Goal: Task Accomplishment & Management: Use online tool/utility

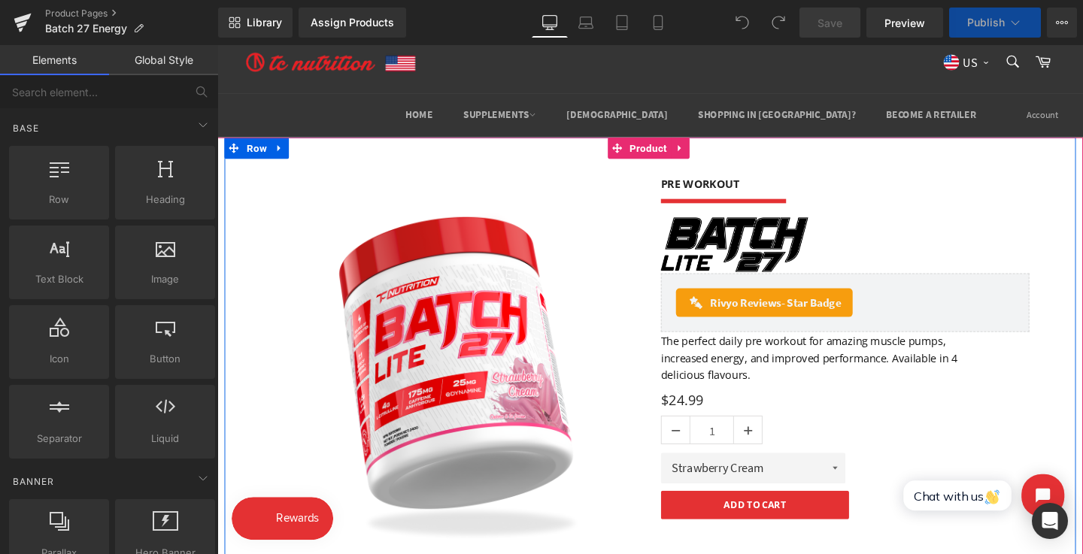
scroll to position [5, 0]
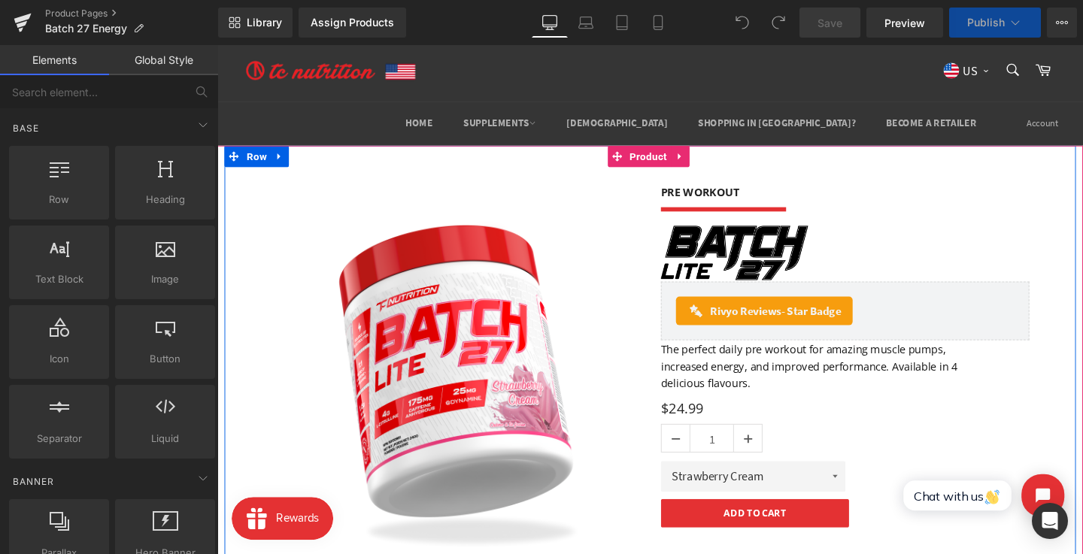
click at [727, 203] on h3 "PRE WORKOUT" at bounding box center [877, 200] width 387 height 16
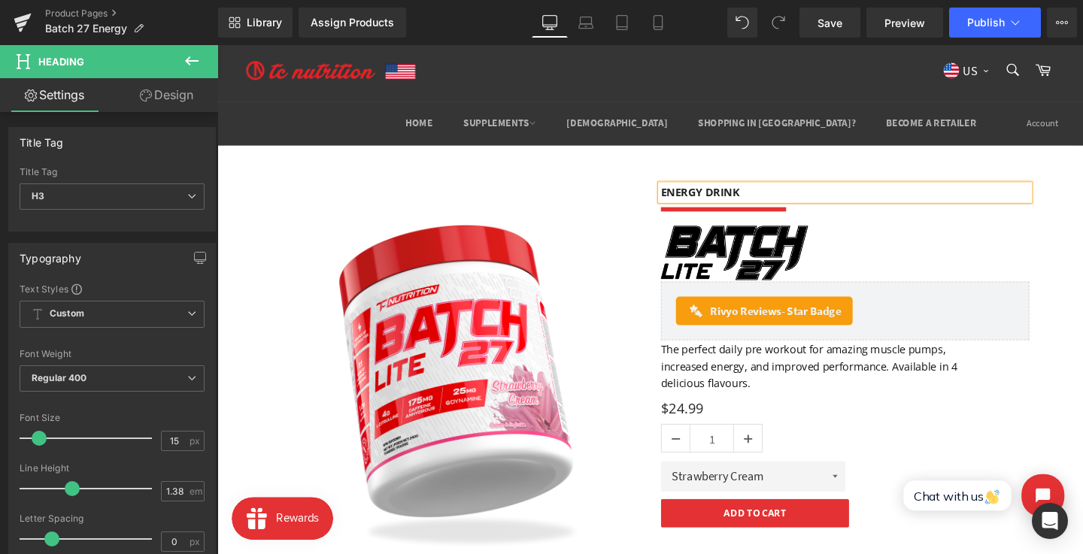
click at [974, 379] on font "The perfect daily pre workout for amazing muscle pumps, increased energy, and i…" at bounding box center [840, 382] width 312 height 51
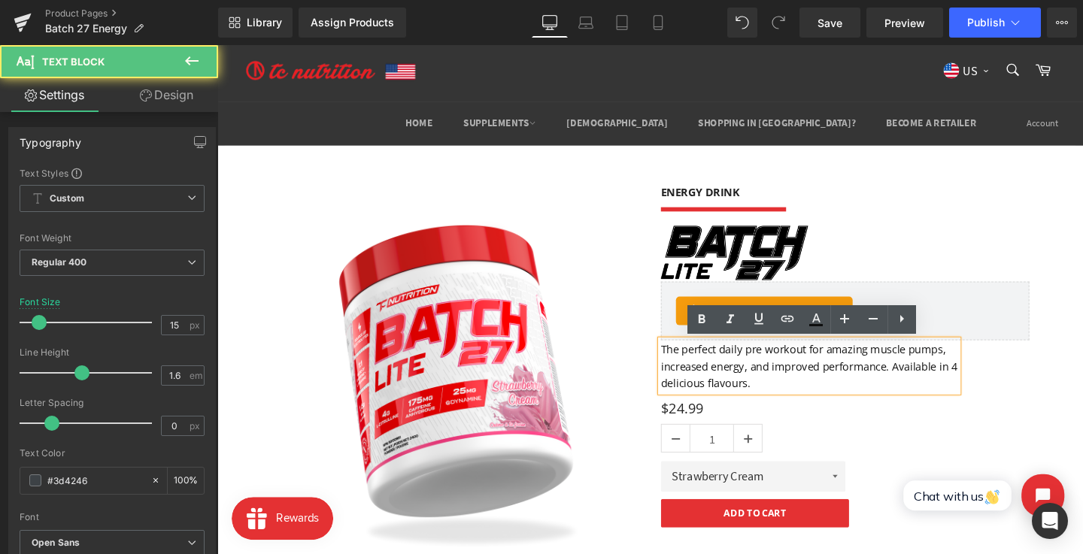
scroll to position [36, 0]
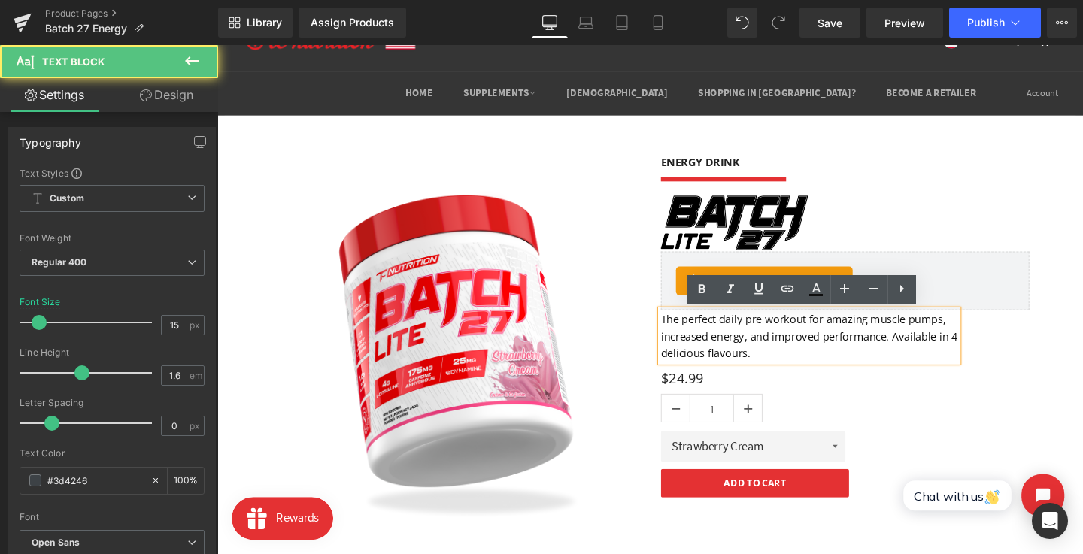
click at [1041, 373] on div "ENERGY DRINK Heading Separator Image Rivyo Reviews - Star Badge Rivyo Reviews T…" at bounding box center [877, 341] width 410 height 360
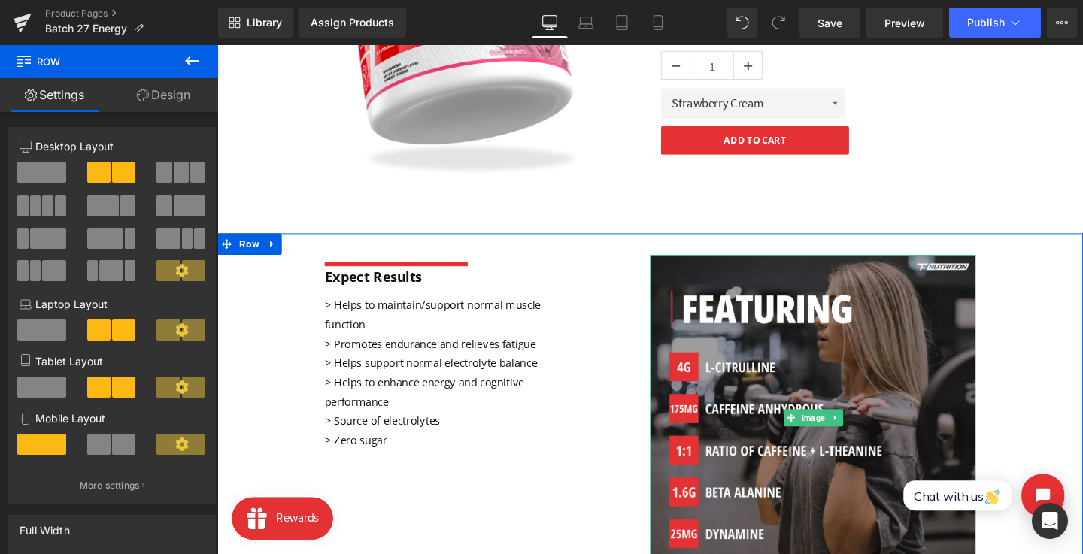
scroll to position [390, 0]
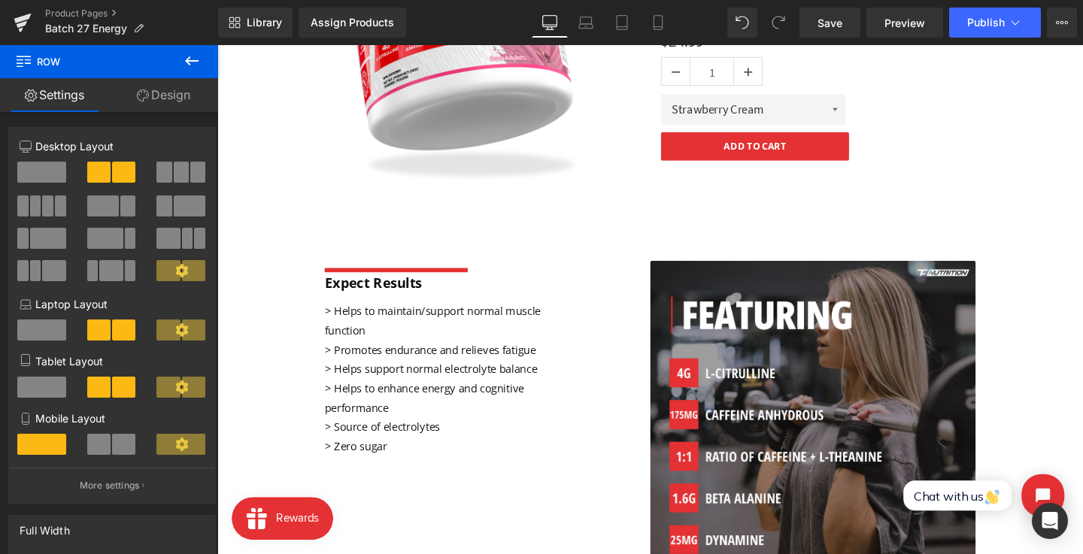
click at [201, 71] on button at bounding box center [191, 61] width 53 height 33
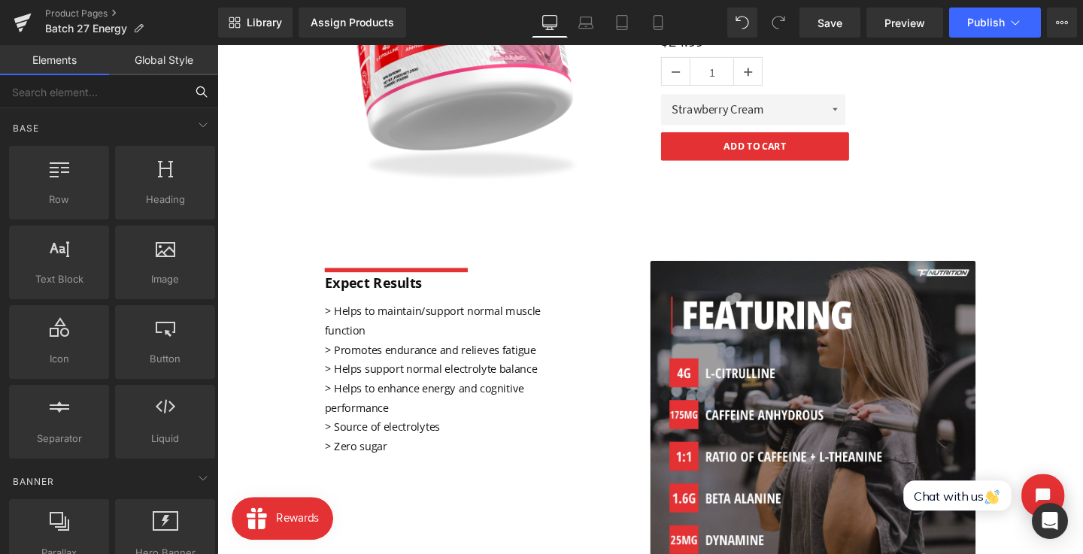
click at [129, 104] on input "text" at bounding box center [92, 91] width 185 height 33
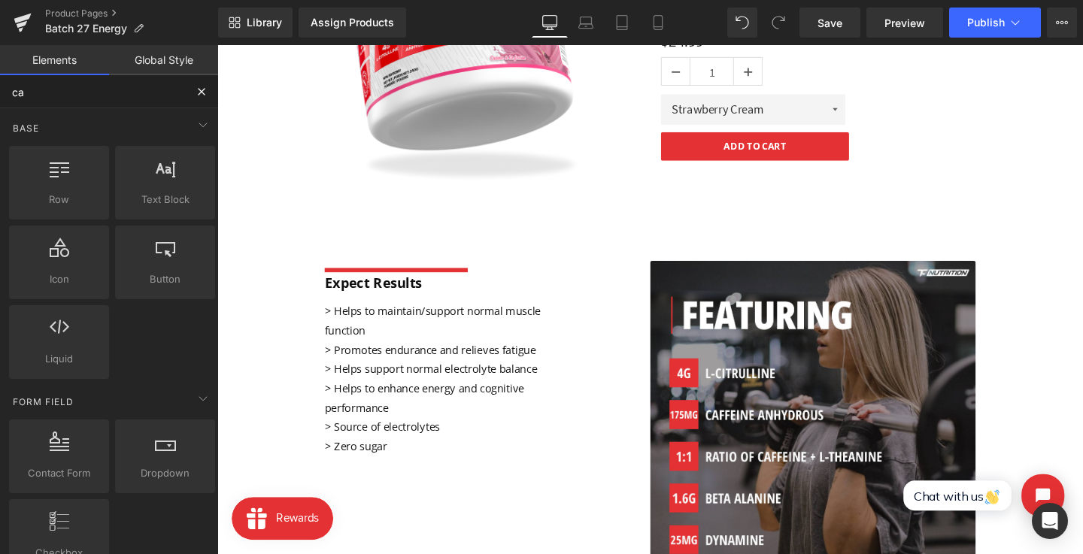
type input "car"
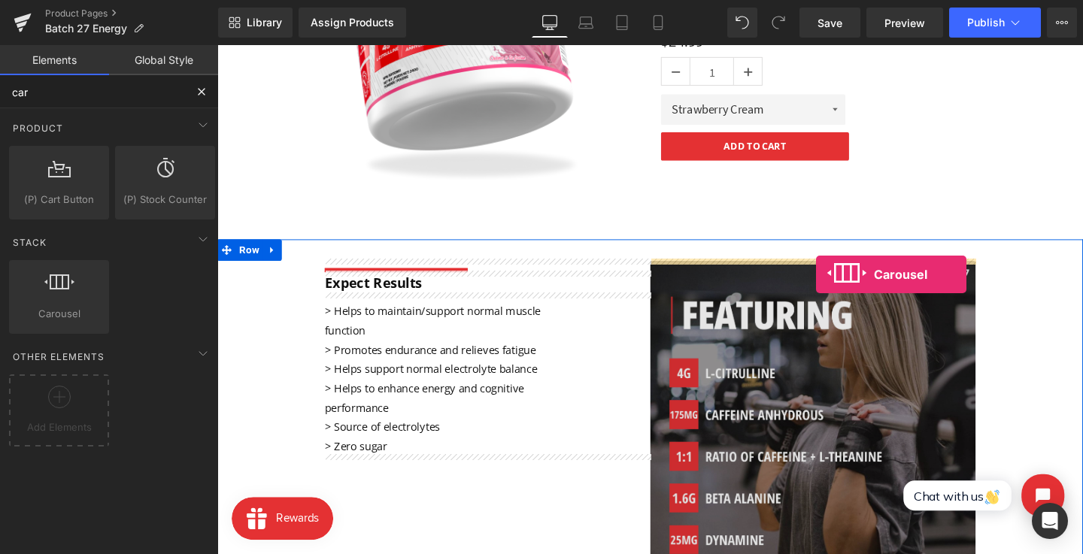
drag, startPoint x: 284, startPoint y: 347, endPoint x: 847, endPoint y: 286, distance: 565.7
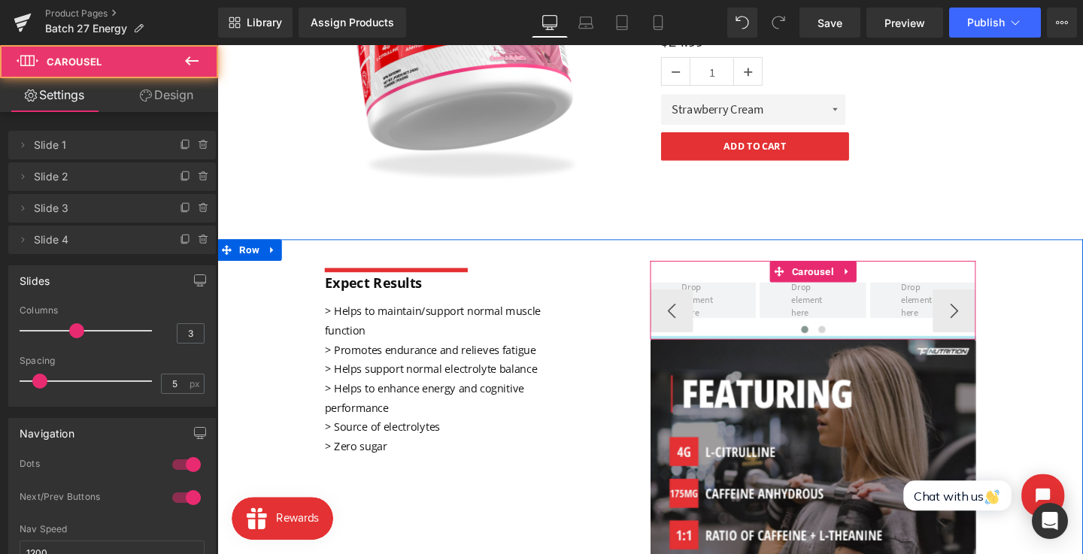
scroll to position [388, 0]
click at [832, 277] on span "Carousel" at bounding box center [843, 284] width 52 height 23
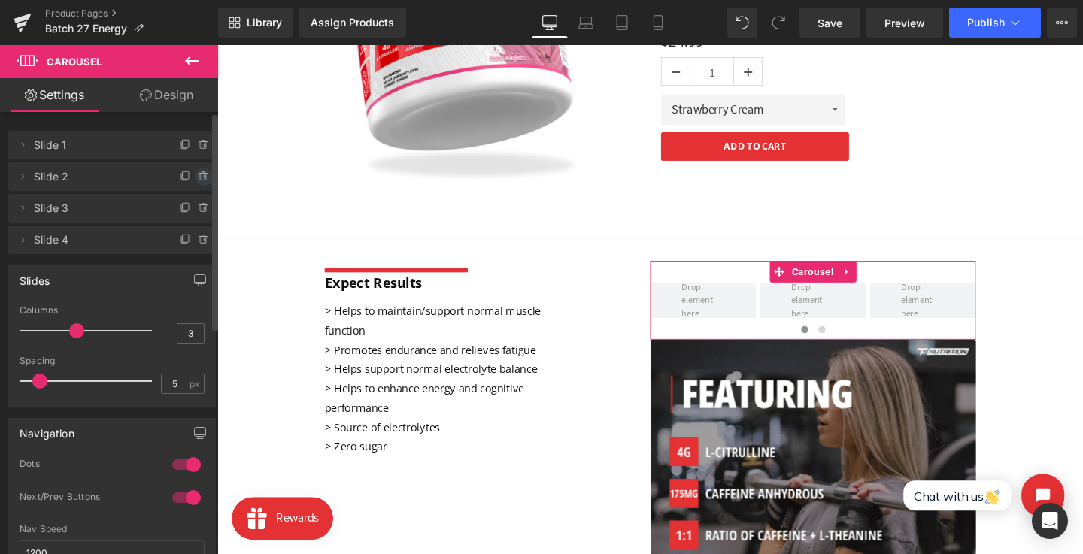
click at [202, 179] on icon at bounding box center [204, 177] width 12 height 12
click at [202, 179] on button "Delete" at bounding box center [187, 178] width 47 height 20
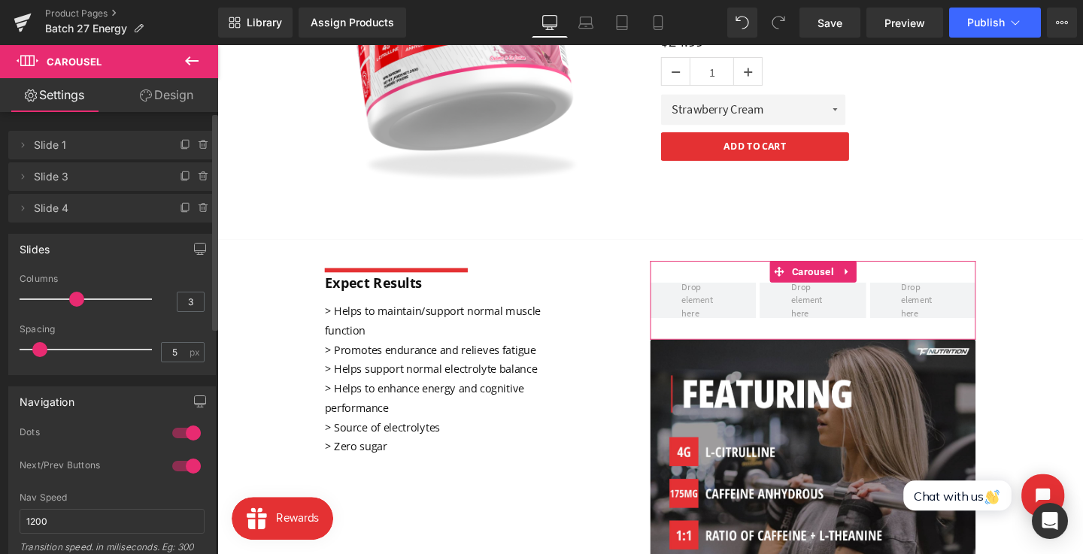
click at [202, 179] on icon at bounding box center [204, 177] width 12 height 12
click at [202, 179] on button "Delete" at bounding box center [187, 178] width 47 height 20
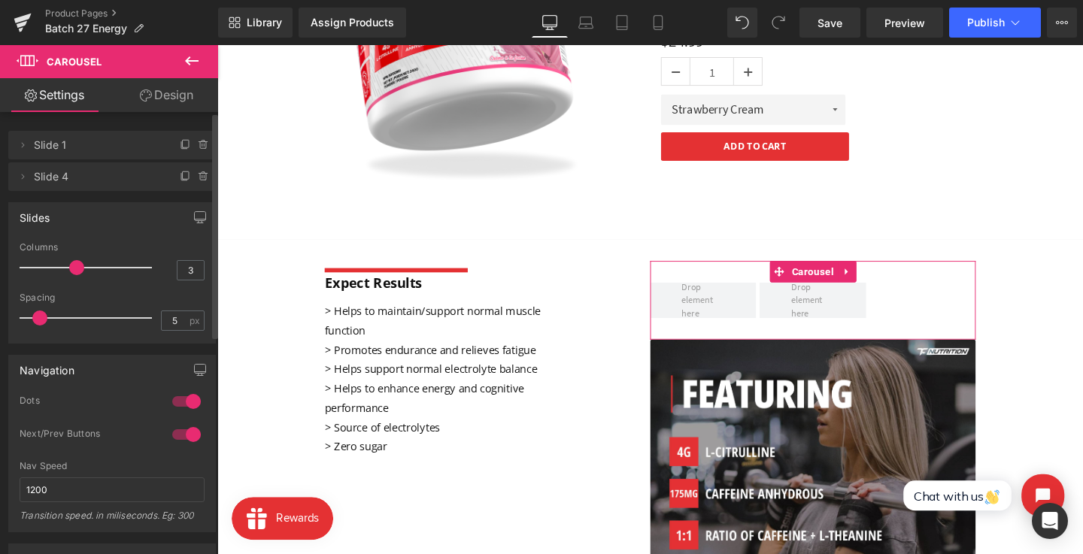
click at [202, 179] on icon at bounding box center [204, 177] width 12 height 12
click at [188, 183] on button "Delete" at bounding box center [187, 178] width 47 height 20
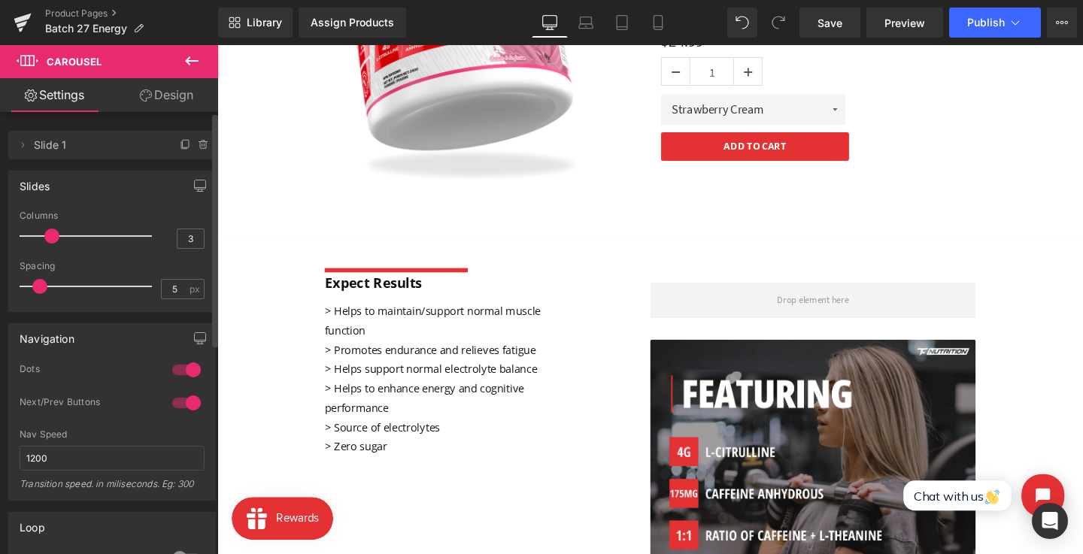
drag, startPoint x: 77, startPoint y: 232, endPoint x: 0, endPoint y: 232, distance: 76.7
click at [0, 232] on div "Slides 3 Columns 3 3 Columns 3 3 Columns 3 1 Columns 1 5px Spacing 5 px 5px Spa…" at bounding box center [112, 235] width 225 height 153
drag, startPoint x: 40, startPoint y: 286, endPoint x: 0, endPoint y: 284, distance: 39.9
click at [0, 284] on div "Slides 3 Columns 3 3 Columns 3 3 Columns 3 1 Columns 1 5px Spacing 5 px 5px Spa…" at bounding box center [112, 235] width 225 height 153
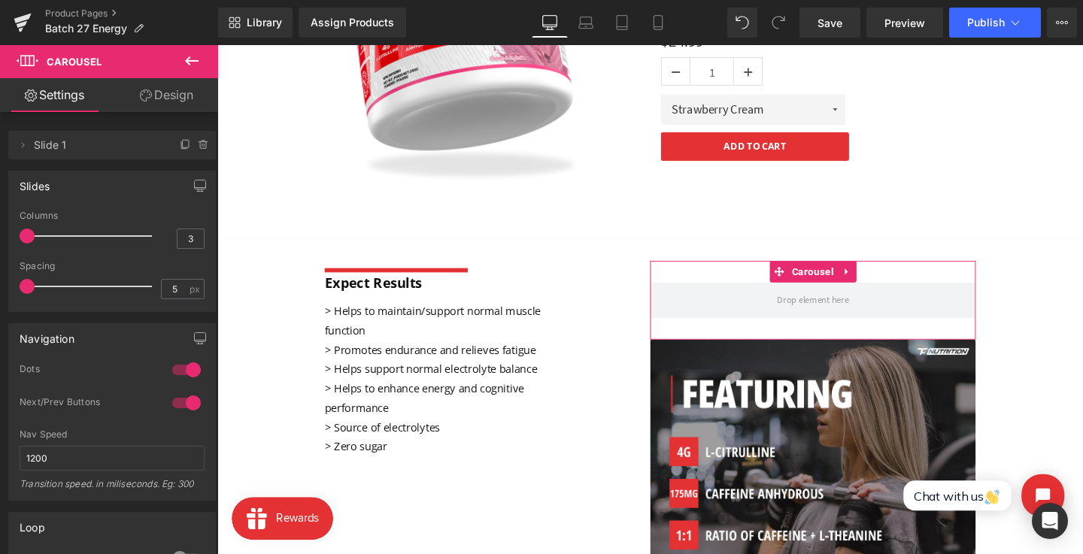
click at [196, 71] on button at bounding box center [191, 61] width 53 height 33
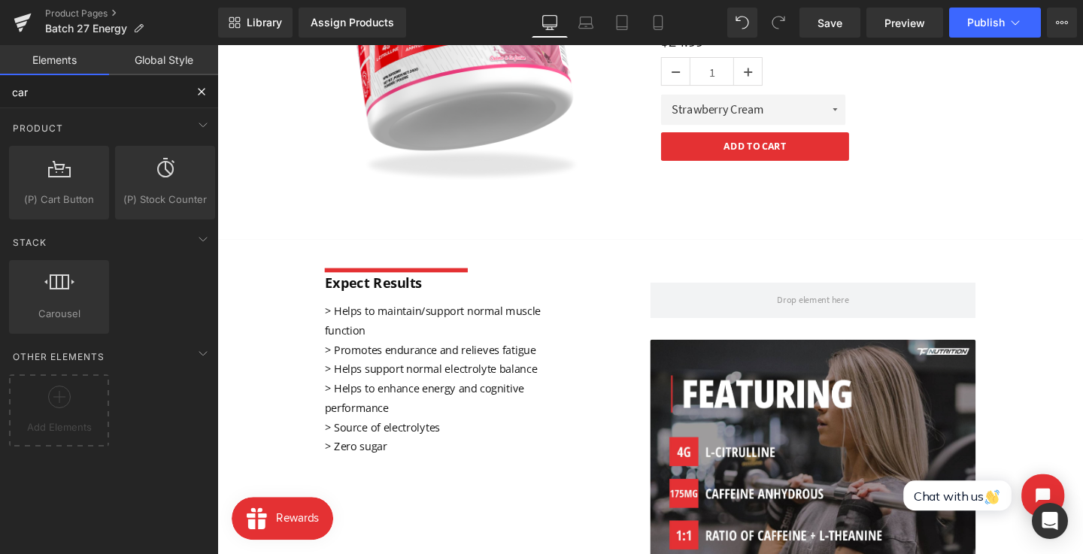
click at [100, 95] on input "car" at bounding box center [92, 91] width 185 height 33
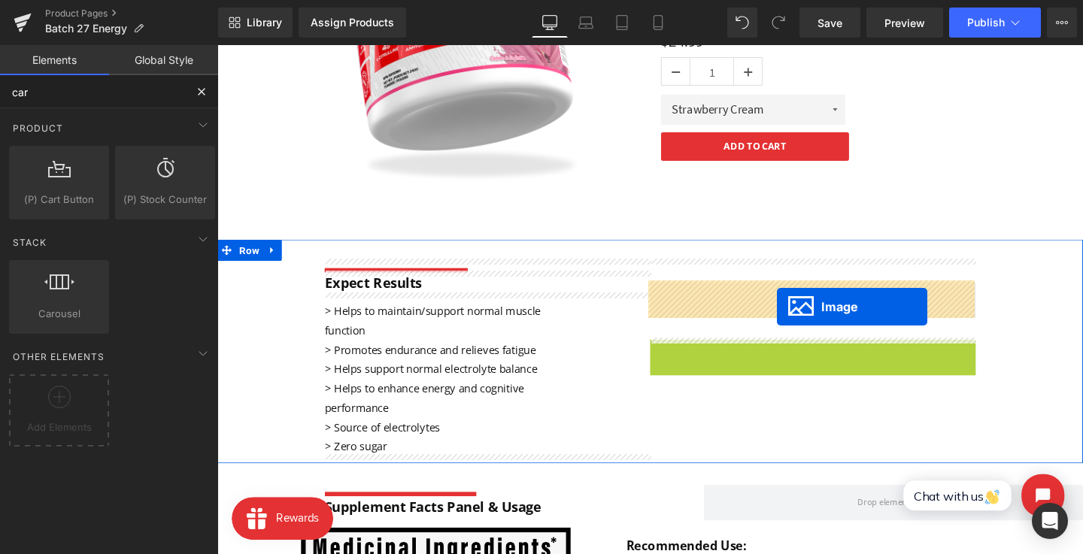
drag, startPoint x: 826, startPoint y: 516, endPoint x: 805, endPoint y: 320, distance: 197.3
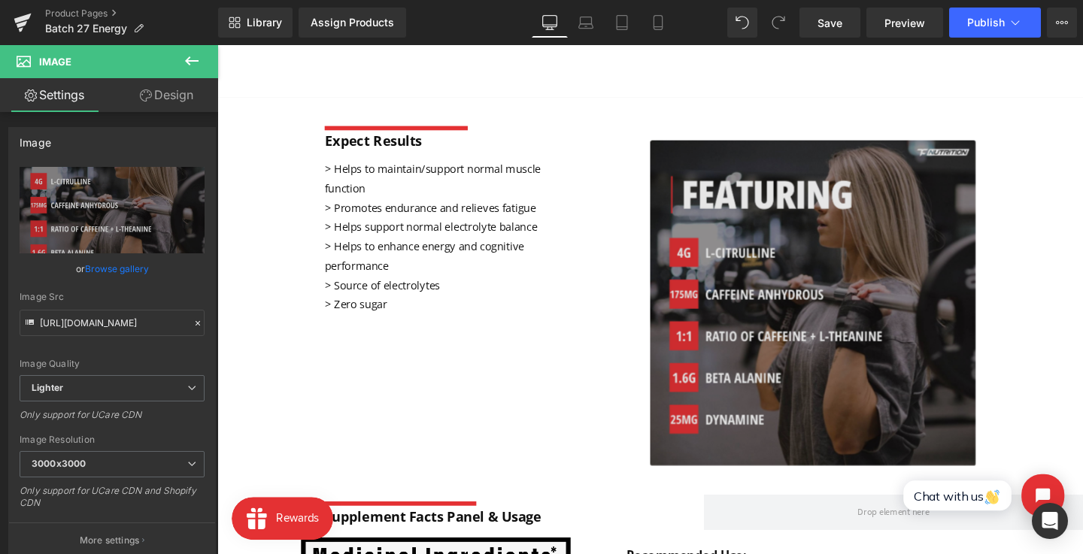
scroll to position [483, 0]
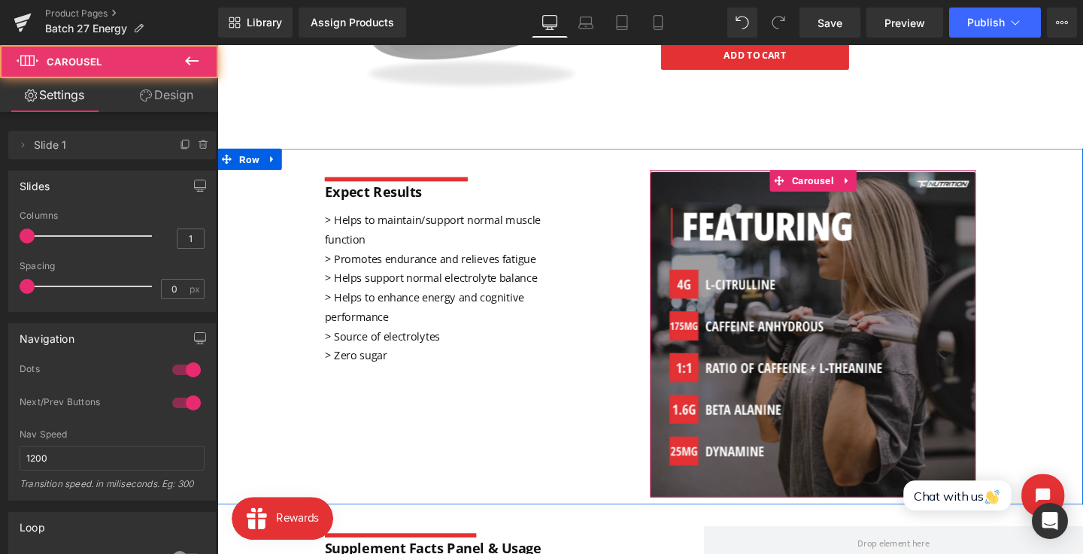
drag, startPoint x: 735, startPoint y: 177, endPoint x: 734, endPoint y: 156, distance: 21.1
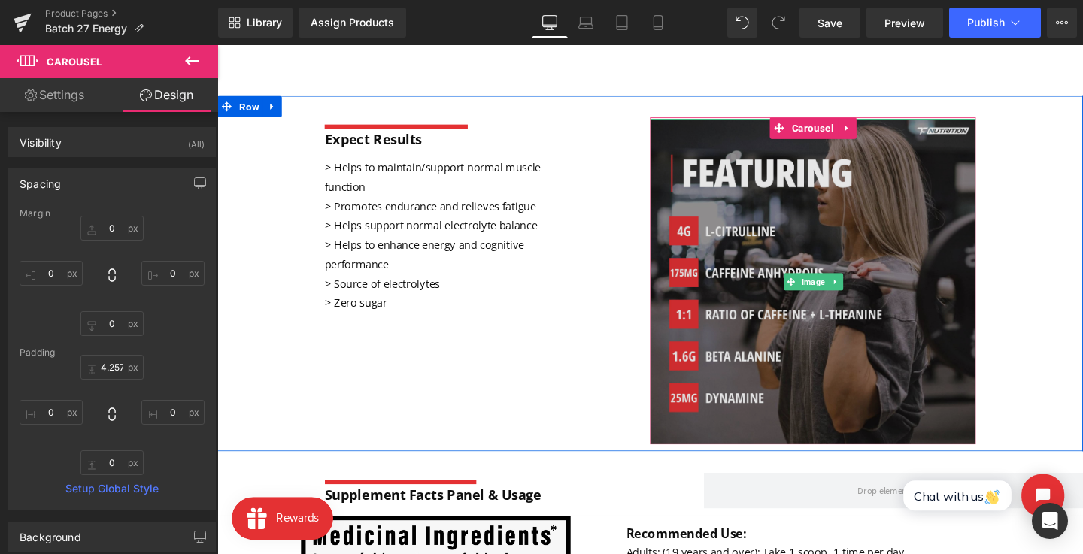
scroll to position [521, 0]
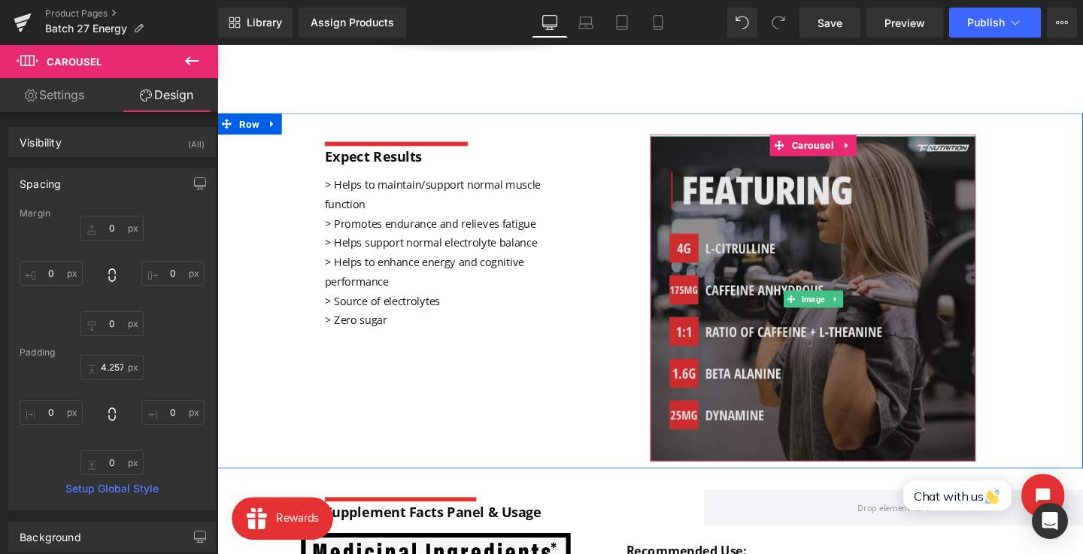
click at [801, 287] on img at bounding box center [843, 312] width 342 height 342
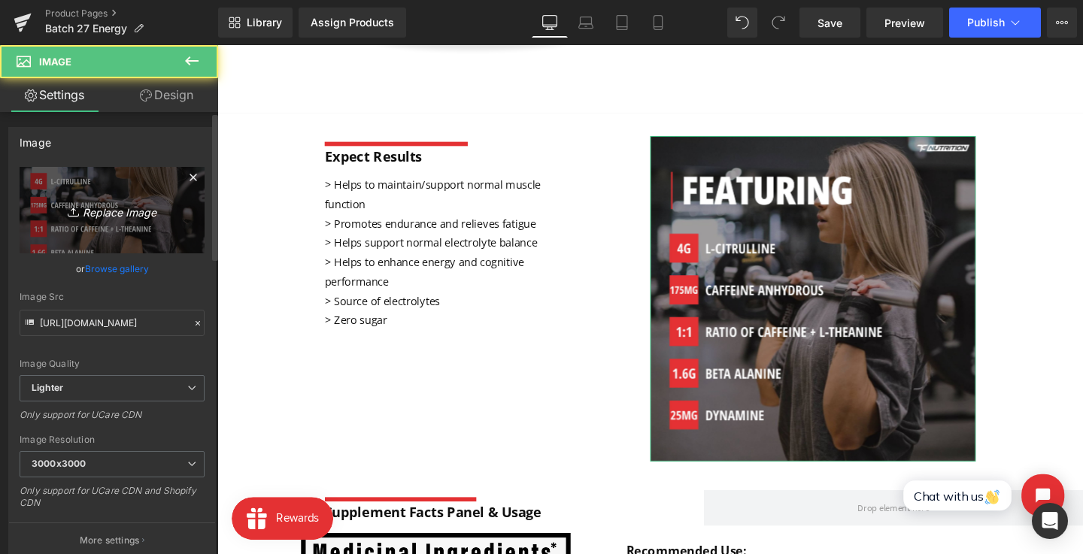
click at [92, 220] on link "Replace Image" at bounding box center [112, 210] width 185 height 86
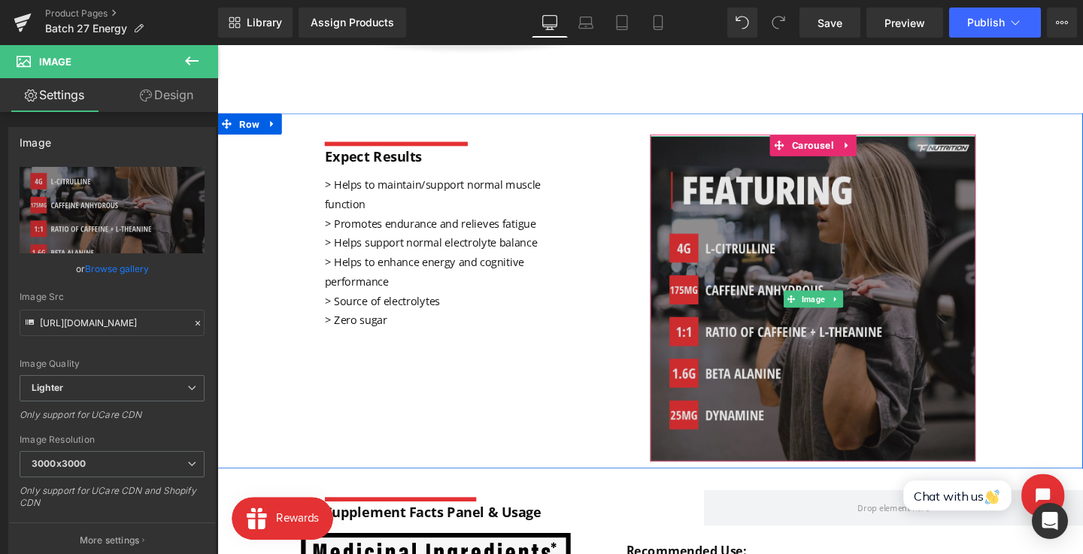
click at [798, 183] on img at bounding box center [843, 312] width 342 height 342
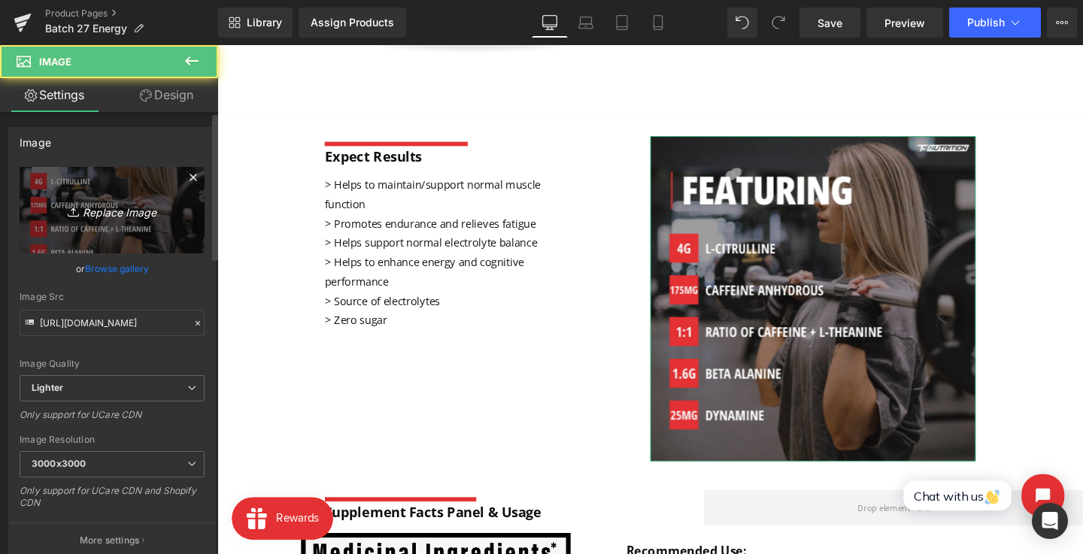
click at [151, 184] on link "Replace Image" at bounding box center [112, 210] width 185 height 86
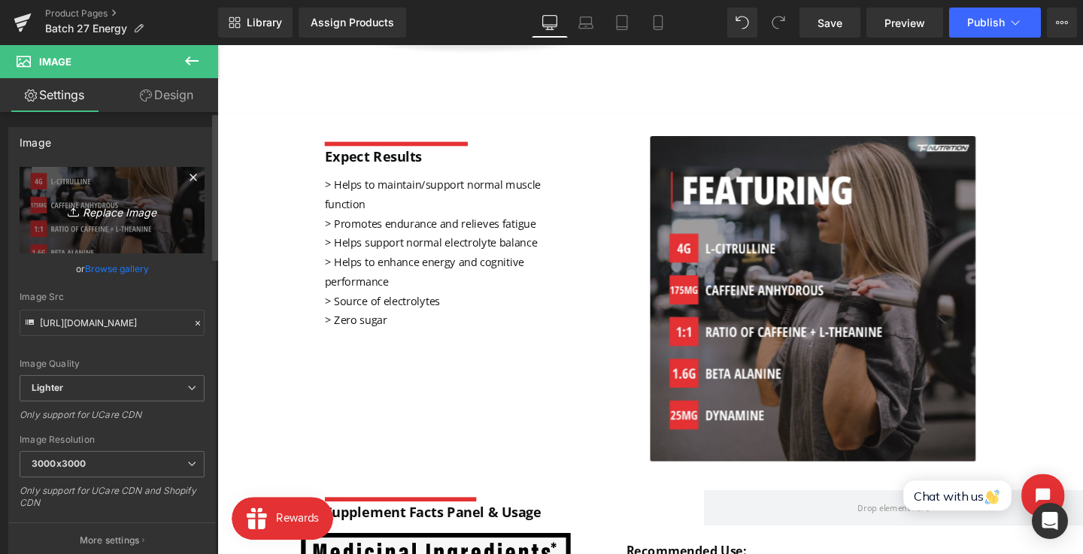
type input "C:\fakepath\WhatsApp Image 2025-08-06 at 16.50.47 (1).jpeg"
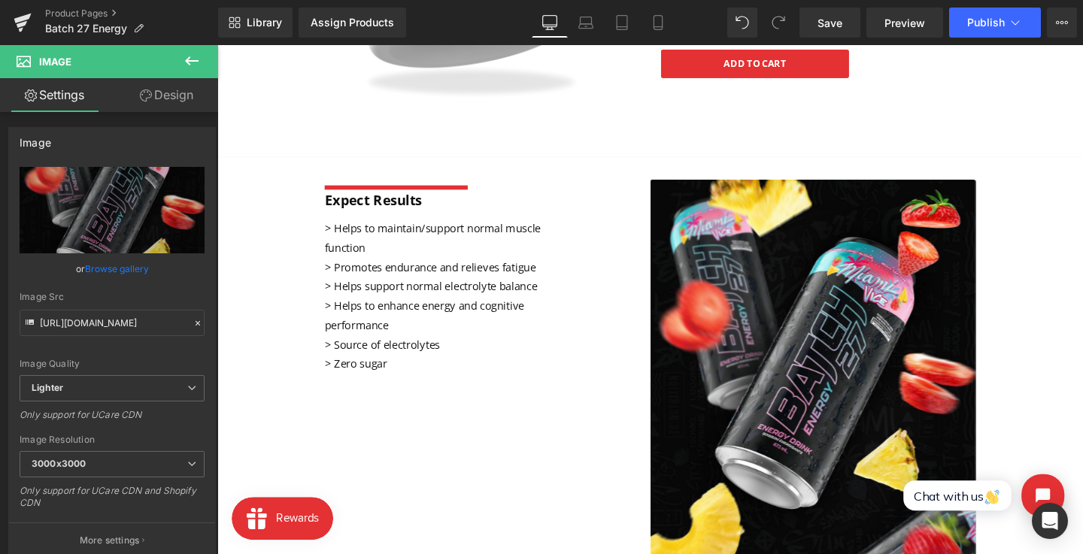
scroll to position [473, 0]
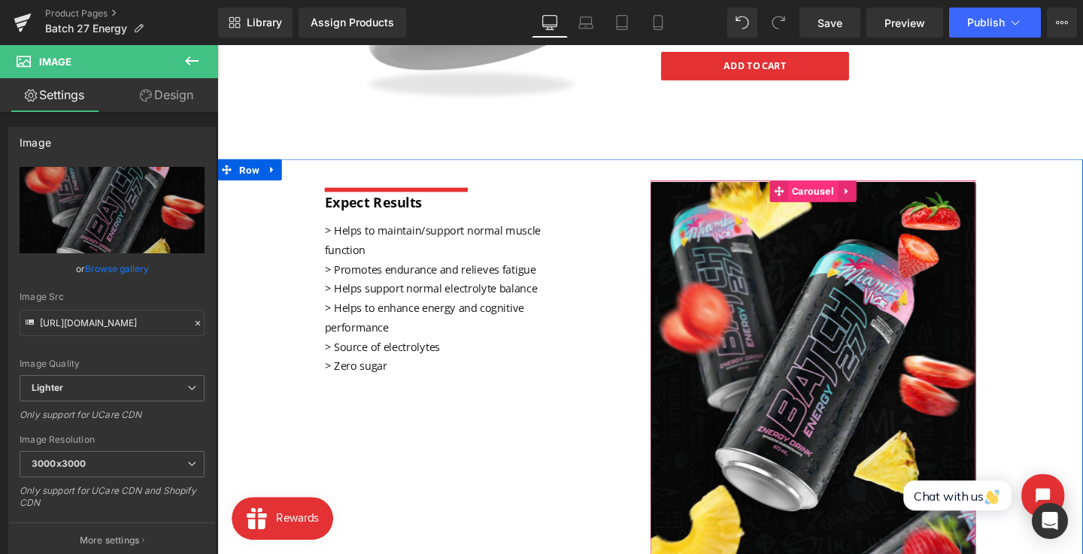
click at [820, 192] on span "Carousel" at bounding box center [843, 198] width 52 height 23
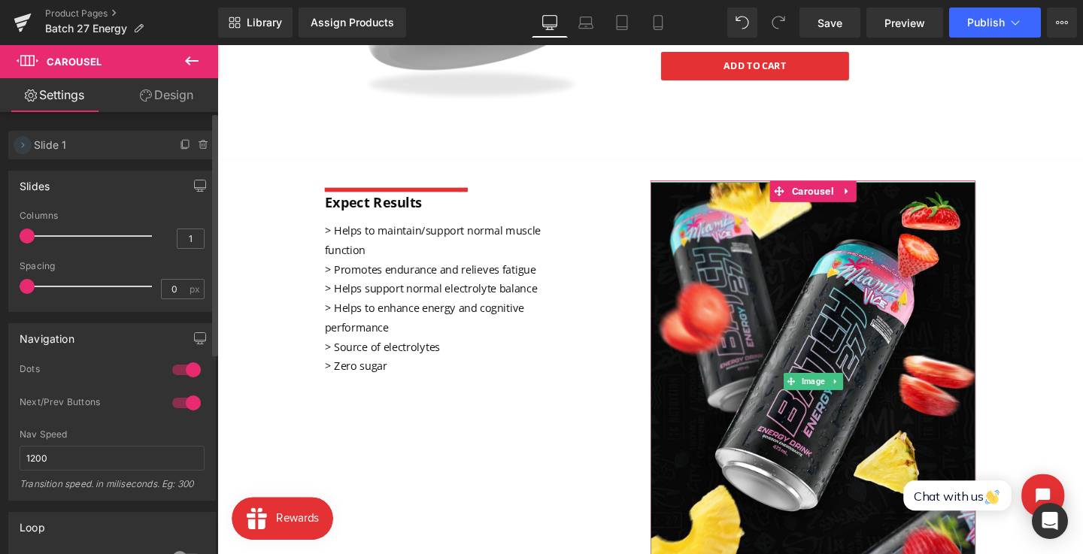
click at [20, 147] on icon at bounding box center [23, 145] width 12 height 12
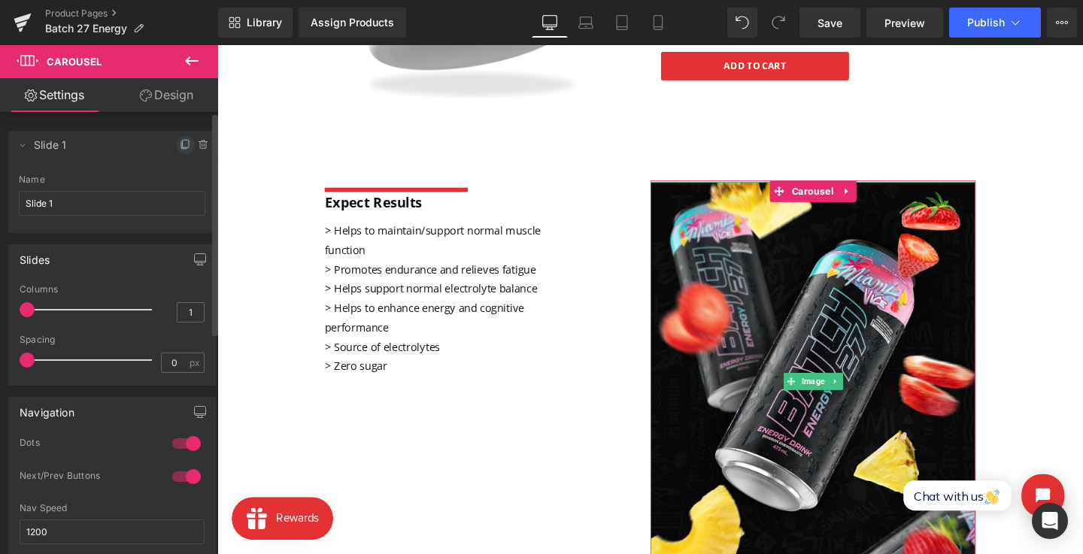
click at [183, 147] on icon at bounding box center [186, 144] width 6 height 8
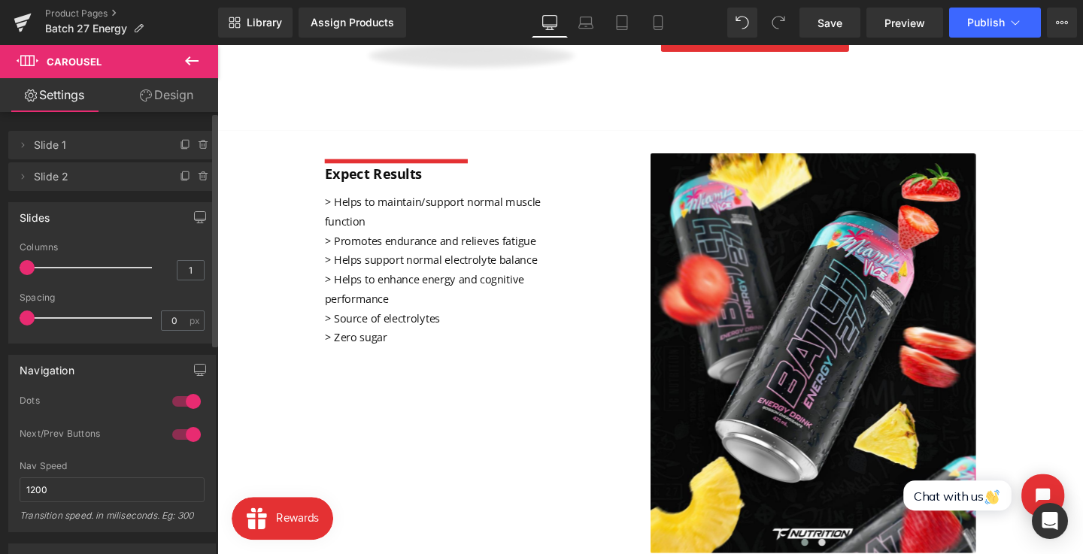
scroll to position [499, 0]
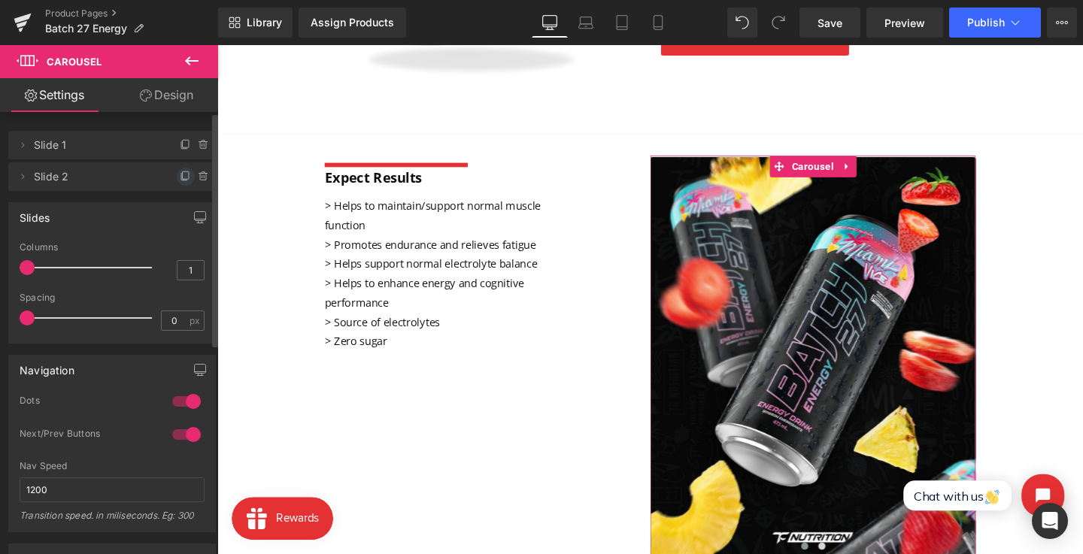
click at [183, 171] on icon at bounding box center [186, 175] width 6 height 8
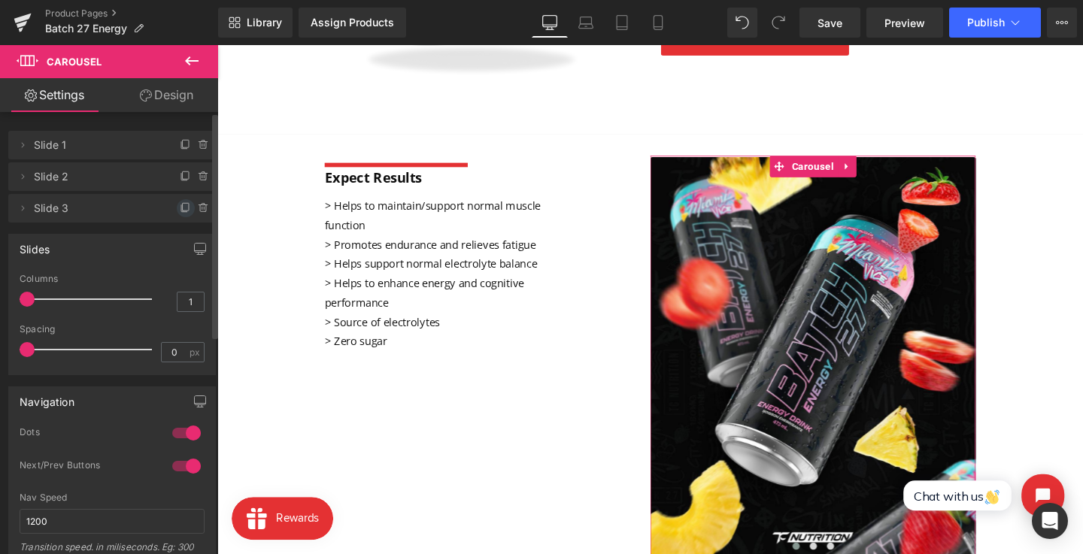
click at [177, 199] on div at bounding box center [196, 203] width 39 height 18
click at [180, 205] on icon at bounding box center [186, 208] width 12 height 12
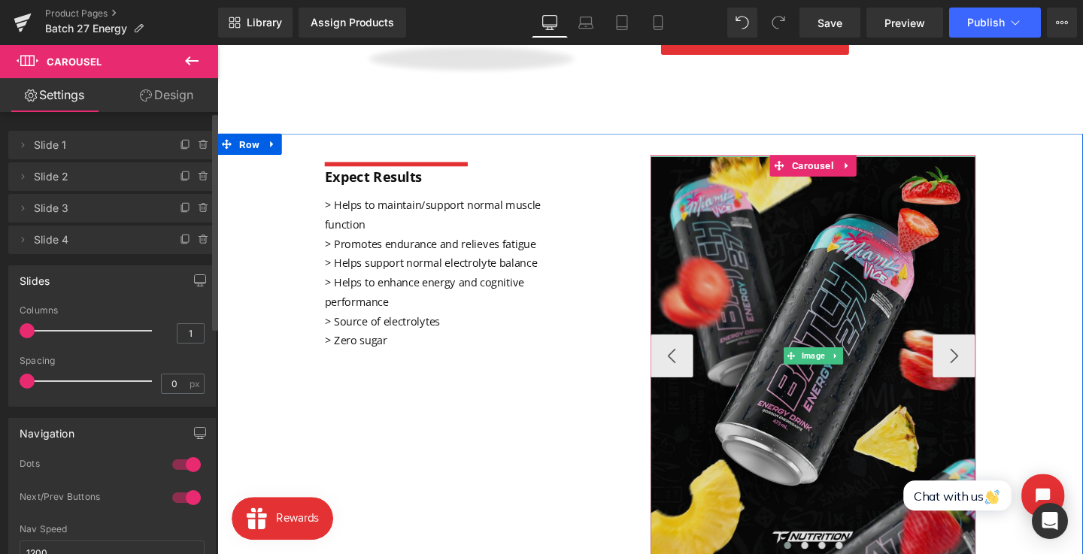
scroll to position [505, 0]
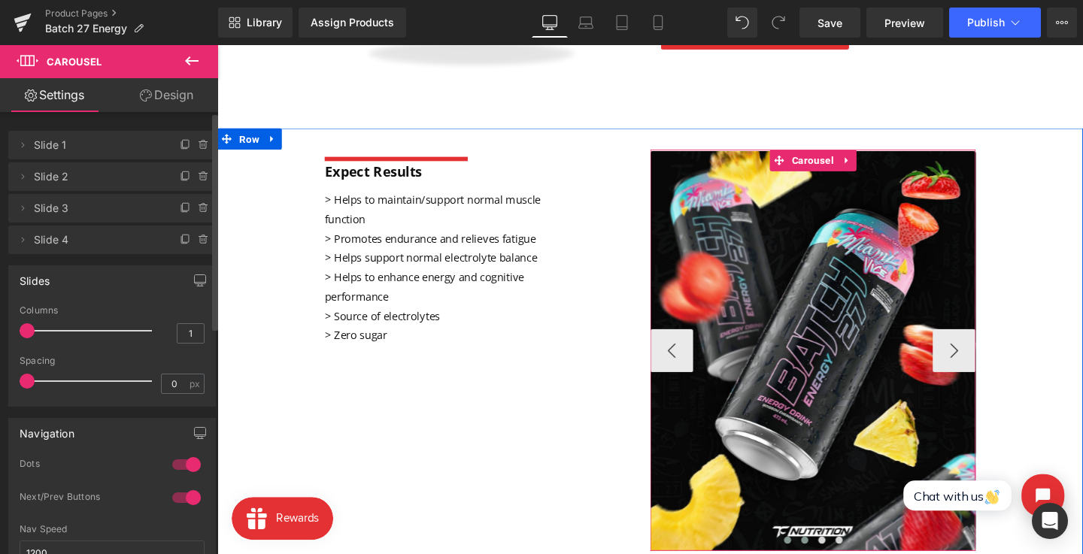
click at [834, 553] on span at bounding box center [835, 566] width 8 height 8
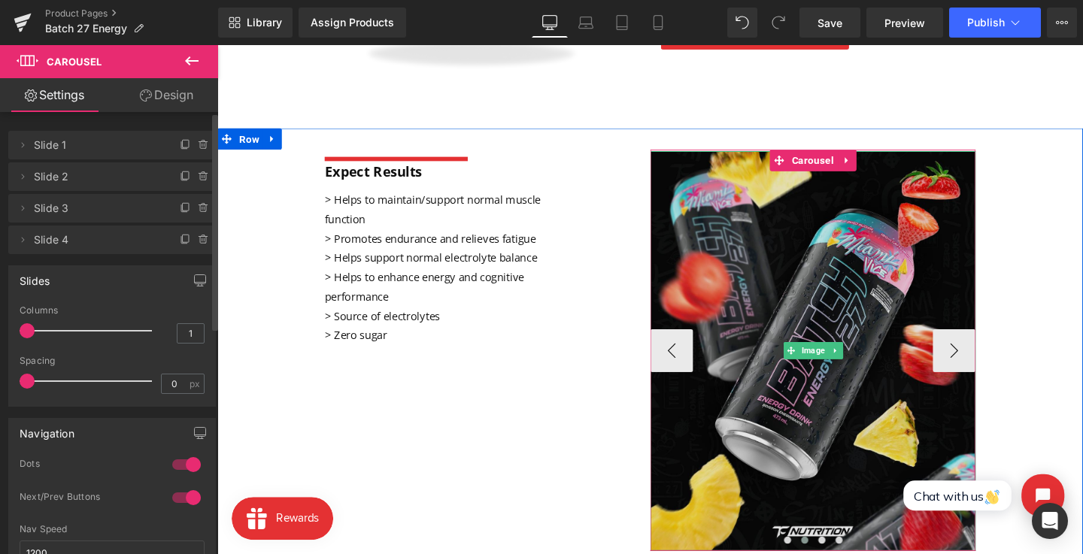
scroll to position [549, 0]
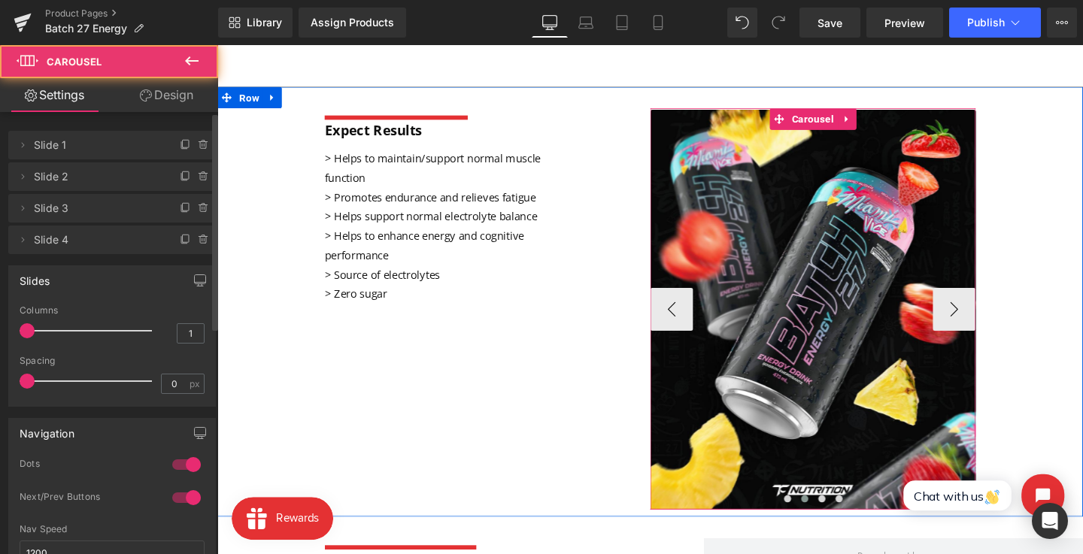
click at [832, 523] on span at bounding box center [835, 522] width 8 height 8
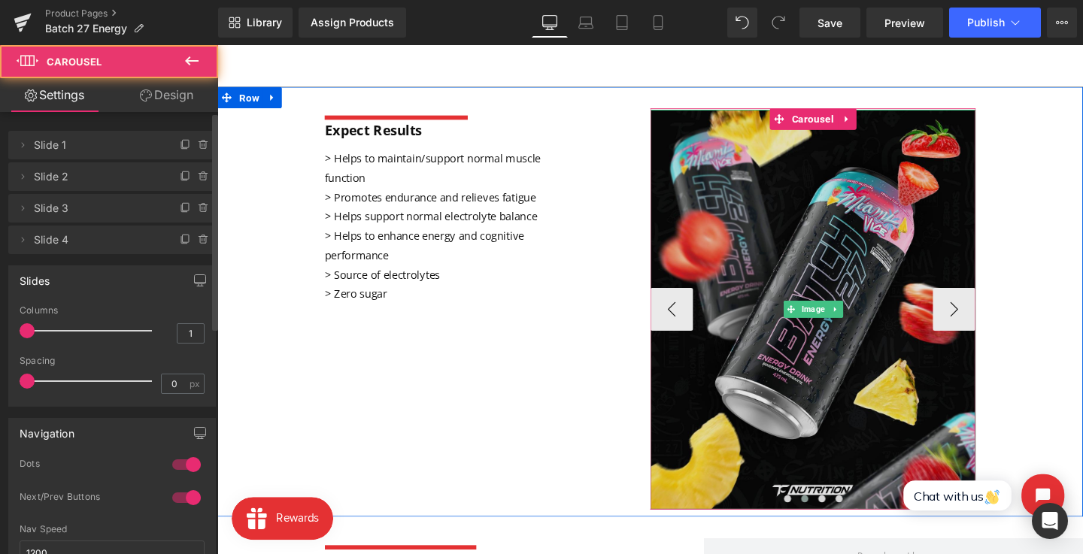
click at [844, 289] on img at bounding box center [843, 323] width 342 height 420
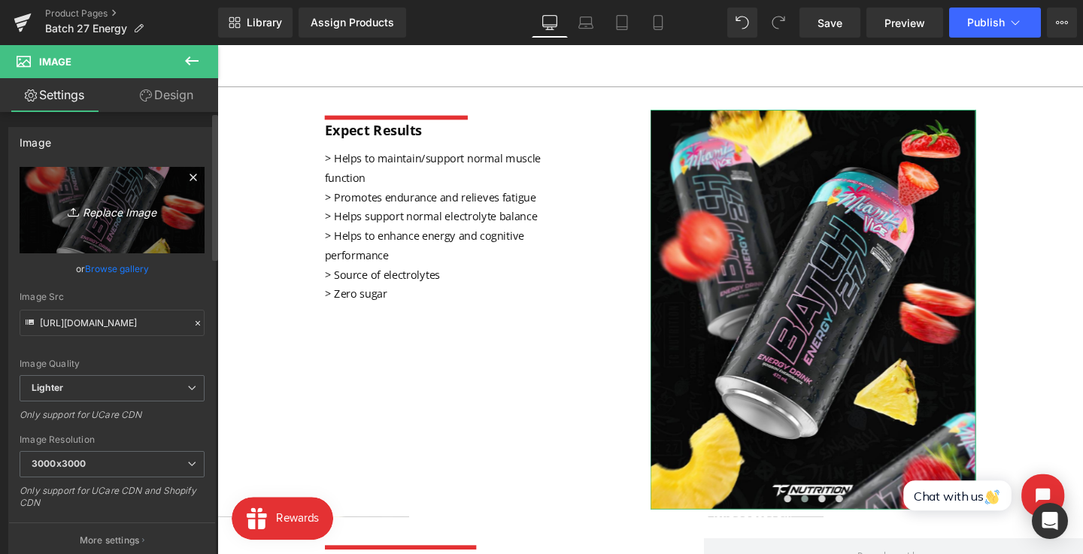
click at [145, 232] on link "Replace Image" at bounding box center [112, 210] width 185 height 86
type input "C:\fakepath\WhatsApp Image 2025-08-08 at 07.45.59.jpeg"
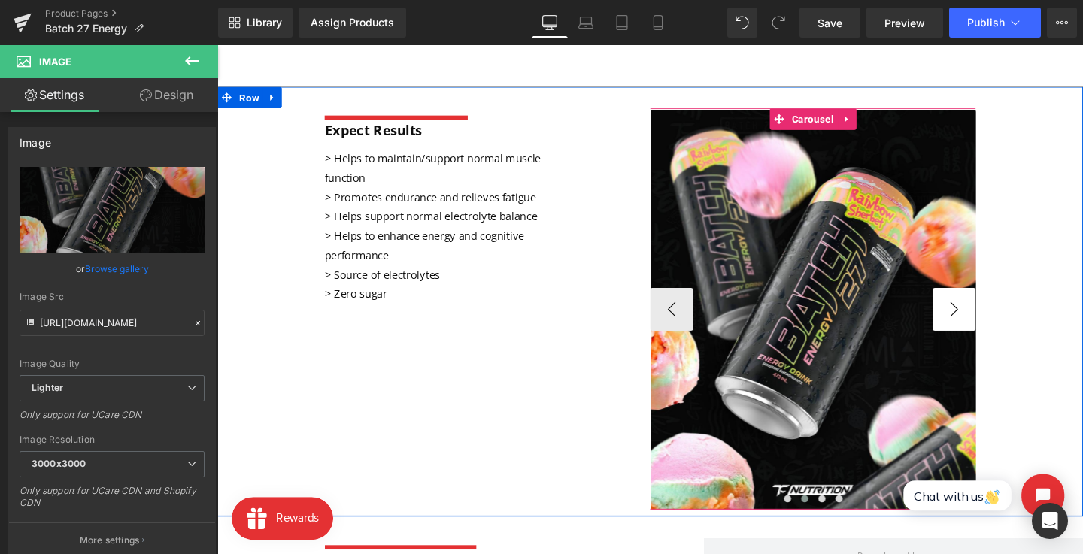
click at [993, 329] on button "›" at bounding box center [991, 322] width 45 height 45
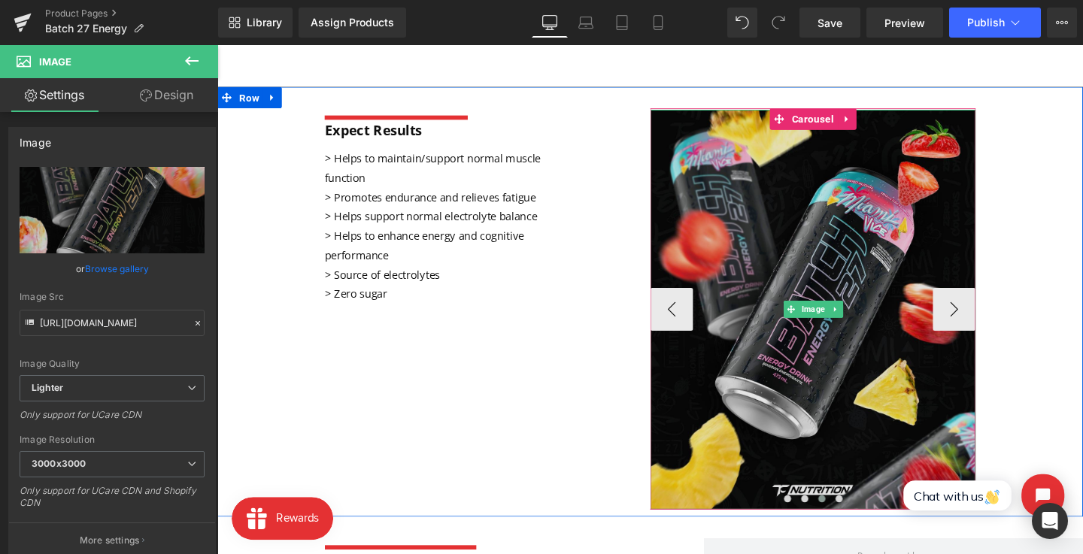
click at [812, 330] on img at bounding box center [843, 323] width 342 height 420
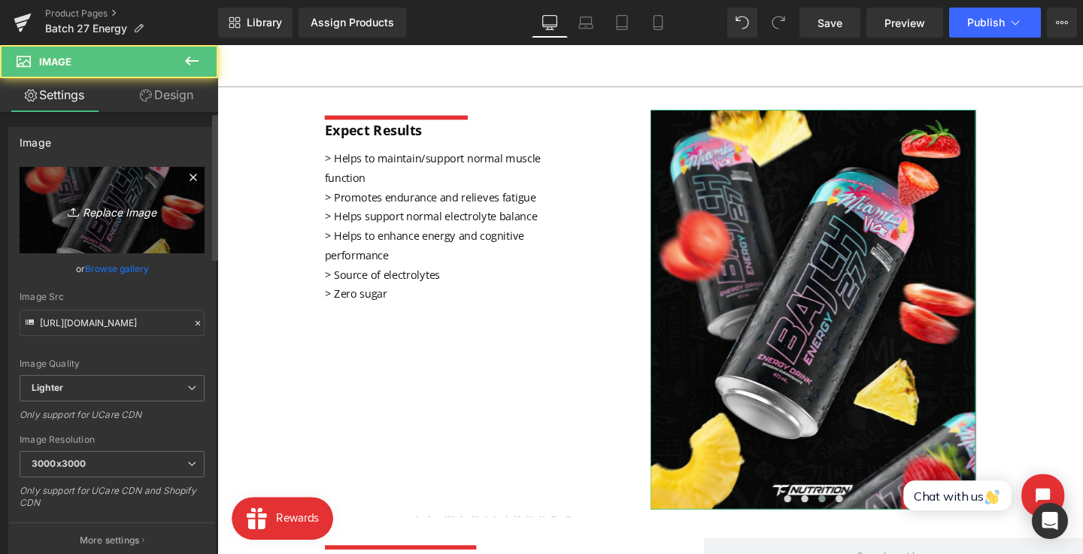
click at [132, 220] on link "Replace Image" at bounding box center [112, 210] width 185 height 86
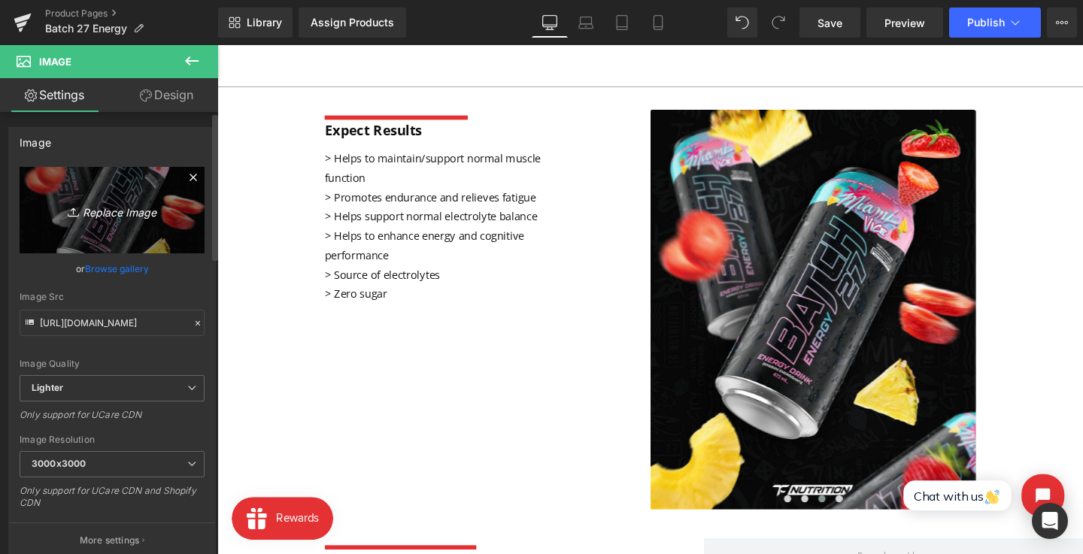
type input "C:\fakepath\WhatsApp Image 2025-08-08 at 14.48.37 (1).jpeg"
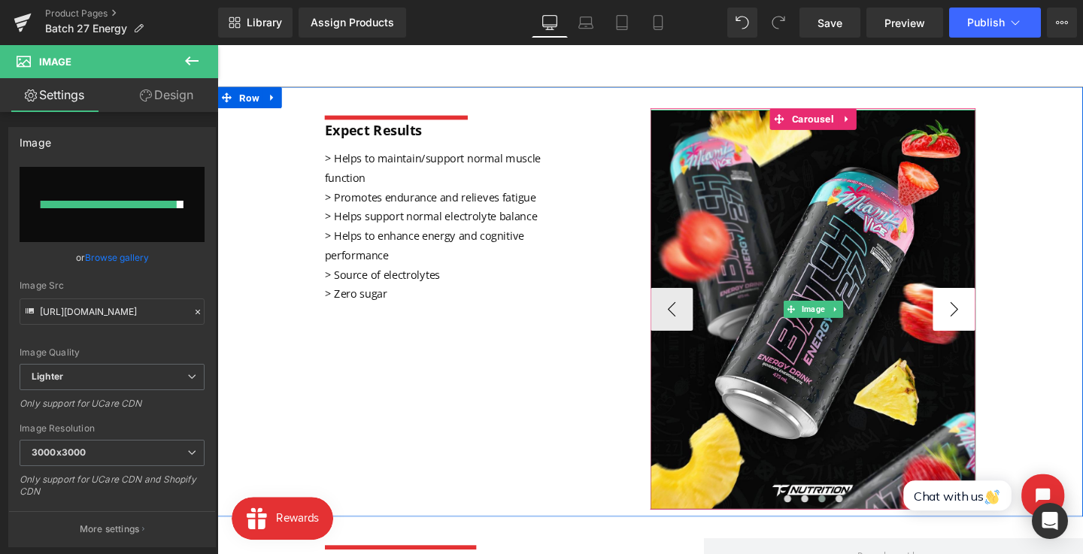
click at [970, 318] on button "›" at bounding box center [991, 322] width 45 height 45
click at [690, 338] on button "‹" at bounding box center [694, 322] width 45 height 45
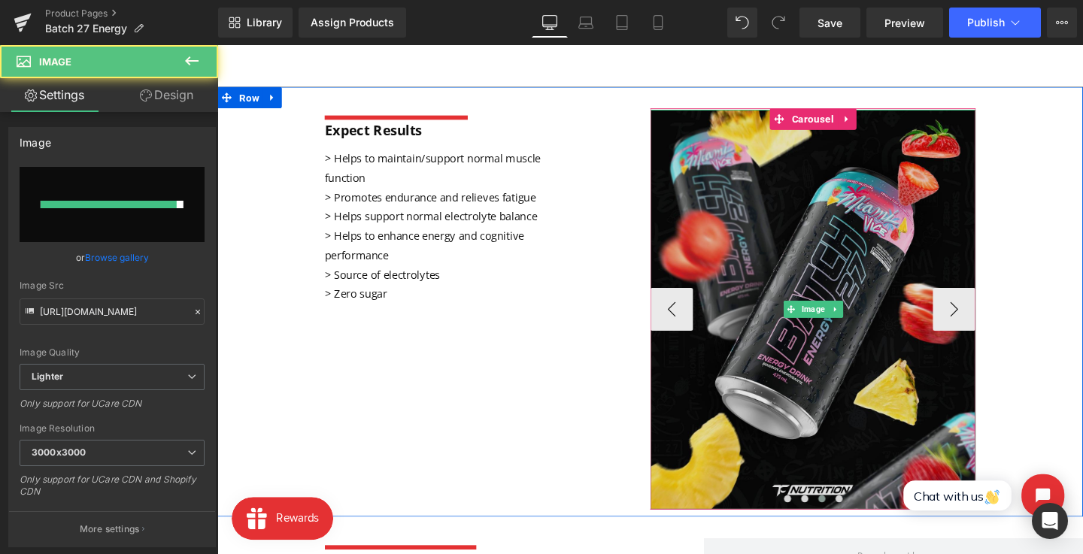
click at [796, 378] on img at bounding box center [843, 323] width 342 height 420
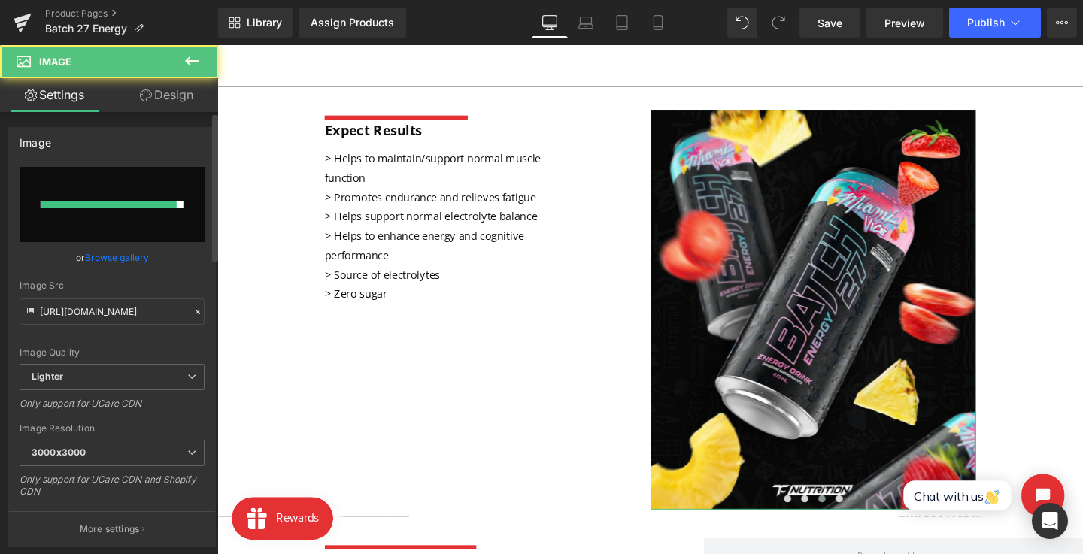
click at [75, 202] on div at bounding box center [109, 205] width 136 height 8
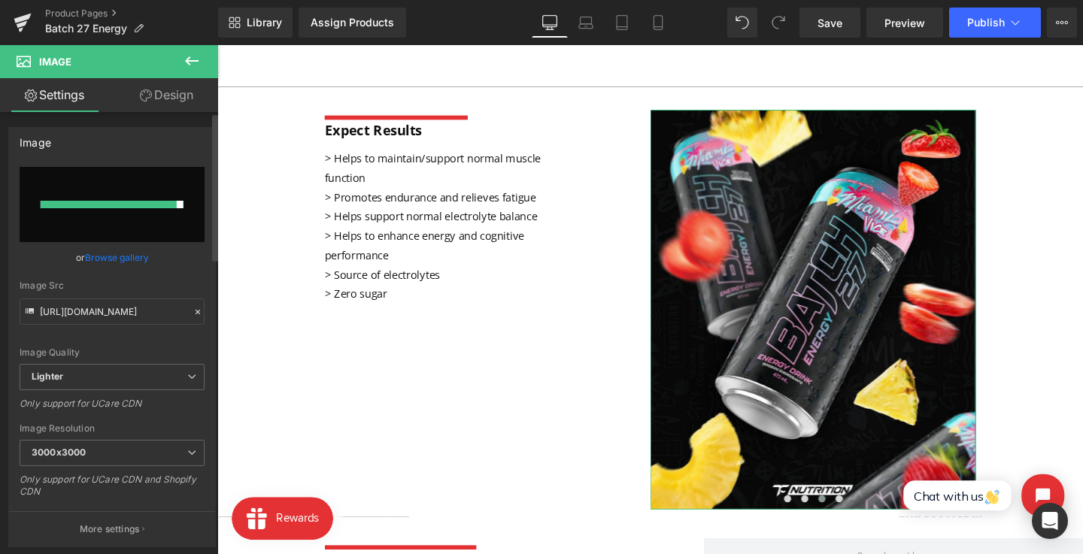
click at [136, 256] on link "Browse gallery" at bounding box center [117, 257] width 64 height 26
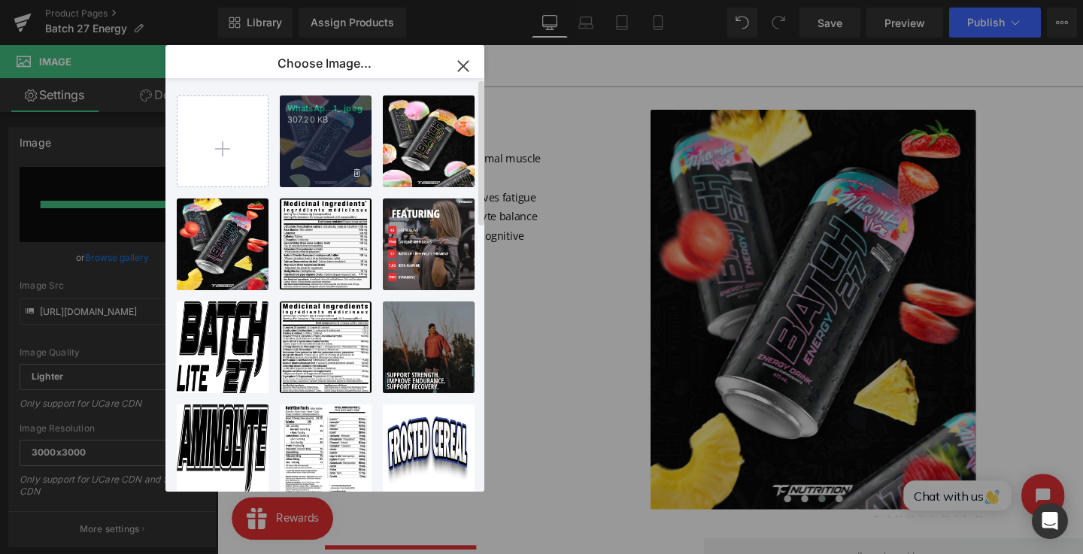
click at [320, 120] on p "307.20 KB" at bounding box center [325, 119] width 77 height 11
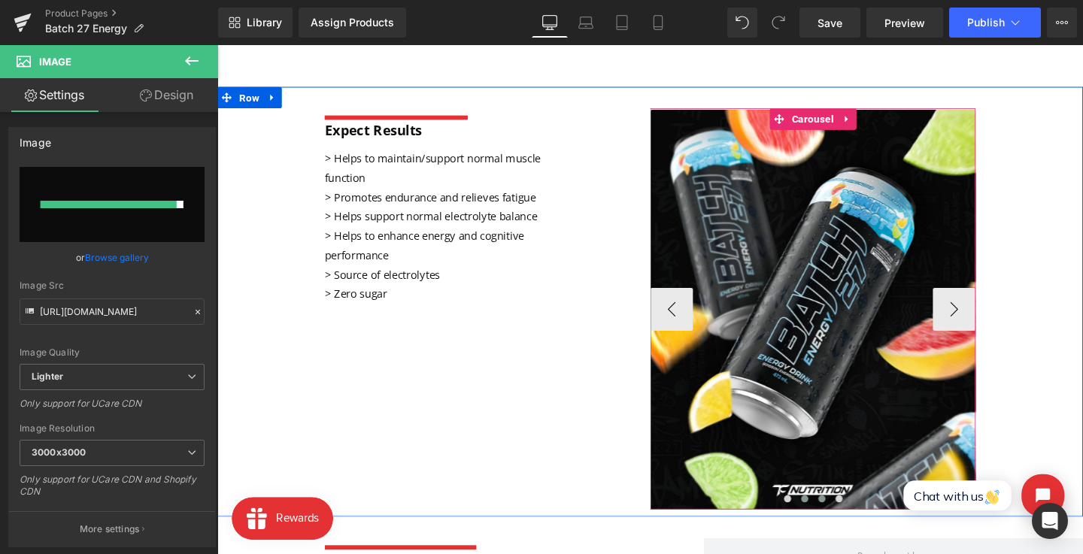
click at [833, 523] on span at bounding box center [835, 522] width 8 height 8
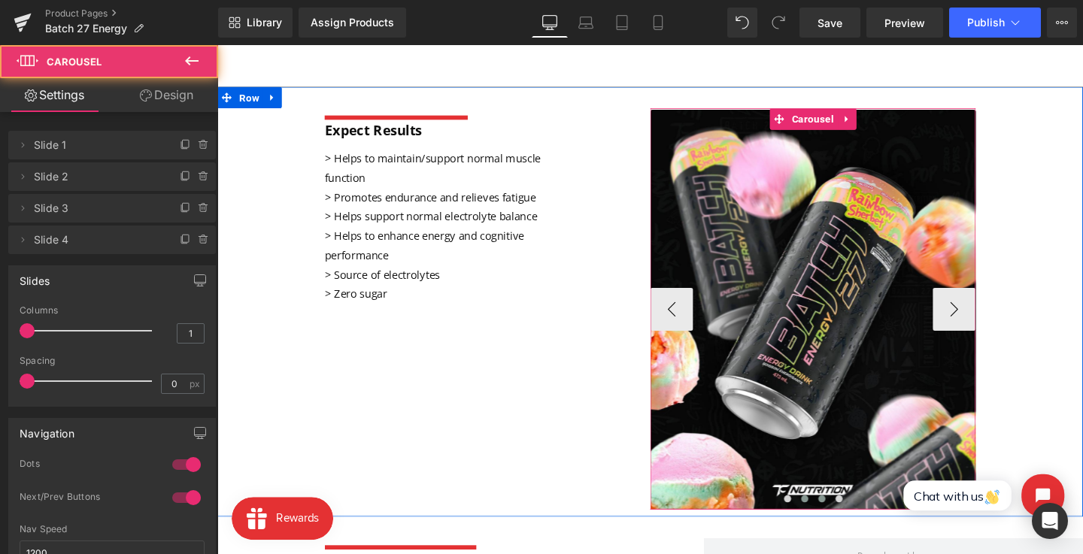
click at [852, 523] on span at bounding box center [853, 522] width 8 height 8
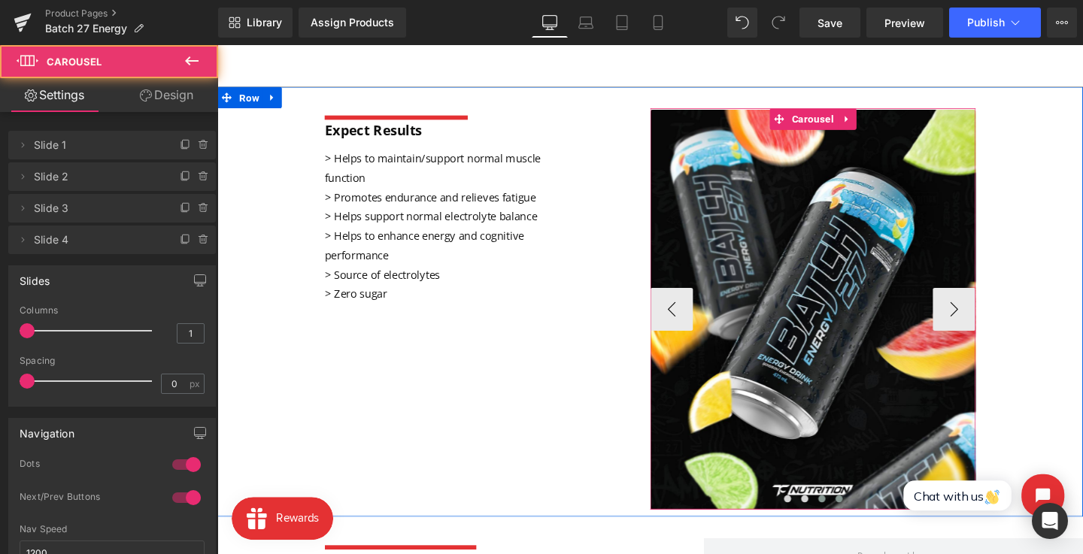
click at [871, 520] on span at bounding box center [871, 522] width 8 height 8
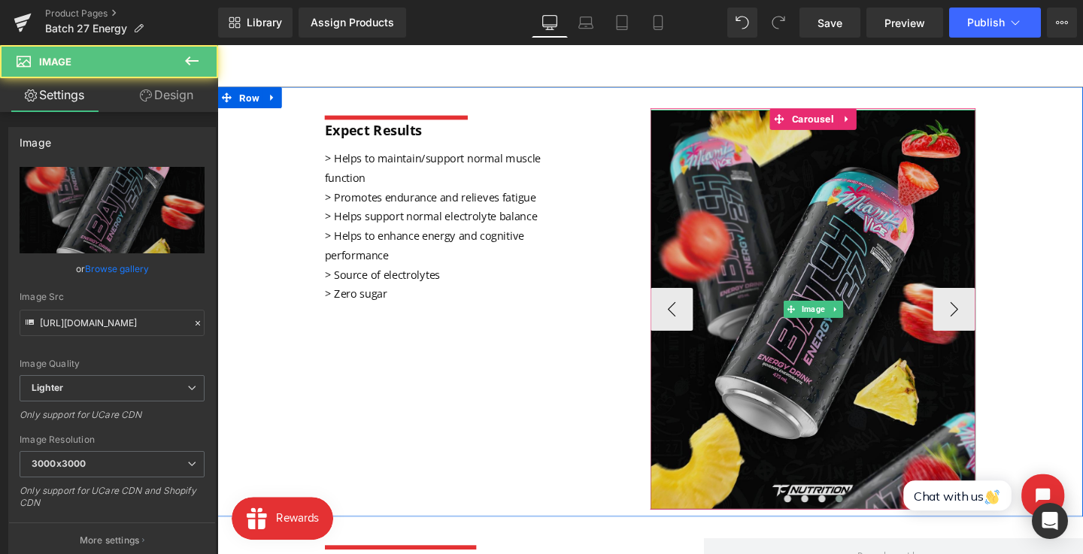
click at [821, 340] on img at bounding box center [843, 323] width 342 height 420
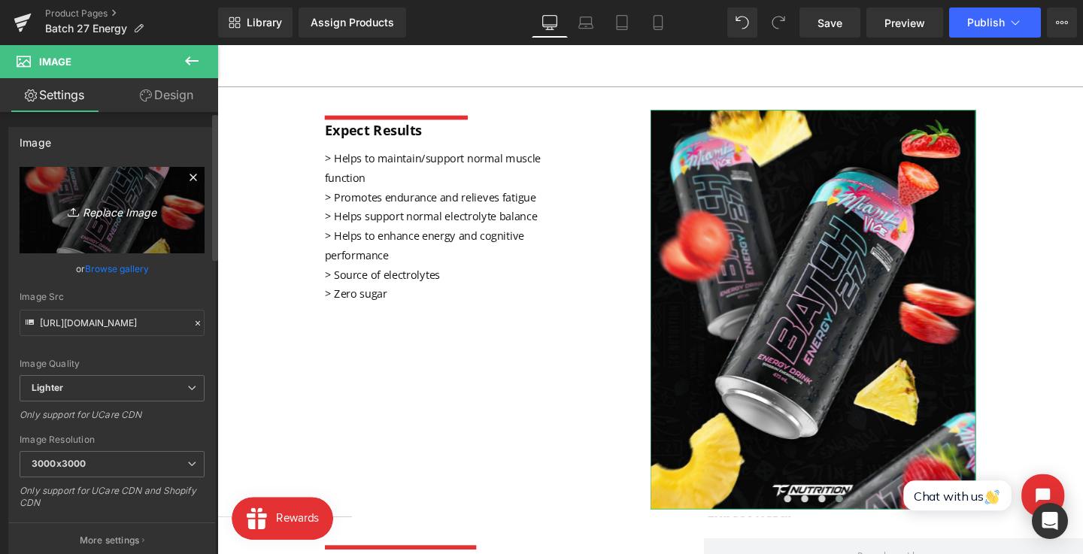
click at [97, 226] on link "Replace Image" at bounding box center [112, 210] width 185 height 86
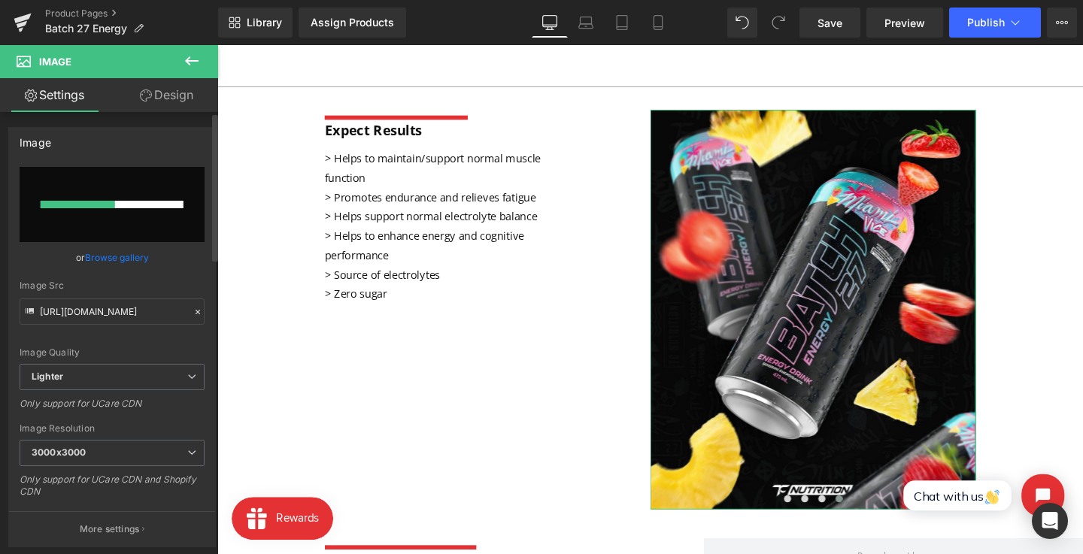
click at [104, 237] on input "file" at bounding box center [112, 204] width 185 height 75
type input "C:\fakepath\WhatsApp Image 2025-08-08 at 07.46.11.jpeg"
click at [132, 251] on link "Browse gallery" at bounding box center [117, 257] width 64 height 26
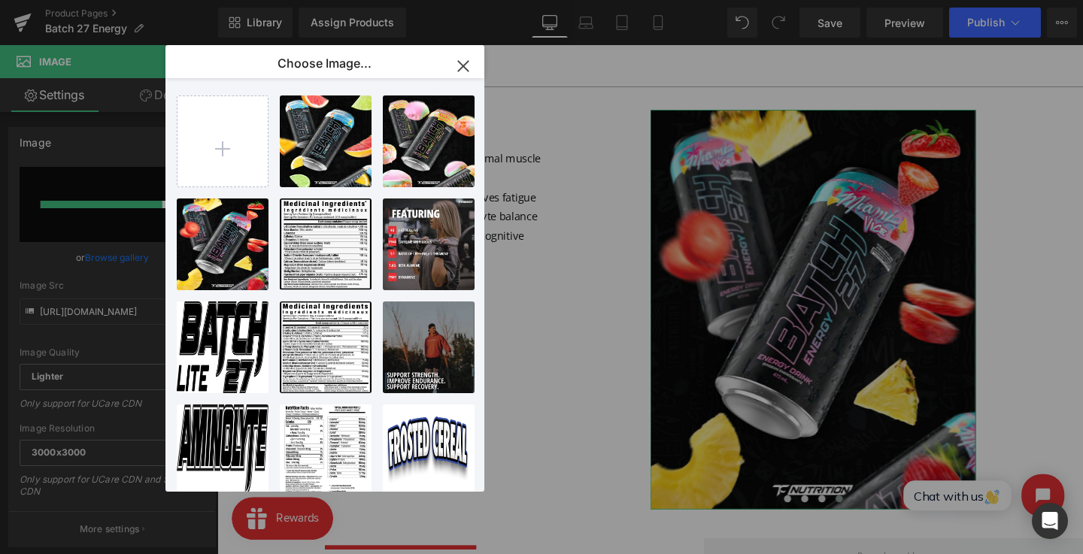
click at [125, 0] on div "Carousel You are previewing how the will restyle your page. You can not edit El…" at bounding box center [541, 0] width 1083 height 0
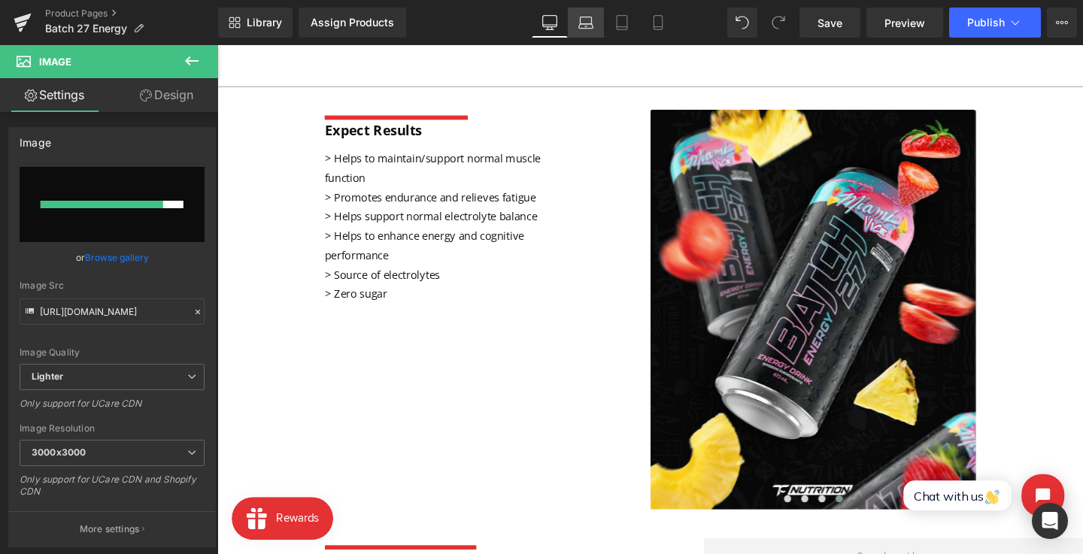
click at [586, 24] on icon at bounding box center [586, 26] width 14 height 5
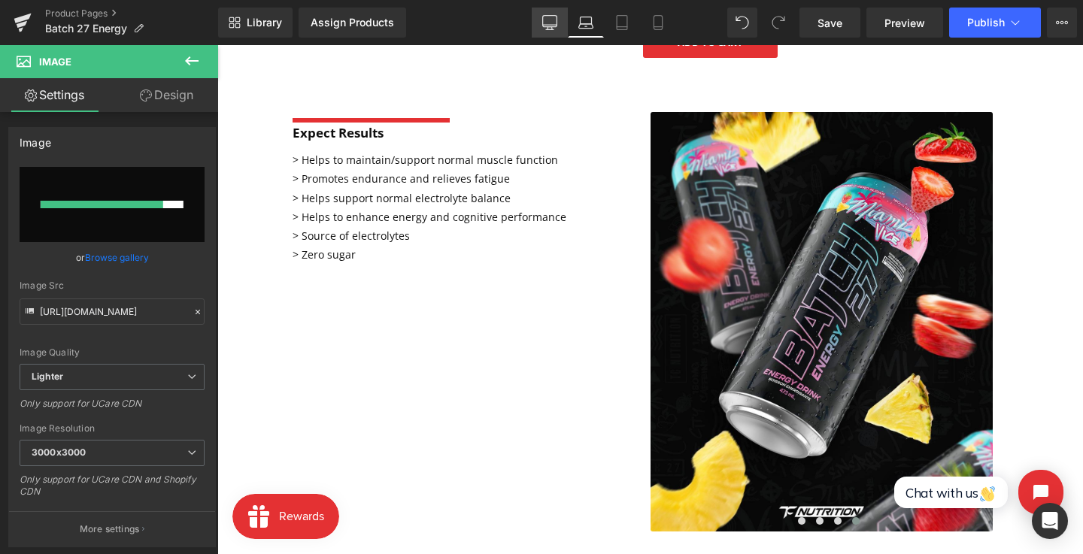
click at [541, 24] on link "Desktop" at bounding box center [550, 23] width 36 height 30
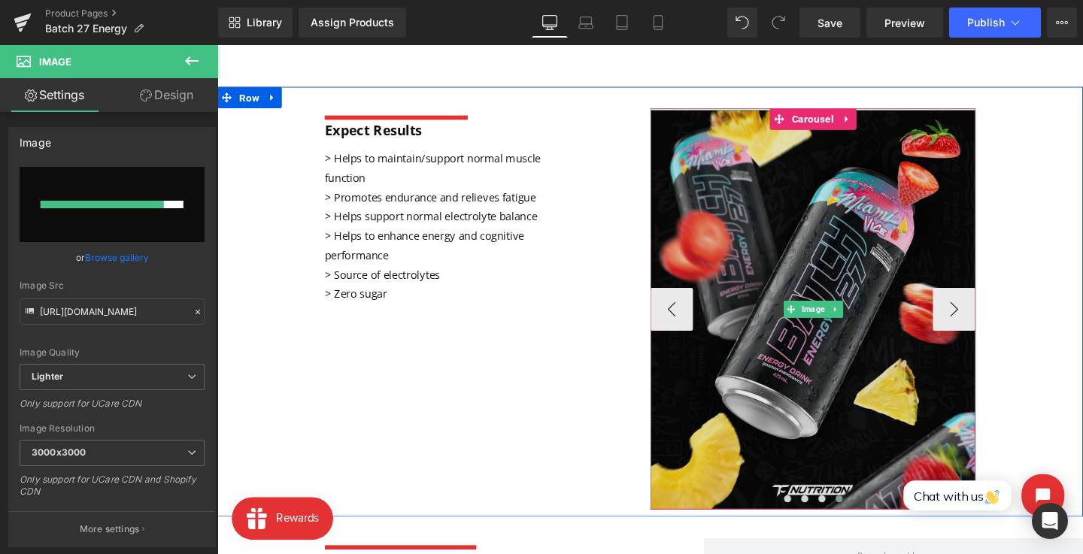
click at [855, 265] on img at bounding box center [843, 323] width 342 height 420
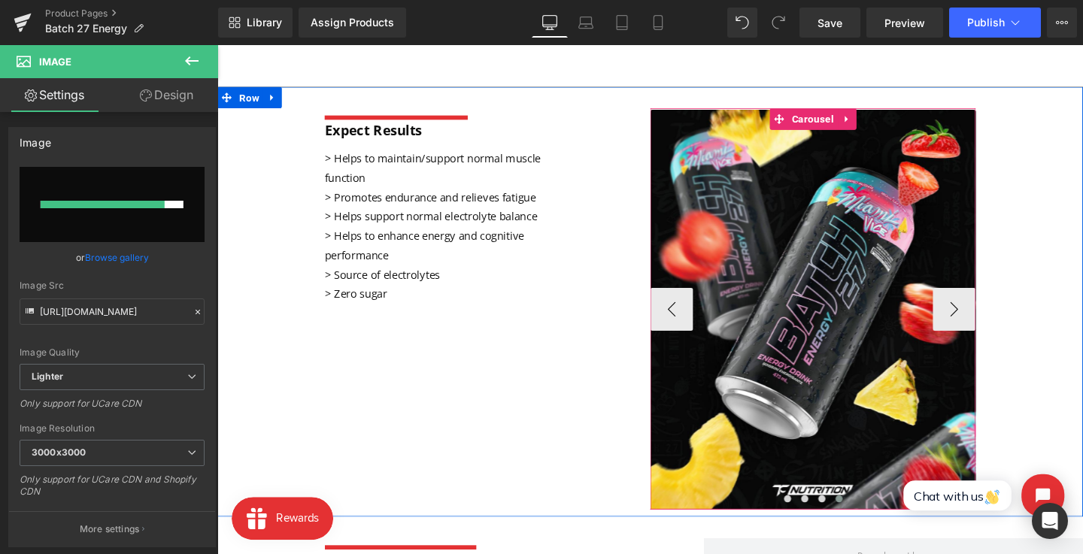
click at [868, 522] on span at bounding box center [871, 522] width 8 height 8
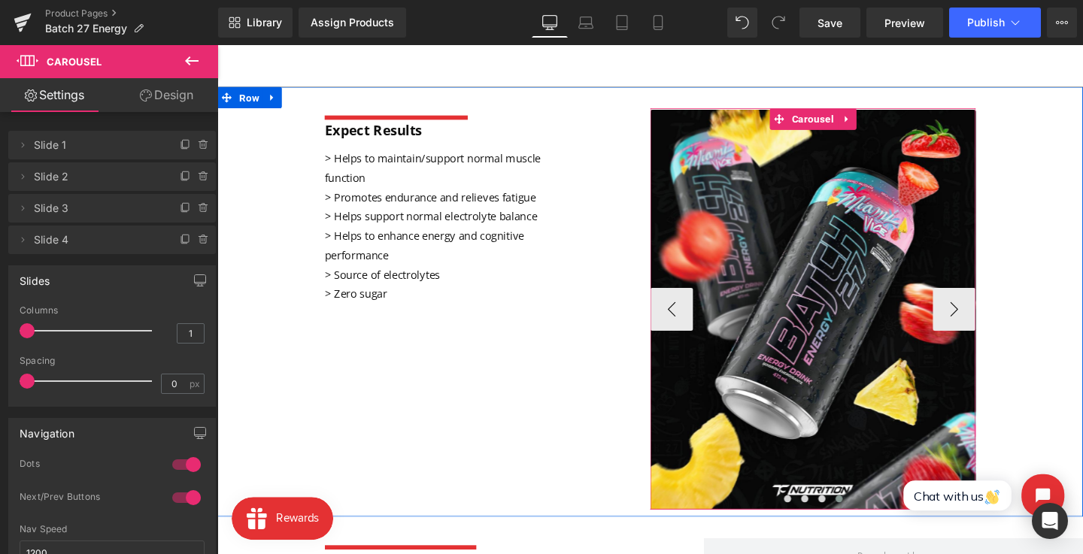
click at [868, 520] on span at bounding box center [871, 522] width 8 height 8
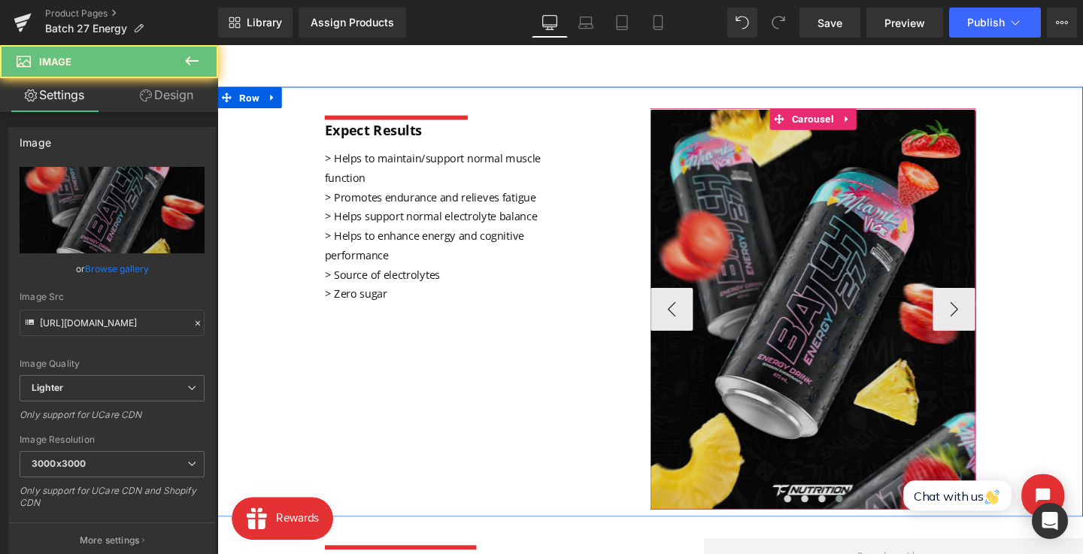
click at [850, 427] on img at bounding box center [843, 323] width 342 height 420
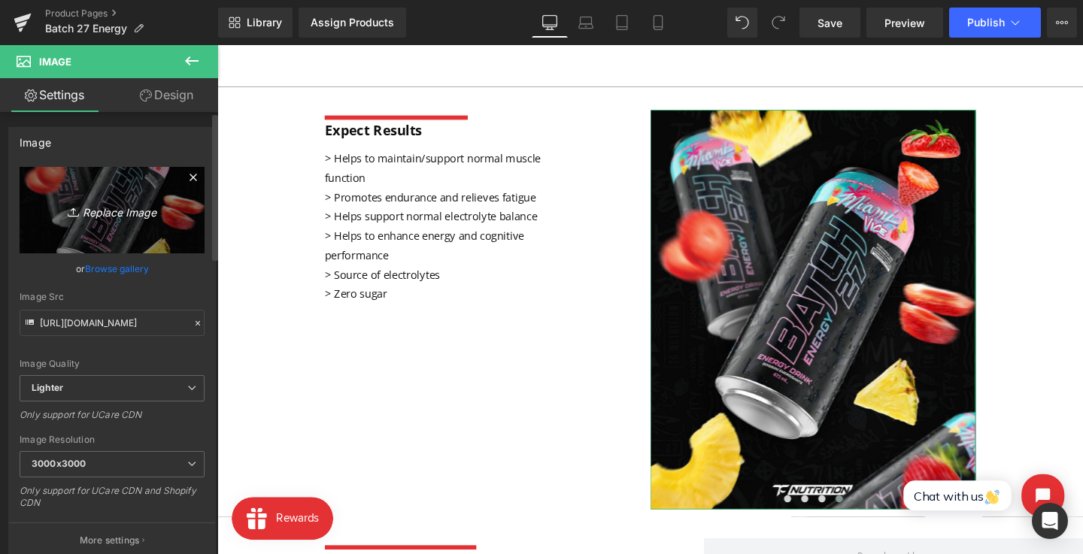
click at [126, 229] on link "Replace Image" at bounding box center [112, 210] width 185 height 86
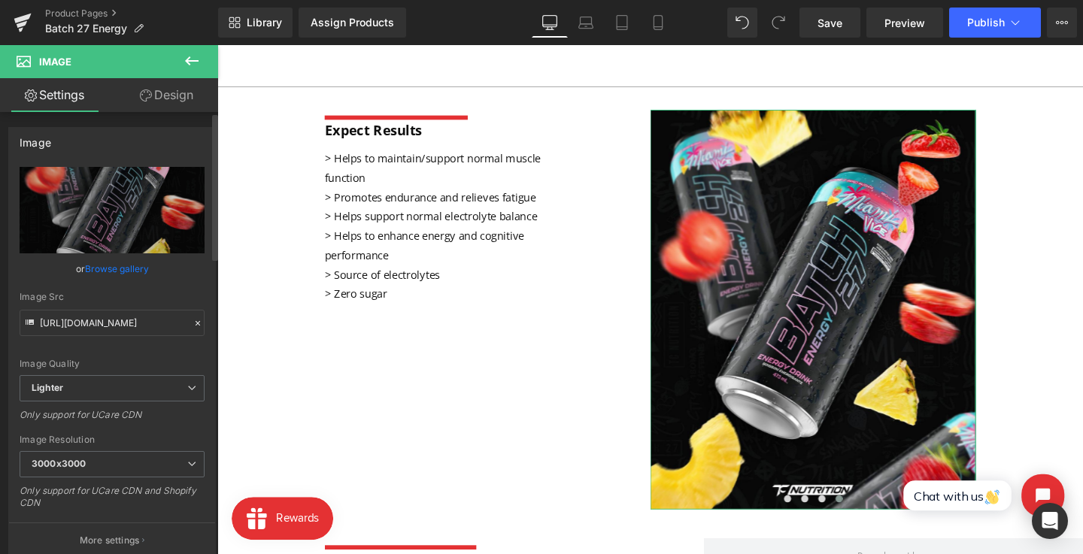
click at [103, 262] on link "Browse gallery" at bounding box center [117, 269] width 64 height 26
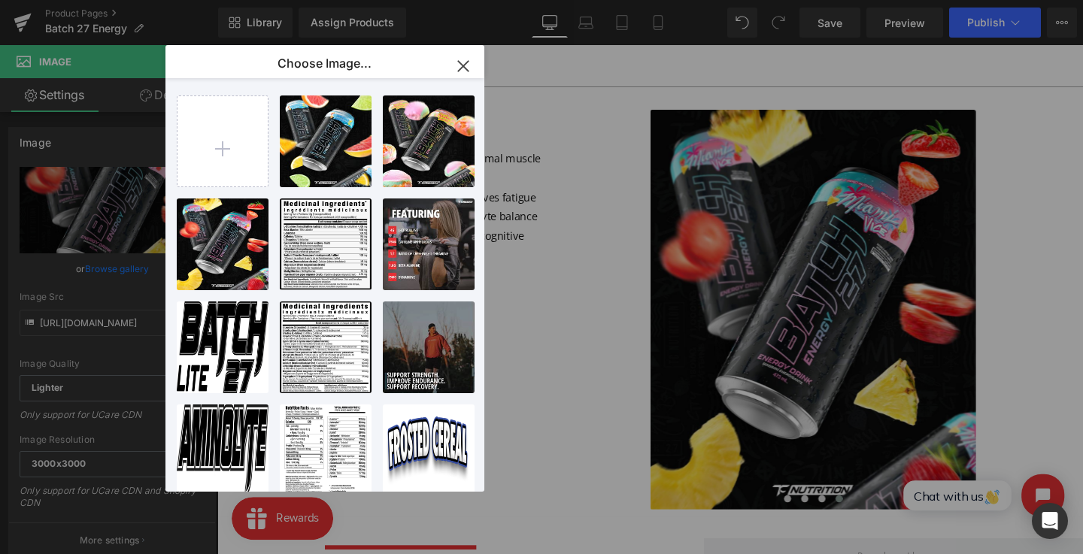
click at [38, 0] on div "Carousel You are previewing how the will restyle your page. You can not edit El…" at bounding box center [541, 0] width 1083 height 0
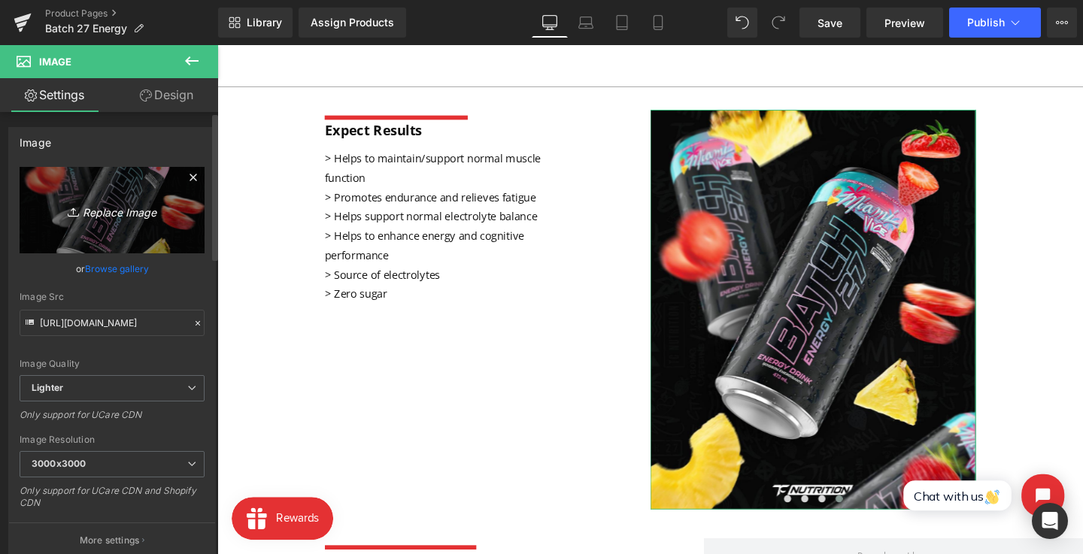
click at [99, 217] on icon "Replace Image" at bounding box center [112, 210] width 120 height 19
type input "C:\fakepath\WhatsApp Image 2025-08-08 at 07.46.11.jpeg"
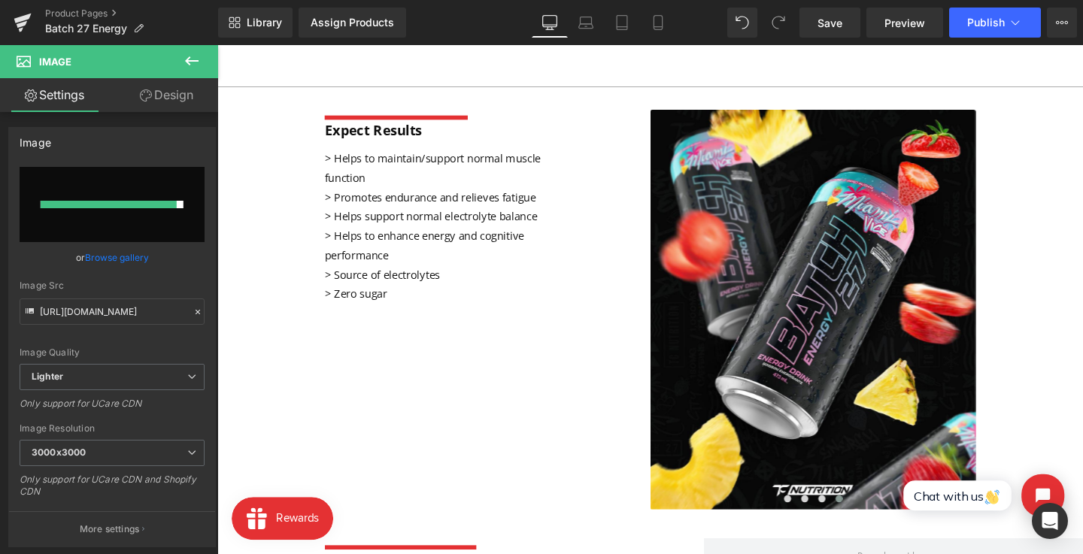
click at [799, 20] on div "Save Preview Publish Scheduled View Live Page View with current Template Save T…" at bounding box center [937, 23] width 289 height 30
click at [814, 26] on link "Save" at bounding box center [829, 23] width 61 height 30
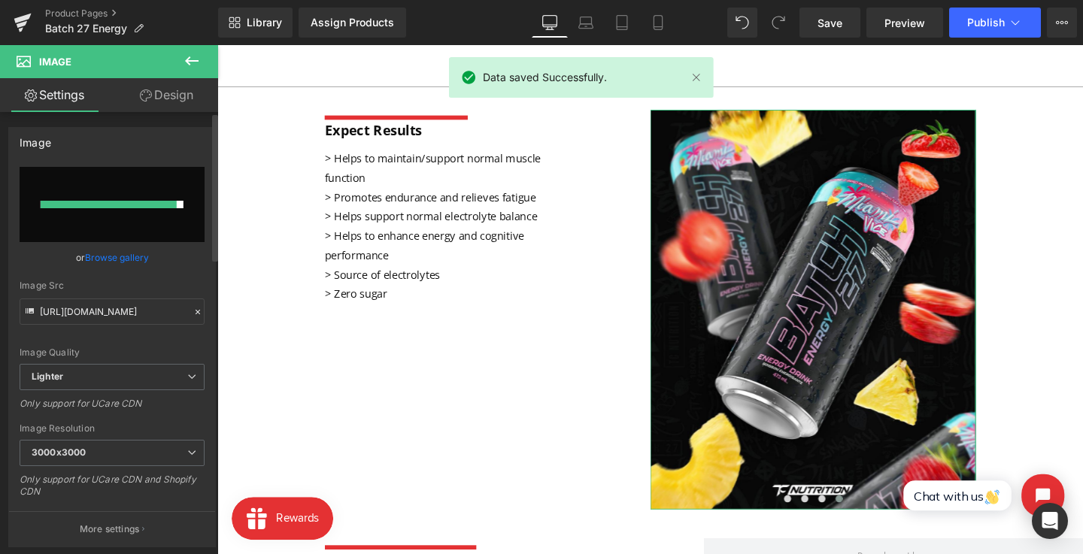
click at [121, 258] on link "Browse gallery" at bounding box center [117, 257] width 64 height 26
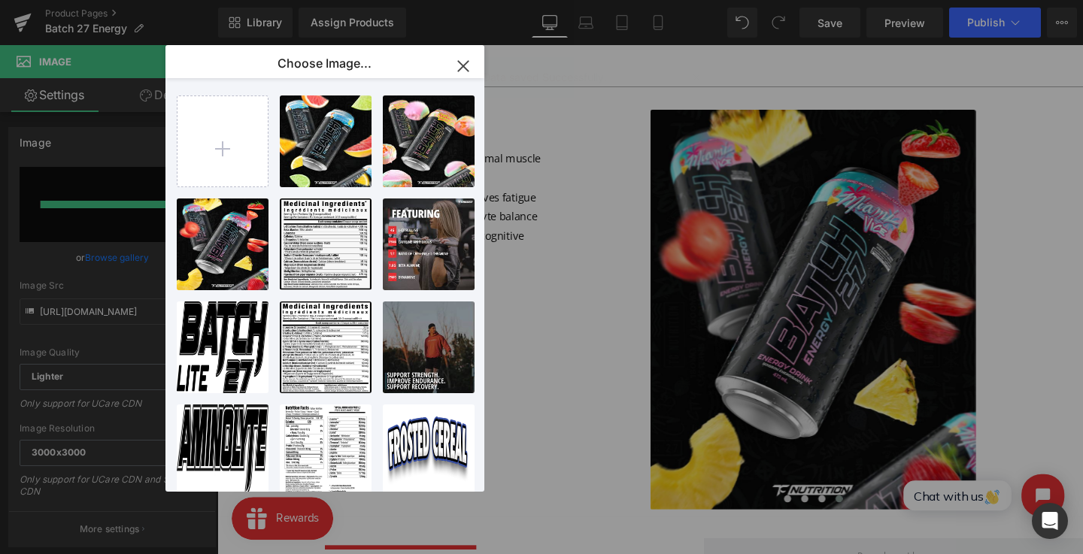
click at [456, 67] on icon "button" at bounding box center [463, 66] width 24 height 24
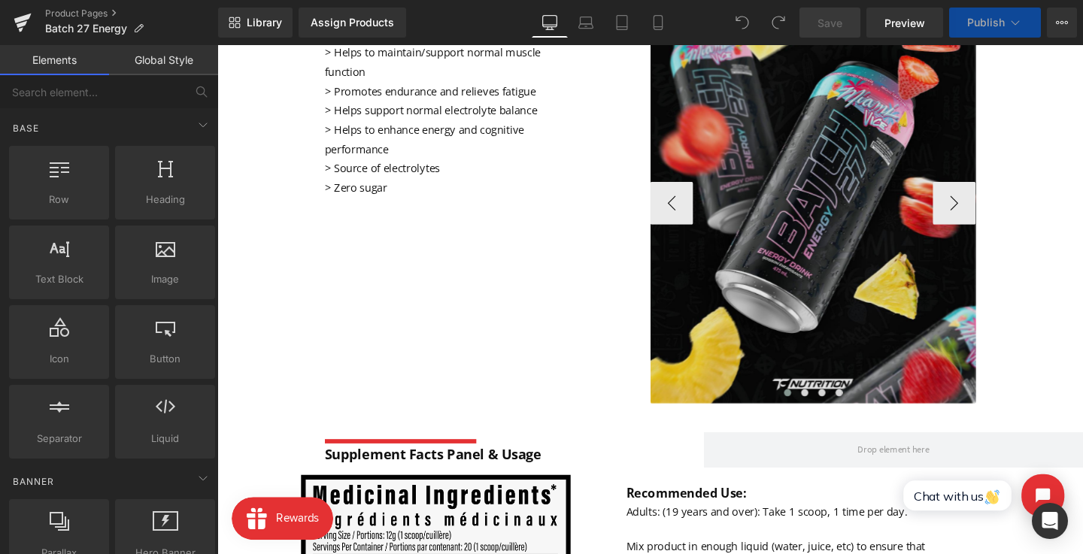
scroll to position [684, 0]
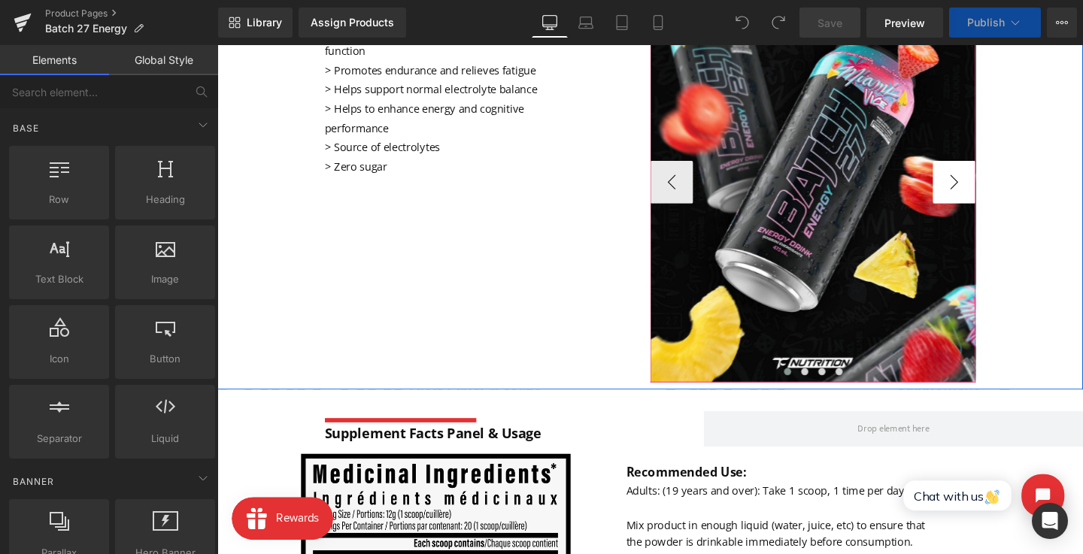
click at [1001, 167] on button "›" at bounding box center [991, 189] width 45 height 45
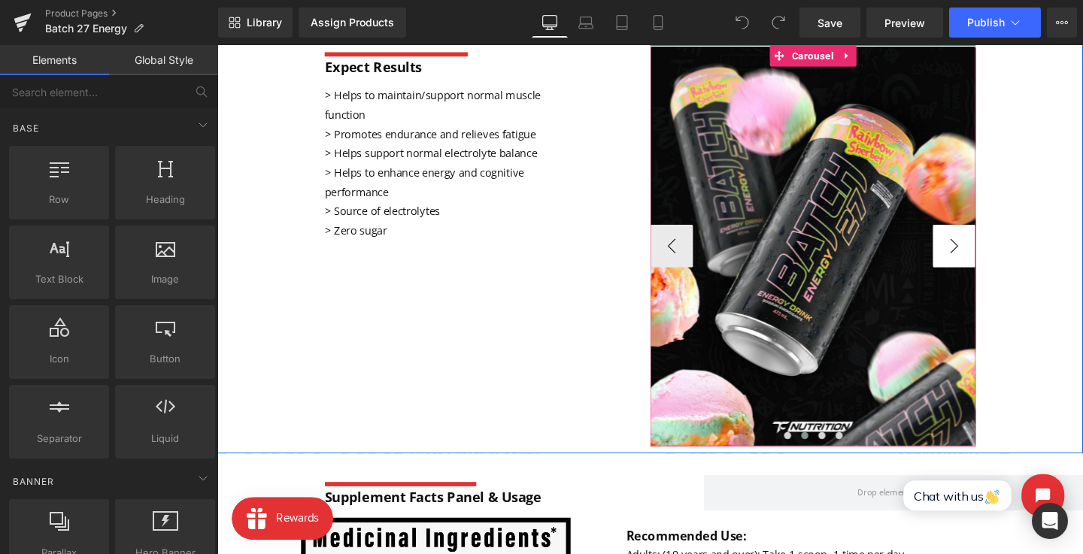
click at [987, 259] on button "›" at bounding box center [991, 256] width 45 height 45
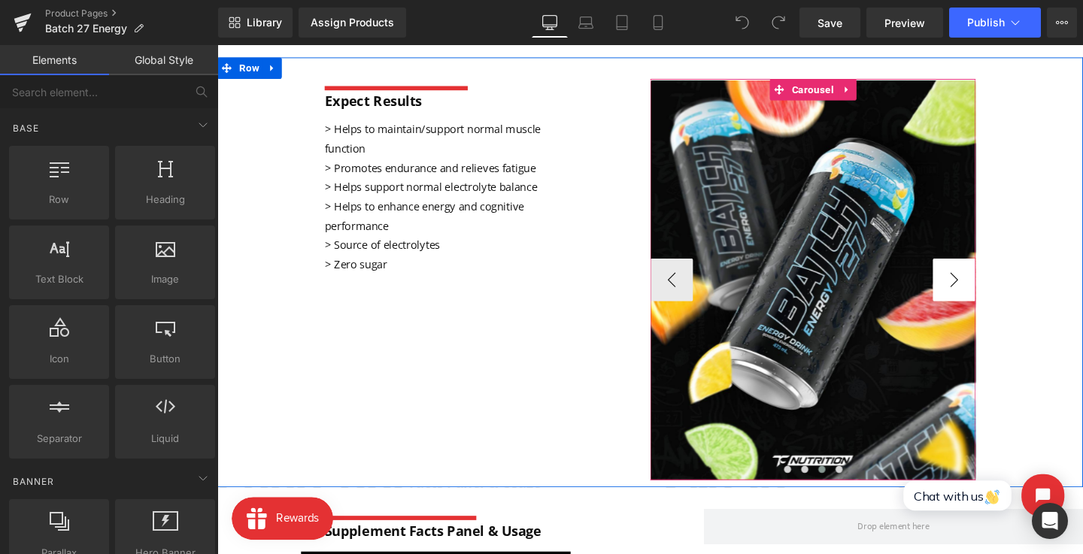
scroll to position [531, 0]
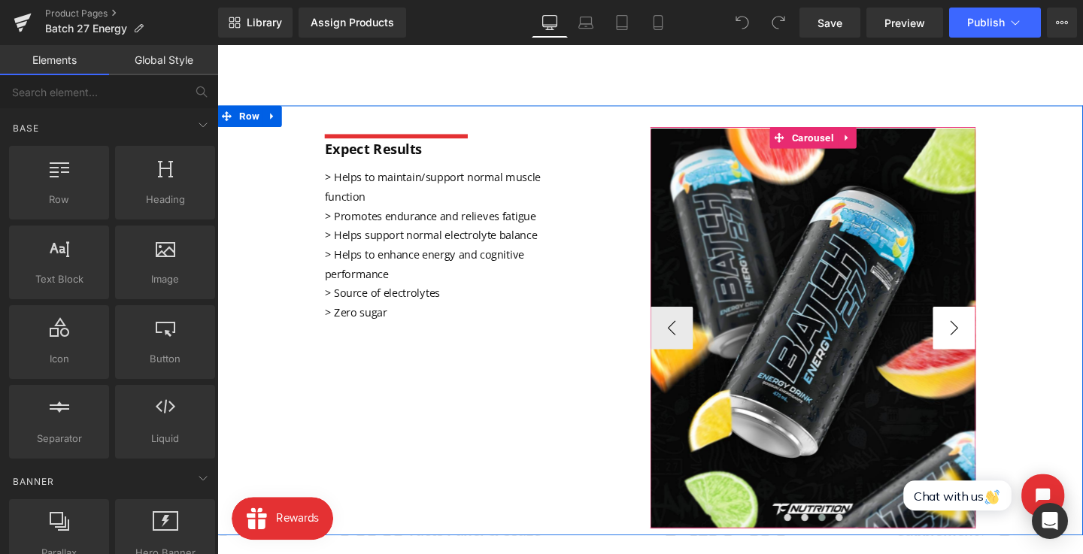
click at [997, 346] on button "›" at bounding box center [991, 342] width 45 height 45
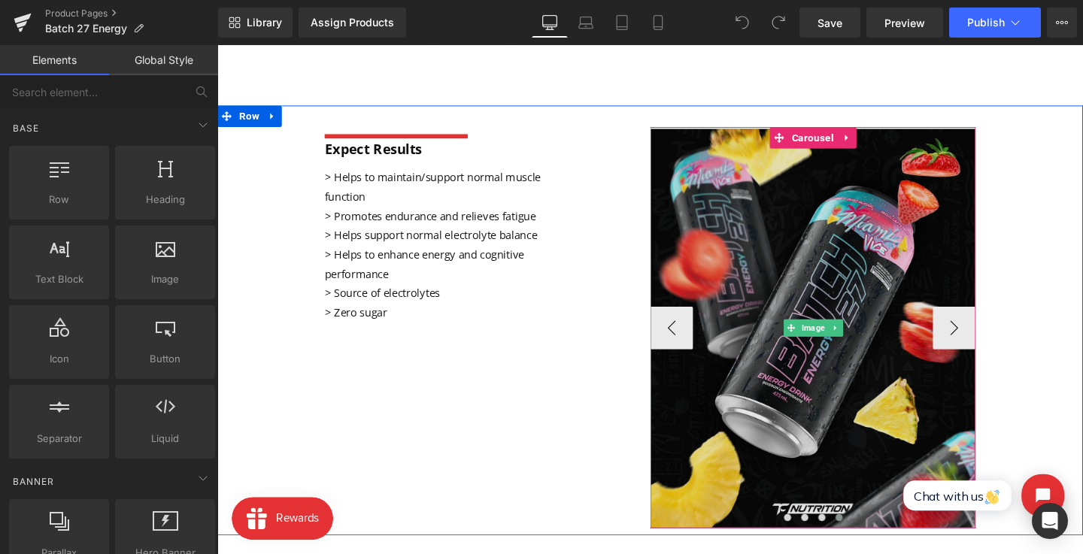
click at [804, 364] on img at bounding box center [843, 343] width 342 height 420
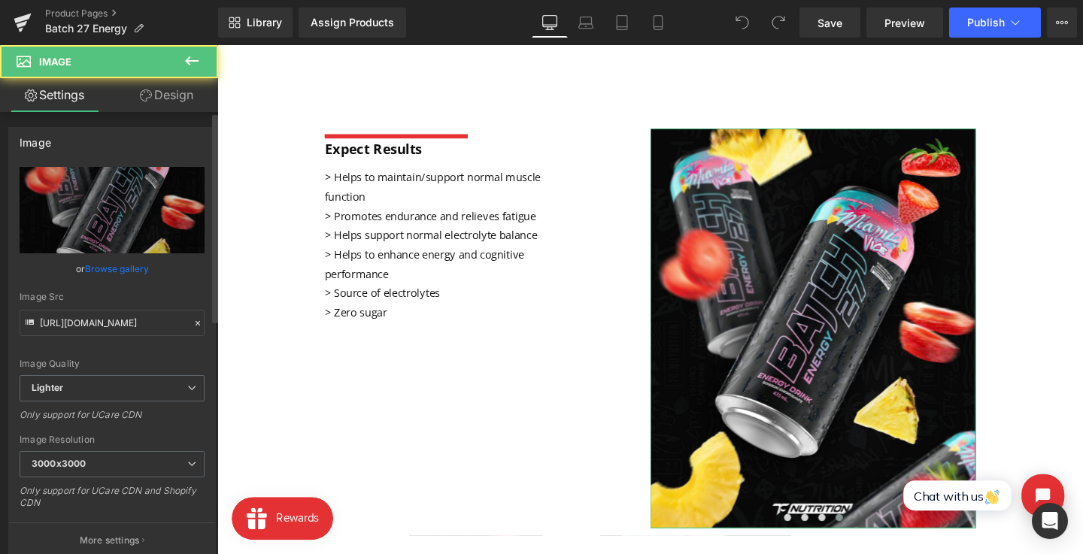
click at [119, 273] on link "Browse gallery" at bounding box center [117, 269] width 64 height 26
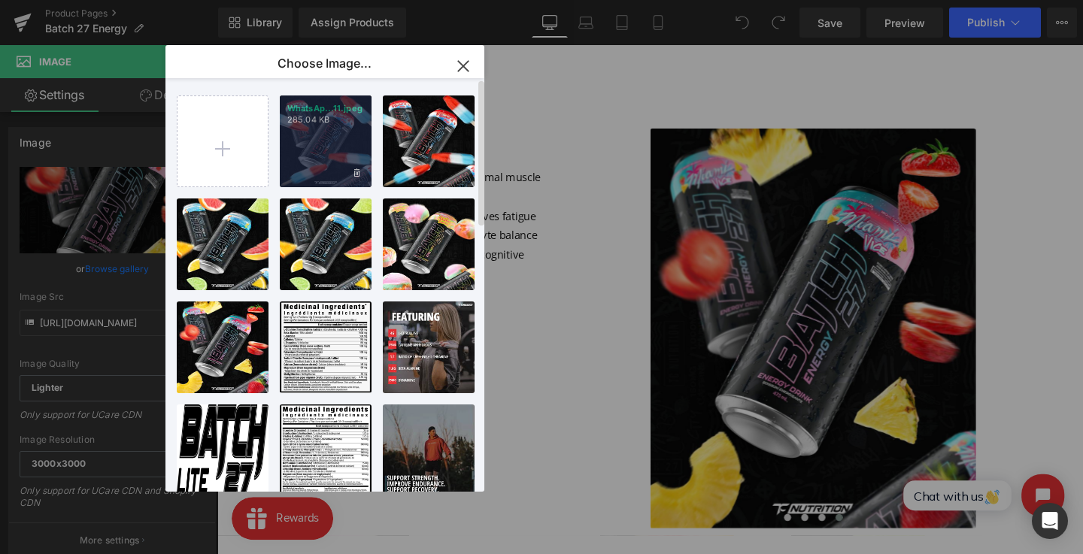
click at [319, 131] on div "WhatsAp...11.jpeg 285.04 KB" at bounding box center [326, 141] width 92 height 92
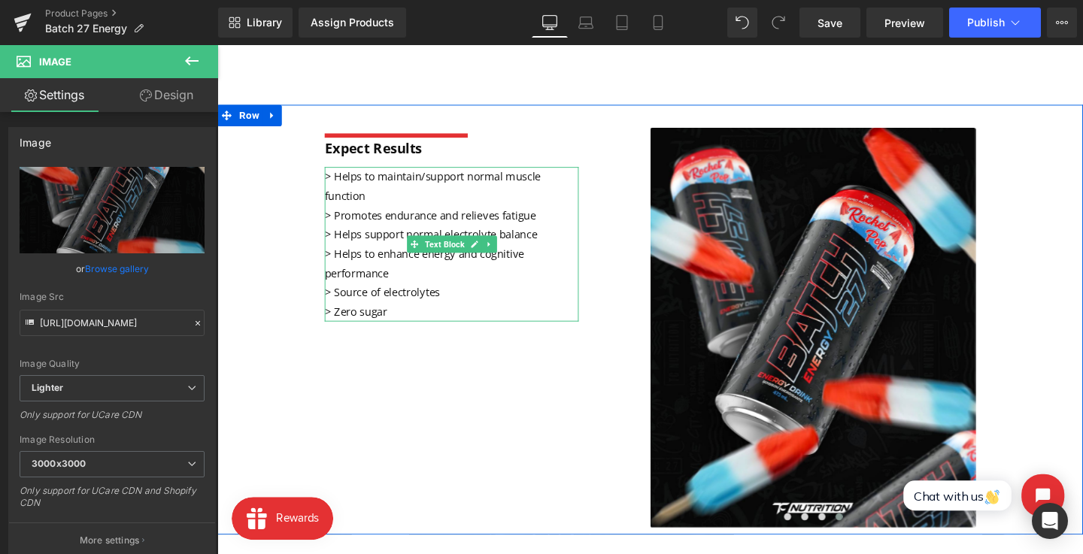
scroll to position [475, 0]
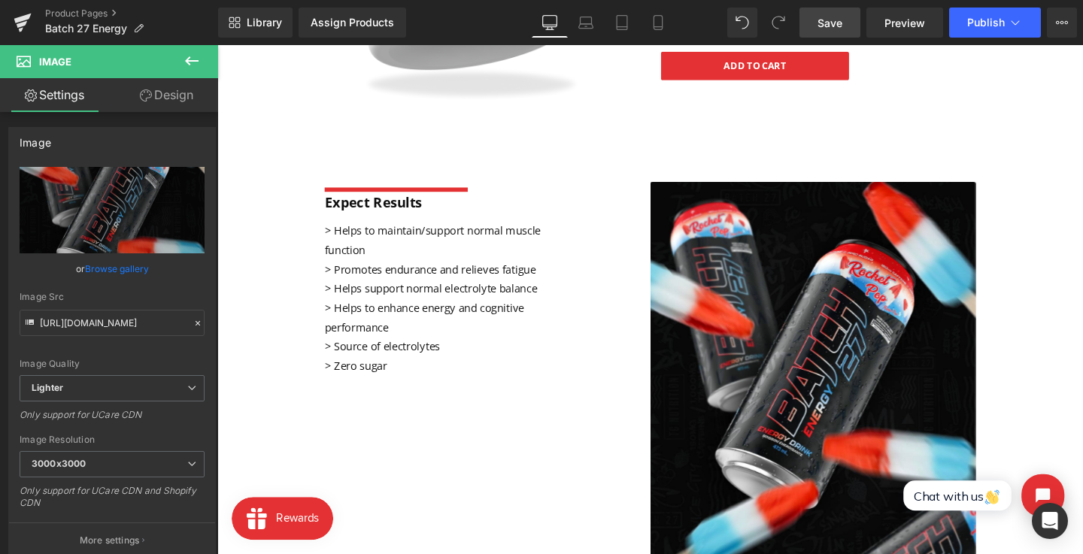
click at [815, 16] on link "Save" at bounding box center [829, 23] width 61 height 30
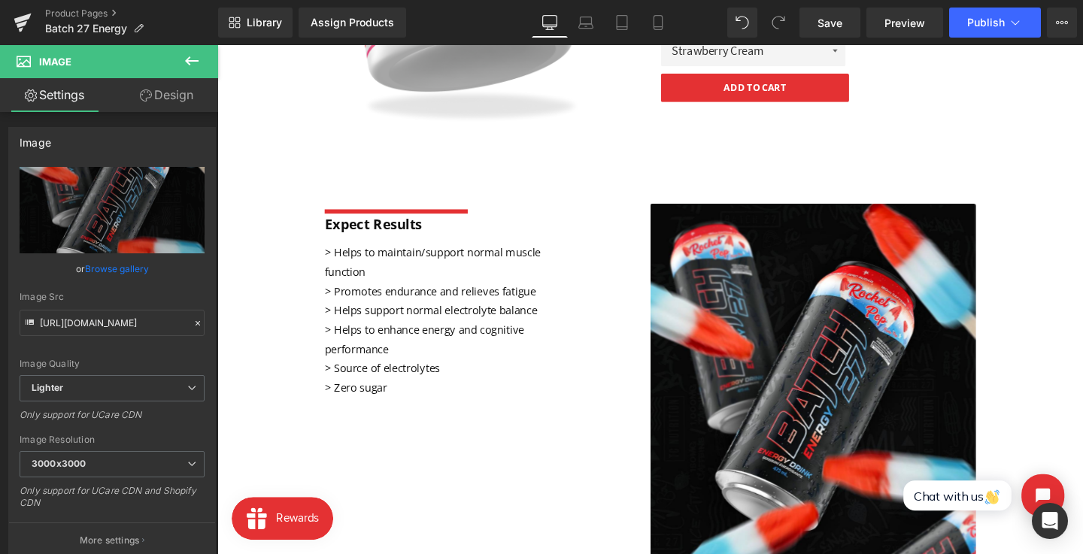
scroll to position [429, 0]
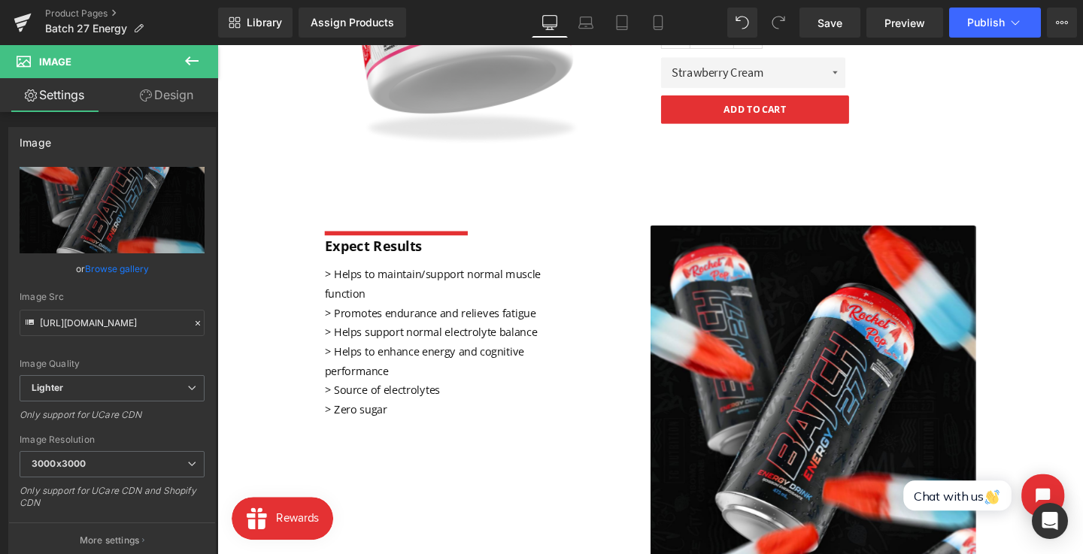
click at [371, 299] on font "> Helps to maintain/support normal muscle function" at bounding box center [443, 295] width 227 height 35
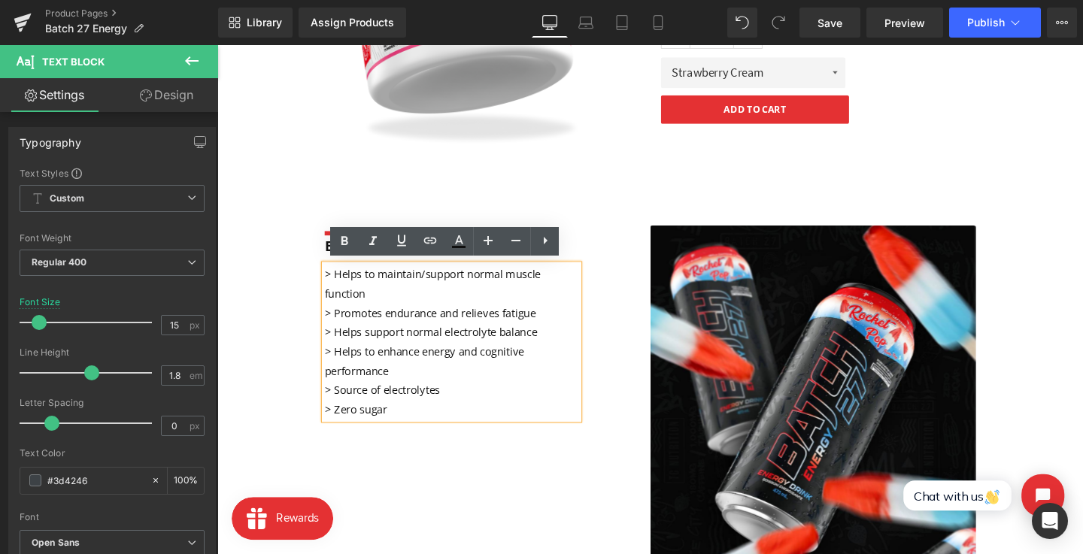
click at [374, 309] on p "> Helps to maintain/support normal muscle function" at bounding box center [463, 296] width 267 height 41
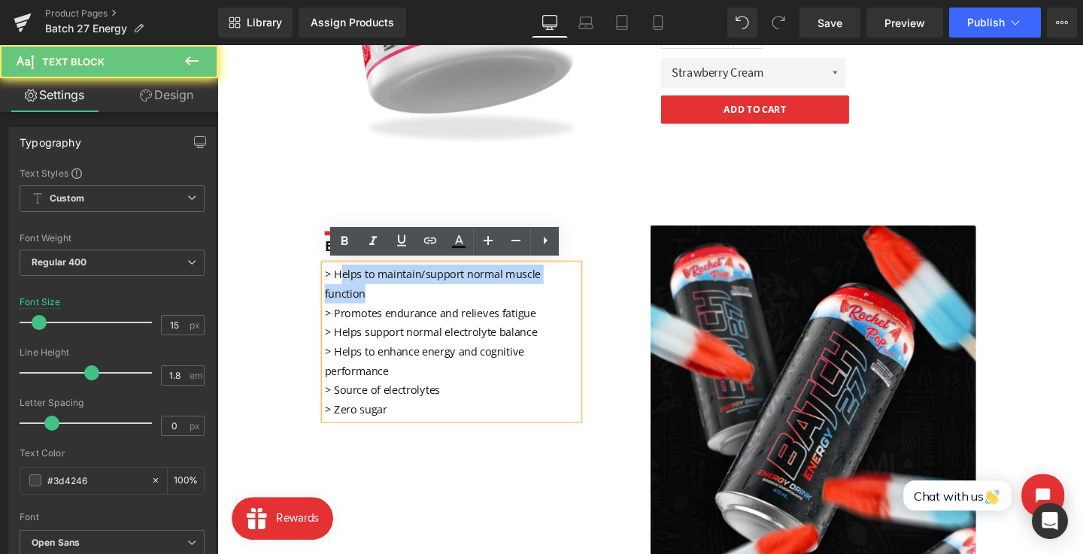
drag, startPoint x: 382, startPoint y: 308, endPoint x: 348, endPoint y: 286, distance: 40.3
click at [348, 286] on p "> Helps to maintain/support normal muscle function" at bounding box center [463, 296] width 267 height 41
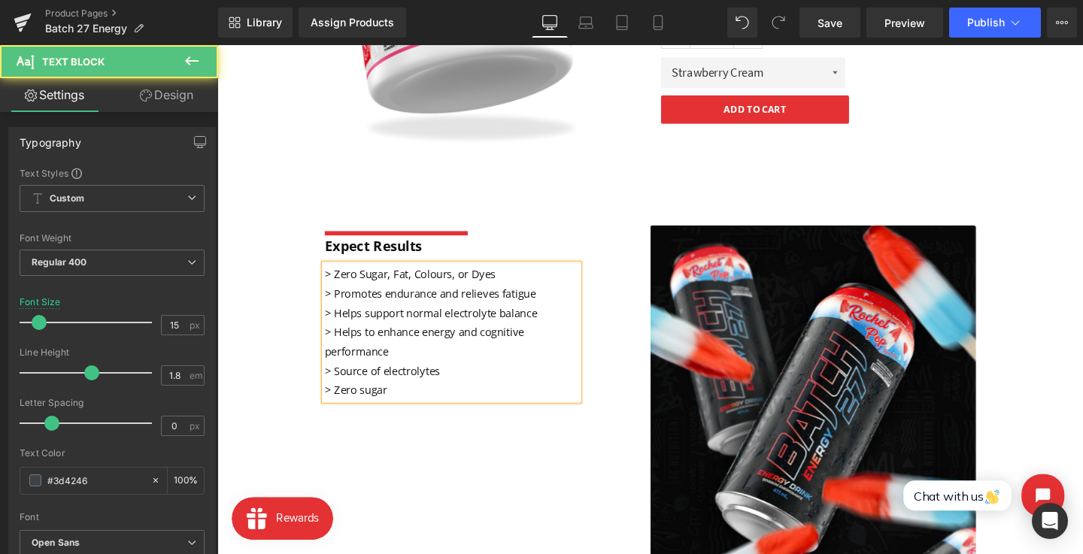
click at [348, 300] on font "> Promotes endurance and relieves fatigue" at bounding box center [441, 306] width 222 height 15
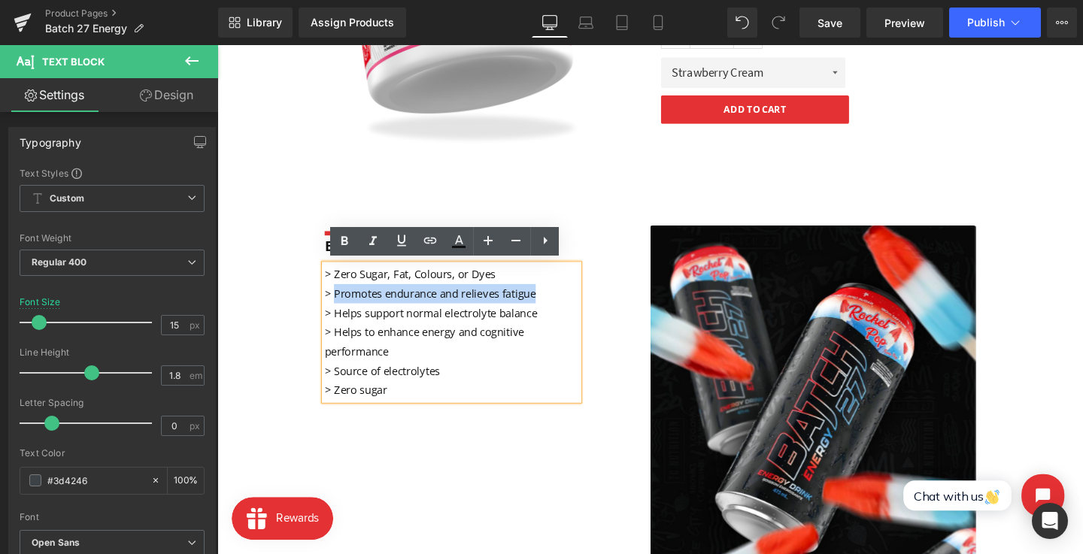
drag, startPoint x: 340, startPoint y: 302, endPoint x: 559, endPoint y: 303, distance: 218.8
click at [559, 303] on p "> Promotes endurance and relieves fatigue" at bounding box center [463, 306] width 267 height 20
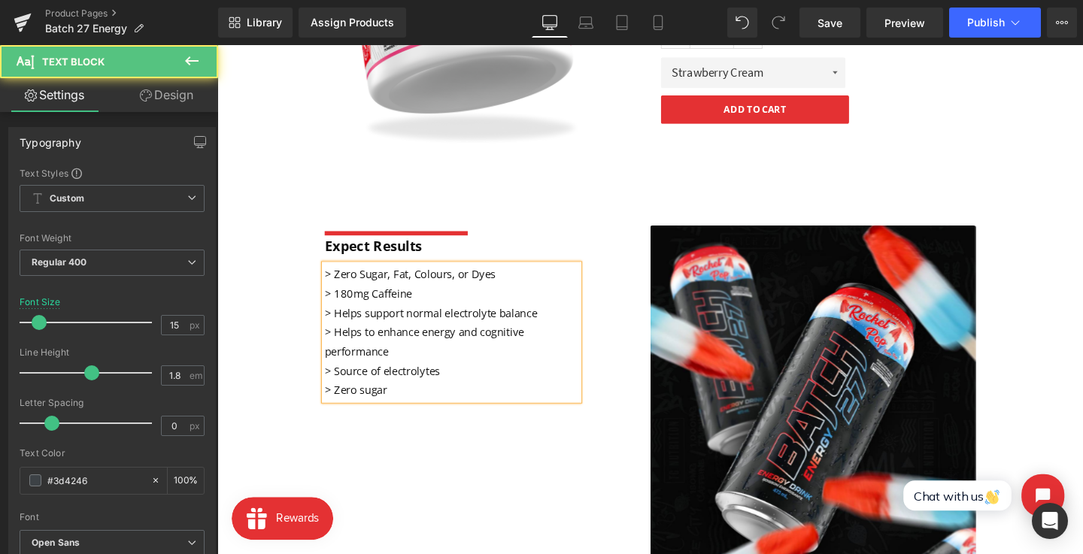
click at [417, 324] on font "> Helps support normal electrolyte balance" at bounding box center [441, 326] width 223 height 15
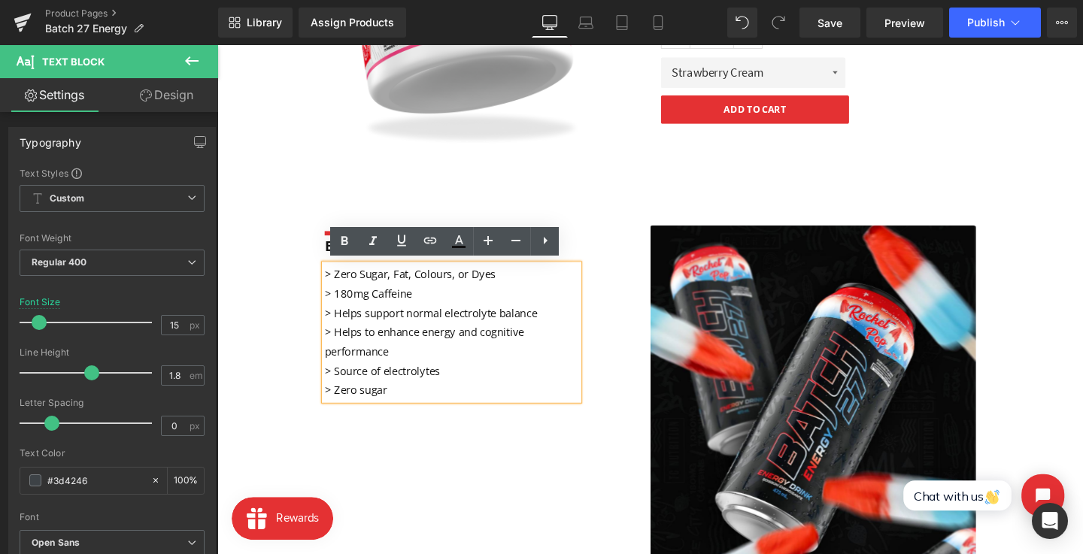
drag, startPoint x: 341, startPoint y: 326, endPoint x: 556, endPoint y: 327, distance: 215.1
click at [583, 328] on p "> Helps support normal electrolyte balance" at bounding box center [463, 327] width 267 height 20
drag, startPoint x: 547, startPoint y: 327, endPoint x: 346, endPoint y: 328, distance: 201.5
click at [346, 328] on p "> Helps support normal electrolyte balance" at bounding box center [463, 327] width 267 height 20
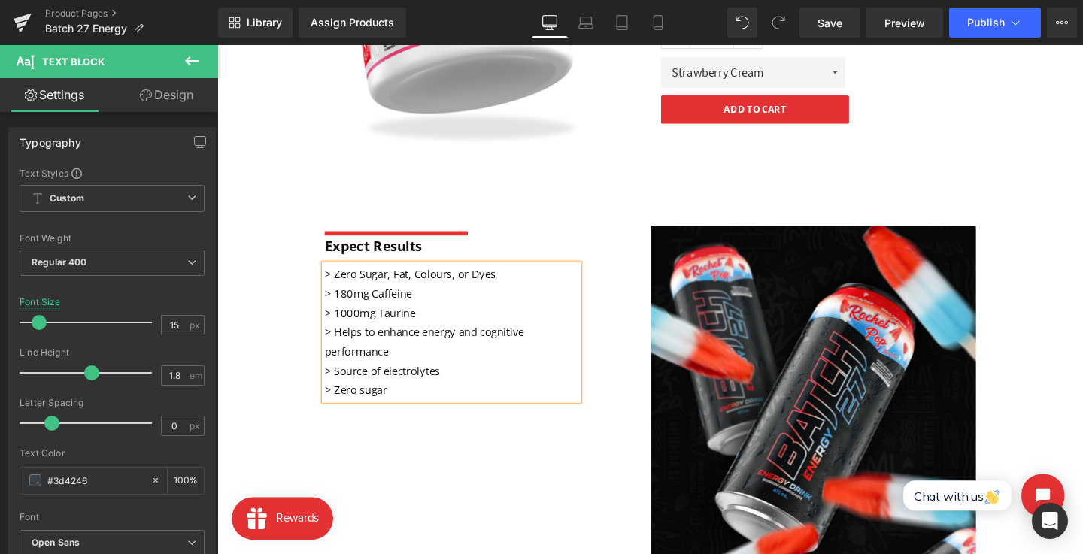
click at [341, 344] on font "> Helps to enhance energy and cognitive performance" at bounding box center [435, 356] width 210 height 35
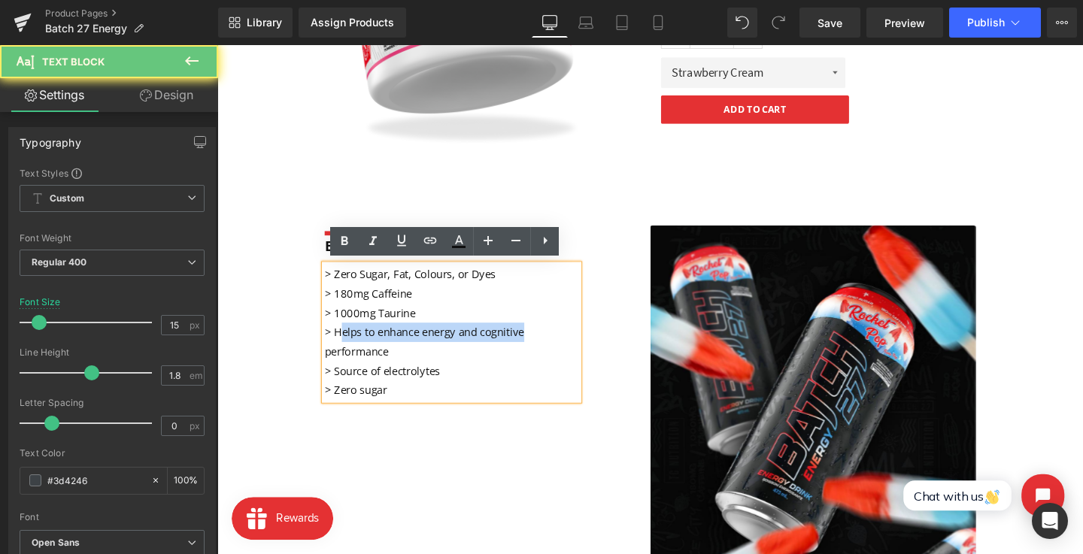
drag, startPoint x: 368, startPoint y: 346, endPoint x: 558, endPoint y: 348, distance: 189.5
click at [558, 348] on p "> Helps to enhance energy and cognitive performance" at bounding box center [463, 357] width 267 height 41
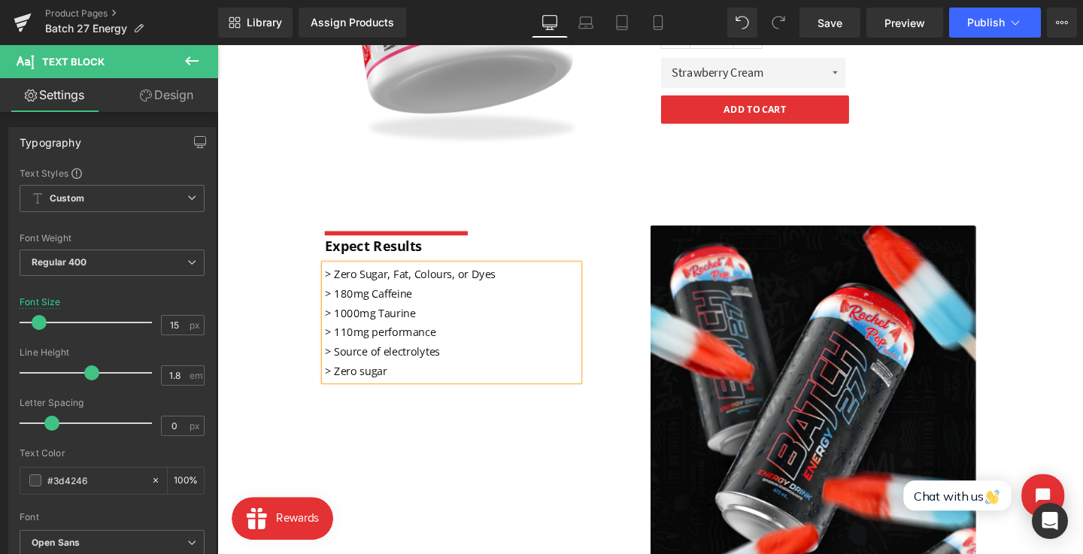
click at [410, 341] on font "> 110mg performance" at bounding box center [388, 346] width 117 height 15
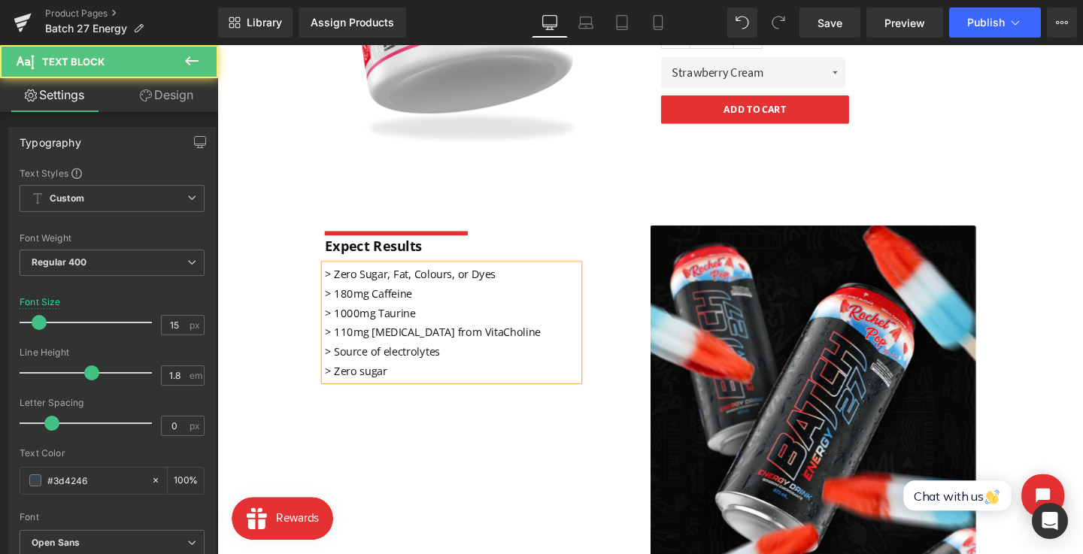
click at [451, 374] on p "> Source of electrolytes" at bounding box center [463, 367] width 267 height 20
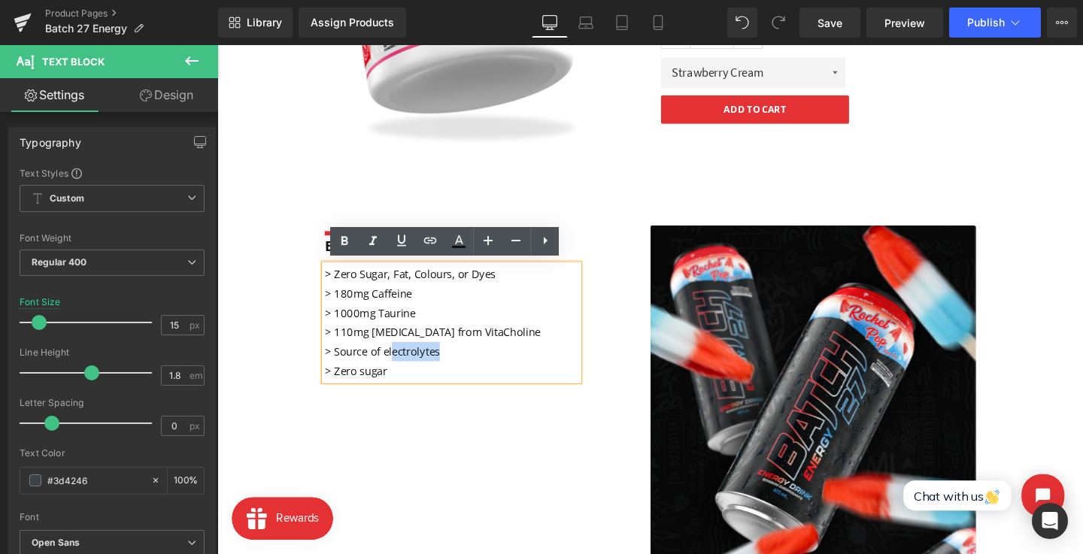
drag, startPoint x: 465, startPoint y: 369, endPoint x: 401, endPoint y: 369, distance: 64.7
click at [401, 369] on p "> Source of electrolytes" at bounding box center [463, 367] width 267 height 20
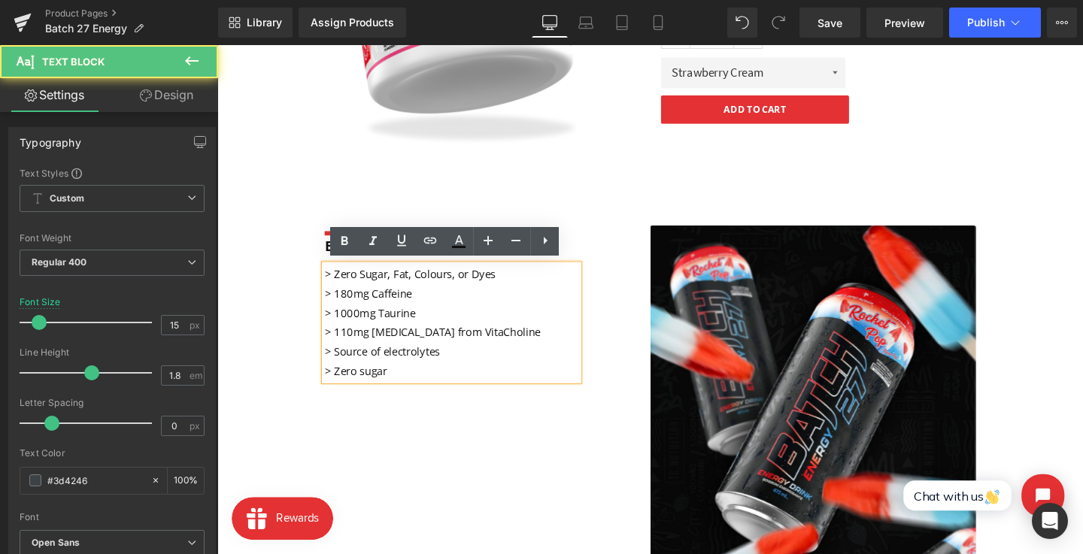
drag, startPoint x: 401, startPoint y: 369, endPoint x: 345, endPoint y: 367, distance: 55.7
click at [345, 367] on font "> Source of electrolytes" at bounding box center [390, 366] width 121 height 15
drag, startPoint x: 342, startPoint y: 367, endPoint x: 451, endPoint y: 367, distance: 109.0
click at [451, 367] on p "> Source of electrolytes" at bounding box center [463, 367] width 267 height 20
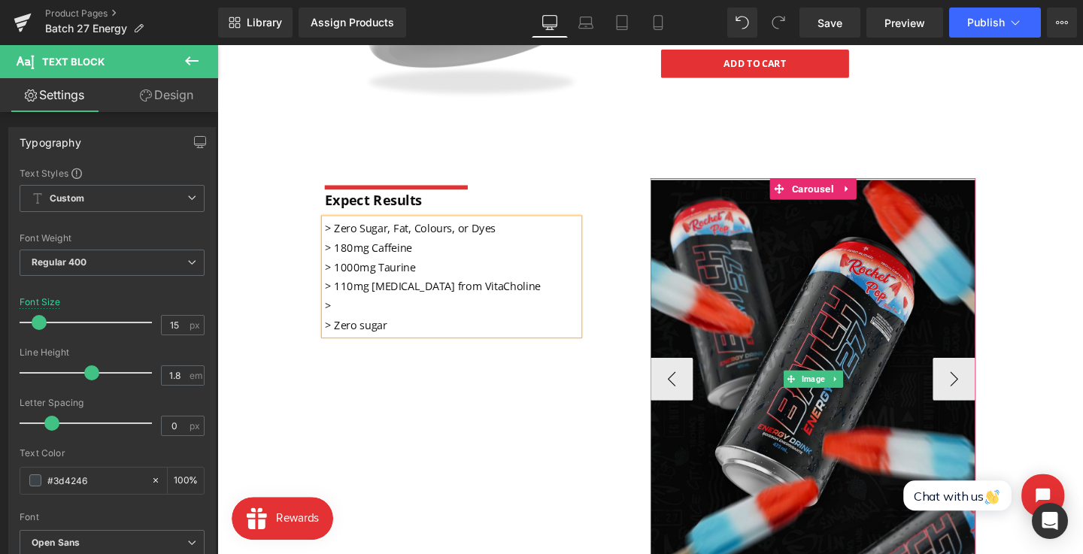
scroll to position [459, 0]
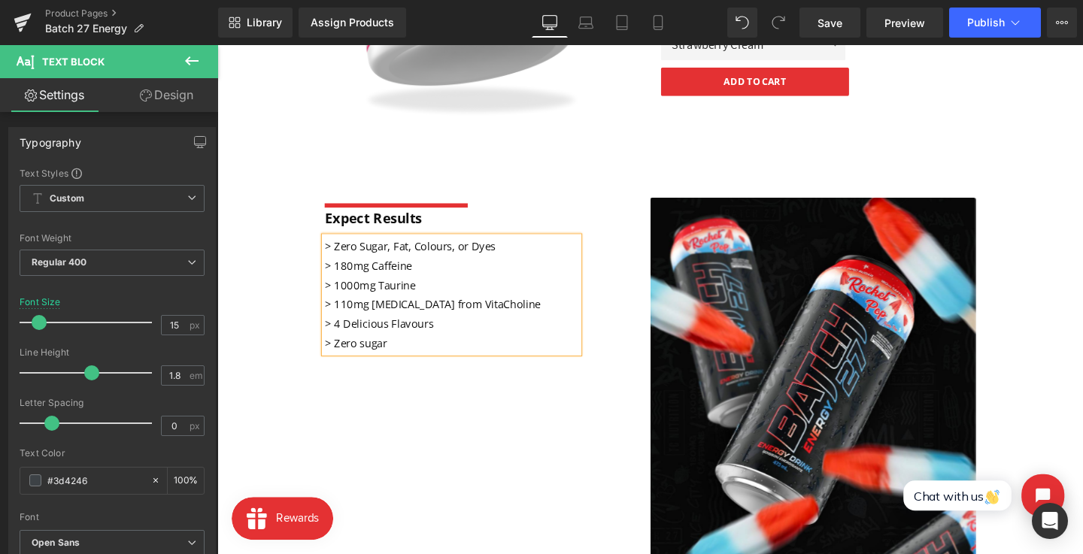
click at [391, 359] on font "> Zero sugar" at bounding box center [362, 357] width 65 height 15
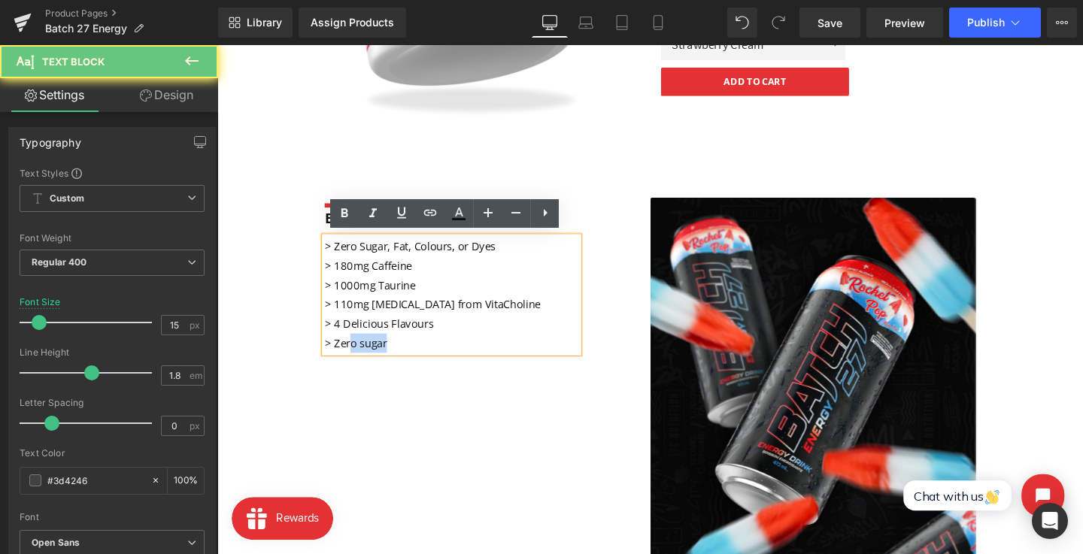
drag, startPoint x: 398, startPoint y: 356, endPoint x: 352, endPoint y: 356, distance: 45.9
click at [352, 356] on p "> Zero sugar" at bounding box center [463, 358] width 267 height 20
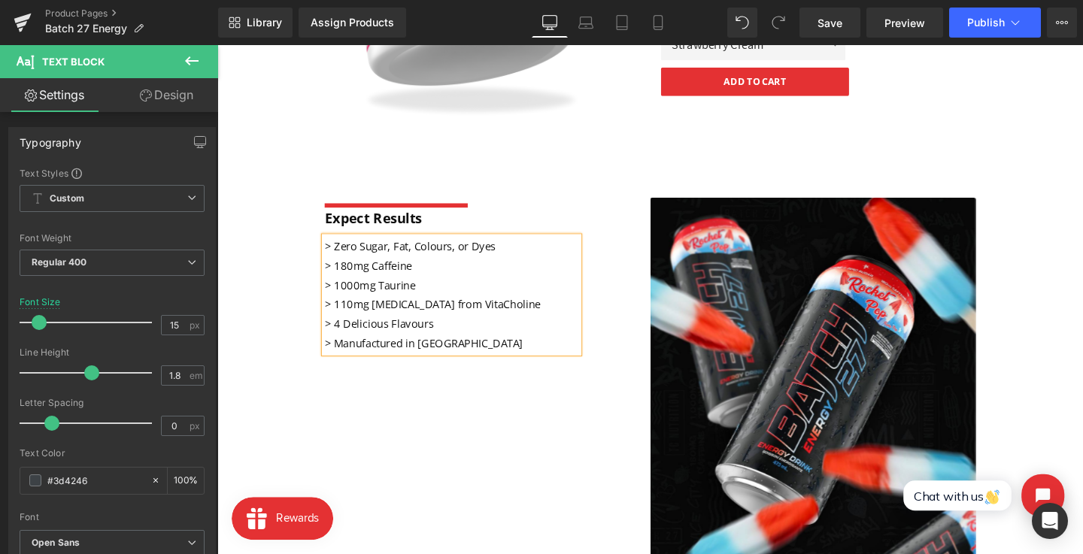
click at [394, 398] on div "Separator Expect Results Text Block > Zero Sugar, Fat, Colours, or Dyes > 180mg…" at bounding box center [672, 406] width 910 height 451
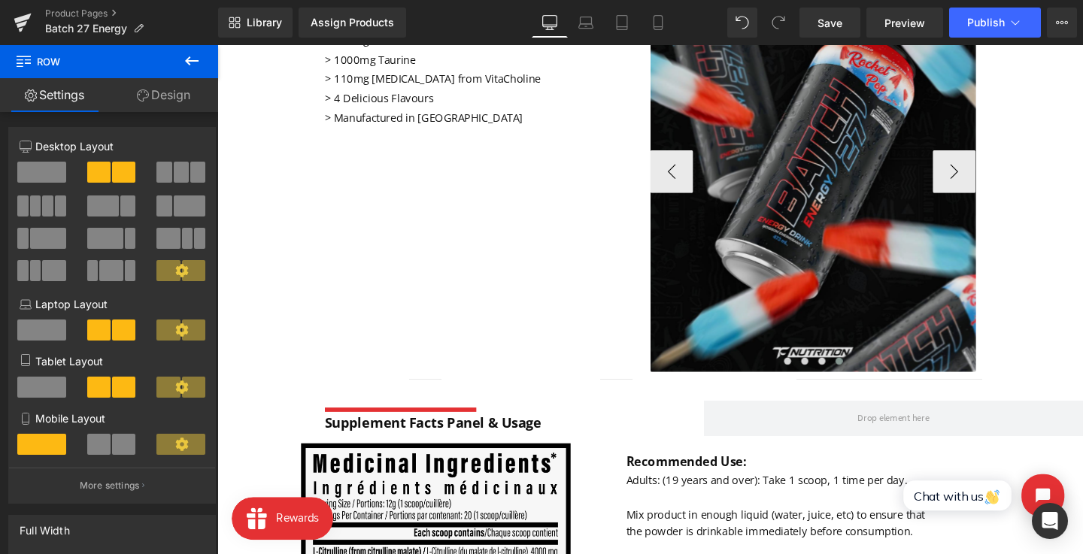
scroll to position [685, 0]
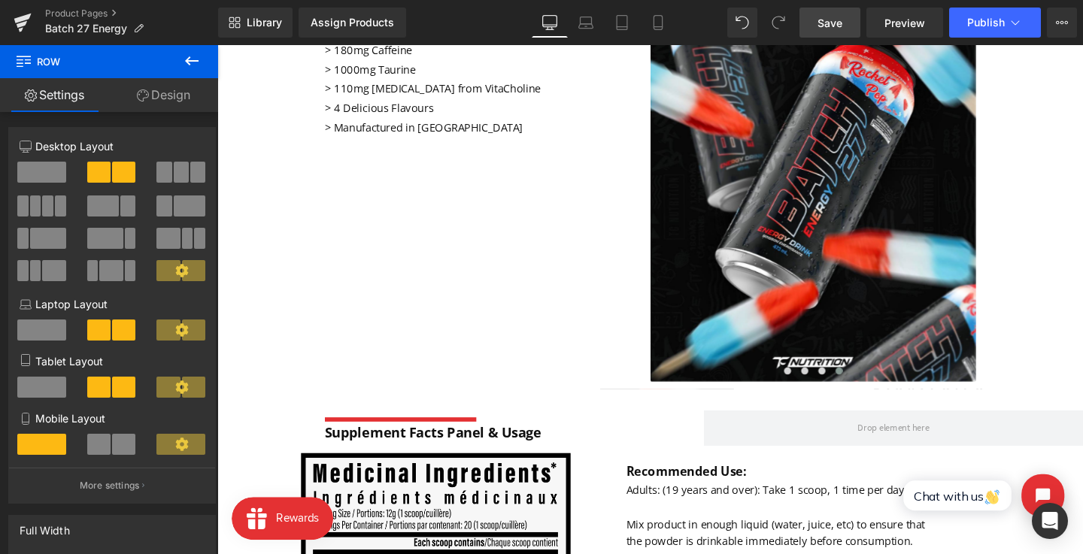
click at [823, 13] on link "Save" at bounding box center [829, 23] width 61 height 30
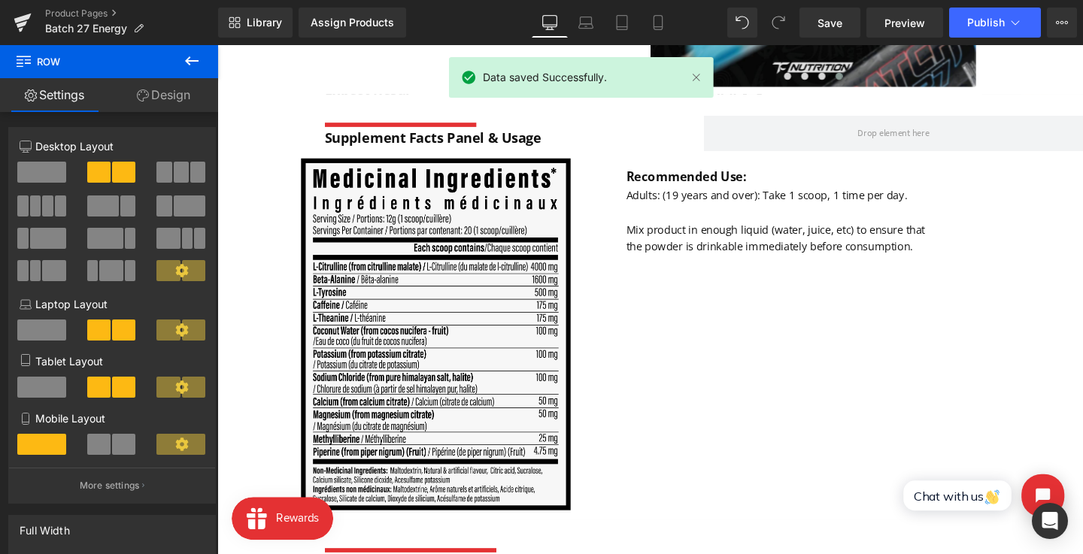
scroll to position [997, 0]
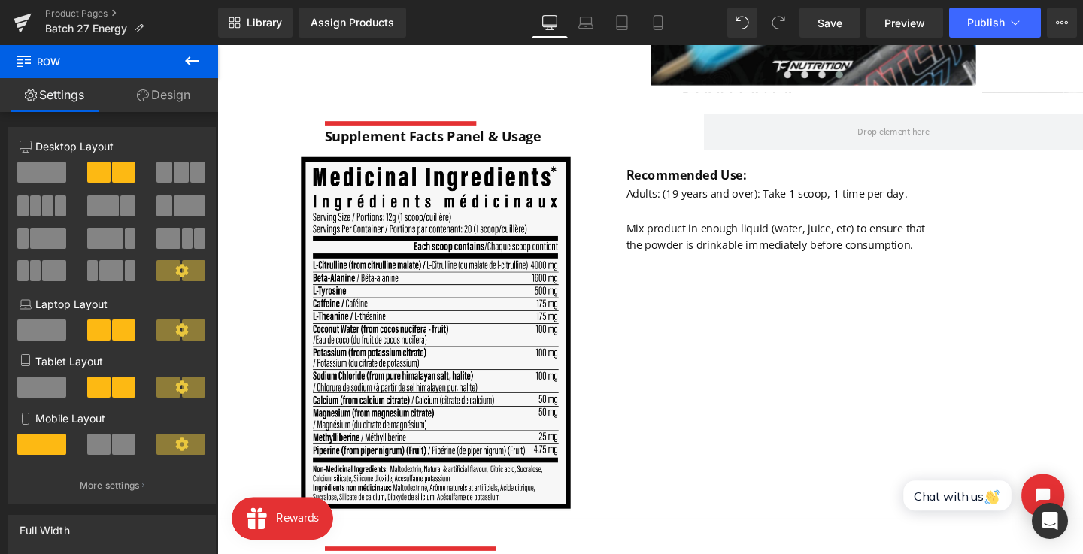
click at [727, 186] on div "Recommended Use: Text Block" at bounding box center [843, 181] width 393 height 20
click at [727, 186] on strong "Recommended Use:" at bounding box center [710, 181] width 126 height 17
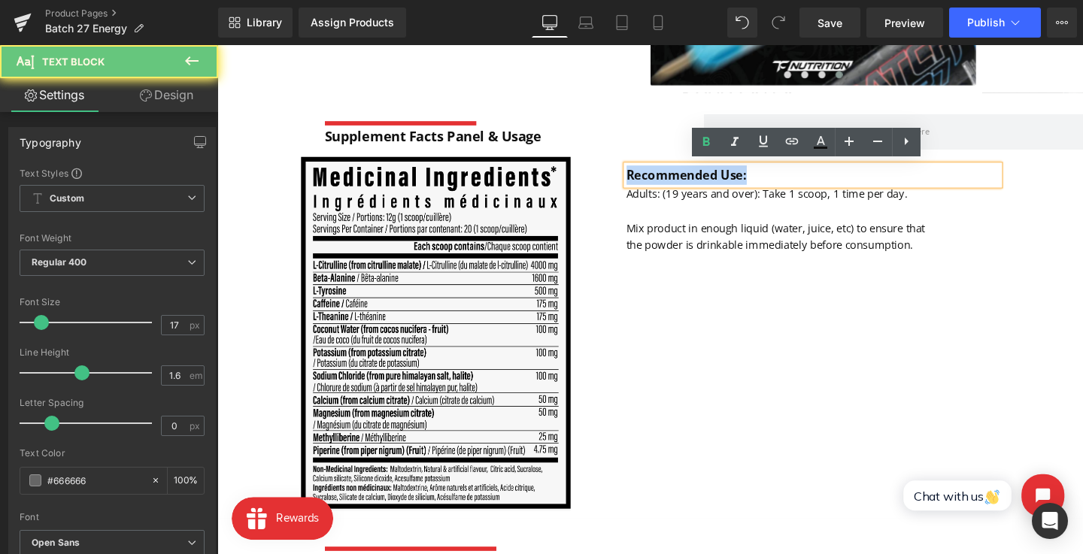
click at [713, 180] on strong "Recommended Use:" at bounding box center [710, 181] width 126 height 17
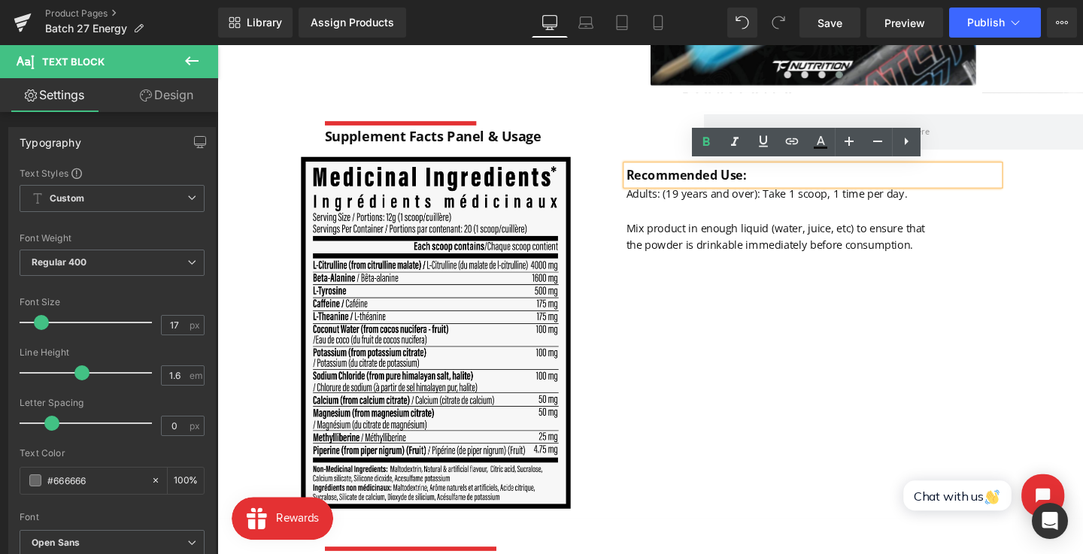
click at [713, 180] on strong "Recommended Use:" at bounding box center [710, 181] width 126 height 17
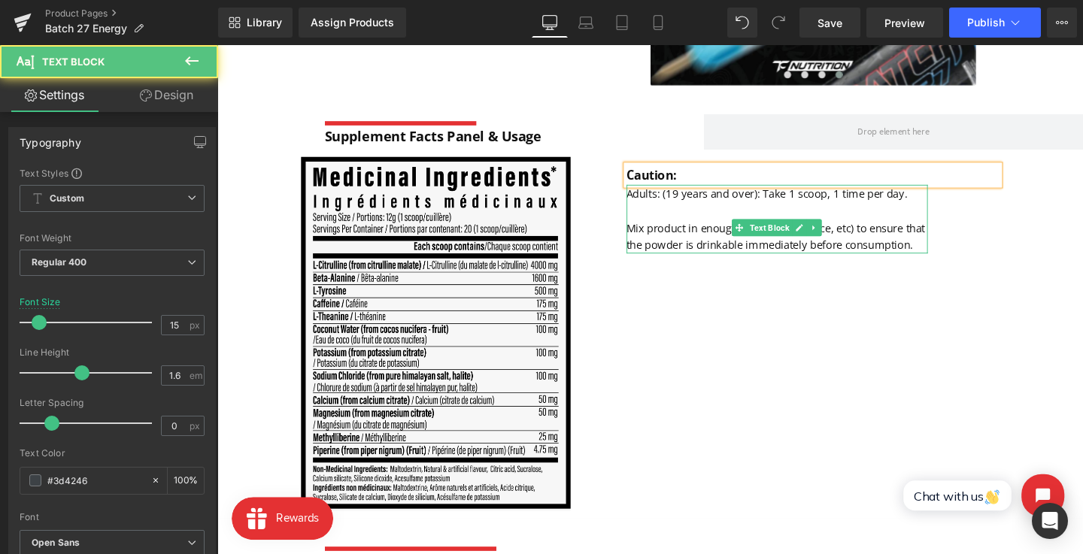
click at [681, 253] on font "Adults: (19 years and over): Take 1 scoop, 1 time per day. Mix product in enoug…" at bounding box center [804, 227] width 314 height 69
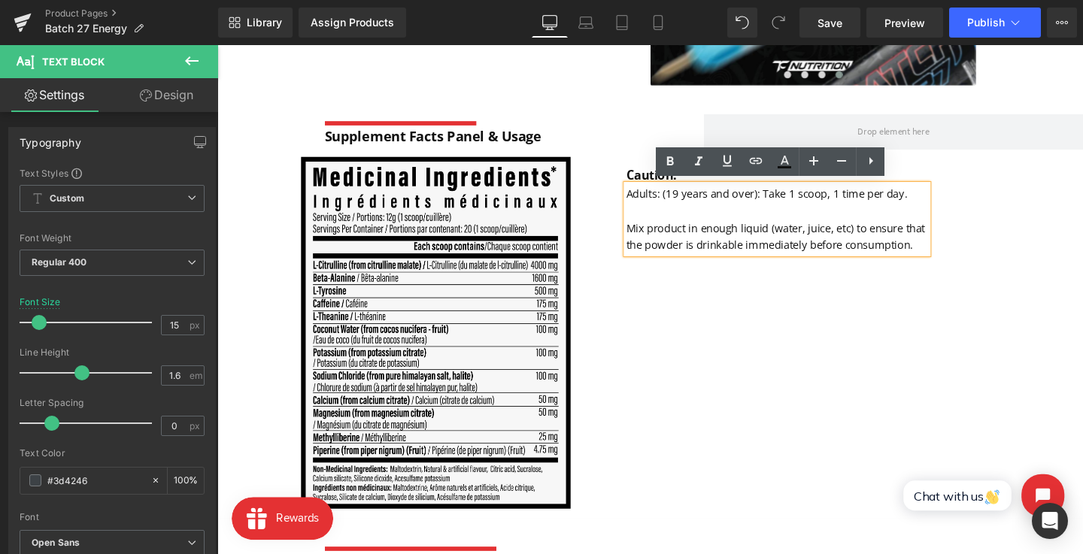
drag, startPoint x: 702, startPoint y: 249, endPoint x: 633, endPoint y: 199, distance: 84.5
click at [633, 199] on div "Image Caution: Text Block Adults: (19 years and over): Take 1 scoop, 1 time per…" at bounding box center [672, 352] width 910 height 380
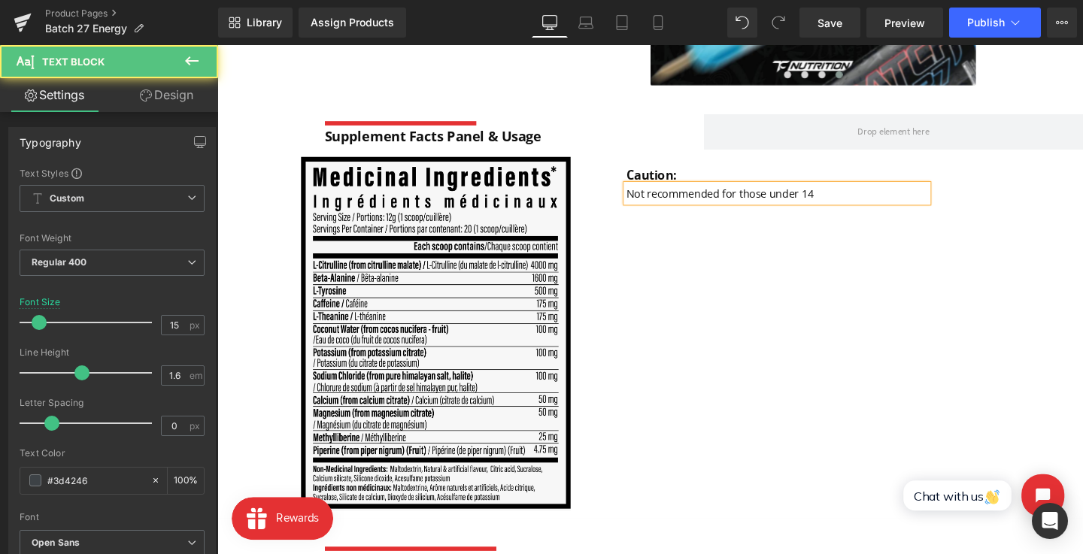
click at [927, 205] on p "Not recommended for those under 14" at bounding box center [805, 201] width 317 height 18
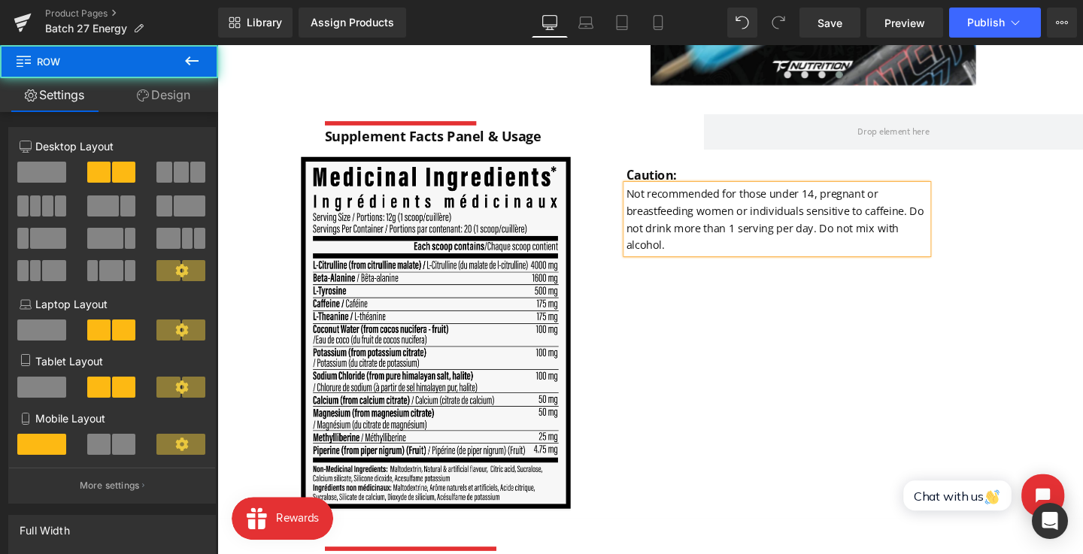
click at [842, 344] on div "Image Caution: Text Block Not recommended for those under 14, pregnant or breas…" at bounding box center [672, 352] width 910 height 380
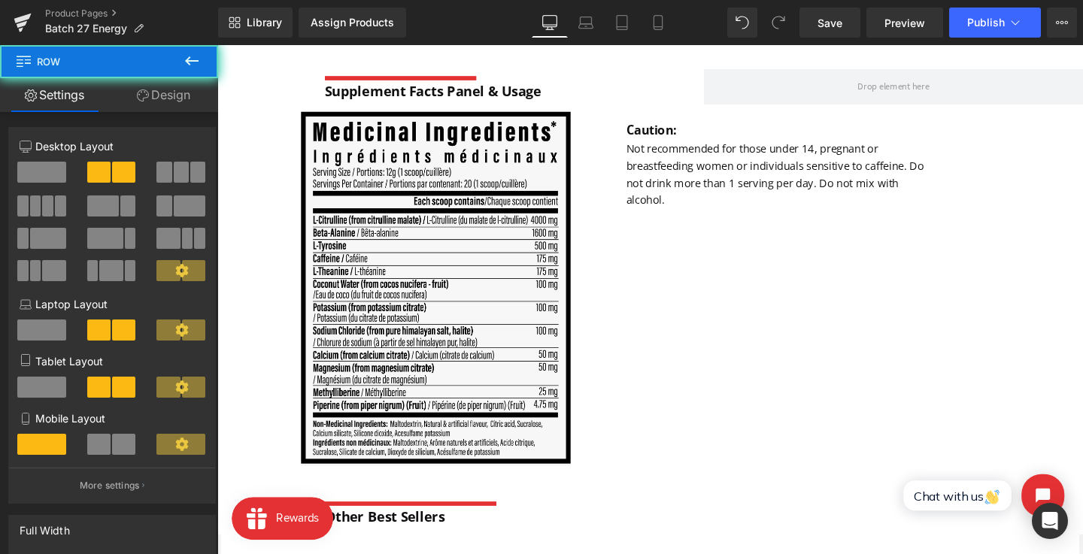
click at [842, 344] on div "Image Caution: Text Block Not recommended for those under 14, pregnant or breas…" at bounding box center [672, 305] width 910 height 380
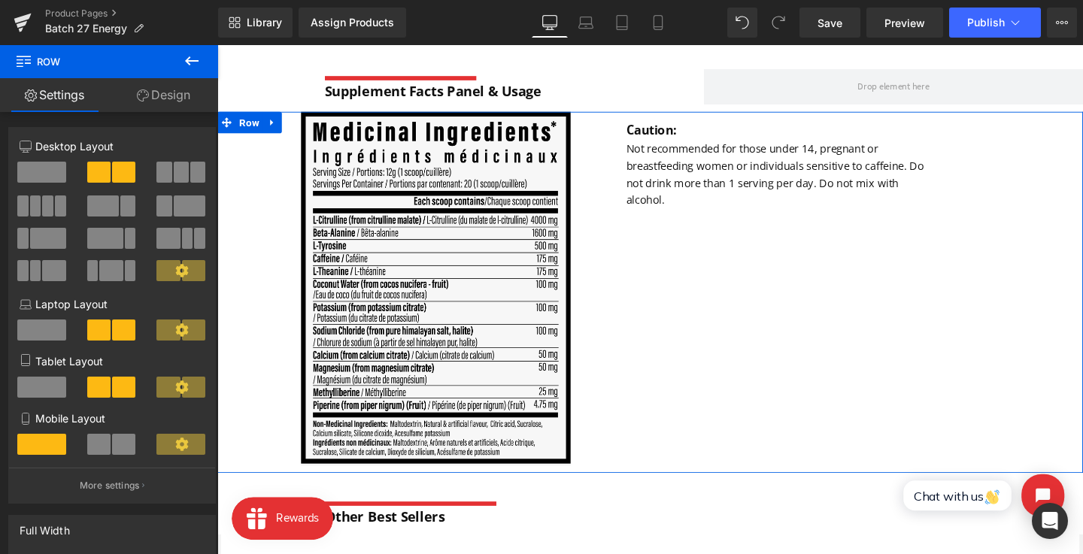
scroll to position [1034, 0]
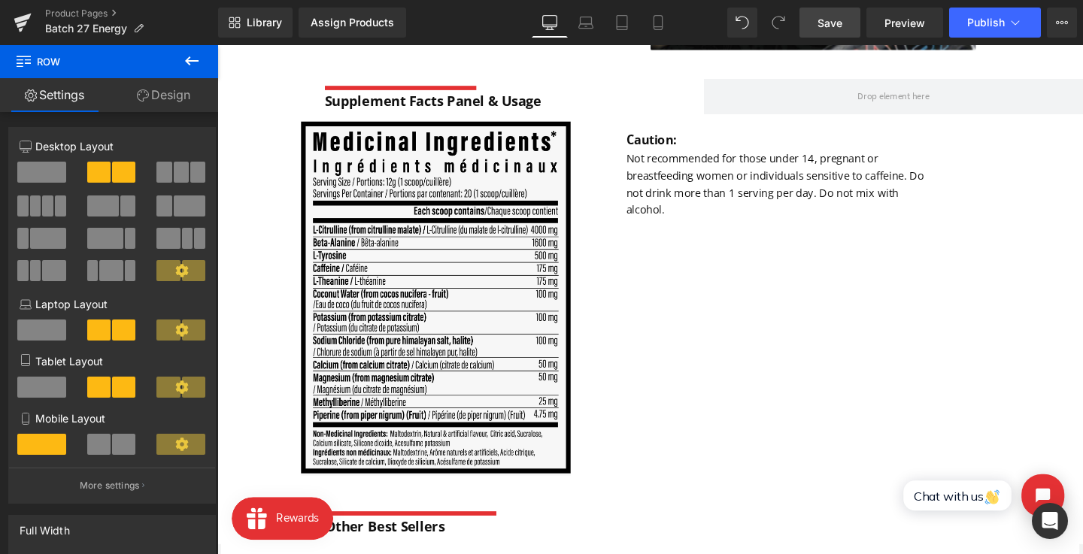
click at [824, 15] on span "Save" at bounding box center [829, 23] width 25 height 16
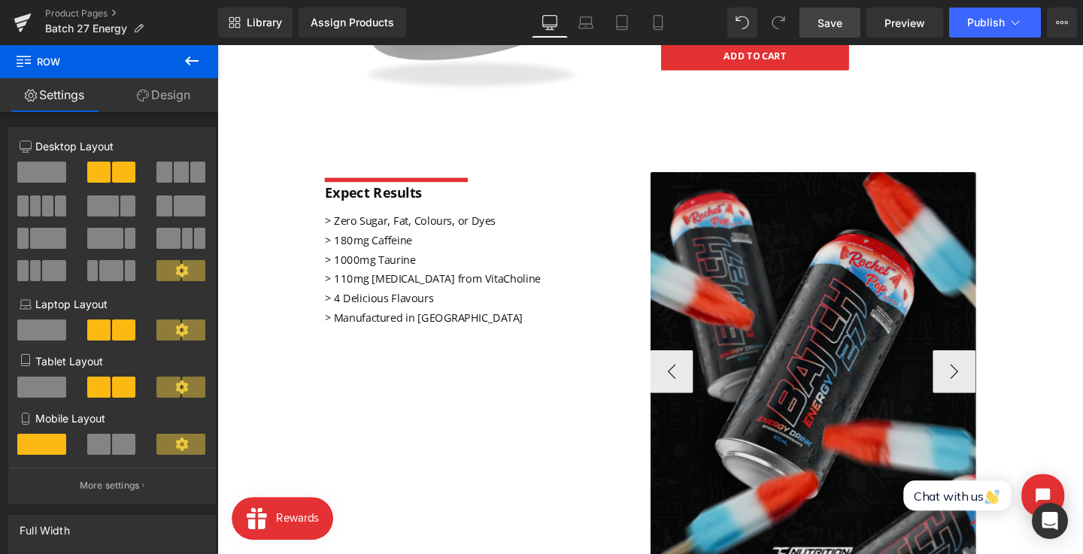
scroll to position [512, 0]
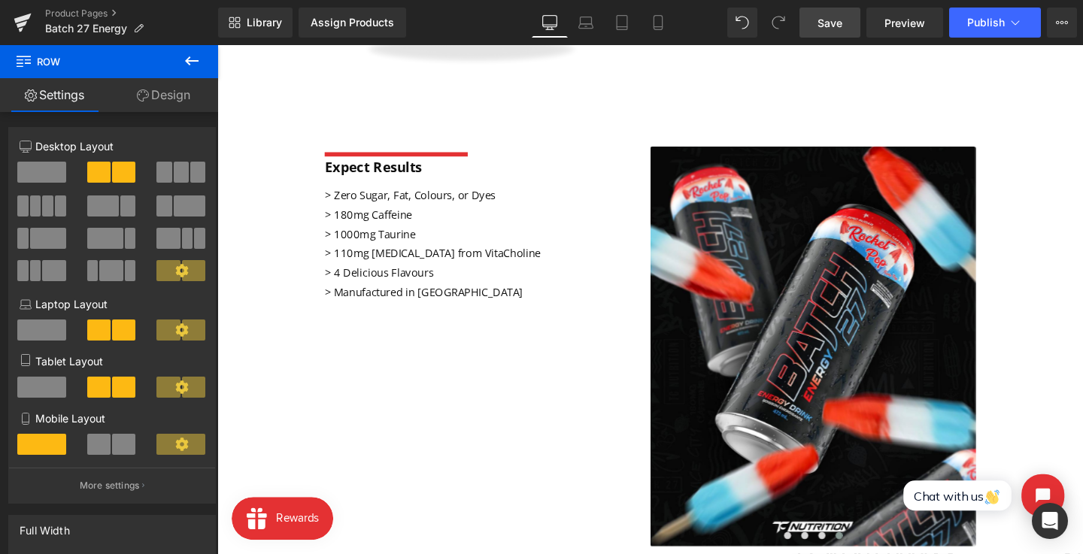
click at [189, 57] on icon at bounding box center [192, 60] width 14 height 9
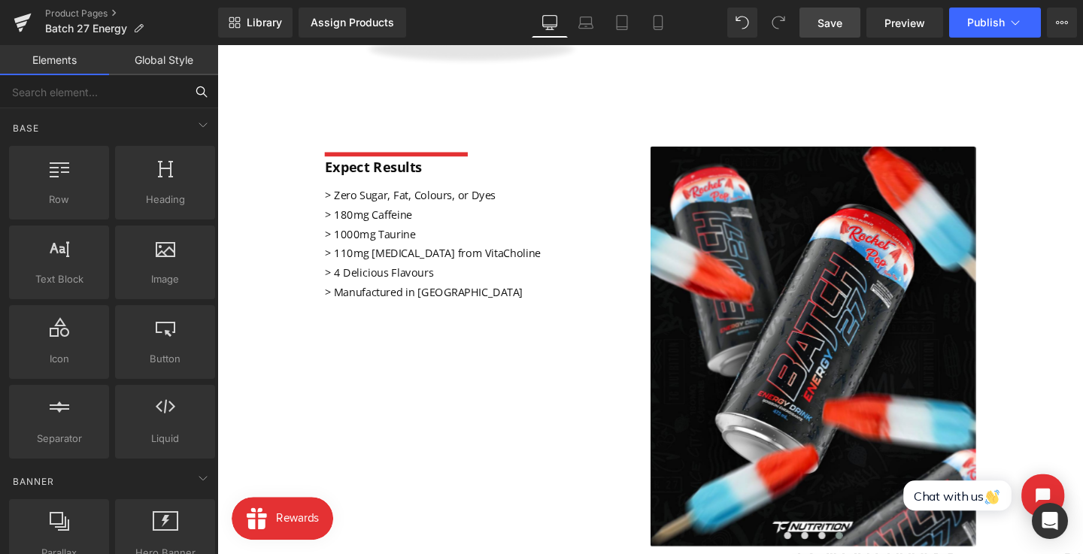
click at [106, 102] on input "text" at bounding box center [92, 91] width 185 height 33
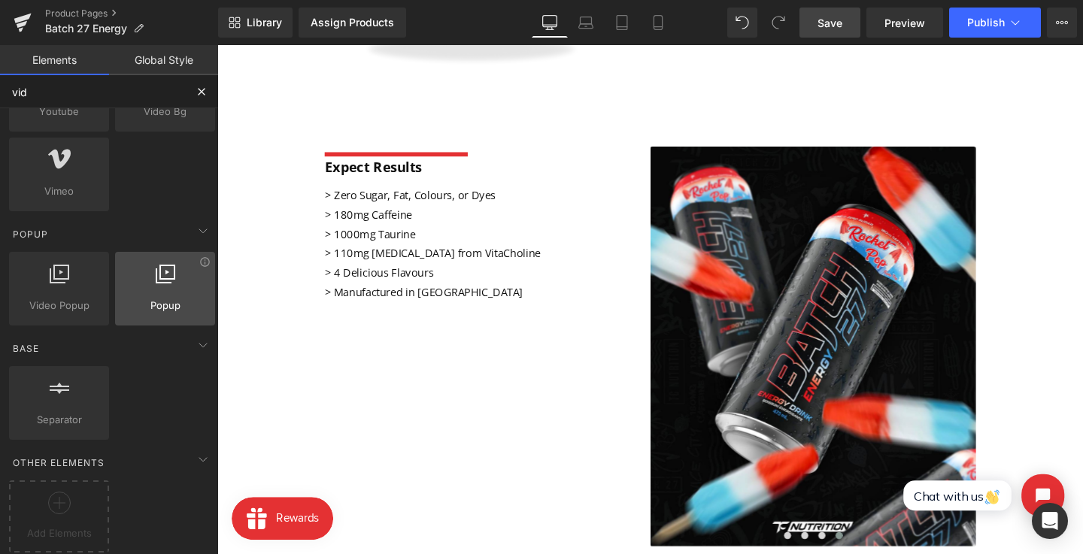
scroll to position [0, 0]
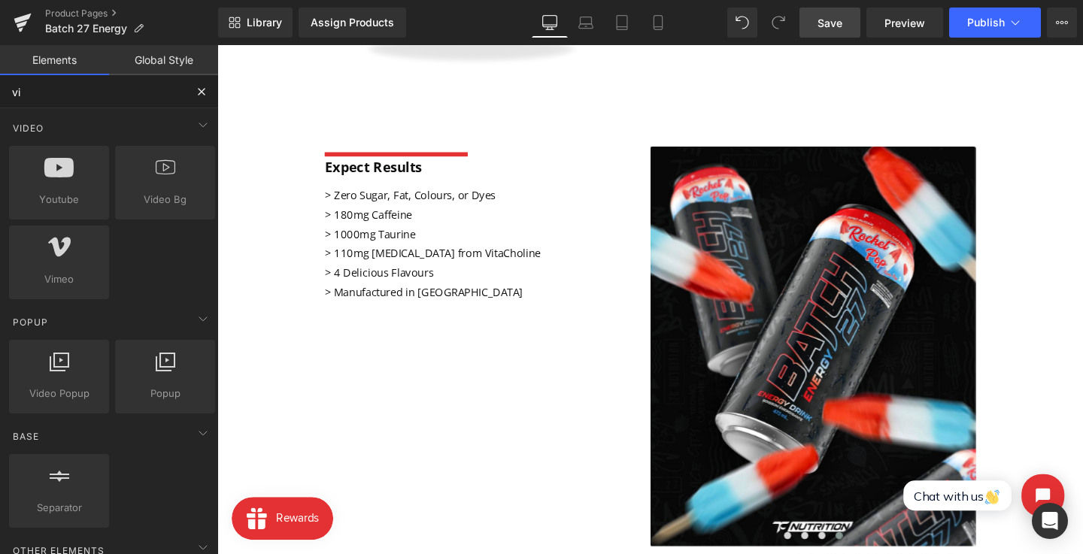
type input "v"
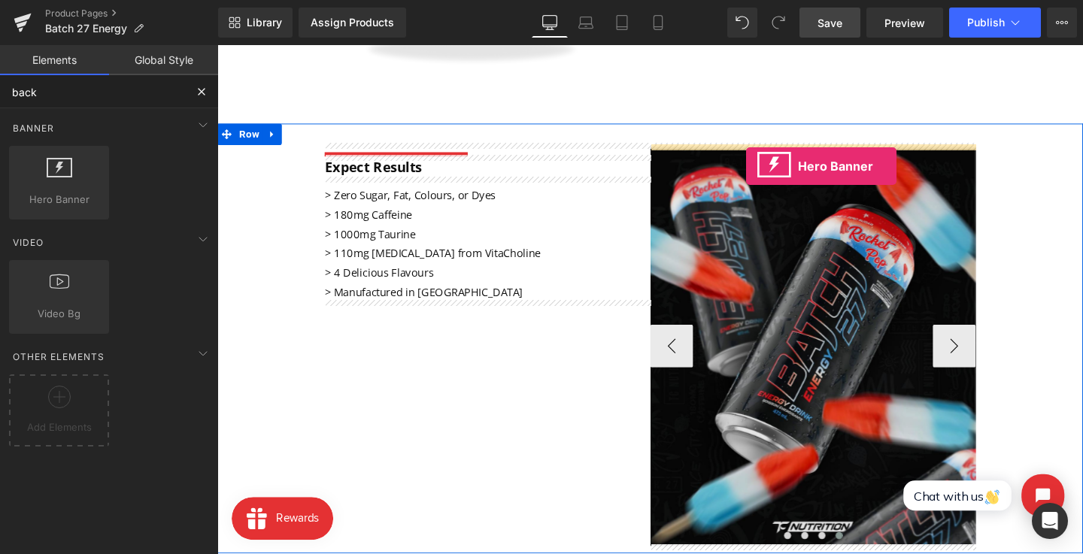
drag, startPoint x: 273, startPoint y: 241, endPoint x: 773, endPoint y: 172, distance: 504.8
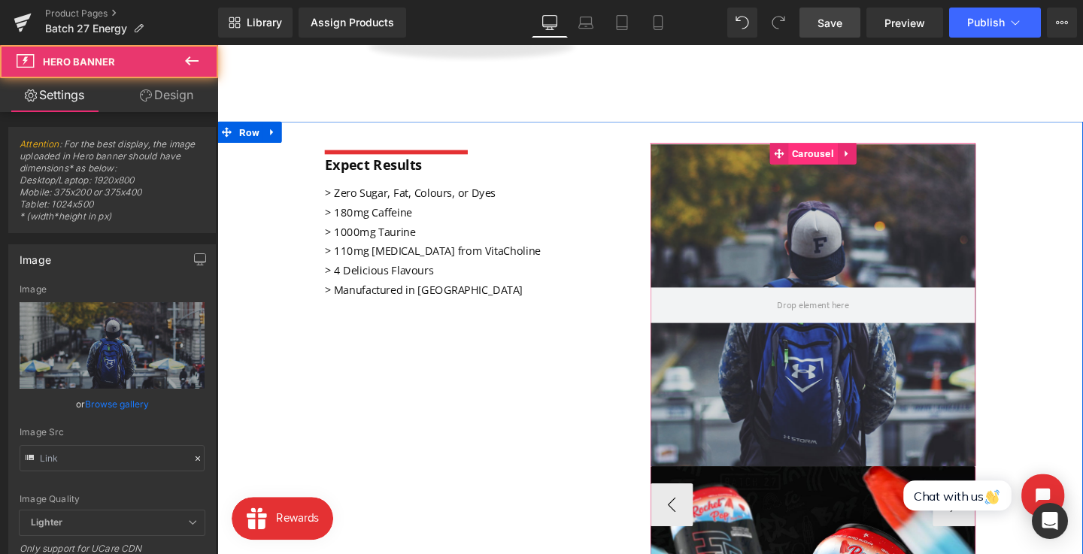
scroll to position [510, 0]
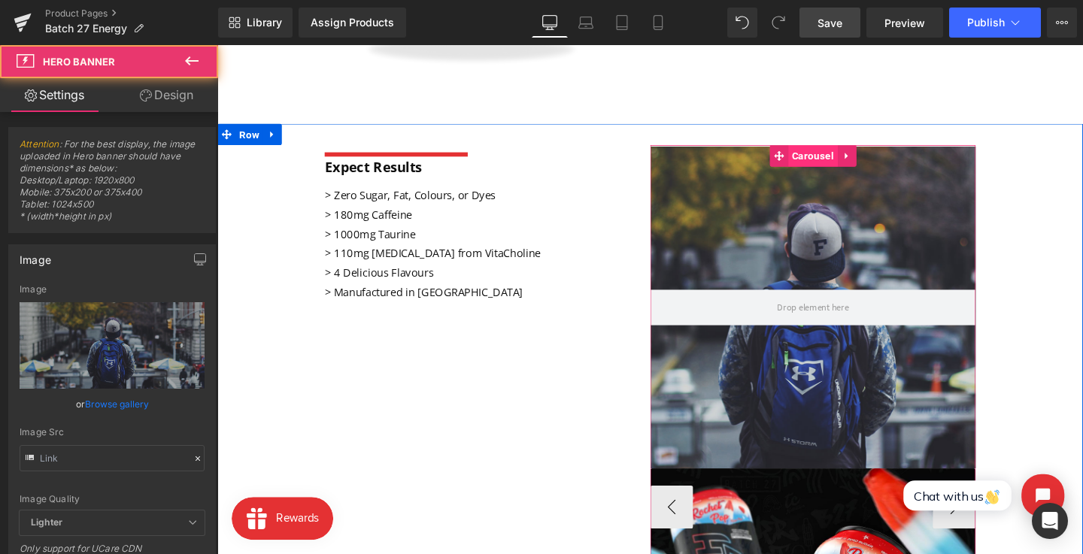
click at [833, 158] on span "Carousel" at bounding box center [843, 161] width 52 height 23
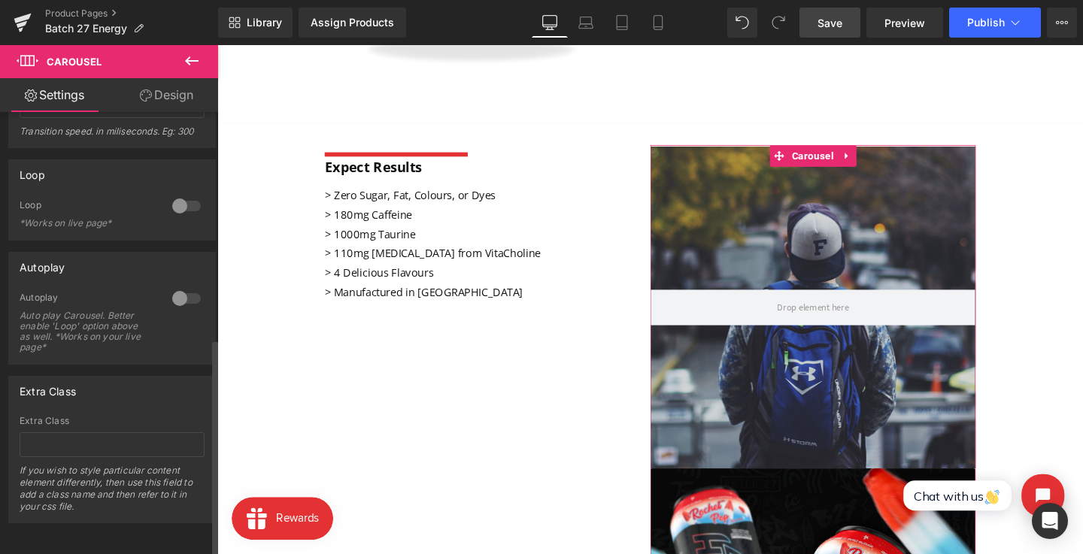
scroll to position [0, 0]
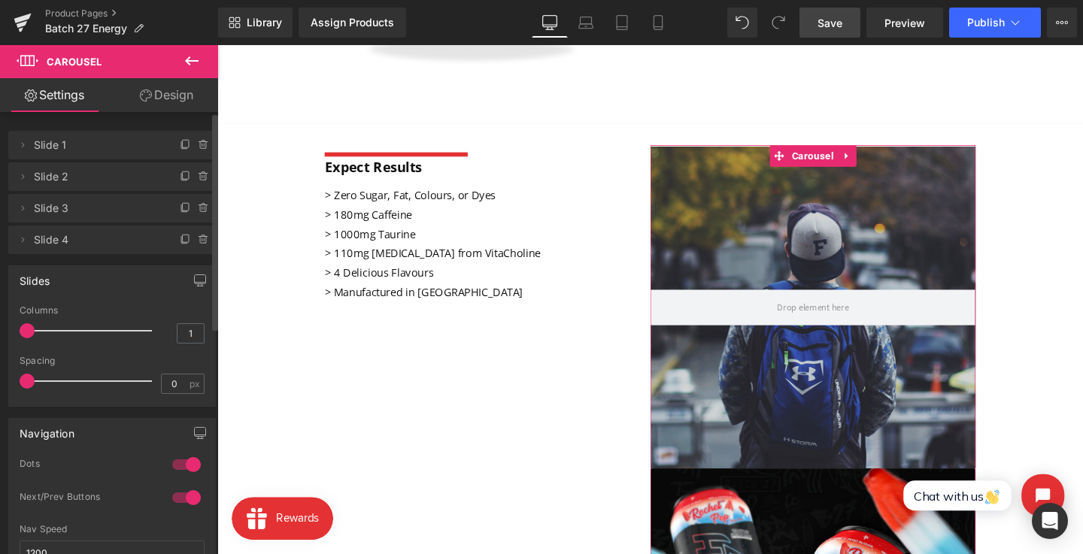
click at [126, 144] on span "Slide 1" at bounding box center [97, 145] width 126 height 29
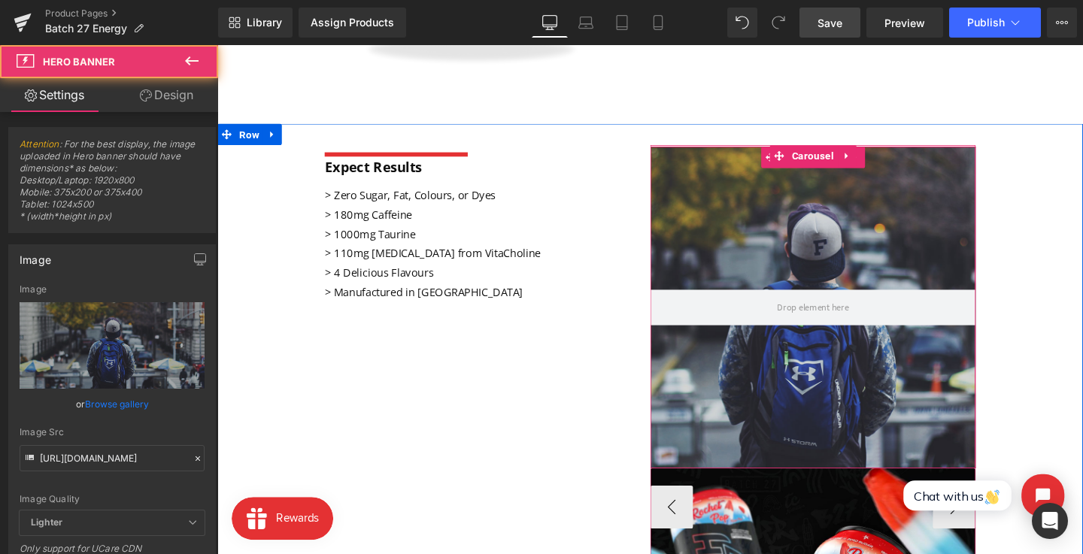
click at [806, 238] on div at bounding box center [843, 321] width 342 height 338
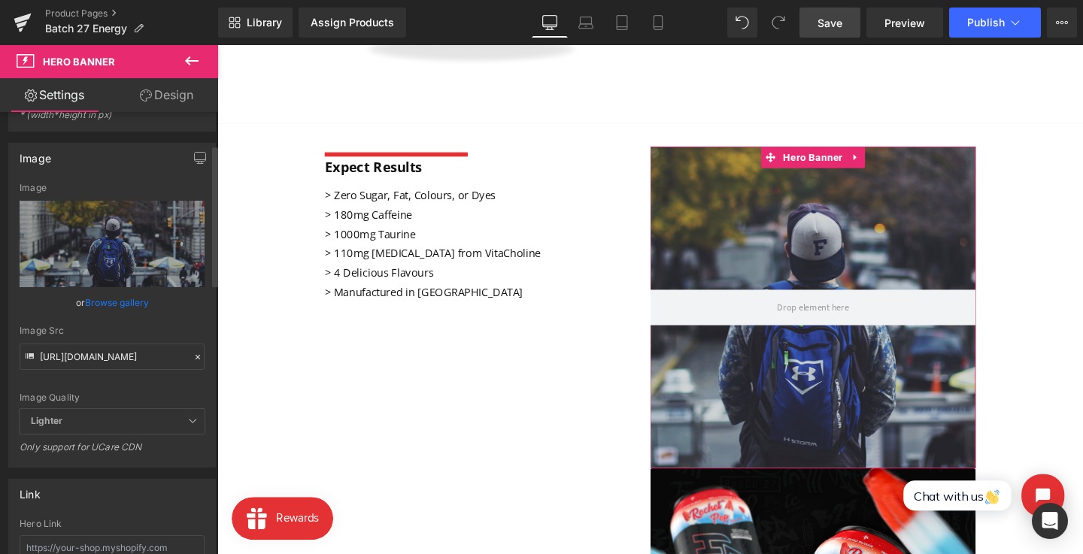
scroll to position [80, 0]
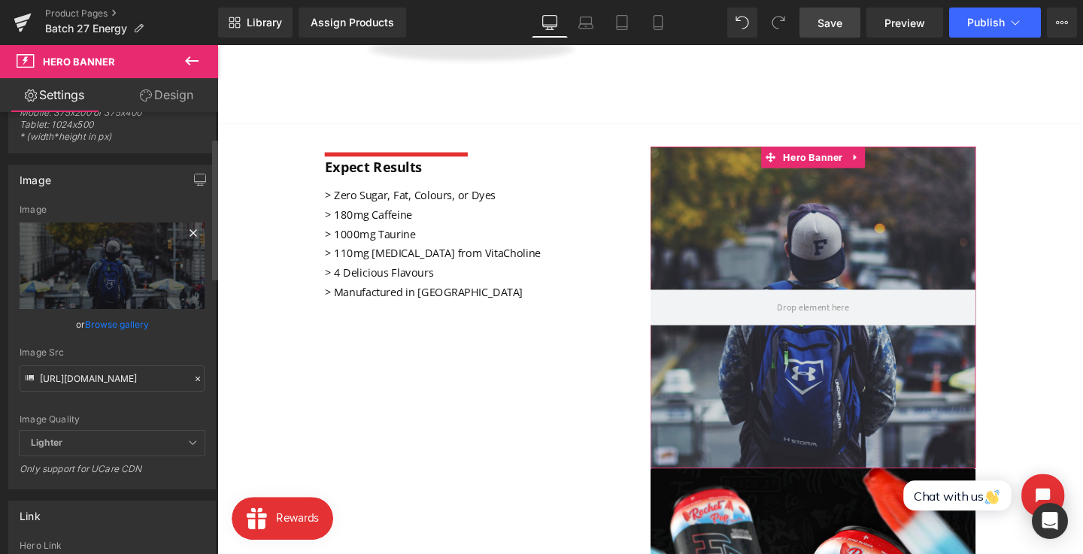
click at [192, 226] on icon at bounding box center [193, 233] width 18 height 18
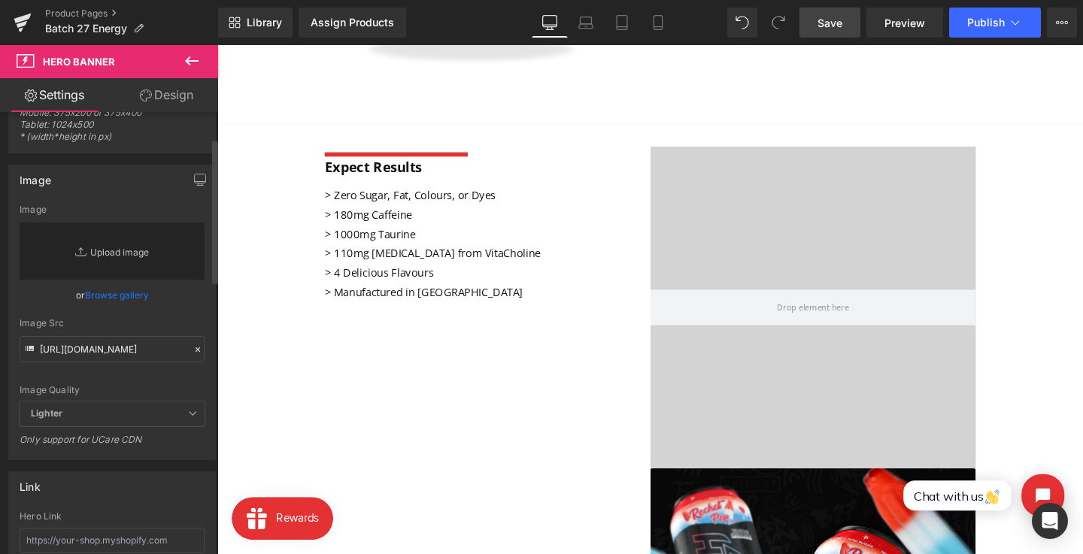
click at [125, 265] on link "Replace Image" at bounding box center [112, 251] width 185 height 57
click at [121, 196] on div "Image https://d1um8515vdn9kb.cloudfront.net/images/hero.jpg Image Replace Image…" at bounding box center [112, 313] width 208 height 296
click at [125, 251] on link "Replace Image" at bounding box center [112, 251] width 185 height 57
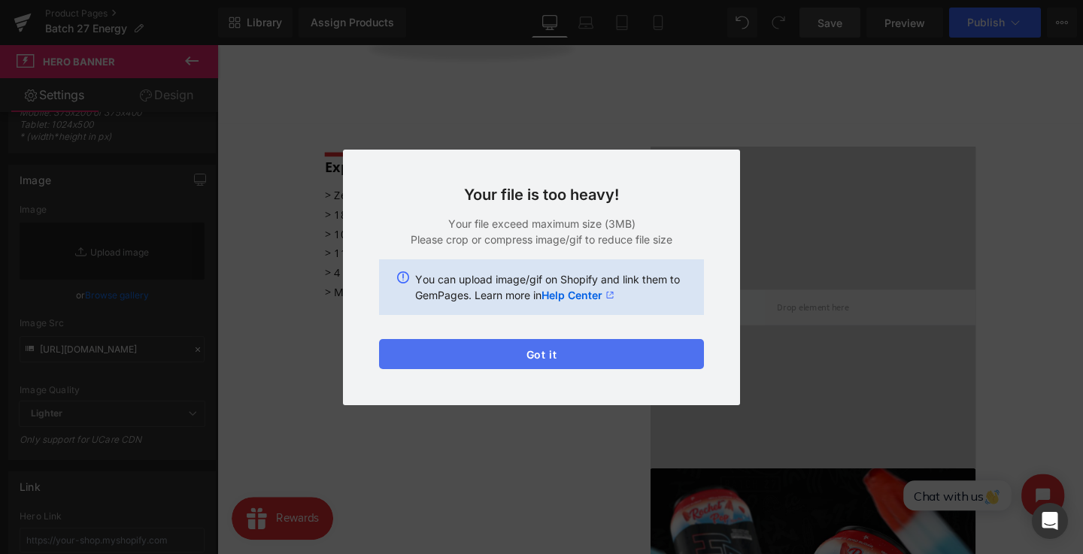
click at [601, 352] on button "Got it" at bounding box center [541, 354] width 325 height 30
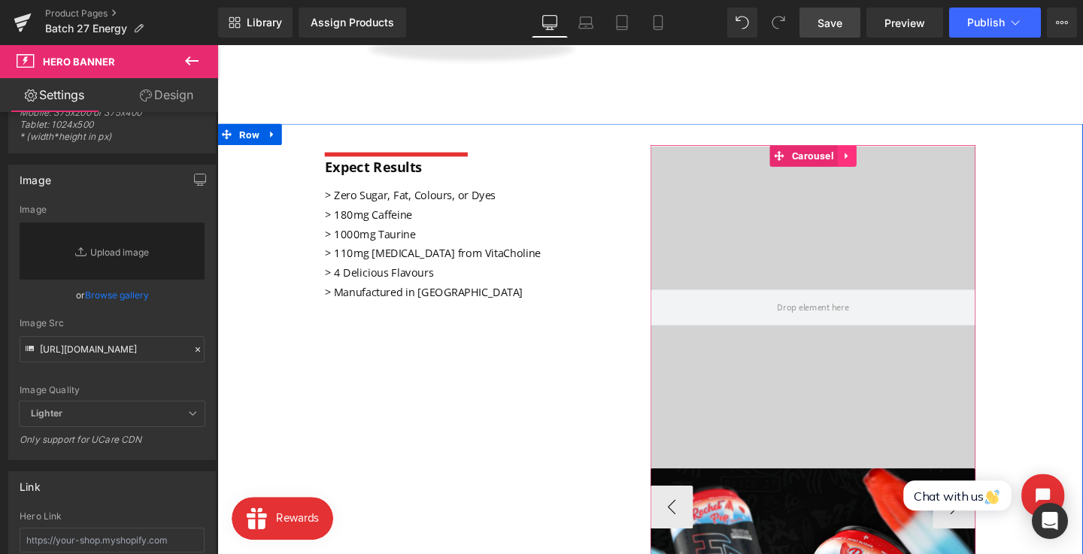
click at [877, 159] on icon at bounding box center [878, 162] width 3 height 7
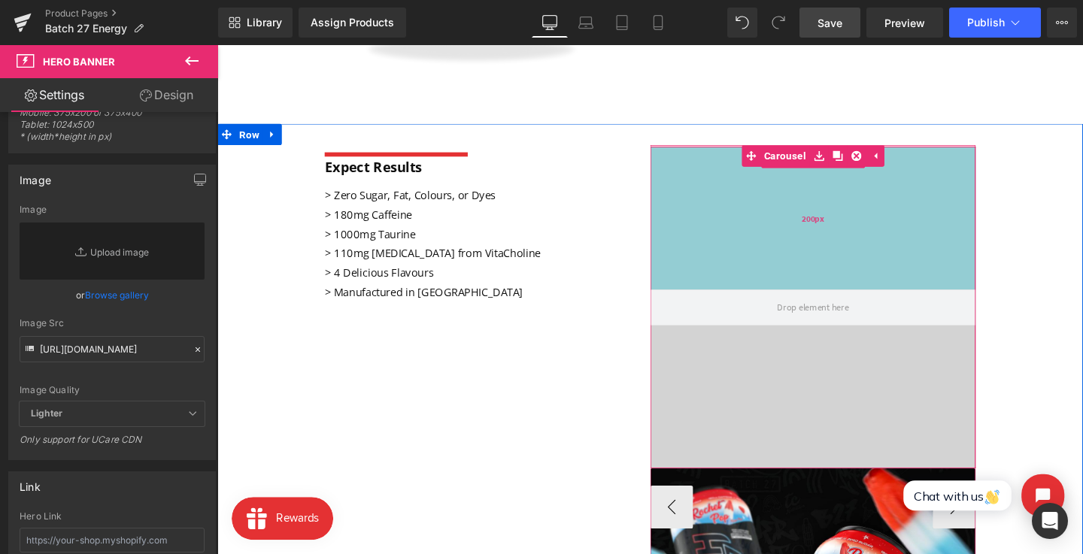
click at [887, 193] on div "200px" at bounding box center [843, 227] width 342 height 150
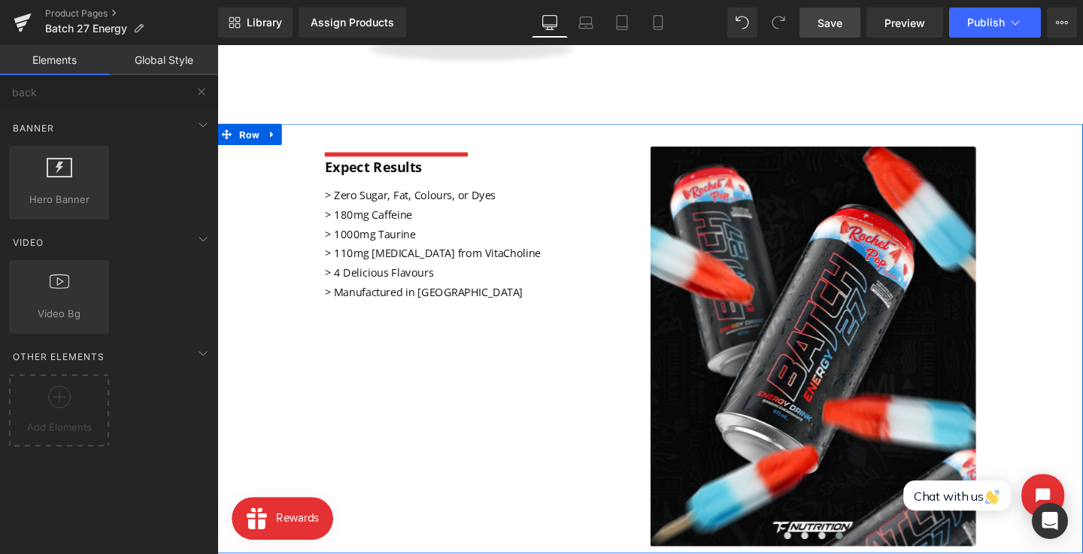
click at [581, 338] on div "Separator Expect Results Text Block > Zero Sugar, Fat, Colours, or Dyes > 180mg…" at bounding box center [672, 353] width 910 height 451
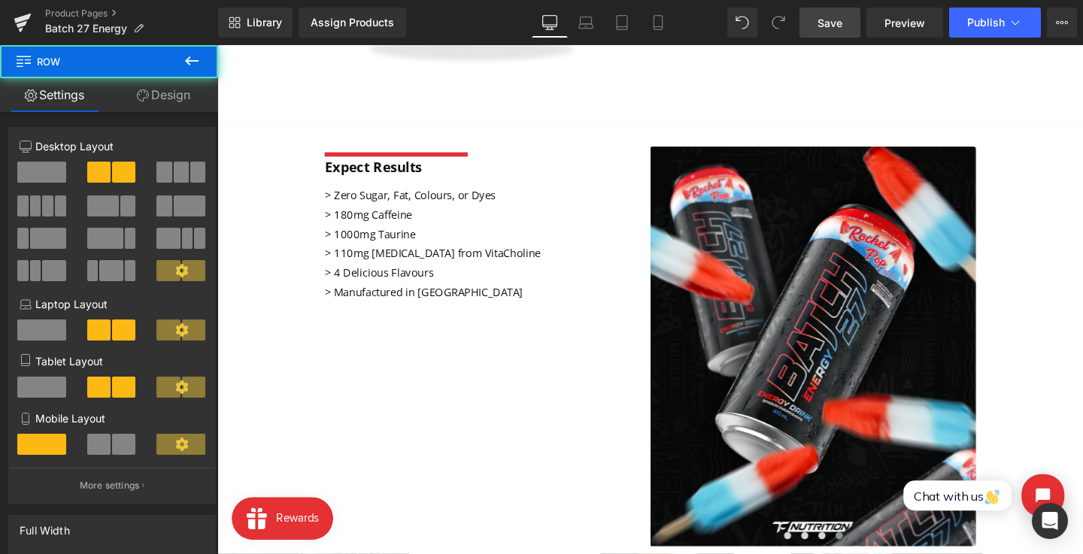
click at [193, 60] on icon at bounding box center [192, 60] width 14 height 9
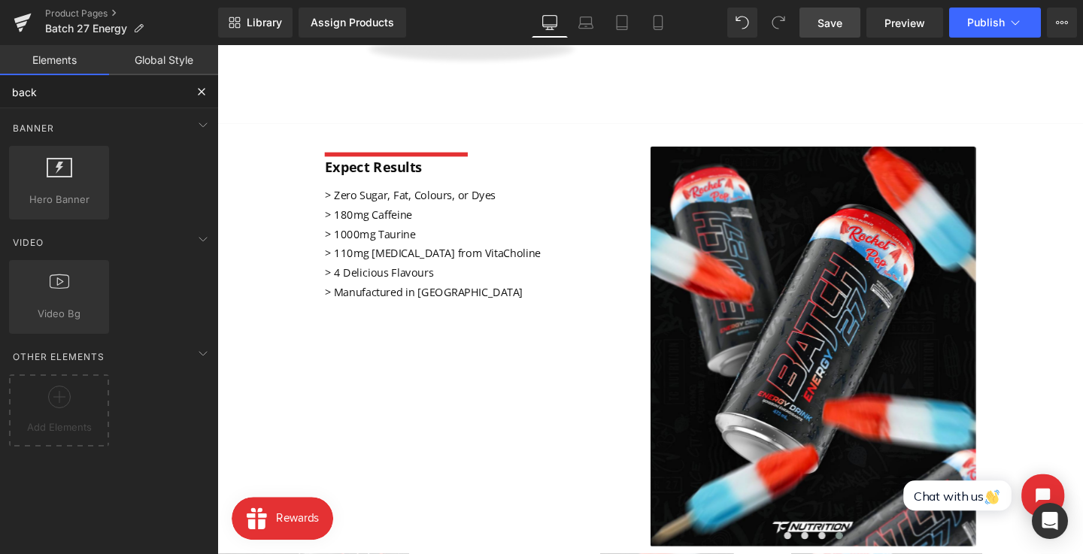
click at [99, 92] on input "back" at bounding box center [92, 91] width 185 height 33
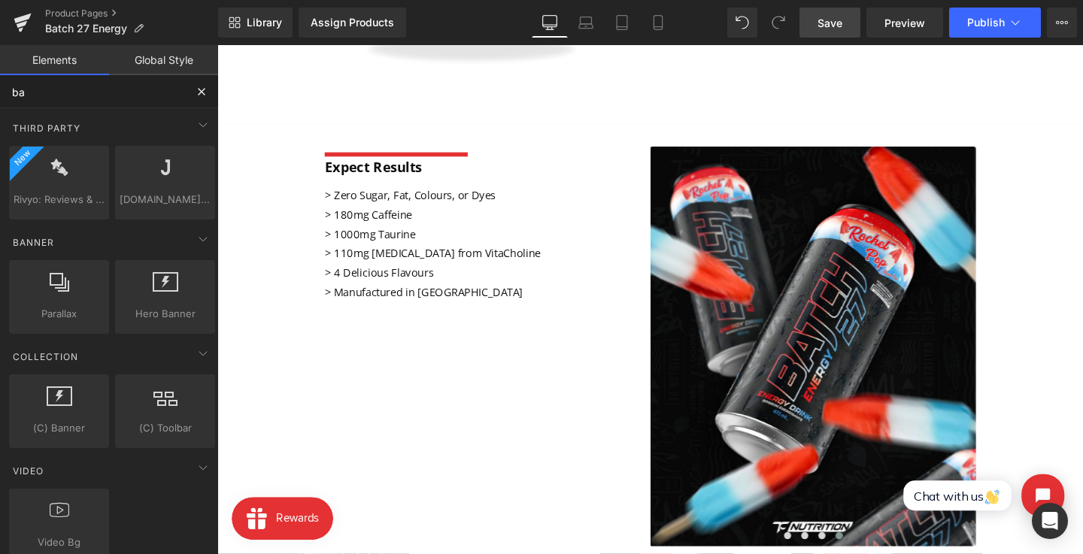
type input "b"
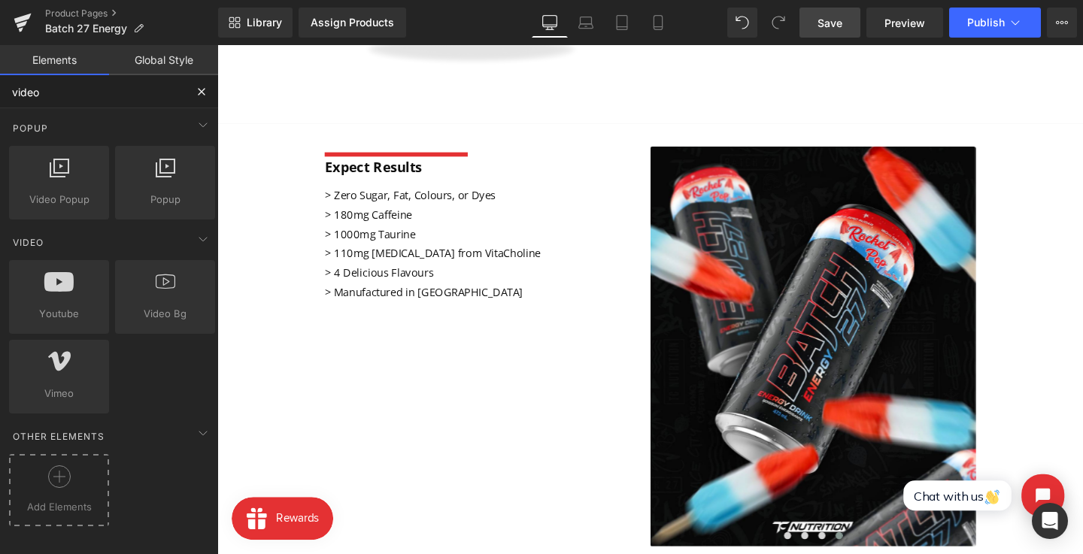
click at [68, 496] on div at bounding box center [59, 482] width 92 height 34
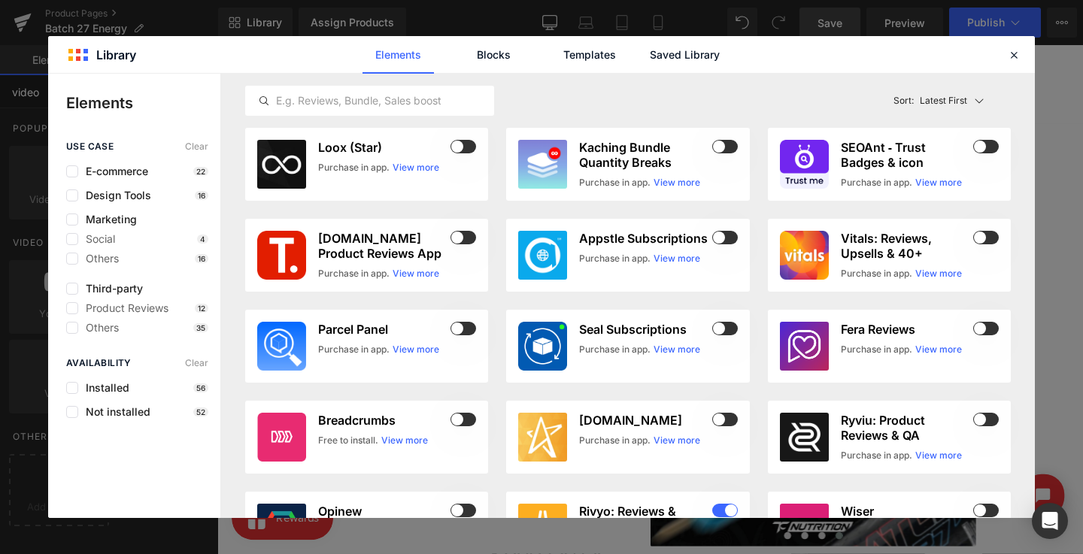
type input "video"
click at [544, 68] on div "Elements Blocks Templates Saved Library" at bounding box center [541, 55] width 382 height 38
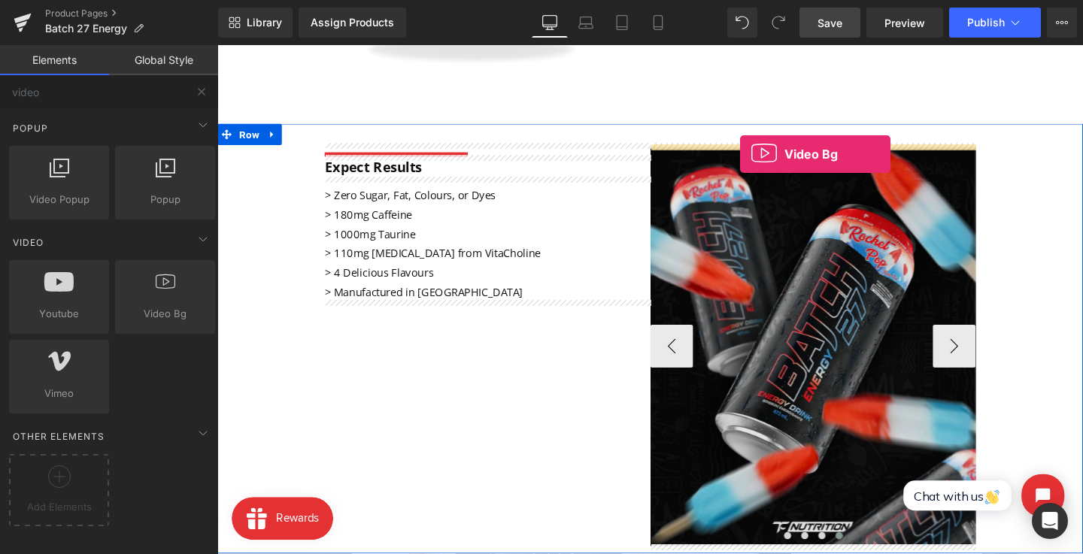
drag, startPoint x: 356, startPoint y: 332, endPoint x: 767, endPoint y: 159, distance: 445.5
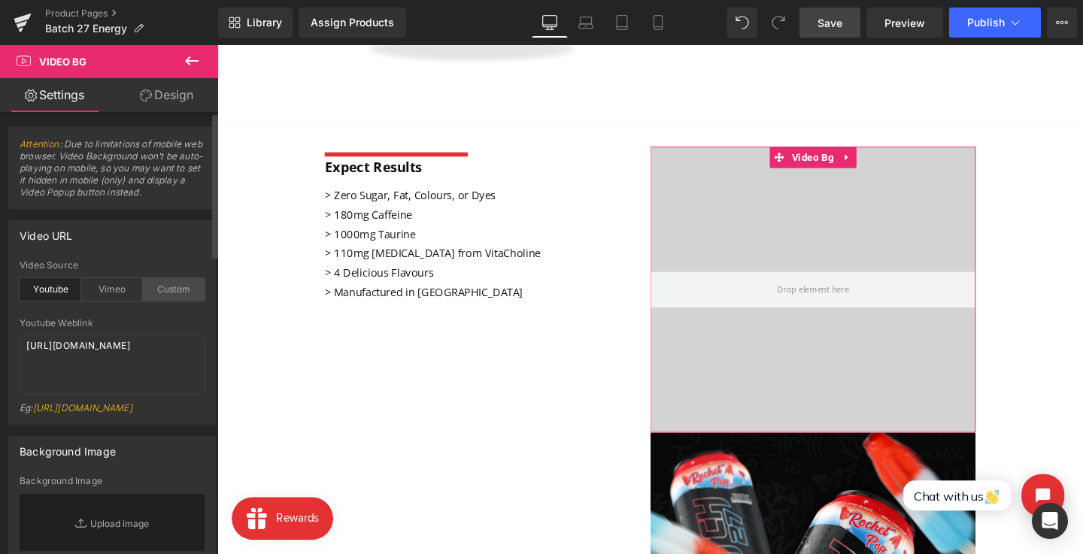
click at [166, 296] on div "Custom" at bounding box center [174, 289] width 62 height 23
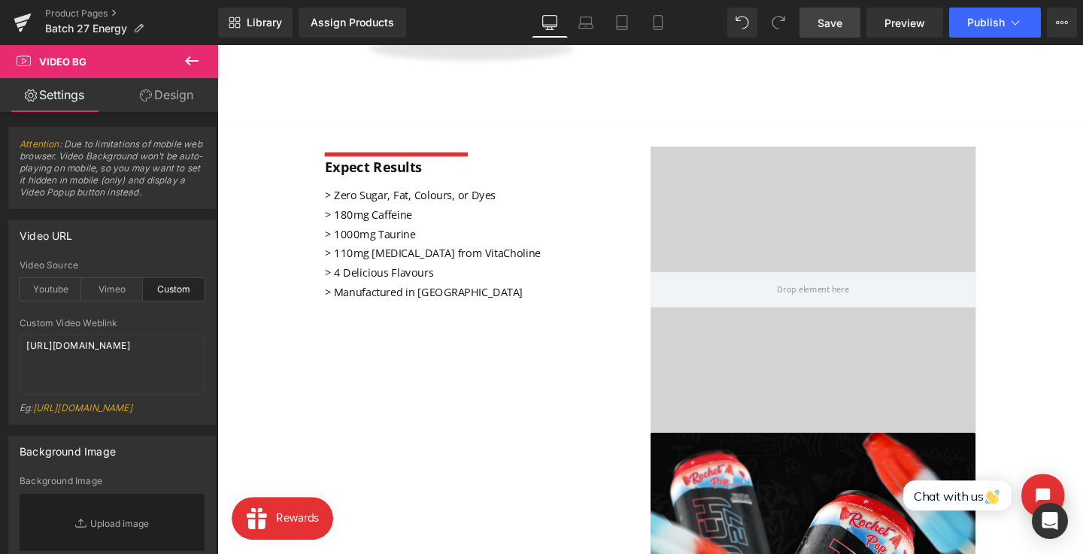
click at [806, 19] on link "Save" at bounding box center [829, 23] width 61 height 30
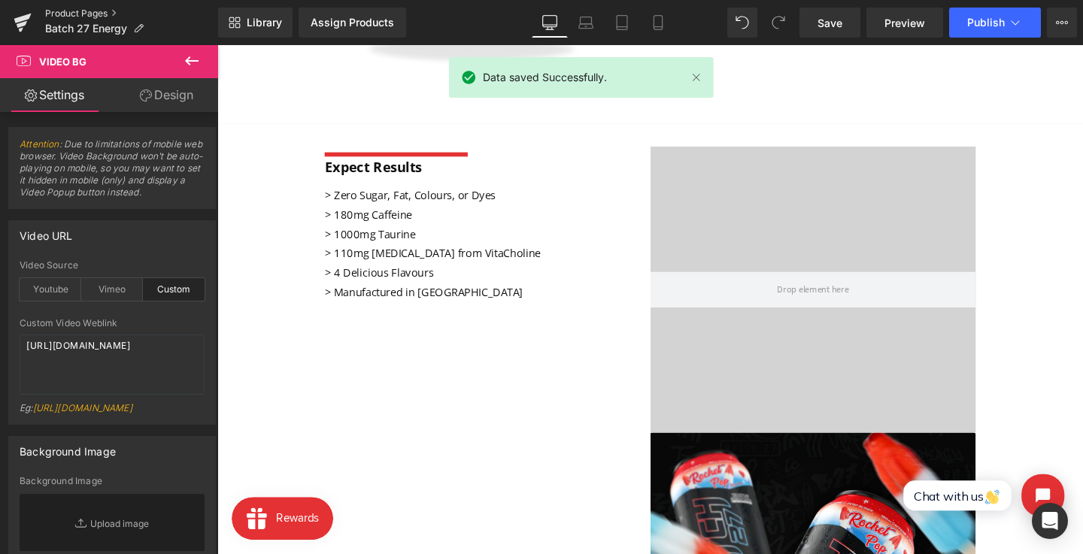
click at [89, 11] on link "Product Pages" at bounding box center [131, 14] width 173 height 12
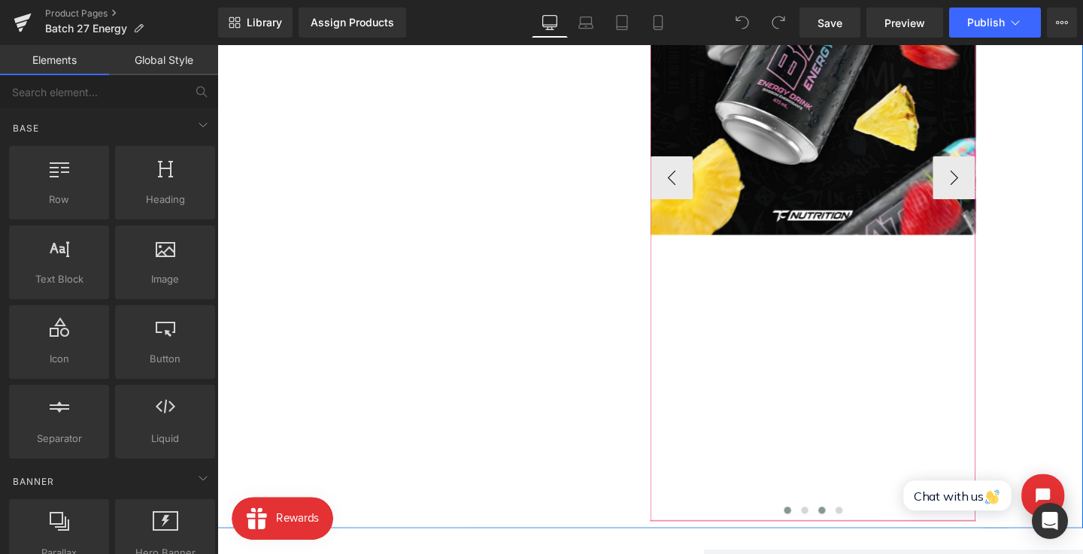
scroll to position [838, 0]
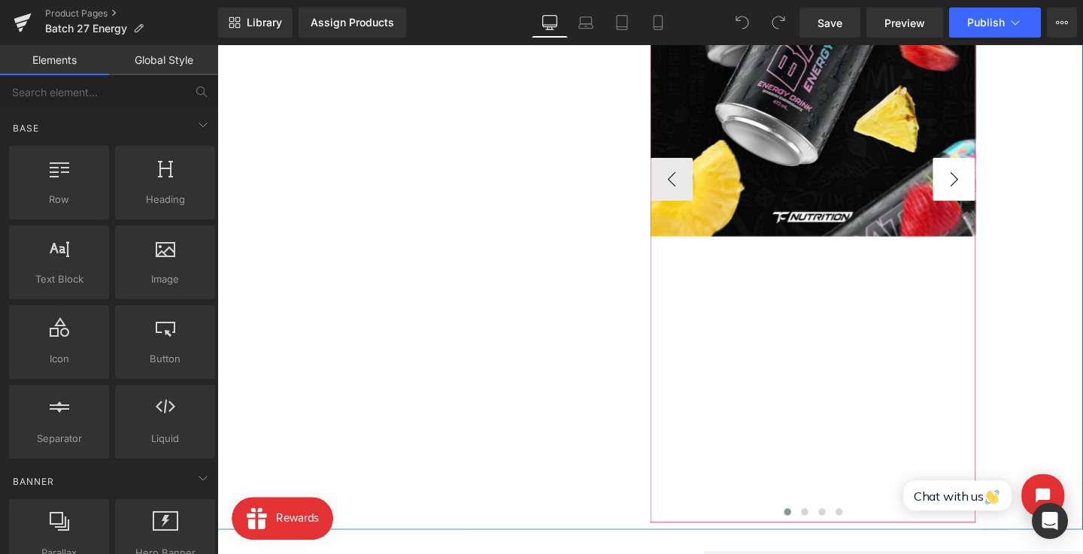
click at [989, 185] on button "›" at bounding box center [991, 186] width 45 height 45
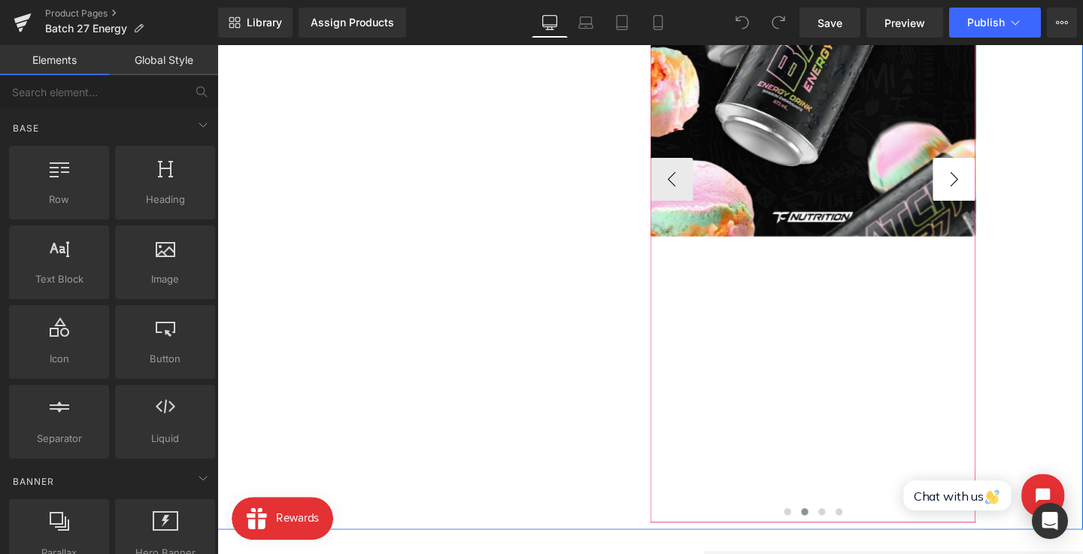
click at [989, 185] on button "›" at bounding box center [991, 186] width 45 height 45
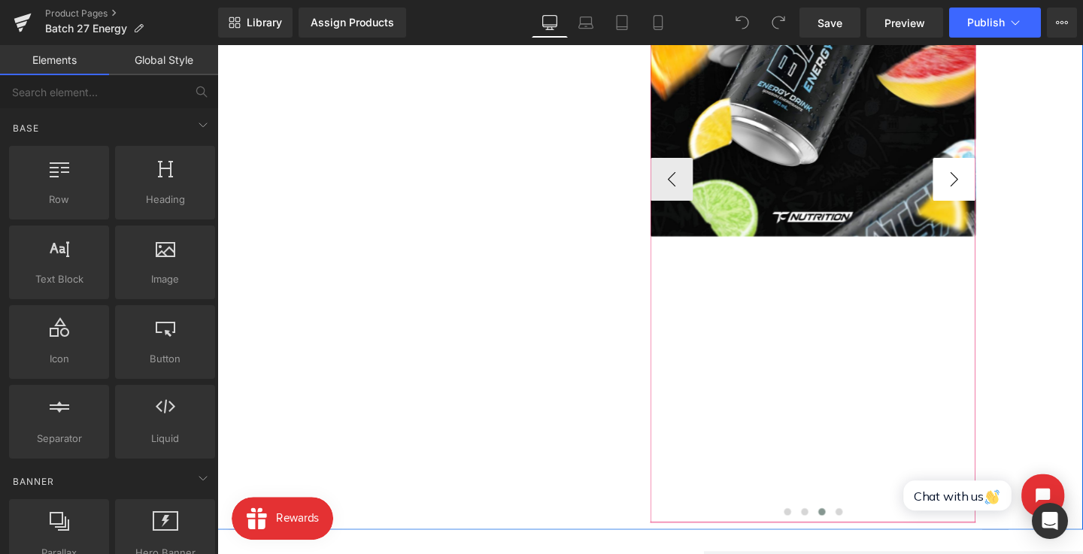
click at [989, 185] on button "›" at bounding box center [991, 186] width 45 height 45
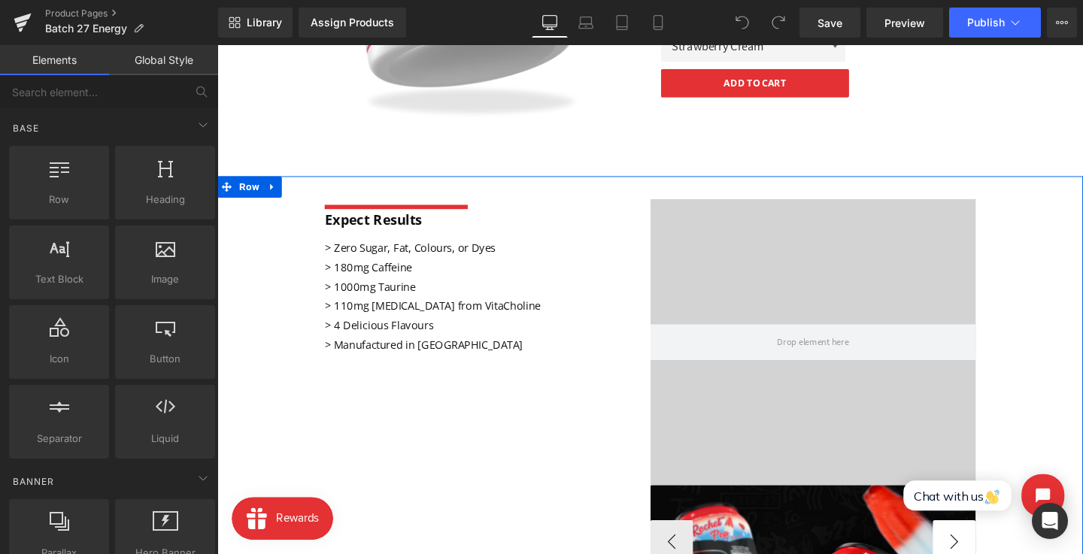
scroll to position [452, 0]
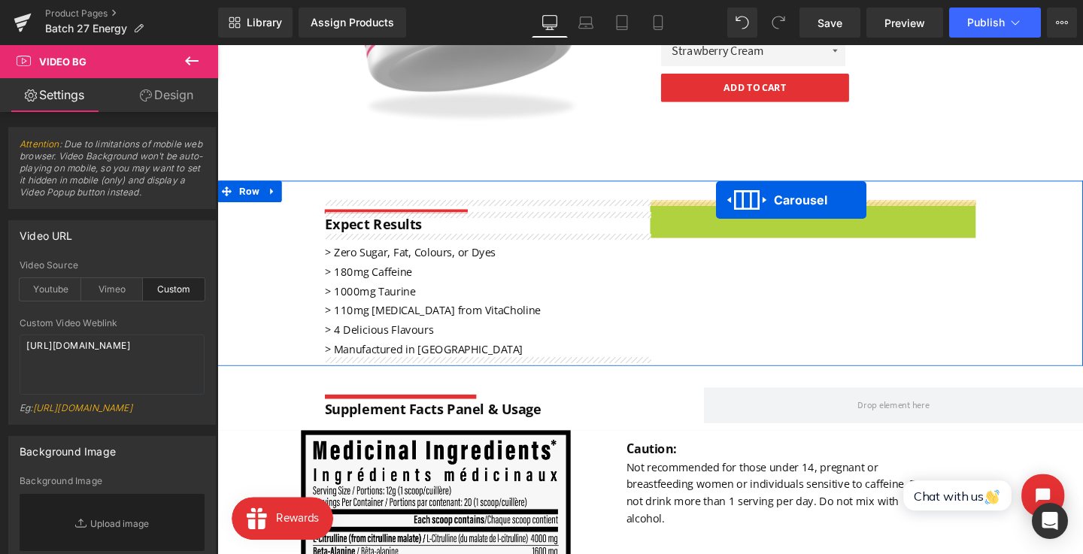
drag, startPoint x: 828, startPoint y: 220, endPoint x: 741, endPoint y: 208, distance: 87.2
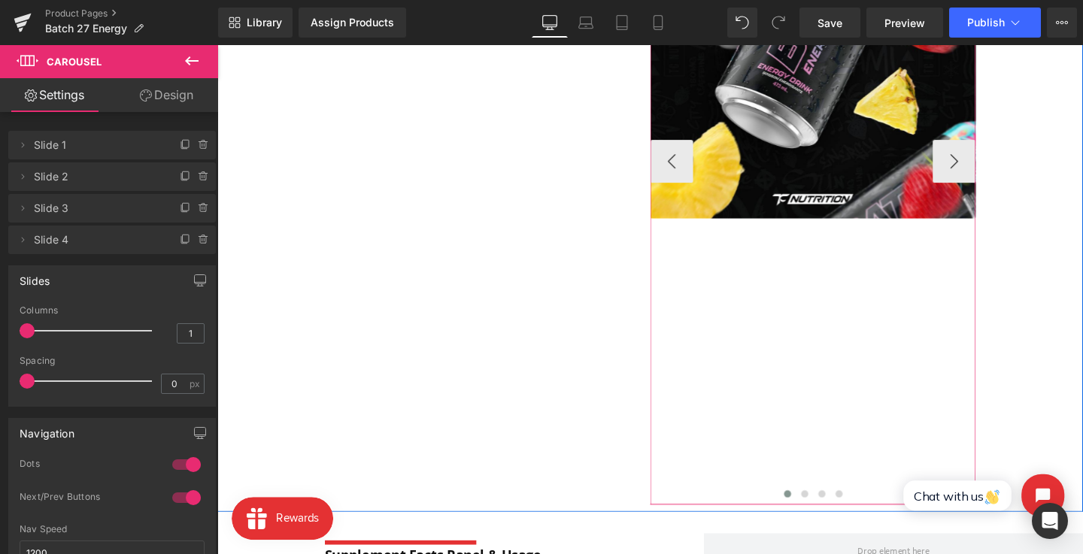
scroll to position [820, 0]
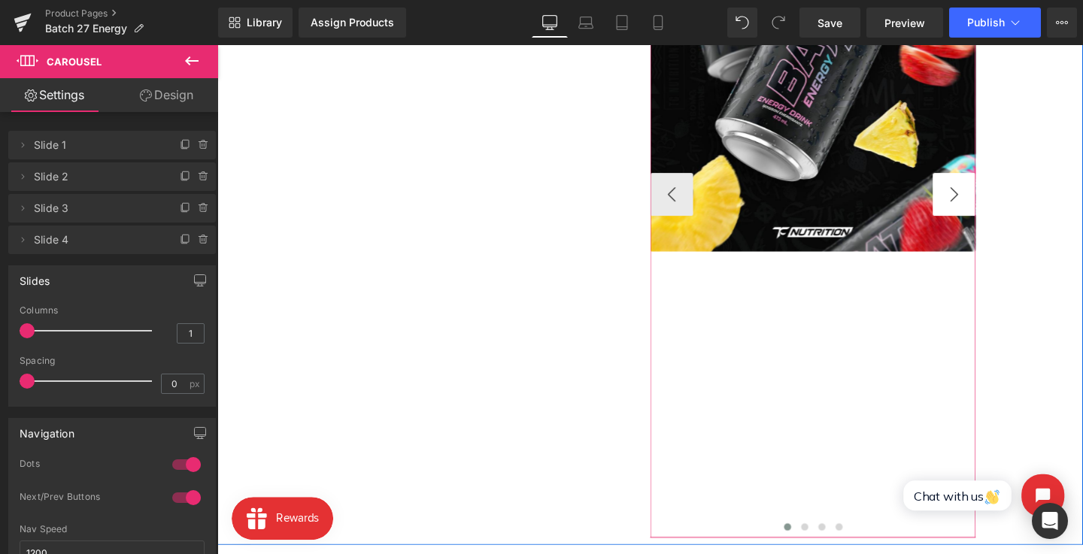
click at [981, 199] on button "›" at bounding box center [991, 202] width 45 height 45
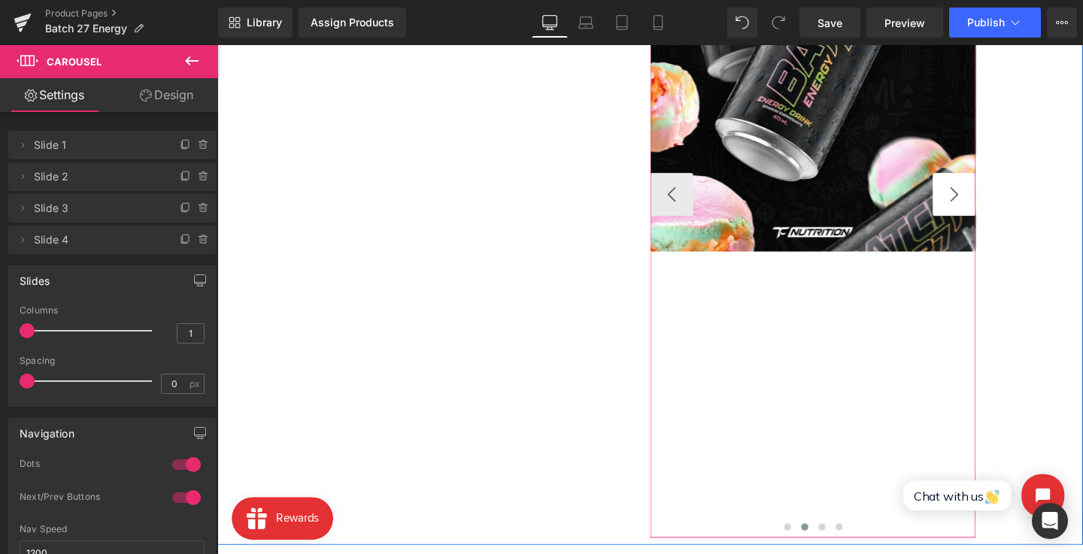
click at [981, 199] on button "›" at bounding box center [991, 202] width 45 height 45
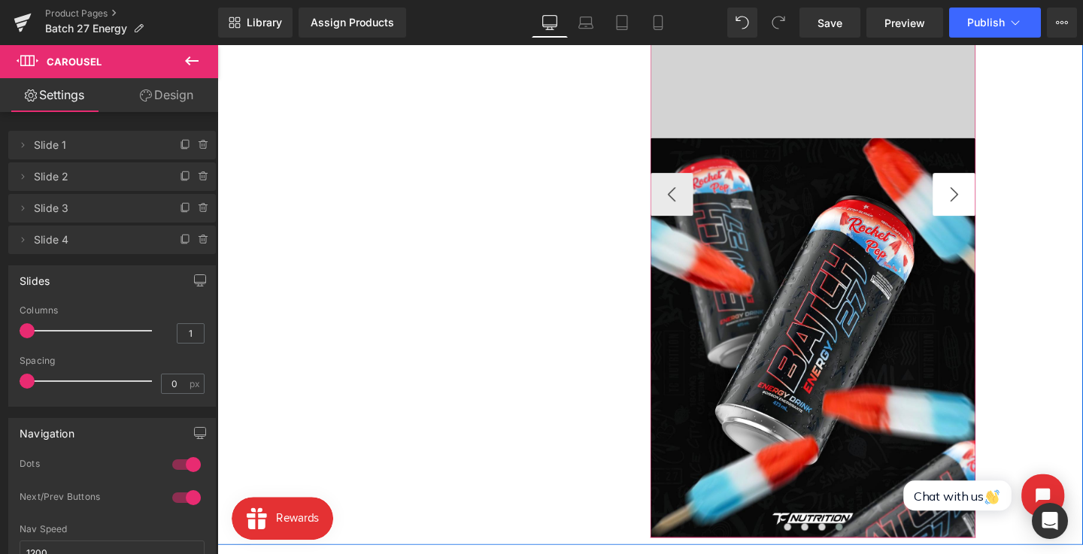
click at [981, 199] on button "›" at bounding box center [991, 202] width 45 height 45
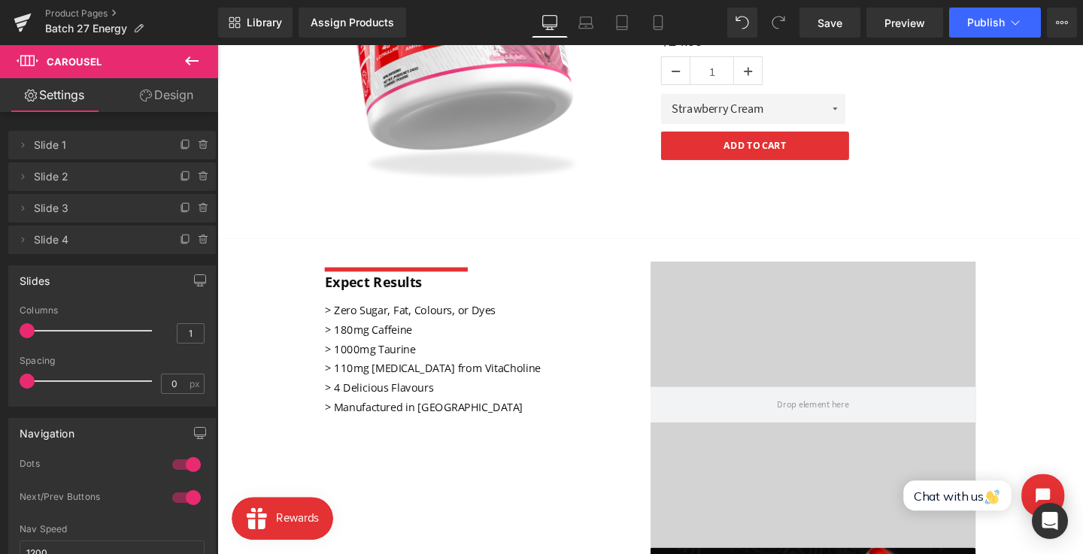
scroll to position [505, 0]
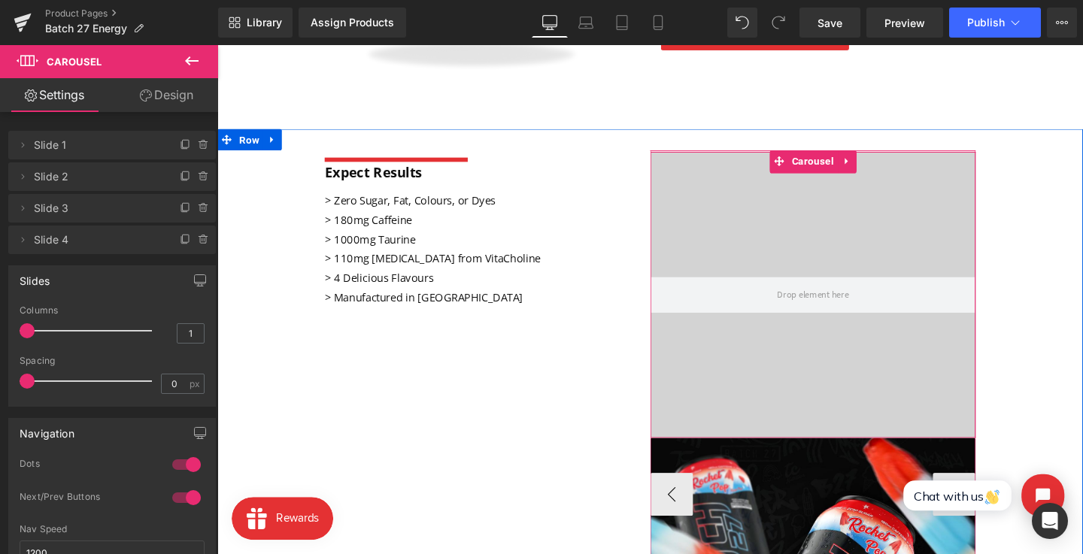
click at [828, 226] on div at bounding box center [843, 307] width 342 height 301
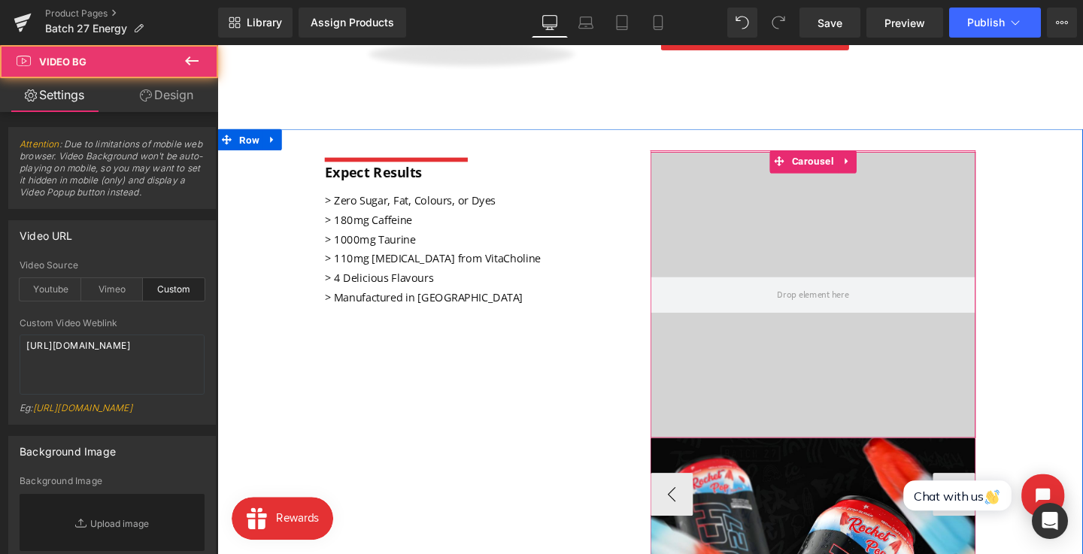
drag, startPoint x: 844, startPoint y: 240, endPoint x: 781, endPoint y: 239, distance: 63.2
click at [771, 250] on div at bounding box center [843, 307] width 342 height 301
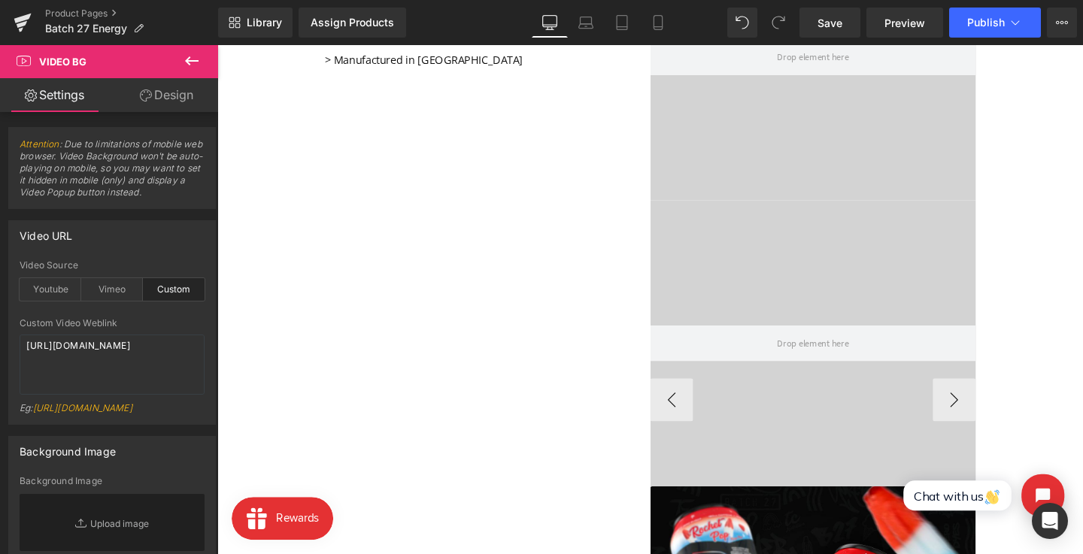
drag, startPoint x: 1127, startPoint y: 382, endPoint x: 950, endPoint y: 319, distance: 187.7
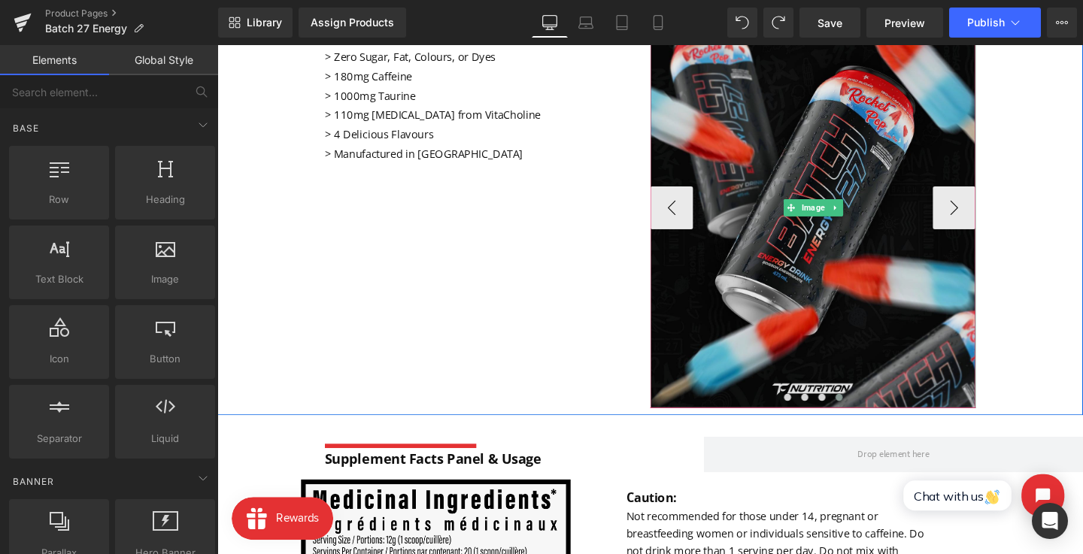
scroll to position [488, 0]
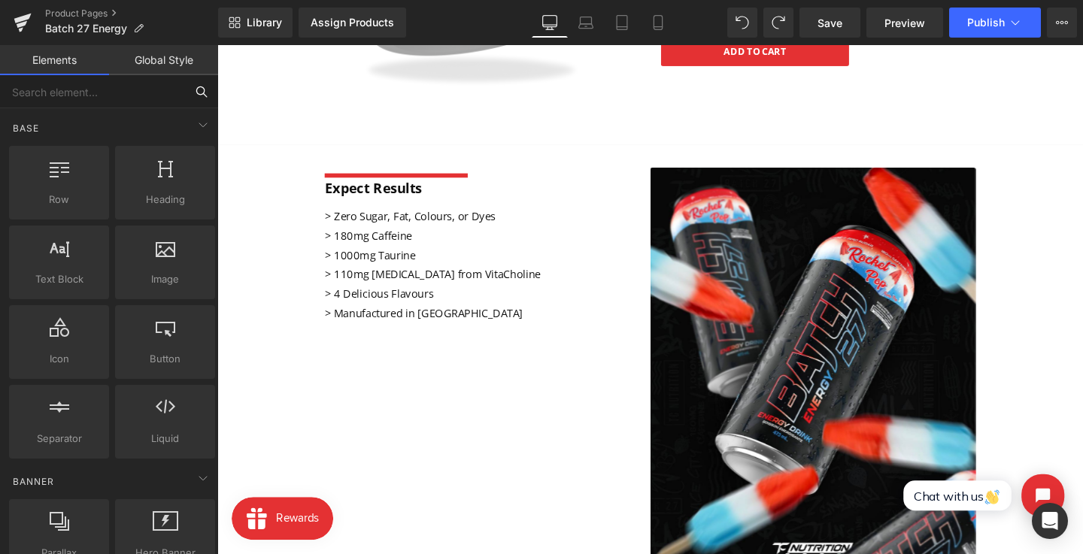
click at [131, 92] on input "text" at bounding box center [92, 91] width 185 height 33
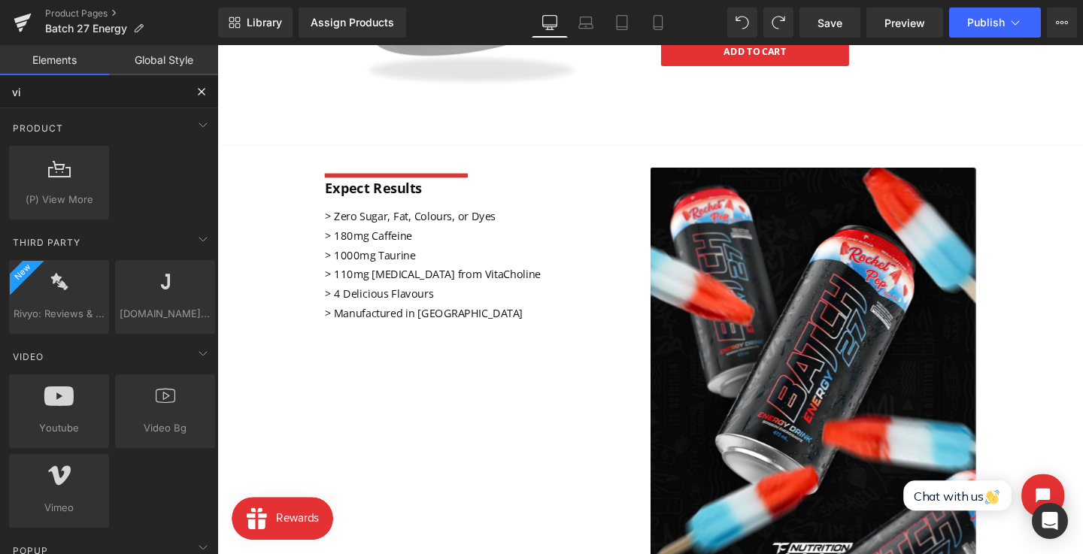
type input "vid"
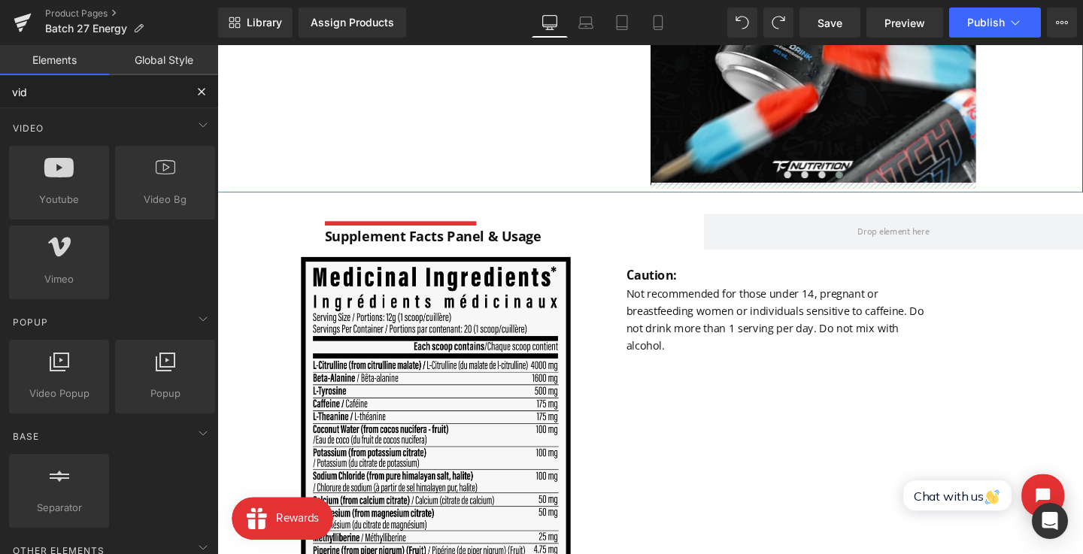
scroll to position [902, 0]
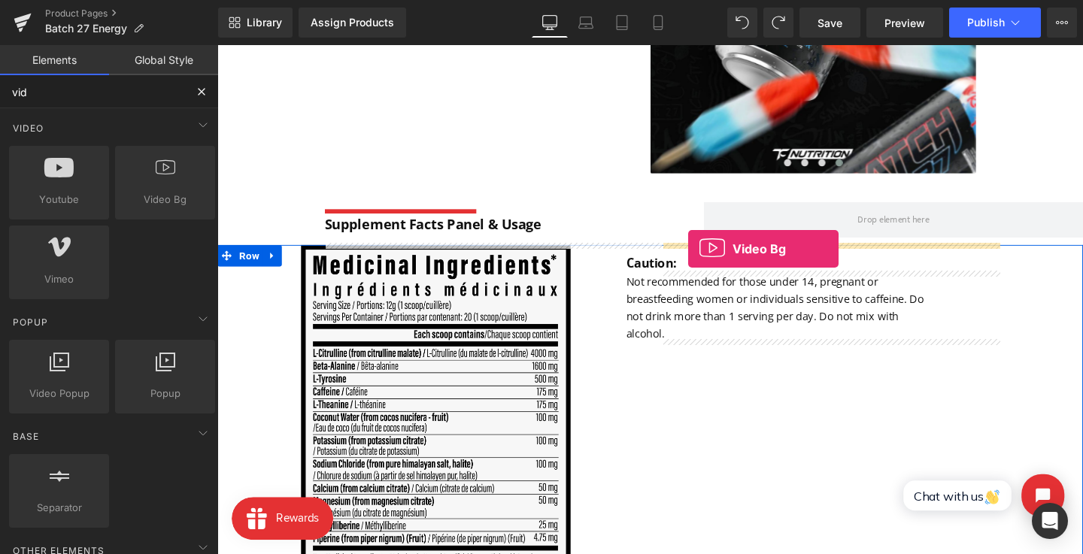
drag, startPoint x: 366, startPoint y: 225, endPoint x: 712, endPoint y: 259, distance: 347.6
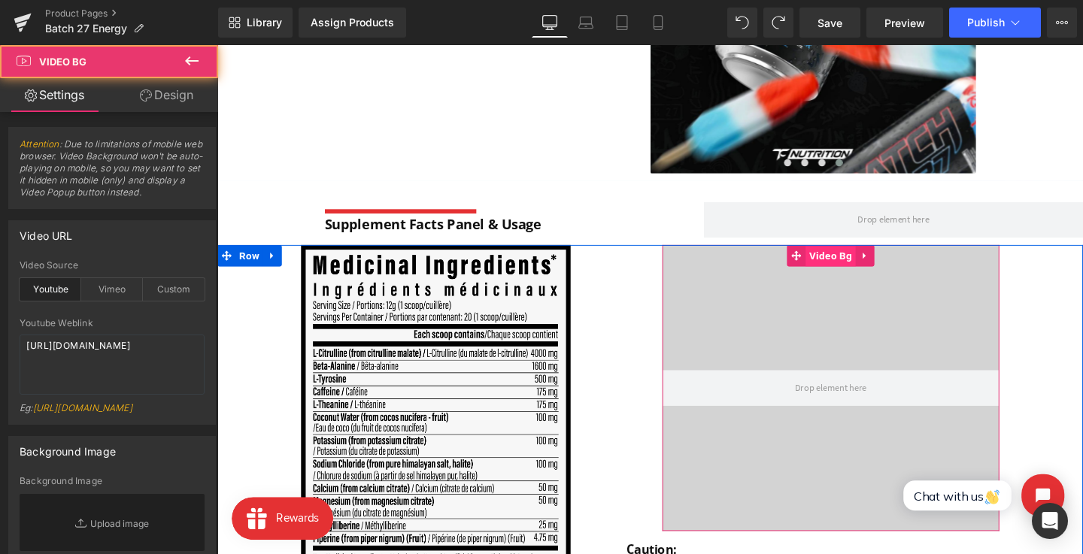
click at [854, 263] on span "Video Bg" at bounding box center [862, 267] width 52 height 23
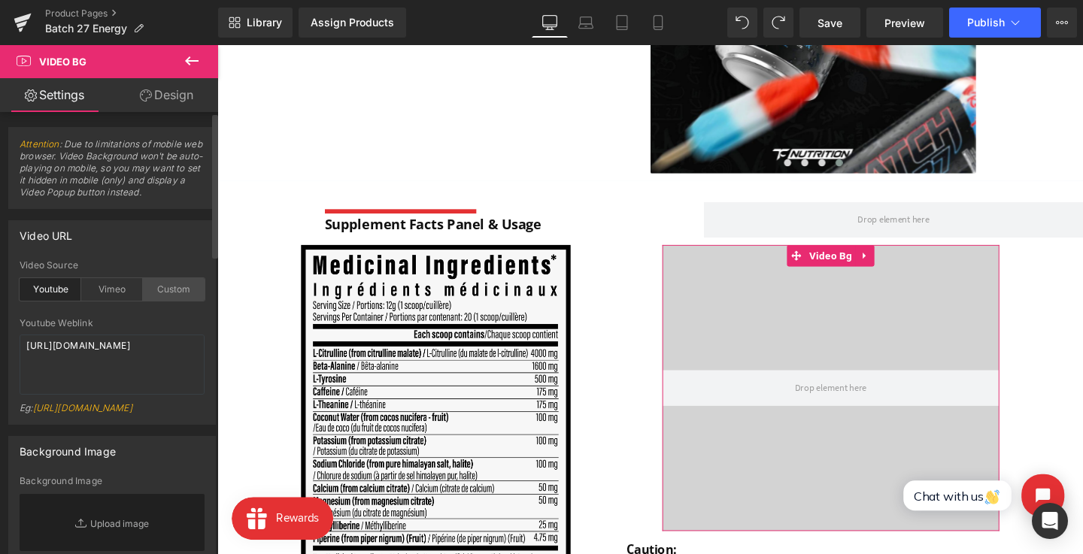
click at [144, 292] on div "Custom" at bounding box center [174, 289] width 62 height 23
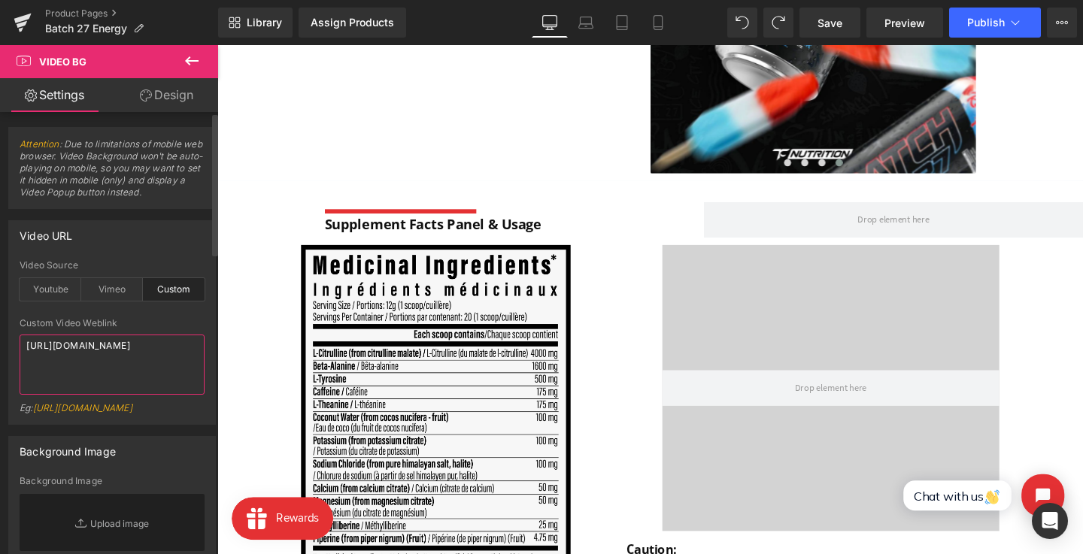
click at [141, 342] on textarea "[URL][DOMAIN_NAME]" at bounding box center [112, 365] width 185 height 60
paste textarea "videos/c/o/v/c0eb922d3ed04be1ad8827c430bf4de2.mp4"
type textarea "[URL][DOMAIN_NAME]"
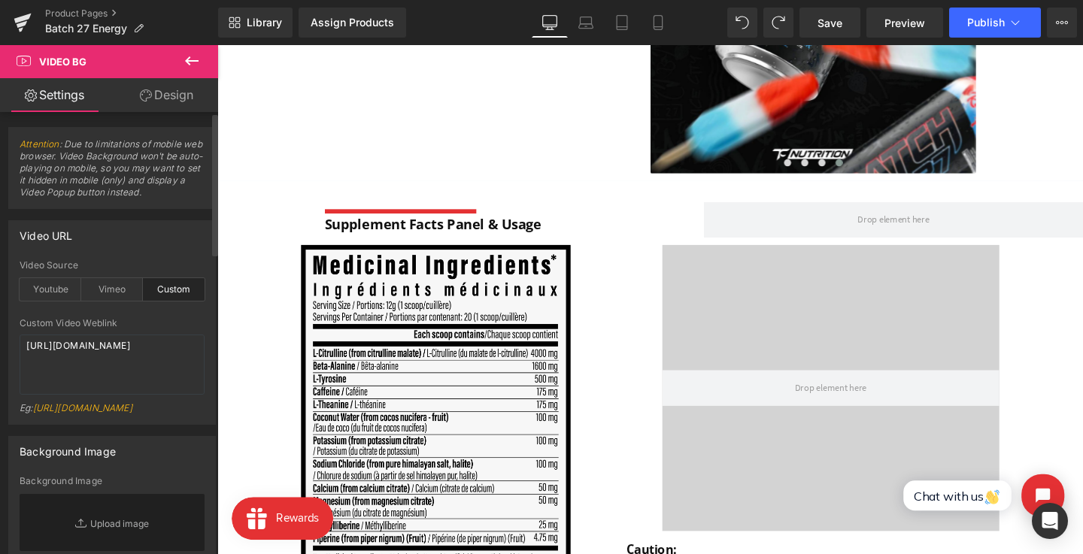
click at [153, 321] on div "Custom Video Weblink" at bounding box center [112, 323] width 185 height 11
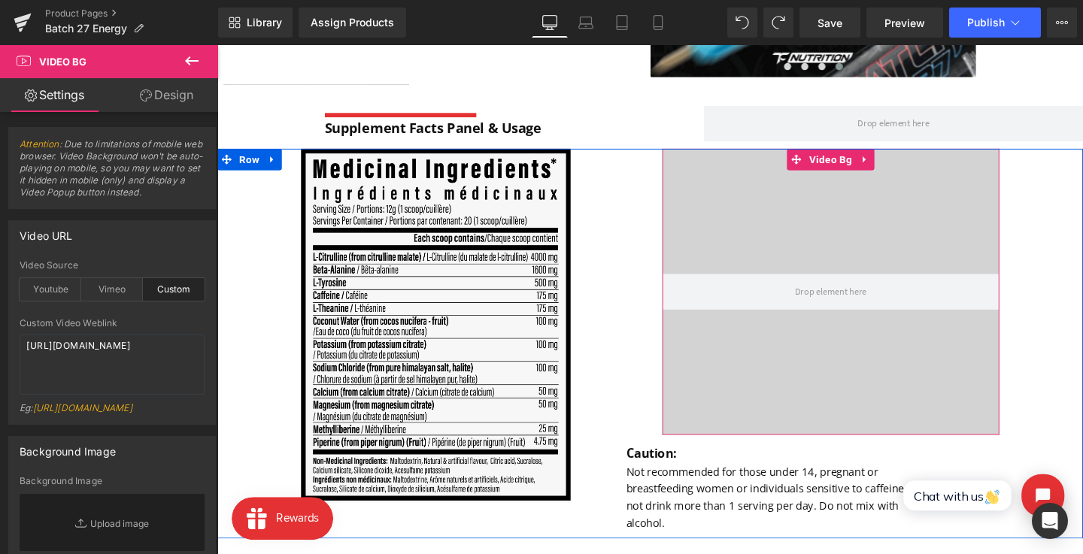
scroll to position [1015, 0]
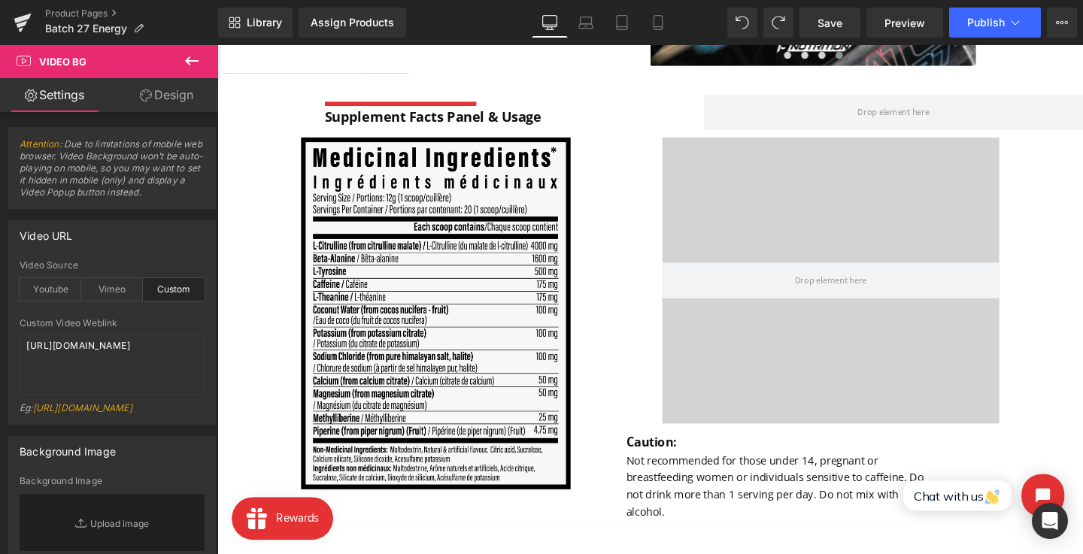
click at [186, 59] on icon at bounding box center [192, 61] width 18 height 18
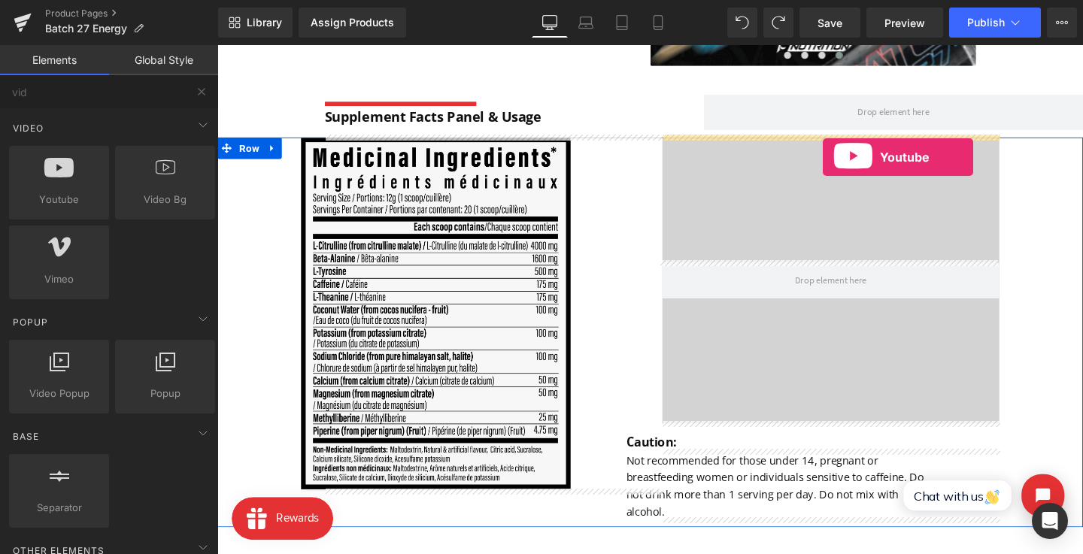
drag, startPoint x: 248, startPoint y: 217, endPoint x: 855, endPoint y: 155, distance: 610.0
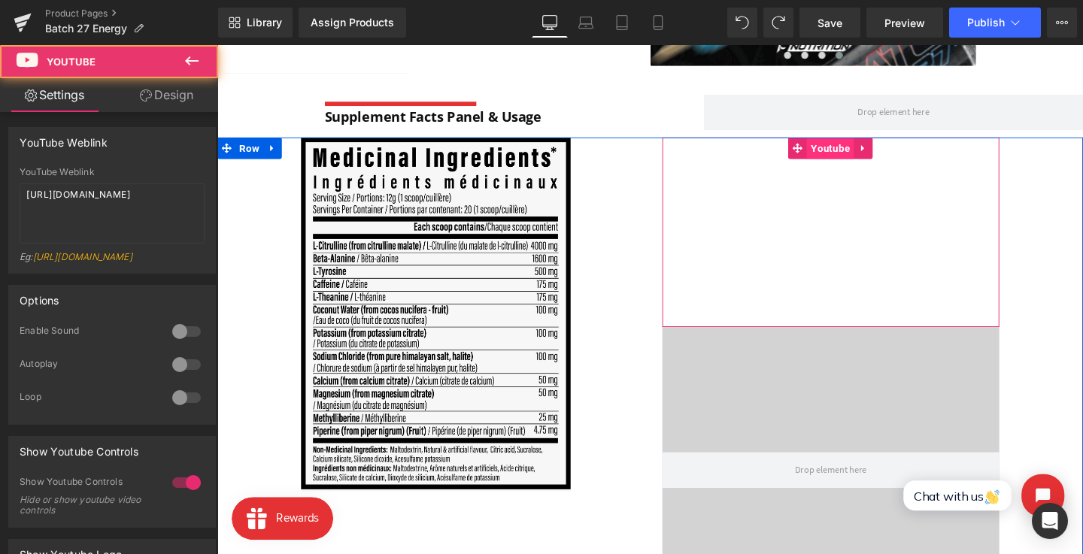
click at [853, 150] on span "Youtube" at bounding box center [862, 153] width 50 height 23
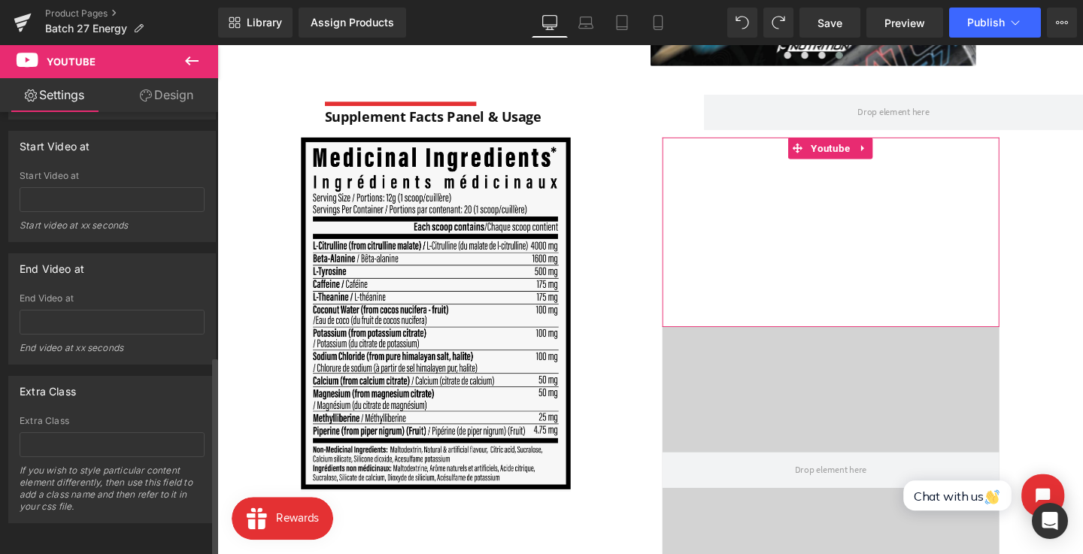
scroll to position [0, 0]
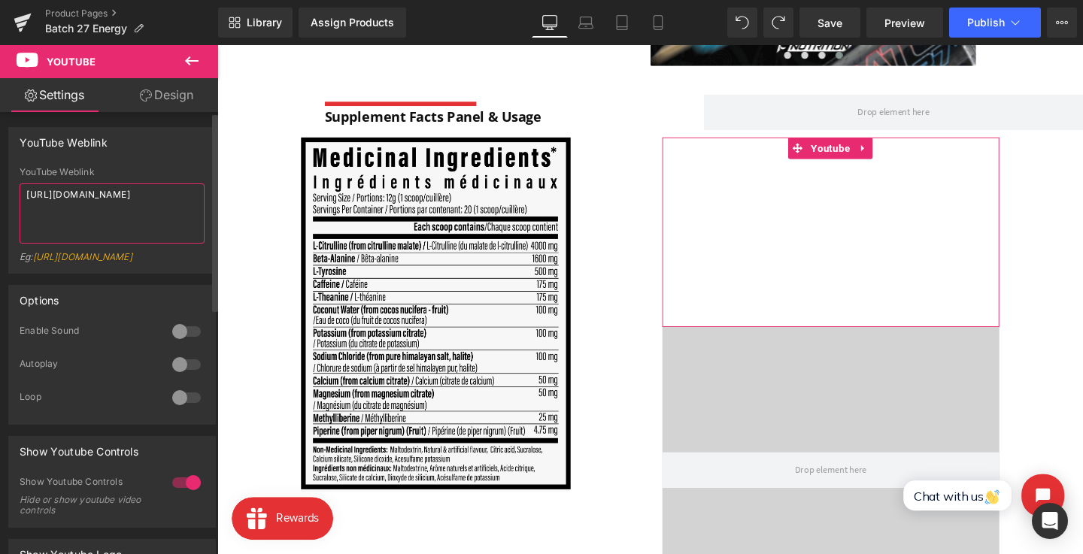
click at [114, 208] on textarea "[URL][DOMAIN_NAME]" at bounding box center [112, 213] width 185 height 60
paste textarea "[DOMAIN_NAME][URL][DOMAIN_NAME]"
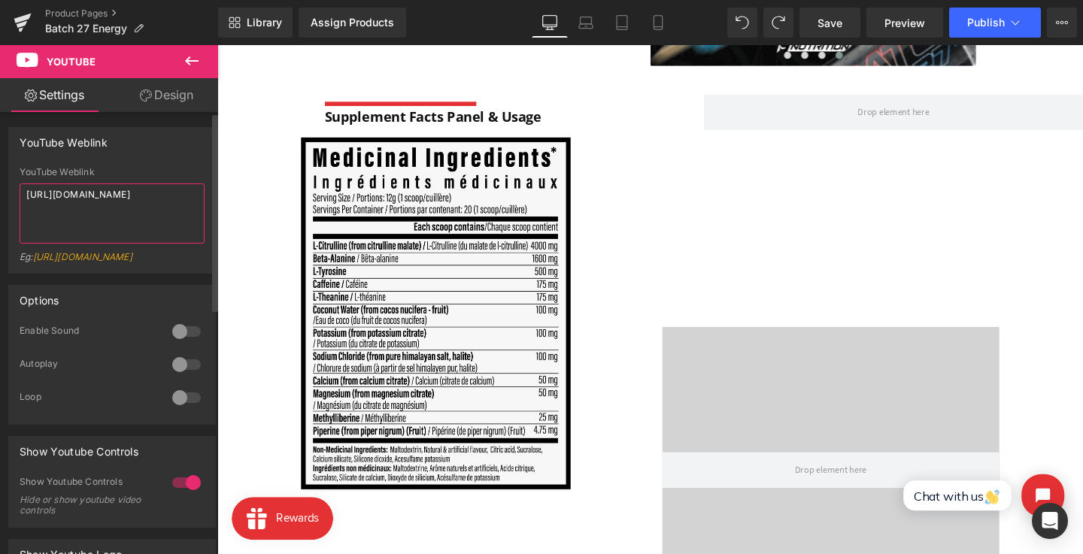
type textarea "[URL][DOMAIN_NAME]"
click at [132, 171] on div "YouTube Weblink" at bounding box center [112, 172] width 185 height 11
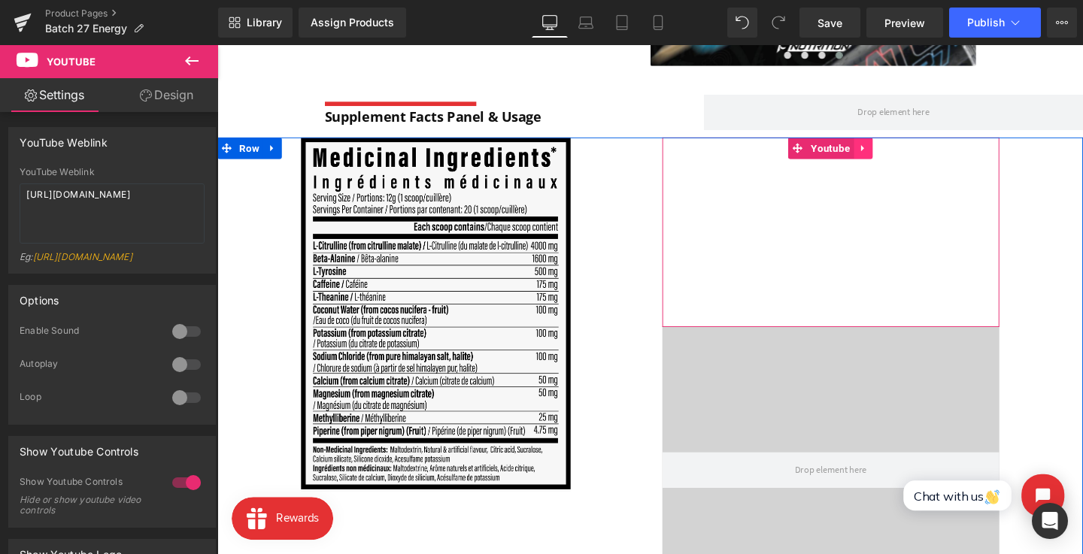
click at [893, 148] on icon at bounding box center [896, 152] width 11 height 11
click at [905, 153] on icon at bounding box center [906, 153] width 11 height 11
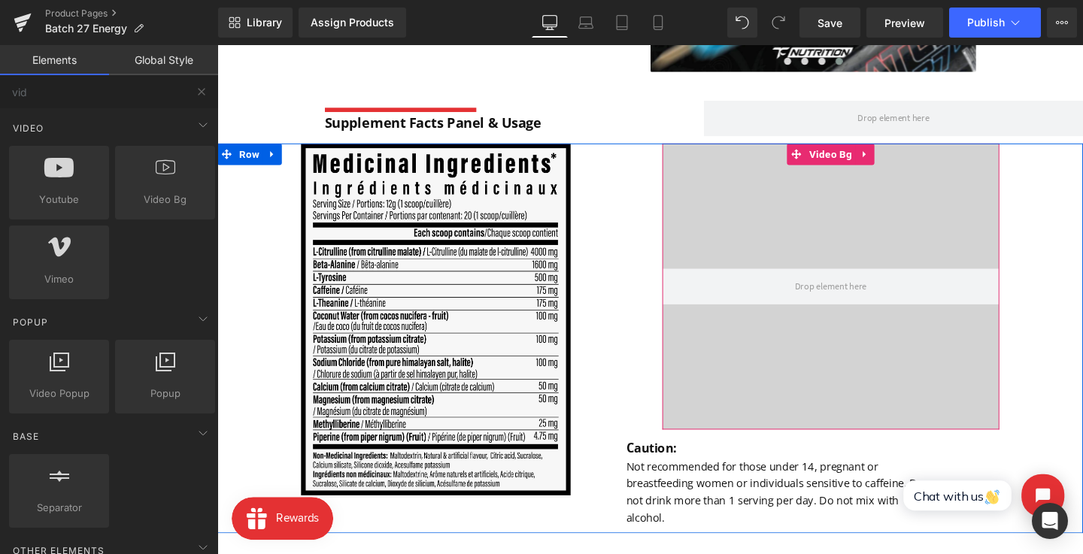
scroll to position [1005, 0]
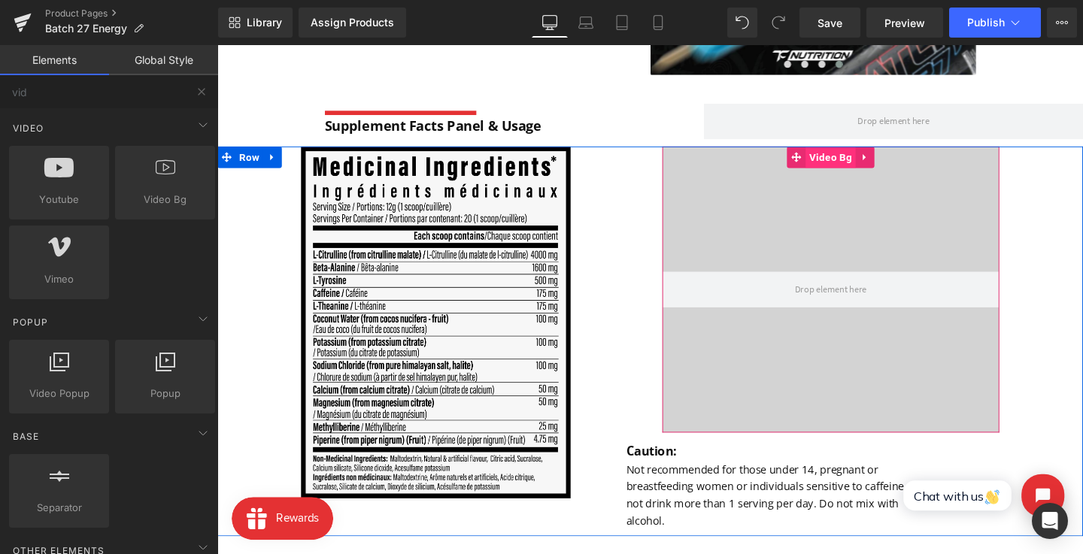
click at [859, 164] on span "Video Bg" at bounding box center [862, 163] width 52 height 23
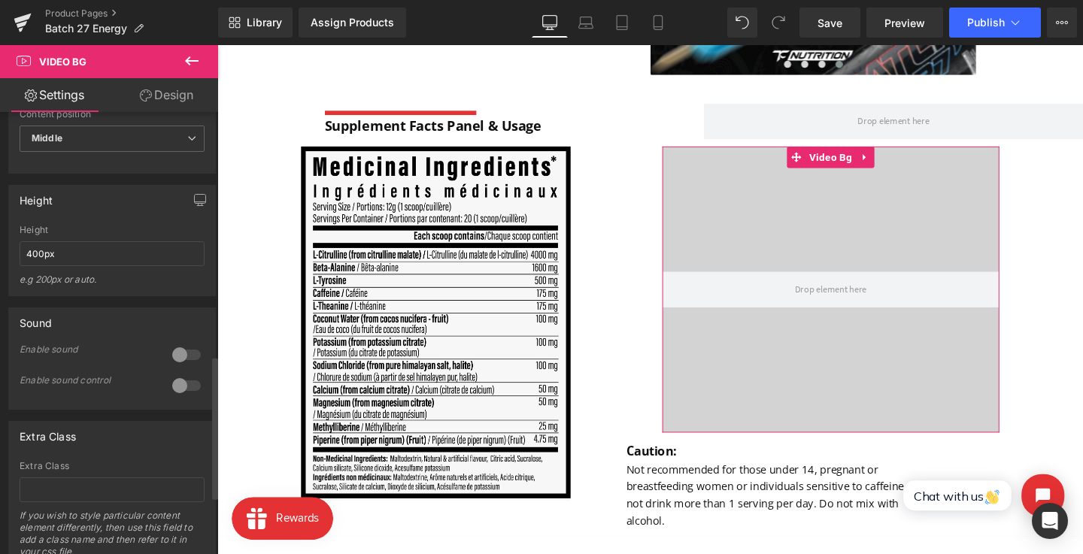
scroll to position [932, 0]
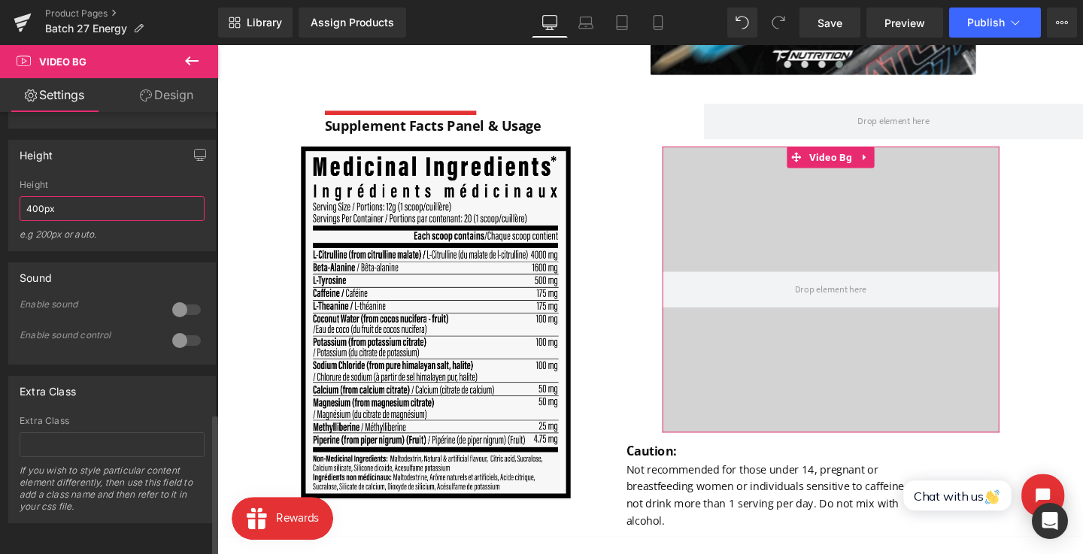
click at [89, 196] on input "400px" at bounding box center [112, 208] width 185 height 25
click at [30, 196] on input "400px" at bounding box center [112, 208] width 185 height 25
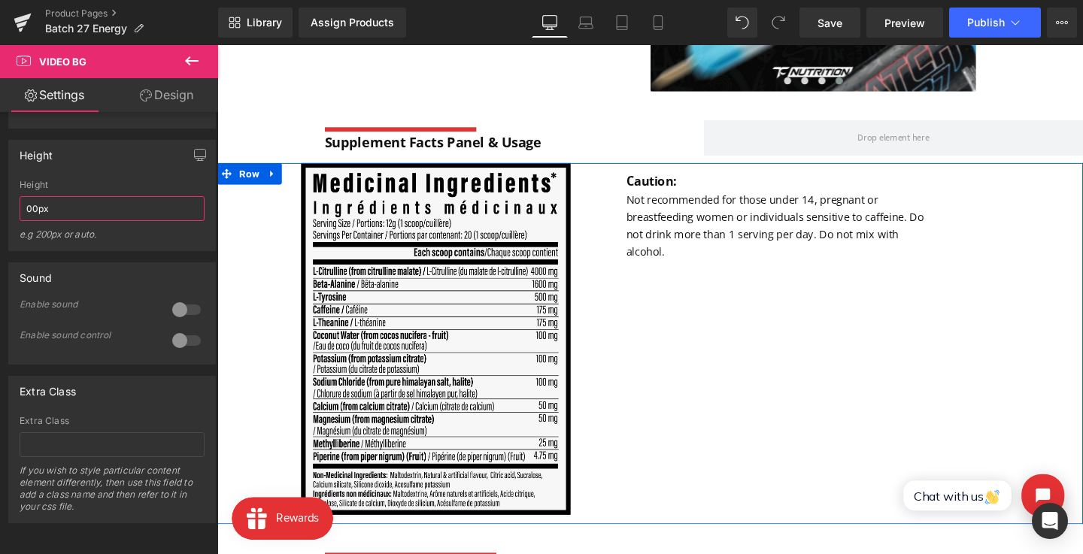
scroll to position [978, 0]
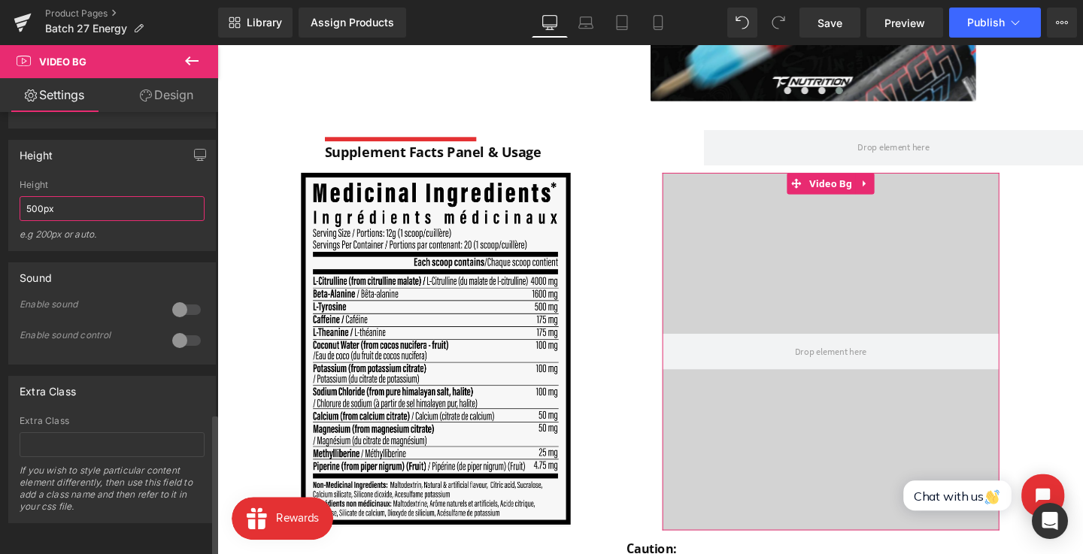
type input "500px"
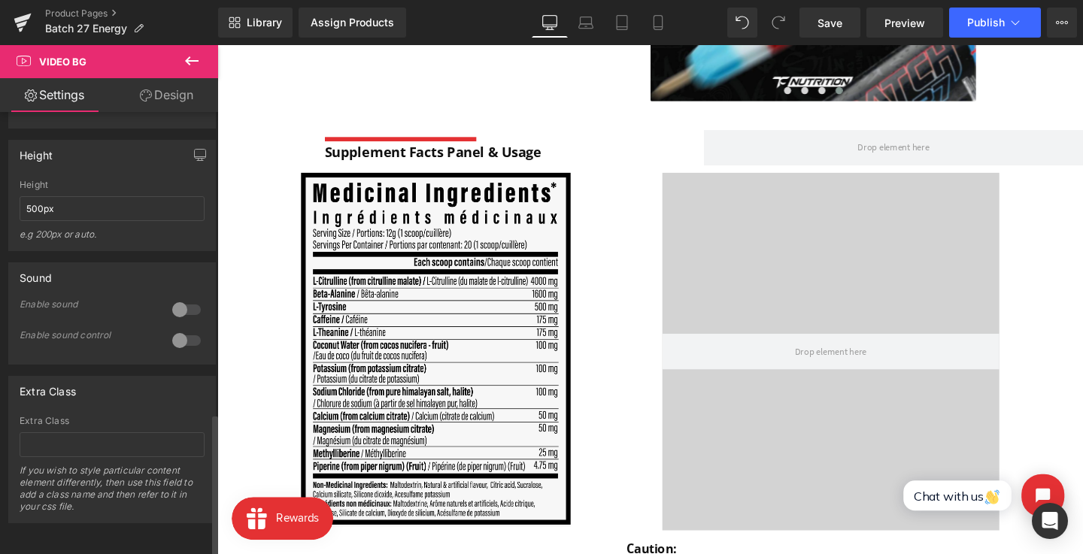
click at [175, 329] on div at bounding box center [186, 341] width 36 height 24
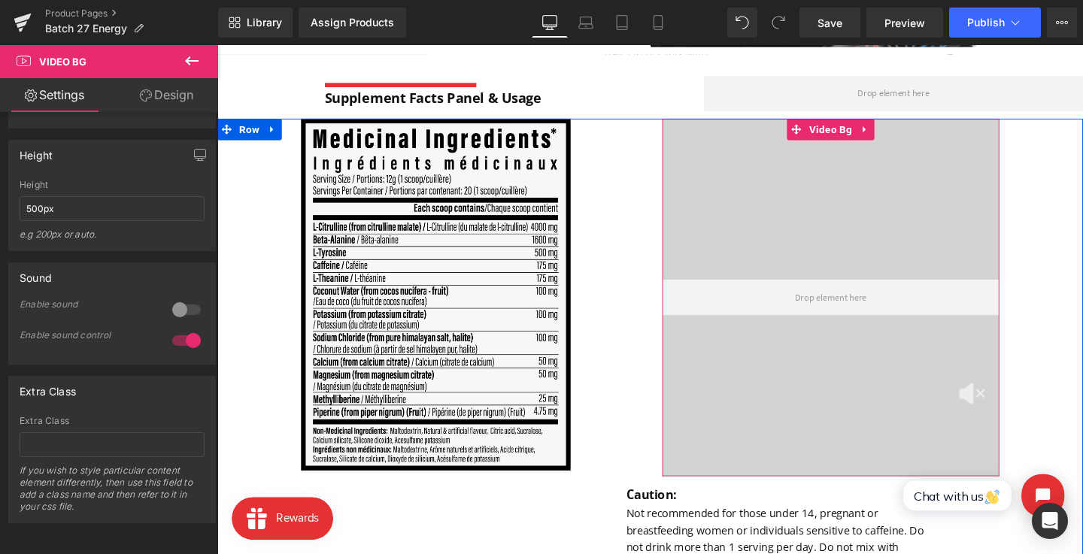
scroll to position [1033, 0]
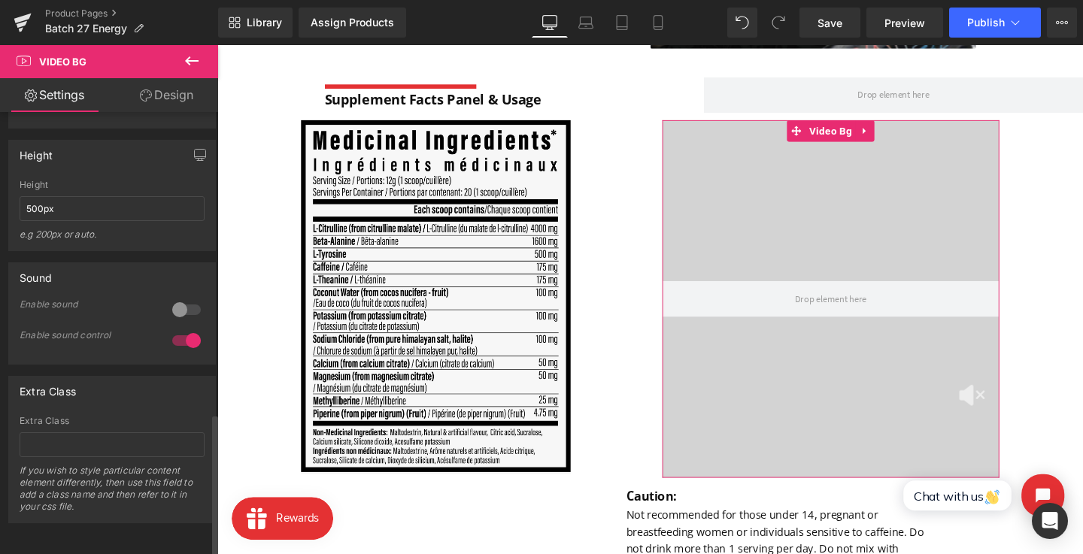
click at [177, 298] on div at bounding box center [186, 310] width 36 height 24
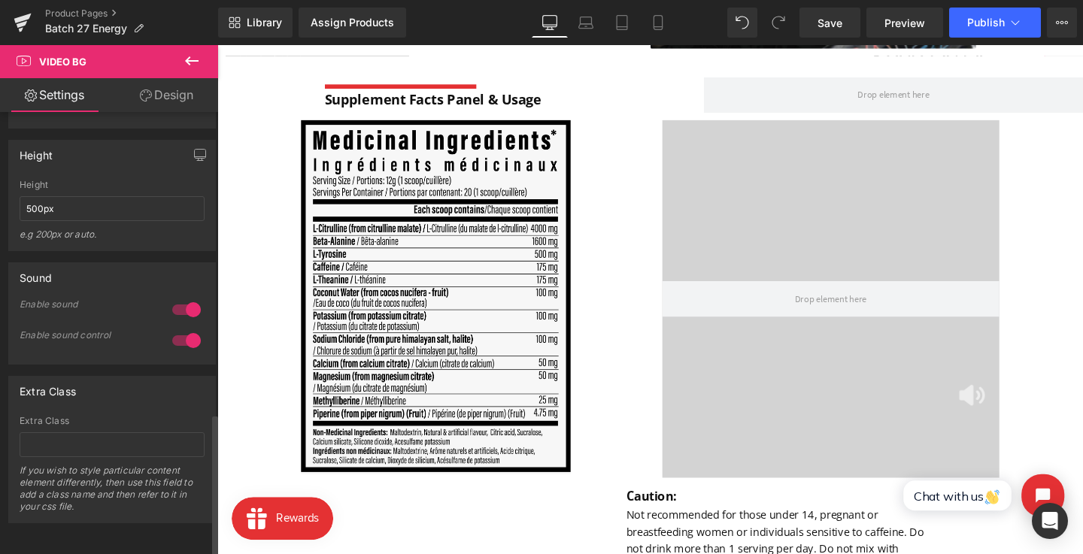
click at [177, 298] on div at bounding box center [186, 310] width 36 height 24
click at [183, 303] on div at bounding box center [186, 310] width 36 height 24
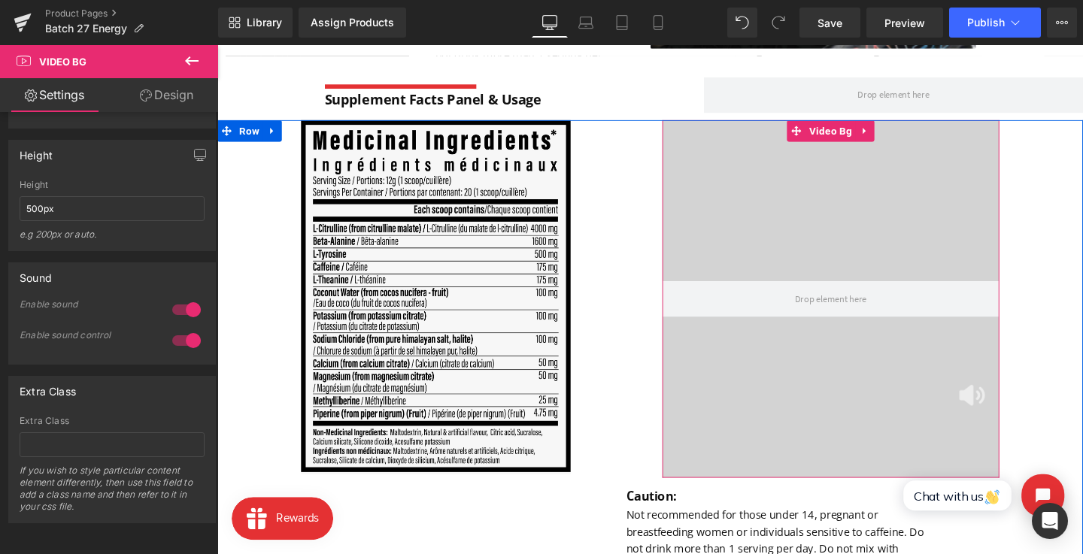
click at [1009, 411] on img at bounding box center [1010, 413] width 27 height 23
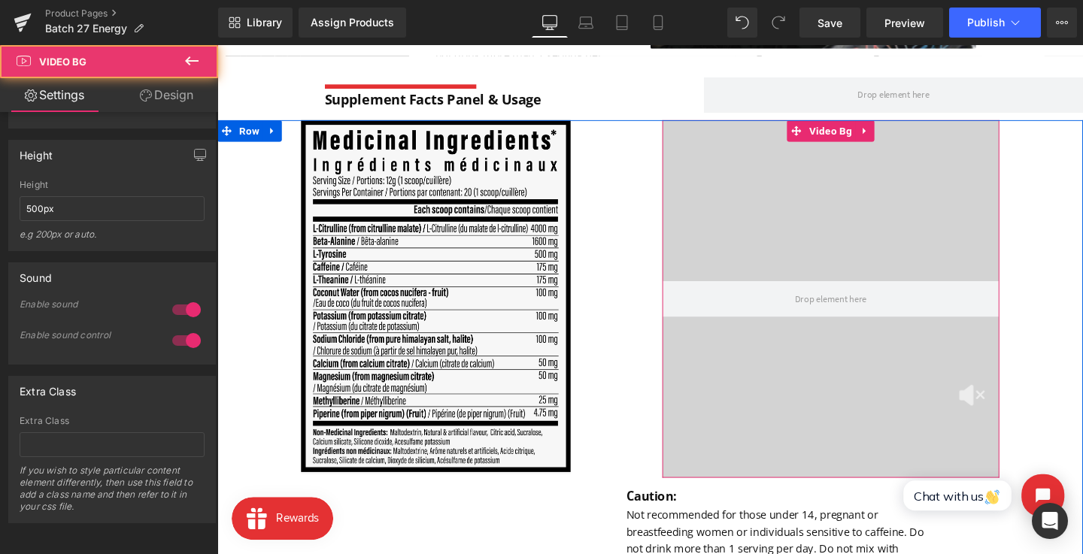
click at [1005, 409] on img at bounding box center [1010, 413] width 27 height 23
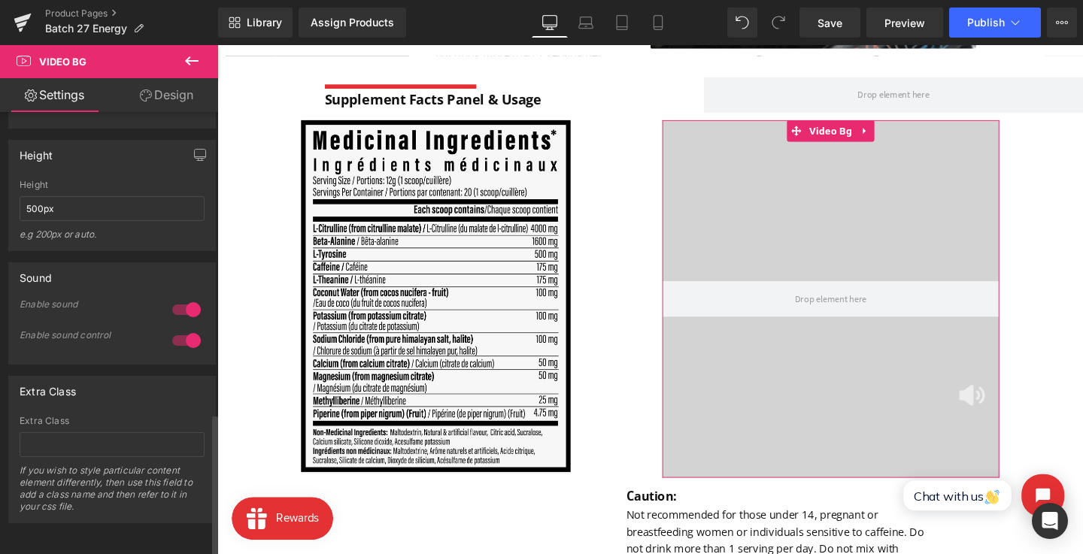
click at [180, 329] on div at bounding box center [186, 341] width 36 height 24
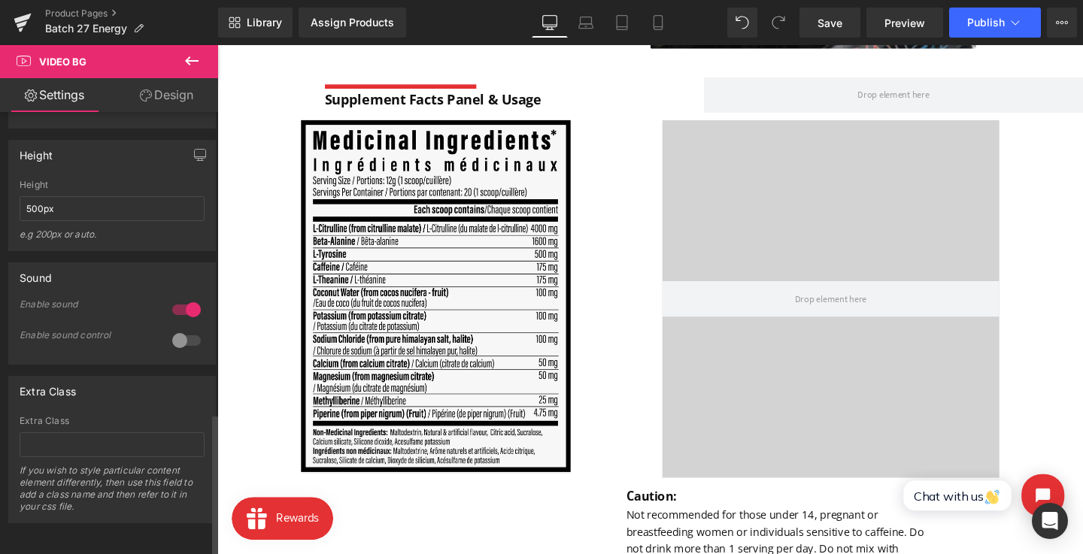
click at [181, 329] on div at bounding box center [186, 341] width 36 height 24
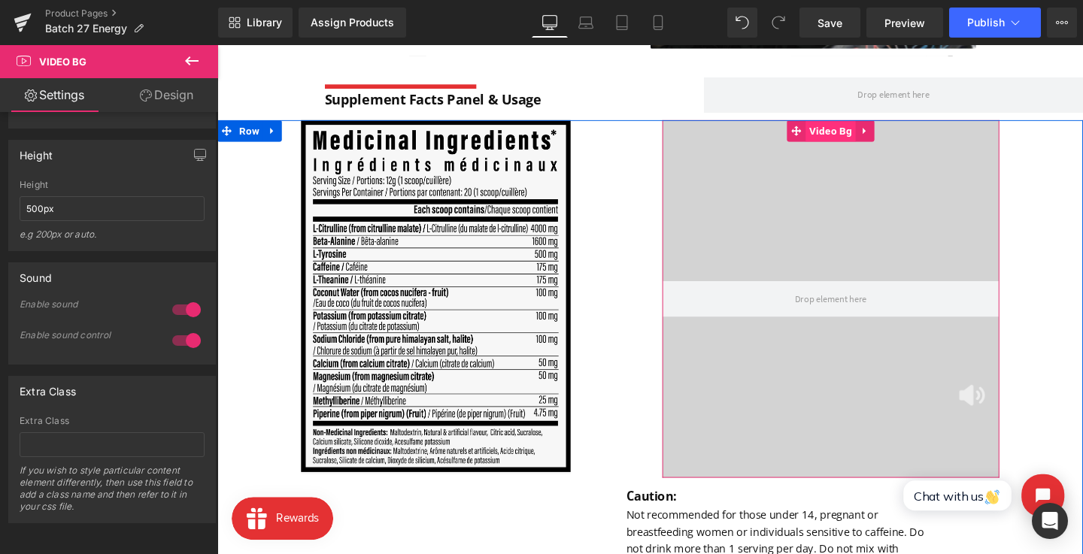
click at [856, 132] on span "Video Bg" at bounding box center [862, 135] width 52 height 23
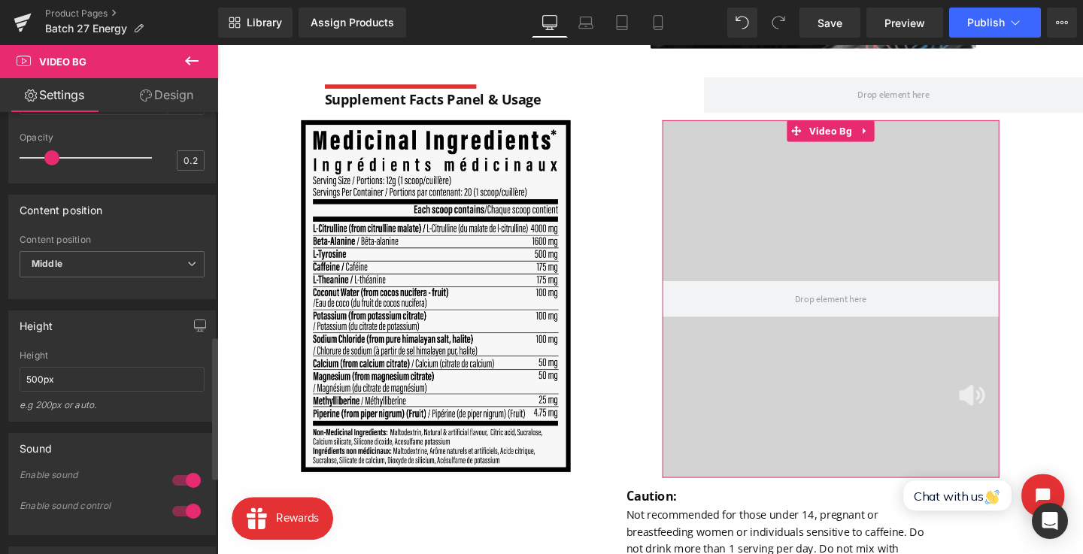
scroll to position [647, 0]
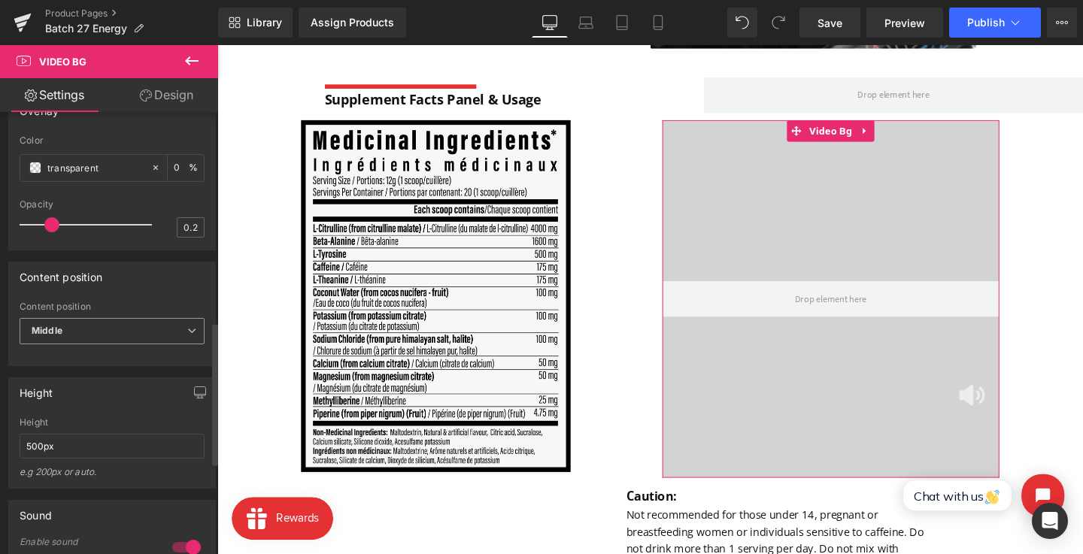
click at [111, 344] on span "Middle" at bounding box center [112, 331] width 185 height 26
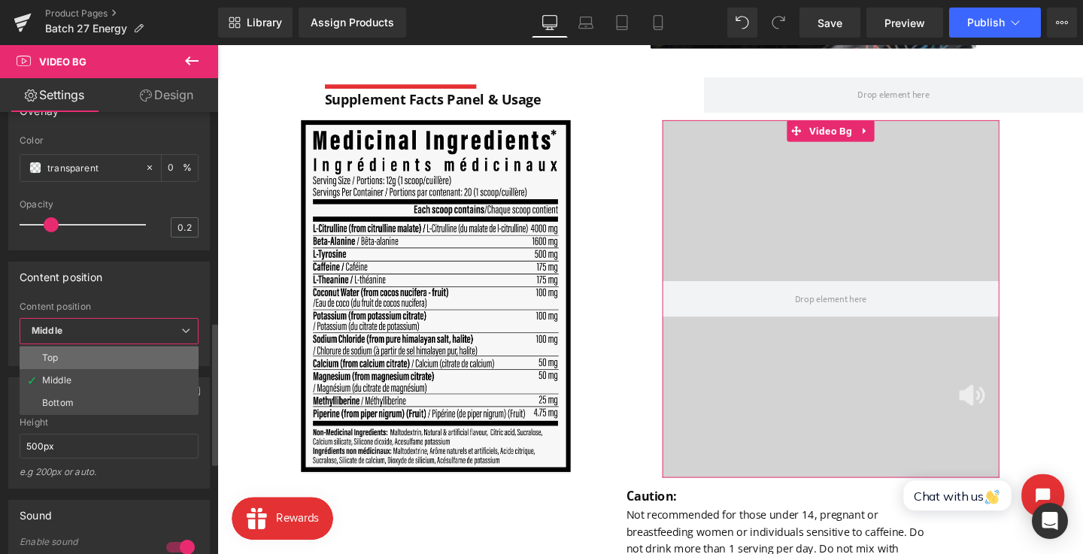
click at [117, 369] on li "Top" at bounding box center [109, 358] width 179 height 23
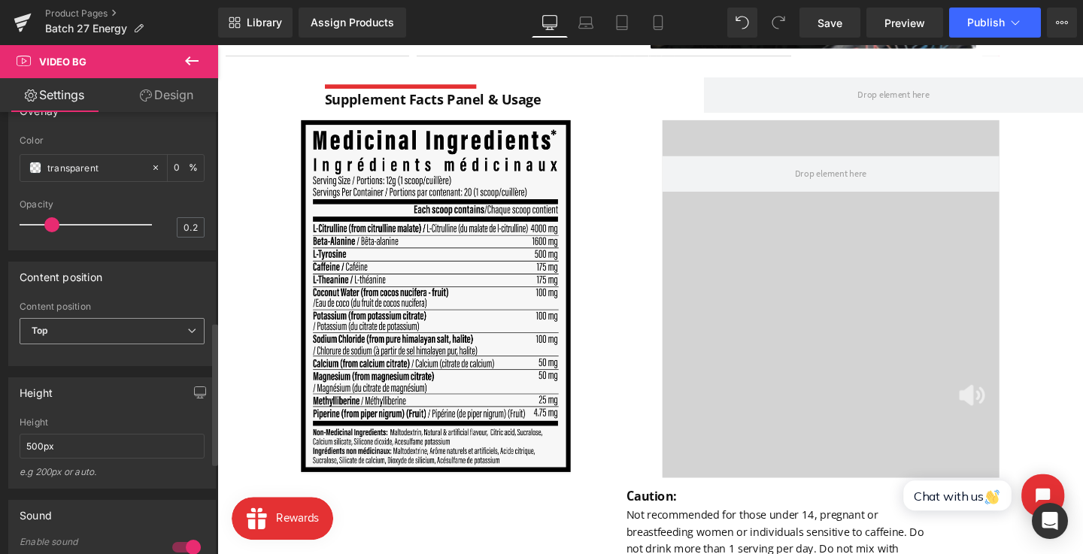
click at [132, 344] on span "Top" at bounding box center [112, 331] width 185 height 26
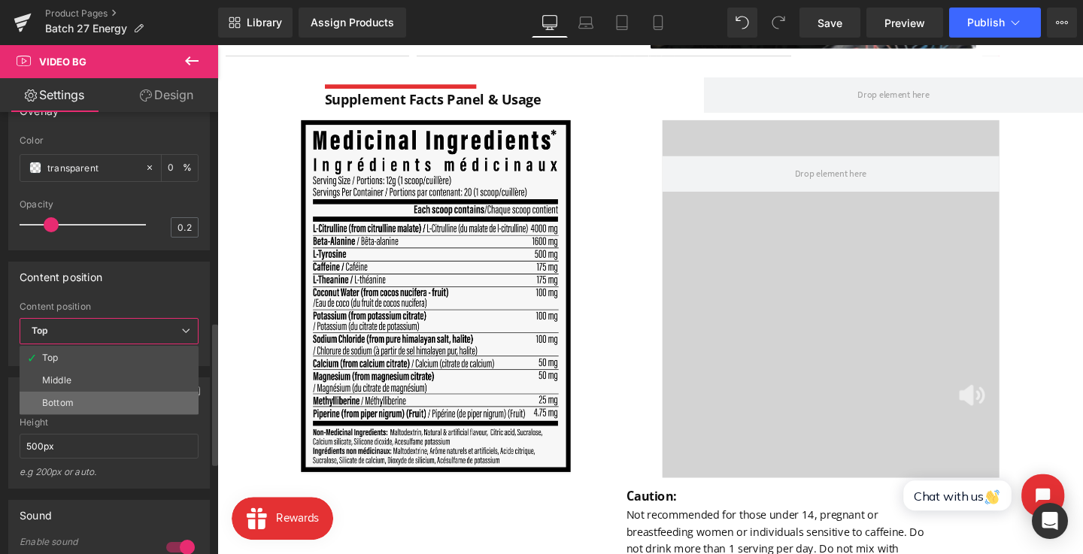
click at [127, 414] on li "Bottom" at bounding box center [109, 403] width 179 height 23
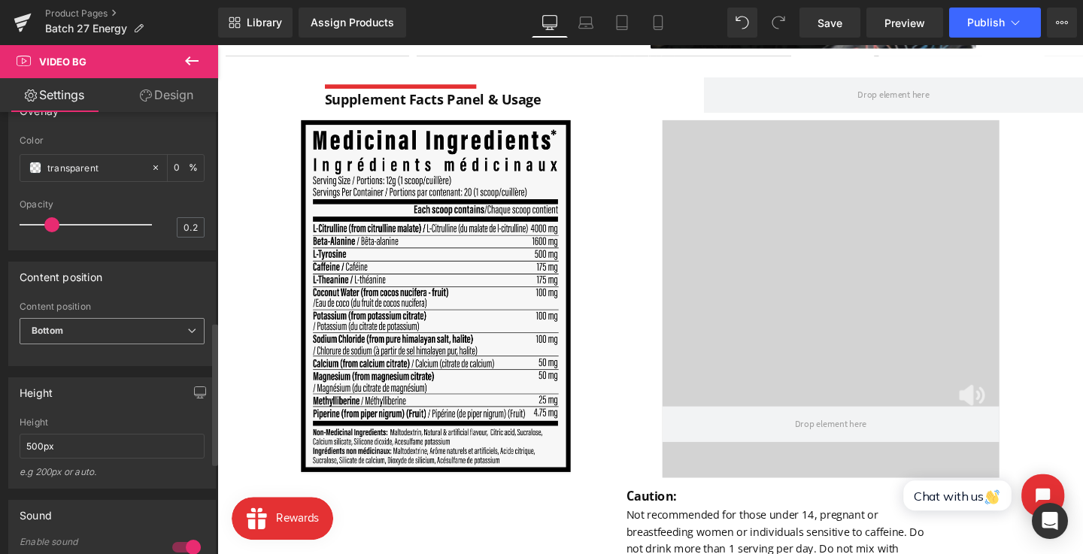
click at [140, 344] on span "Bottom" at bounding box center [112, 331] width 185 height 26
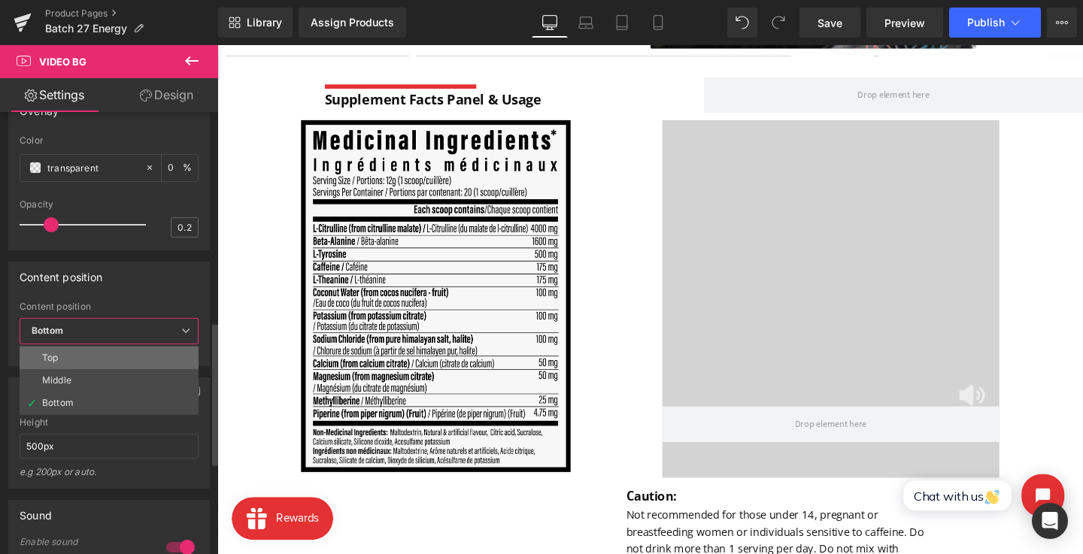
click at [137, 369] on li "Top" at bounding box center [109, 358] width 179 height 23
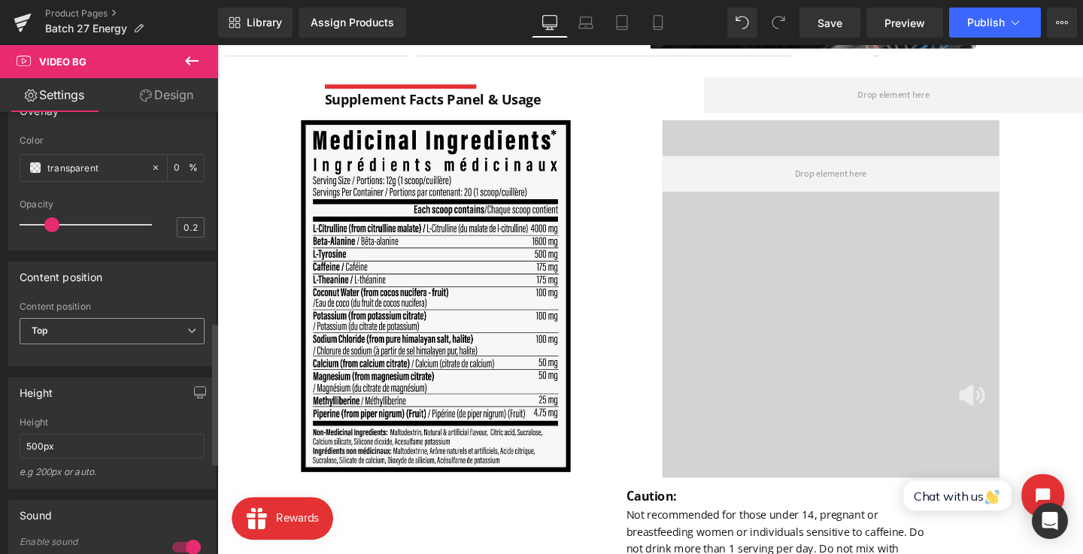
click at [144, 344] on span "Top" at bounding box center [112, 331] width 185 height 26
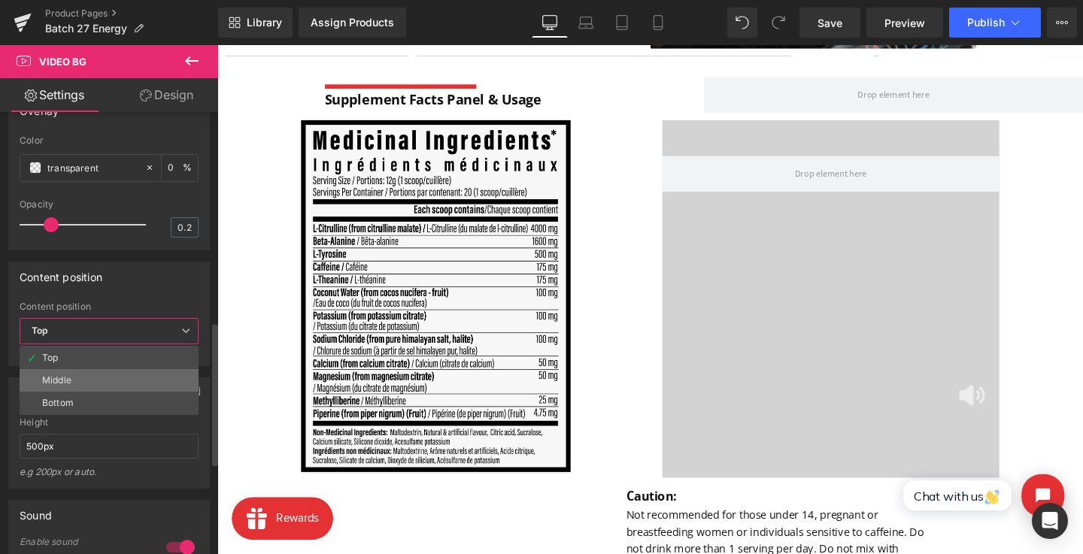
click at [140, 392] on li "Middle" at bounding box center [109, 380] width 179 height 23
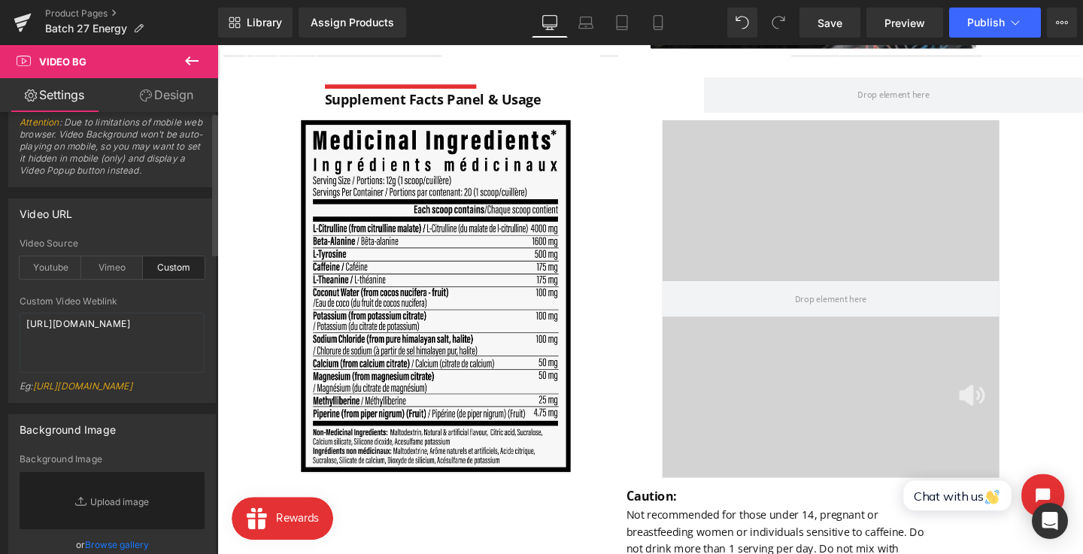
scroll to position [0, 0]
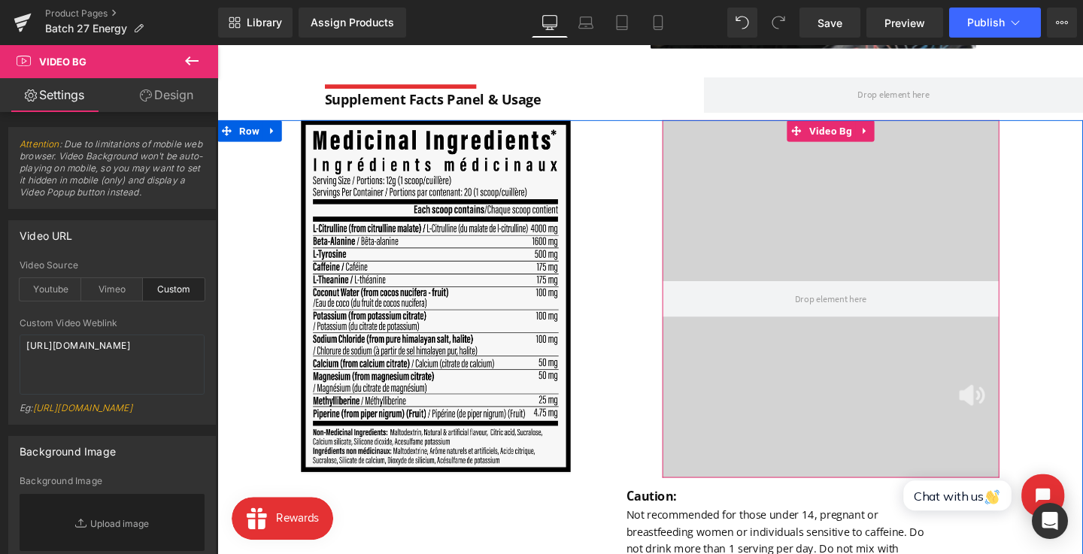
click at [845, 131] on span "Video Bg" at bounding box center [862, 135] width 52 height 23
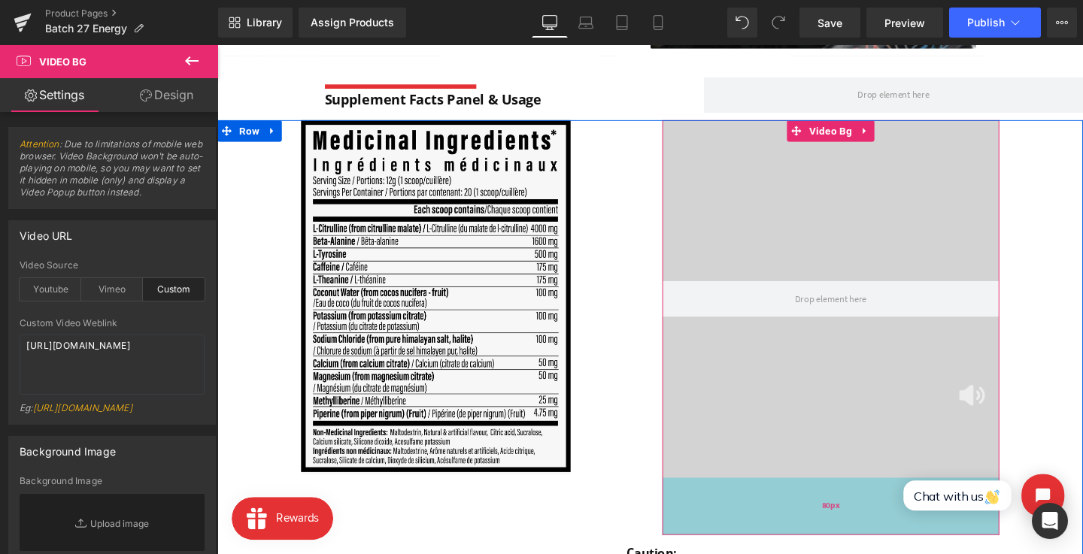
drag, startPoint x: 841, startPoint y: 496, endPoint x: 843, endPoint y: 555, distance: 59.4
click at [843, 553] on div "80px" at bounding box center [862, 530] width 355 height 60
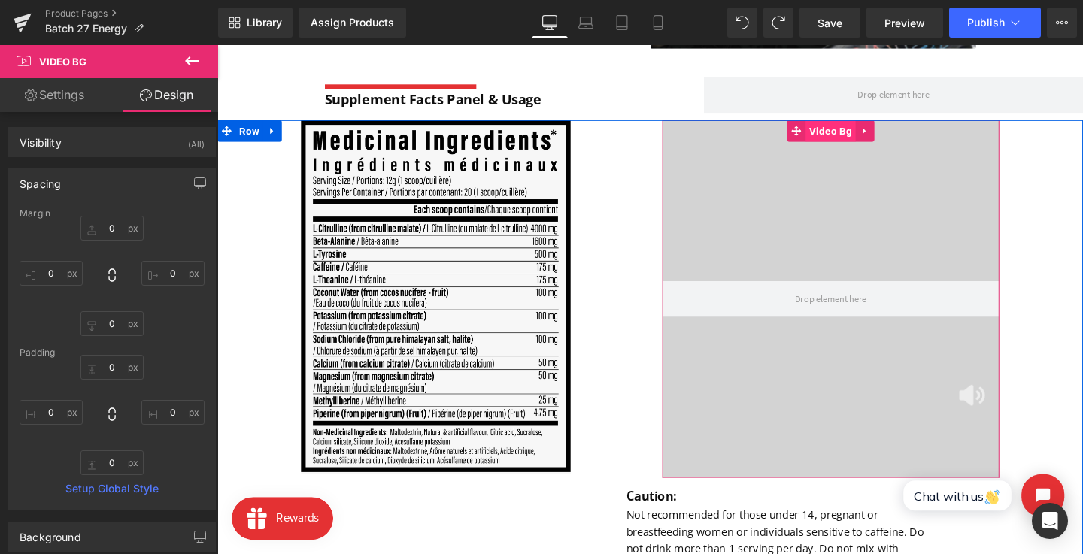
click at [863, 141] on span "Video Bg" at bounding box center [862, 135] width 52 height 23
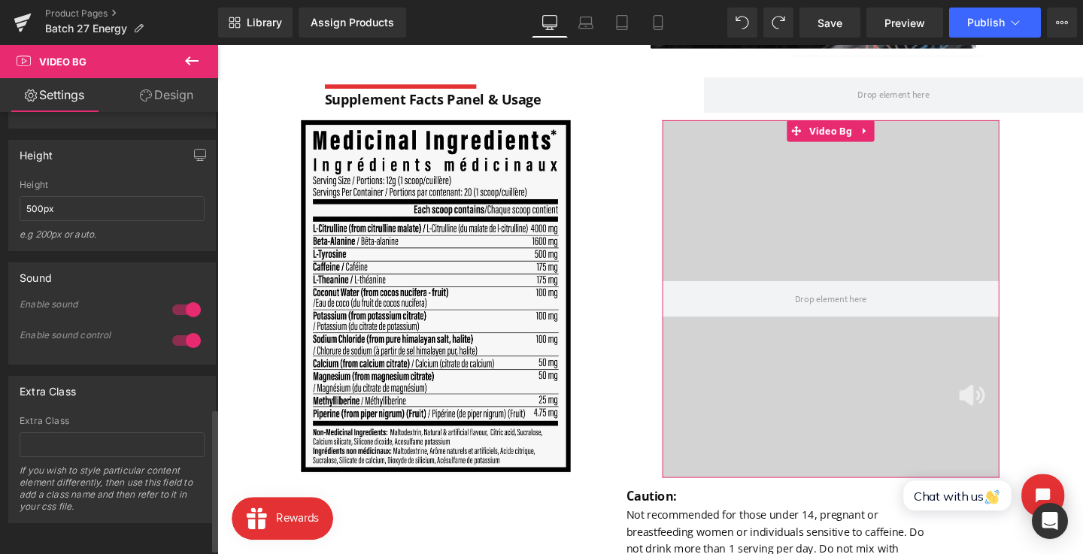
scroll to position [883, 0]
click at [42, 223] on input "500px" at bounding box center [112, 211] width 185 height 25
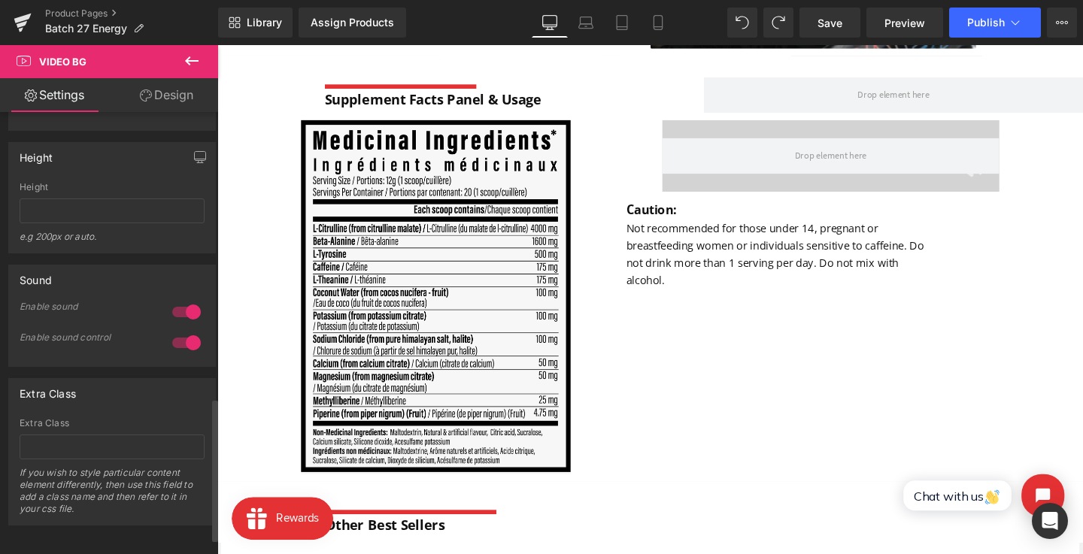
click at [88, 171] on div "Height" at bounding box center [112, 157] width 206 height 29
click at [102, 223] on input "text" at bounding box center [112, 211] width 185 height 25
type input "auto"
click at [114, 208] on div "Height 500px Height auto e.g 200px or auto. 400px Height 400px e.g 200px or aut…" at bounding box center [112, 197] width 208 height 111
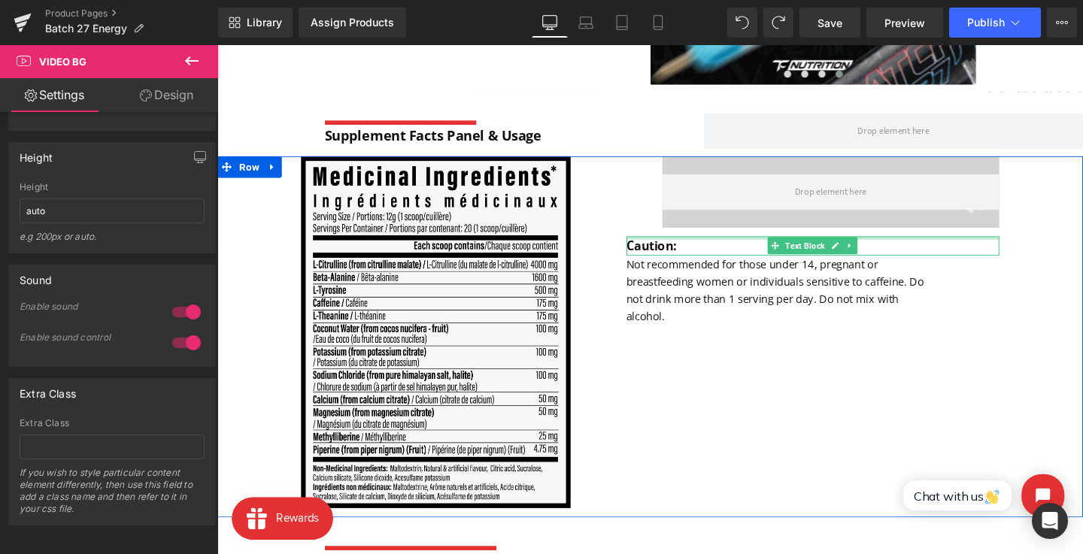
scroll to position [936, 0]
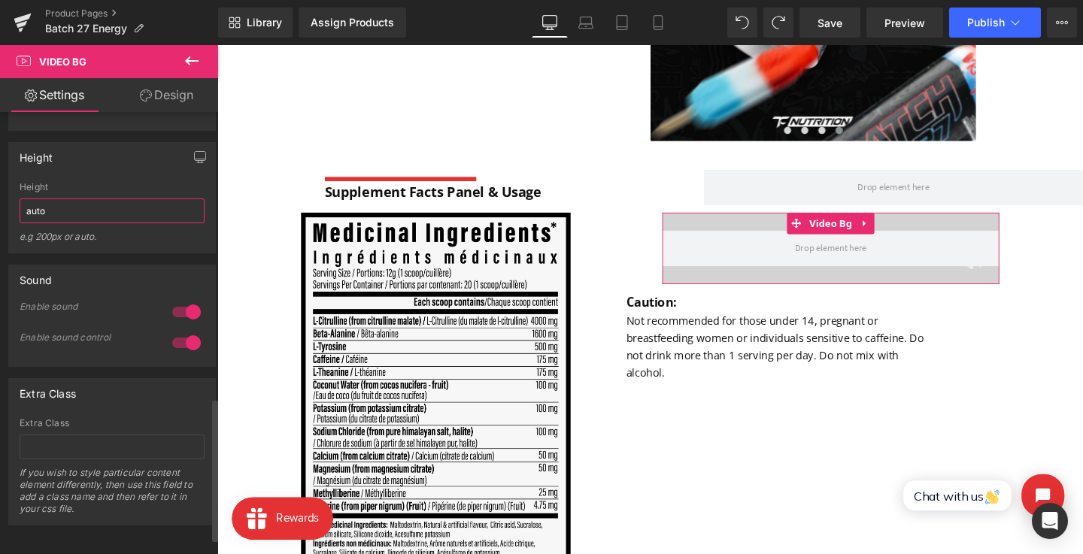
click at [71, 223] on input "auto" at bounding box center [112, 211] width 185 height 25
click at [106, 192] on div "Height" at bounding box center [112, 187] width 185 height 11
click at [113, 223] on input "text" at bounding box center [112, 211] width 185 height 25
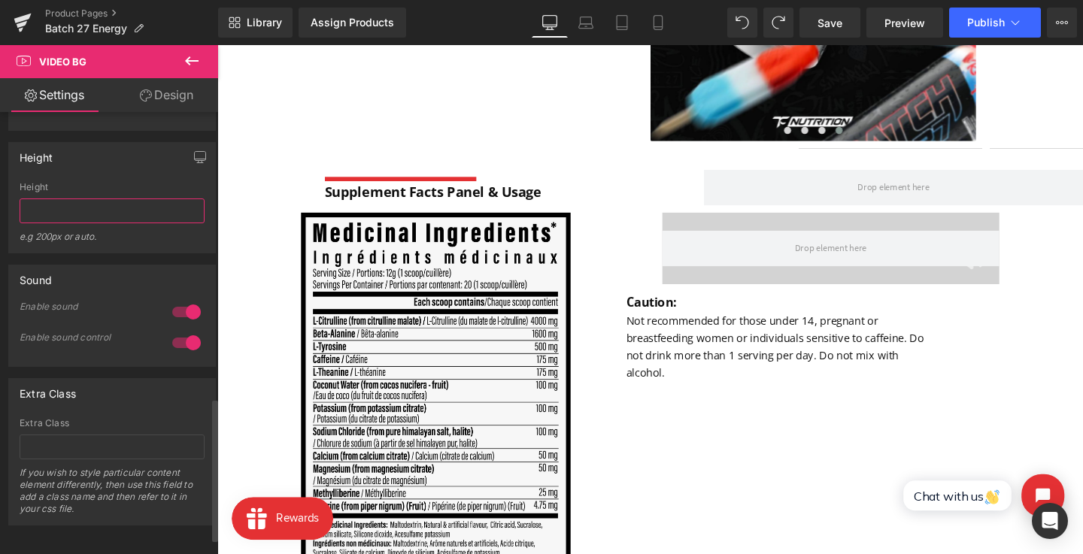
click at [113, 223] on input "text" at bounding box center [112, 211] width 185 height 25
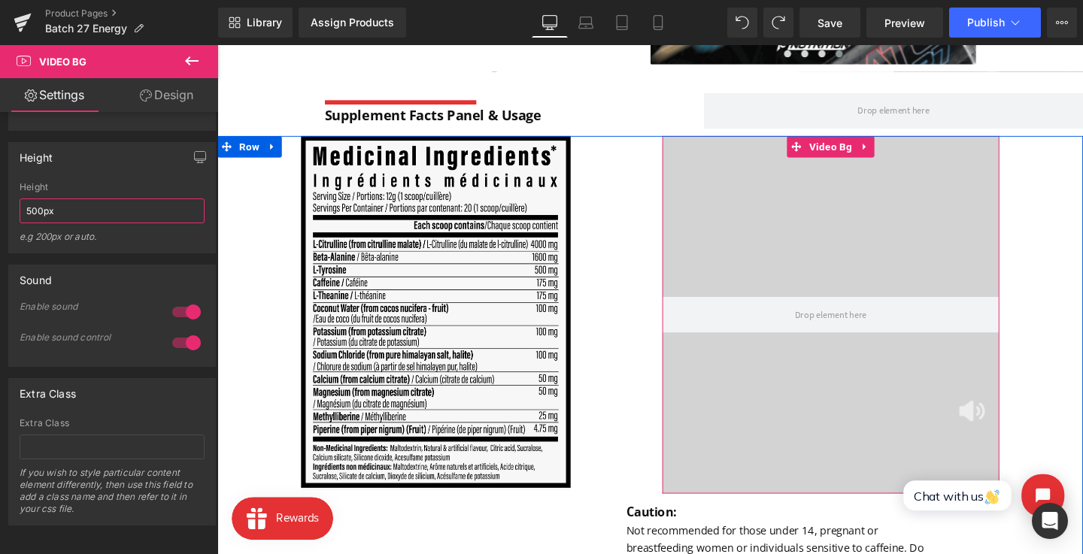
scroll to position [1015, 0]
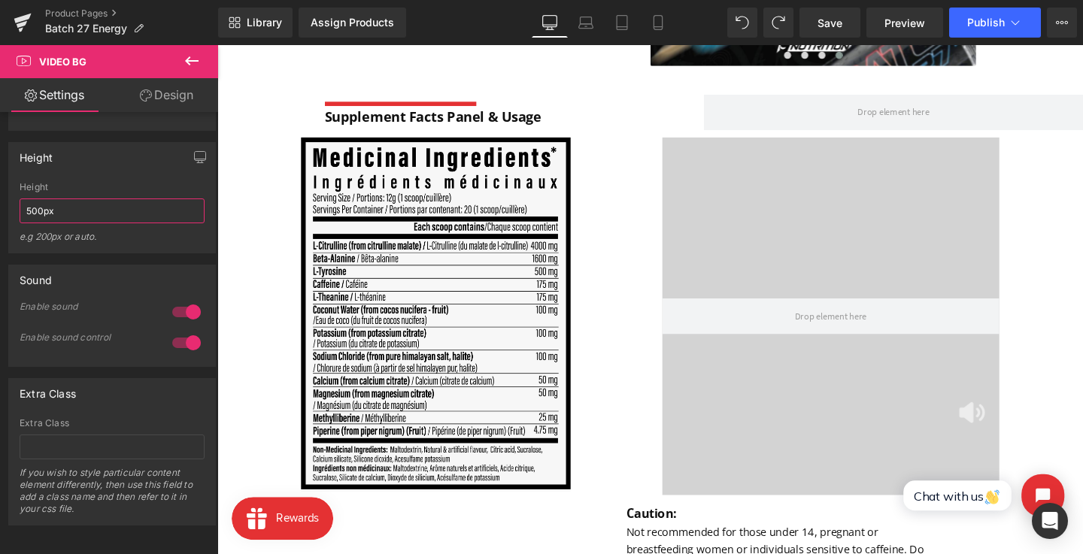
type input "500px"
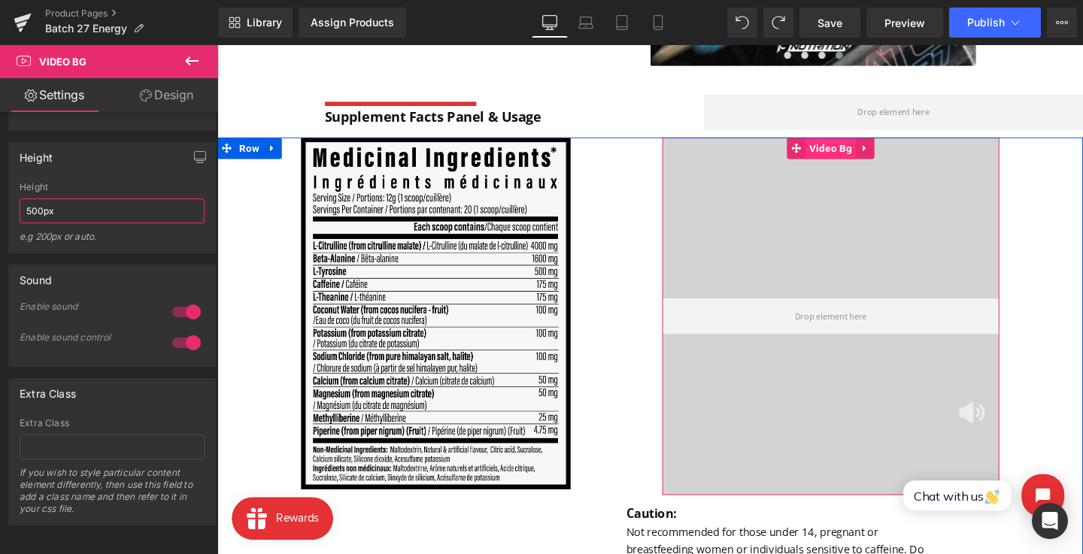
click at [854, 150] on span "Video Bg" at bounding box center [862, 153] width 52 height 23
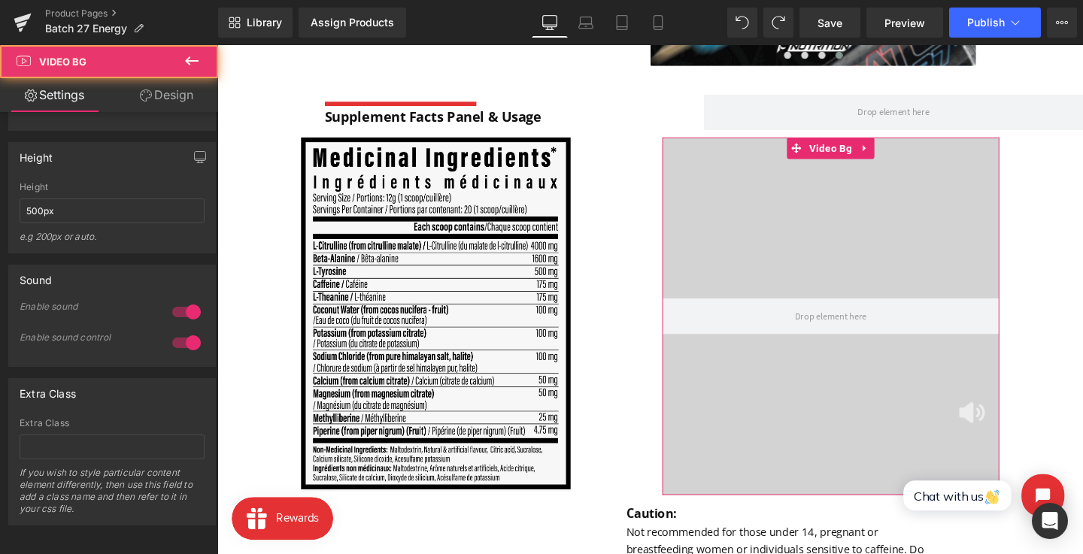
click at [183, 84] on link "Design" at bounding box center [166, 95] width 109 height 34
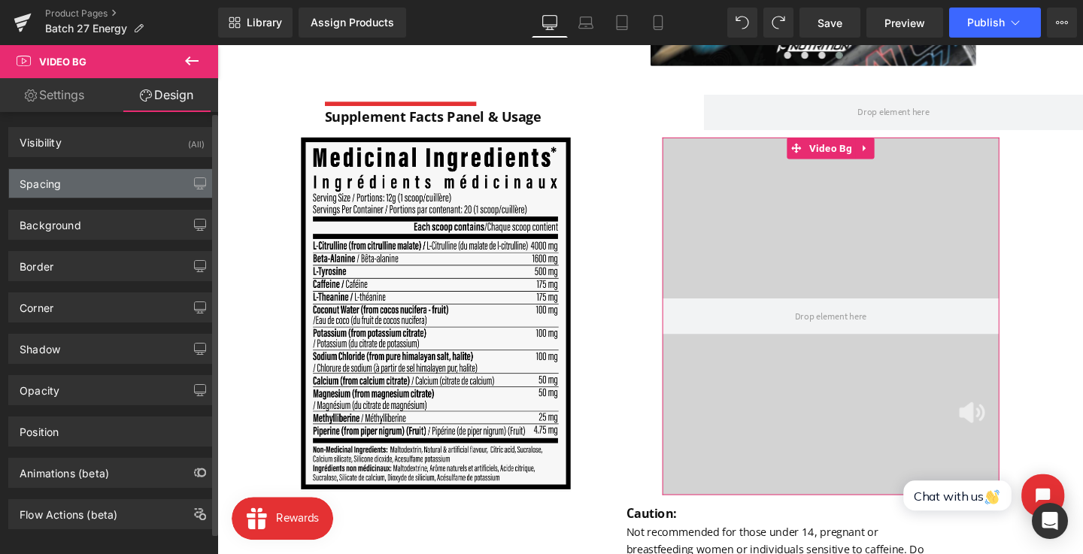
click at [102, 177] on div "Spacing" at bounding box center [112, 183] width 206 height 29
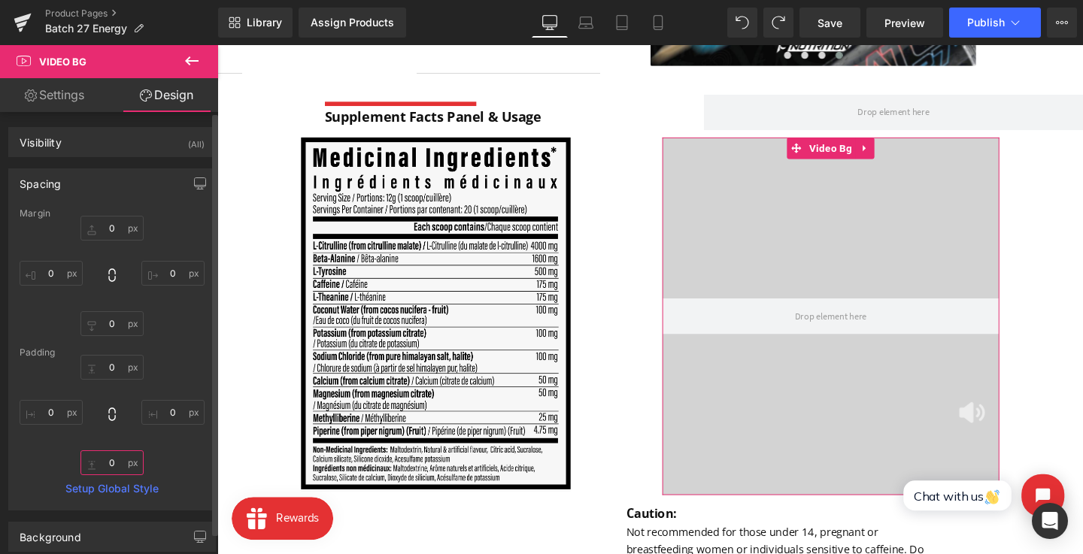
click at [101, 453] on input "0" at bounding box center [111, 462] width 63 height 25
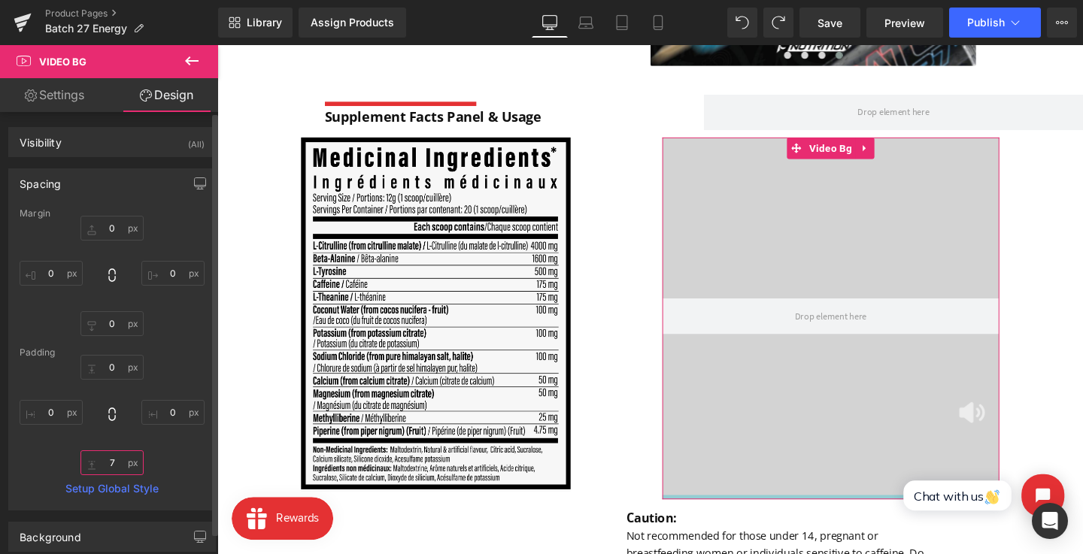
type input "6"
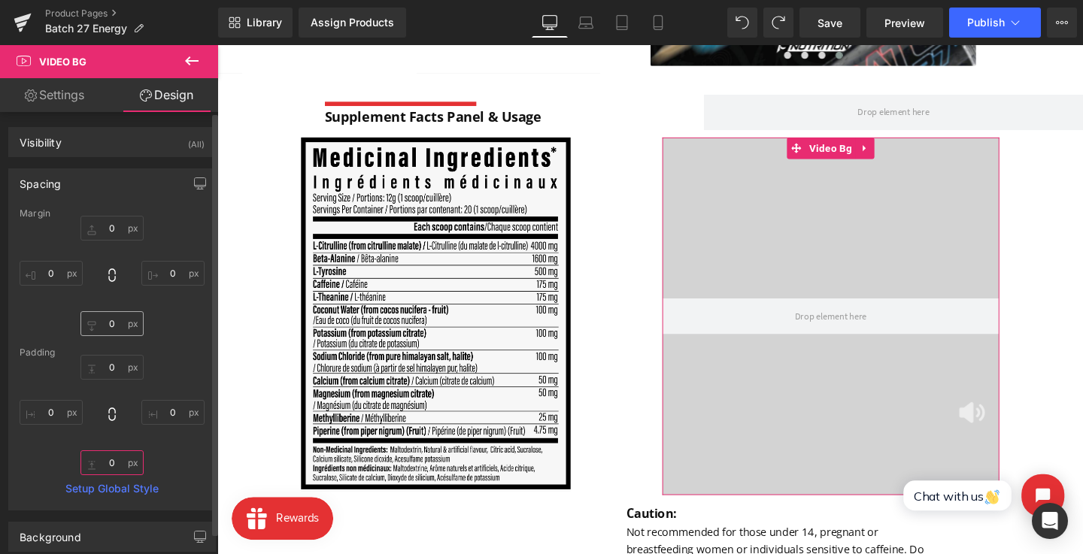
type input "0"
click at [105, 325] on input "0" at bounding box center [111, 323] width 63 height 25
type input "1"
type input "0"
click at [48, 273] on input "0" at bounding box center [51, 273] width 63 height 25
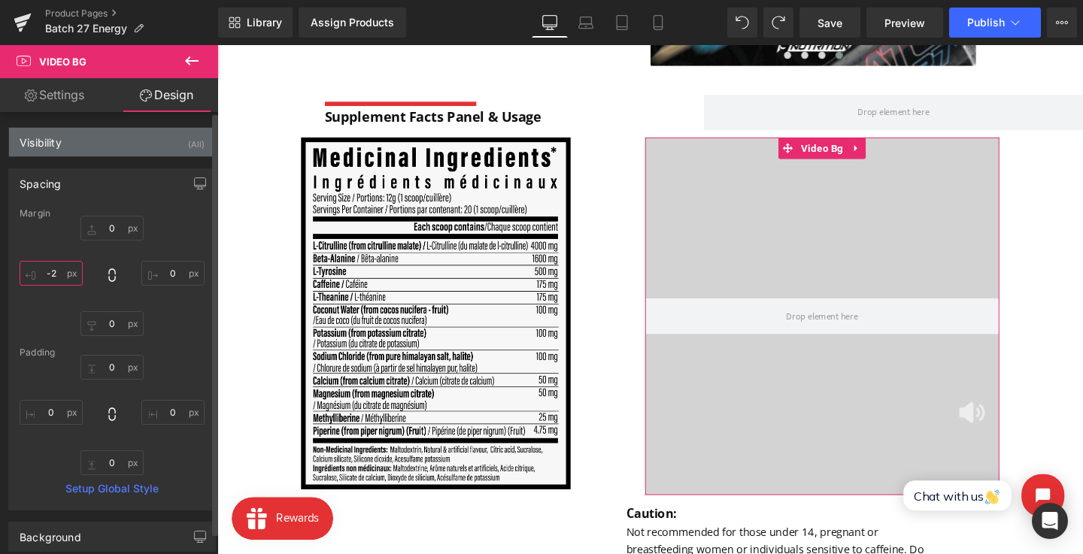
type input "-"
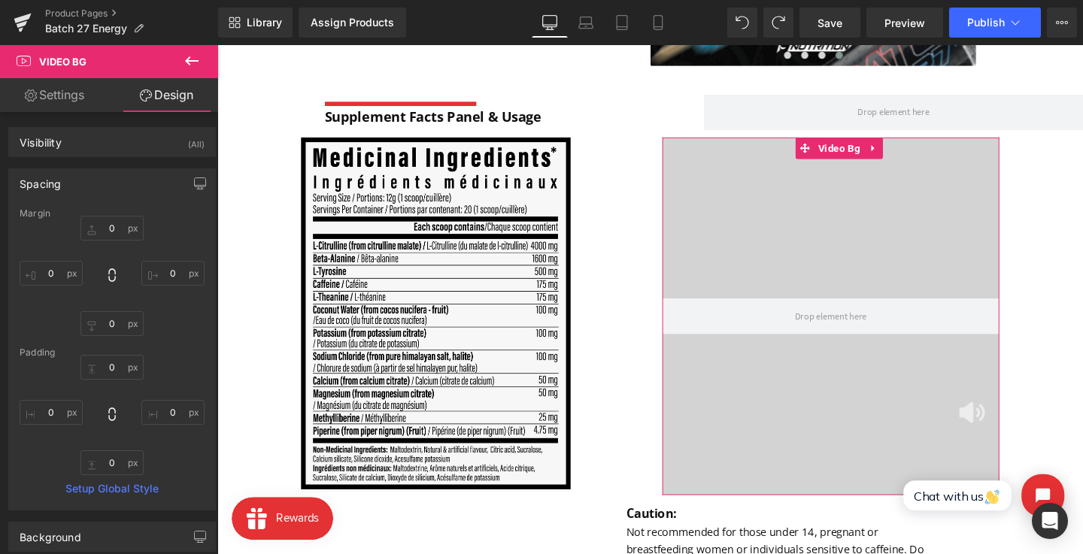
click at [58, 99] on link "Settings" at bounding box center [54, 95] width 109 height 34
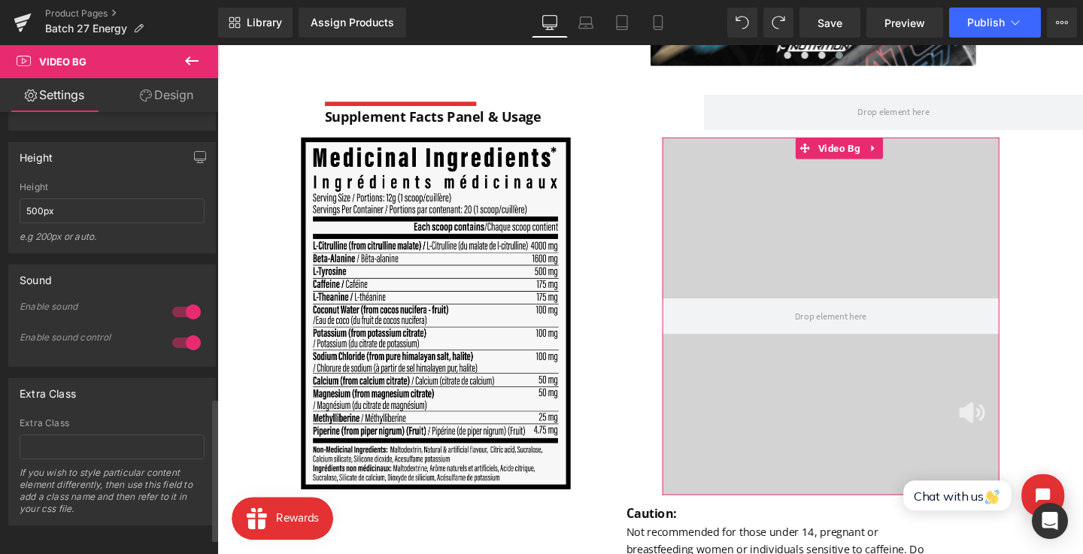
click at [96, 109] on span "Middle" at bounding box center [112, 96] width 185 height 26
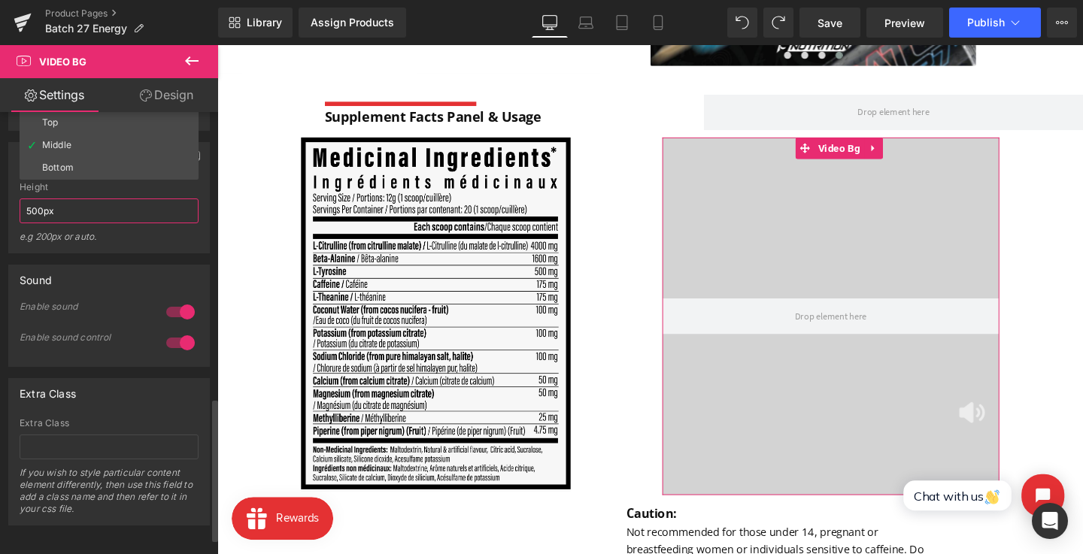
click at [45, 223] on input "500px" at bounding box center [109, 211] width 179 height 25
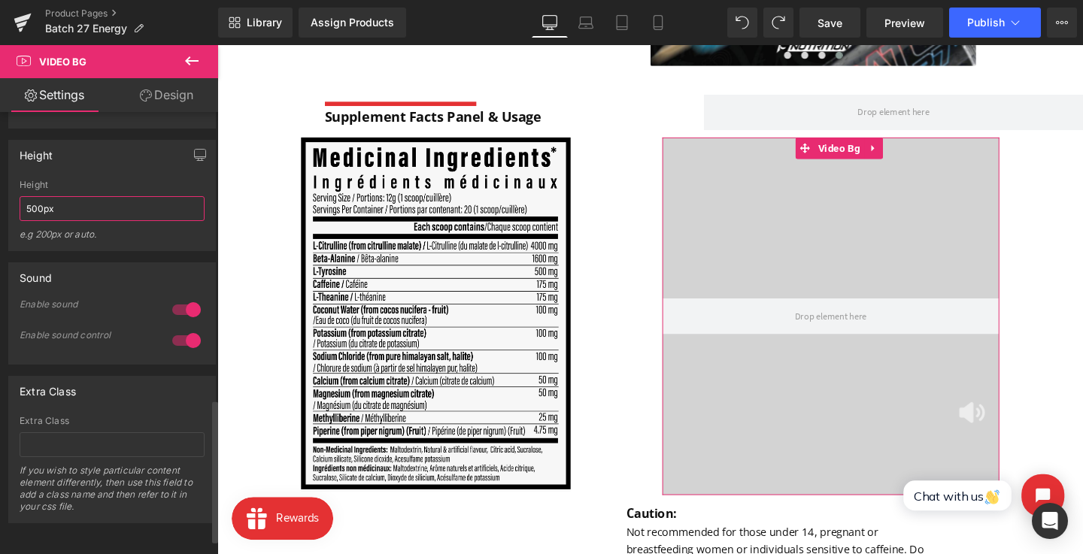
scroll to position [833, 0]
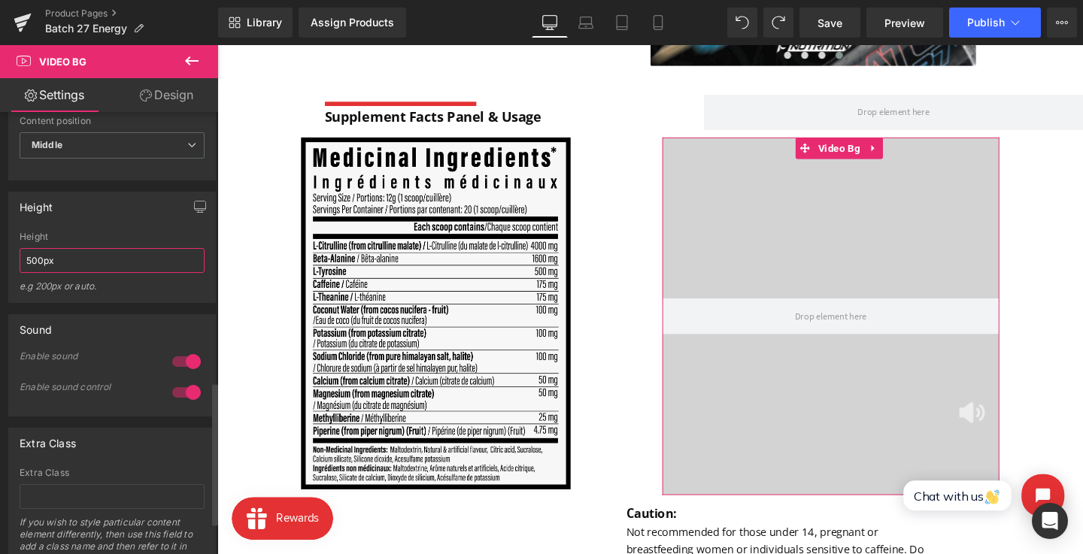
click at [32, 273] on input "500px" at bounding box center [112, 260] width 185 height 25
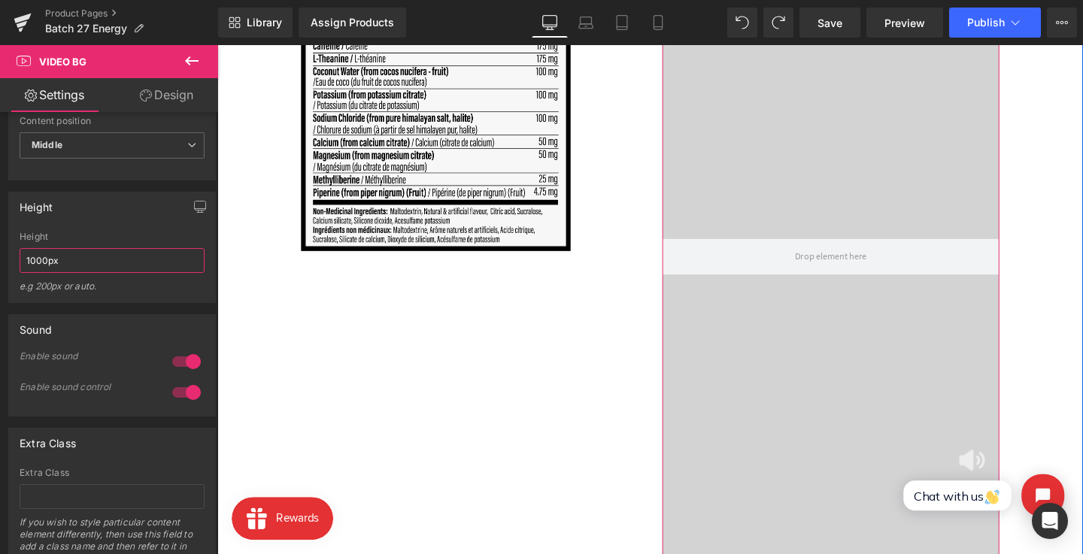
scroll to position [1263, 0]
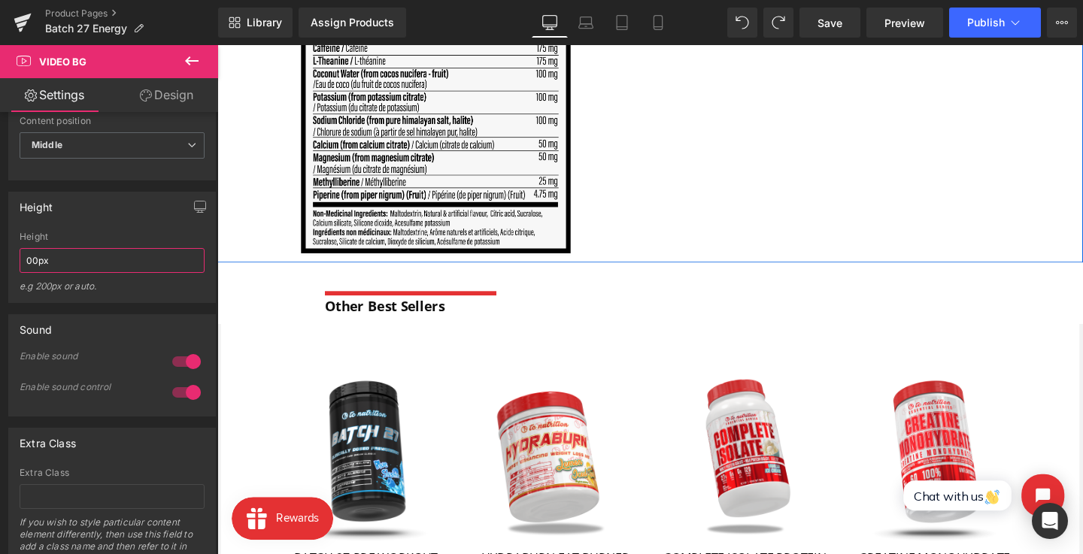
type input "300px"
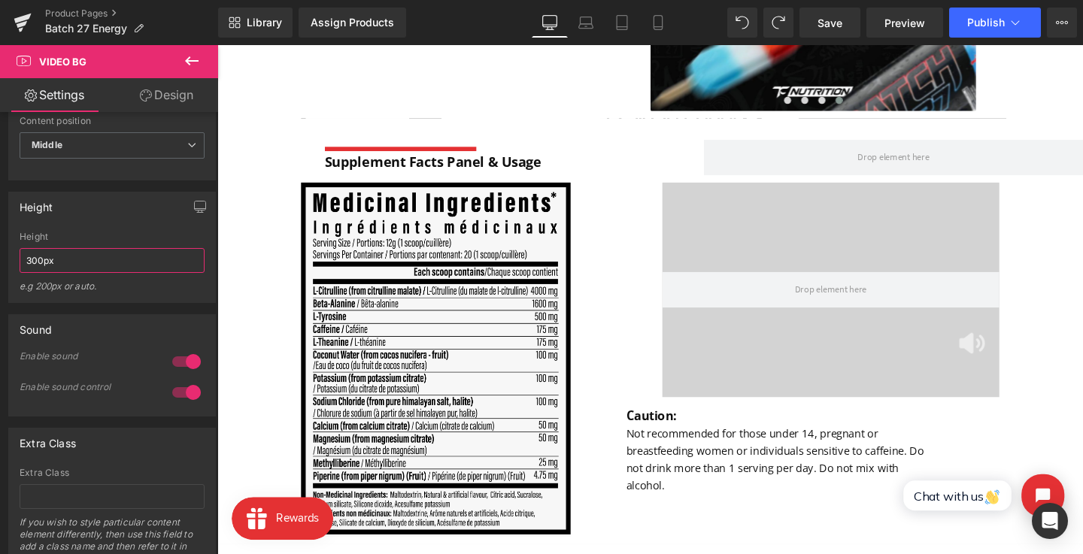
scroll to position [968, 0]
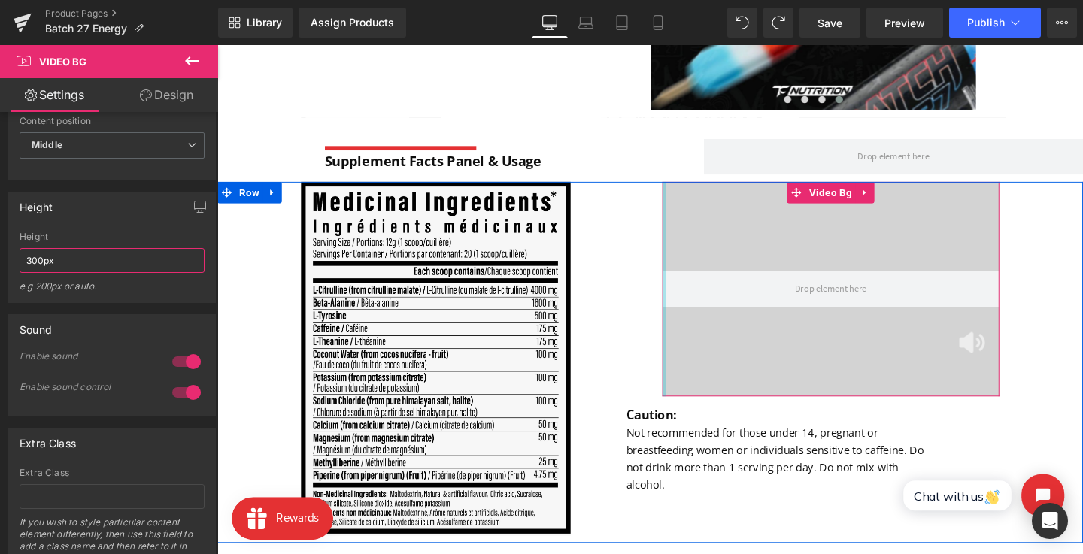
drag, startPoint x: 686, startPoint y: 252, endPoint x: 614, endPoint y: 264, distance: 73.2
click at [614, 264] on div "Image Video Bg Caution: Text Block Not recommended for those under 14, pregnant…" at bounding box center [672, 379] width 910 height 380
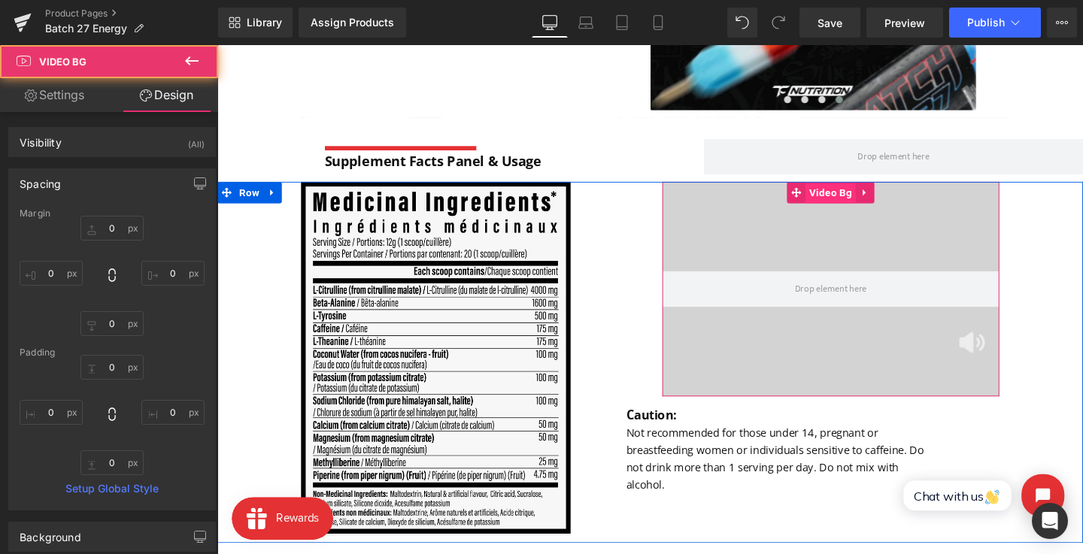
click at [859, 203] on span "Video Bg" at bounding box center [862, 200] width 52 height 23
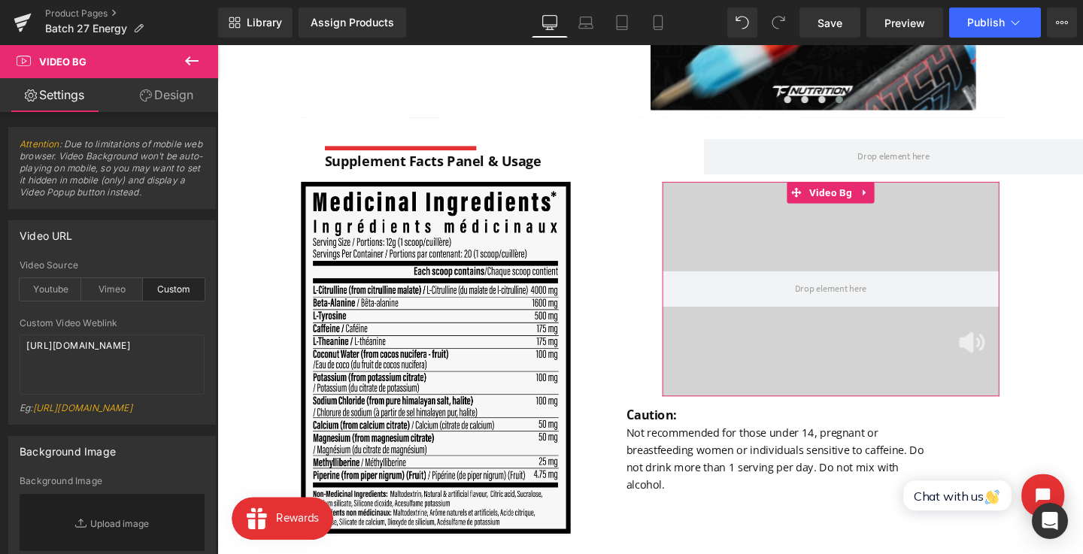
click at [183, 99] on link "Design" at bounding box center [166, 95] width 109 height 34
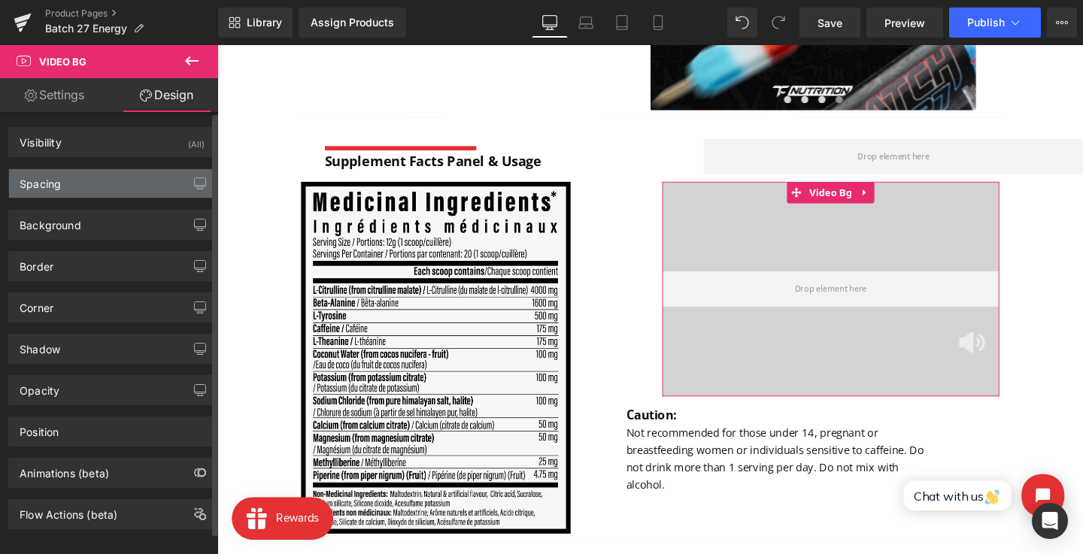
click at [118, 175] on div "Spacing" at bounding box center [112, 183] width 206 height 29
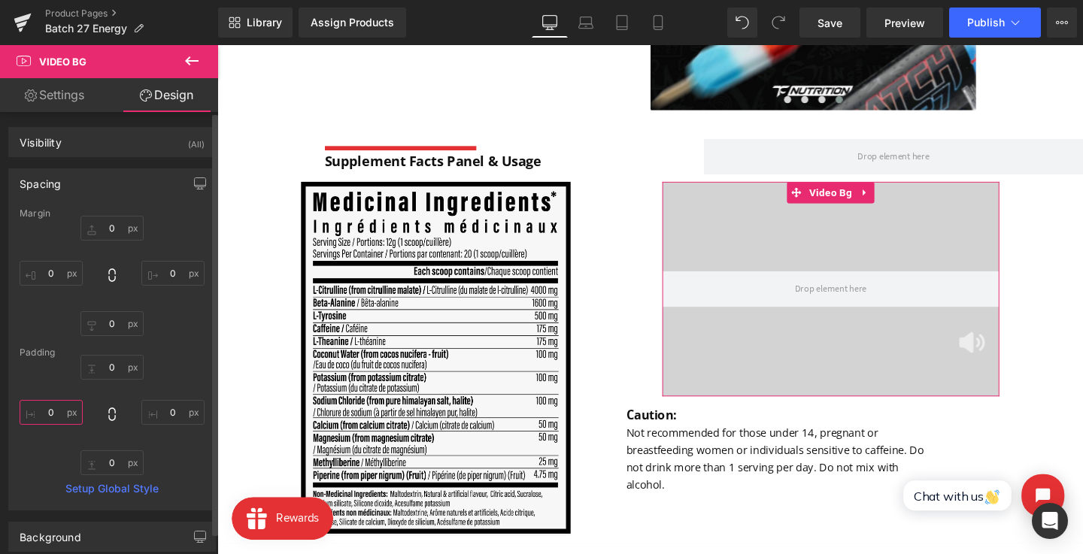
click at [49, 418] on input "text" at bounding box center [51, 412] width 63 height 25
click at [44, 269] on input "text" at bounding box center [51, 273] width 63 height 25
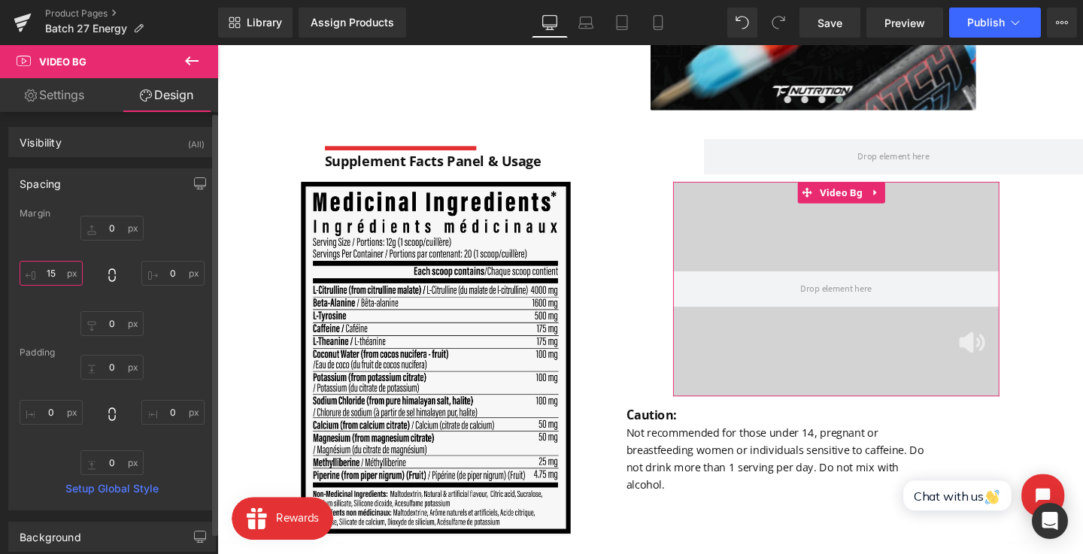
type input "16"
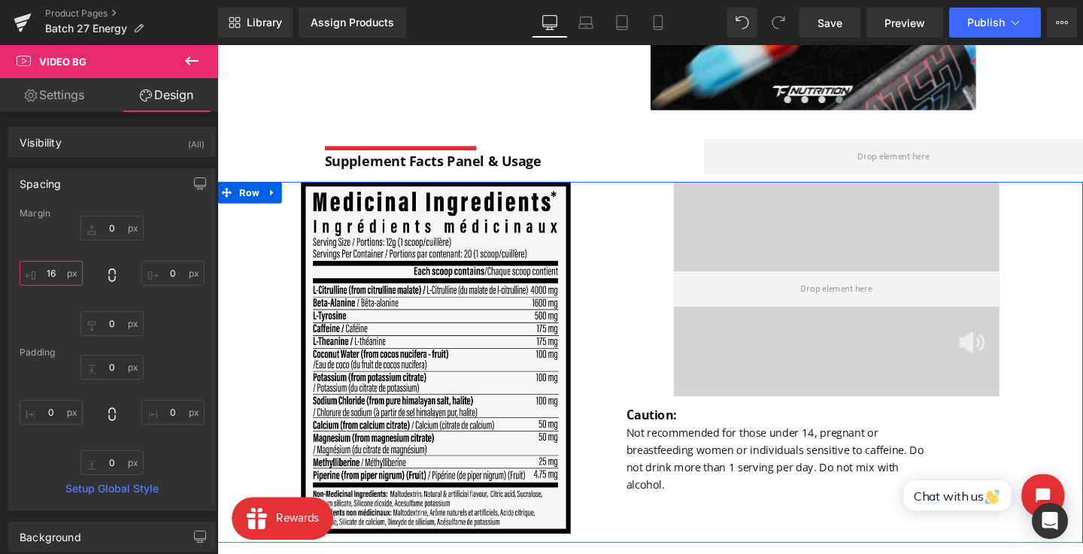
scroll to position [1092, 0]
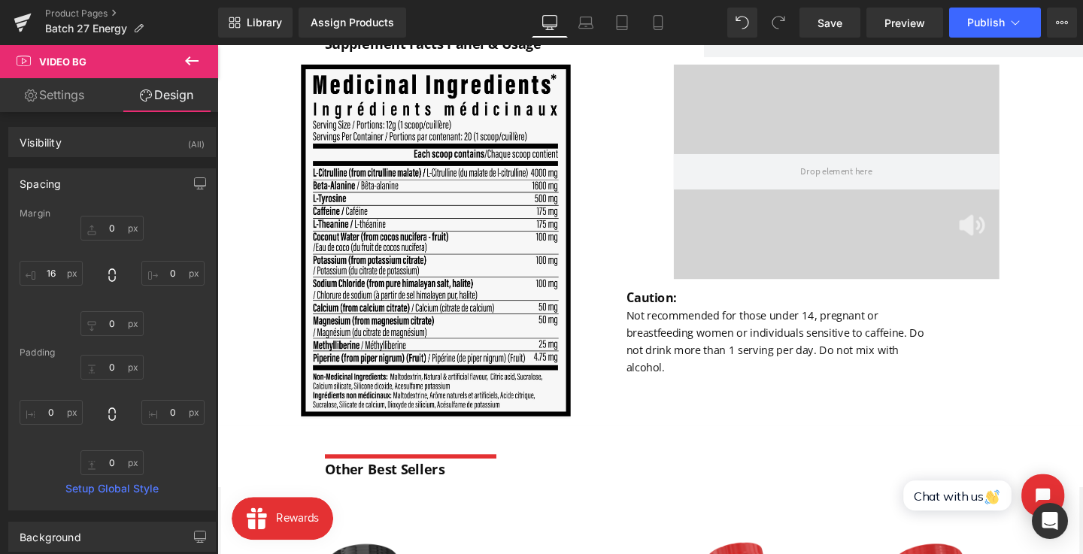
click at [72, 105] on link "Settings" at bounding box center [54, 95] width 109 height 34
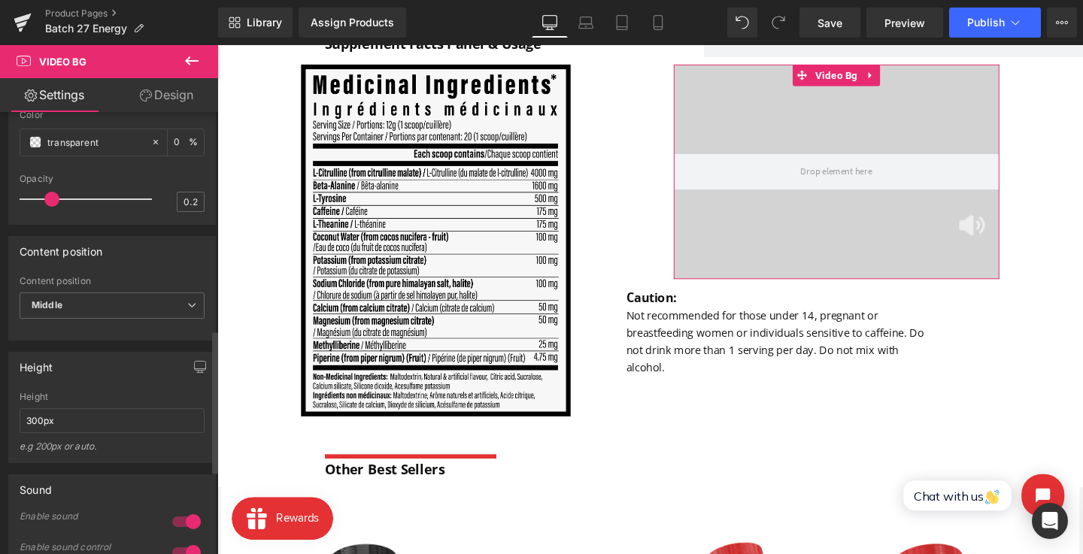
scroll to position [768, 0]
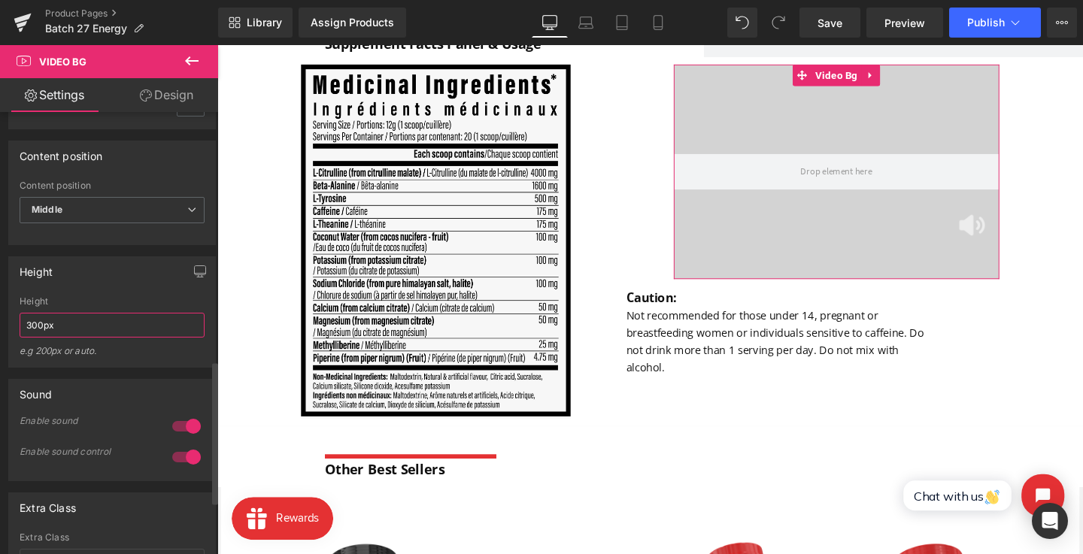
click at [36, 338] on input "300px" at bounding box center [112, 325] width 185 height 25
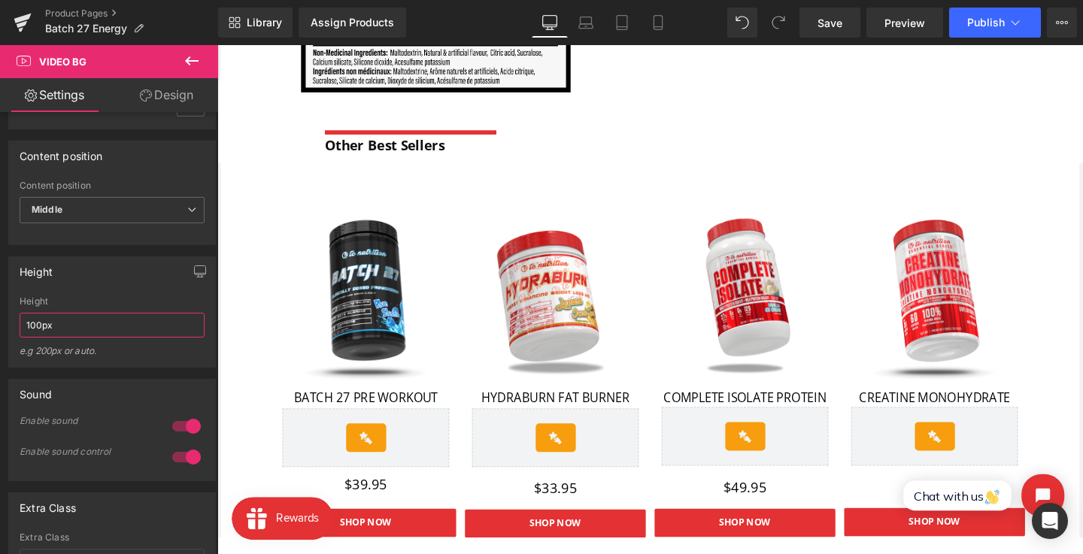
scroll to position [1435, 0]
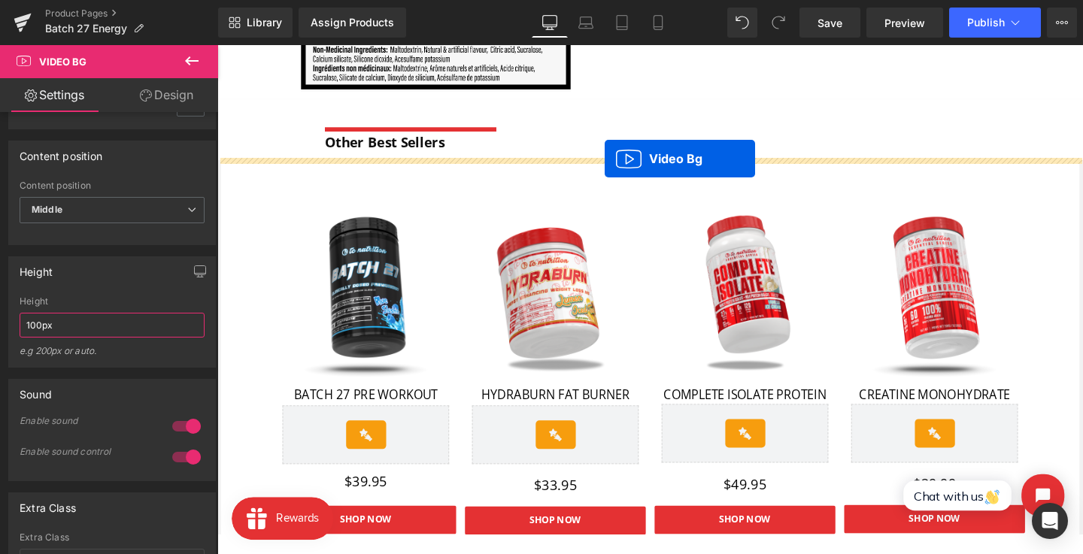
drag, startPoint x: 859, startPoint y: 253, endPoint x: 624, endPoint y: 164, distance: 251.5
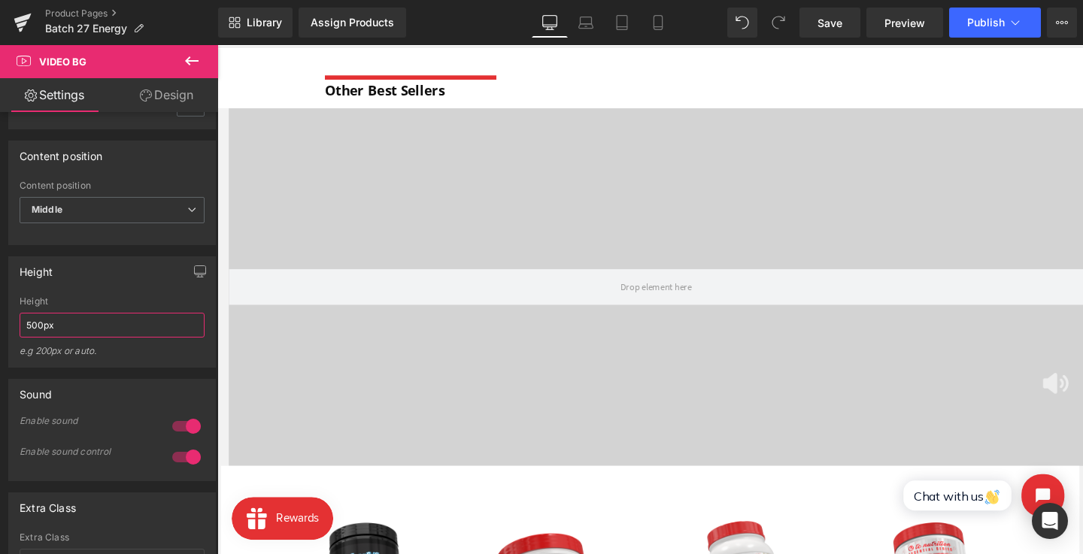
scroll to position [1456, 0]
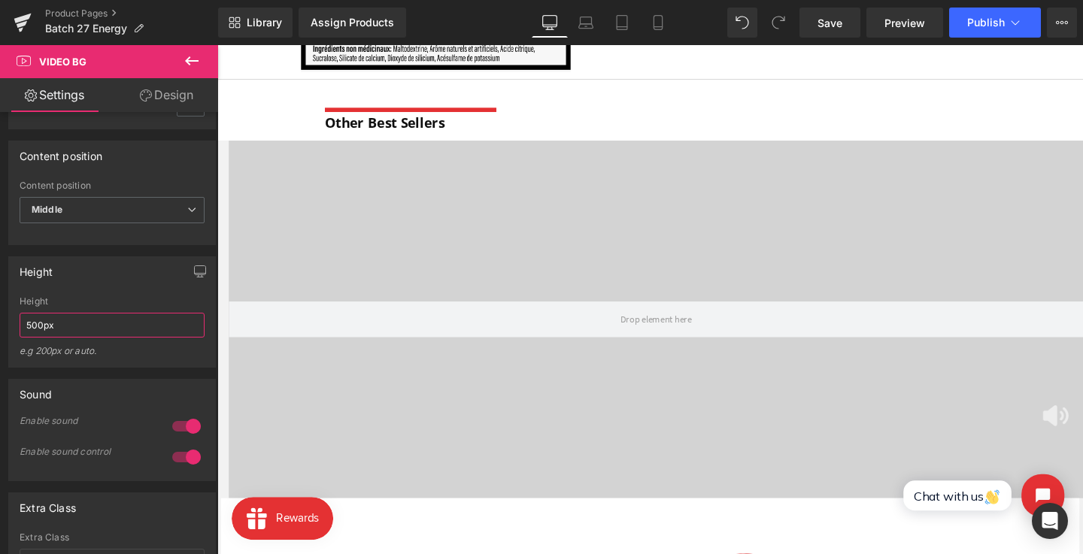
type input "500px"
drag, startPoint x: 193, startPoint y: 56, endPoint x: 153, endPoint y: 63, distance: 41.2
click at [193, 56] on icon at bounding box center [192, 61] width 18 height 18
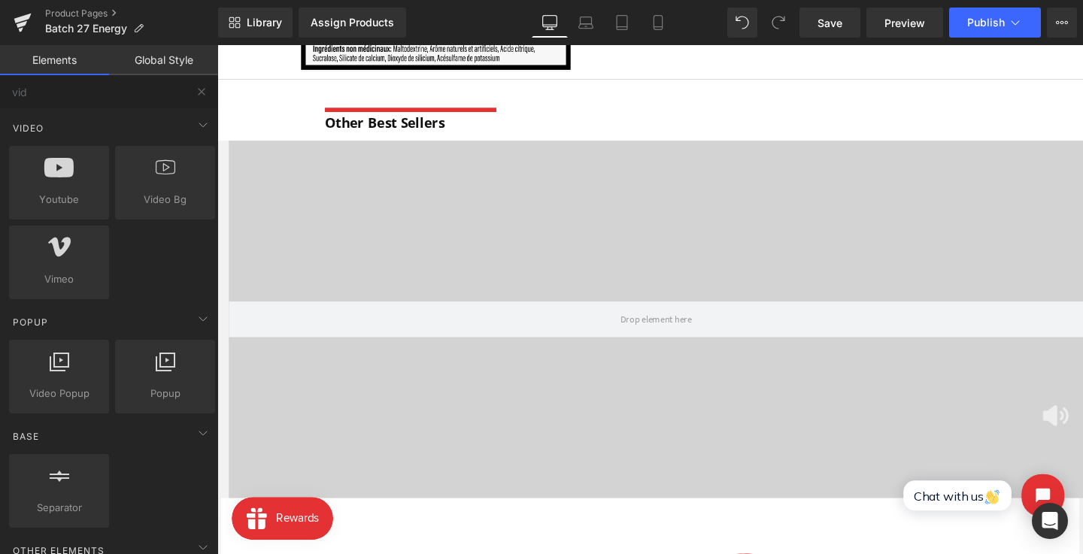
click at [102, 73] on link "Elements" at bounding box center [54, 60] width 109 height 30
click at [89, 93] on input "vid" at bounding box center [92, 91] width 185 height 33
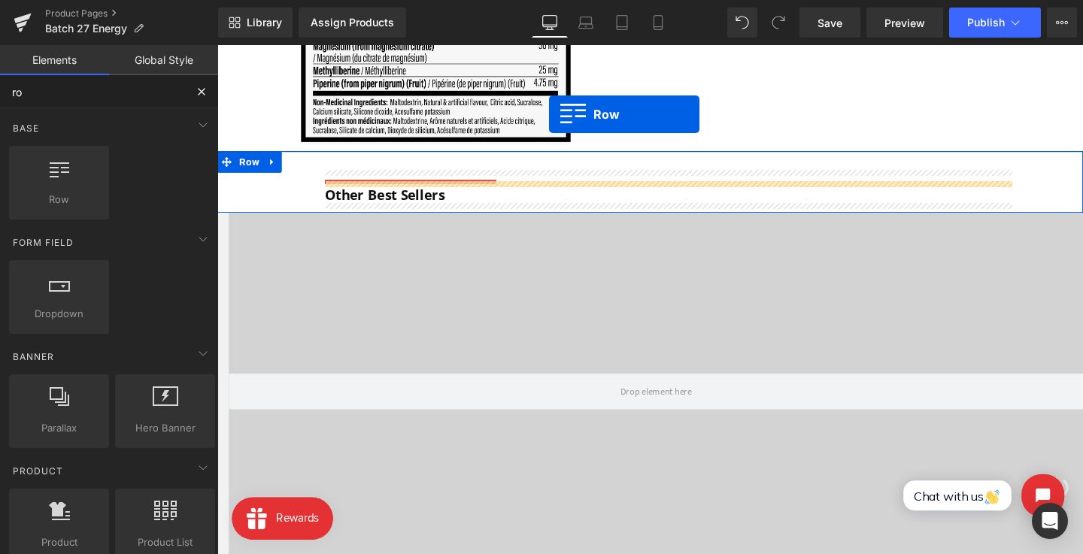
scroll to position [1366, 0]
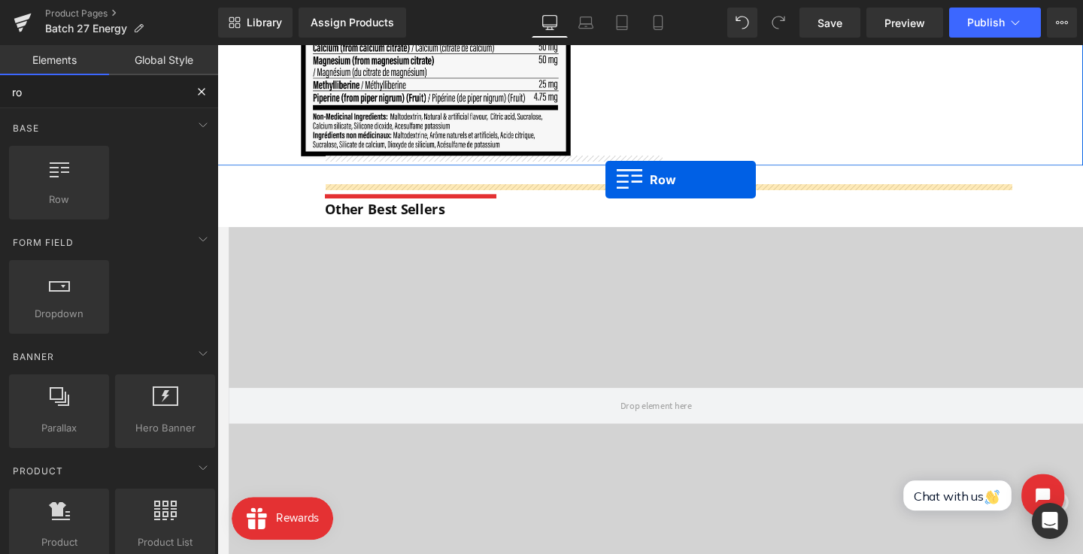
drag, startPoint x: 278, startPoint y: 234, endPoint x: 630, endPoint y: 182, distance: 355.7
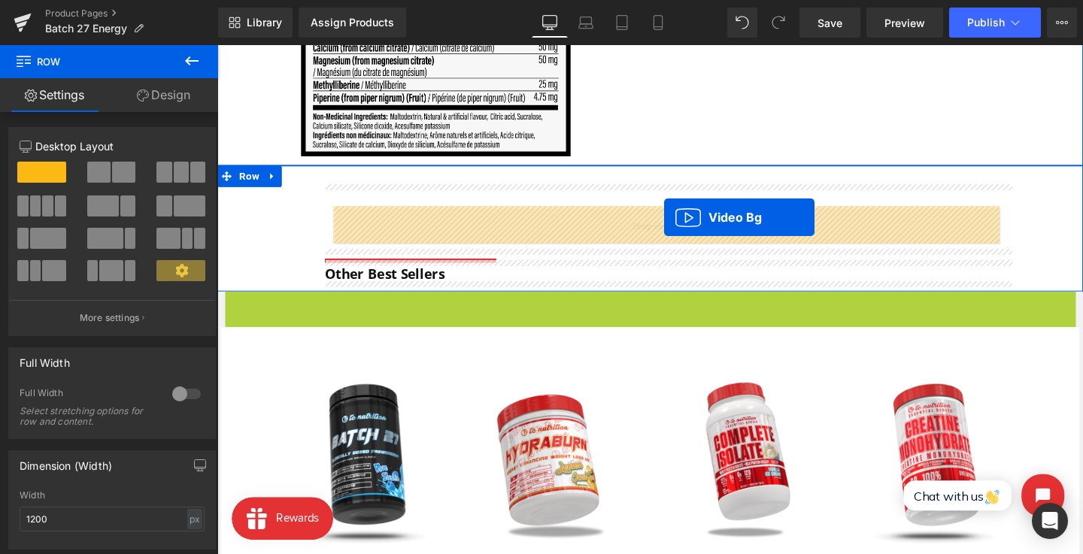
drag, startPoint x: 681, startPoint y: 316, endPoint x: 687, endPoint y: 226, distance: 90.4
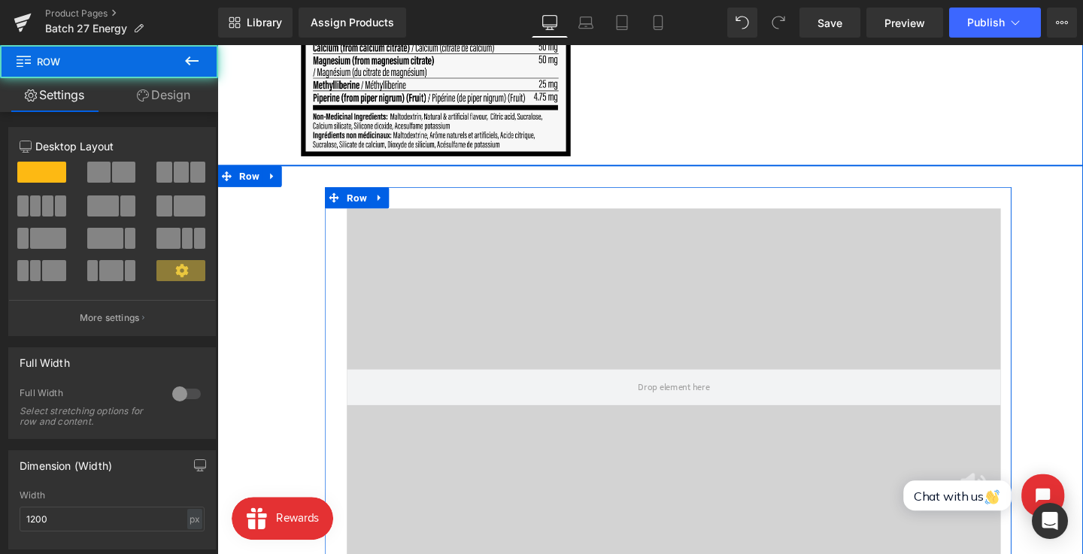
click at [348, 262] on div "Video Bg" at bounding box center [691, 405] width 722 height 376
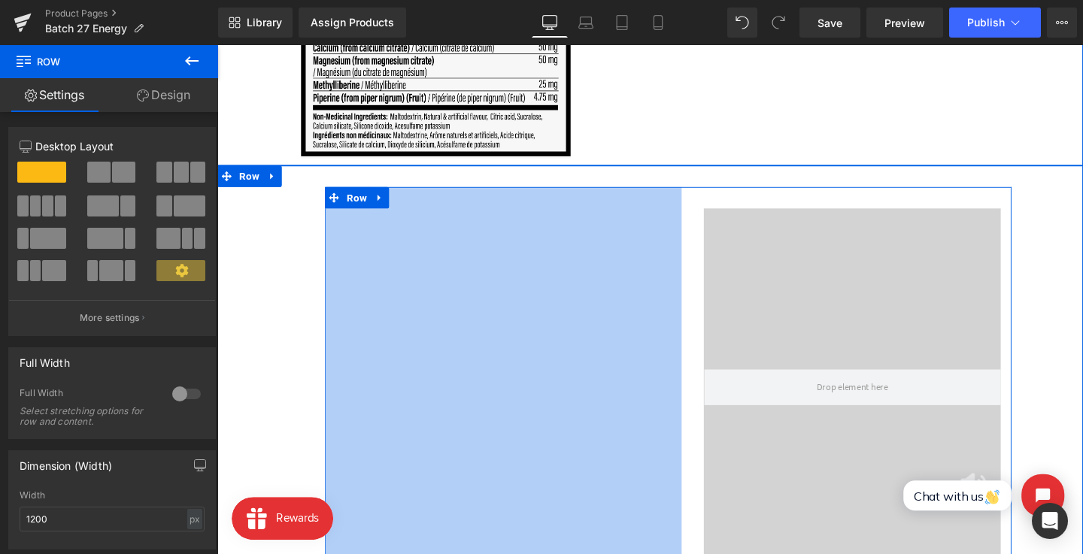
drag, startPoint x: 331, startPoint y: 260, endPoint x: 709, endPoint y: 265, distance: 378.3
click at [709, 265] on div "Video Bg Row 499px" at bounding box center [691, 397] width 722 height 406
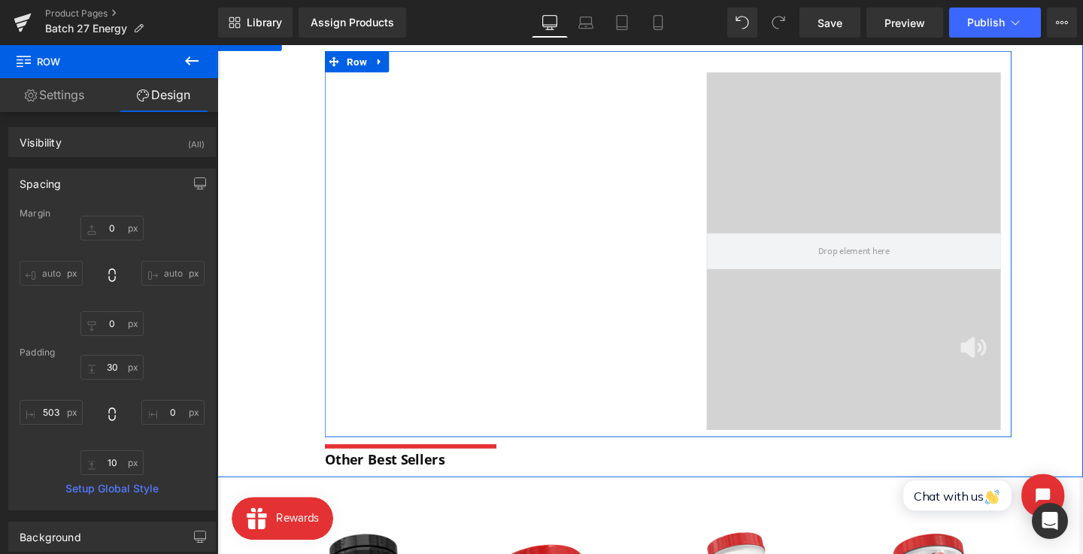
scroll to position [1433, 0]
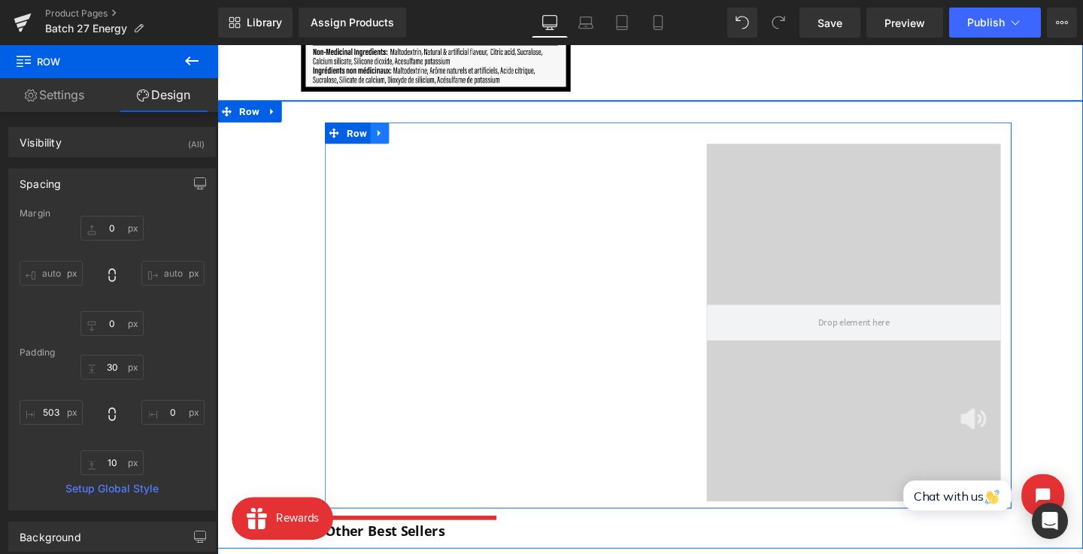
click at [391, 139] on icon at bounding box center [388, 137] width 11 height 11
click at [424, 140] on icon at bounding box center [427, 137] width 11 height 11
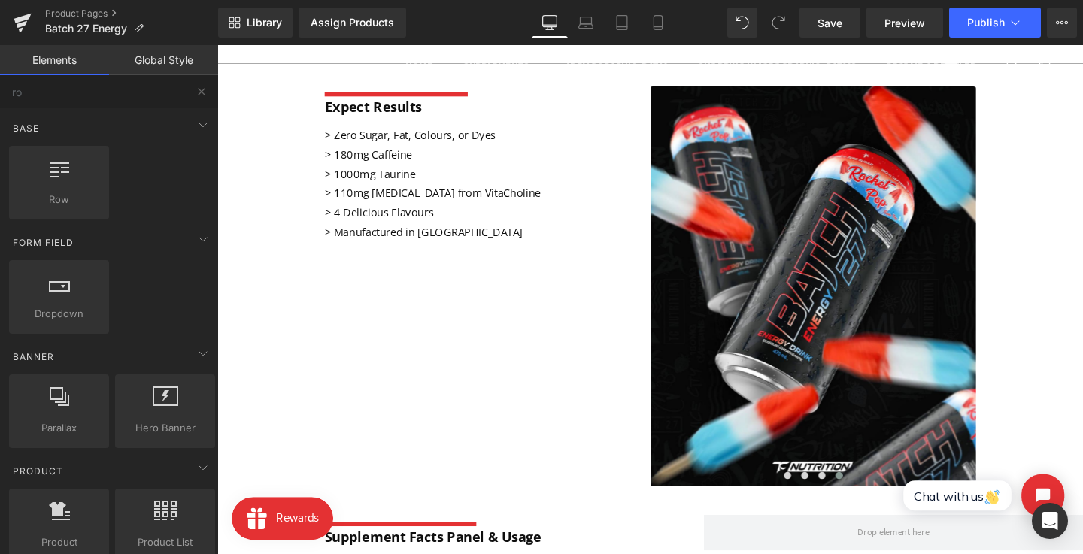
scroll to position [543, 0]
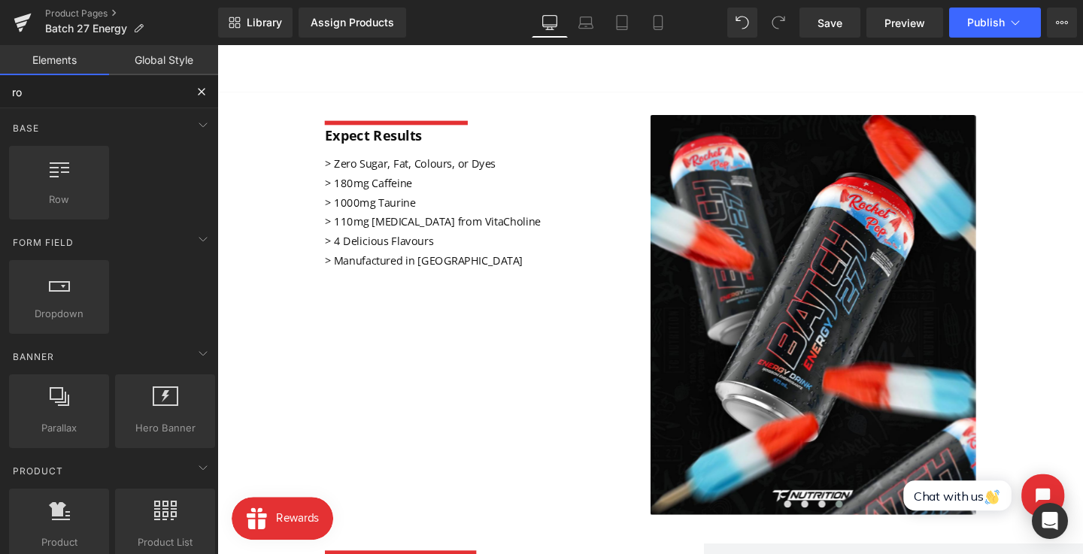
click at [87, 95] on input "ro" at bounding box center [92, 91] width 185 height 33
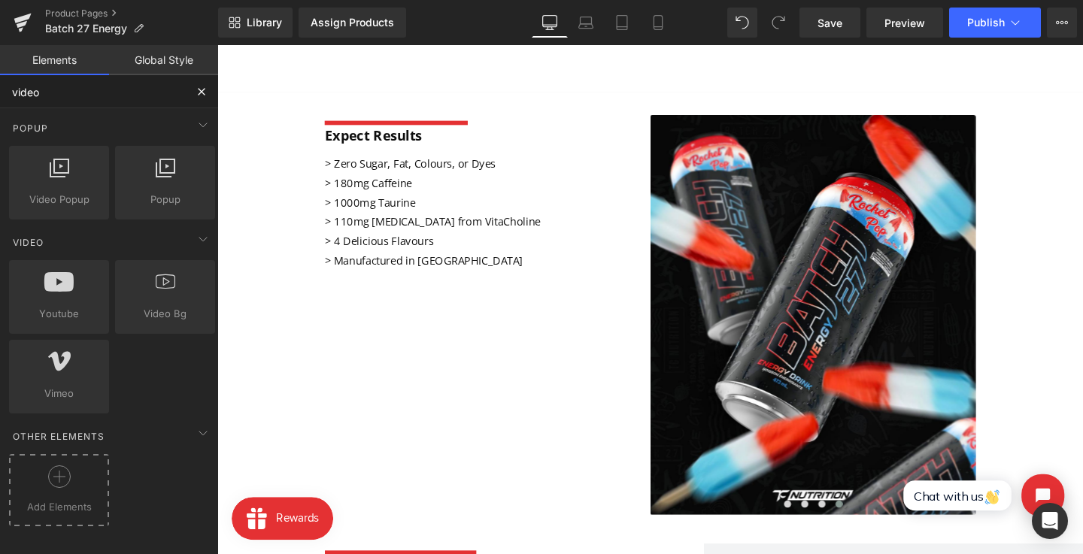
click at [56, 526] on div "Add Elements" at bounding box center [59, 490] width 100 height 72
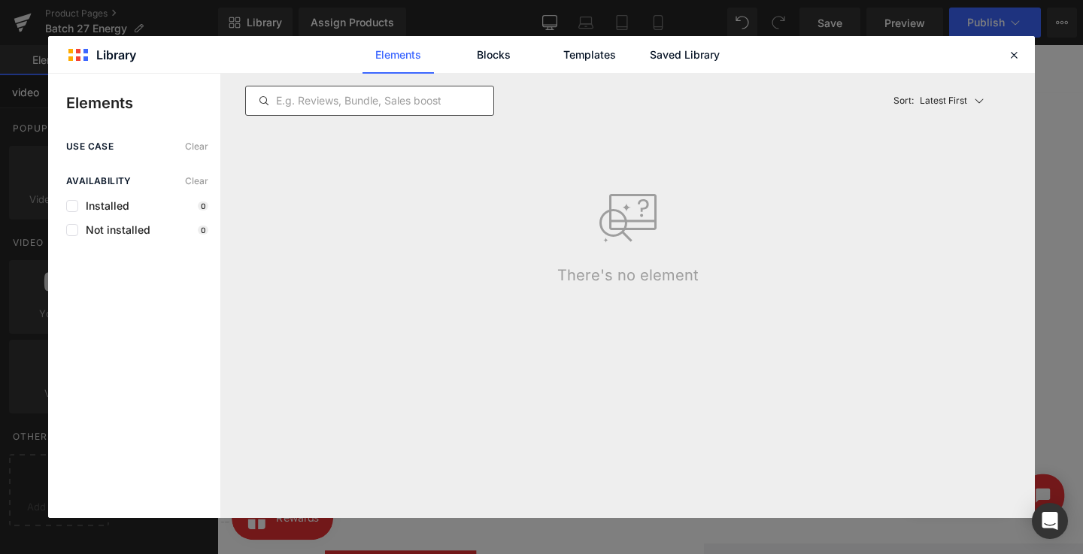
type input "video"
click at [409, 104] on input "text" at bounding box center [369, 101] width 247 height 18
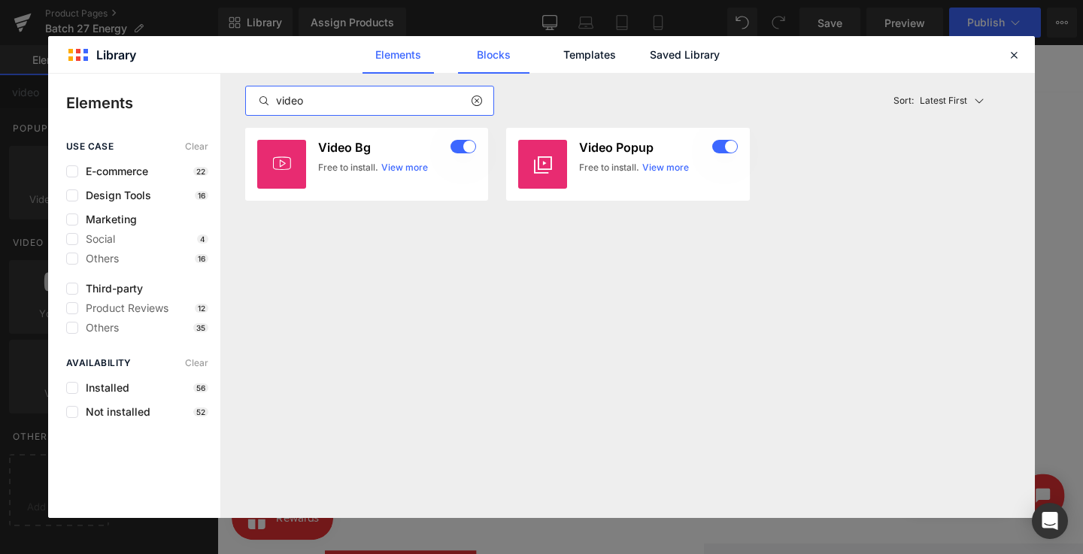
type input "video"
click at [649, 62] on link "Blocks" at bounding box center [684, 55] width 71 height 38
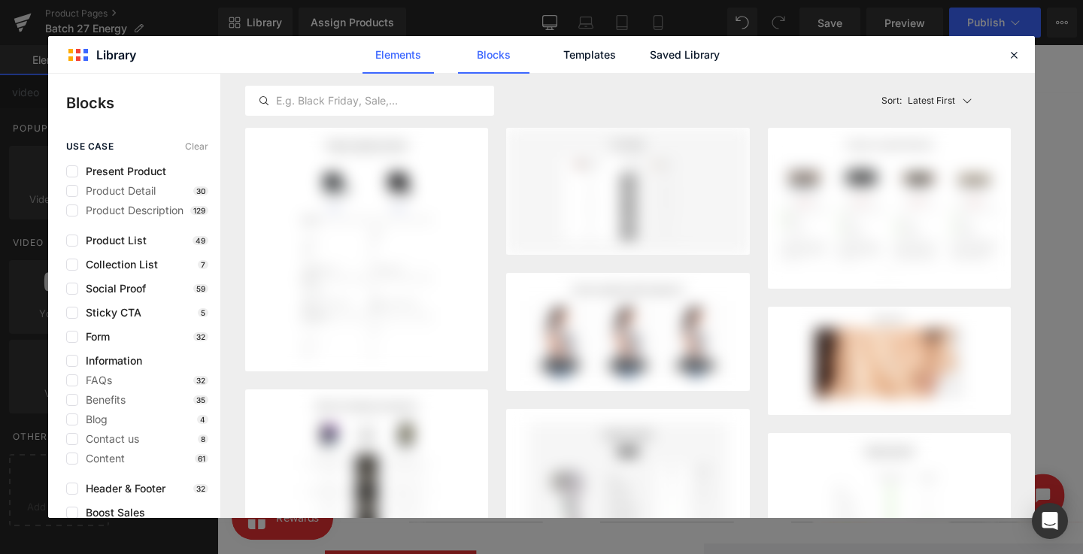
click at [553, 65] on link "Elements" at bounding box center [588, 55] width 71 height 38
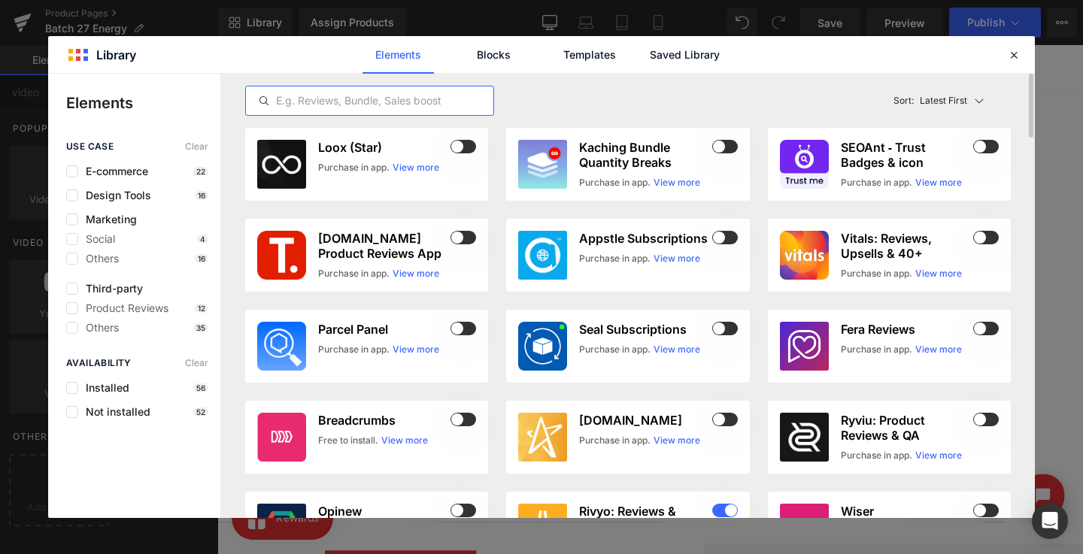
click at [358, 97] on input "text" at bounding box center [369, 101] width 247 height 18
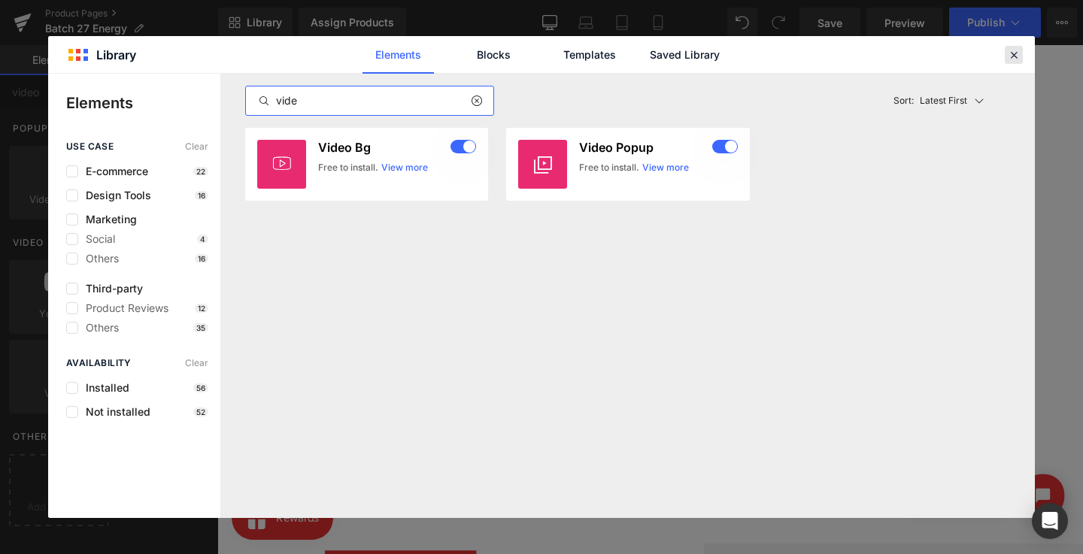
type input "vide"
click at [1015, 52] on icon at bounding box center [1014, 55] width 14 height 14
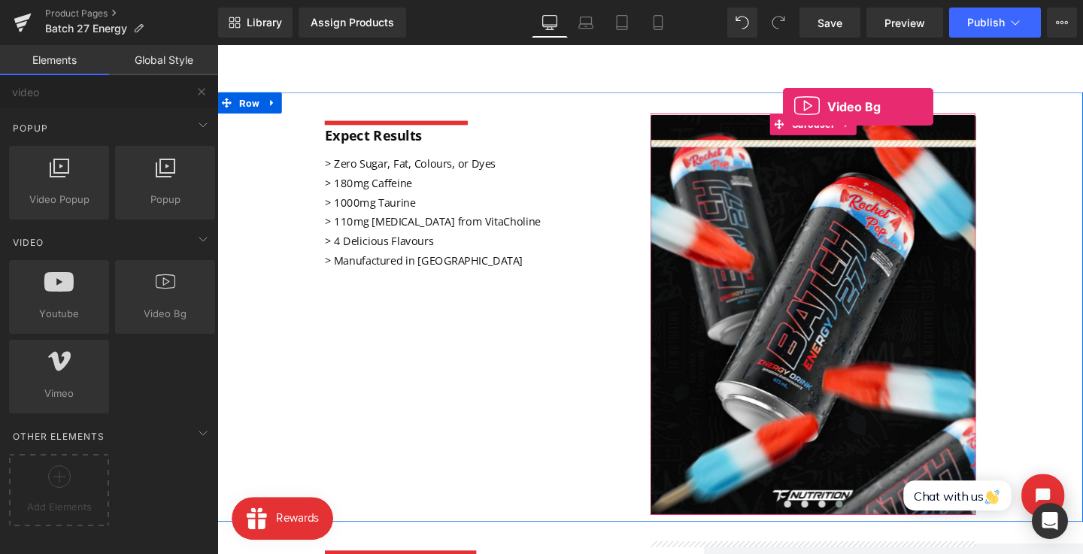
scroll to position [438, 0]
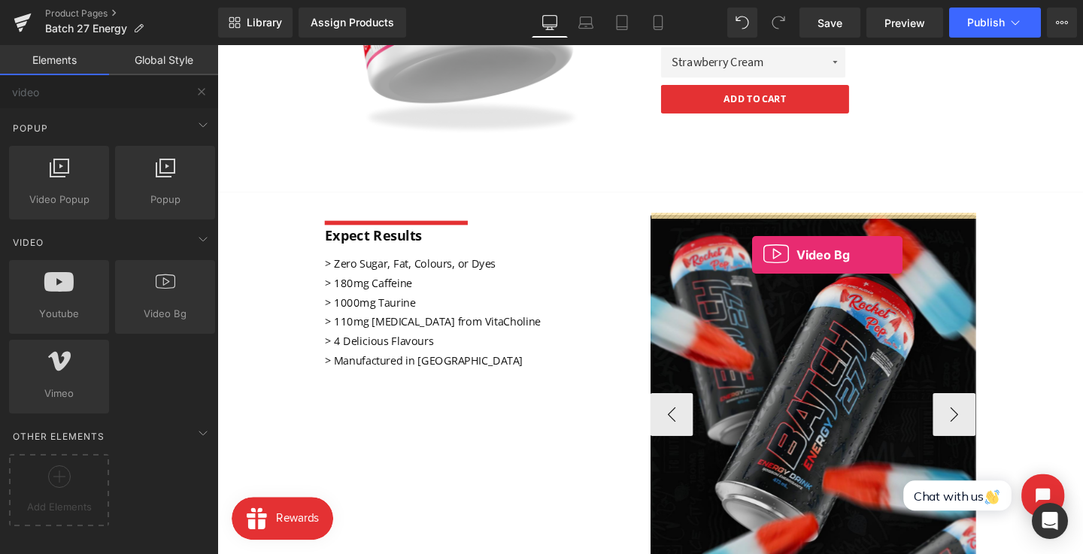
drag, startPoint x: 390, startPoint y: 362, endPoint x: 787, endPoint y: 232, distance: 417.1
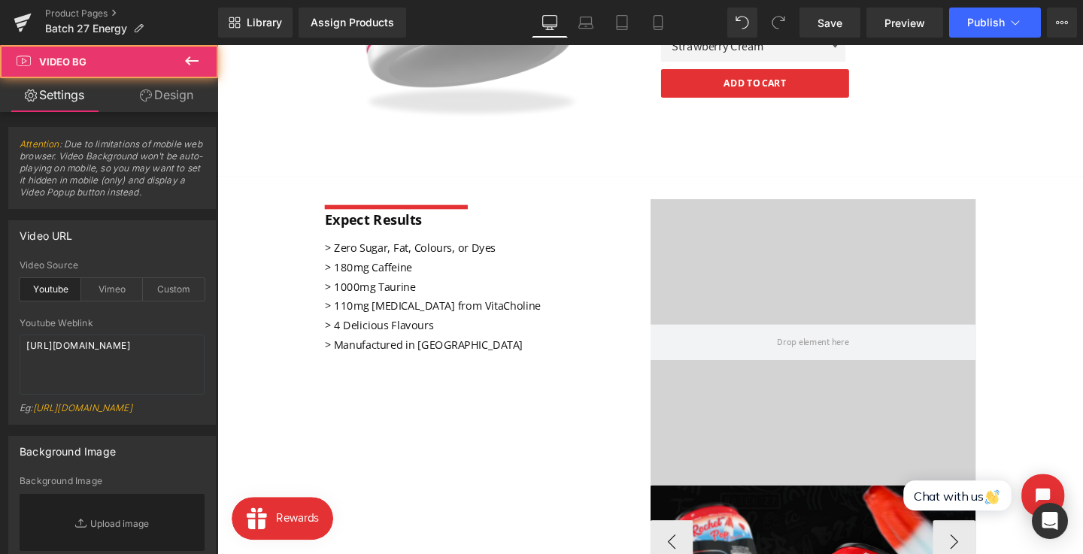
scroll to position [498, 0]
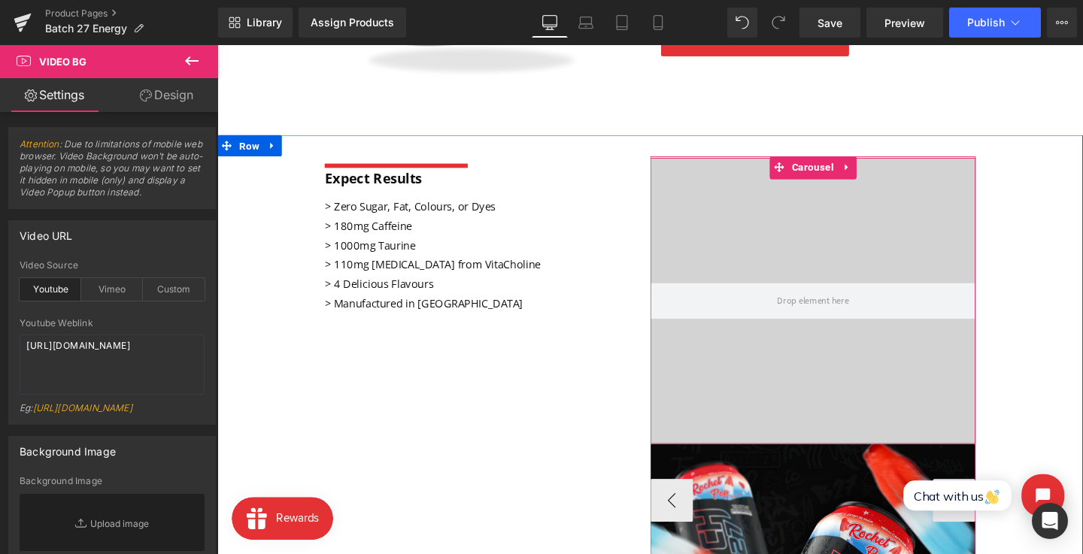
click at [871, 224] on div at bounding box center [843, 314] width 342 height 301
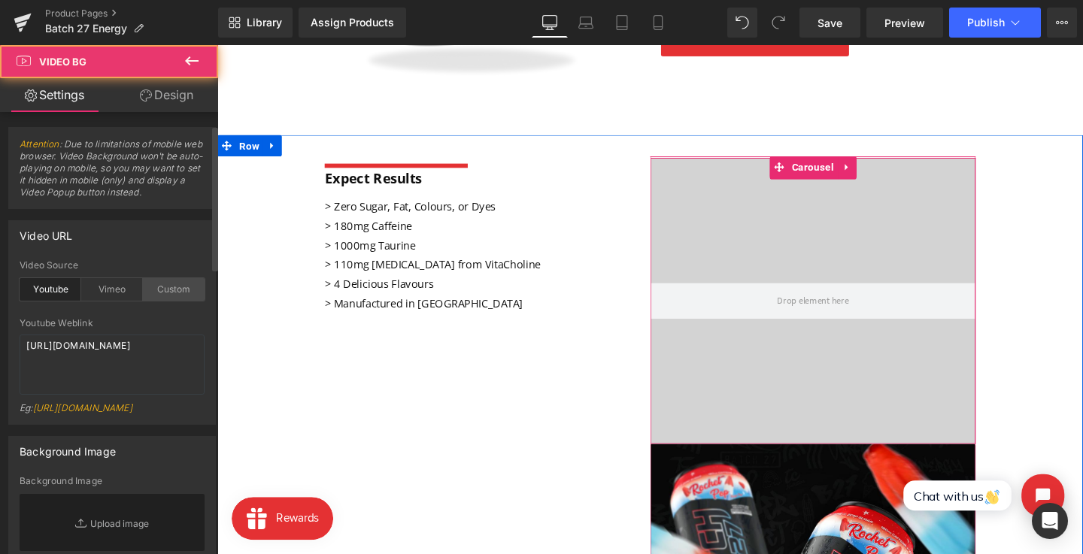
scroll to position [39, 0]
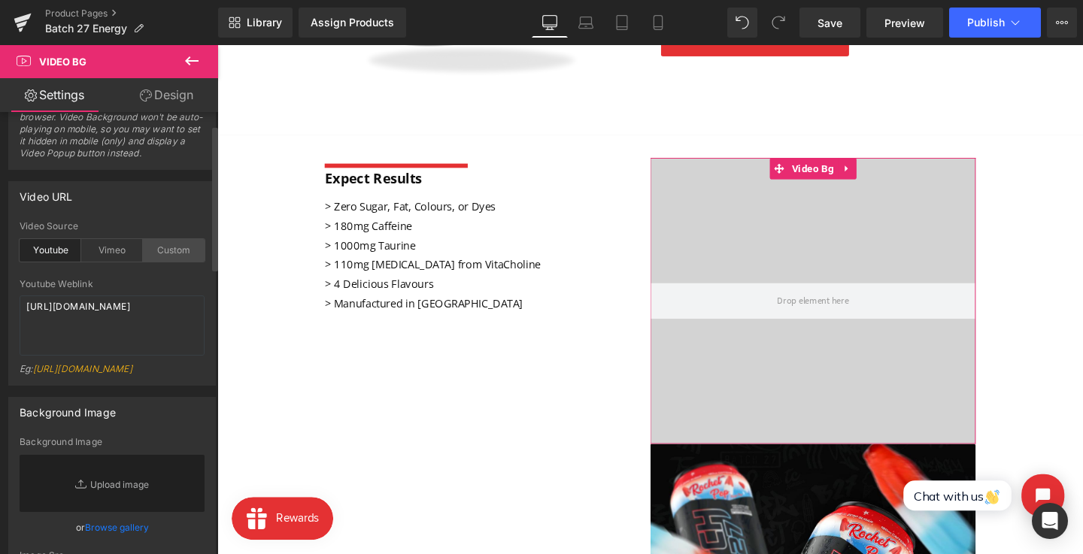
click at [148, 243] on div "Custom" at bounding box center [174, 250] width 62 height 23
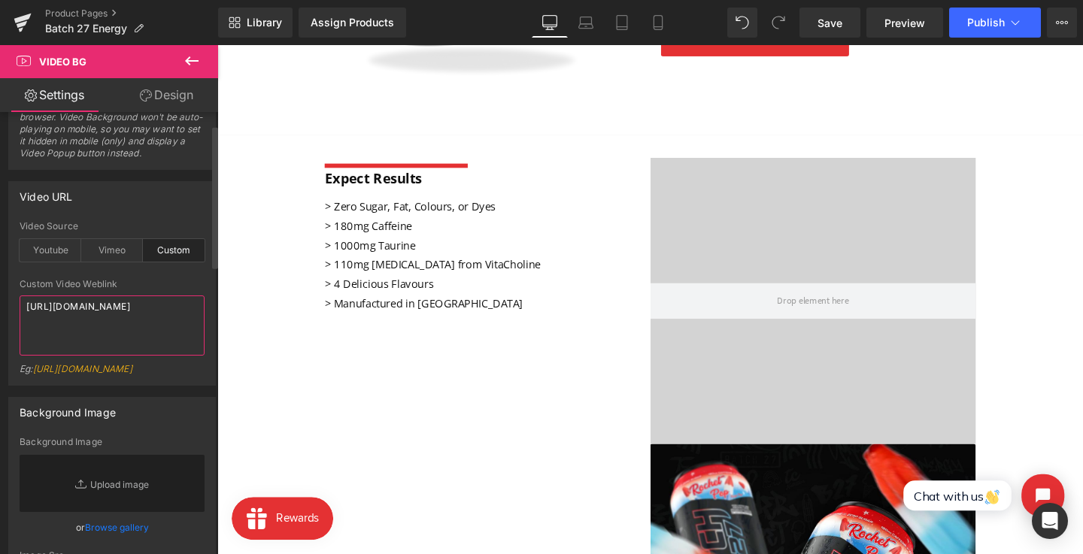
click at [134, 299] on textarea "[URL][DOMAIN_NAME]" at bounding box center [112, 326] width 185 height 60
paste textarea "videos/c/o/v/c0eb922d3ed04be1ad8827c430bf4de2.mp4"
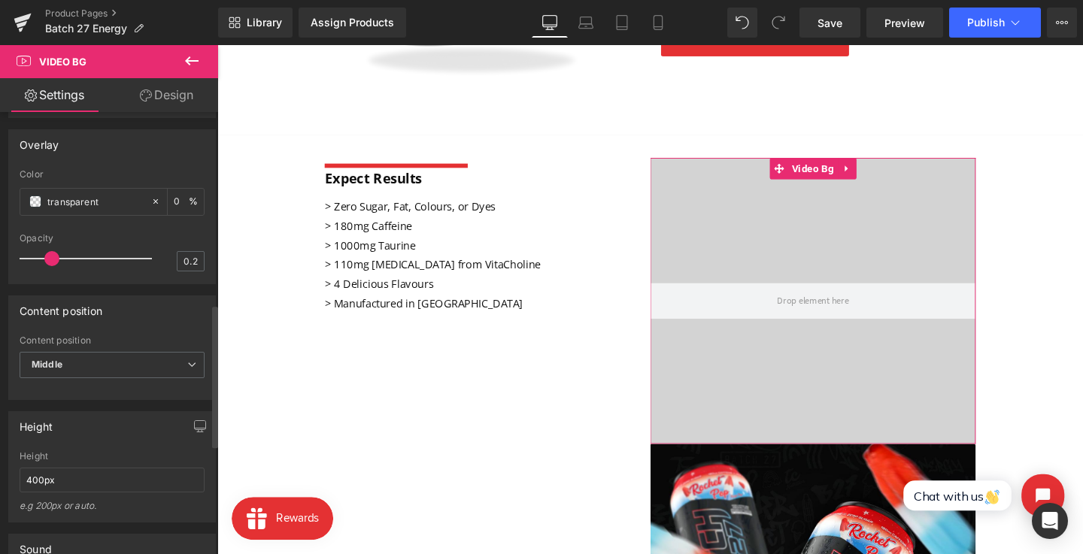
scroll to position [617, 0]
type textarea "[URL][DOMAIN_NAME]"
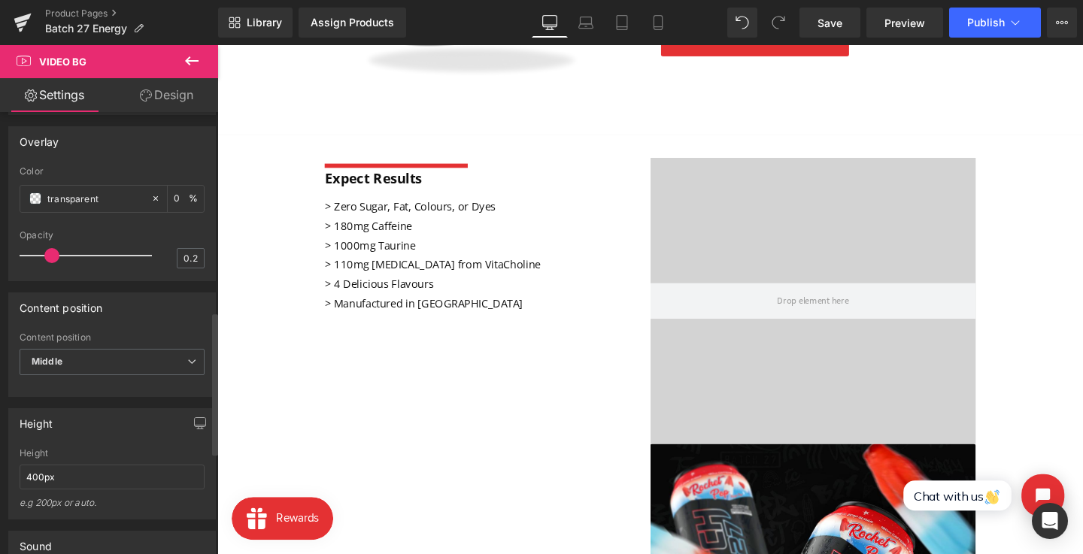
drag, startPoint x: 55, startPoint y: 293, endPoint x: 53, endPoint y: 311, distance: 18.1
click at [53, 280] on div "Opacity 0.2" at bounding box center [112, 255] width 185 height 50
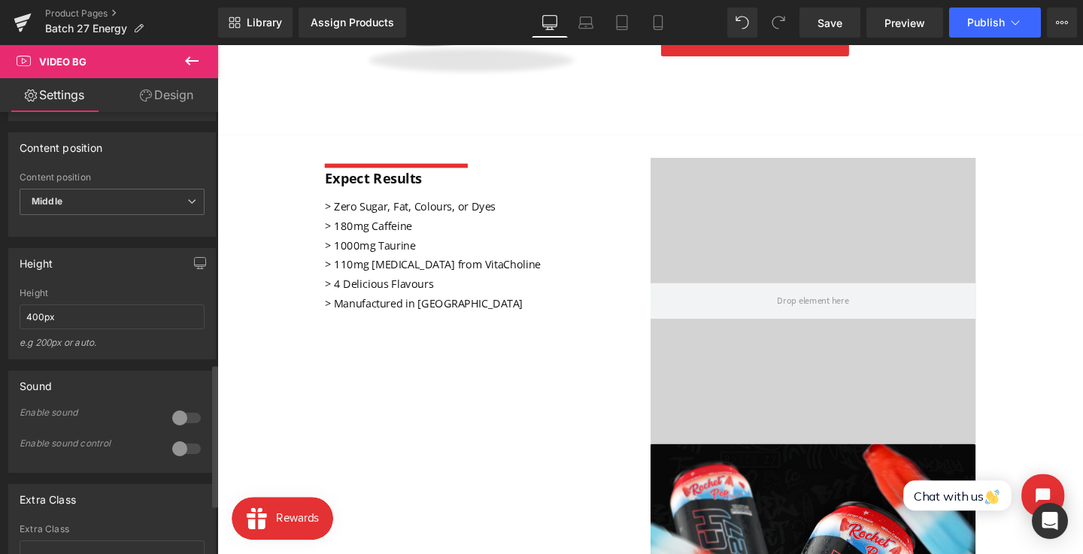
scroll to position [778, 0]
click at [34, 329] on input "400px" at bounding box center [112, 316] width 185 height 25
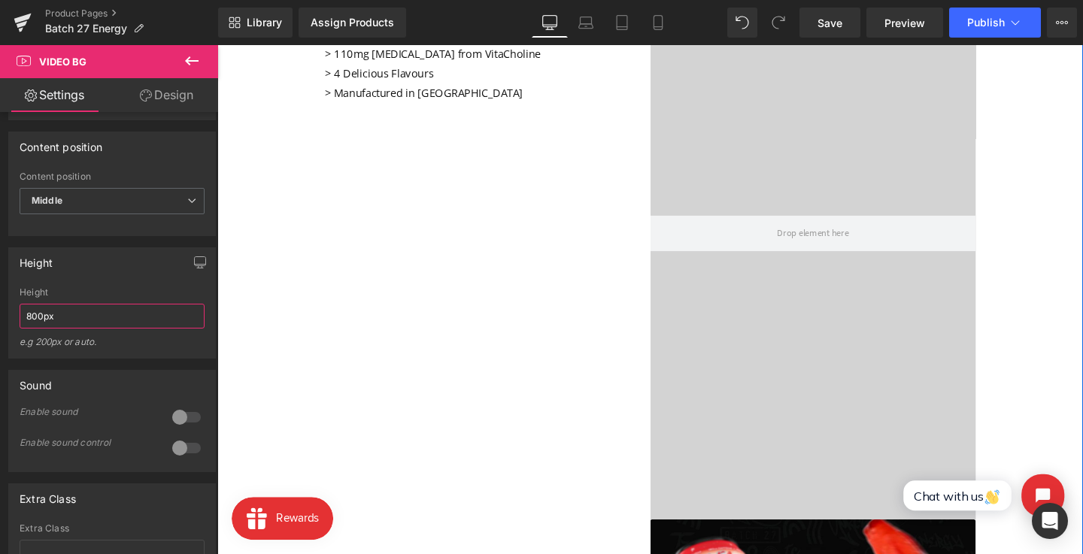
scroll to position [858, 0]
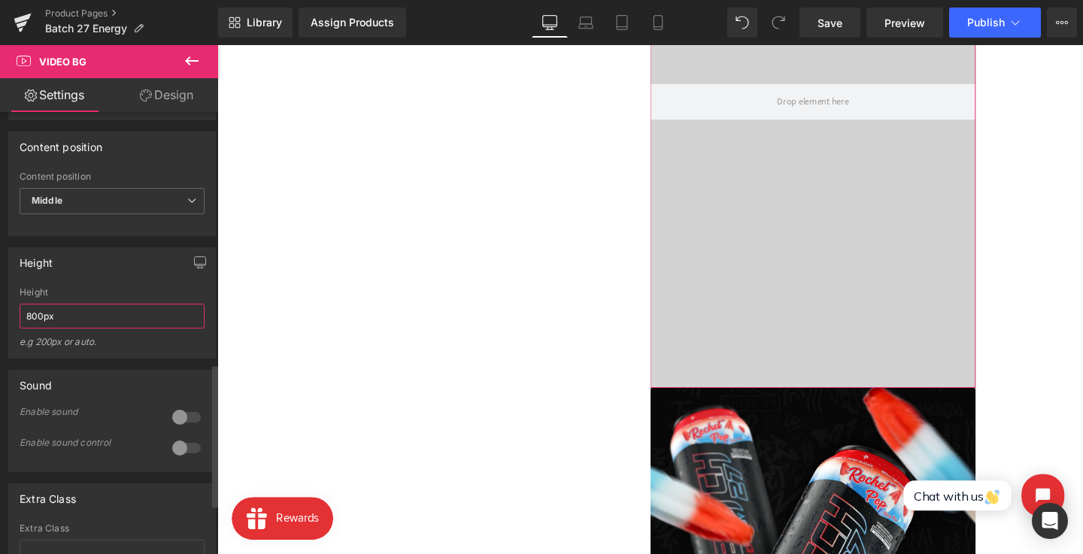
type input "800px"
click at [54, 110] on div at bounding box center [89, 95] width 125 height 30
drag, startPoint x: 54, startPoint y: 134, endPoint x: 46, endPoint y: 134, distance: 8.3
click at [46, 110] on div at bounding box center [89, 95] width 125 height 30
drag, startPoint x: 46, startPoint y: 134, endPoint x: 60, endPoint y: 134, distance: 14.3
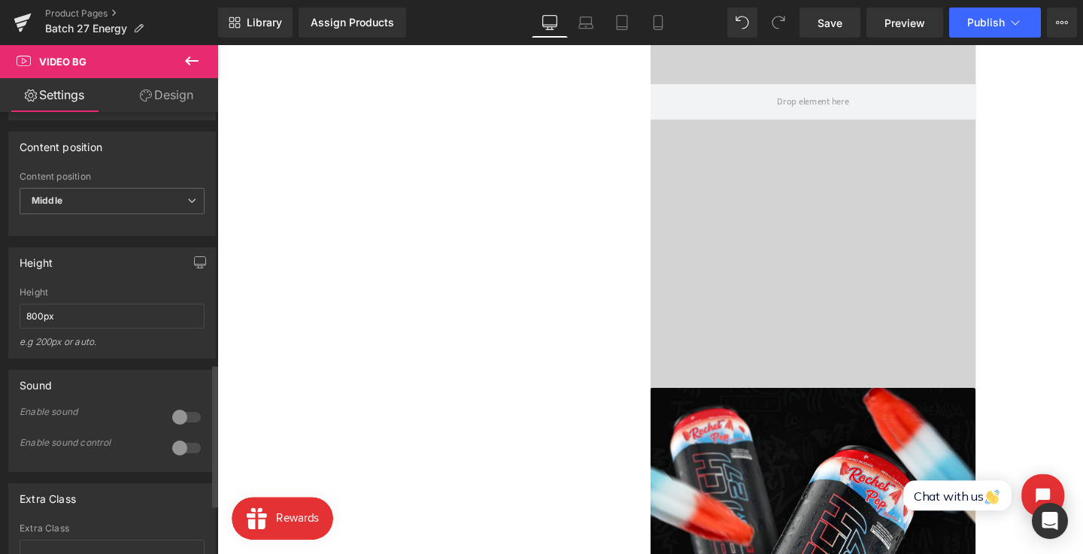
click at [60, 110] on div at bounding box center [89, 95] width 125 height 30
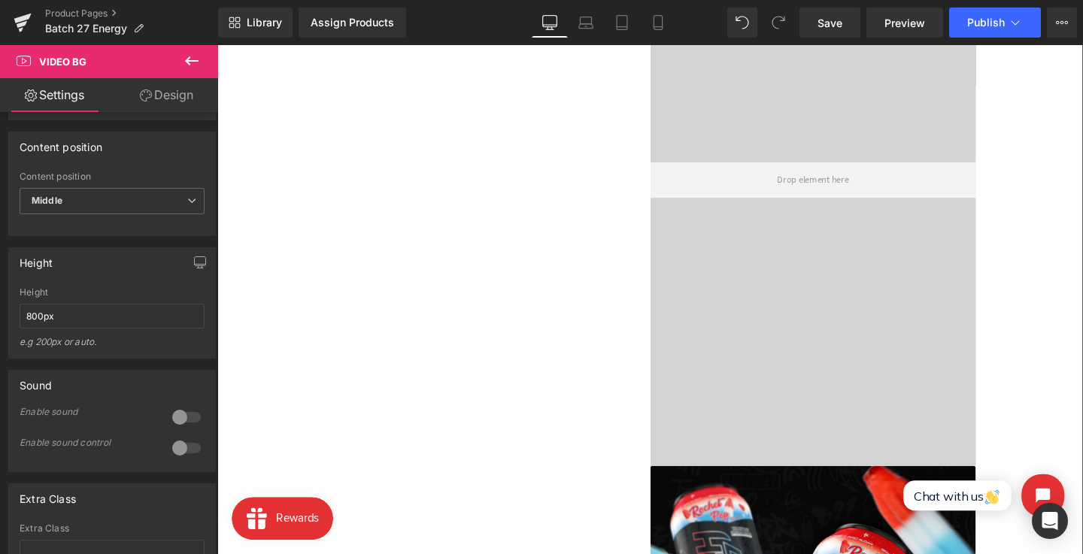
scroll to position [741, 0]
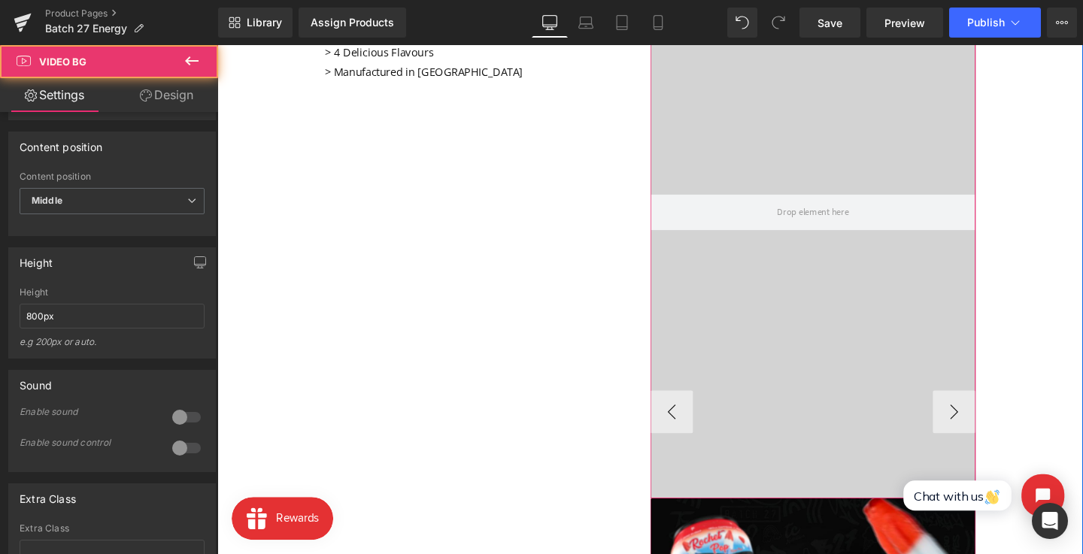
click at [801, 386] on div at bounding box center [843, 221] width 342 height 602
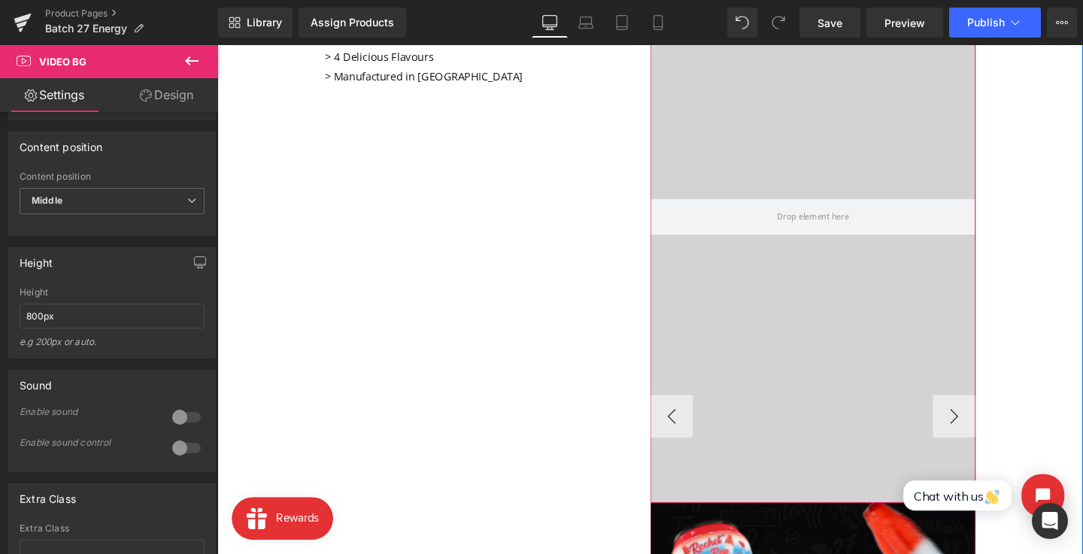
scroll to position [739, 0]
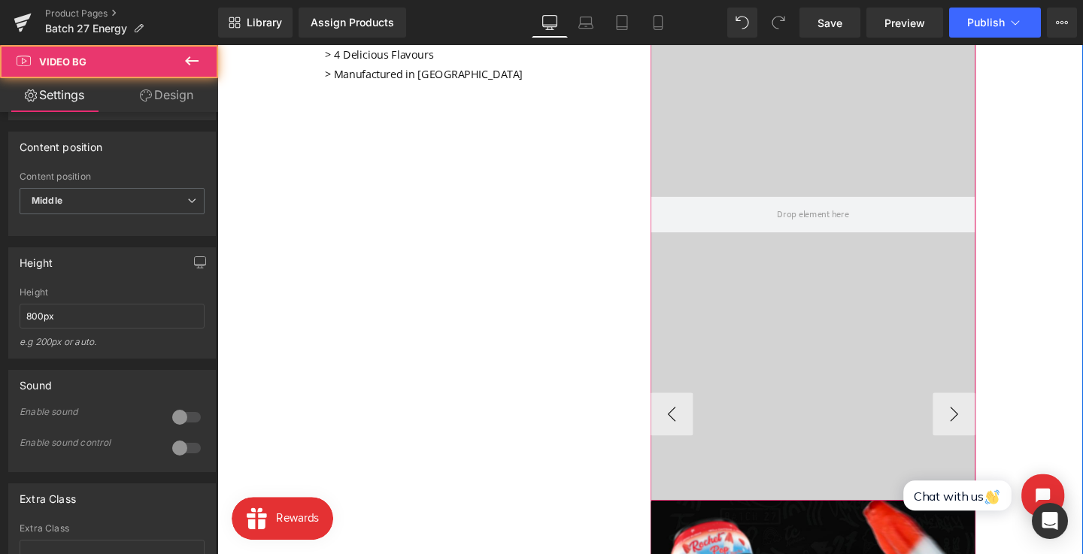
drag, startPoint x: 799, startPoint y: 388, endPoint x: 726, endPoint y: 344, distance: 86.0
click at [726, 344] on div at bounding box center [843, 224] width 342 height 602
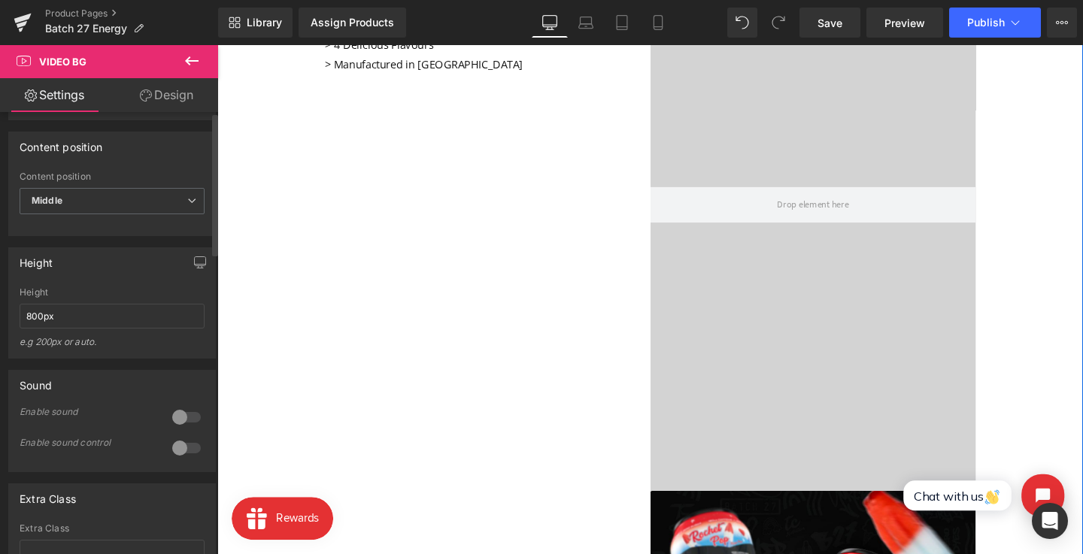
scroll to position [0, 0]
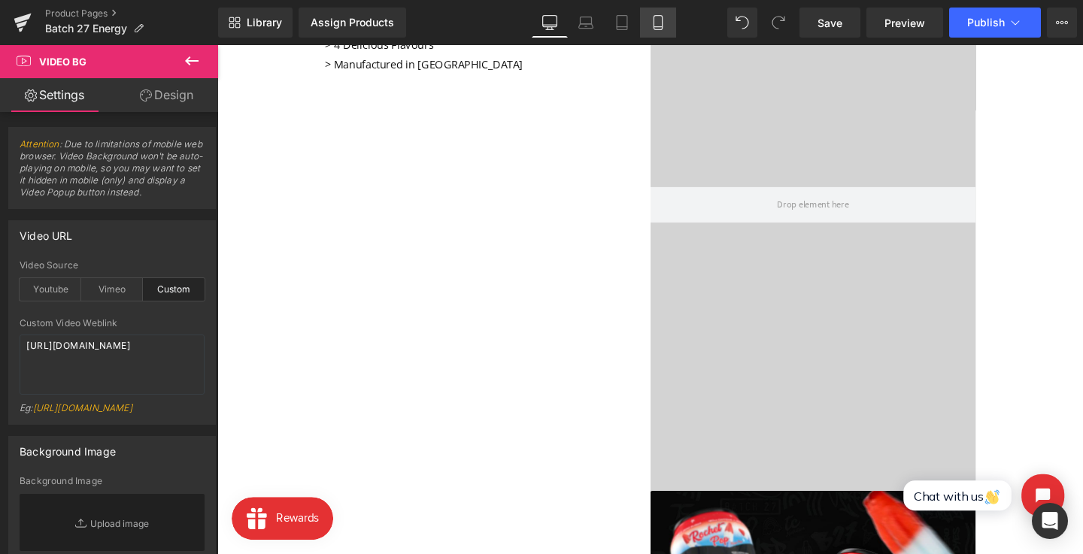
click at [654, 28] on icon at bounding box center [657, 23] width 8 height 14
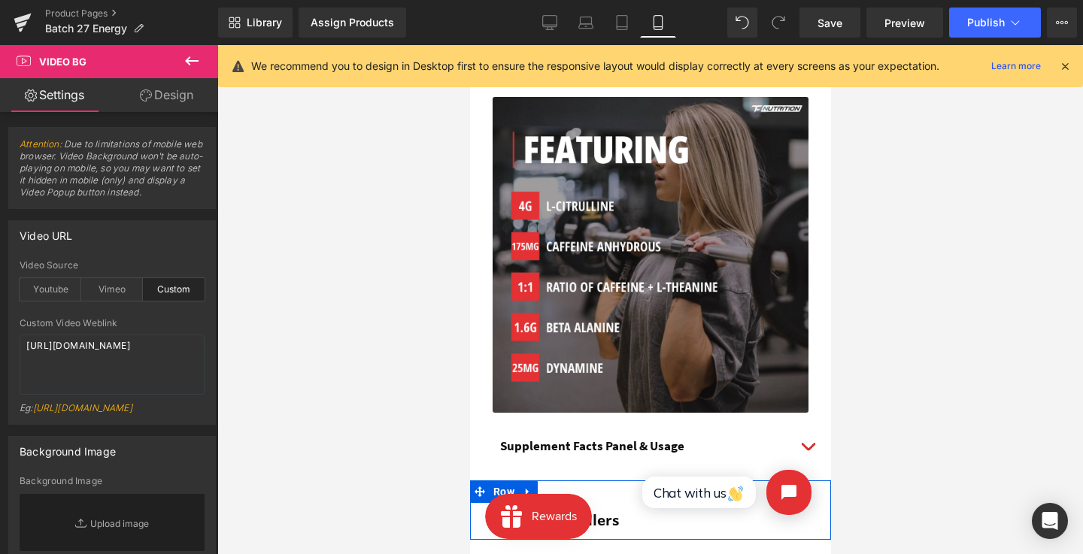
scroll to position [910, 0]
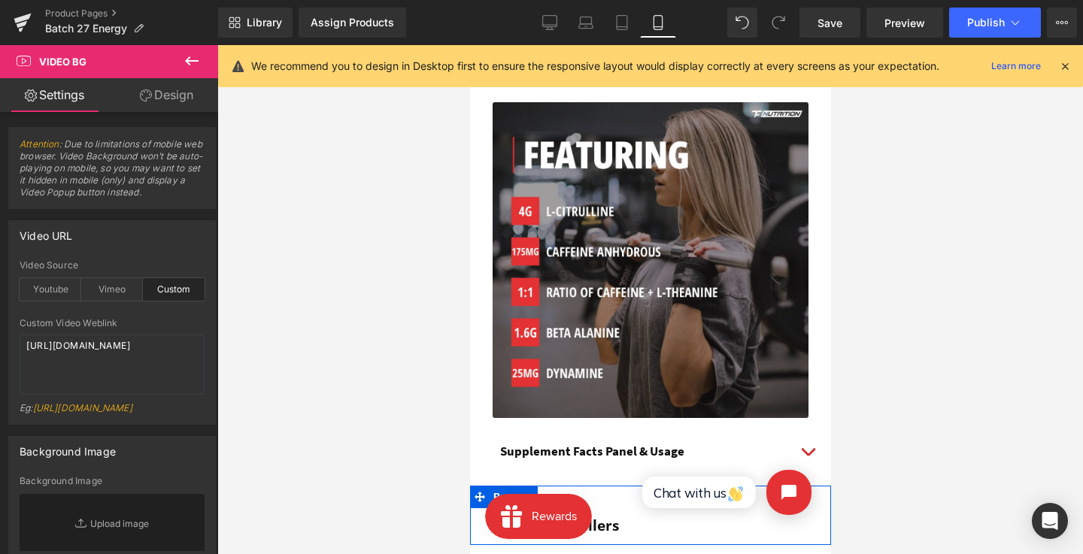
click at [548, 27] on icon at bounding box center [549, 28] width 5 height 3
click at [549, 29] on icon at bounding box center [550, 29] width 8 height 0
click at [580, 17] on icon at bounding box center [585, 22] width 15 height 15
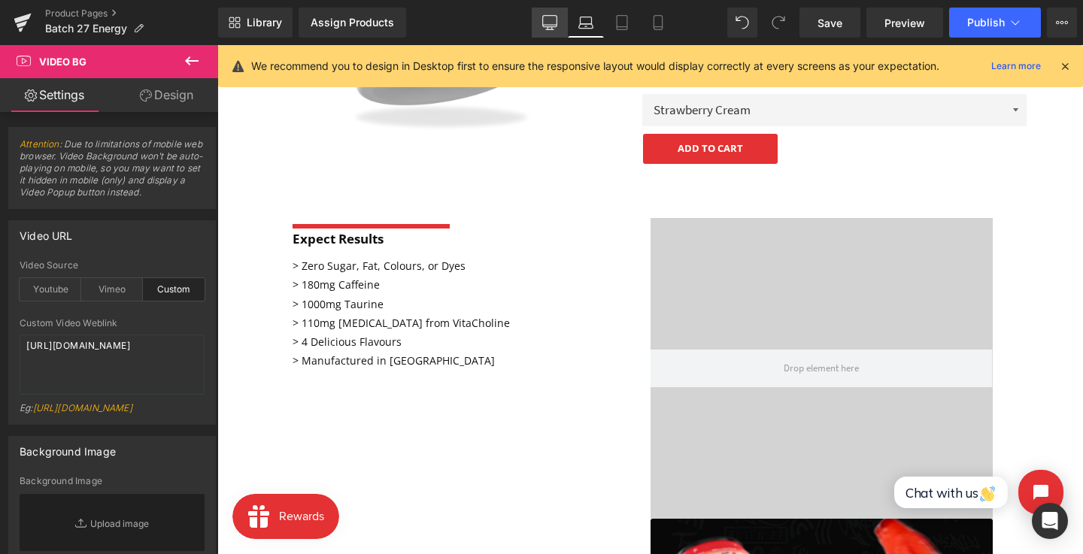
click at [548, 21] on icon at bounding box center [549, 22] width 15 height 15
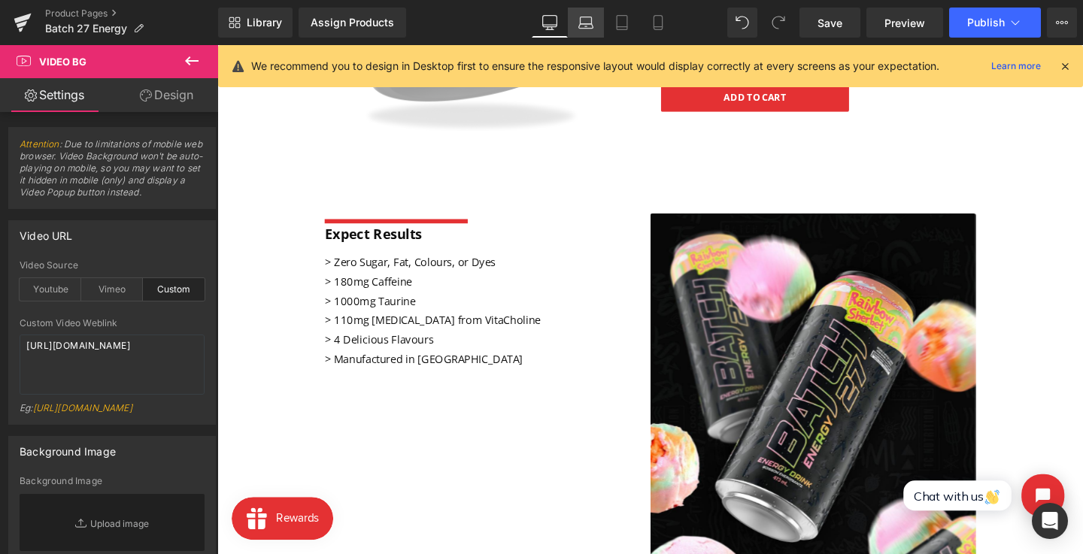
scroll to position [444, 0]
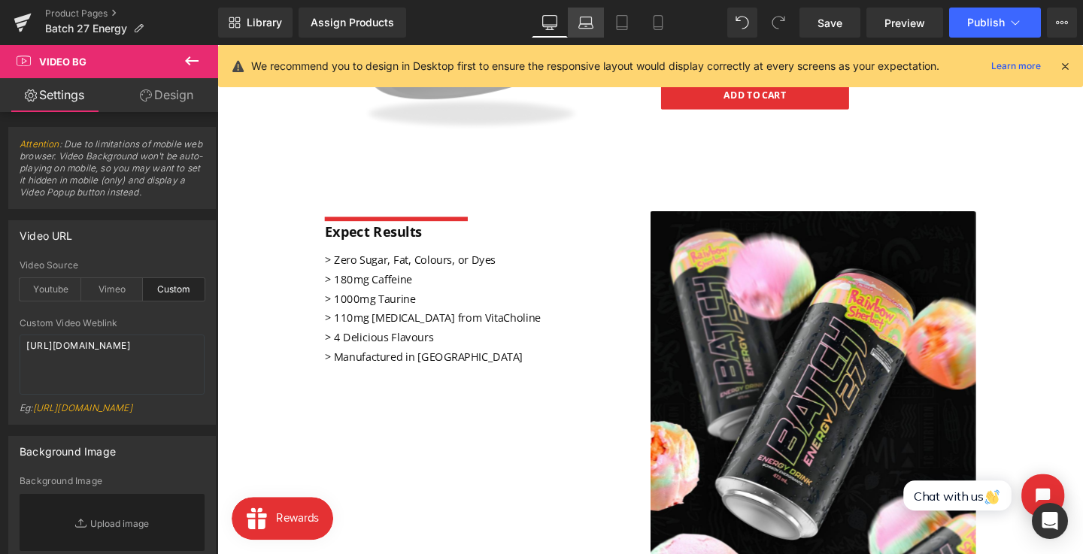
click at [586, 19] on icon at bounding box center [585, 22] width 15 height 15
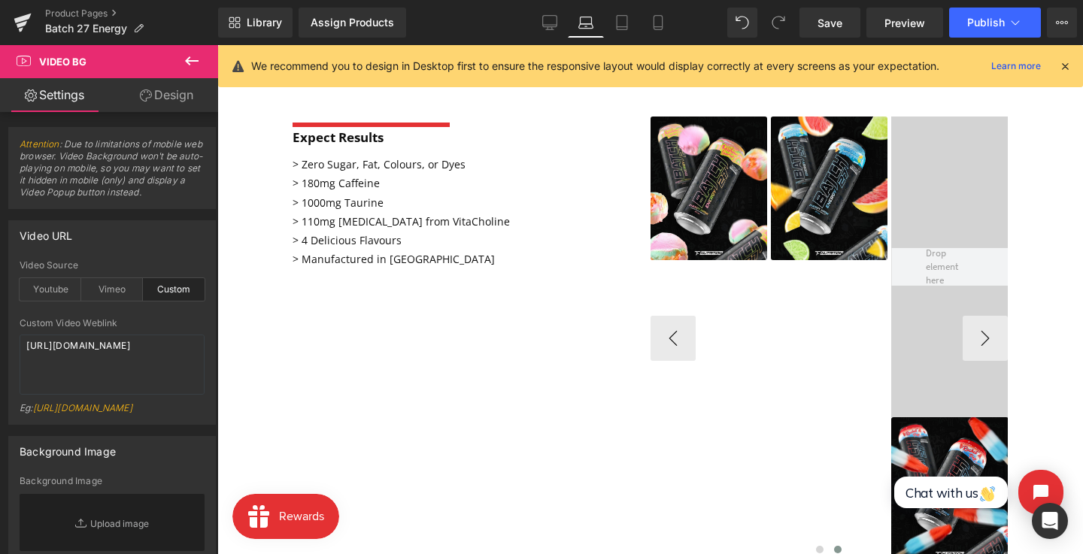
scroll to position [544, 0]
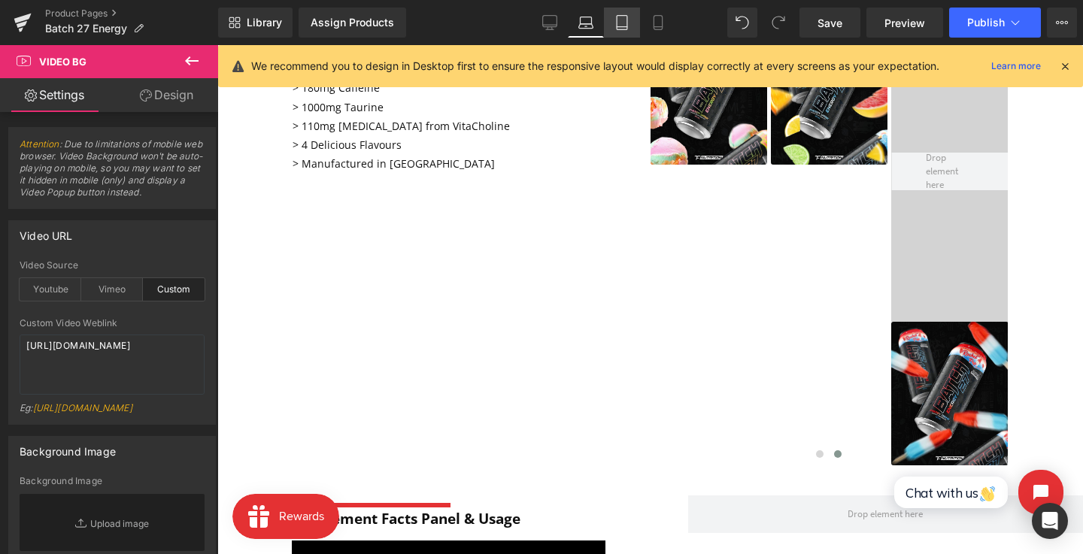
click at [633, 22] on link "Tablet" at bounding box center [622, 23] width 36 height 30
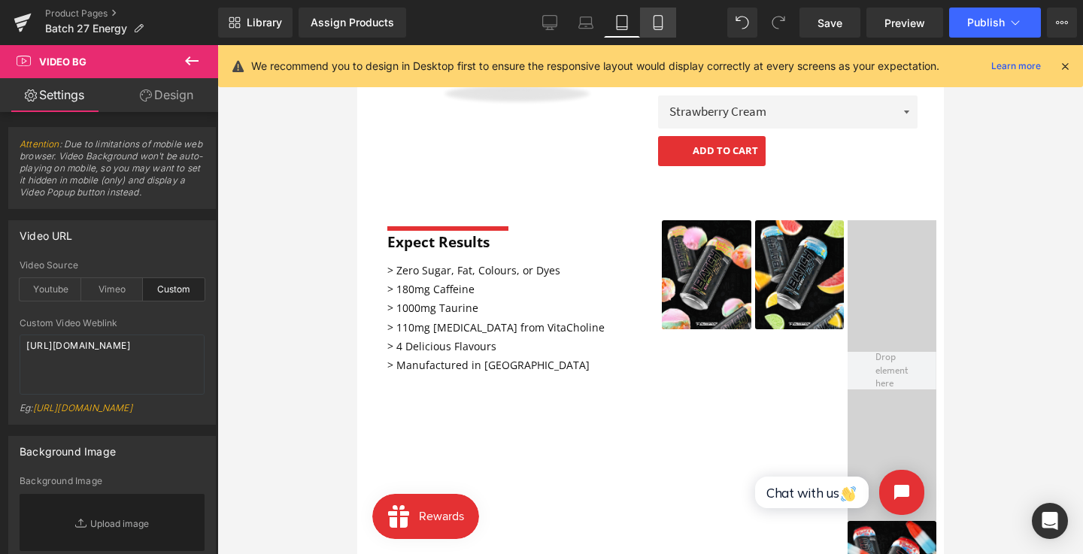
scroll to position [346, 0]
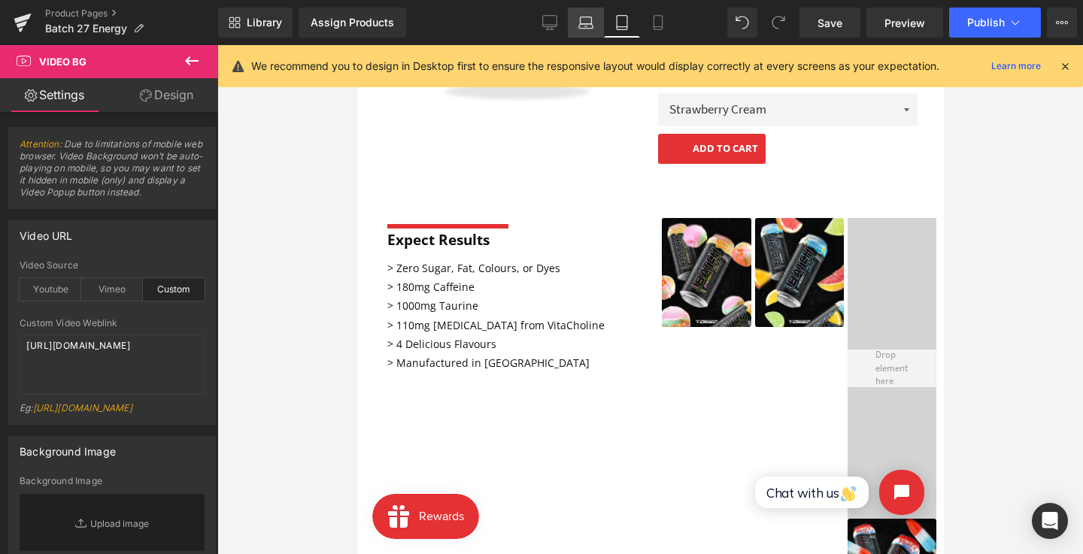
click at [574, 17] on link "Laptop" at bounding box center [586, 23] width 36 height 30
click at [526, 24] on div "Library Assign Products Product Preview No product match your search. Please tr…" at bounding box center [650, 23] width 865 height 30
click at [547, 20] on icon at bounding box center [549, 22] width 15 height 15
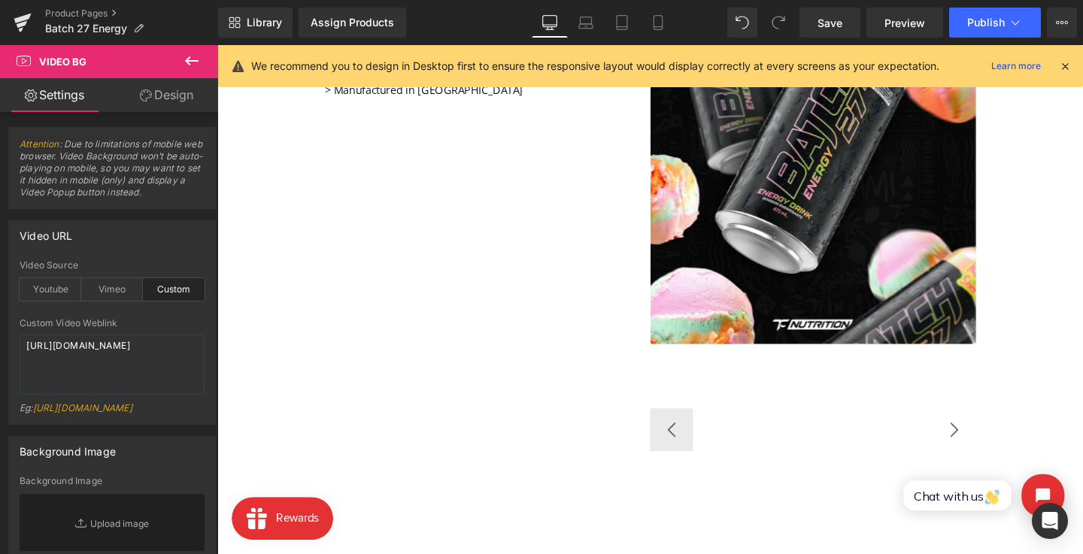
scroll to position [810, 0]
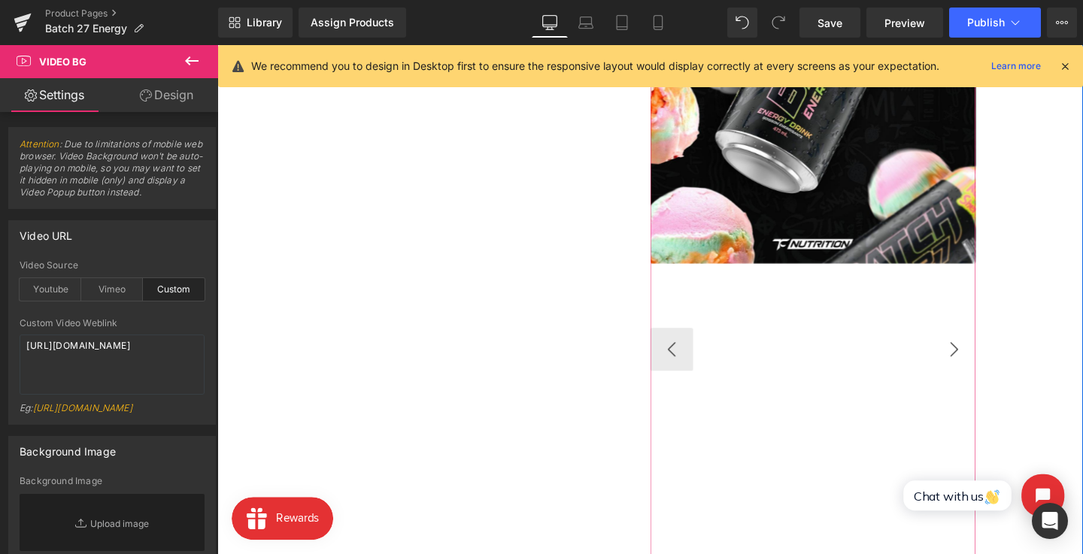
click at [994, 348] on button "›" at bounding box center [991, 364] width 45 height 45
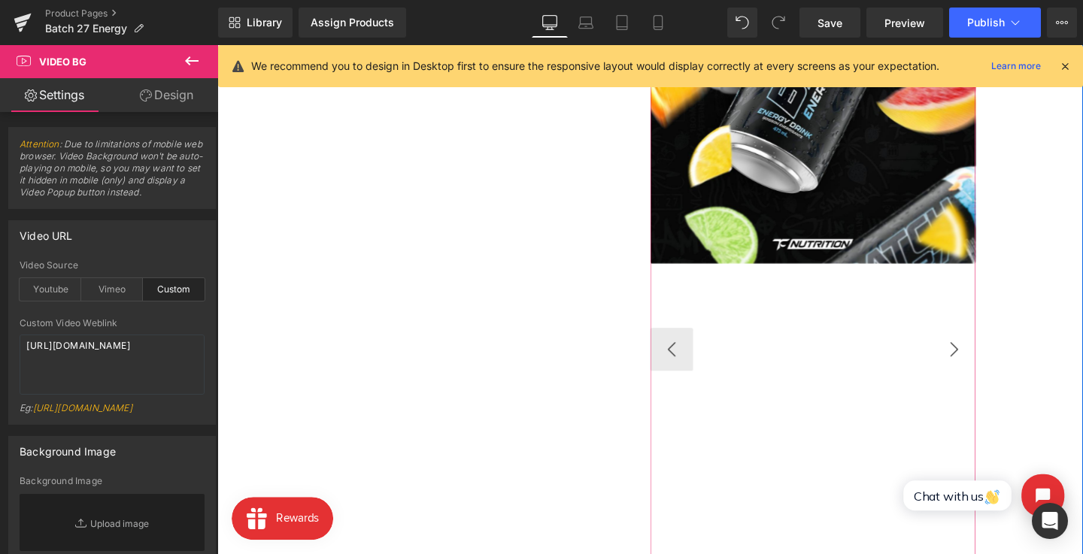
click at [994, 359] on button "›" at bounding box center [991, 364] width 45 height 45
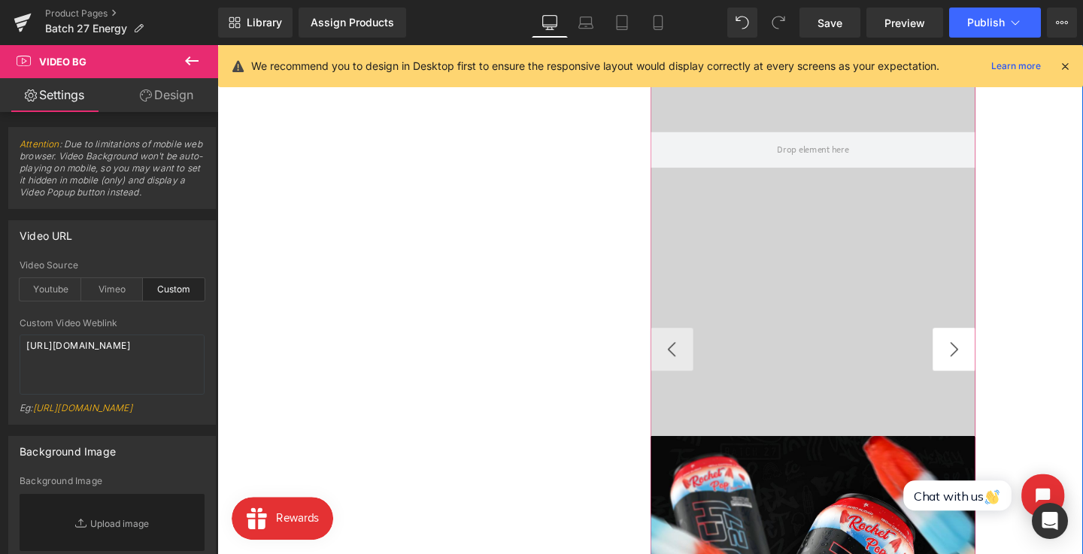
click at [994, 359] on button "›" at bounding box center [991, 364] width 45 height 45
click at [897, 277] on div at bounding box center [843, 155] width 342 height 602
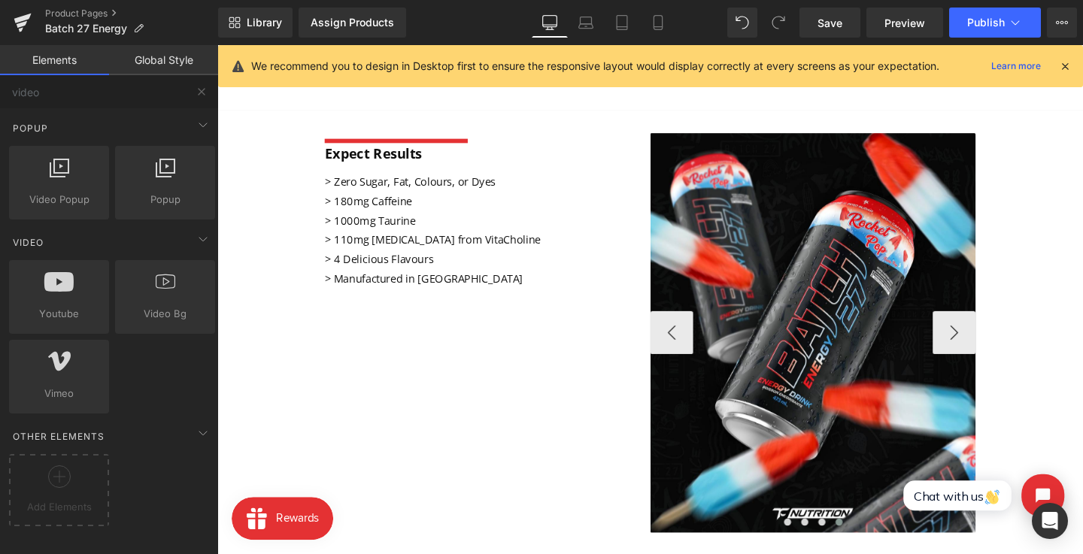
scroll to position [497, 0]
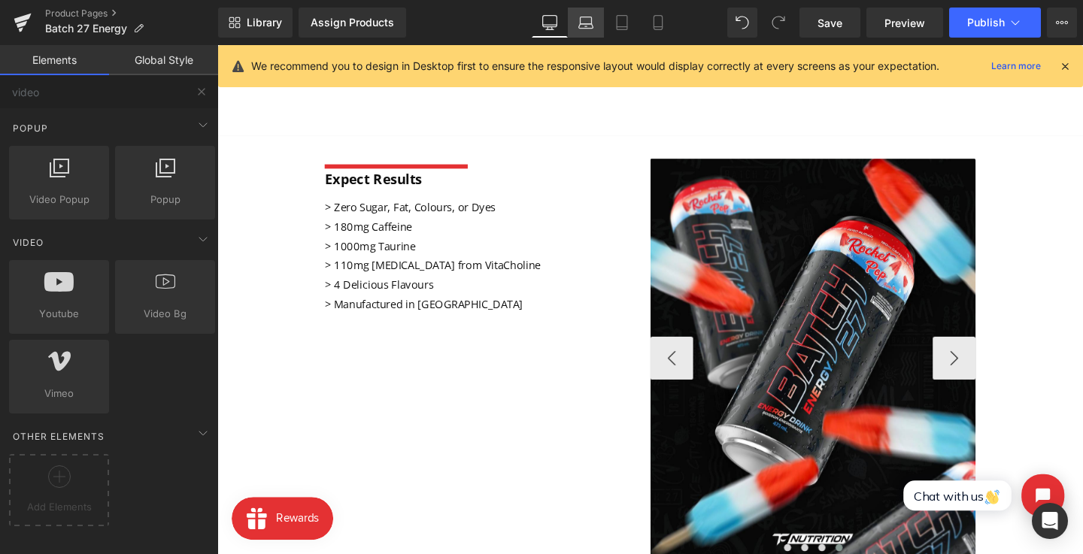
click at [592, 35] on link "Laptop" at bounding box center [586, 23] width 36 height 30
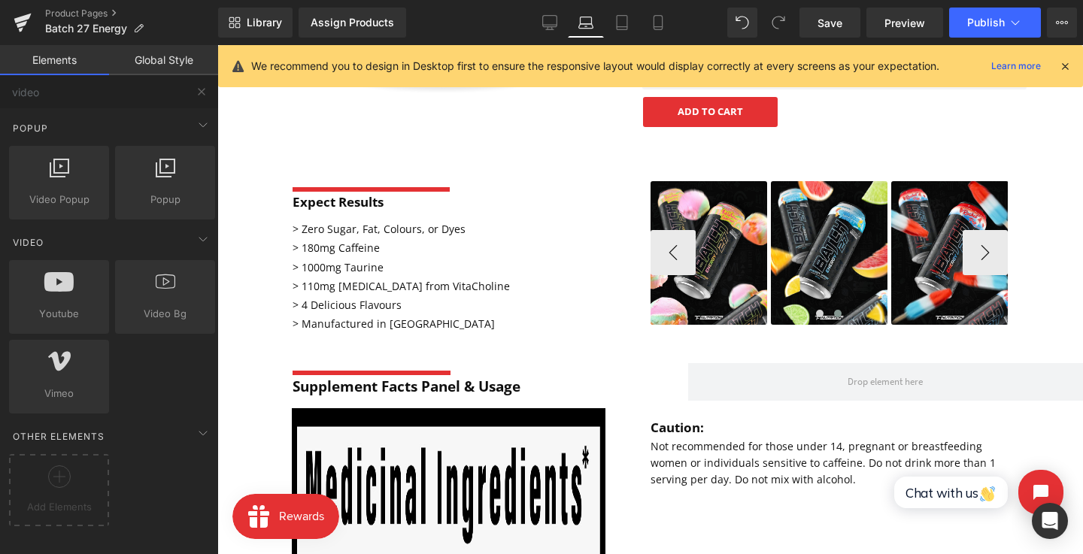
scroll to position [275, 0]
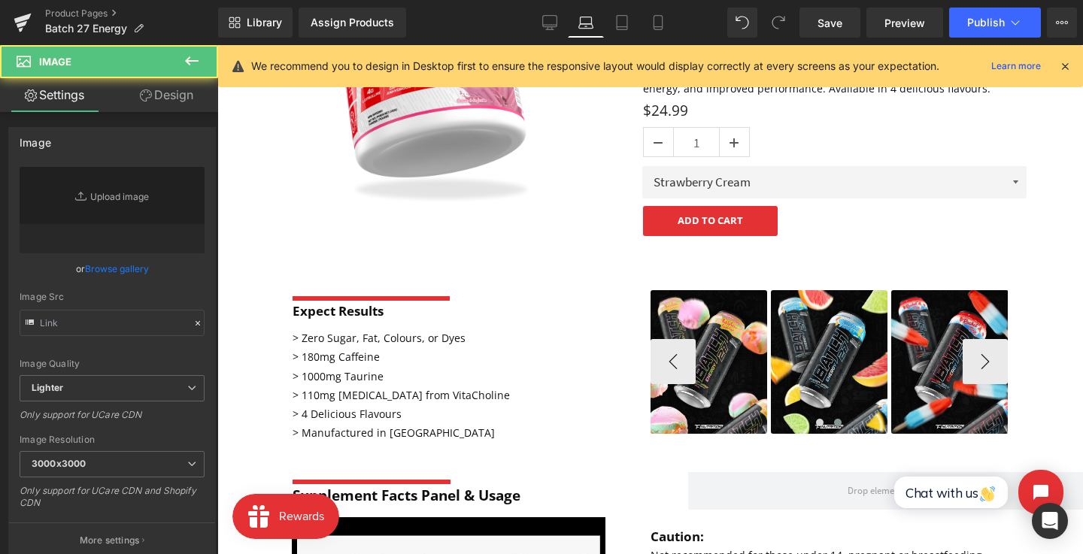
click at [817, 298] on div "Image Image Image Image ‹ › [GEOGRAPHIC_DATA]" at bounding box center [829, 361] width 358 height 145
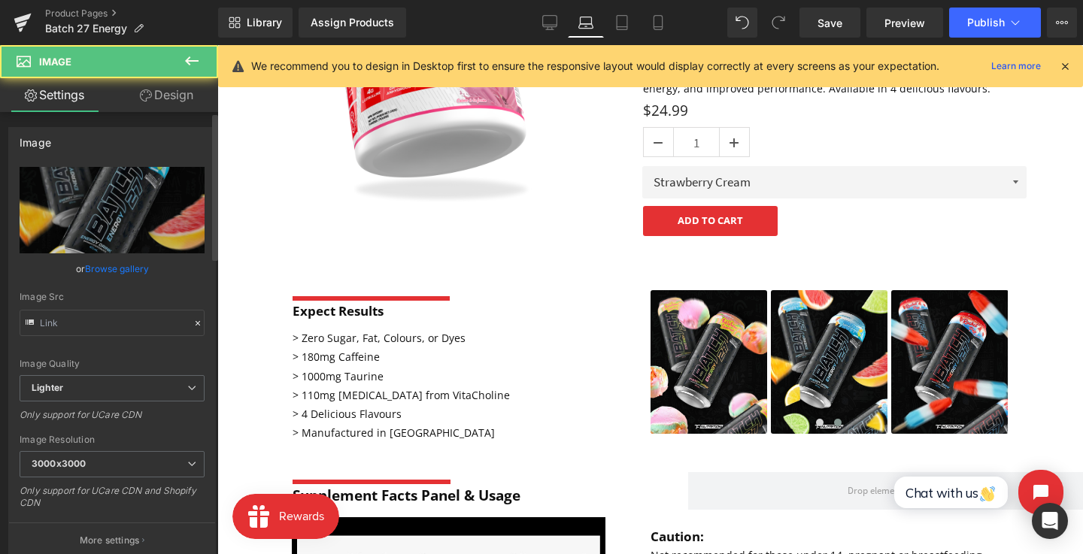
click at [171, 133] on div "Image" at bounding box center [112, 142] width 206 height 29
click at [157, 105] on link "Design" at bounding box center [166, 95] width 109 height 34
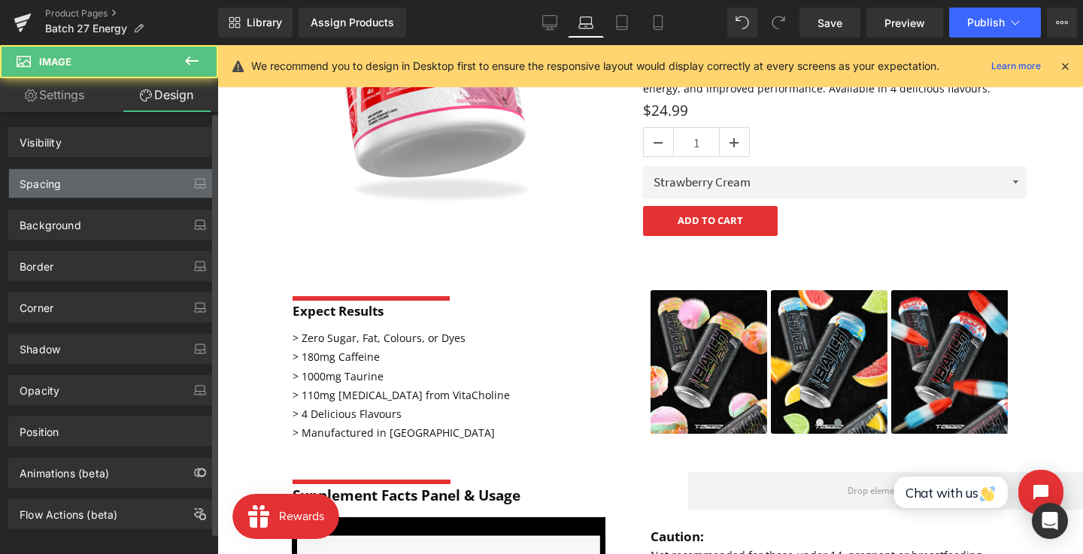
click at [102, 172] on div "Spacing" at bounding box center [112, 183] width 206 height 29
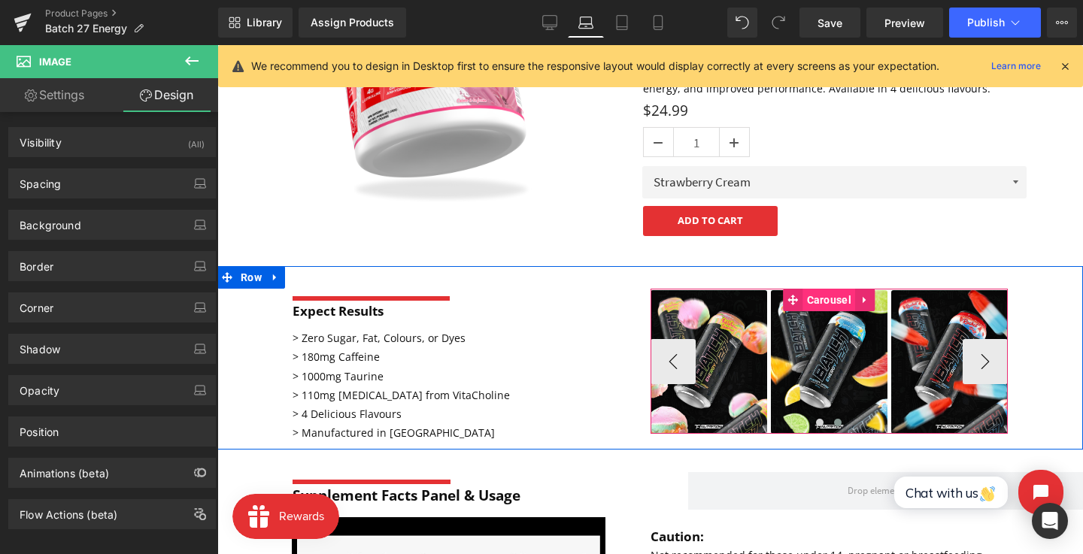
click at [820, 296] on span "Carousel" at bounding box center [829, 300] width 52 height 23
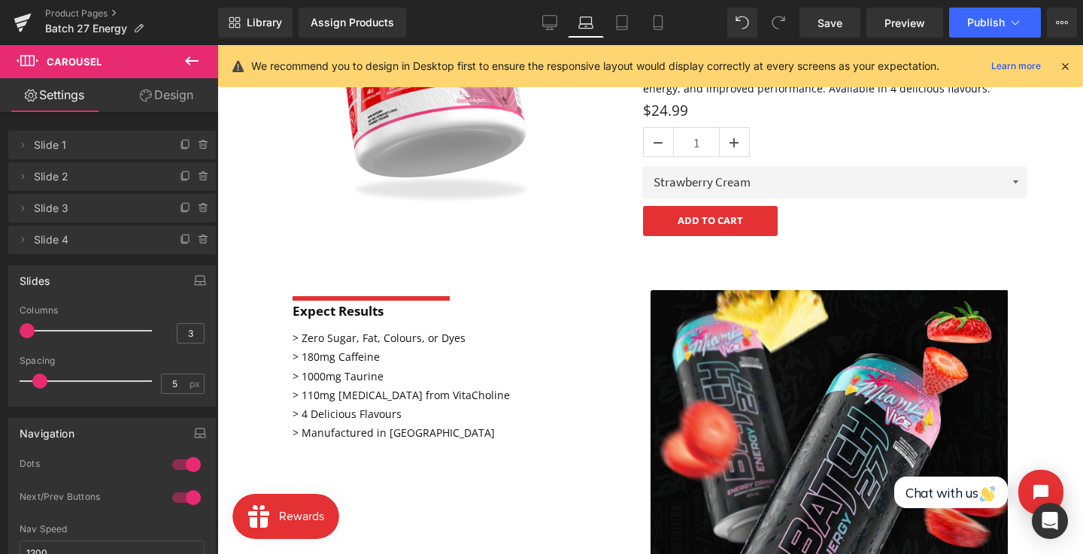
drag, startPoint x: 56, startPoint y: 327, endPoint x: 0, endPoint y: 325, distance: 56.4
click at [0, 325] on div "Slides 1 Columns 1 3 Columns 3 3 Columns 3 1 Columns 1 0px Spacing 0 px 5px Spa…" at bounding box center [112, 330] width 225 height 153
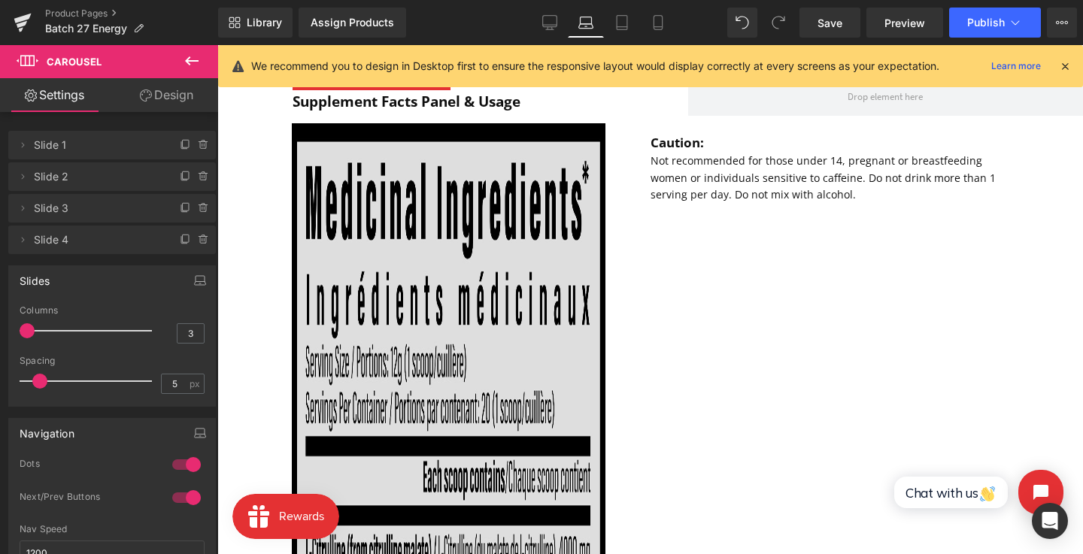
scroll to position [914, 0]
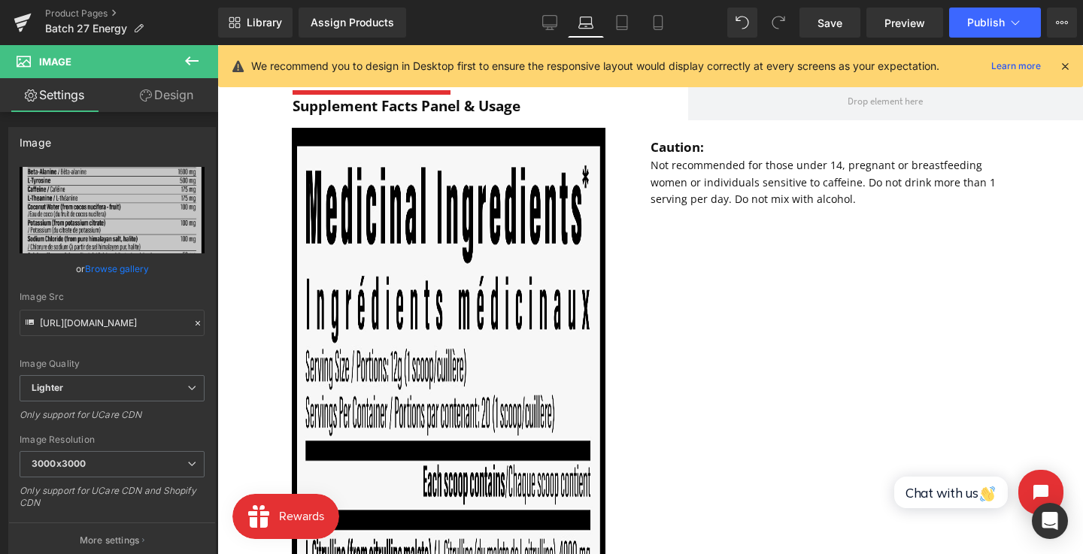
scroll to position [850, 0]
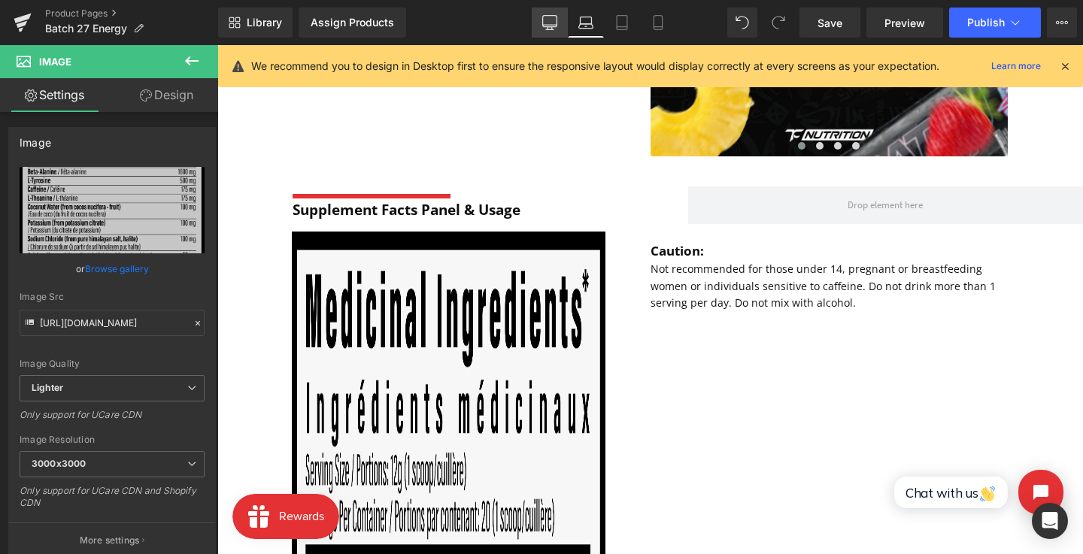
click at [550, 23] on icon at bounding box center [549, 22] width 15 height 15
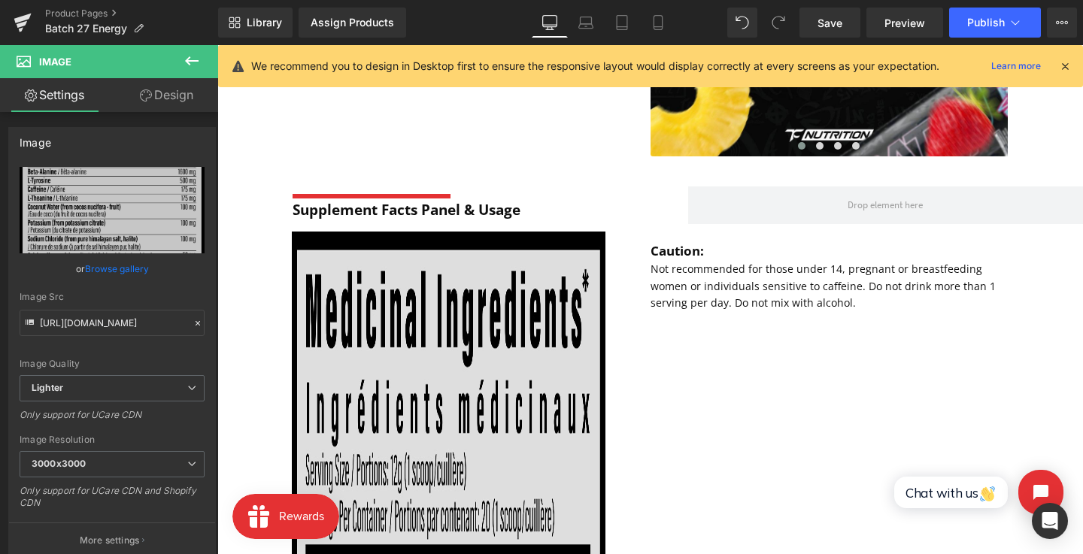
scroll to position [945, 0]
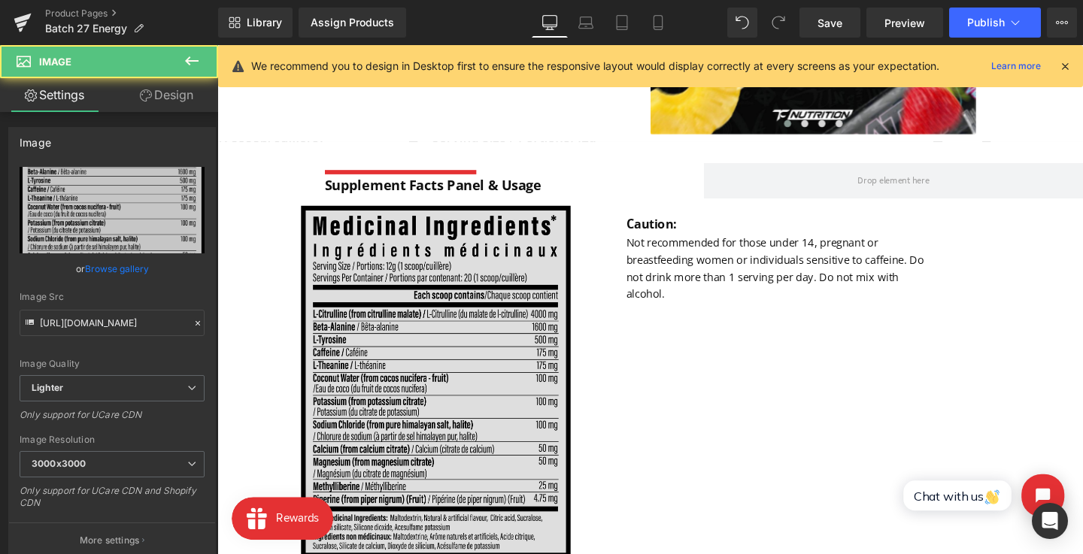
click at [436, 347] on img at bounding box center [446, 400] width 283 height 372
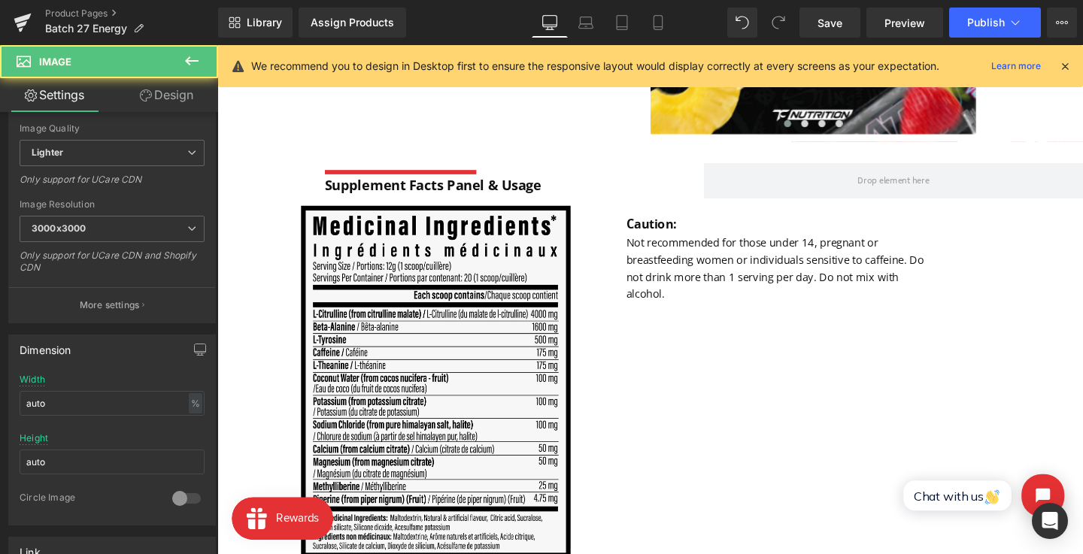
scroll to position [331, 0]
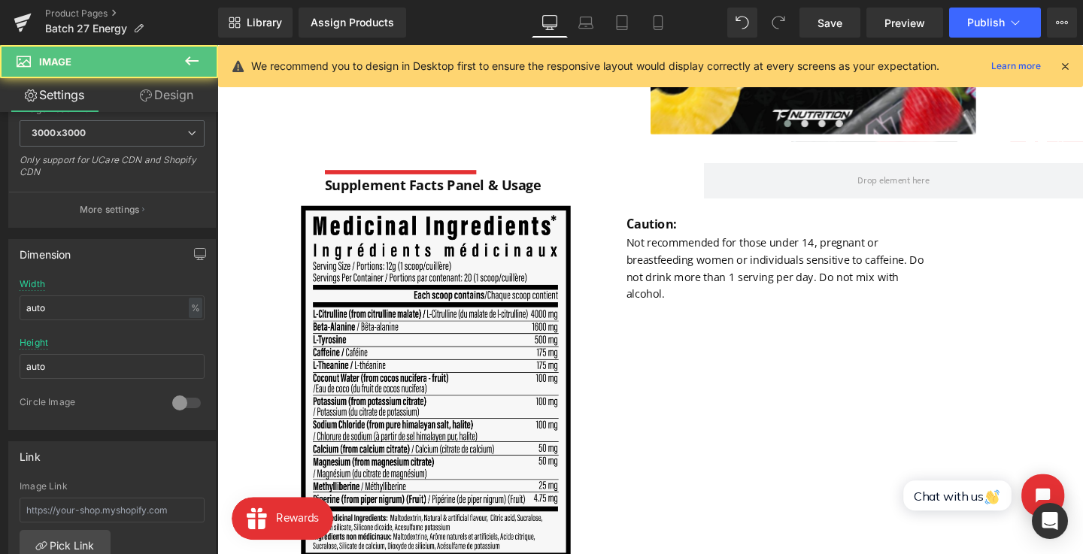
click at [575, 23] on link "Laptop" at bounding box center [586, 23] width 36 height 30
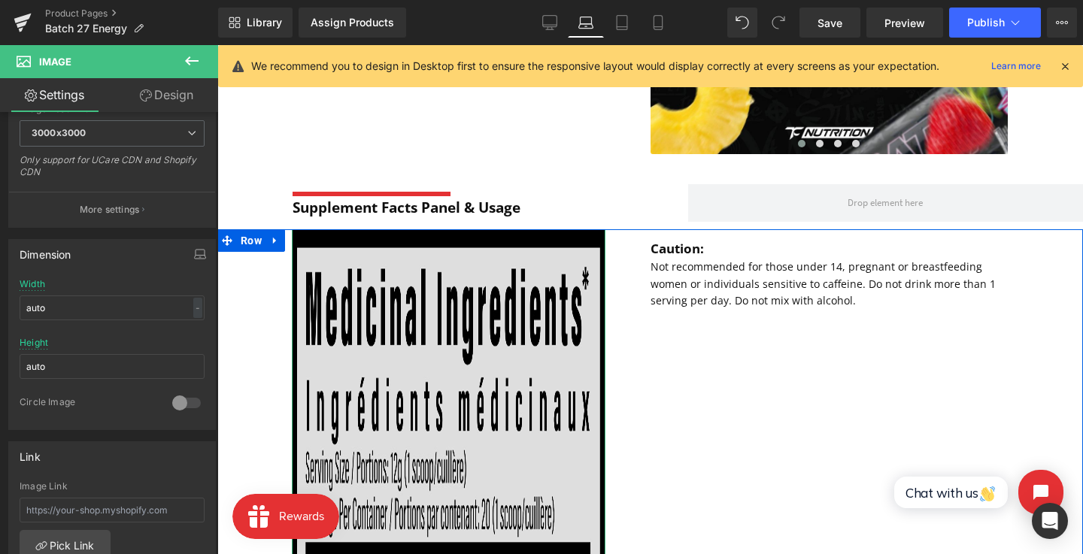
scroll to position [848, 0]
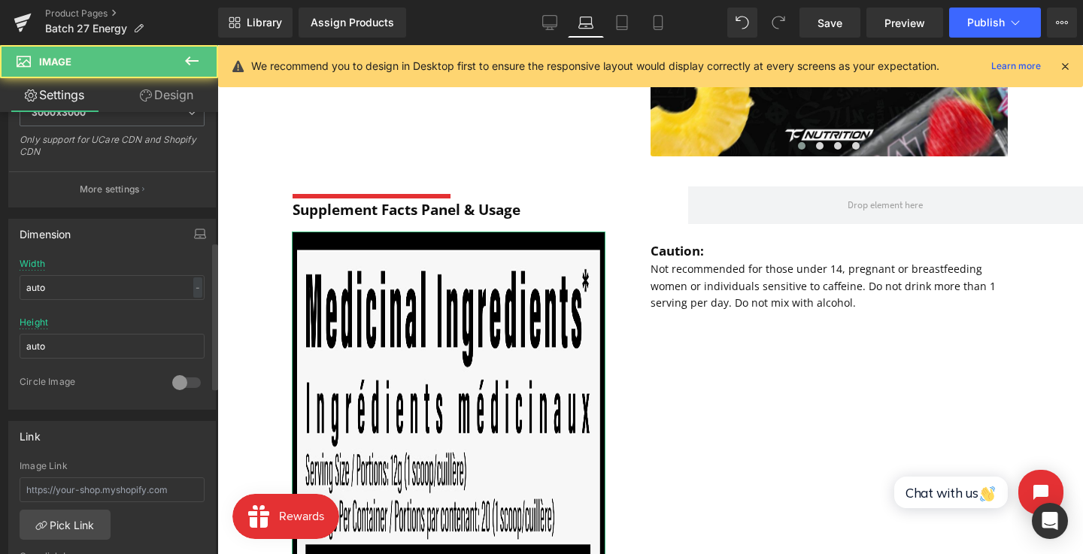
scroll to position [389, 0]
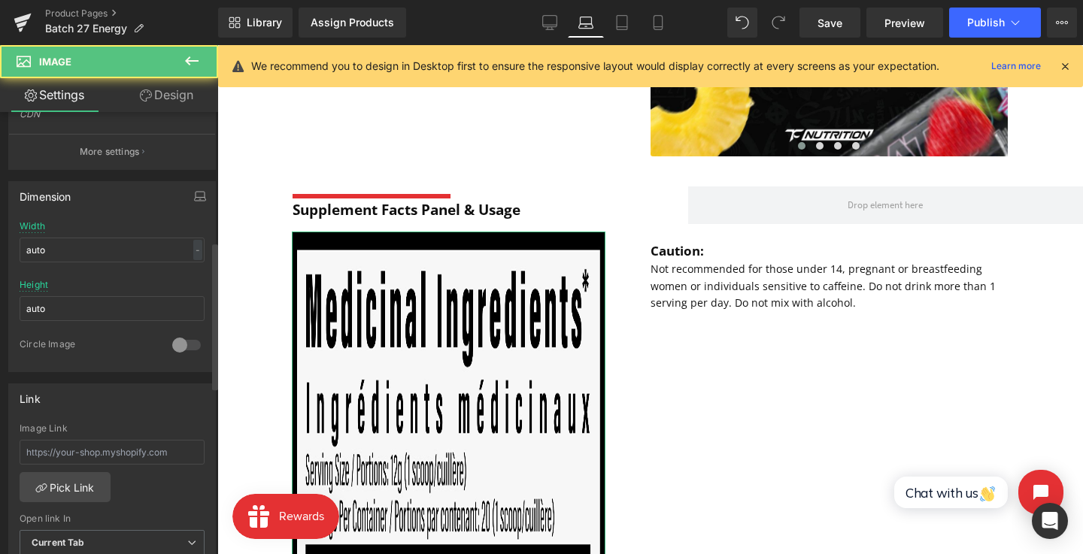
click at [180, 340] on div at bounding box center [186, 345] width 36 height 24
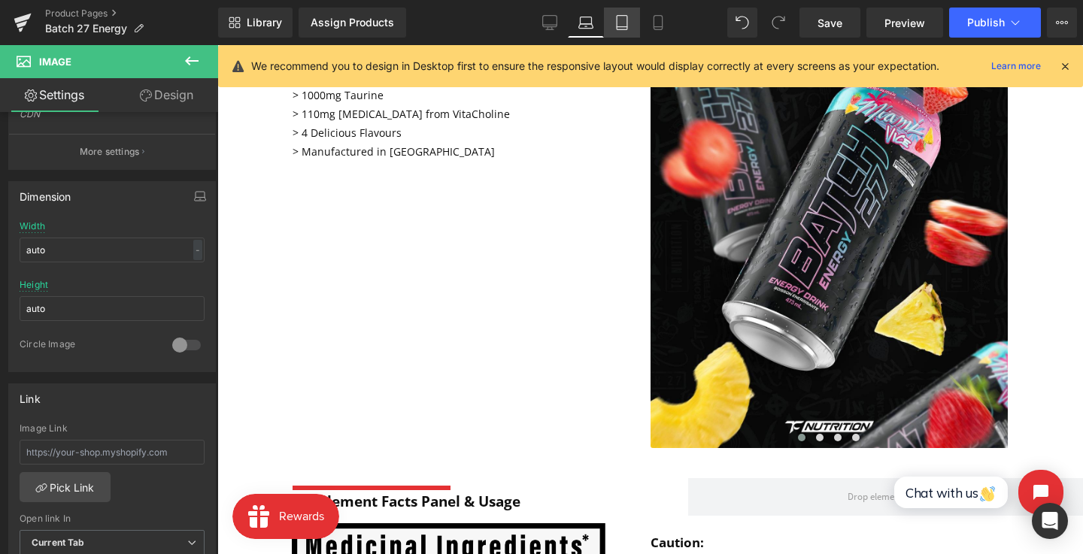
click at [623, 24] on icon at bounding box center [621, 22] width 15 height 15
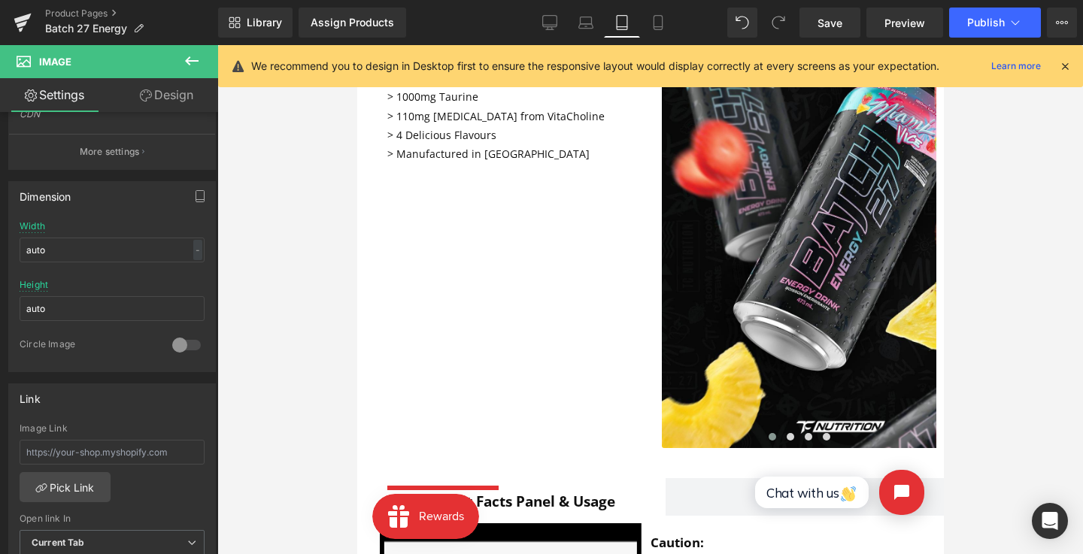
scroll to position [555, 0]
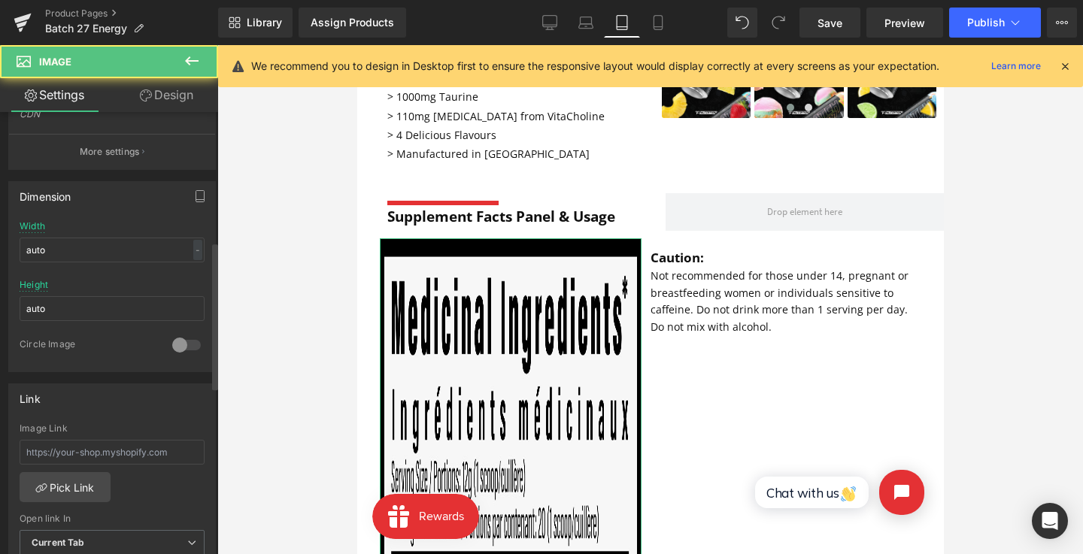
click at [186, 347] on div at bounding box center [186, 345] width 36 height 24
drag, startPoint x: 186, startPoint y: 347, endPoint x: 258, endPoint y: 282, distance: 96.4
click at [186, 347] on div at bounding box center [186, 345] width 36 height 24
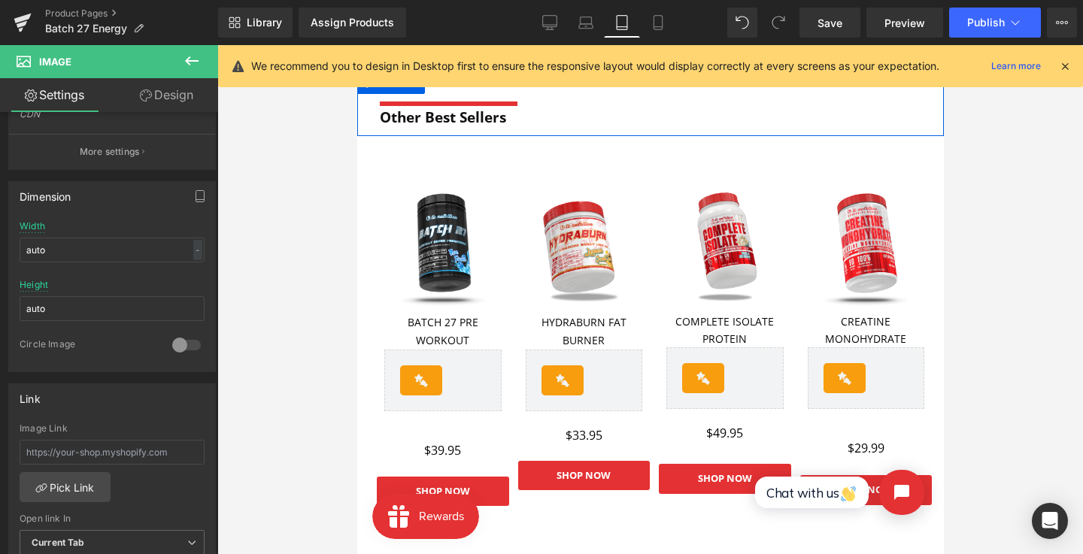
scroll to position [1012, 0]
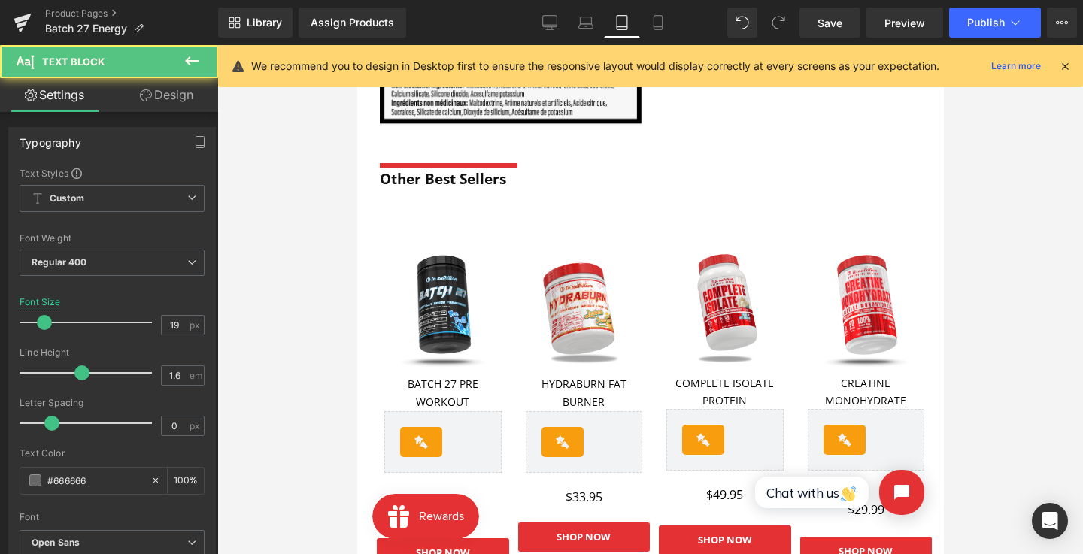
click at [437, 168] on div "Other Best Sellers Text Block" at bounding box center [653, 179] width 549 height 23
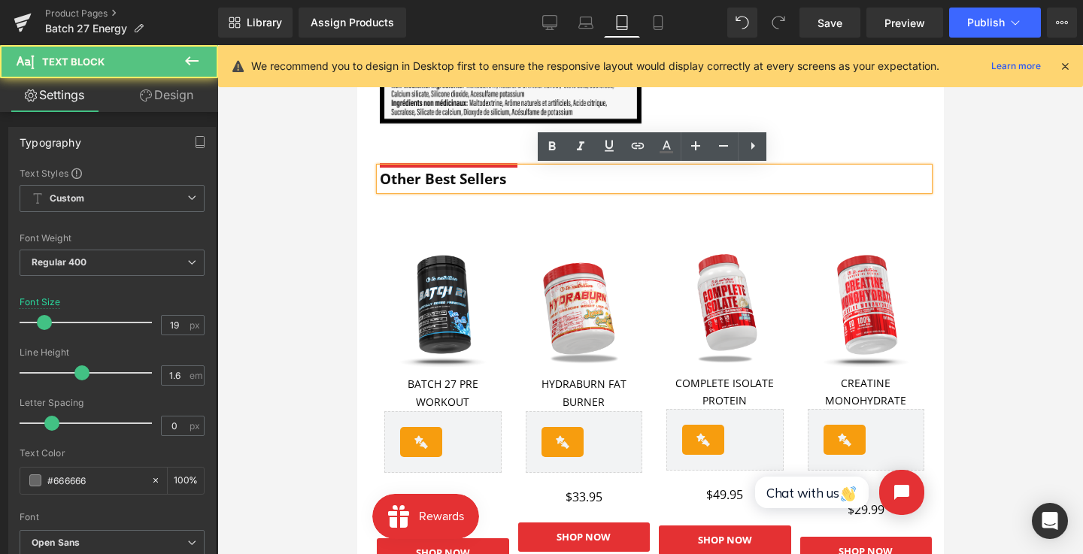
click at [400, 133] on div "Separator Other Best Sellers Text Block Row" at bounding box center [649, 165] width 587 height 65
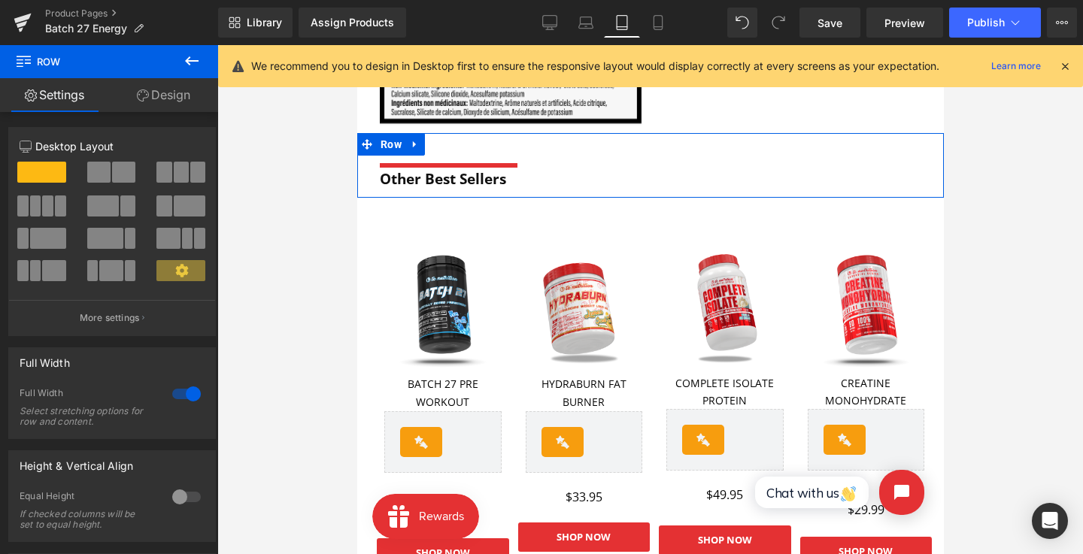
click at [413, 143] on icon at bounding box center [413, 144] width 3 height 7
click at [453, 143] on icon at bounding box center [453, 144] width 11 height 11
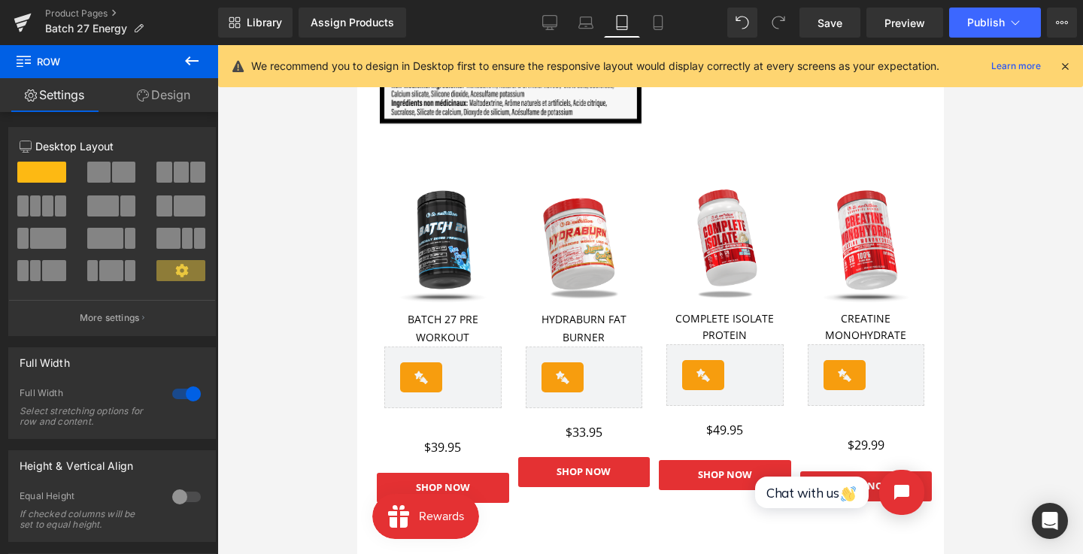
click at [411, 165] on div "Sale Off (P) Image BATCH 27 PRE WORKOUT Text Block Rivyo - Star Badge Rivyo Pro…" at bounding box center [442, 286] width 132 height 244
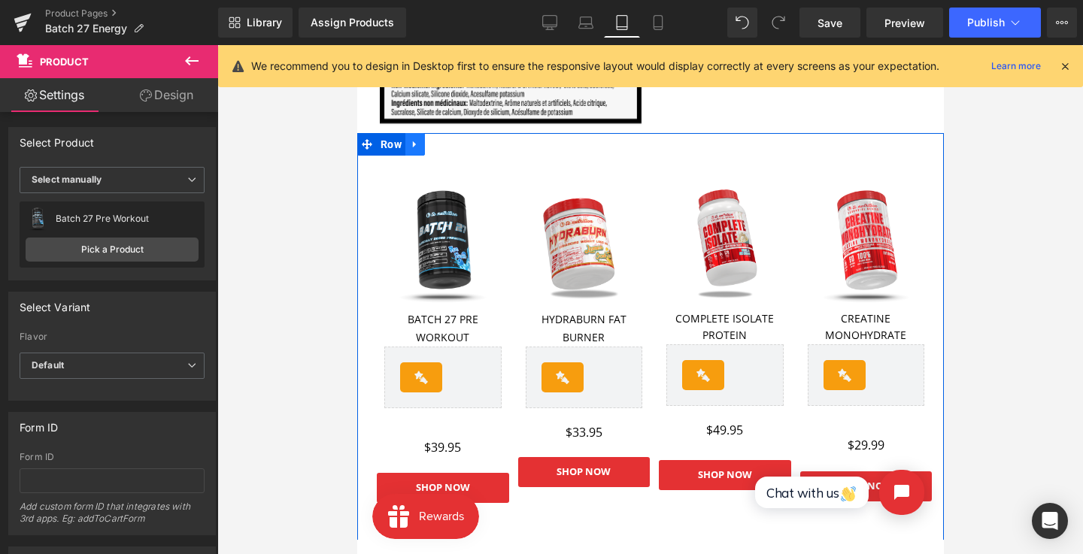
click at [413, 149] on link at bounding box center [415, 144] width 20 height 23
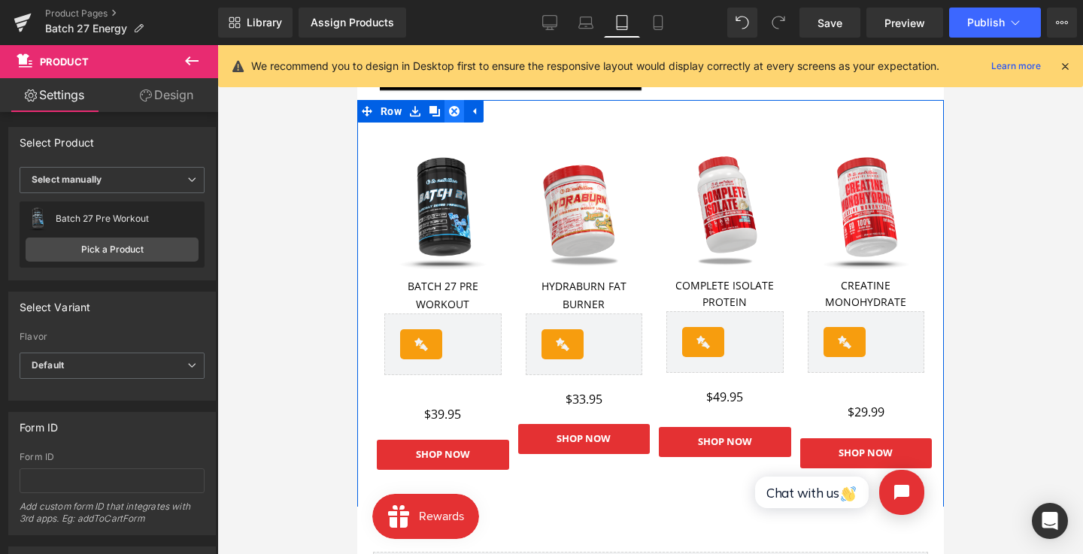
scroll to position [1019, 0]
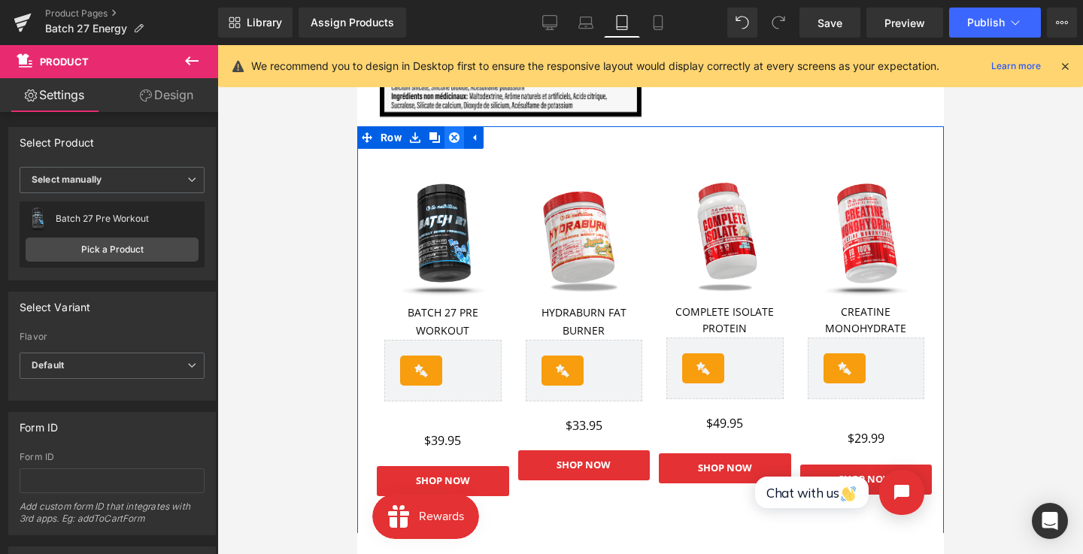
click at [453, 138] on icon at bounding box center [453, 137] width 11 height 11
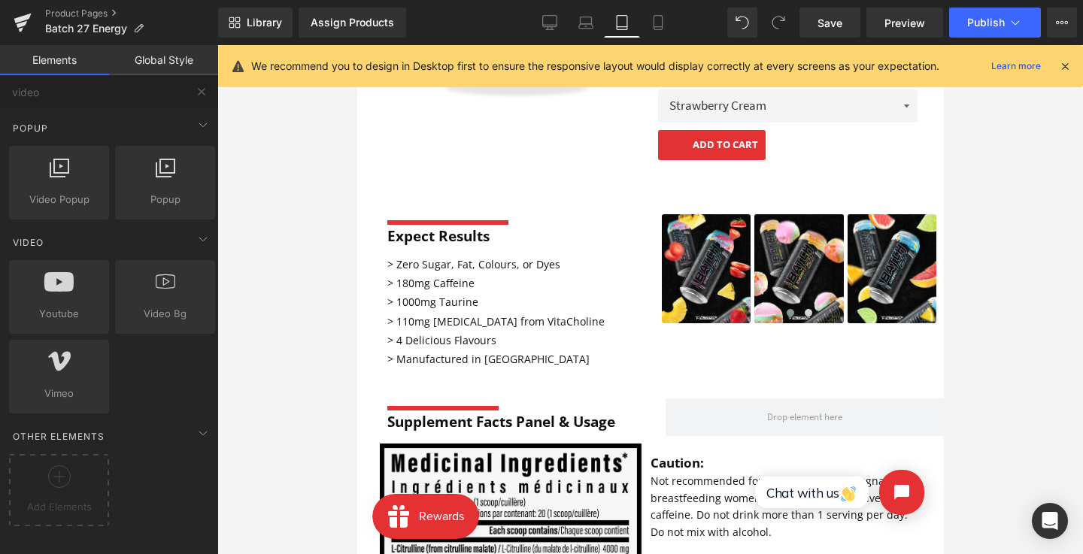
scroll to position [347, 0]
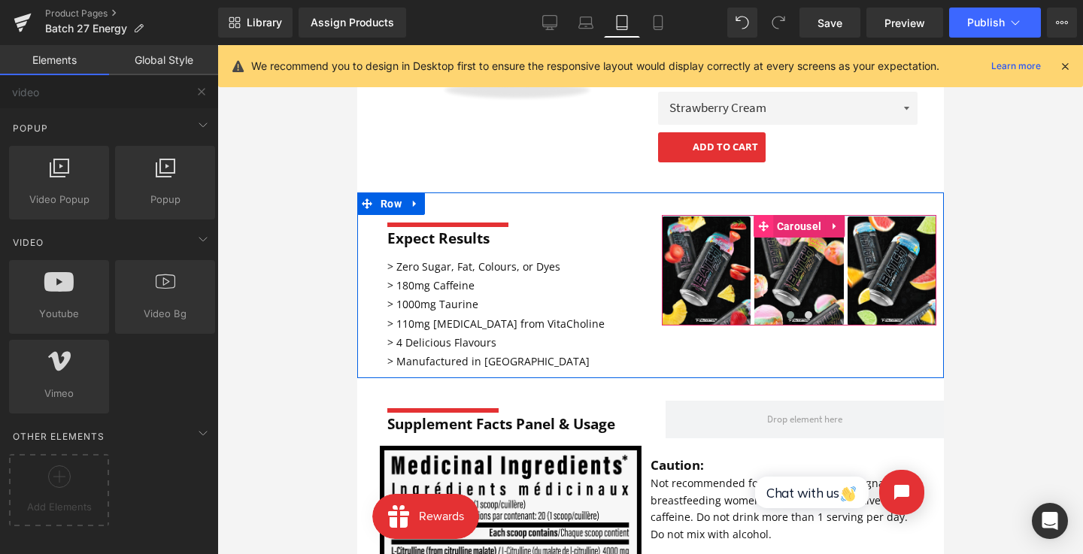
click at [741, 217] on div "Image" at bounding box center [705, 271] width 89 height 109
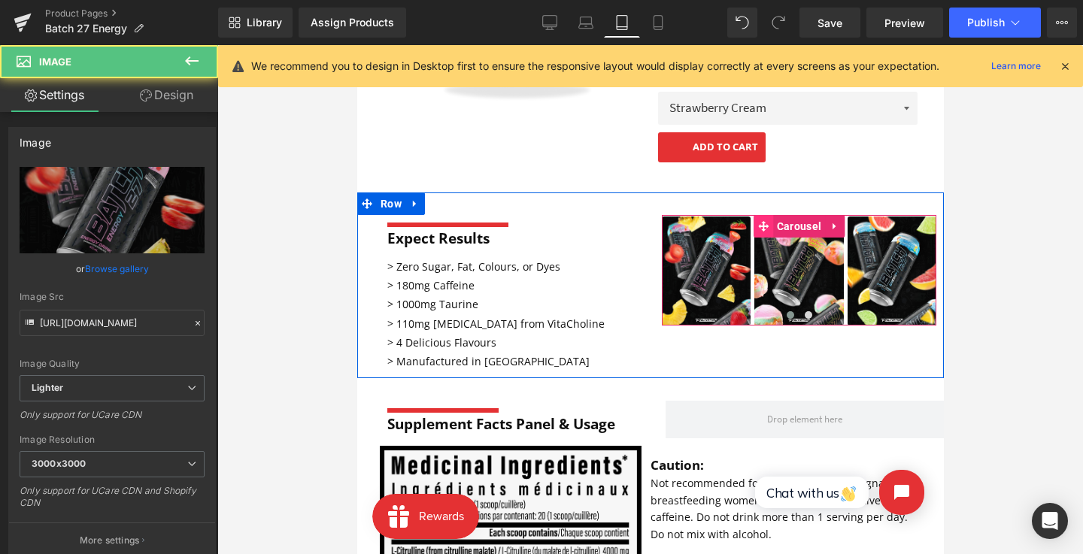
click at [766, 217] on span at bounding box center [763, 226] width 20 height 23
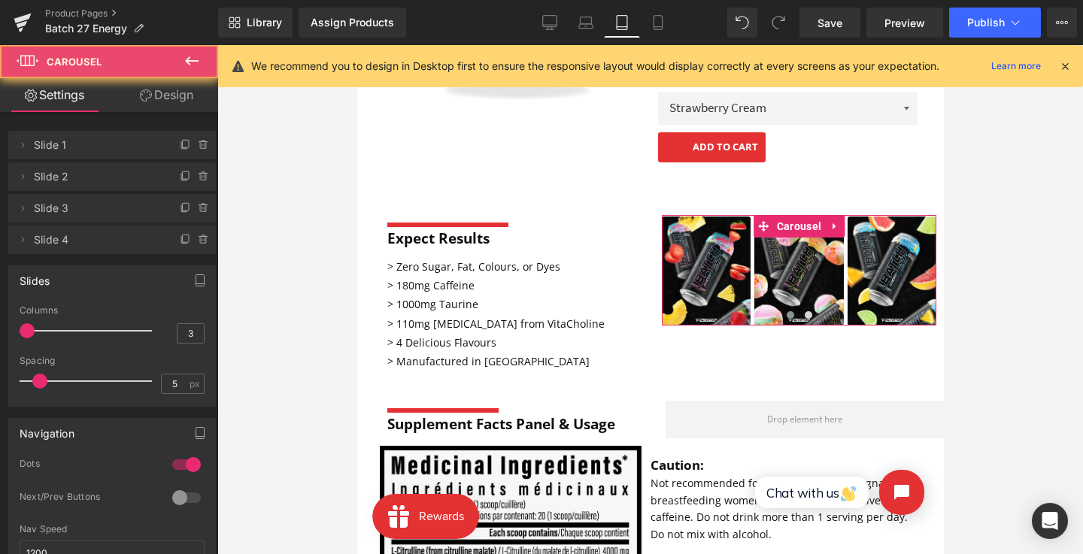
drag, startPoint x: 35, startPoint y: 326, endPoint x: 0, endPoint y: 317, distance: 36.5
click at [0, 317] on div "Slides 1 Columns 1 1 Columns 1 3 Columns 3 1 Columns 1 0px Spacing 0 px 5px Spa…" at bounding box center [112, 330] width 225 height 153
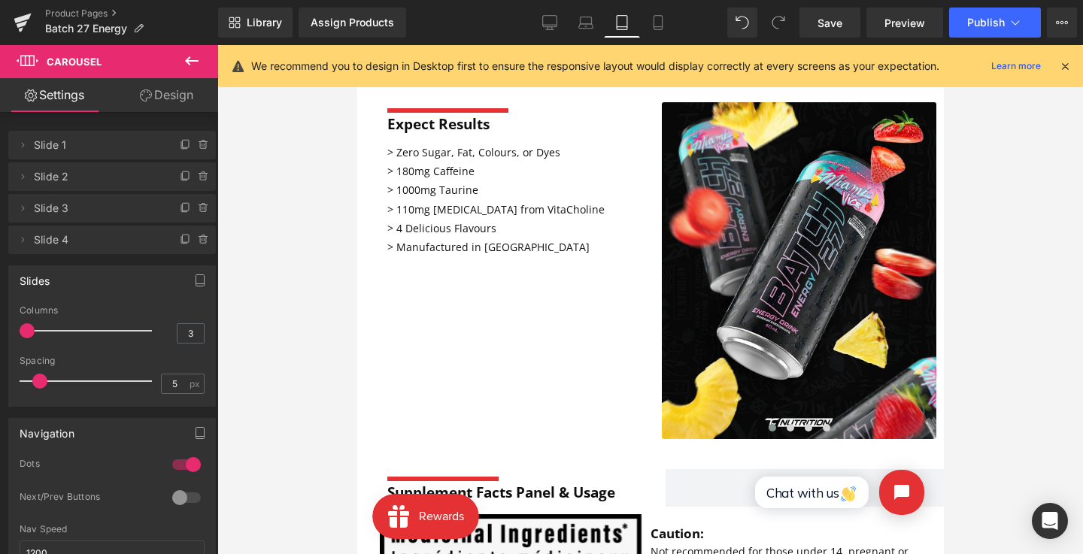
scroll to position [238, 0]
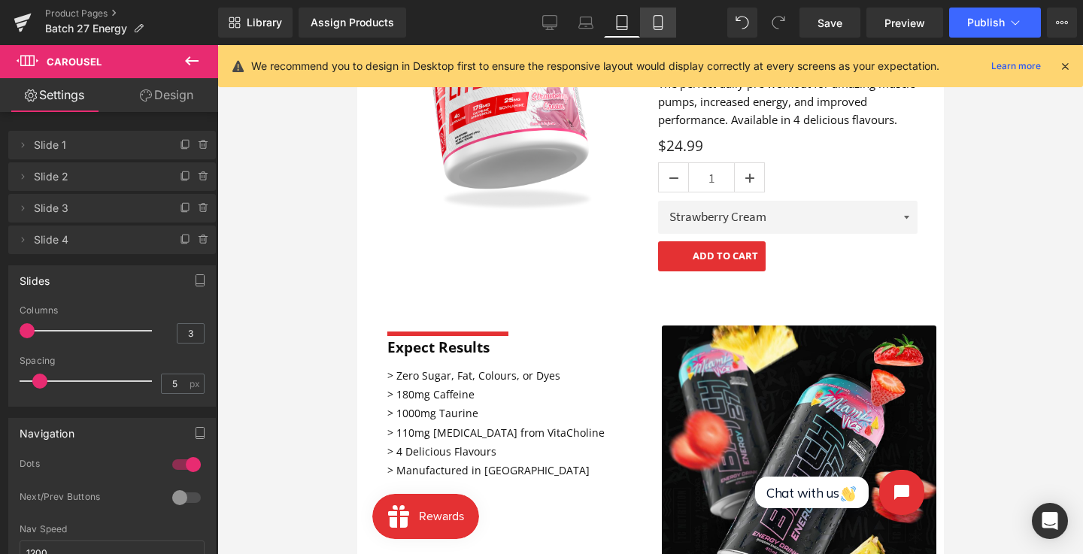
click at [666, 31] on link "Mobile" at bounding box center [658, 23] width 36 height 30
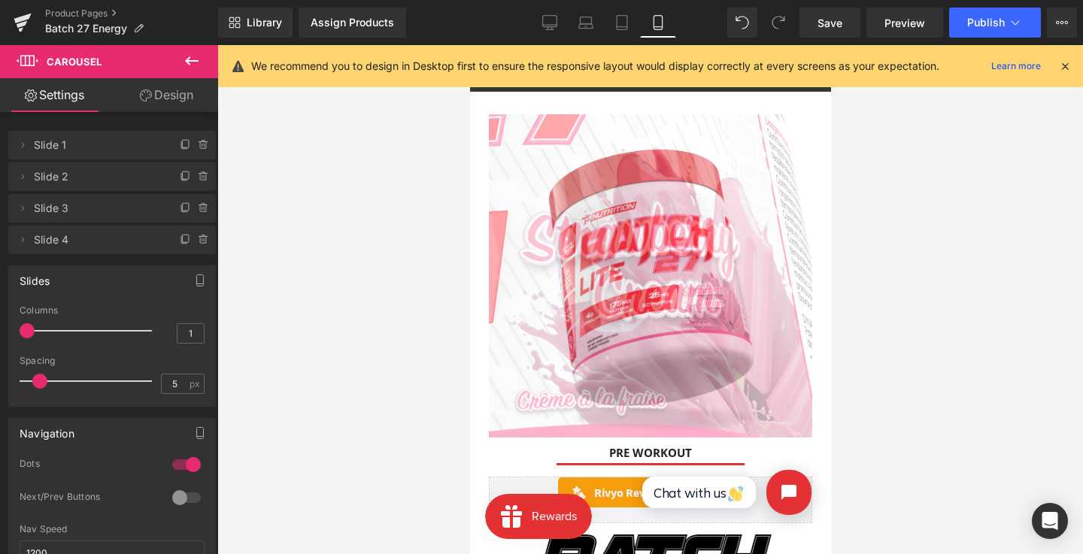
scroll to position [212, 0]
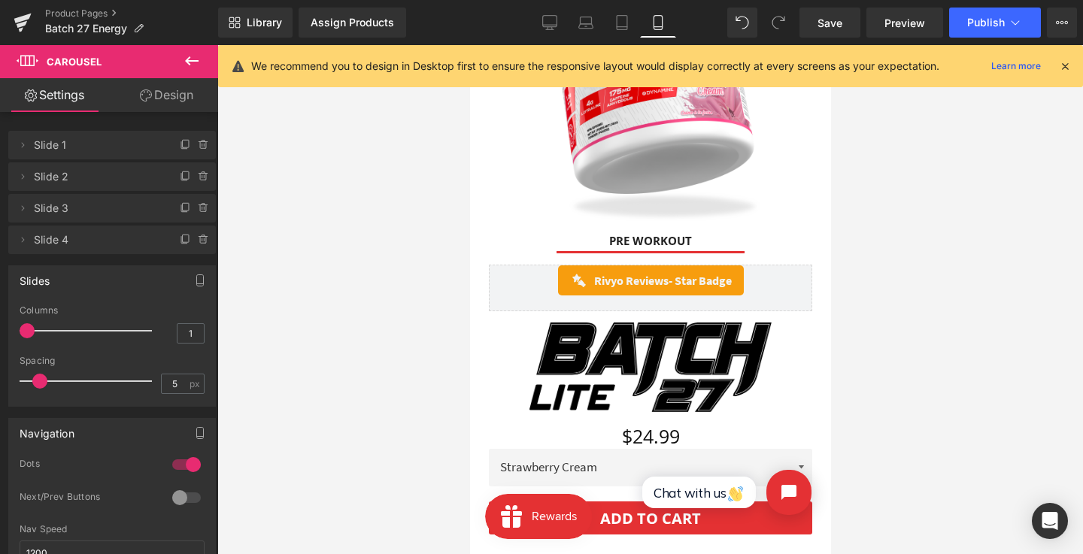
click at [660, 239] on div "PRE WORKOUT Heading" at bounding box center [649, 241] width 323 height 16
click at [660, 239] on h3 "PRE WORKOUT" at bounding box center [649, 241] width 323 height 16
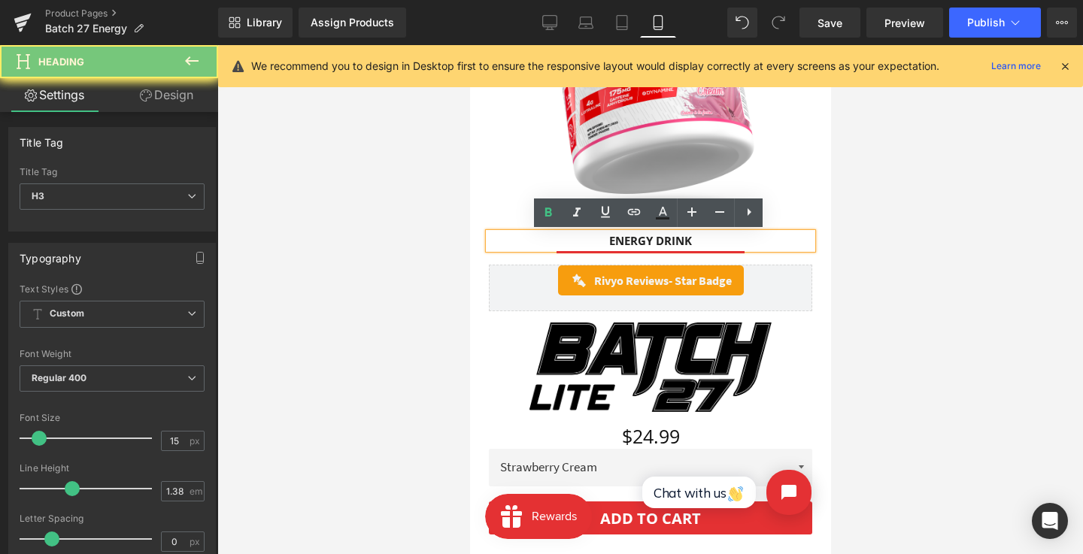
click at [569, 236] on h3 "ENERGY DRINK" at bounding box center [649, 241] width 323 height 16
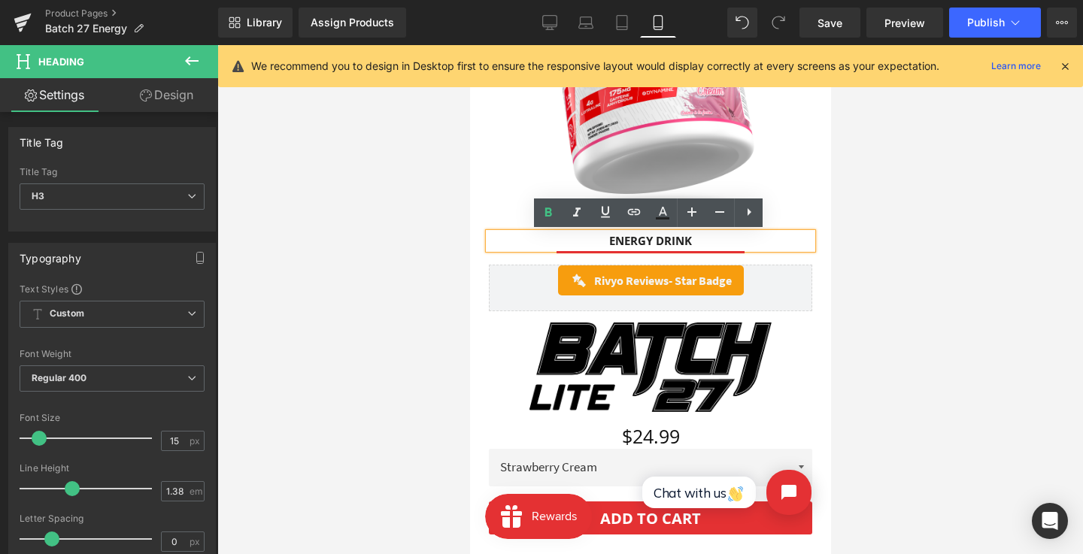
click at [551, 258] on div "ENERGY DRINK Heading Separator Rivyo Reviews - Star Badge Rivyo Reviews Image $…" at bounding box center [650, 380] width 346 height 309
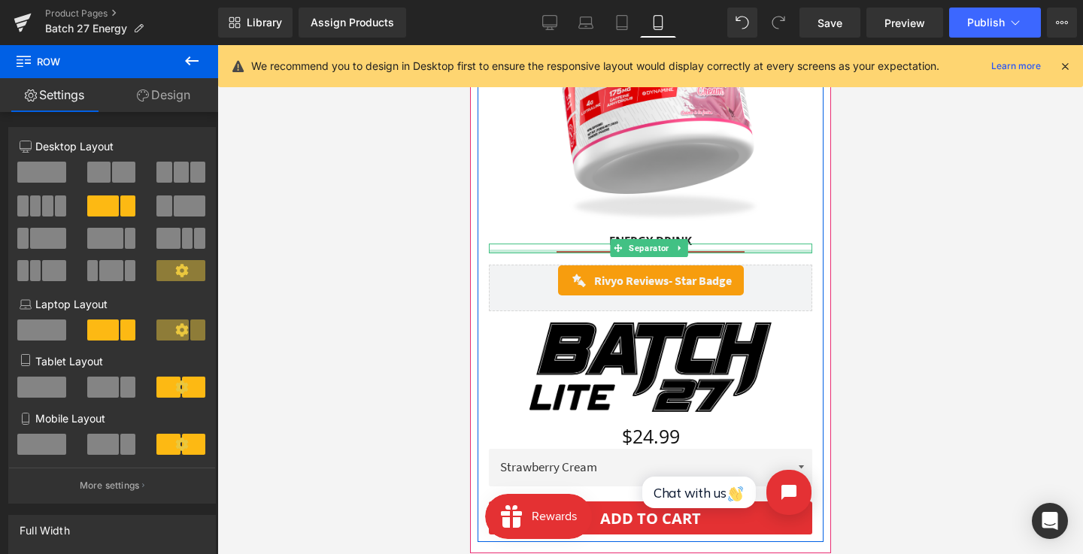
click at [571, 252] on div at bounding box center [649, 252] width 323 height 4
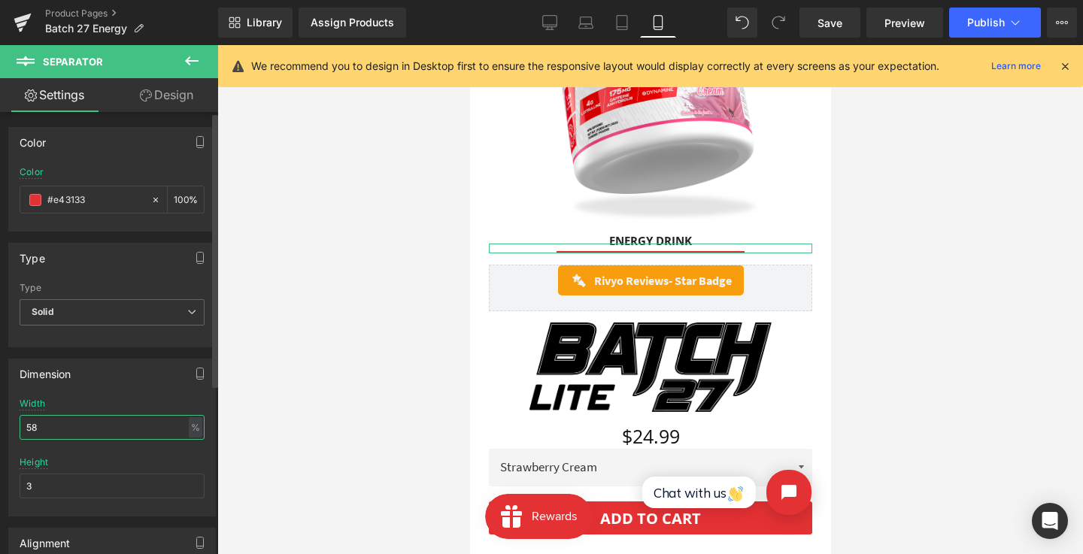
click at [105, 428] on input "58" at bounding box center [112, 427] width 185 height 25
type input "34"
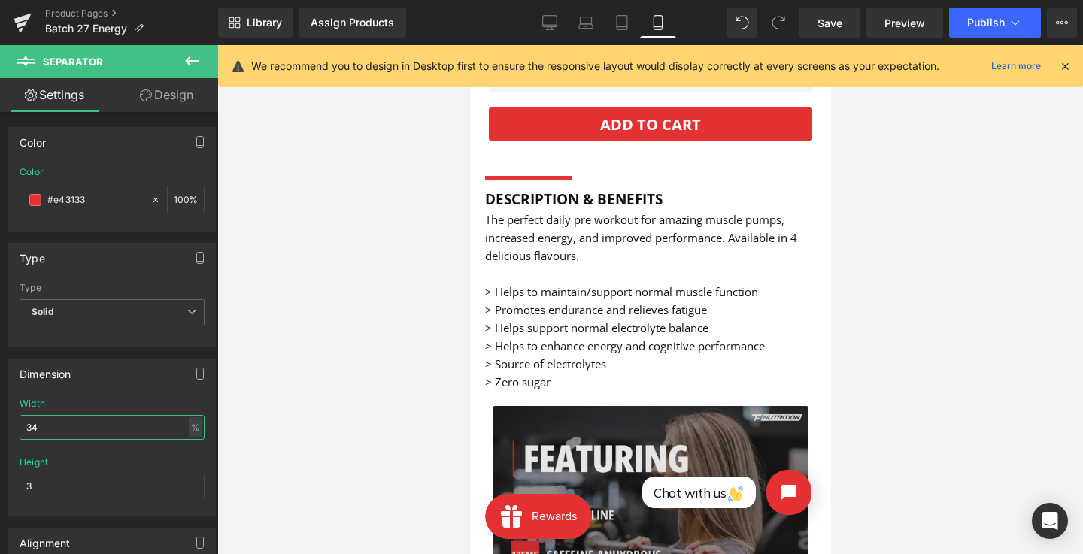
scroll to position [732, 0]
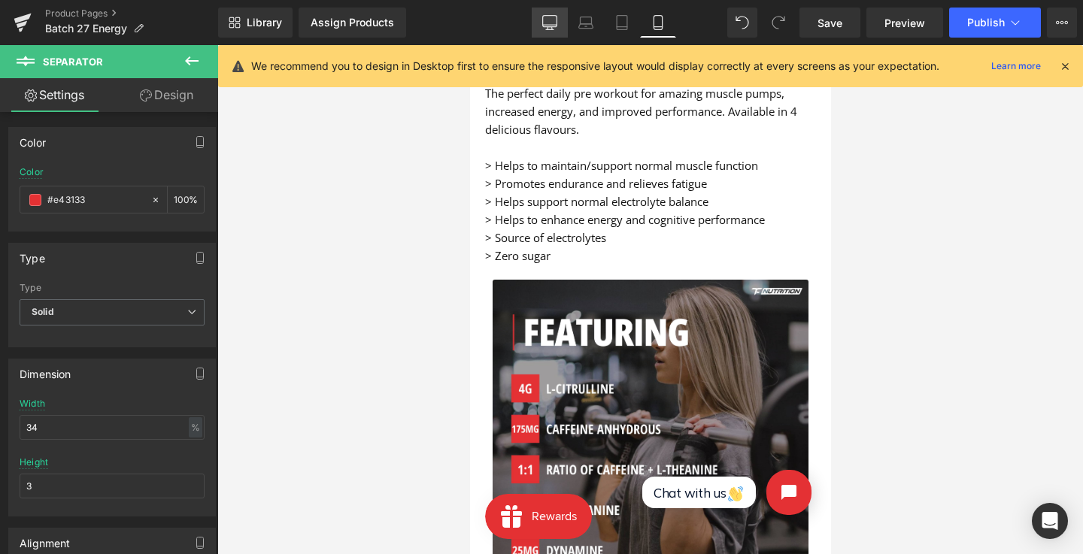
click at [552, 29] on icon at bounding box center [550, 29] width 8 height 0
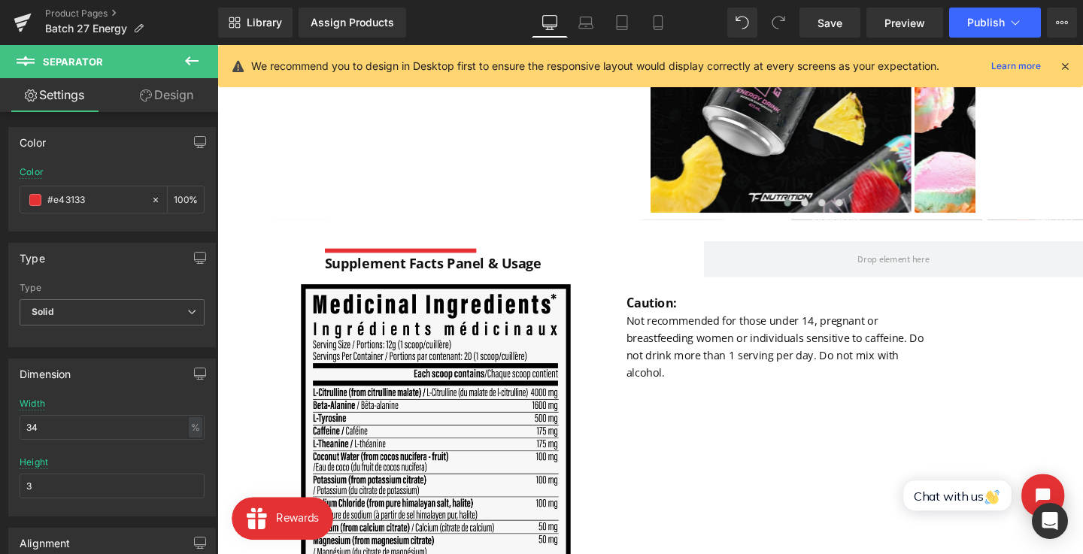
scroll to position [0, 0]
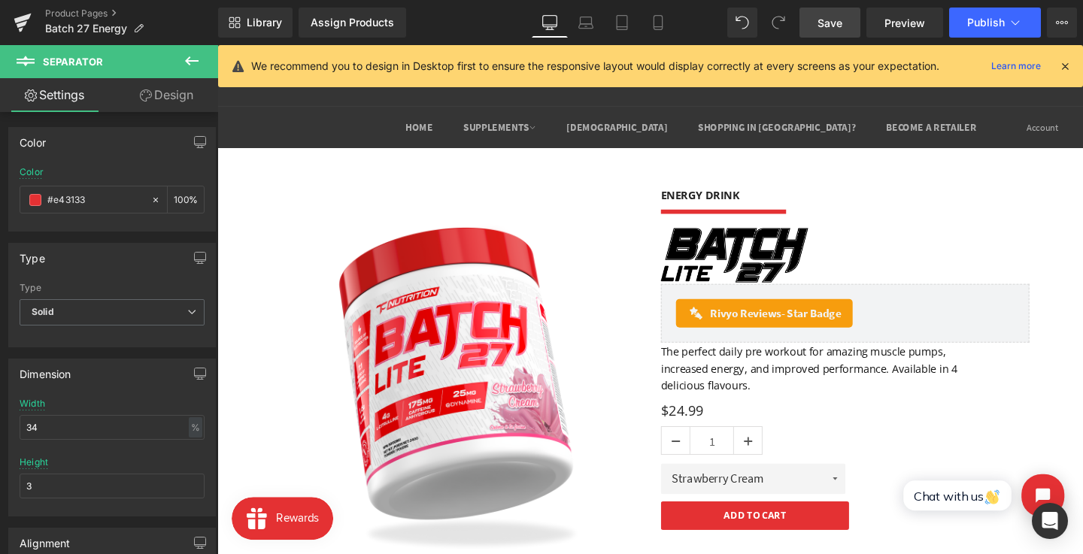
click at [829, 8] on link "Save" at bounding box center [829, 23] width 61 height 30
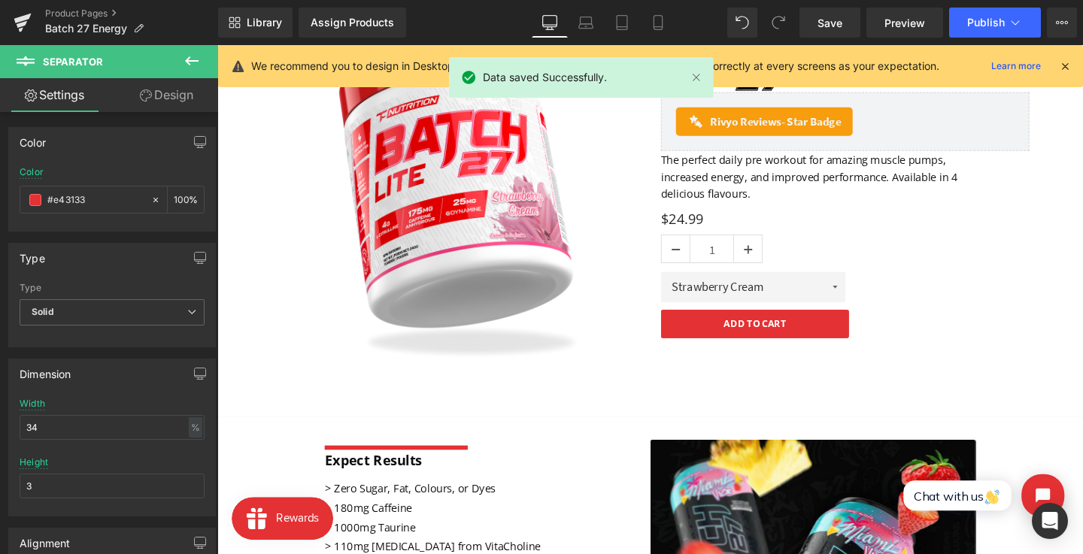
scroll to position [398, 0]
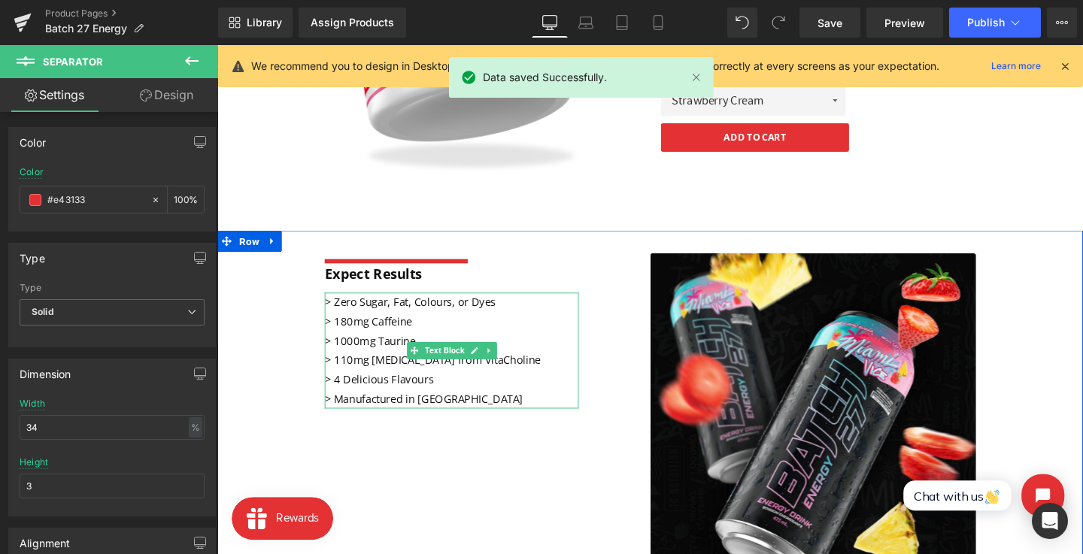
click at [424, 346] on p "> 1000mg Taurine" at bounding box center [463, 356] width 267 height 20
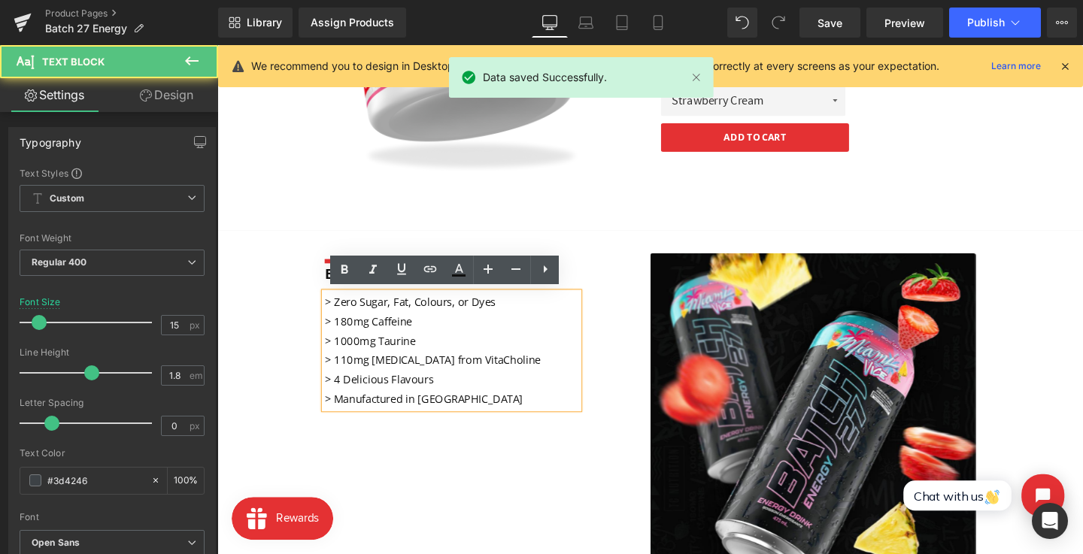
drag, startPoint x: 347, startPoint y: 352, endPoint x: 362, endPoint y: 335, distance: 22.9
click at [330, 314] on div "> Zero Sugar, Fat, Colours, or Dyes > 180mg Caffeine > 1000mg Taurine > 110mg […" at bounding box center [463, 366] width 267 height 122
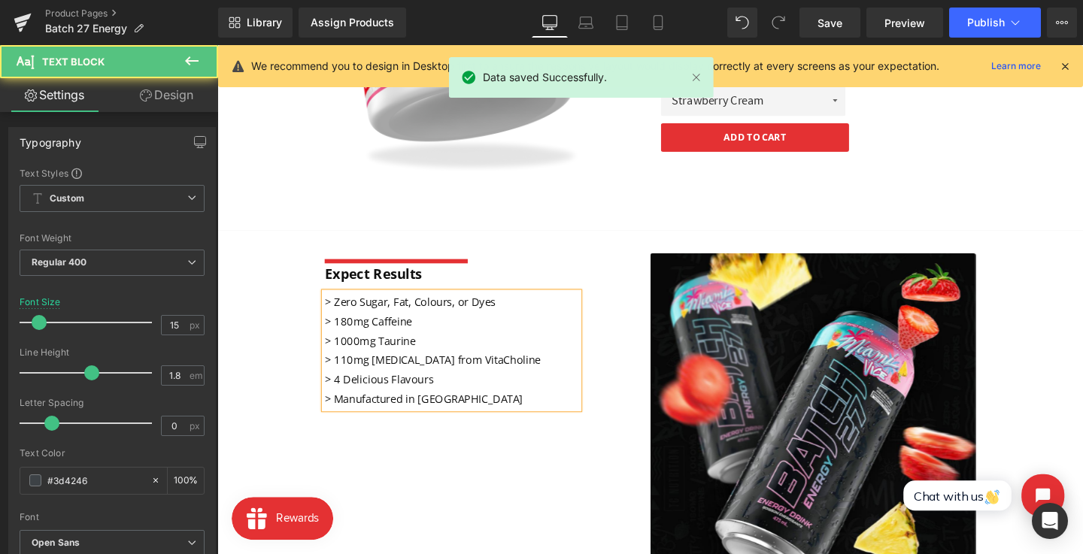
click at [372, 341] on p "> 180mg Caffeine" at bounding box center [463, 336] width 267 height 20
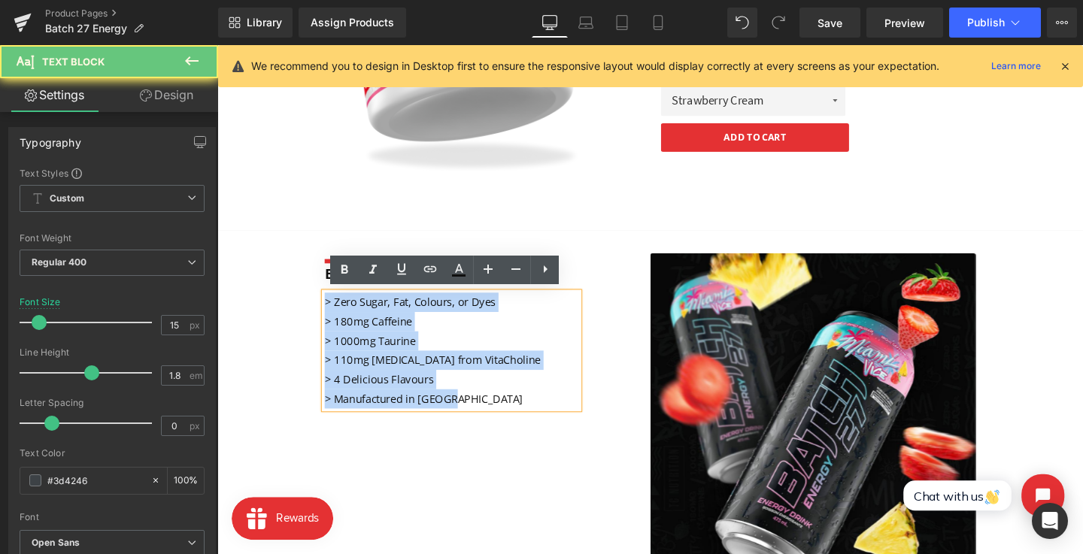
drag, startPoint x: 480, startPoint y: 414, endPoint x: 426, endPoint y: 403, distance: 55.3
click at [330, 316] on div "> Zero Sugar, Fat, Colours, or Dyes > 180mg Caffeine > 1000mg Taurine > 110mg […" at bounding box center [463, 366] width 267 height 122
copy div "> Zero Sugar, Fat, Colours, or Dyes > 180mg Caffeine > 1000mg Taurine > 110mg […"
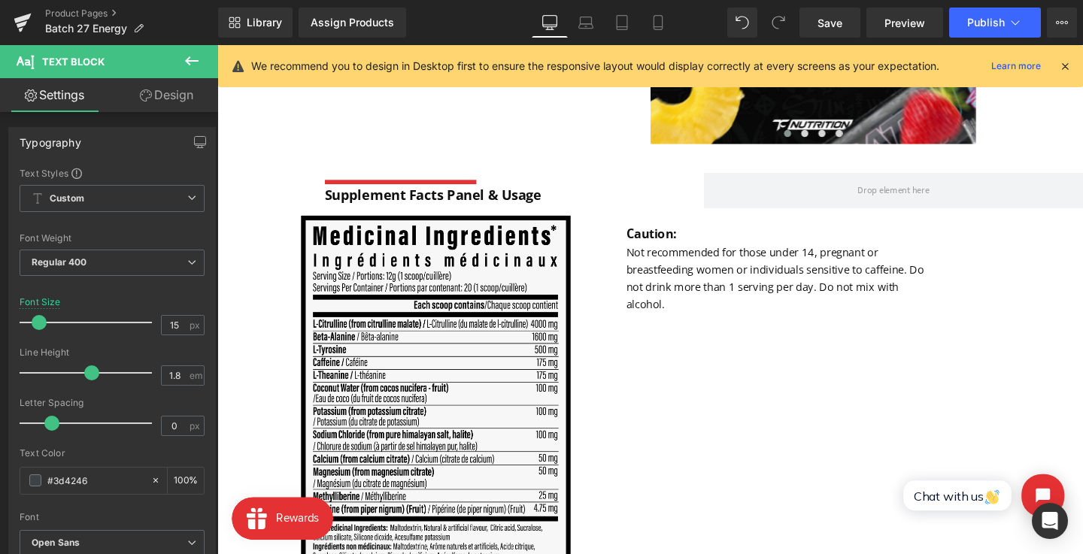
scroll to position [938, 0]
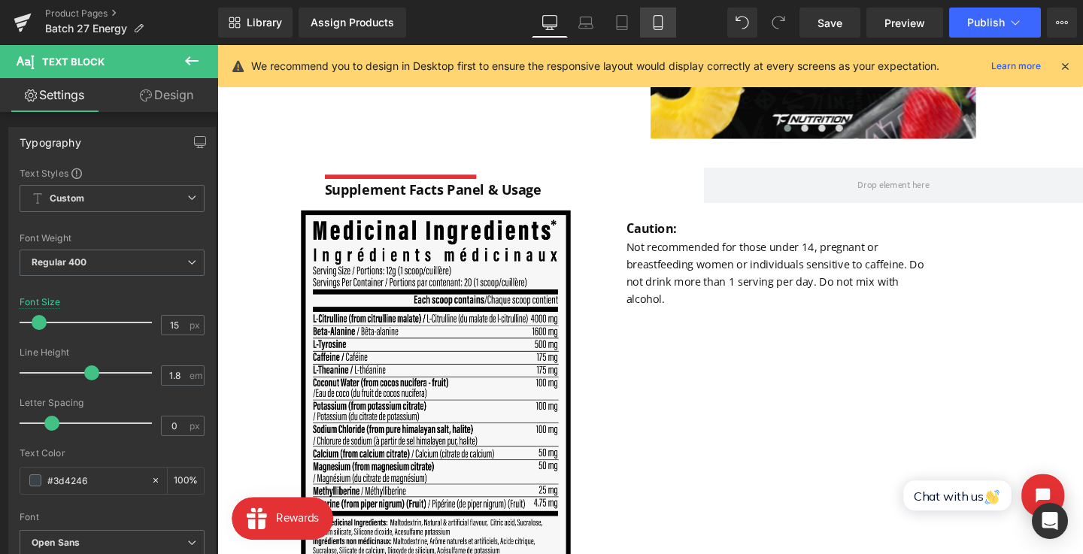
click at [653, 24] on icon at bounding box center [657, 22] width 15 height 15
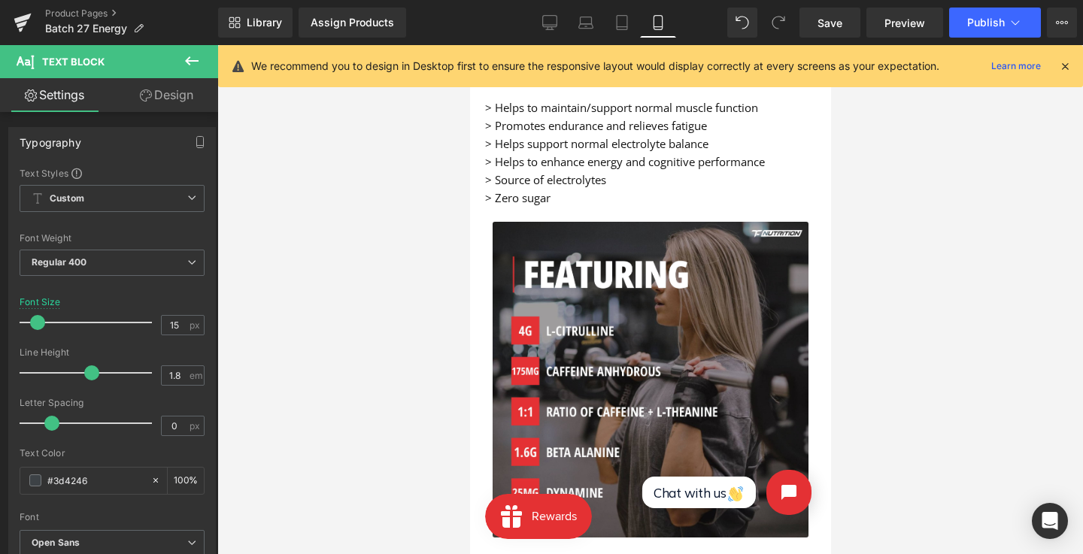
scroll to position [1174, 0]
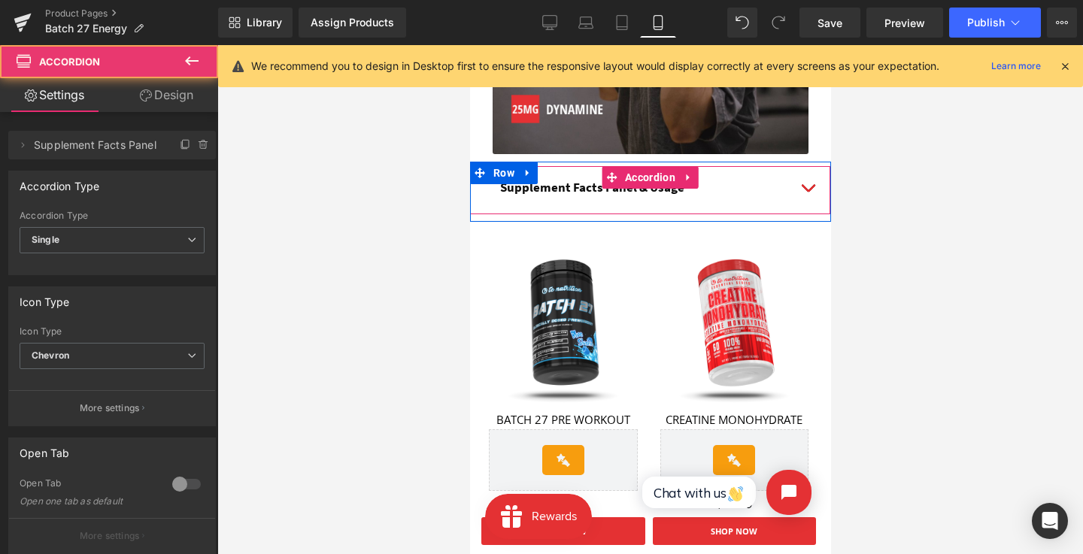
click at [539, 199] on div "Supplement Facts Panel & Usage Text Block" at bounding box center [645, 188] width 353 height 44
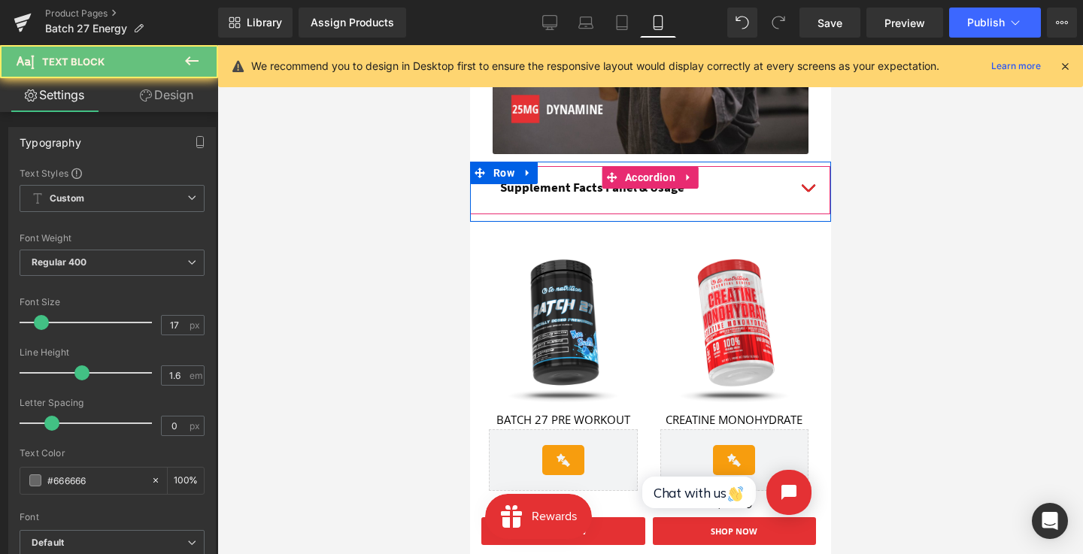
click at [539, 189] on strong "Supplement Facts Panel & Usage" at bounding box center [591, 187] width 184 height 17
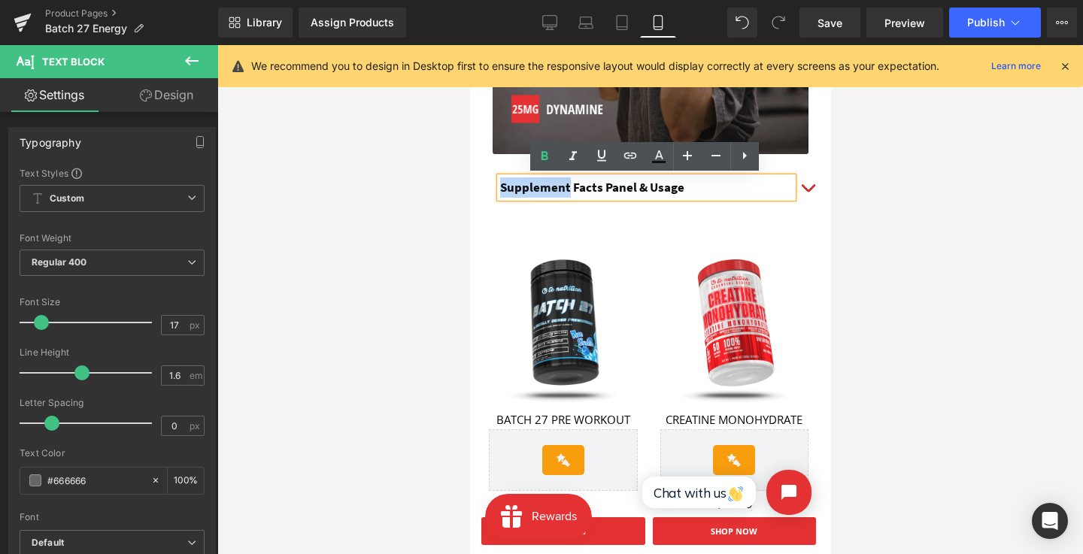
click at [617, 189] on strong "Supplement Facts Panel & Usage" at bounding box center [591, 187] width 184 height 17
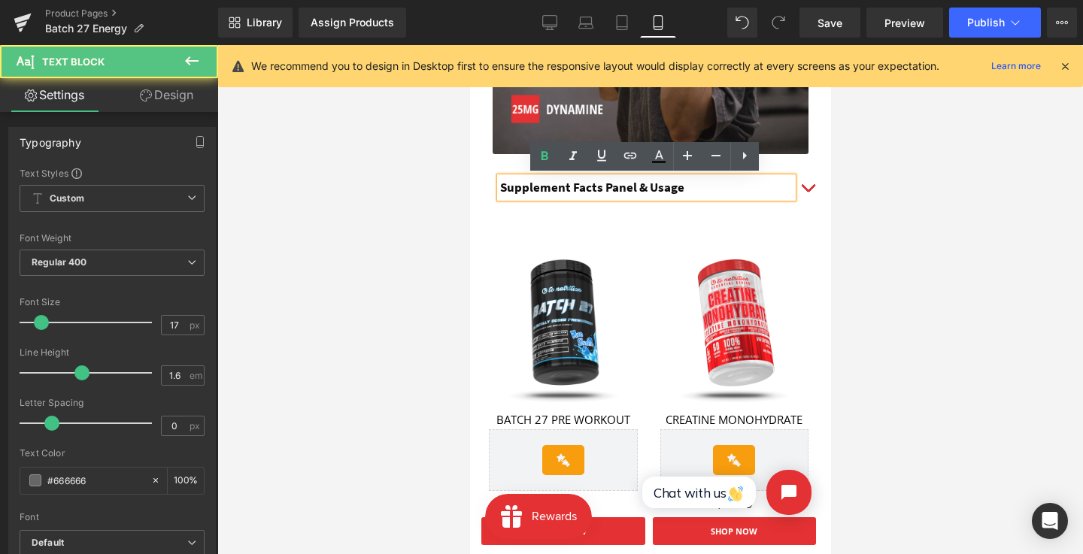
click at [641, 189] on strong "Supplement Facts Panel & Usage" at bounding box center [591, 187] width 184 height 17
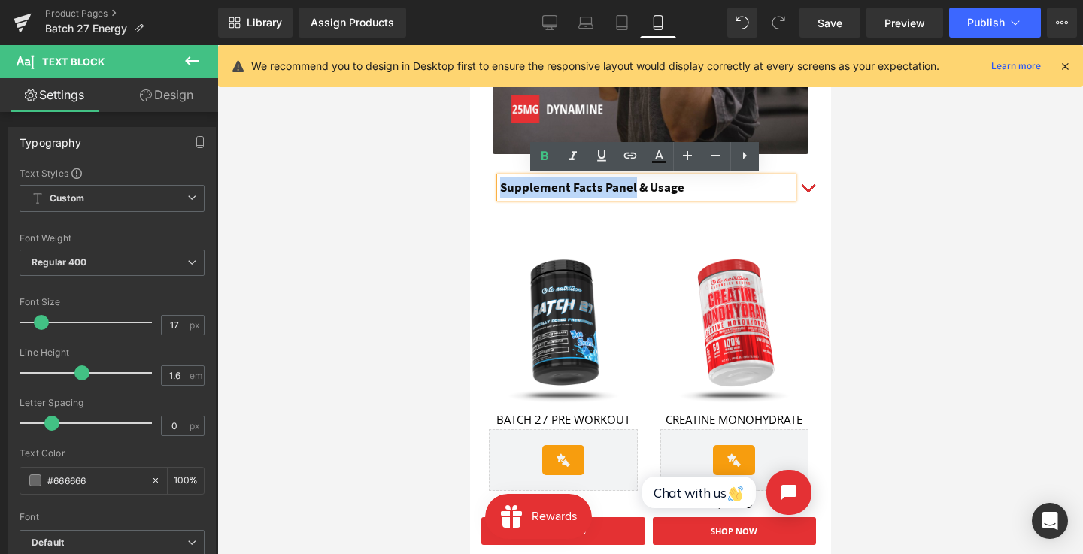
drag, startPoint x: 633, startPoint y: 189, endPoint x: 423, endPoint y: 189, distance: 209.8
click at [469, 189] on html "Skip to content Search Home Supplements PRE WORKOUT CREATINE EAAs PROTEIN WEIGH…" at bounding box center [649, 160] width 361 height 2578
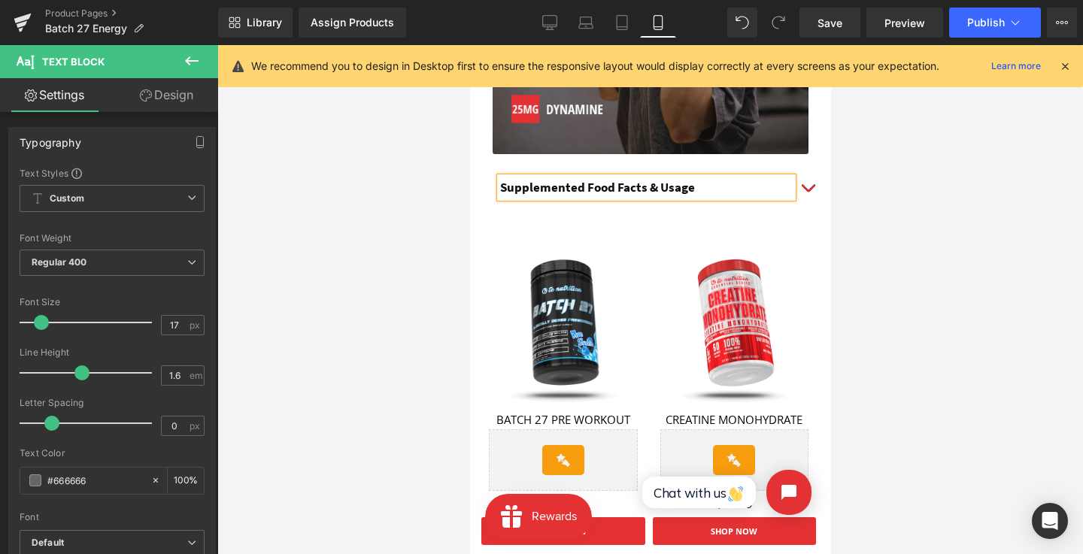
click at [807, 192] on span "button" at bounding box center [807, 192] width 0 height 0
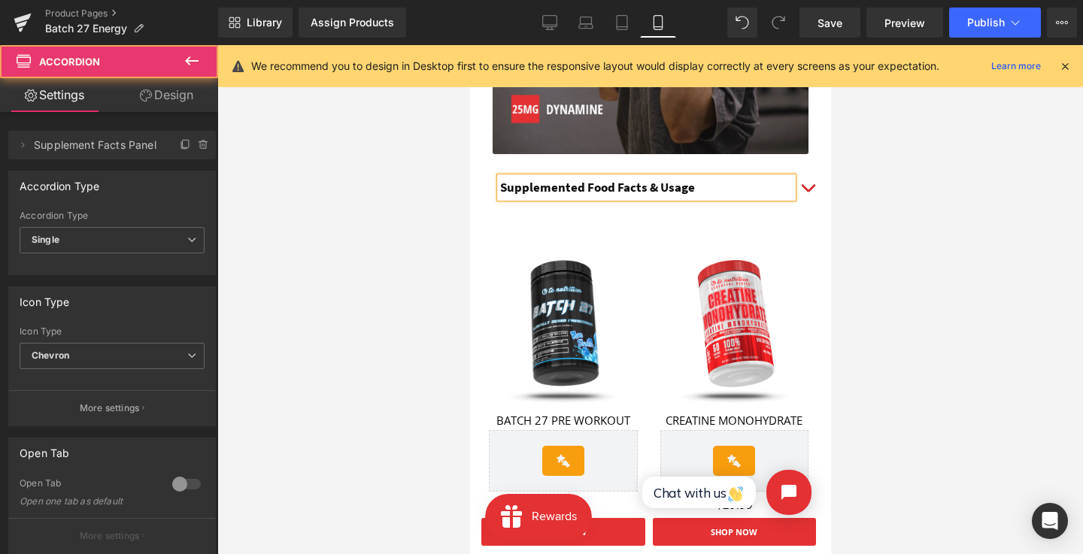
click at [889, 211] on div at bounding box center [649, 299] width 865 height 509
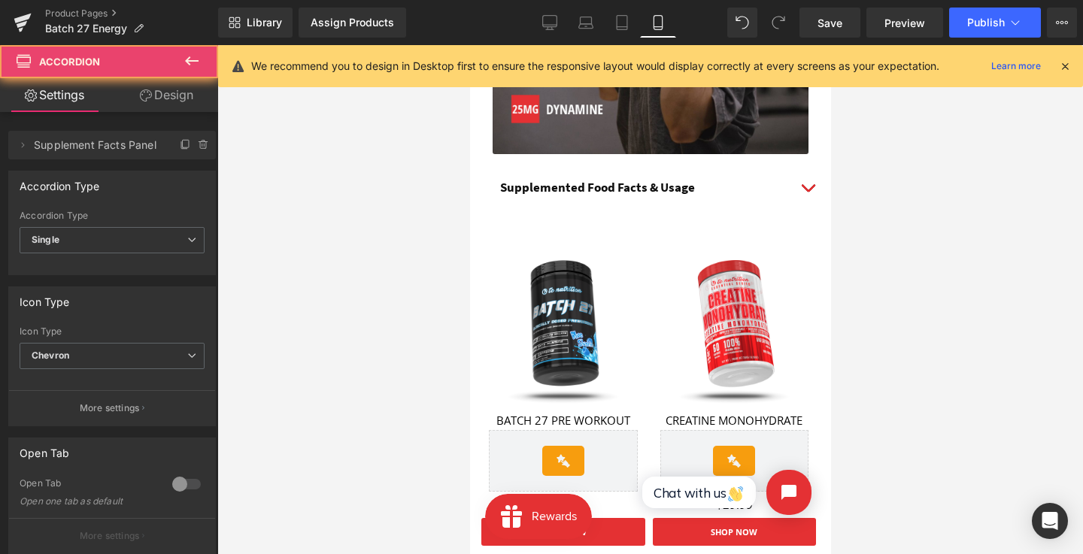
click at [807, 185] on button "button" at bounding box center [807, 187] width 30 height 43
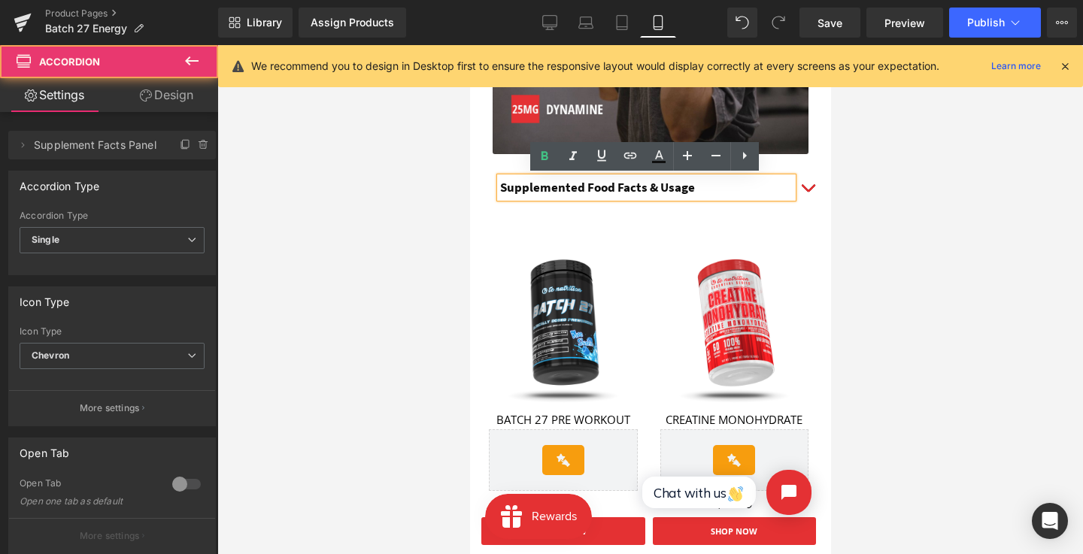
click at [807, 185] on button "button" at bounding box center [807, 187] width 30 height 43
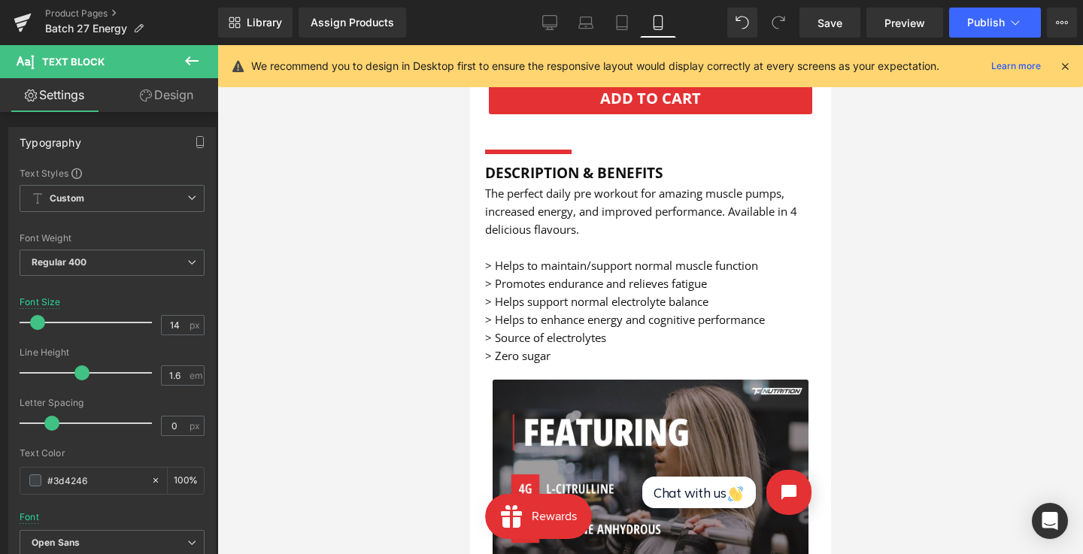
scroll to position [549, 0]
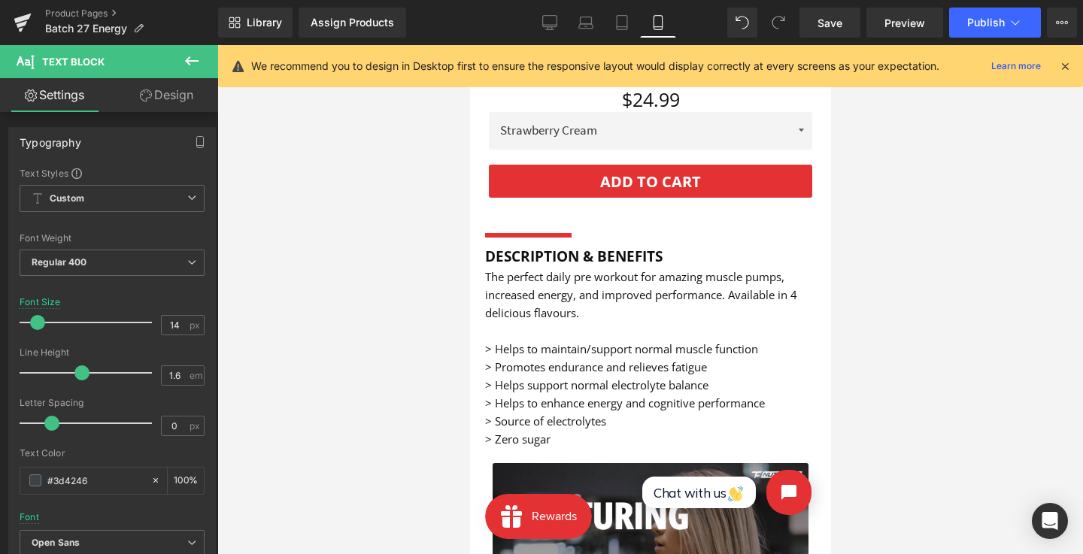
click at [617, 323] on p at bounding box center [649, 331] width 331 height 18
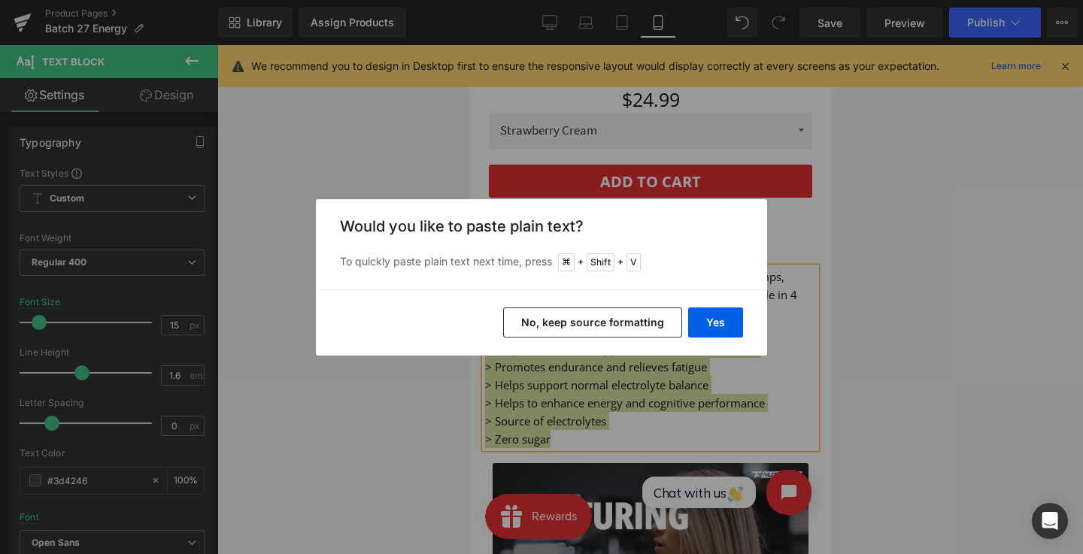
click at [642, 314] on button "No, keep source formatting" at bounding box center [592, 323] width 179 height 30
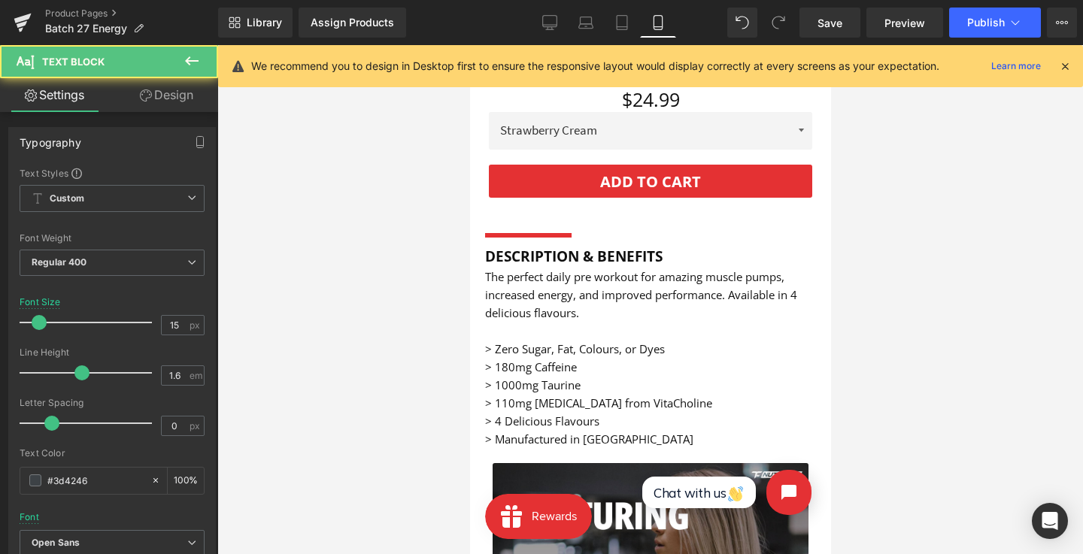
click at [571, 322] on p at bounding box center [649, 331] width 331 height 18
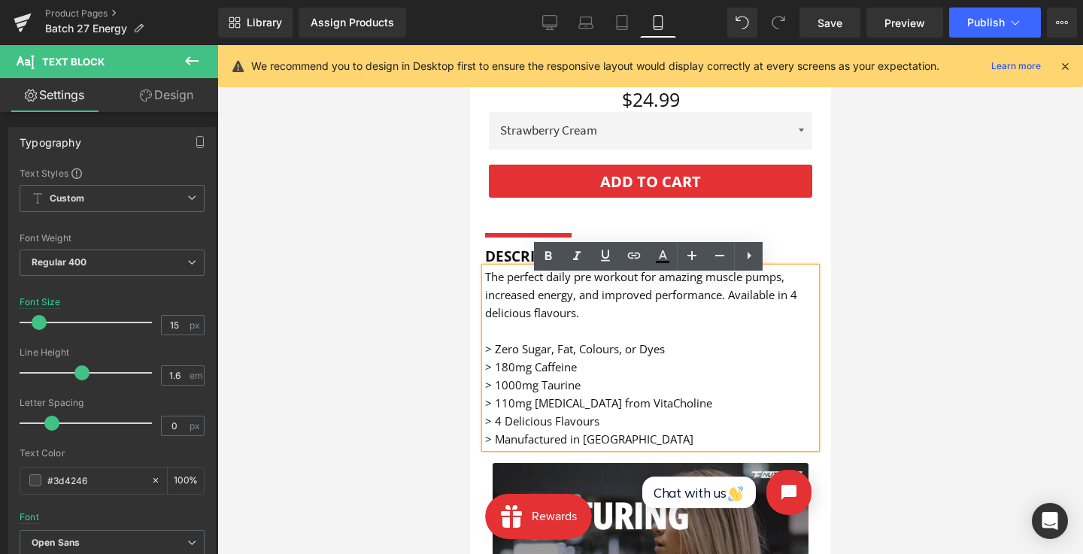
scroll to position [539, 0]
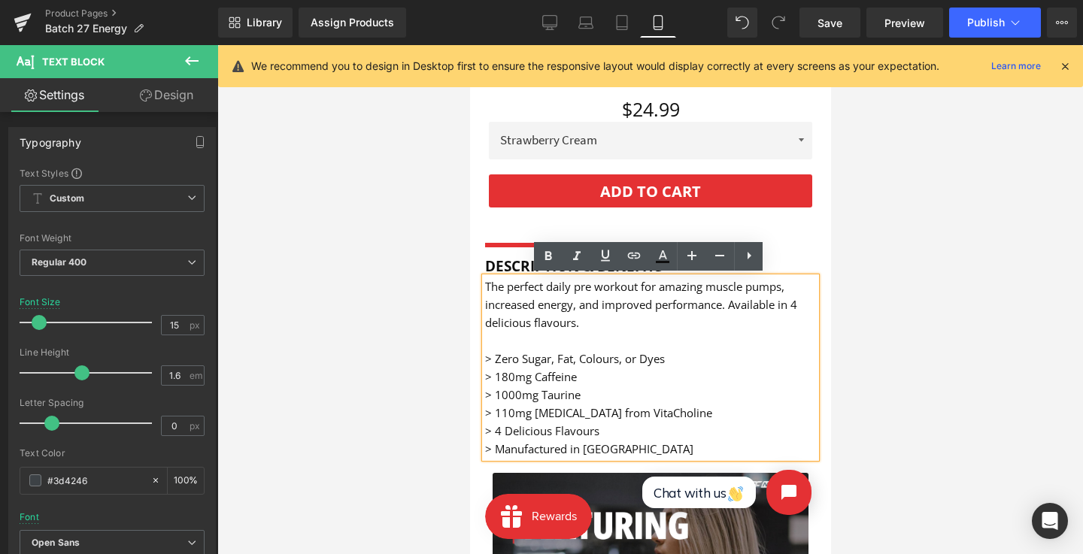
click at [514, 327] on font "The perfect daily pre workout for amazing muscle pumps, increased energy, and i…" at bounding box center [640, 304] width 312 height 51
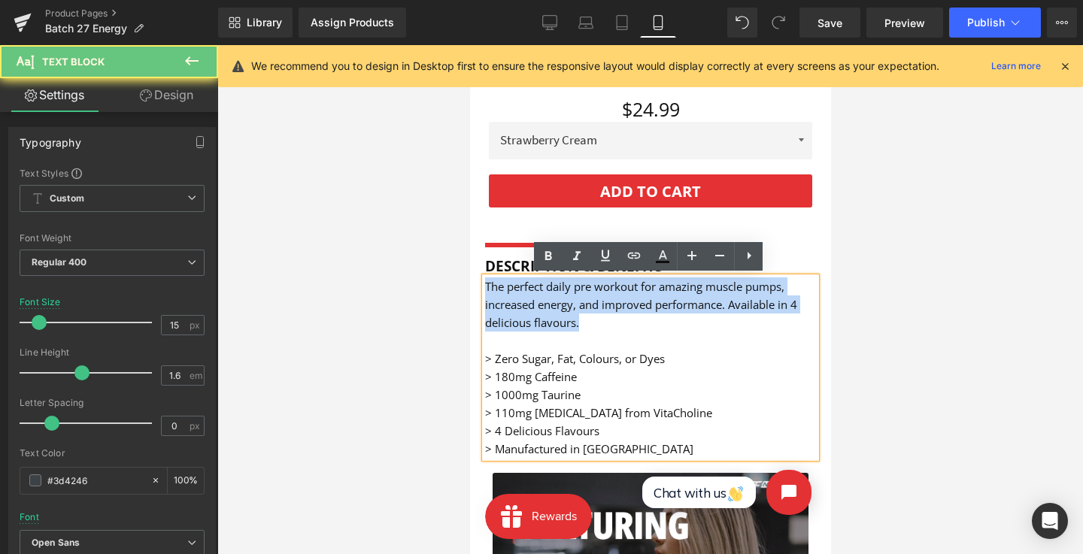
drag, startPoint x: 539, startPoint y: 337, endPoint x: 416, endPoint y: 286, distance: 133.2
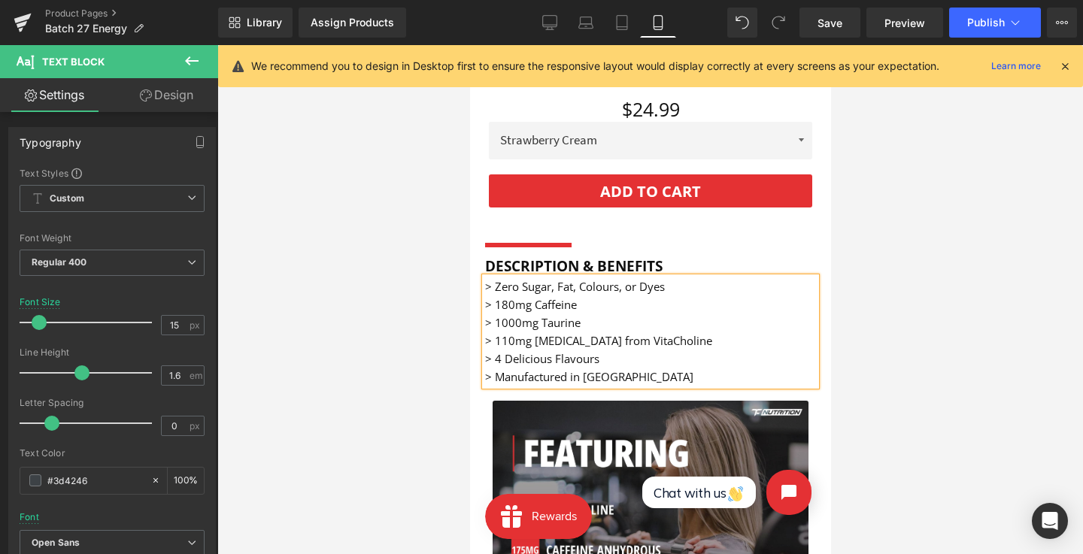
drag, startPoint x: 875, startPoint y: 262, endPoint x: 853, endPoint y: 280, distance: 28.8
click at [875, 262] on div at bounding box center [649, 299] width 865 height 509
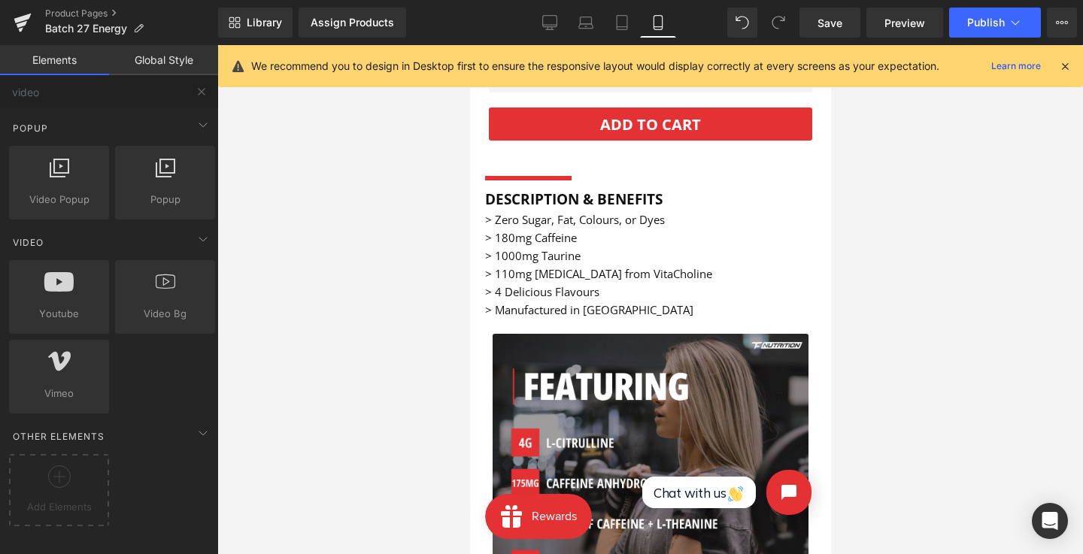
scroll to position [609, 0]
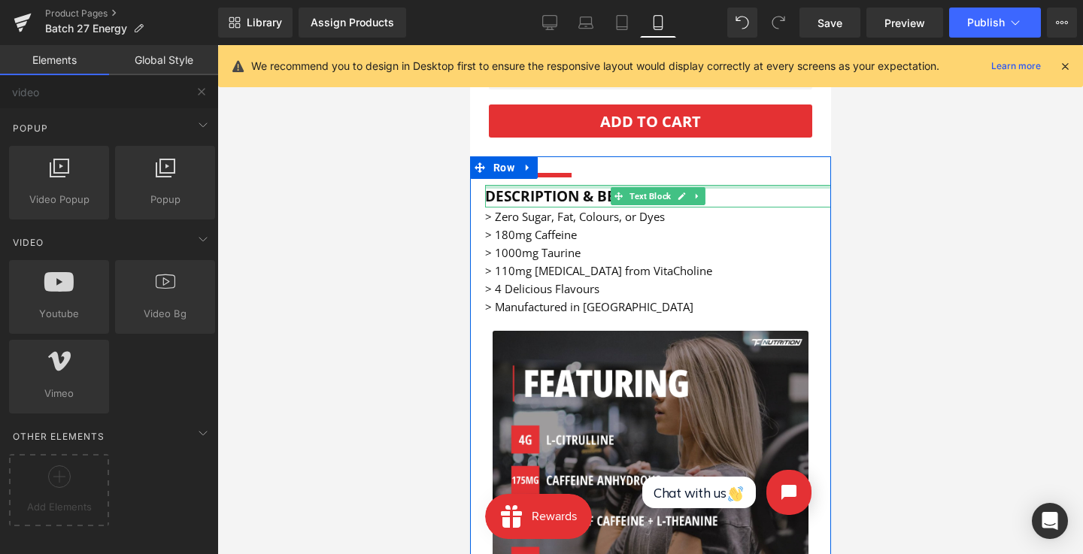
click at [587, 186] on div at bounding box center [657, 187] width 346 height 4
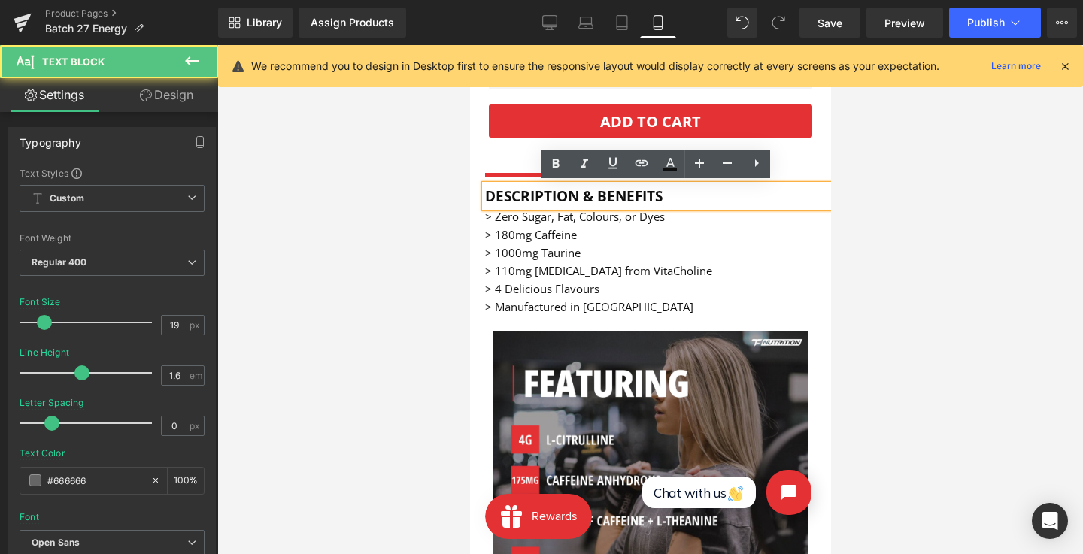
click at [600, 196] on strong "DESCRIPTION & BENEFITS" at bounding box center [572, 196] width 177 height 20
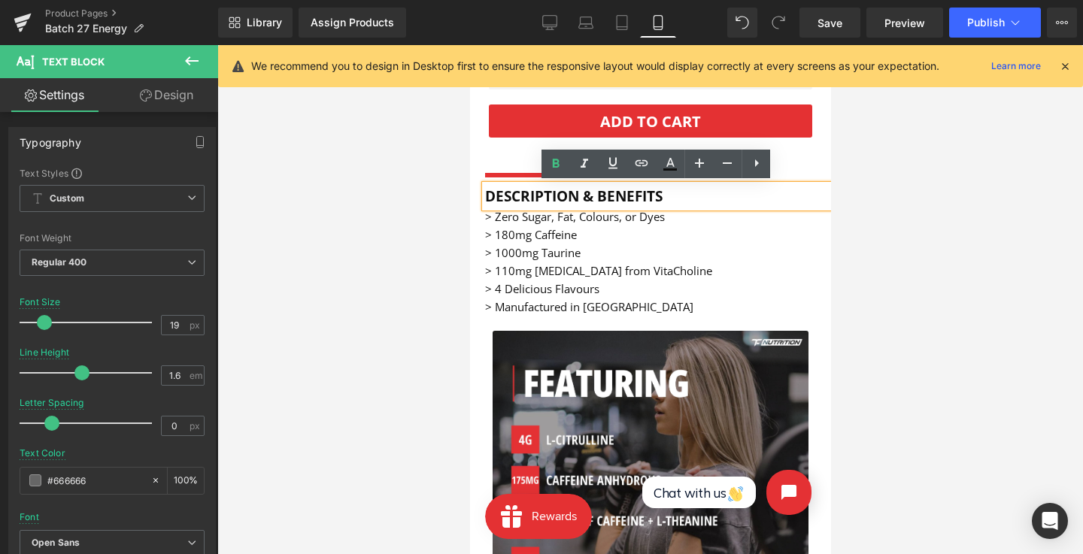
click at [614, 196] on strong "DESCRIPTION & BENEFITS" at bounding box center [572, 196] width 177 height 20
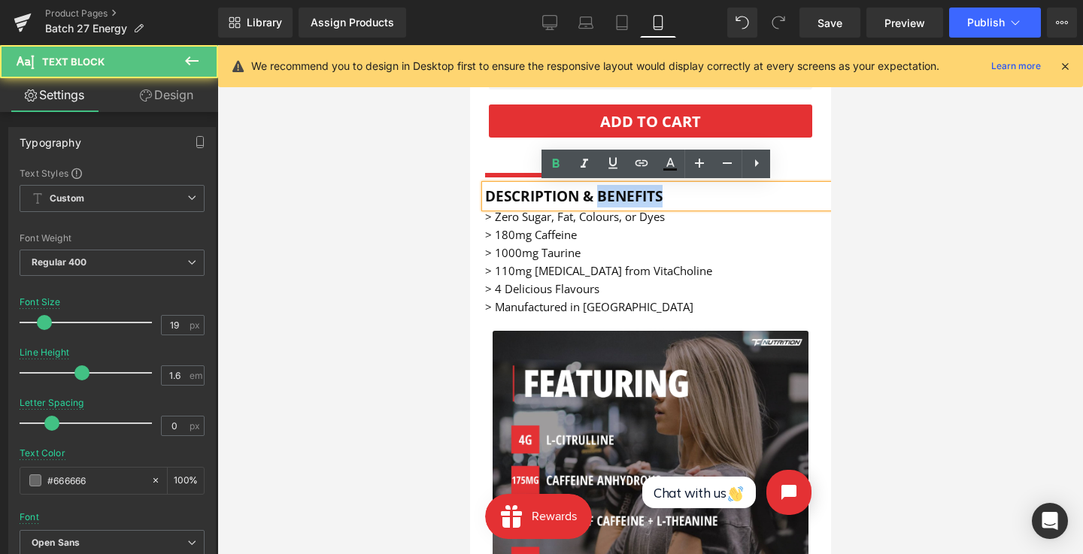
click at [614, 196] on strong "DESCRIPTION & BENEFITS" at bounding box center [572, 196] width 177 height 20
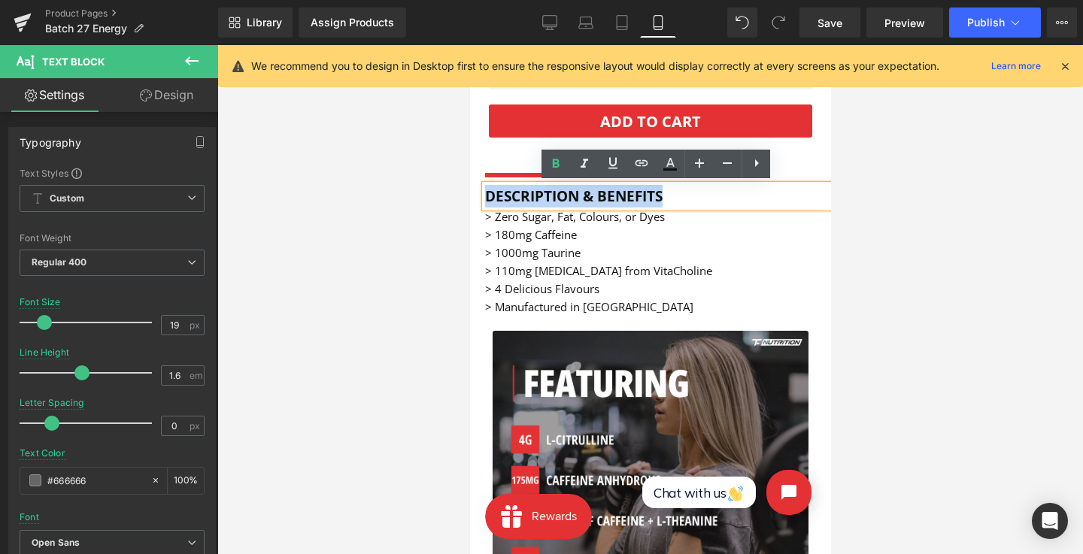
click at [614, 196] on strong "DESCRIPTION & BENEFITS" at bounding box center [572, 196] width 177 height 20
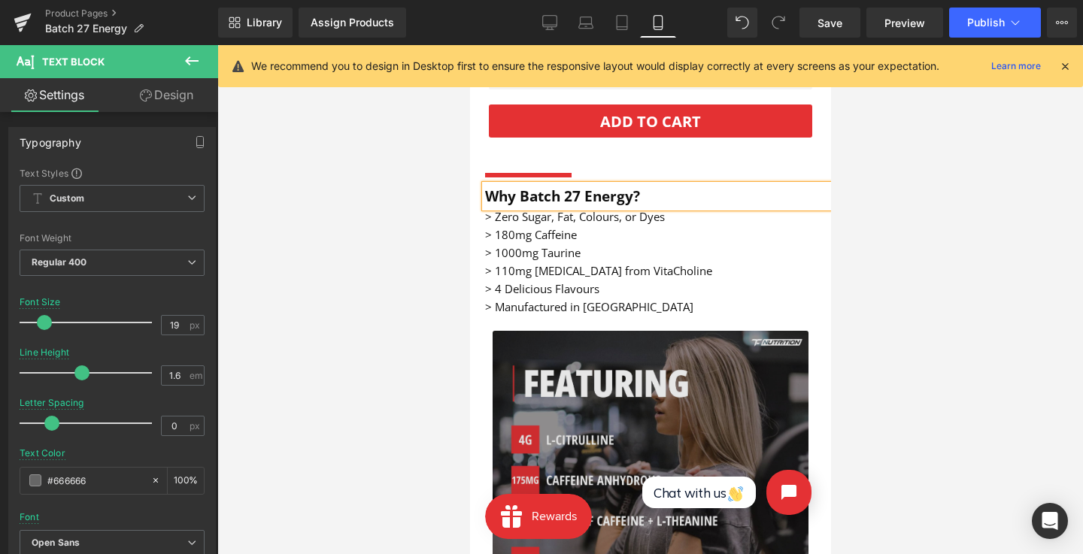
scroll to position [766, 0]
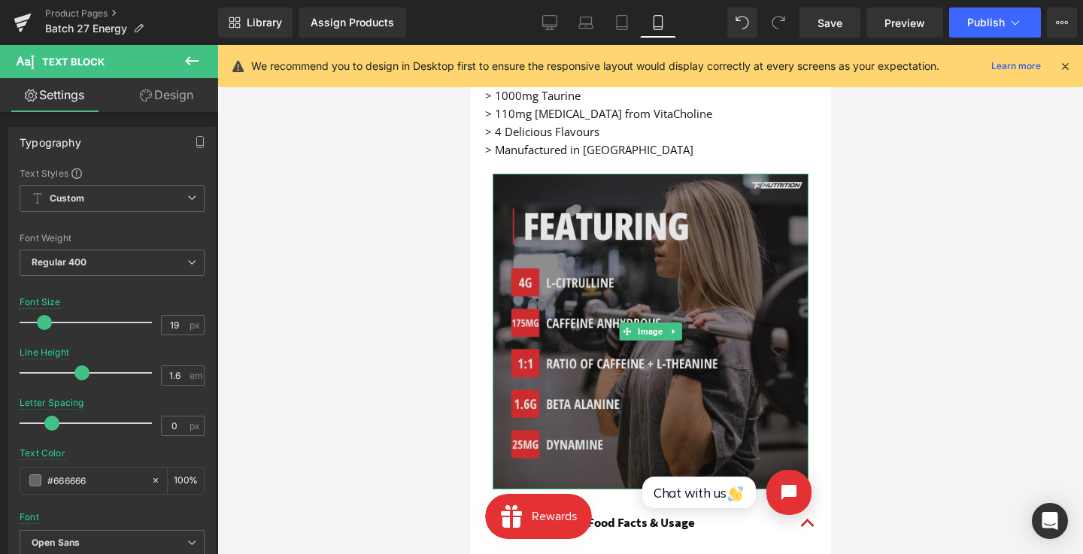
click at [612, 260] on img at bounding box center [650, 332] width 316 height 316
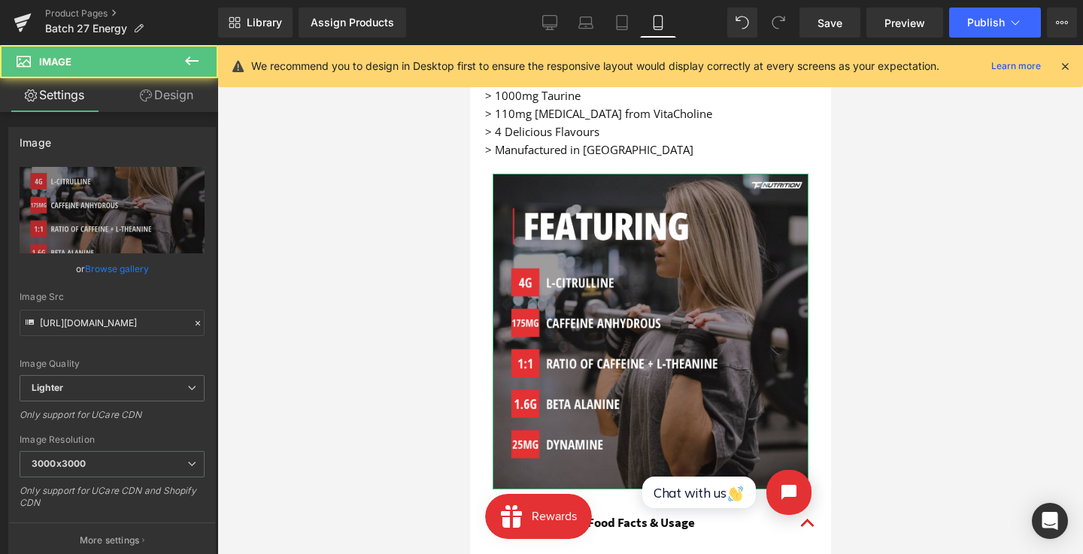
click at [195, 61] on icon at bounding box center [192, 60] width 14 height 9
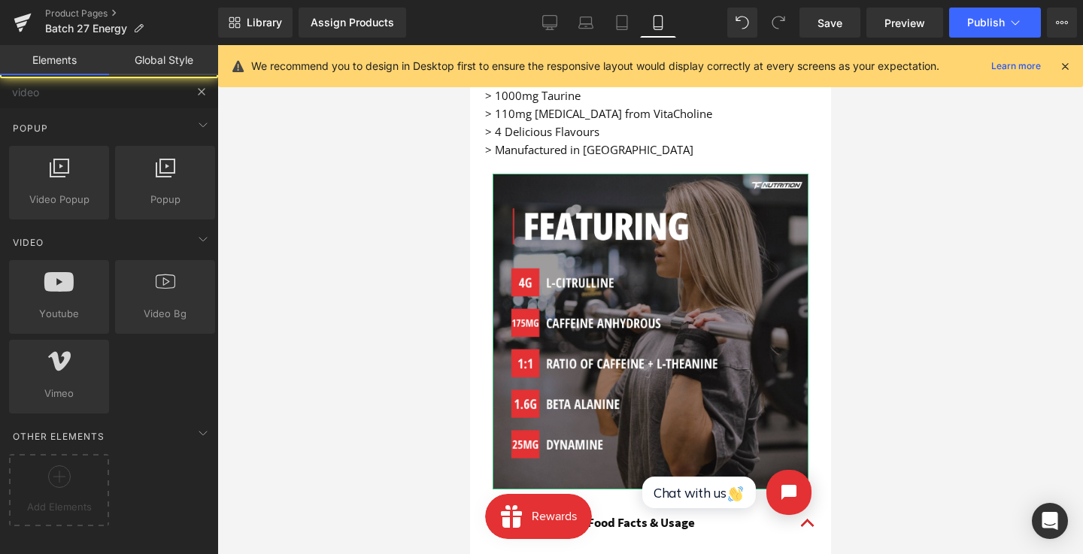
click at [203, 82] on button at bounding box center [201, 91] width 33 height 33
click at [192, 93] on button at bounding box center [201, 91] width 33 height 33
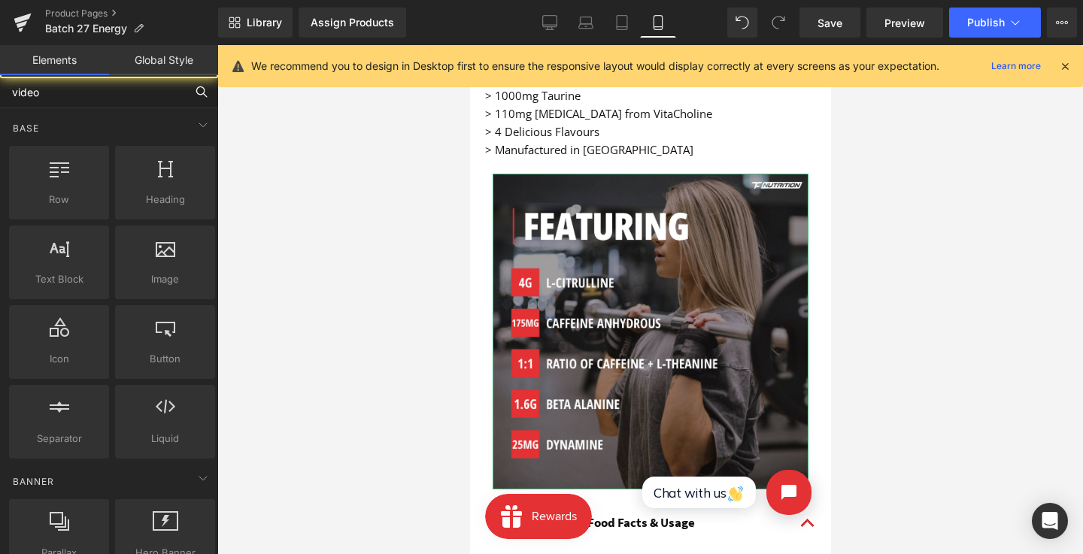
click at [61, 98] on input "video" at bounding box center [92, 91] width 185 height 33
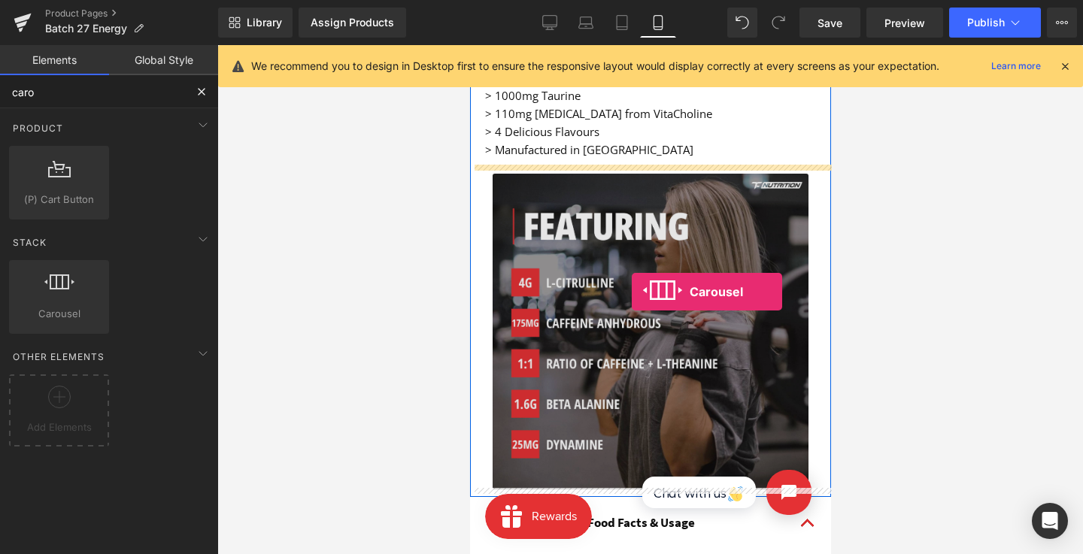
drag, startPoint x: 525, startPoint y: 359, endPoint x: 625, endPoint y: 323, distance: 106.1
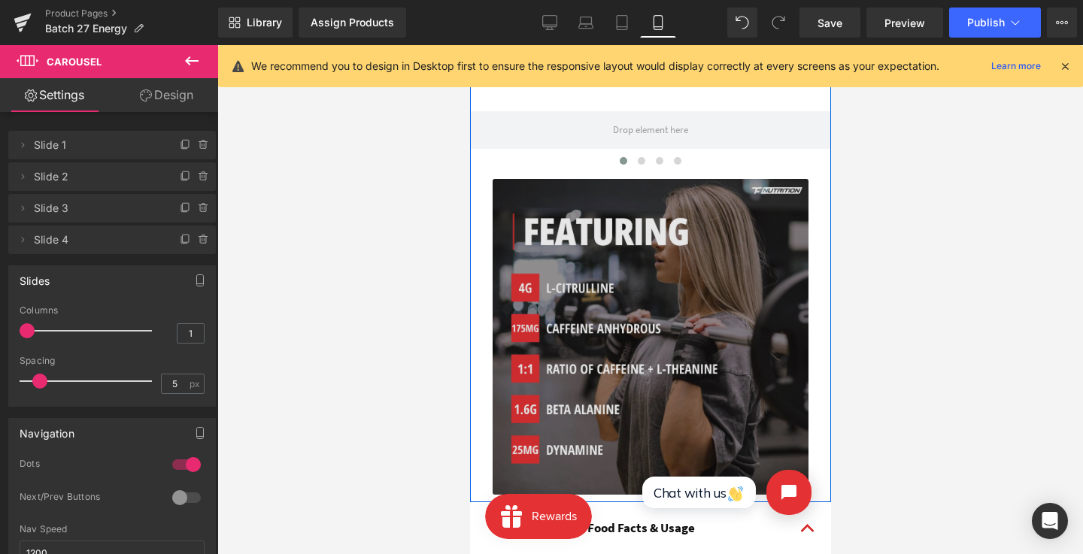
scroll to position [807, 0]
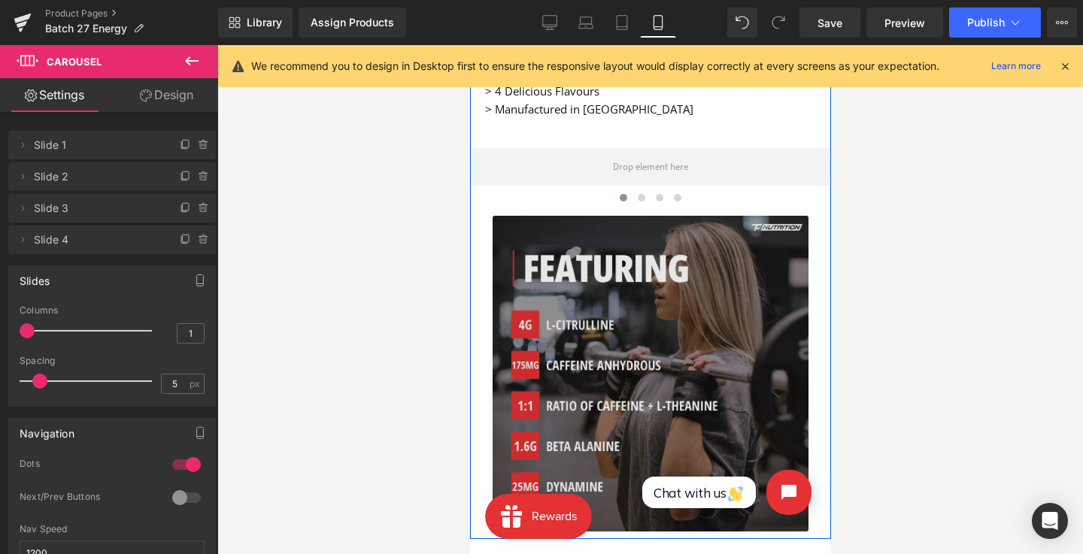
click at [481, 229] on div "Separator Why Batch 27 Energy? Text Block > Zero Sugar, Fat, Colours, or Dyes >…" at bounding box center [649, 250] width 361 height 564
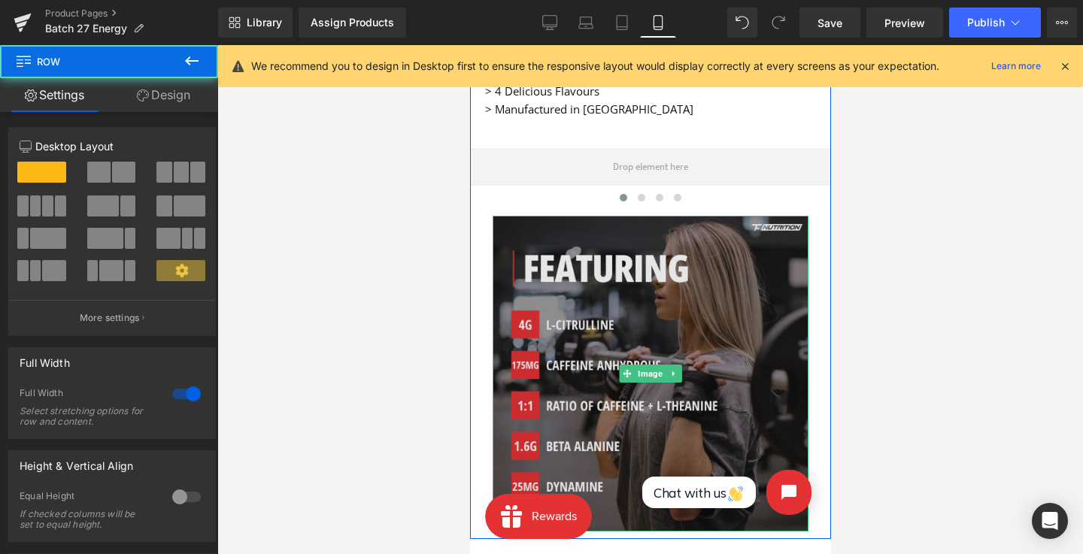
click at [525, 230] on img at bounding box center [650, 374] width 316 height 316
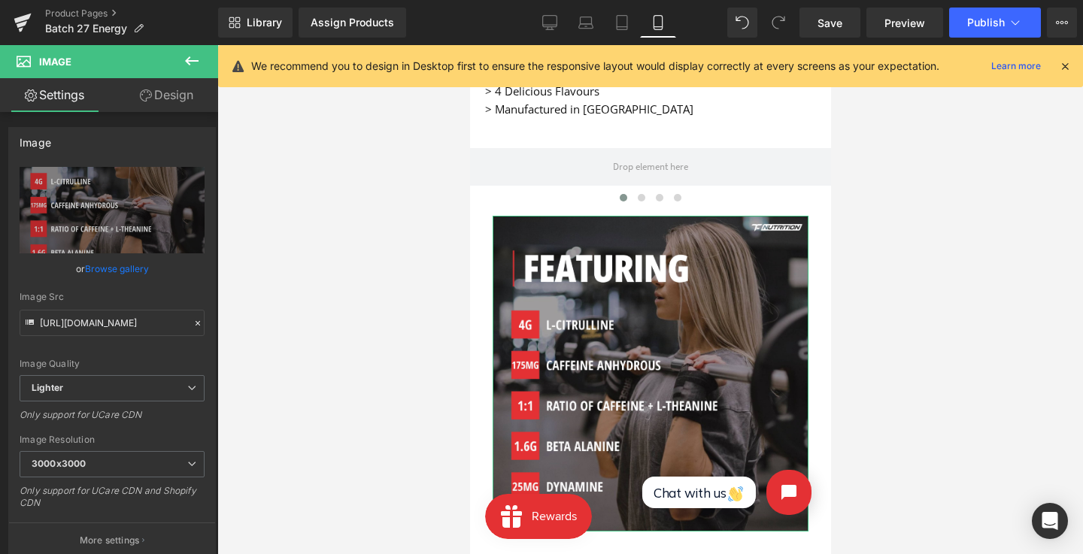
click at [176, 89] on link "Design" at bounding box center [166, 95] width 109 height 34
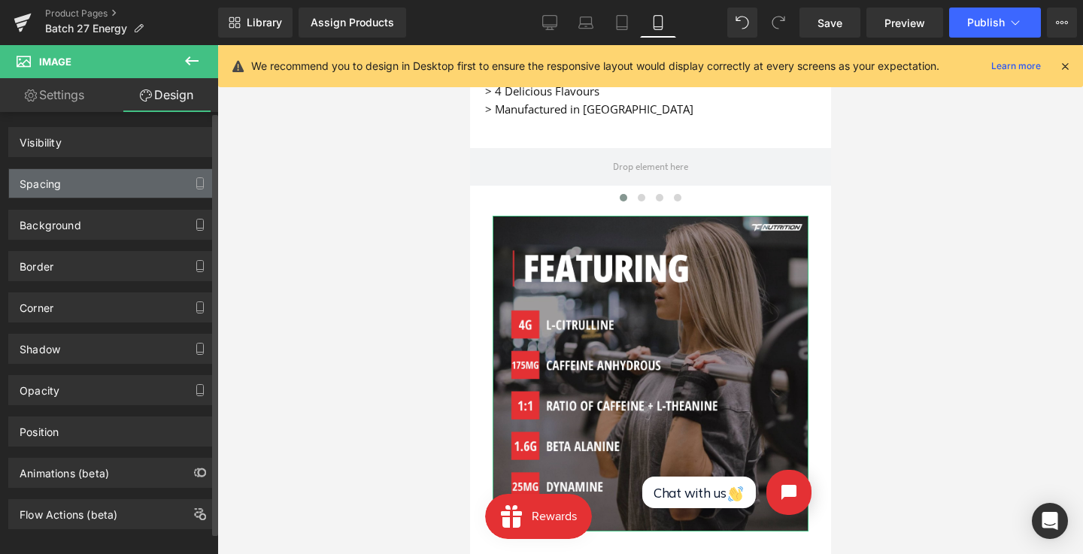
click at [114, 171] on div "Spacing" at bounding box center [112, 183] width 206 height 29
click at [112, 183] on div "Spacing" at bounding box center [112, 183] width 206 height 29
click at [34, 179] on div "Spacing" at bounding box center [40, 179] width 41 height 21
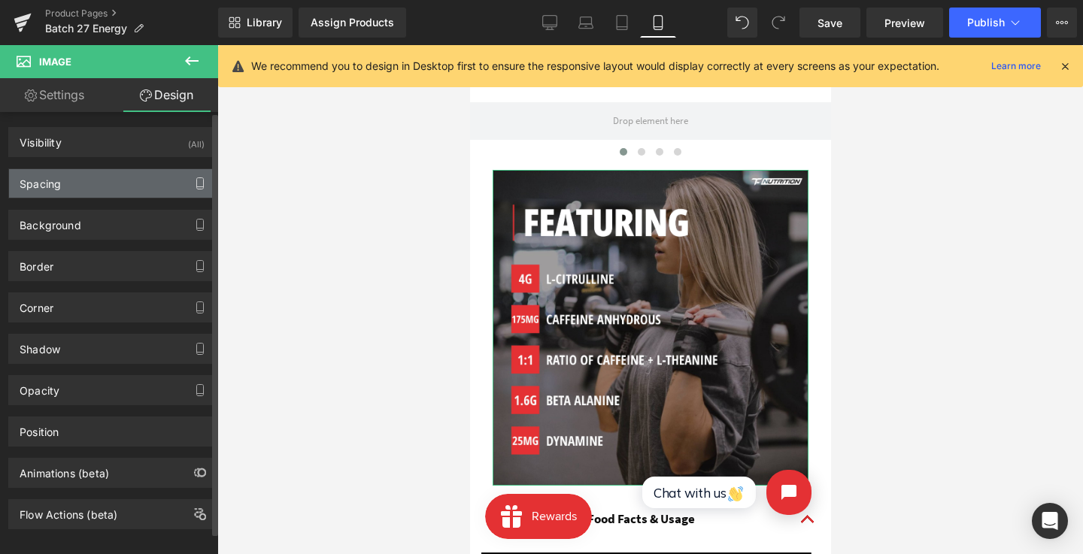
click at [43, 195] on div "Spacing" at bounding box center [112, 183] width 206 height 29
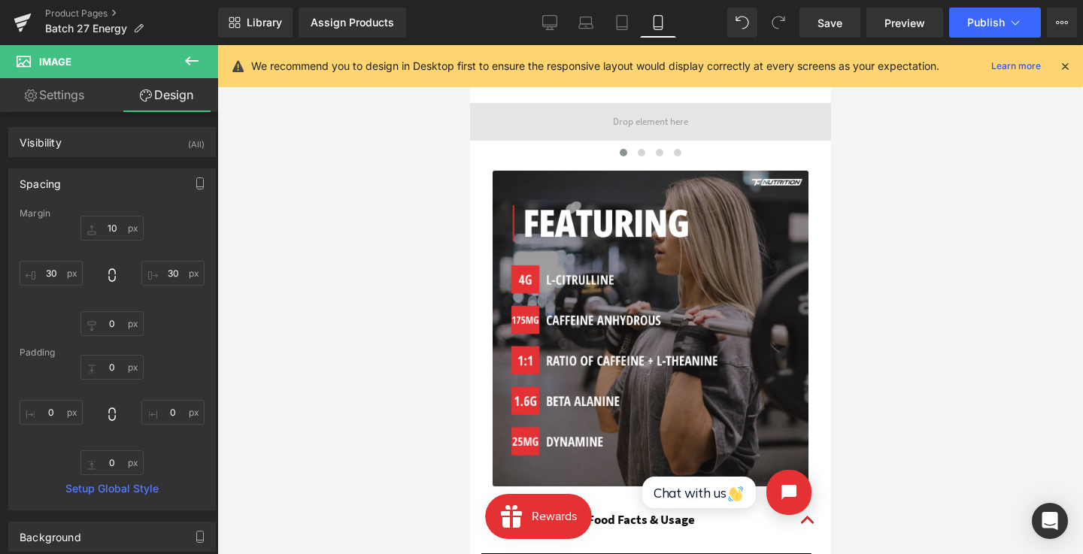
scroll to position [775, 0]
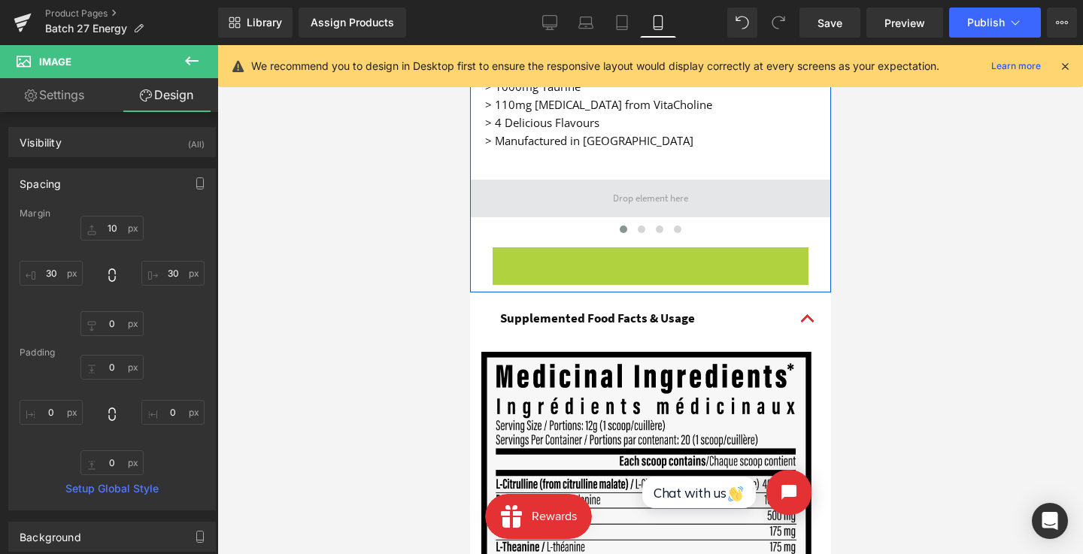
drag, startPoint x: 642, startPoint y: 287, endPoint x: 641, endPoint y: 189, distance: 97.8
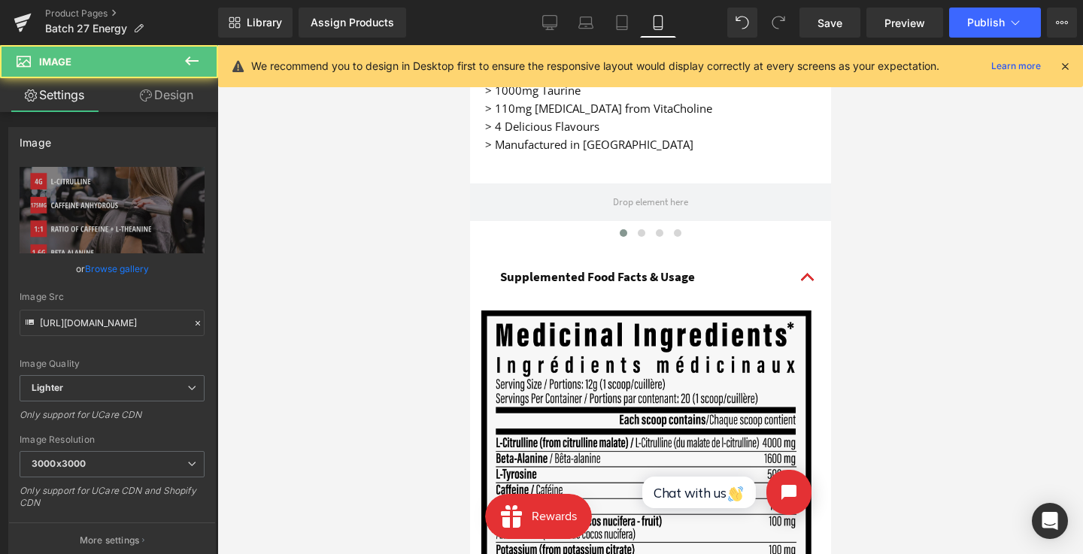
scroll to position [1056, 0]
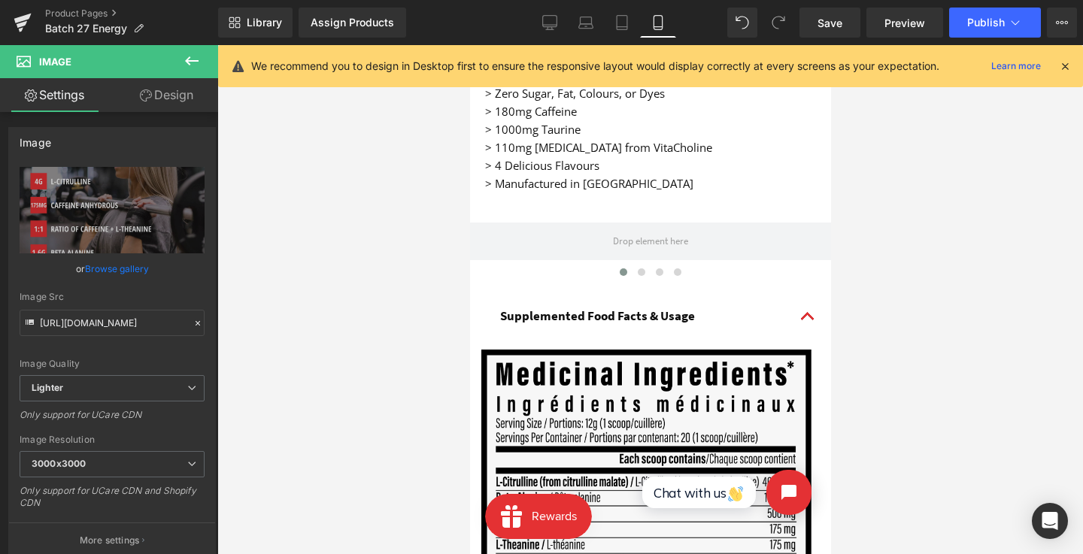
click at [635, 157] on p "> 4 Delicious Flavours" at bounding box center [649, 165] width 331 height 18
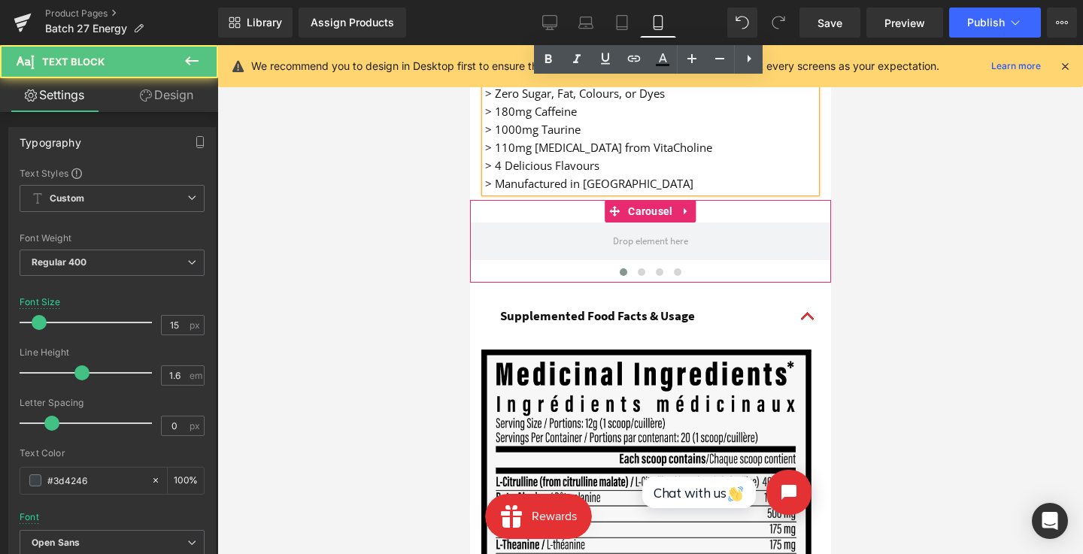
click at [644, 192] on div "Separator Why Batch 27 Energy? Text Block > Zero Sugar, Fat, Colours, or Dyes >…" at bounding box center [649, 162] width 361 height 241
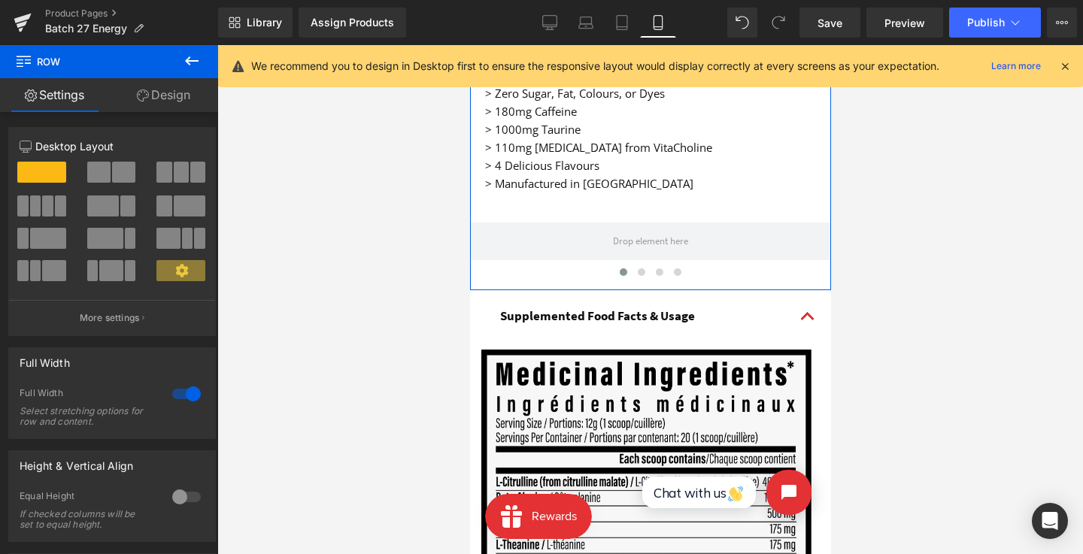
click at [168, 89] on link "Design" at bounding box center [163, 95] width 109 height 34
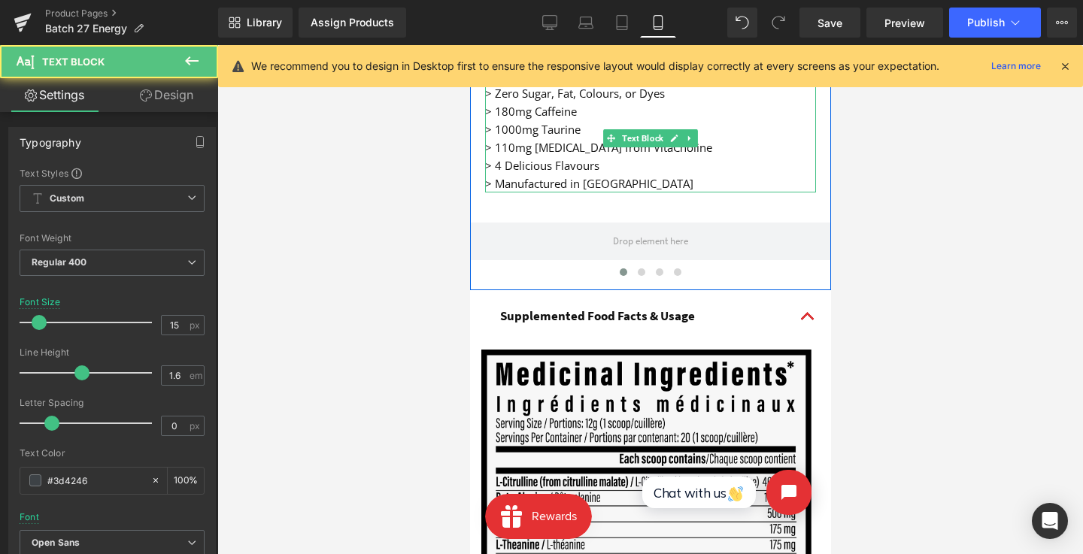
click at [633, 168] on p "> 4 Delicious Flavours" at bounding box center [649, 165] width 331 height 18
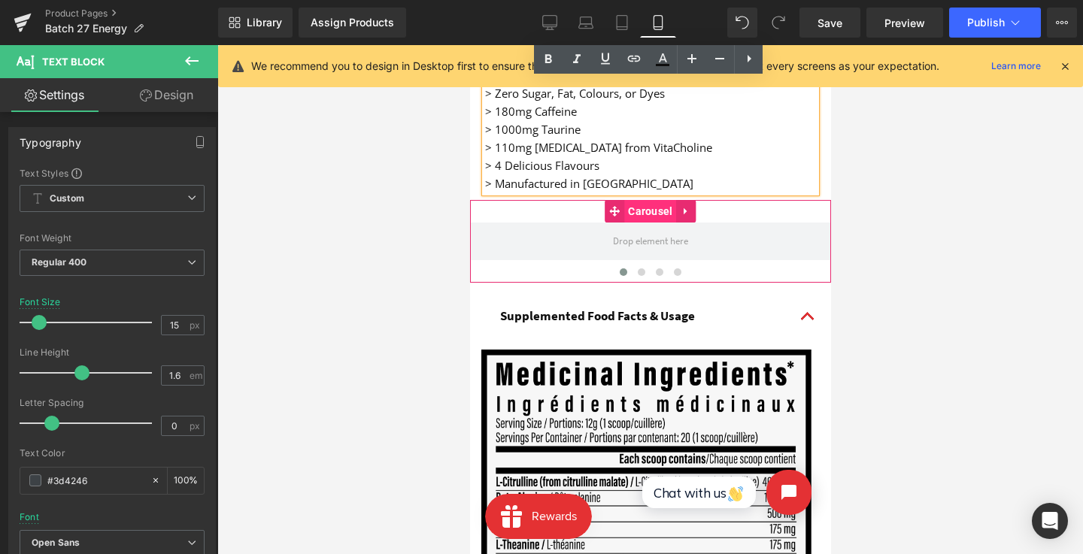
click at [638, 211] on span "Carousel" at bounding box center [649, 211] width 52 height 23
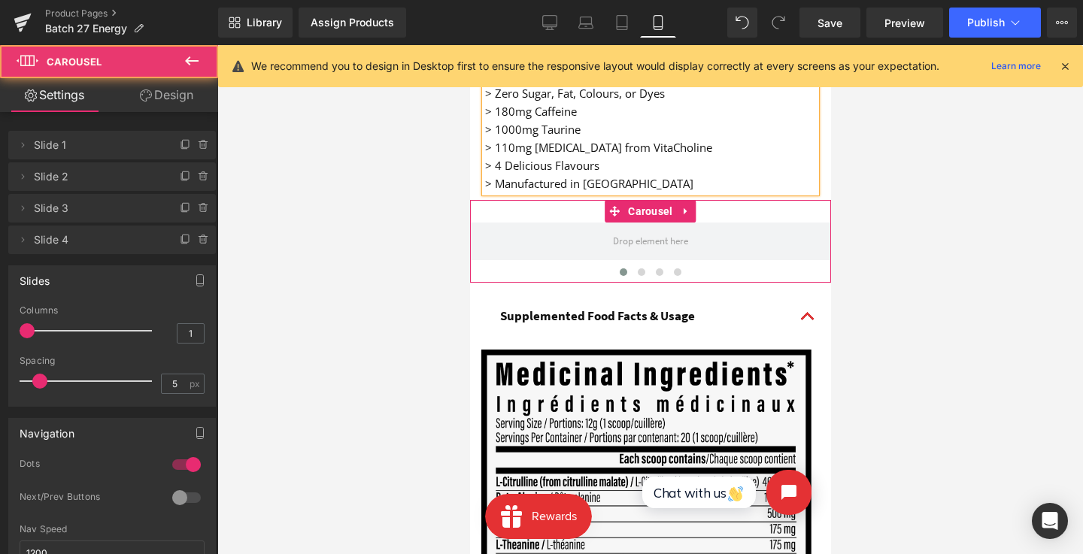
drag, startPoint x: 74, startPoint y: 232, endPoint x: 83, endPoint y: 141, distance: 91.5
click at [74, 128] on ul "Delete Cancel Slide 1 Slide 1 Name Slide 1 Delete Cancel Slide 2 Slide 2 Name S…" at bounding box center [112, 128] width 208 height 0
click at [198, 141] on icon at bounding box center [204, 145] width 12 height 12
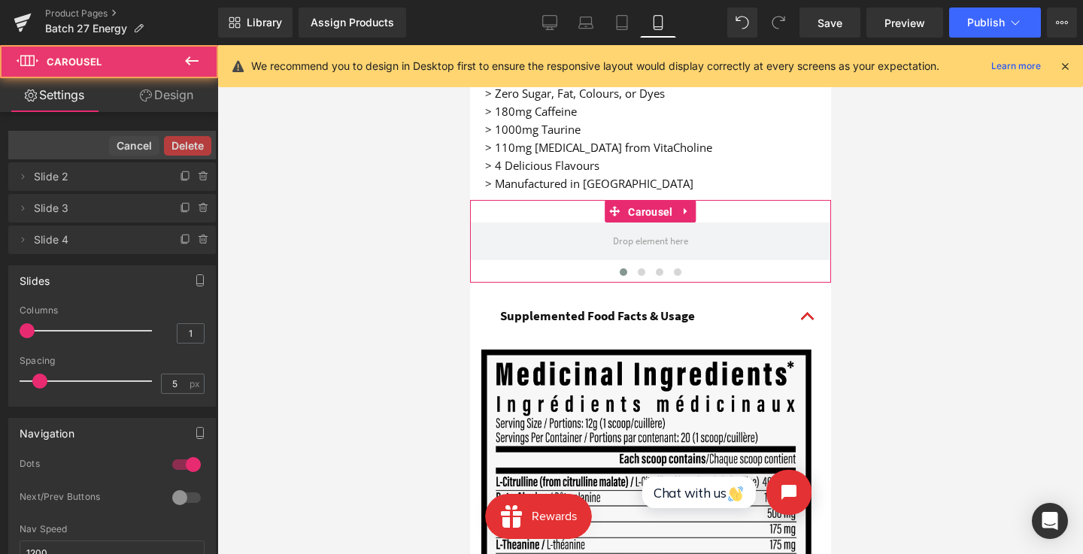
click at [196, 141] on button "Delete" at bounding box center [187, 146] width 47 height 20
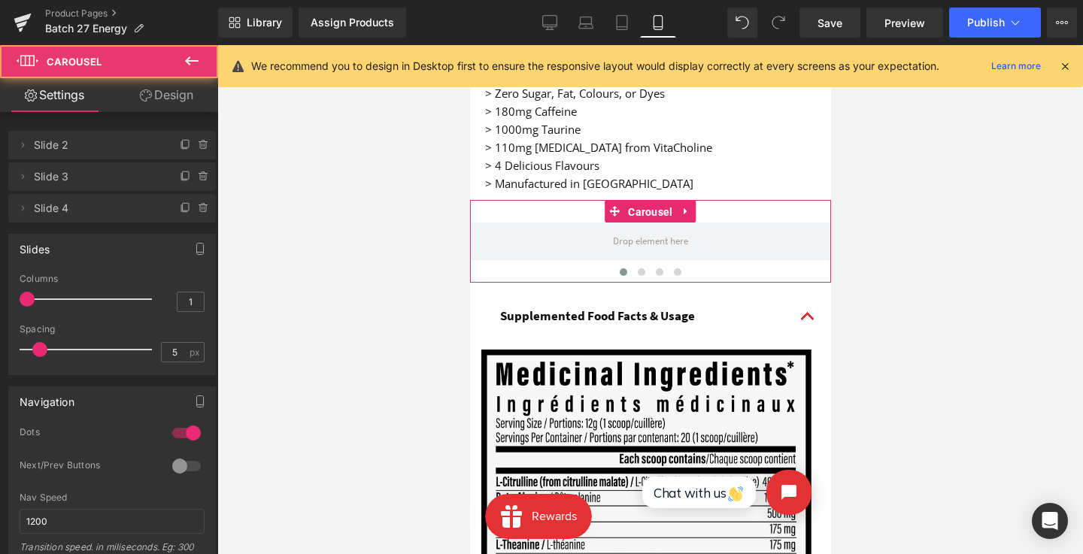
click at [198, 141] on icon at bounding box center [204, 145] width 12 height 12
click at [196, 141] on button "Delete" at bounding box center [191, 146] width 47 height 20
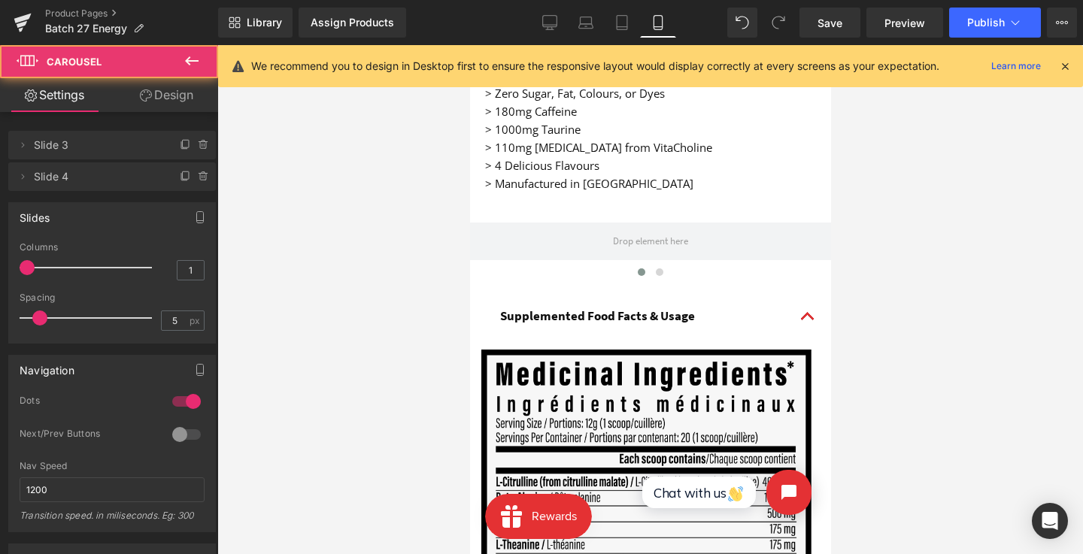
click at [193, 62] on icon at bounding box center [192, 61] width 18 height 18
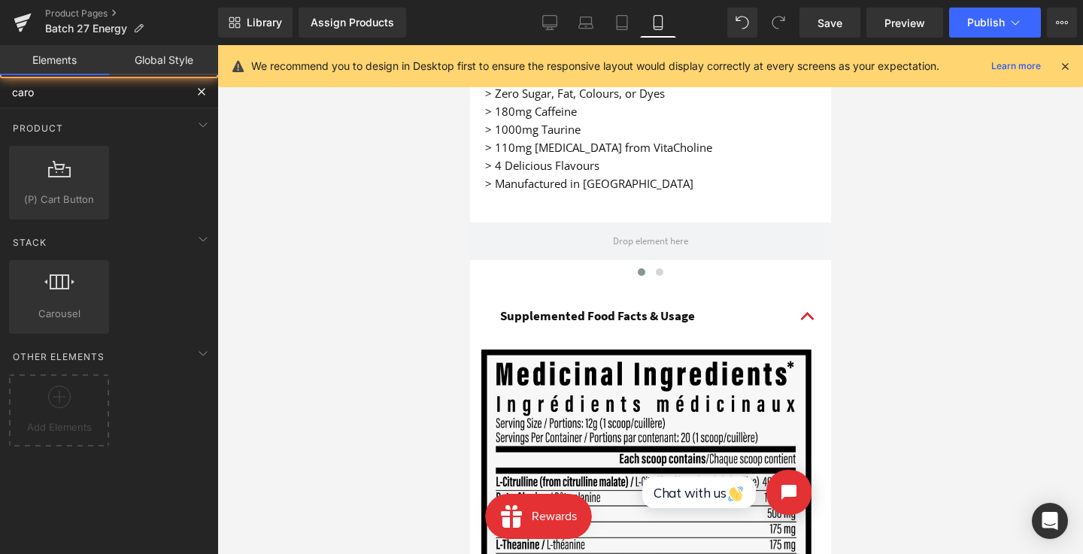
click at [108, 101] on input "caro" at bounding box center [92, 91] width 185 height 33
type input "im"
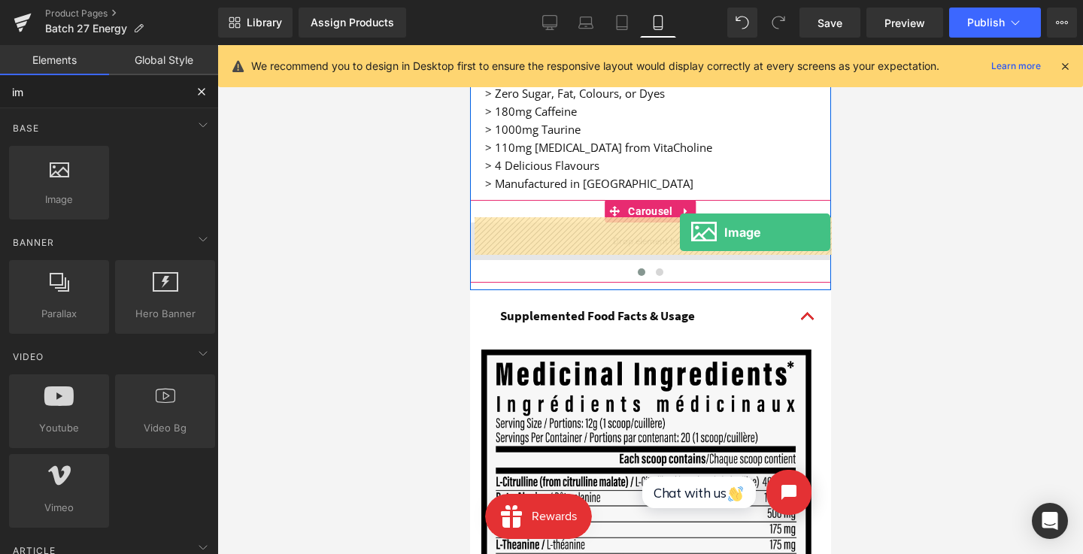
drag, startPoint x: 546, startPoint y: 208, endPoint x: 679, endPoint y: 232, distance: 135.4
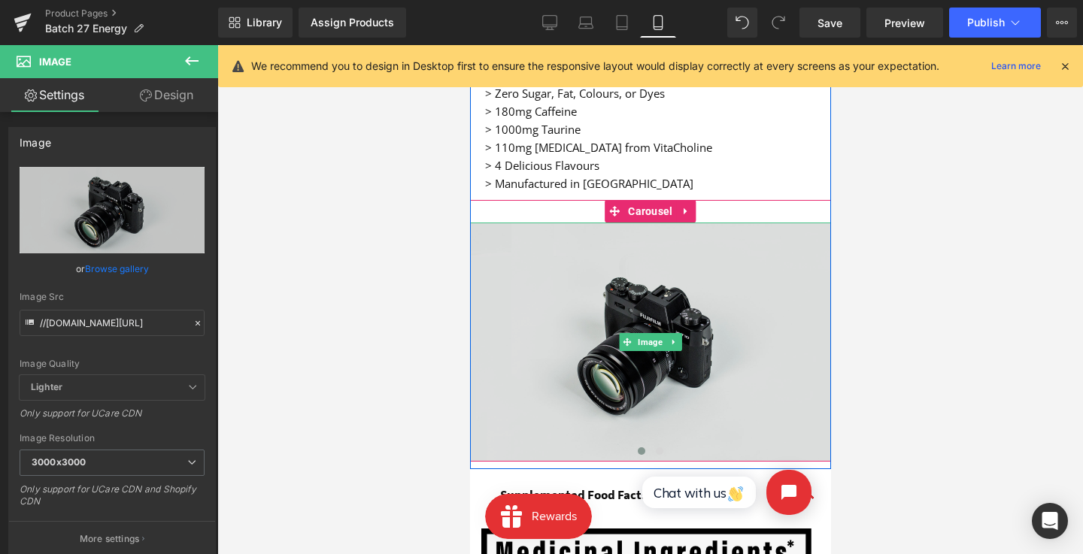
drag, startPoint x: 634, startPoint y: 274, endPoint x: 684, endPoint y: 271, distance: 50.5
click at [634, 274] on img at bounding box center [649, 342] width 361 height 239
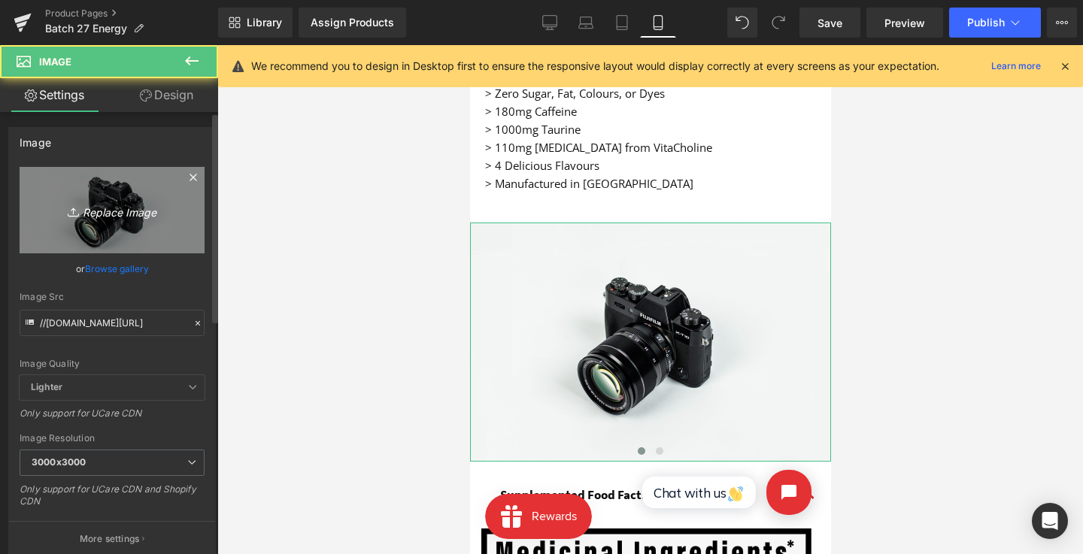
click at [148, 239] on link "Replace Image" at bounding box center [112, 210] width 185 height 86
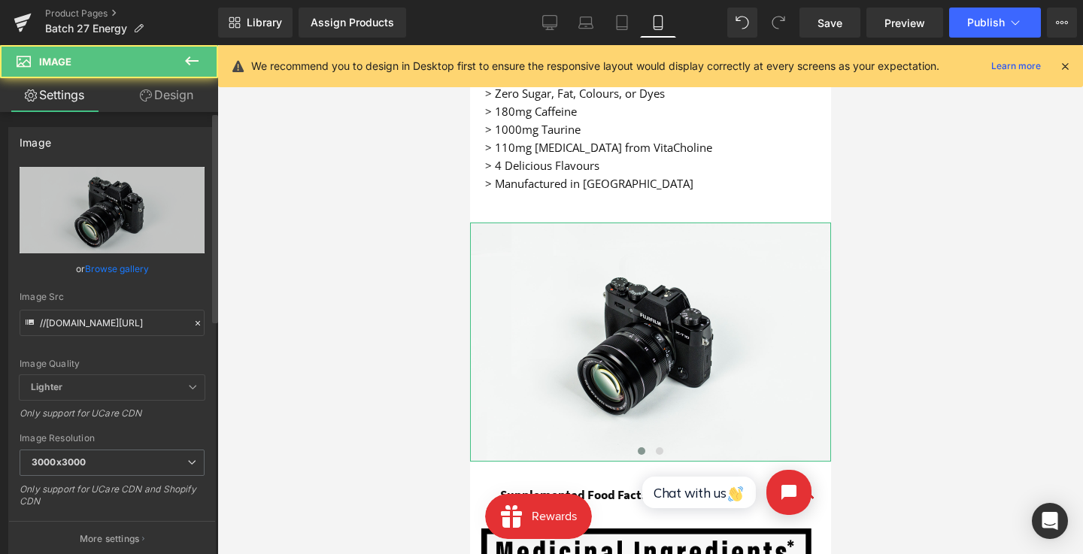
click at [123, 267] on link "Browse gallery" at bounding box center [117, 269] width 64 height 26
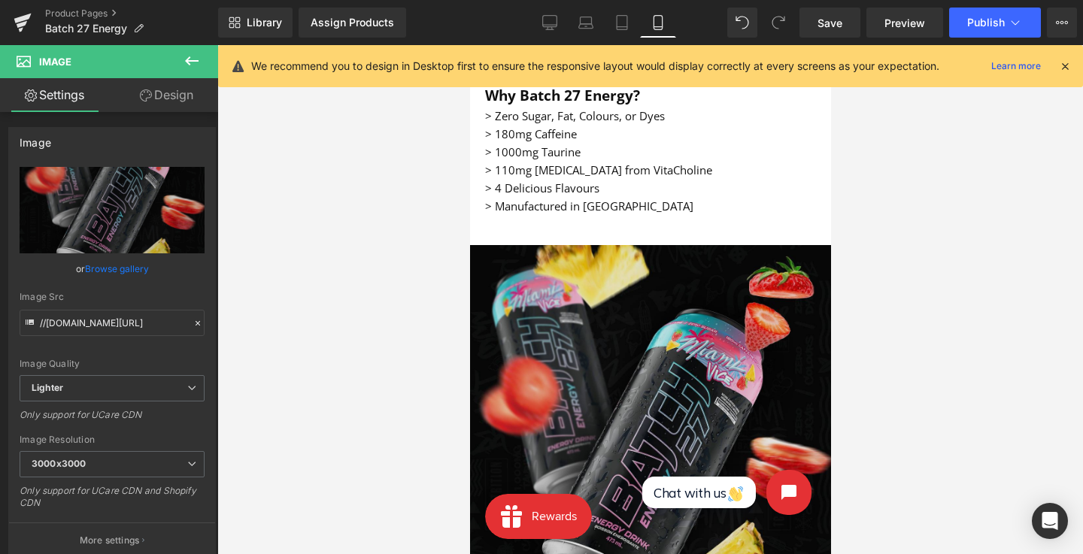
scroll to position [1175, 0]
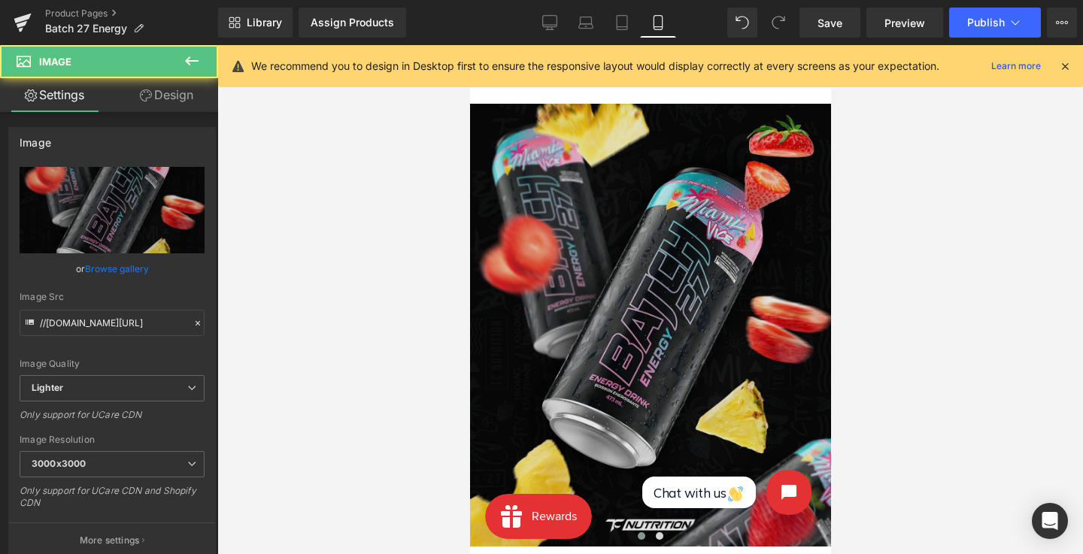
click at [704, 217] on img at bounding box center [649, 325] width 361 height 443
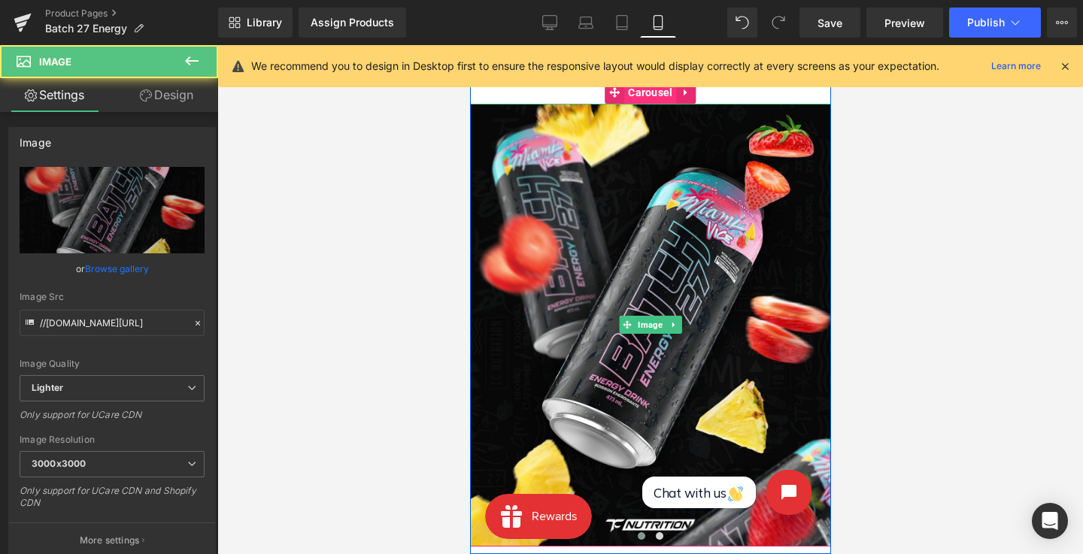
scroll to position [1166, 0]
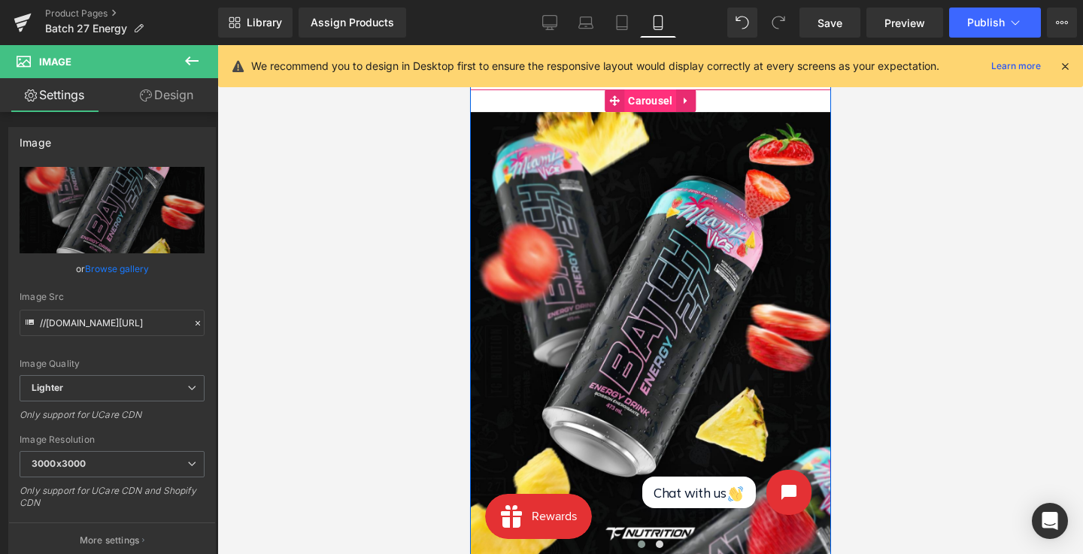
click at [653, 99] on span "Carousel" at bounding box center [649, 100] width 52 height 23
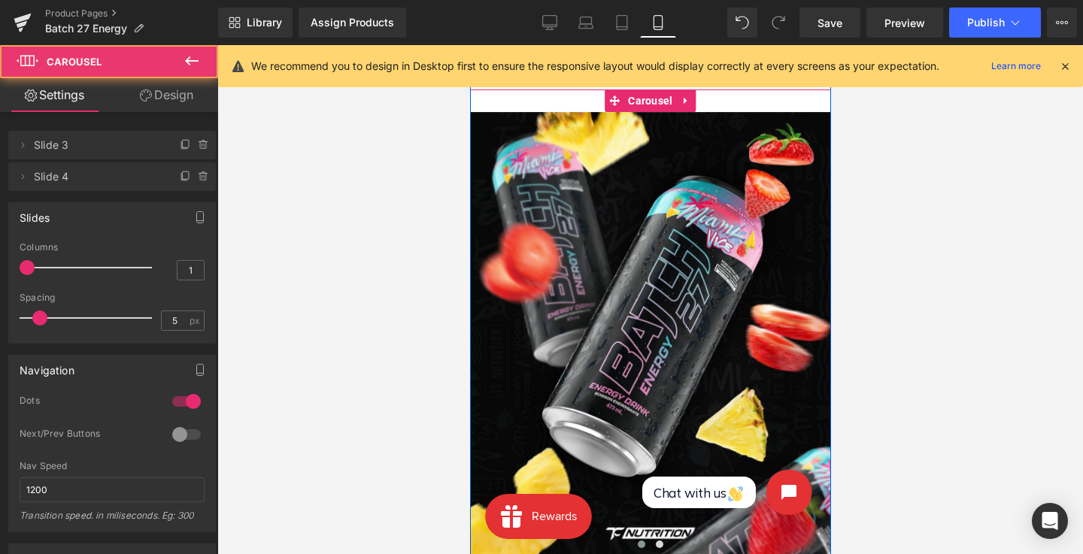
click at [121, 171] on span "Slide 4" at bounding box center [97, 176] width 126 height 29
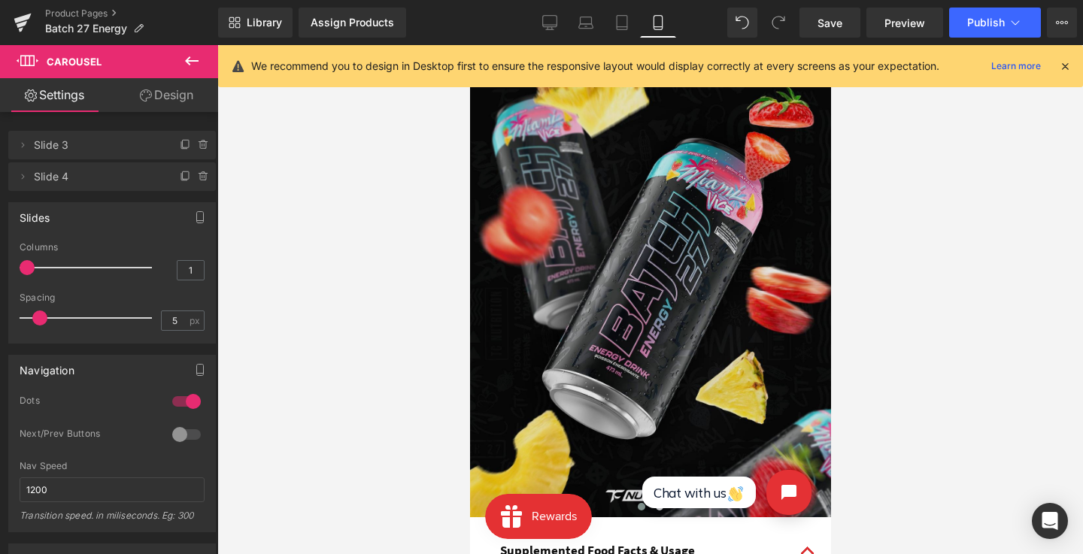
scroll to position [1297, 0]
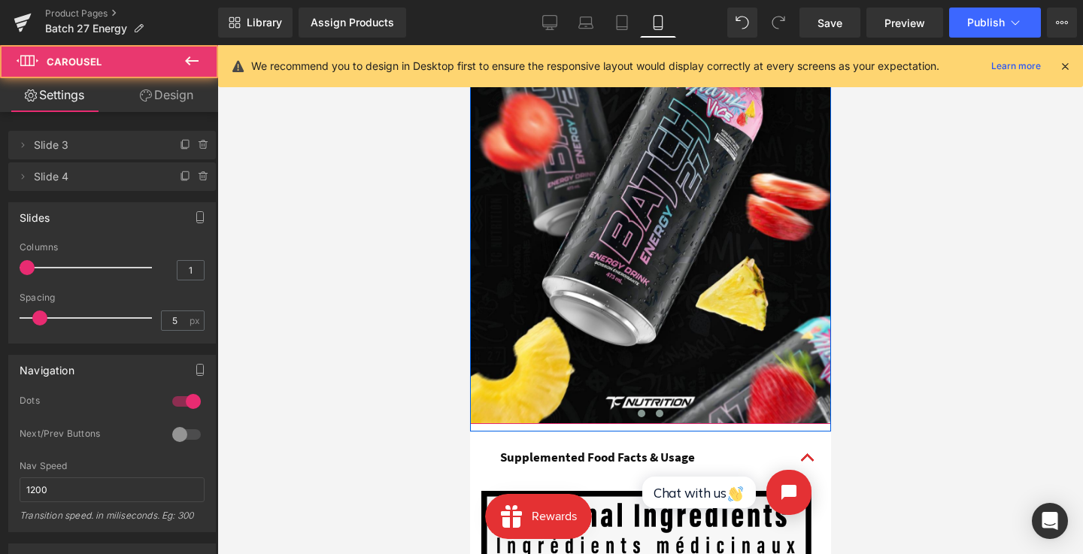
click at [658, 410] on span at bounding box center [659, 414] width 8 height 8
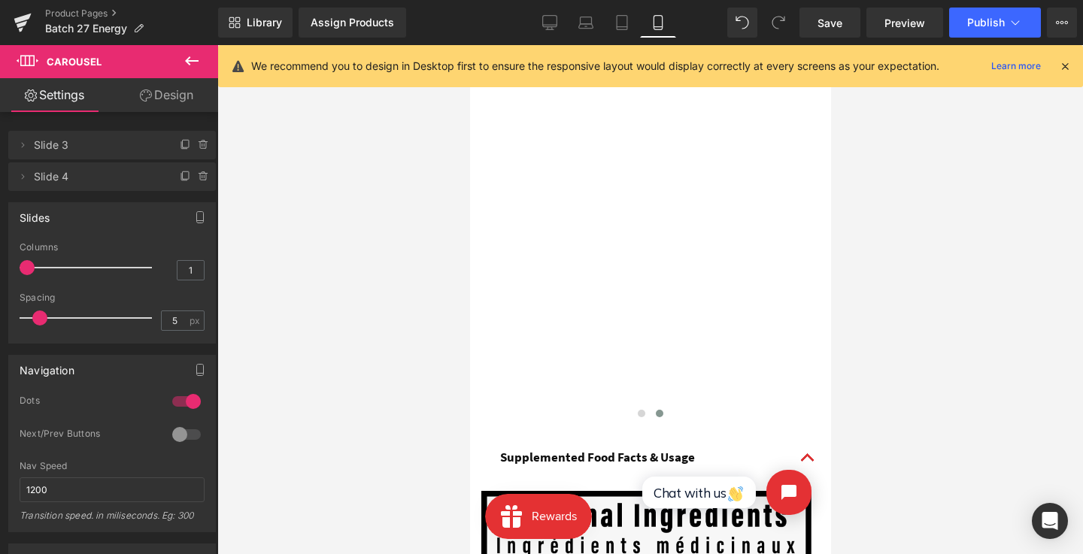
scroll to position [1114, 0]
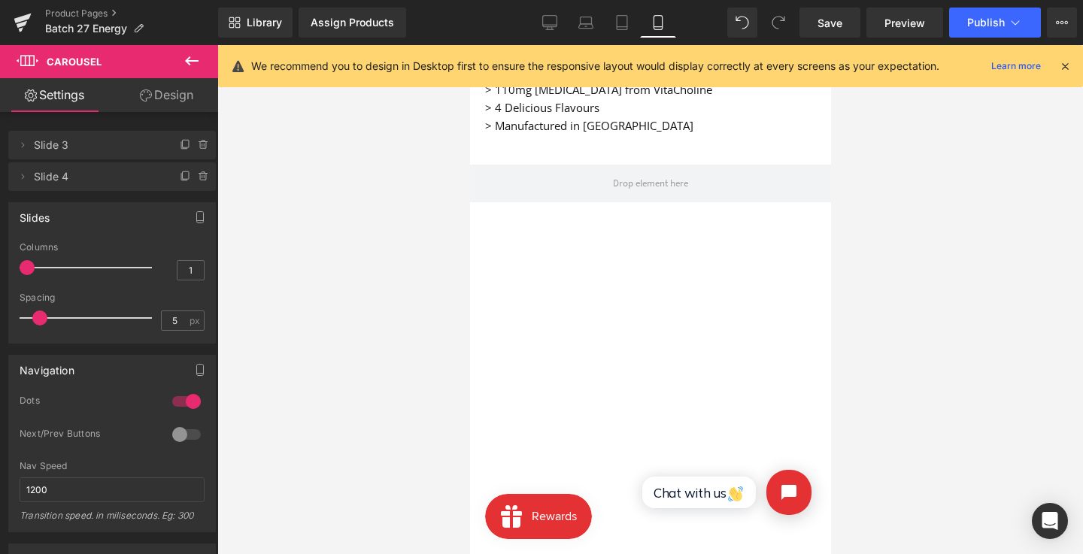
click at [199, 65] on icon at bounding box center [192, 61] width 18 height 18
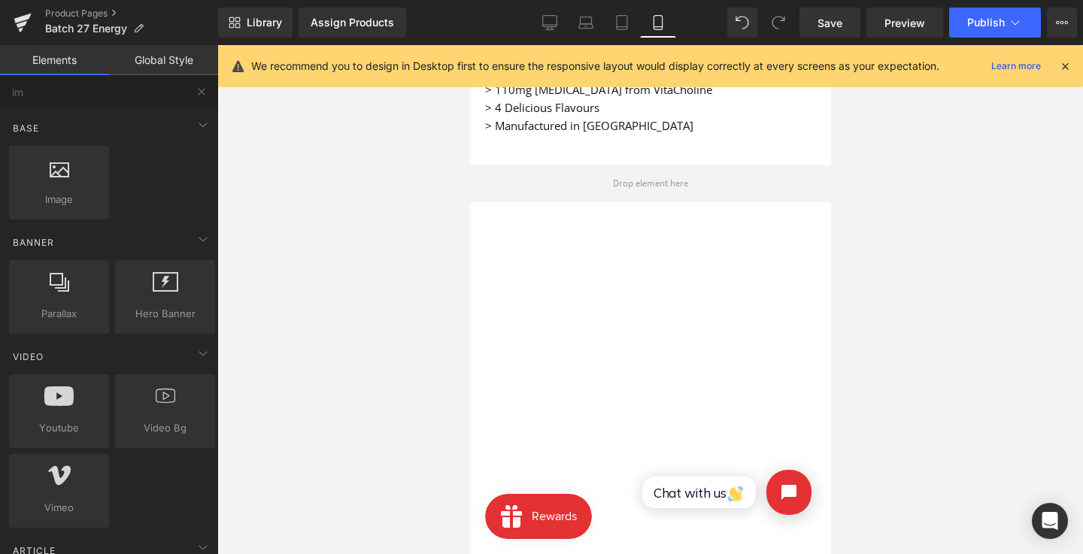
drag, startPoint x: 551, startPoint y: 197, endPoint x: 611, endPoint y: 154, distance: 73.3
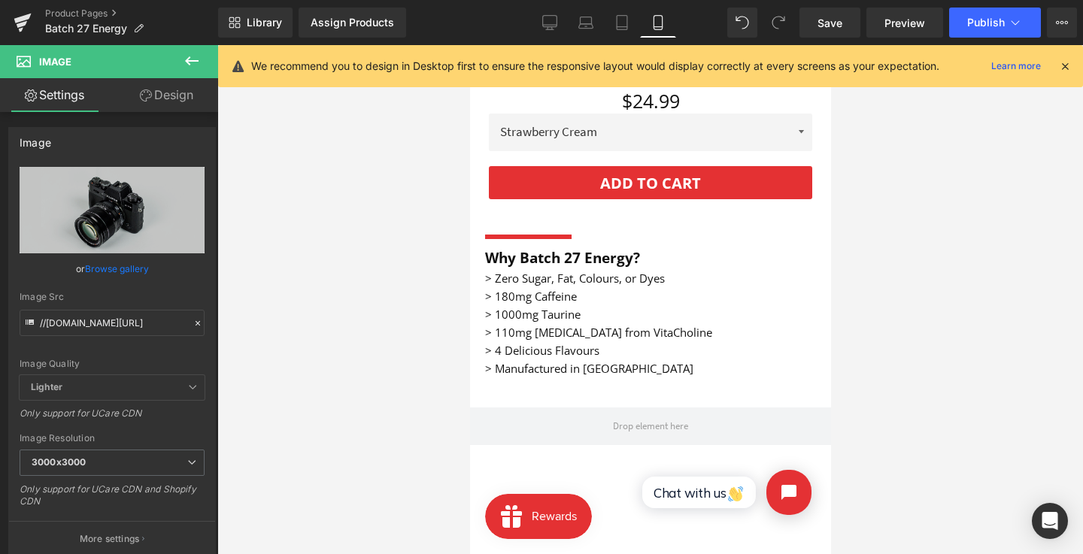
scroll to position [1274, 0]
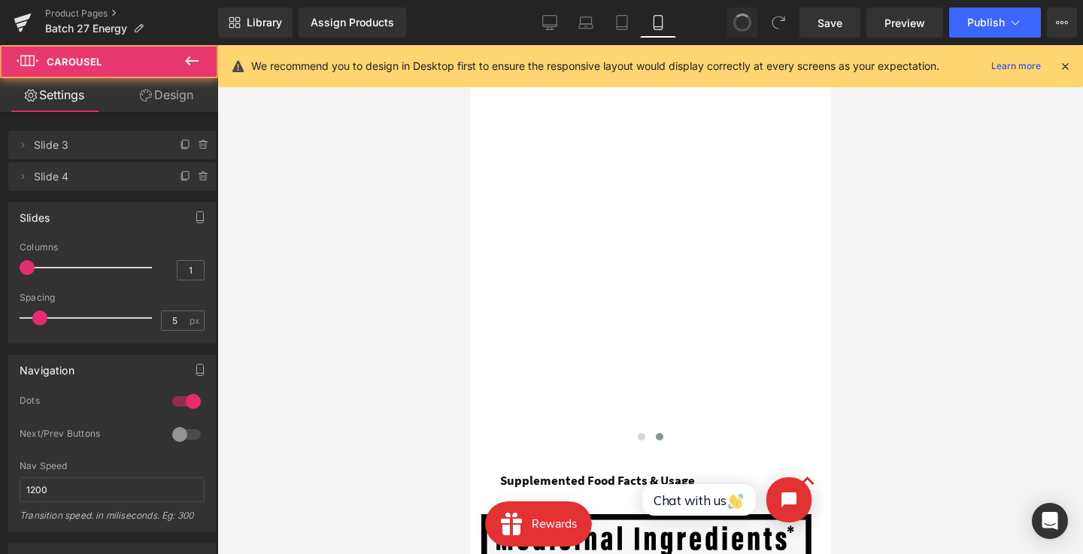
click at [626, 302] on div "Image" at bounding box center [469, 226] width 729 height 443
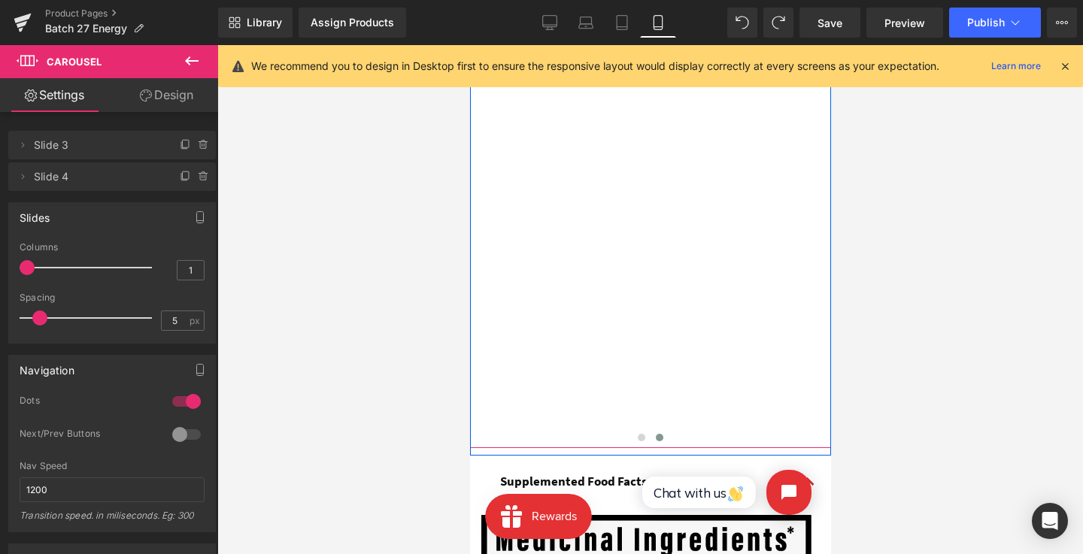
scroll to position [1196, 0]
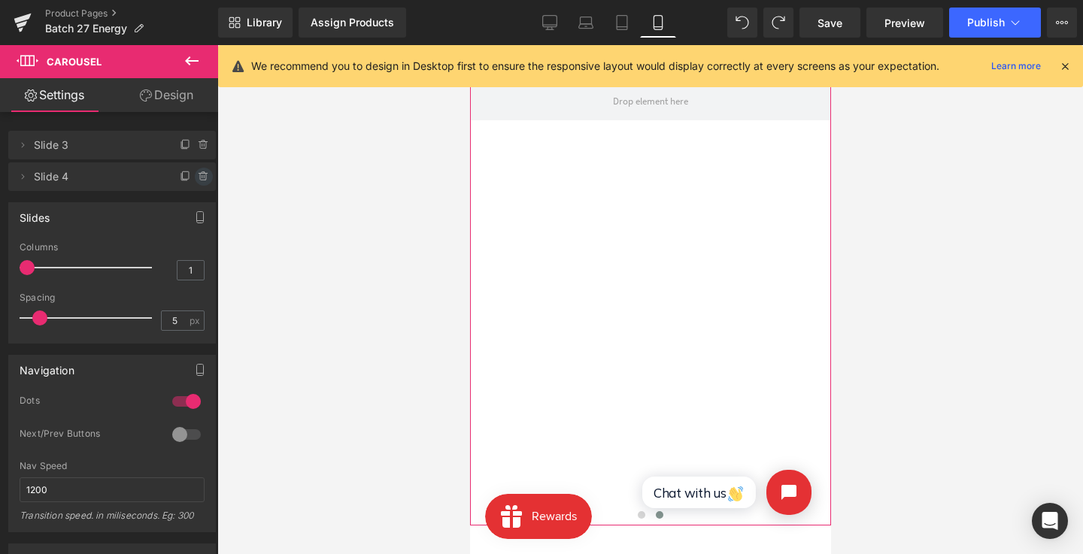
click at [202, 171] on icon at bounding box center [204, 177] width 12 height 12
click at [196, 172] on button "Delete" at bounding box center [191, 178] width 47 height 20
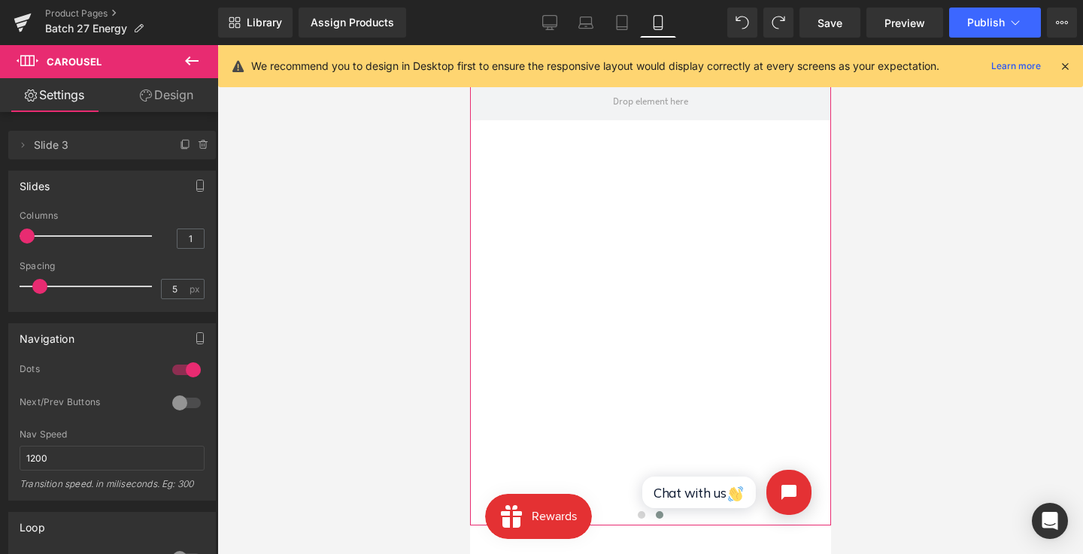
click at [180, 144] on icon at bounding box center [186, 145] width 12 height 12
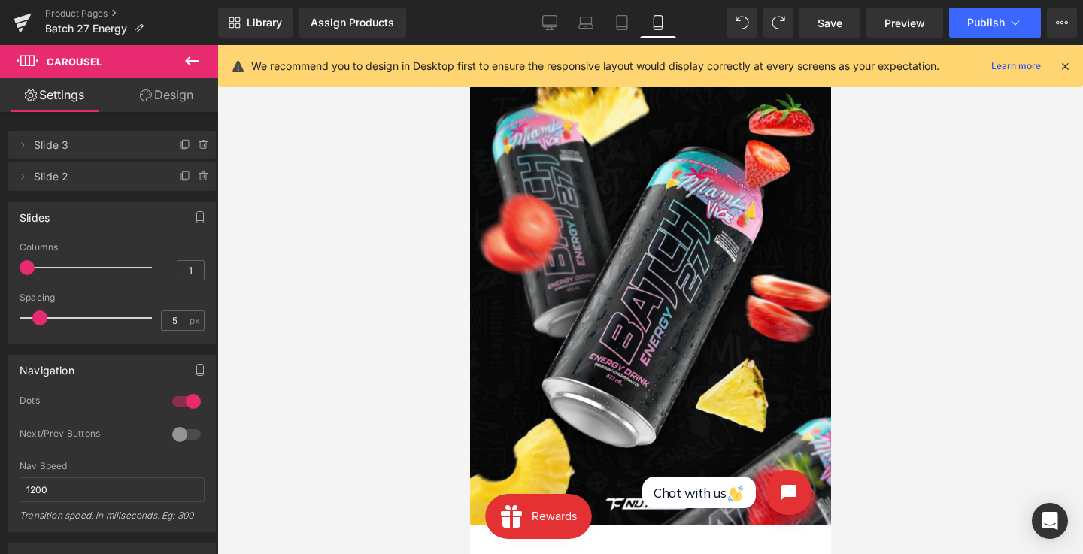
scroll to position [1289, 0]
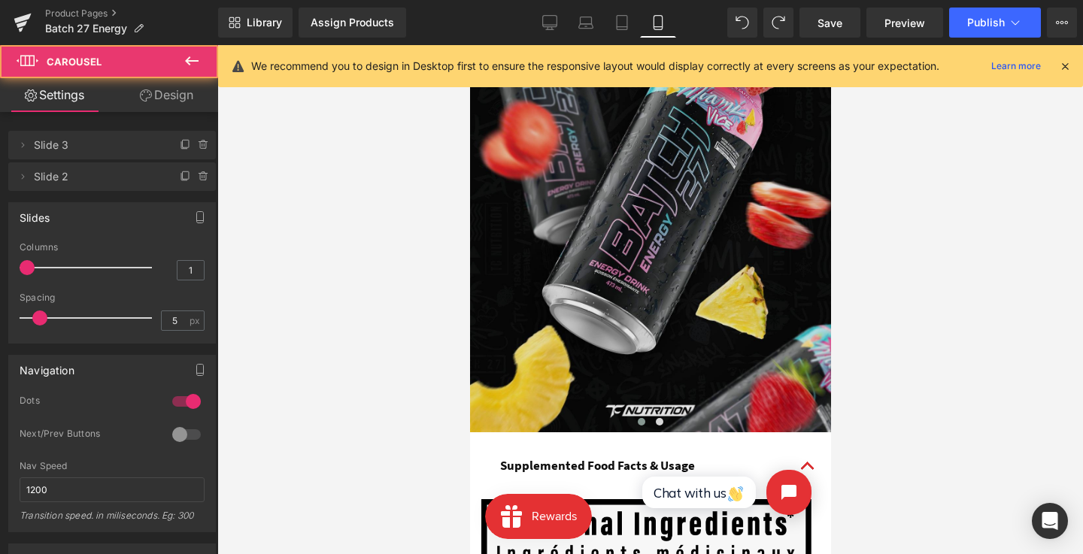
click at [656, 419] on span at bounding box center [659, 422] width 8 height 8
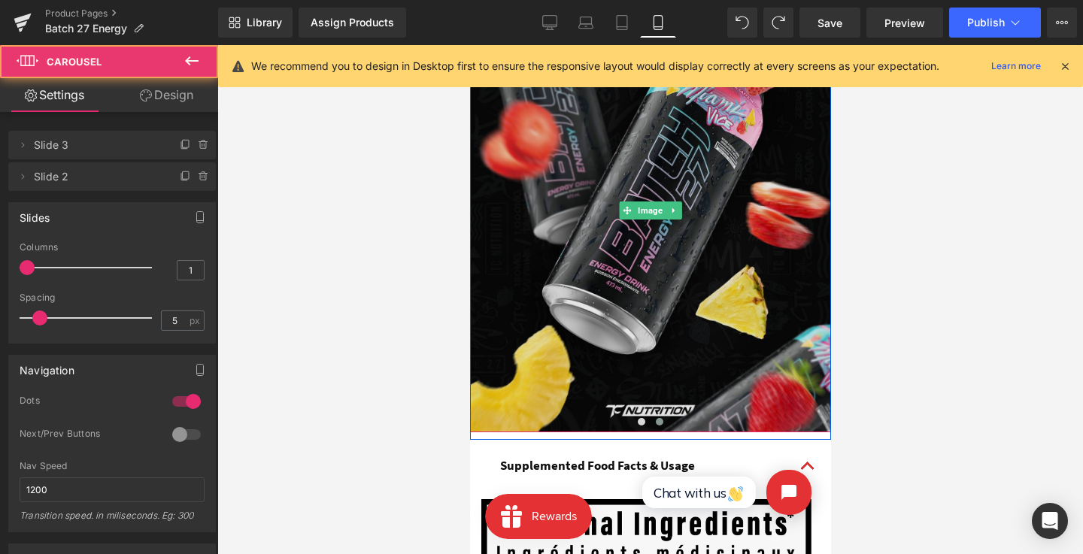
click at [644, 285] on img at bounding box center [649, 210] width 361 height 443
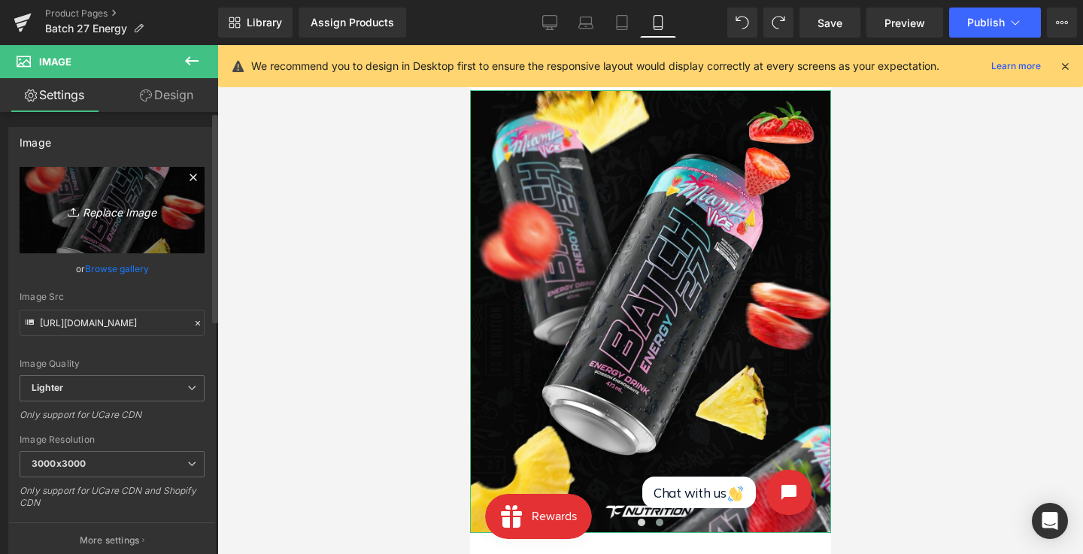
click at [135, 205] on icon "Replace Image" at bounding box center [112, 210] width 120 height 19
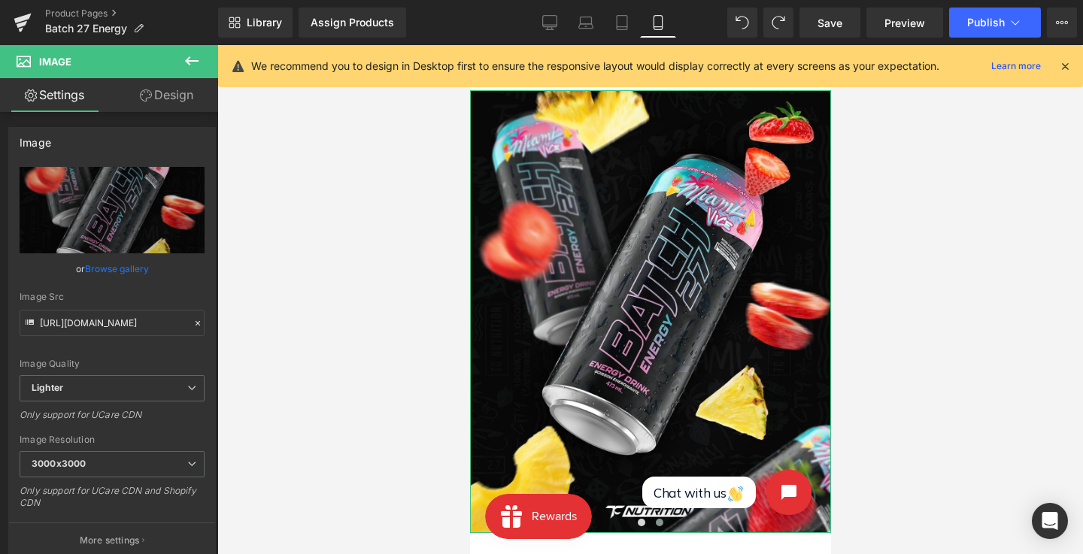
click at [132, 268] on link "Browse gallery" at bounding box center [117, 269] width 64 height 26
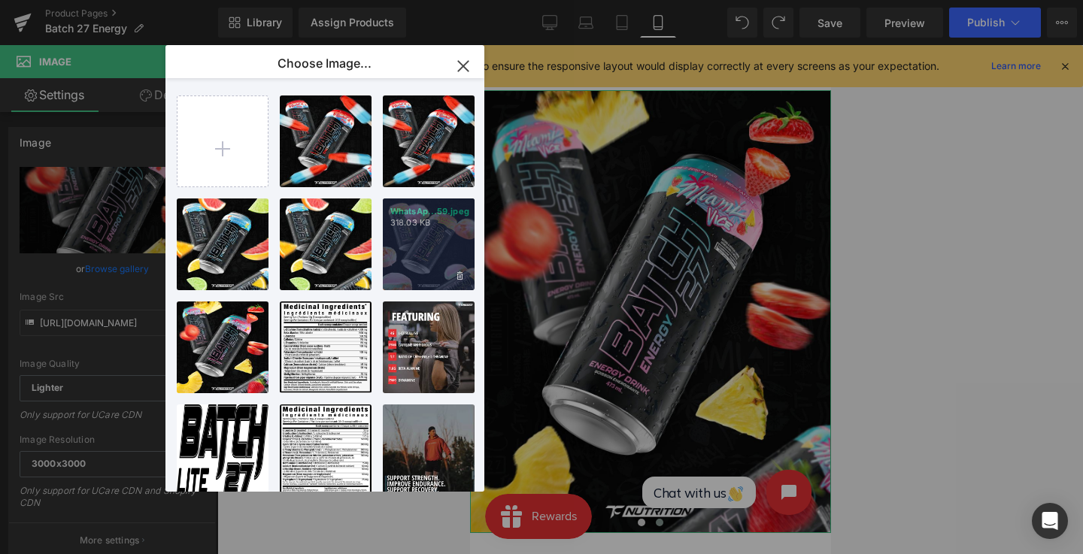
click at [407, 238] on div "WhatsAp...59.jpeg 318.03 KB" at bounding box center [429, 245] width 92 height 92
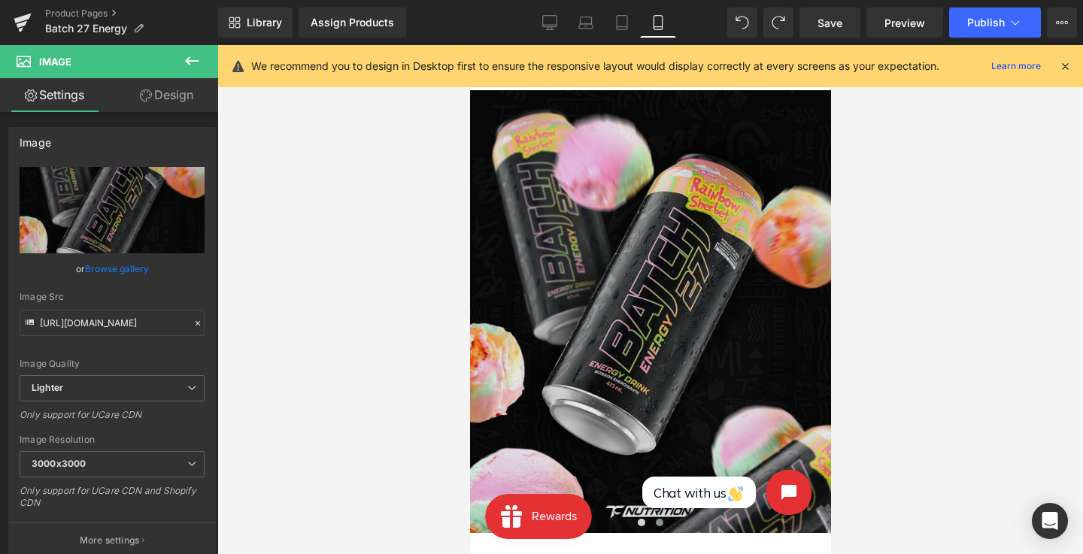
scroll to position [1079, 0]
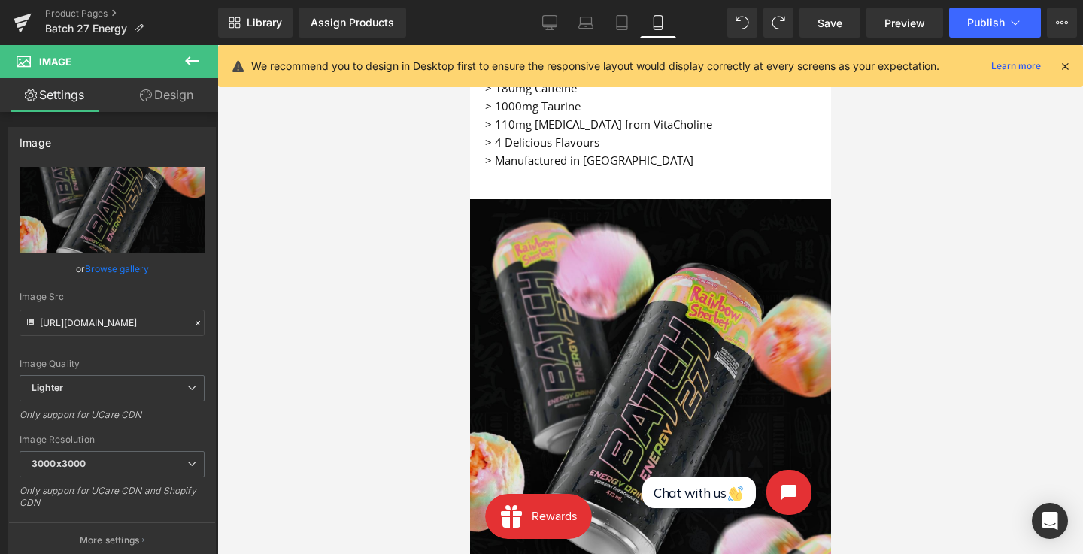
click at [646, 252] on img at bounding box center [649, 420] width 361 height 443
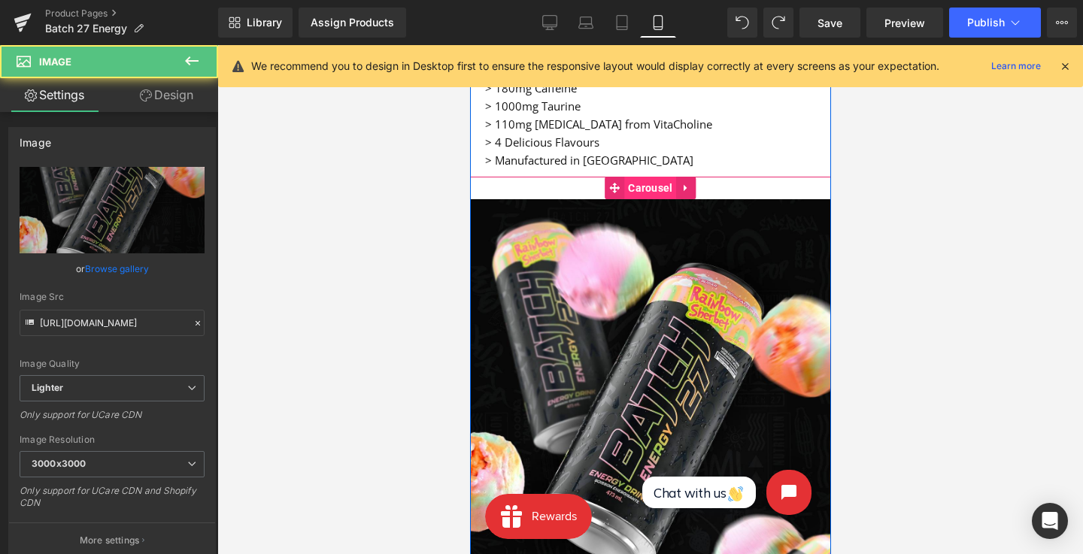
click at [645, 185] on span "Carousel" at bounding box center [649, 188] width 52 height 23
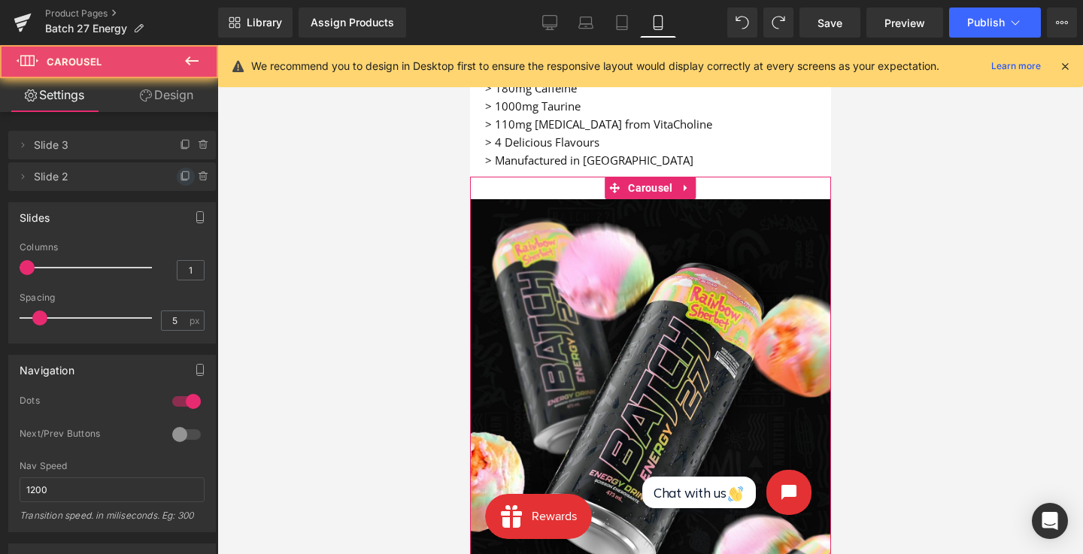
click at [180, 177] on icon at bounding box center [186, 177] width 12 height 12
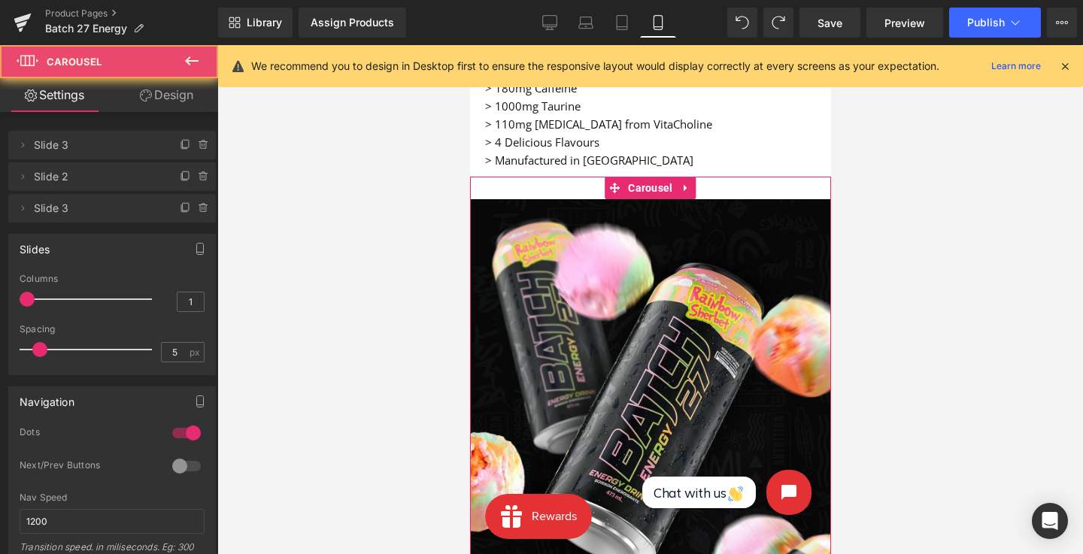
click at [177, 197] on div at bounding box center [196, 203] width 39 height 18
click at [177, 199] on span at bounding box center [186, 208] width 18 height 18
click at [180, 207] on icon at bounding box center [186, 208] width 12 height 12
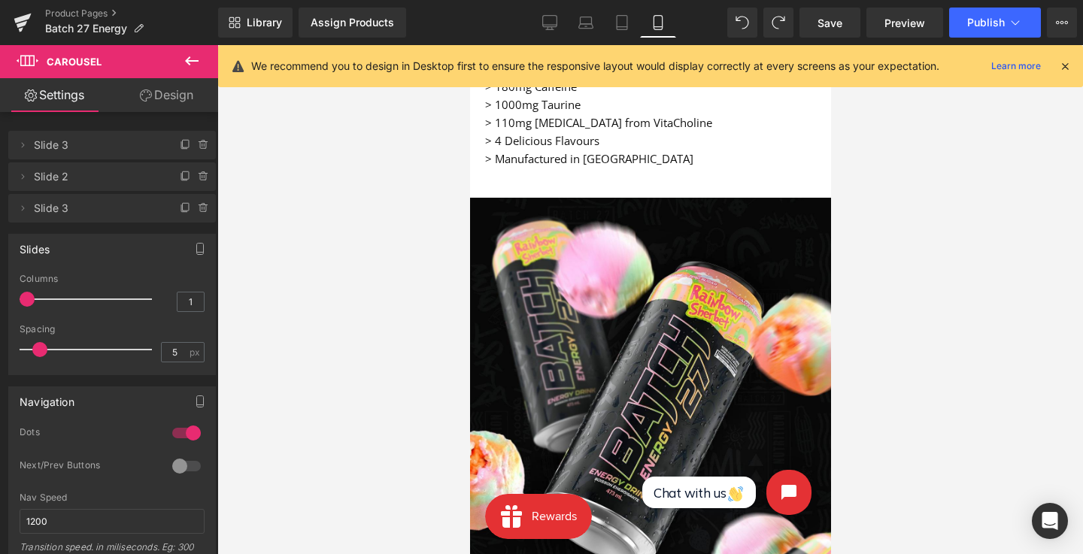
scroll to position [1086, 0]
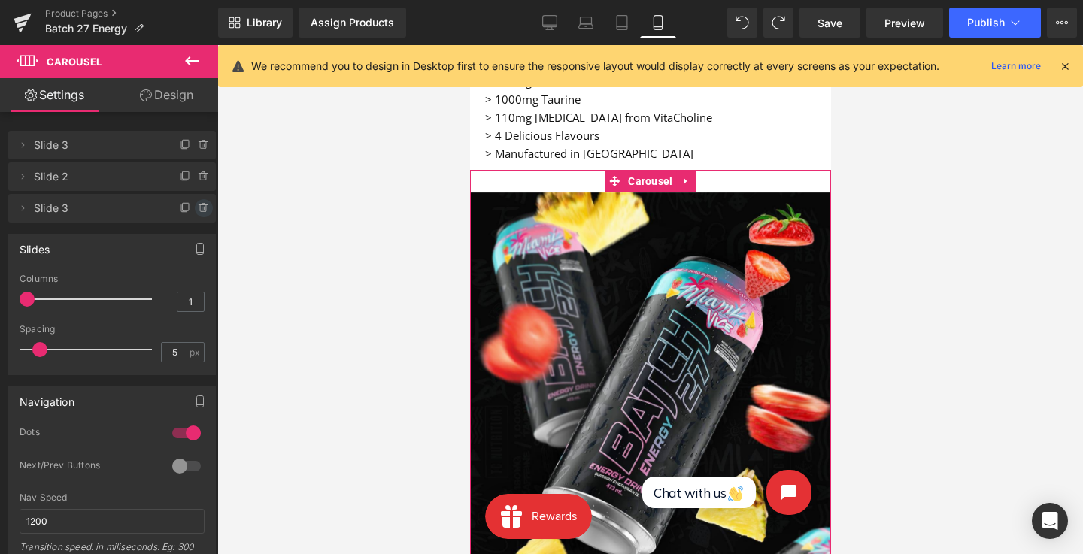
click at [180, 205] on icon at bounding box center [186, 208] width 12 height 12
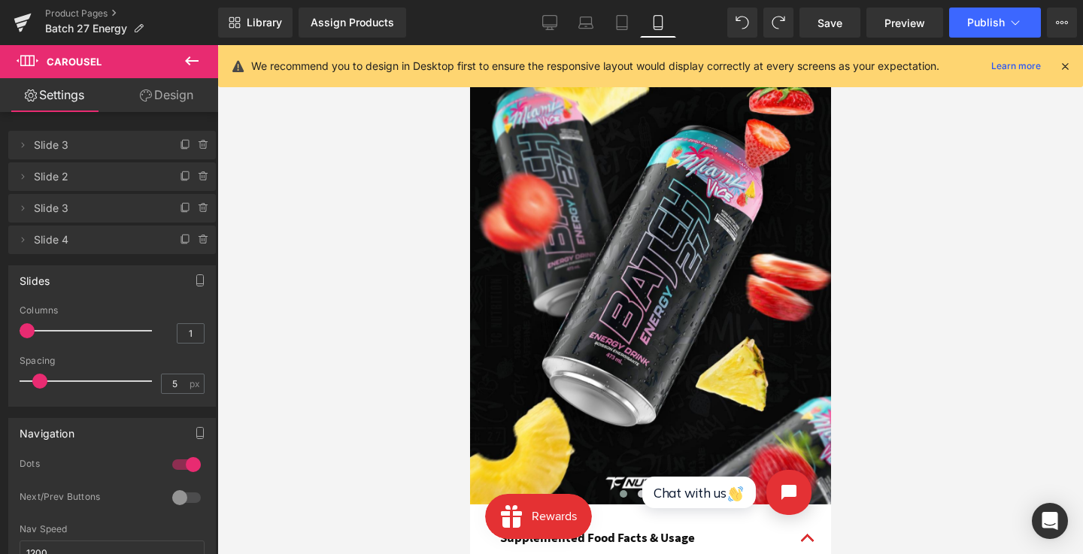
scroll to position [1266, 0]
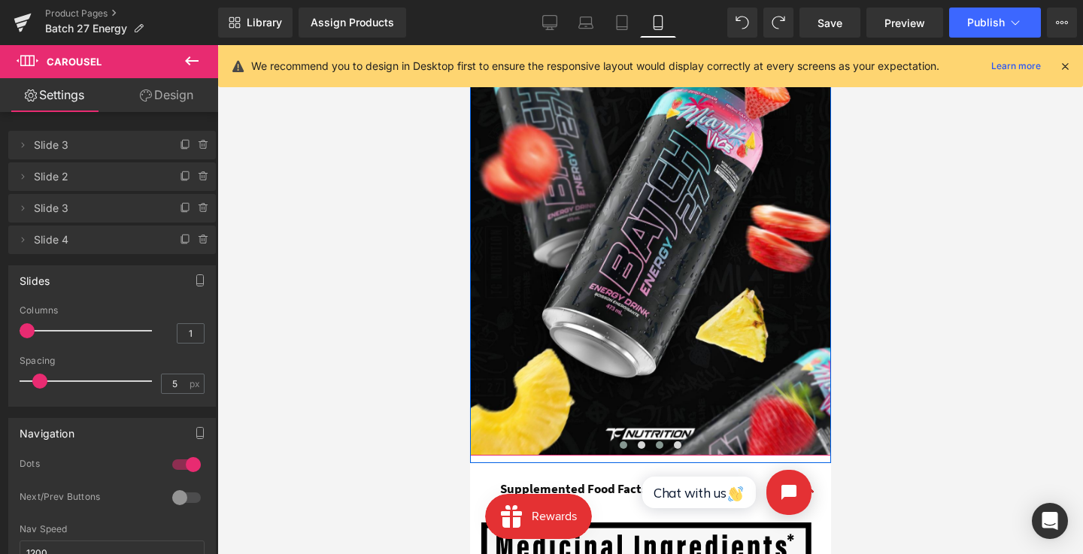
click at [655, 441] on span at bounding box center [659, 445] width 8 height 8
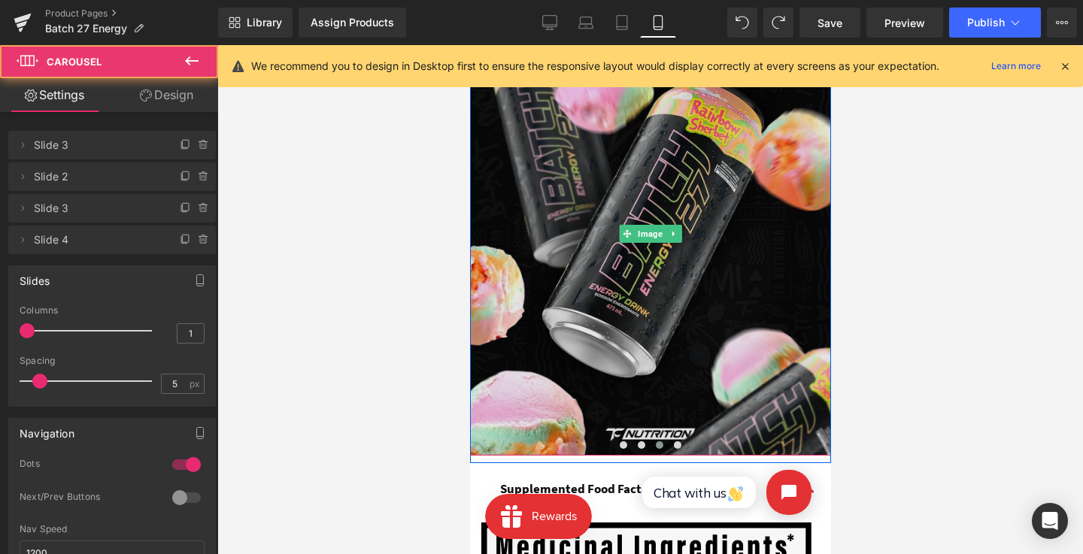
scroll to position [1193, 0]
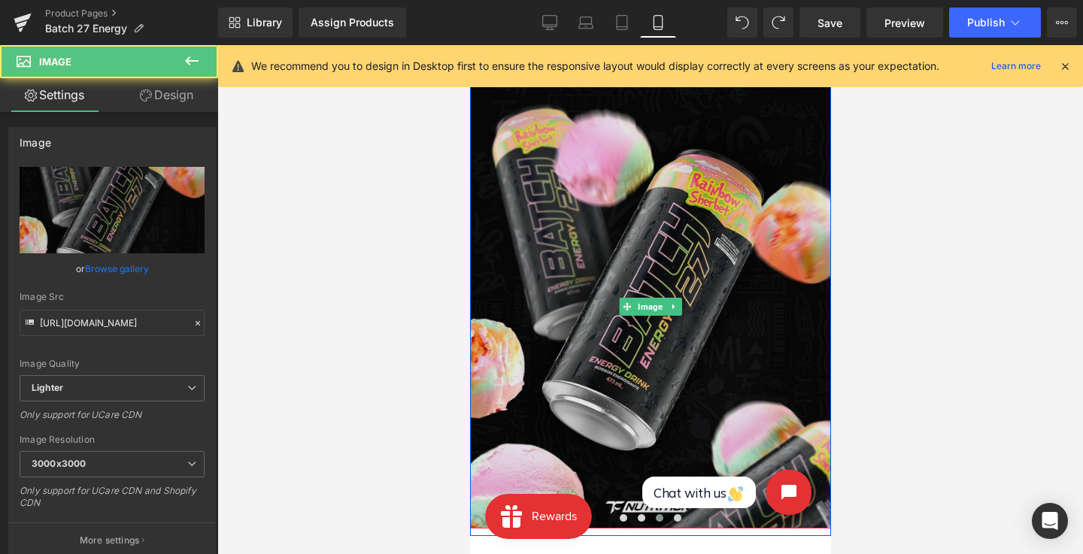
drag, startPoint x: 626, startPoint y: 319, endPoint x: 590, endPoint y: 240, distance: 87.1
click at [626, 319] on img at bounding box center [649, 307] width 361 height 443
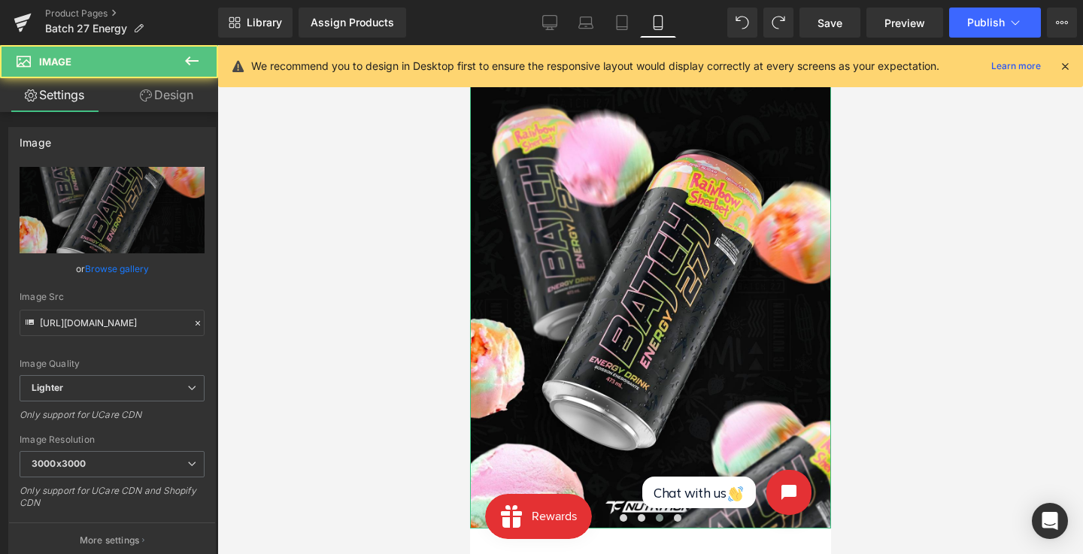
drag, startPoint x: 108, startPoint y: 262, endPoint x: 281, endPoint y: 213, distance: 180.4
click at [108, 262] on link "Browse gallery" at bounding box center [117, 269] width 64 height 26
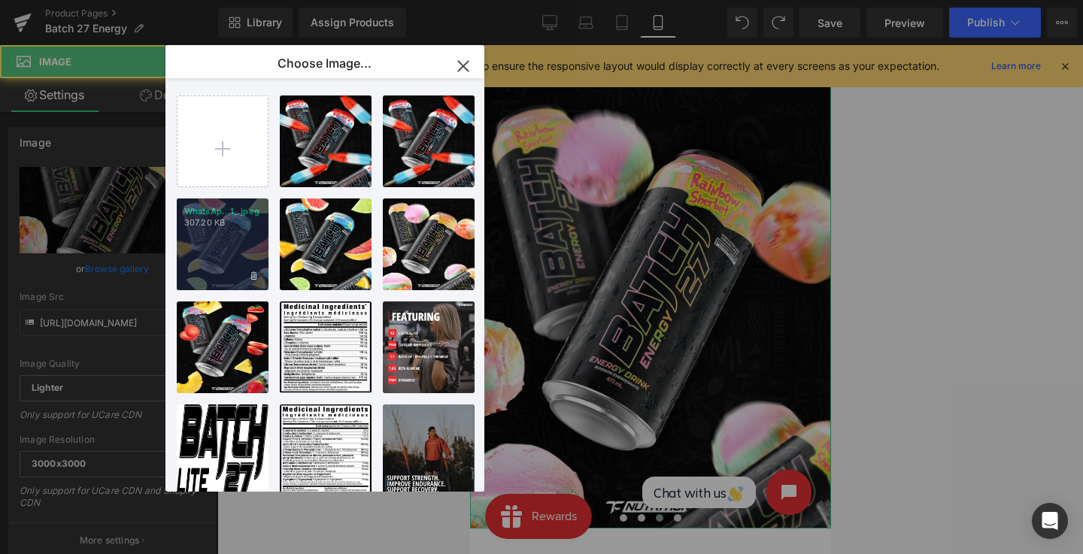
drag, startPoint x: 229, startPoint y: 235, endPoint x: 38, endPoint y: 283, distance: 197.5
click at [229, 235] on div "WhatsAp...1_.jpeg 307.20 KB" at bounding box center [223, 245] width 92 height 92
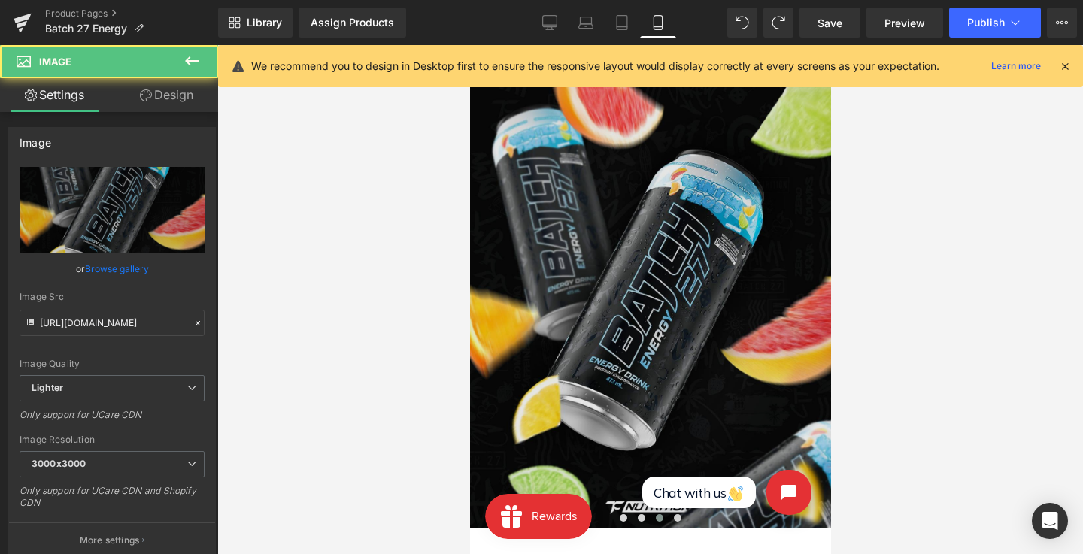
scroll to position [1309, 0]
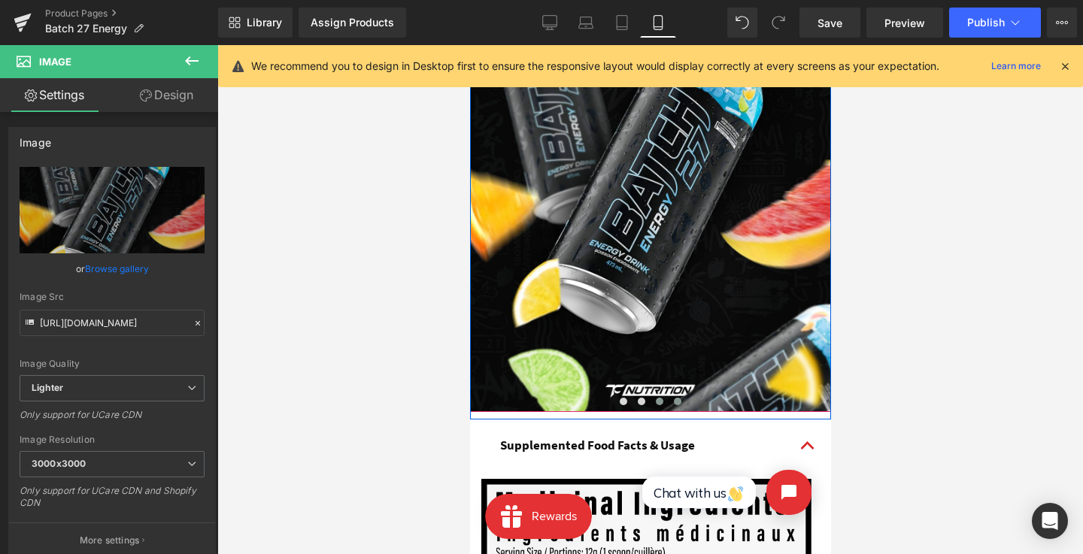
click at [673, 398] on span at bounding box center [677, 402] width 8 height 8
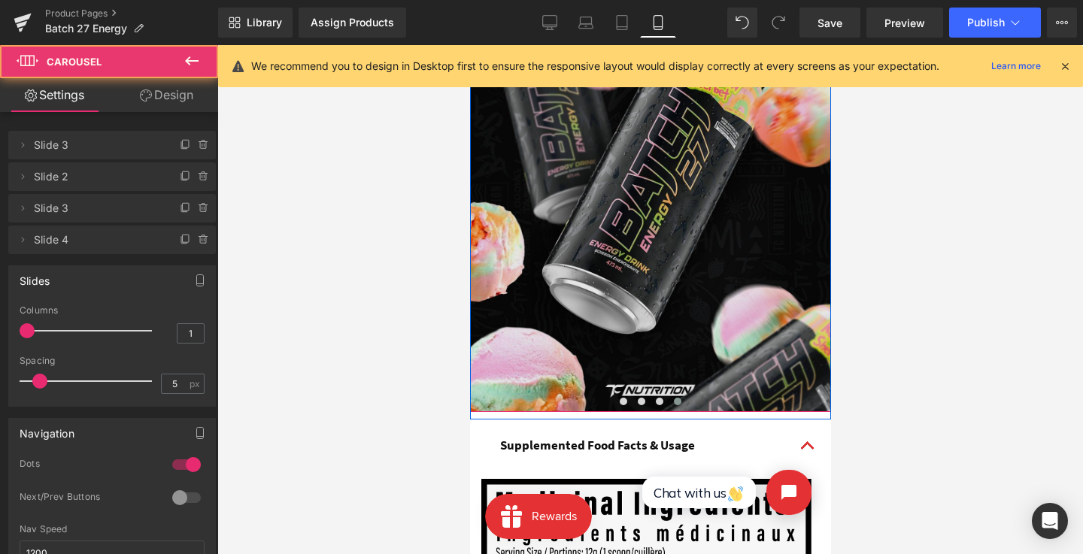
scroll to position [1298, 0]
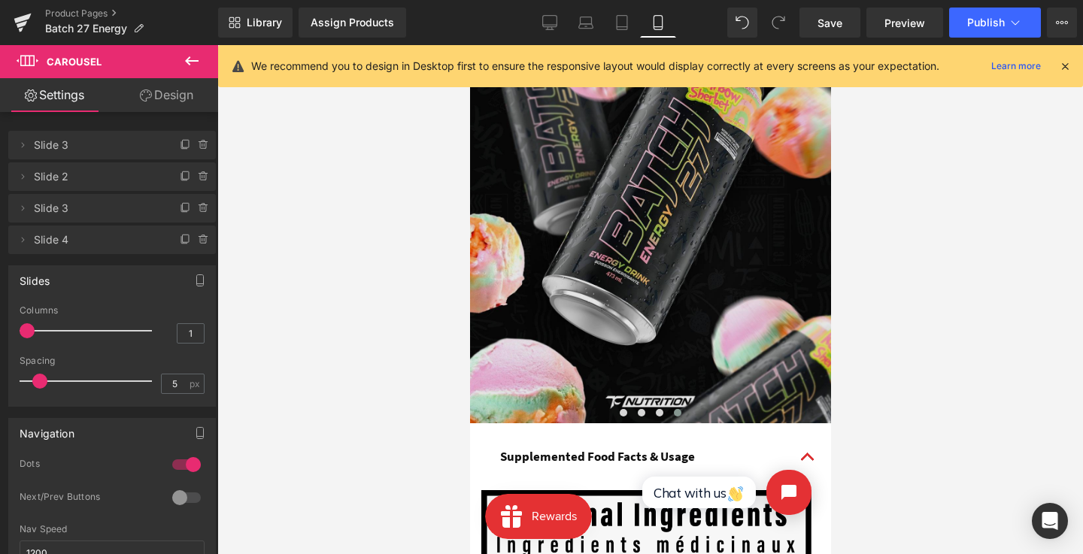
click at [618, 228] on img at bounding box center [649, 201] width 361 height 443
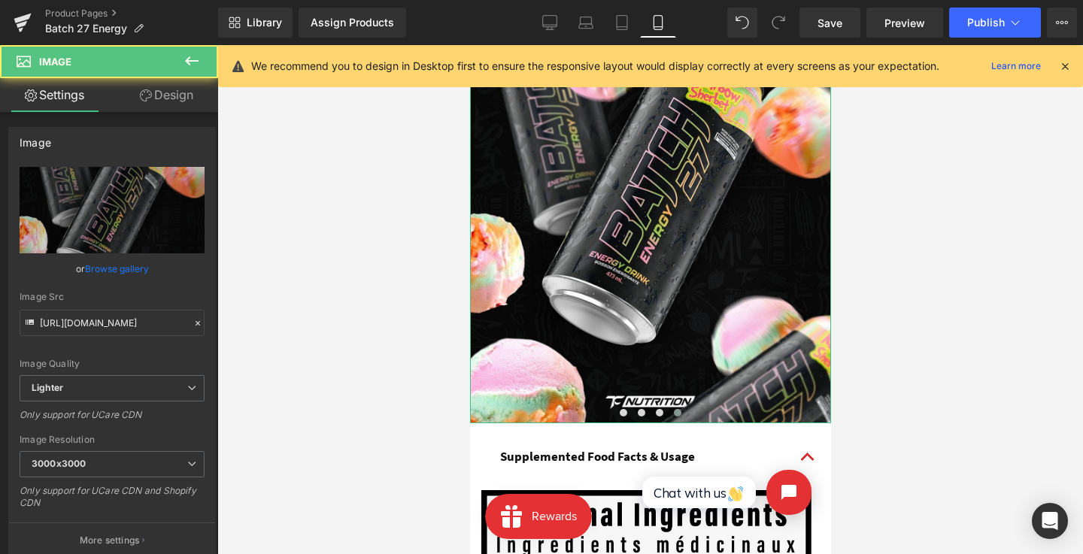
click at [97, 268] on link "Browse gallery" at bounding box center [117, 269] width 64 height 26
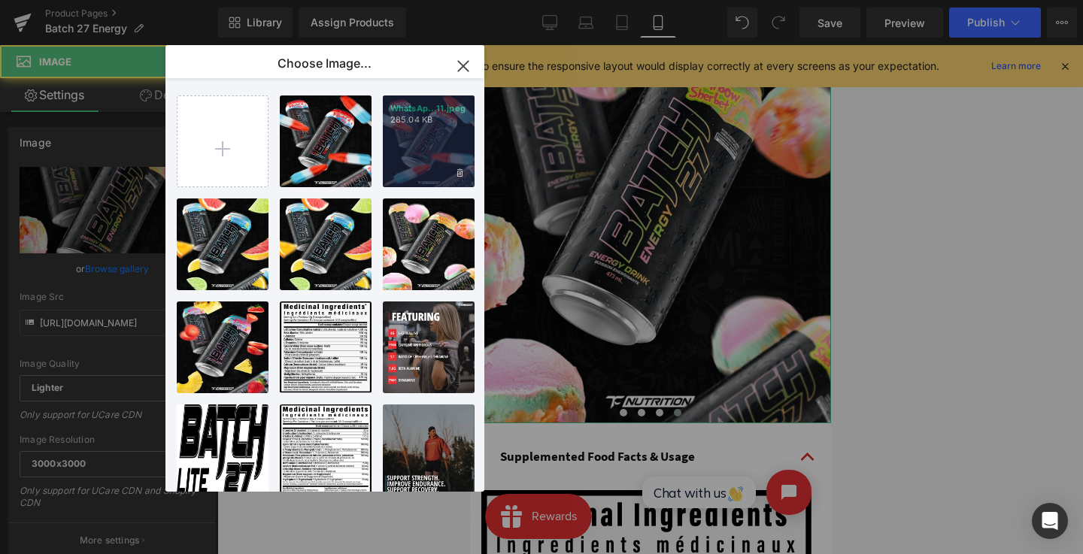
drag, startPoint x: 402, startPoint y: 153, endPoint x: 144, endPoint y: 328, distance: 311.4
click at [402, 153] on div "WhatsAp...11.jpeg 285.04 KB" at bounding box center [429, 141] width 92 height 92
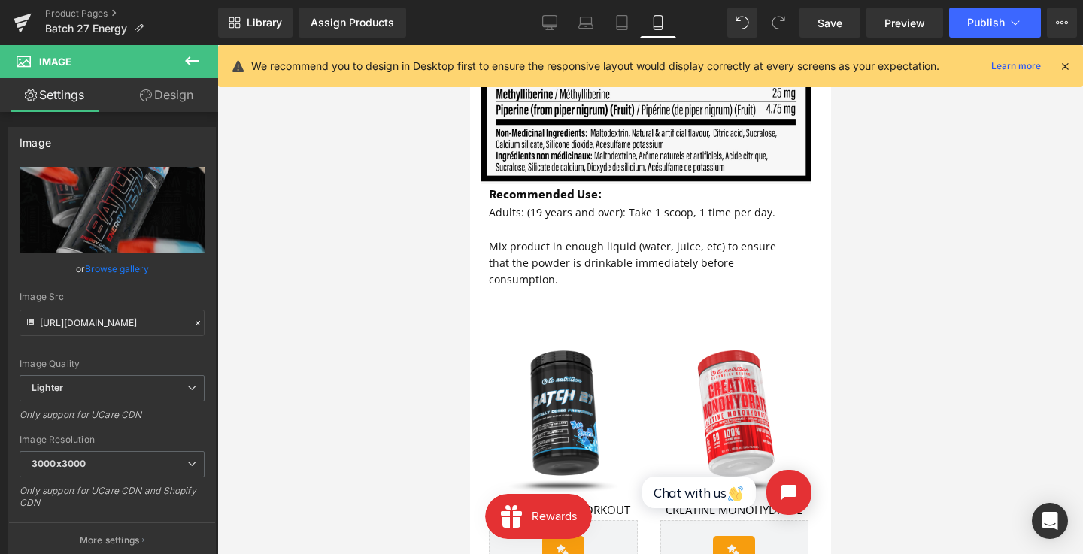
scroll to position [1984, 0]
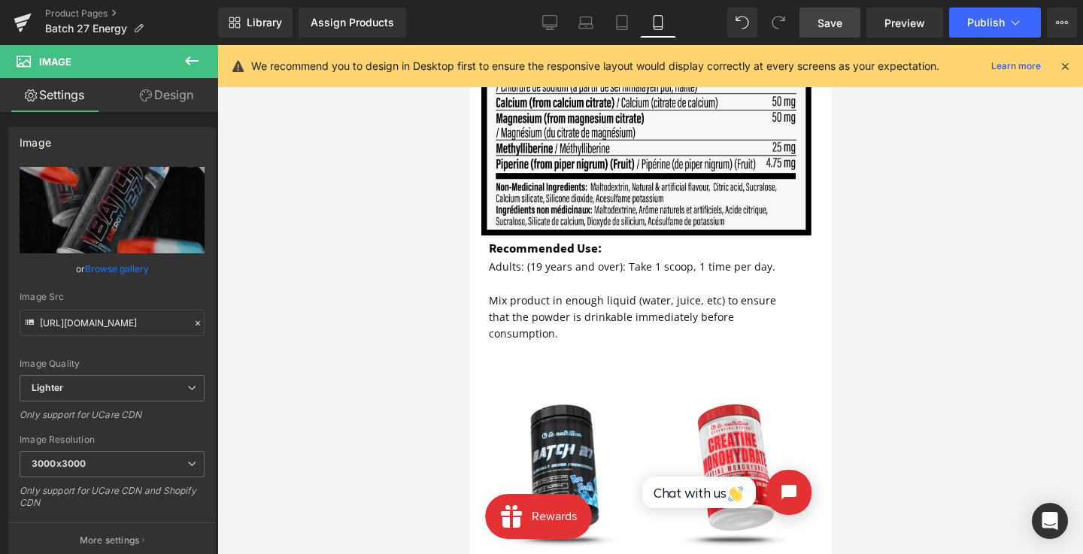
click at [805, 17] on link "Save" at bounding box center [829, 23] width 61 height 30
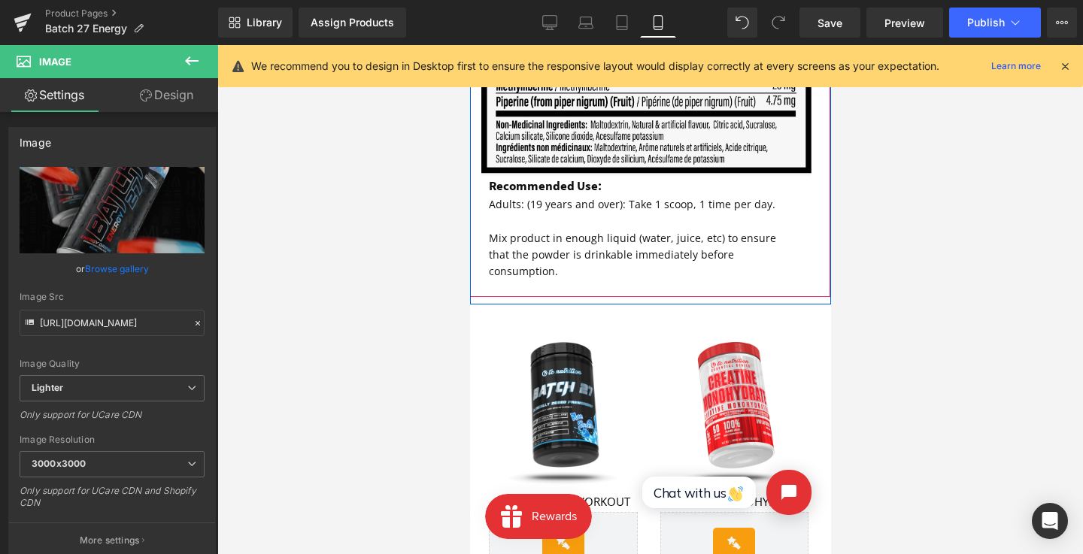
scroll to position [2008, 0]
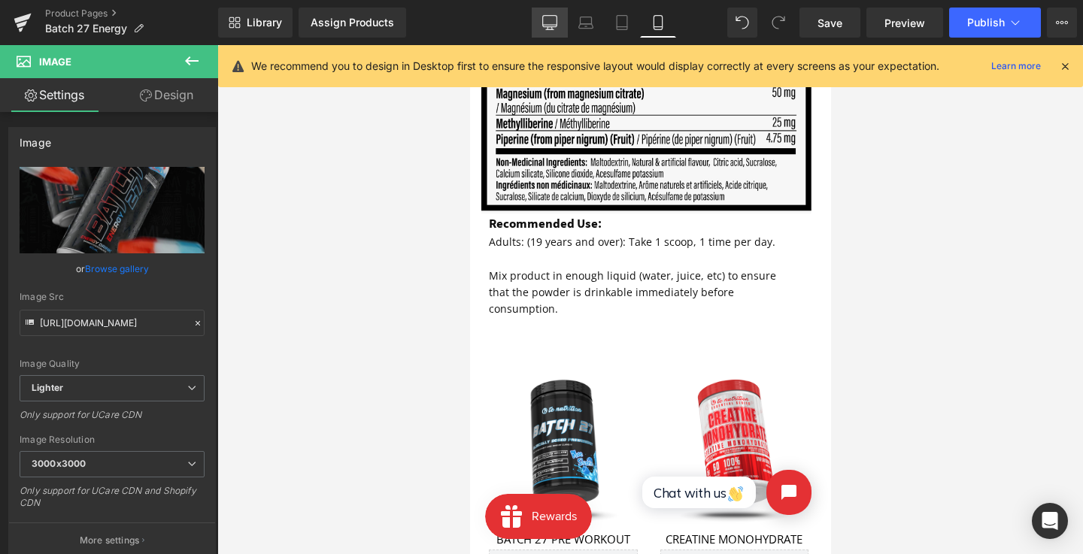
click at [548, 22] on icon at bounding box center [549, 22] width 15 height 15
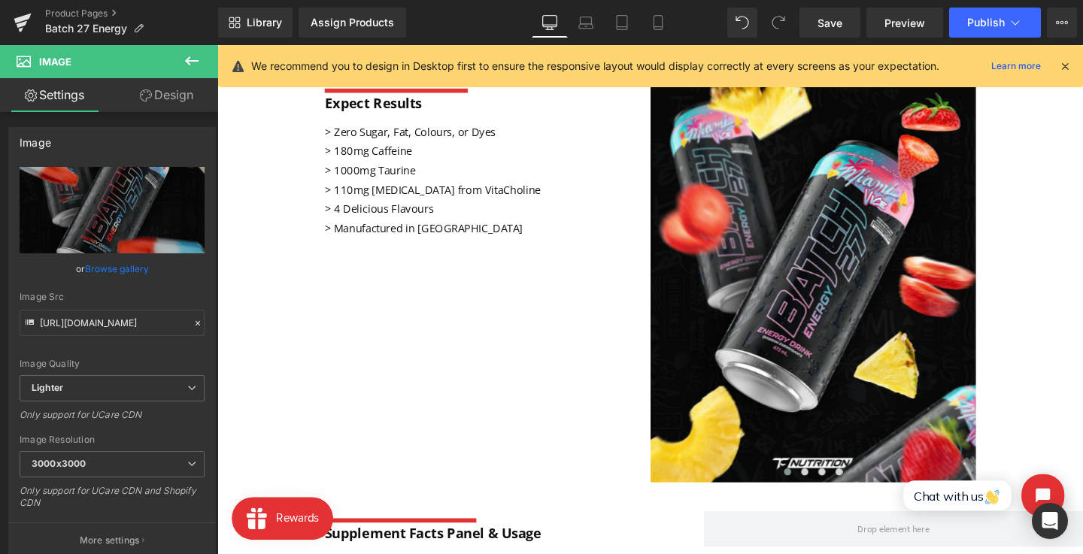
scroll to position [0, 0]
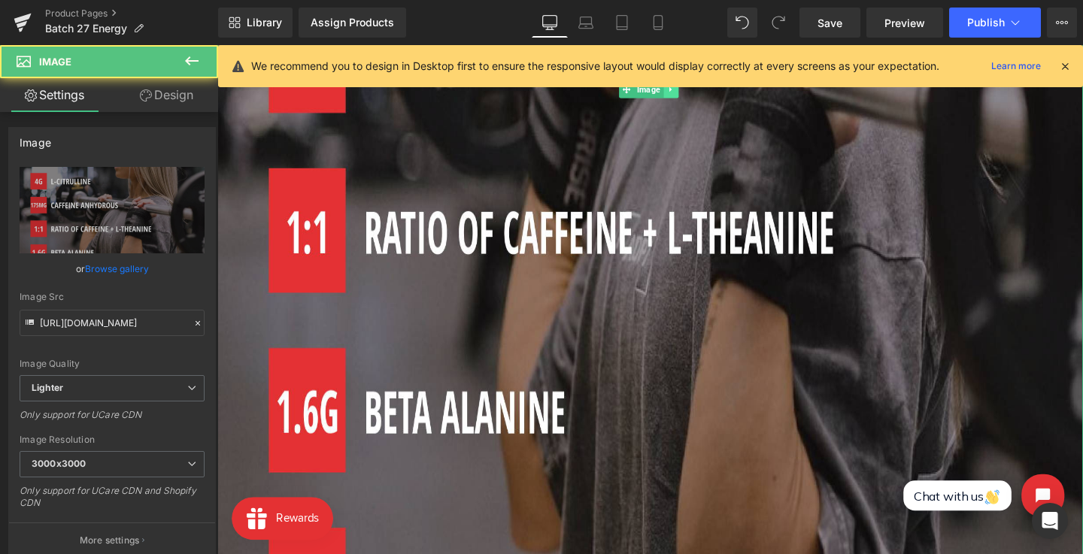
scroll to position [601, 0]
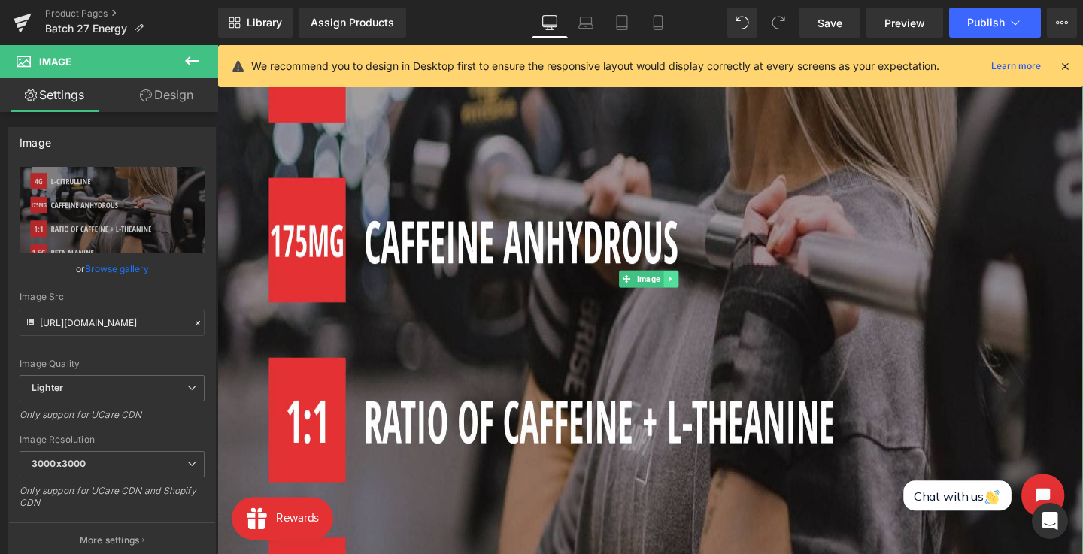
click at [695, 290] on icon at bounding box center [694, 290] width 8 height 9
click at [701, 289] on icon at bounding box center [701, 290] width 8 height 9
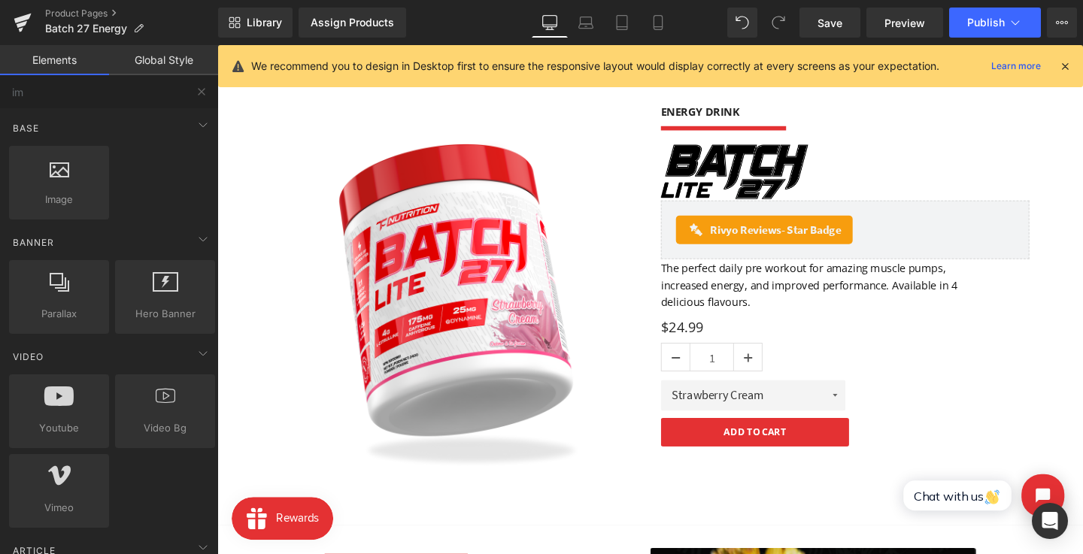
scroll to position [0, 0]
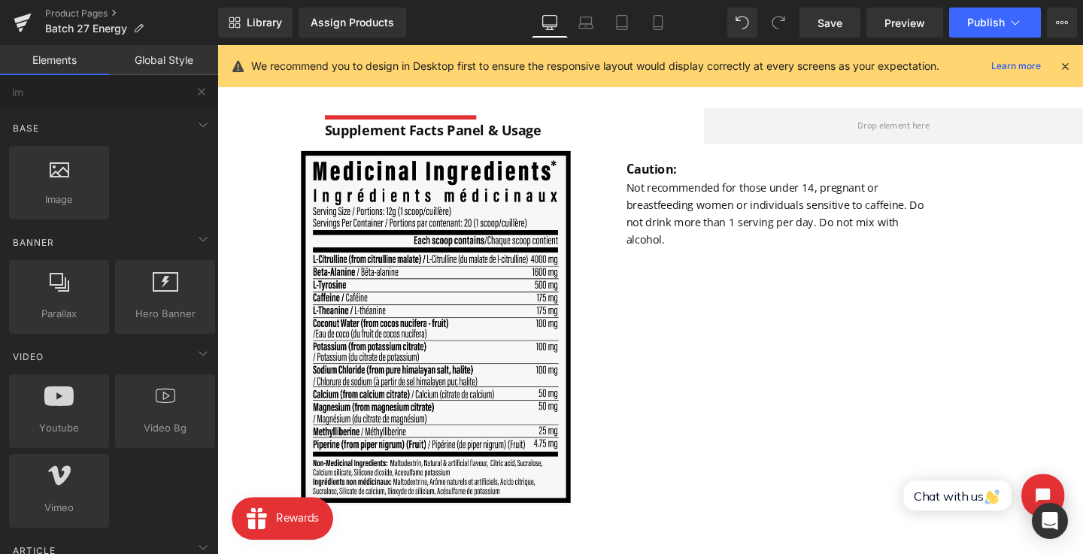
click at [699, 256] on font "Not recommended for those under 14, pregnant or breastfeeding women or individu…" at bounding box center [803, 221] width 313 height 69
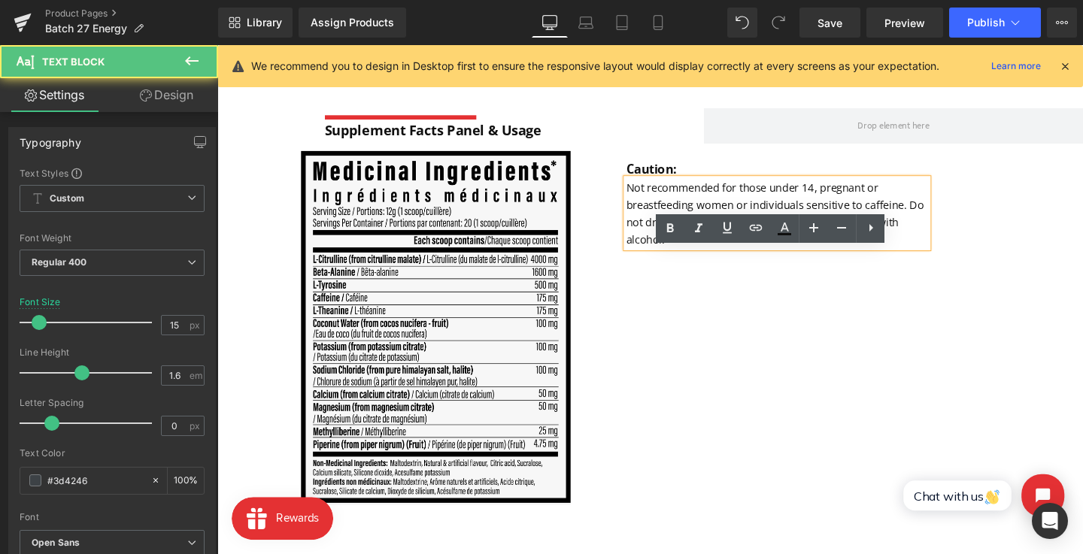
scroll to position [925, 0]
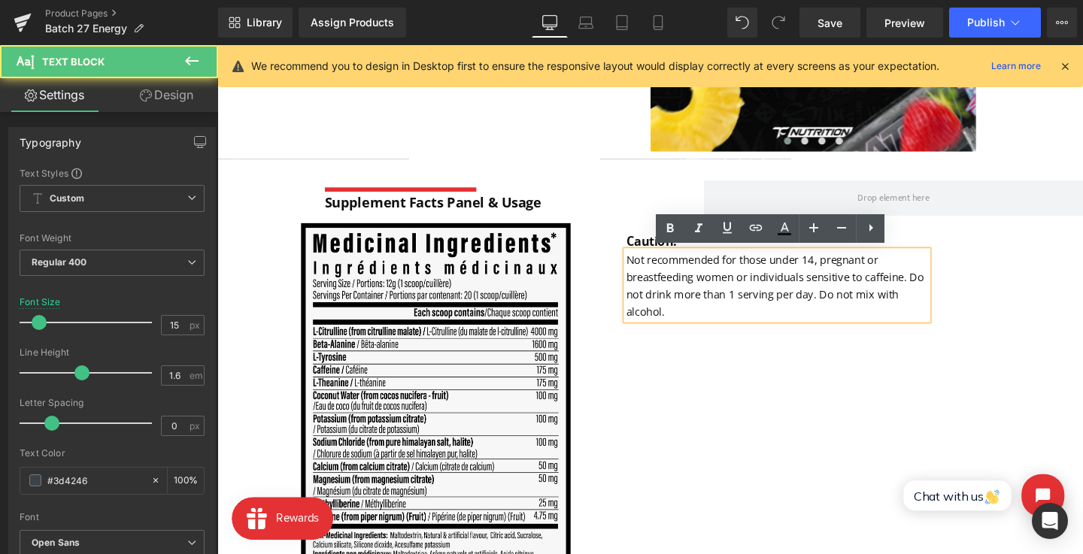
click at [687, 311] on font "Not recommended for those under 14, pregnant or breastfeeding women or individu…" at bounding box center [803, 297] width 313 height 69
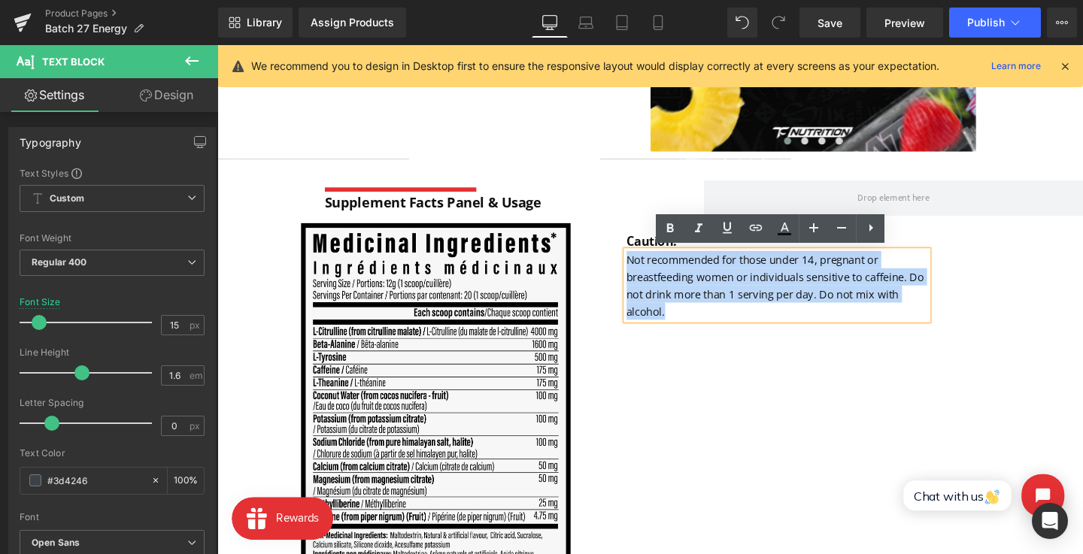
drag, startPoint x: 690, startPoint y: 326, endPoint x: 625, endPoint y: 268, distance: 86.3
click at [625, 268] on div "Image Caution: Text Block Not recommended for those under 14, pregnant or breas…" at bounding box center [672, 422] width 910 height 380
copy font "Not recommended for those under 14, pregnant or breastfeeding women or individu…"
click at [667, 280] on font "Not recommended for those under 14, pregnant or breastfeeding women or individu…" at bounding box center [803, 297] width 313 height 69
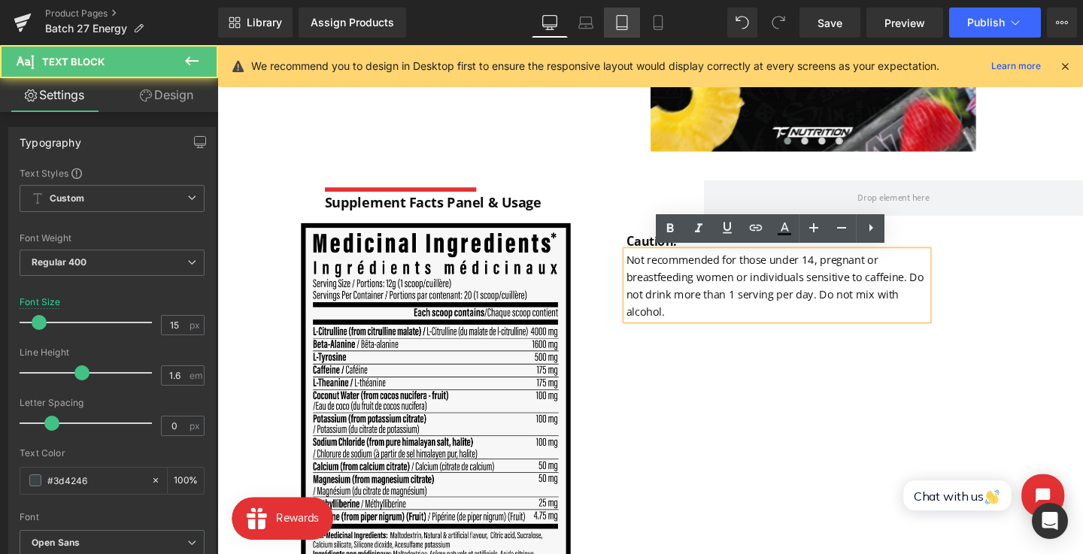
click at [596, 18] on link "Laptop" at bounding box center [586, 23] width 36 height 30
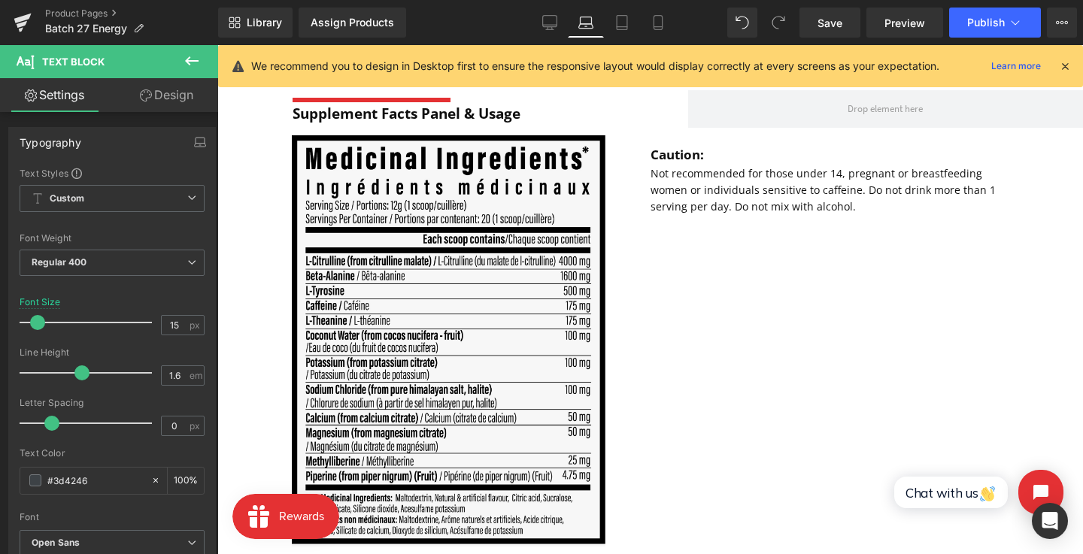
scroll to position [944, 0]
click at [711, 174] on font "Not recommended for those under 14, pregnant or breastfeeding women or individu…" at bounding box center [822, 190] width 345 height 48
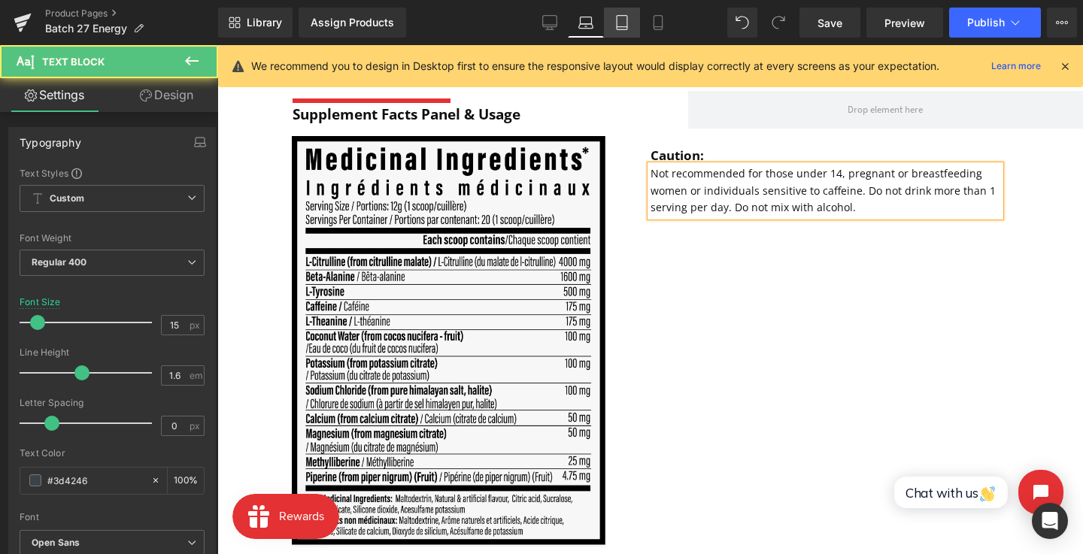
click at [634, 31] on link "Tablet" at bounding box center [622, 23] width 36 height 30
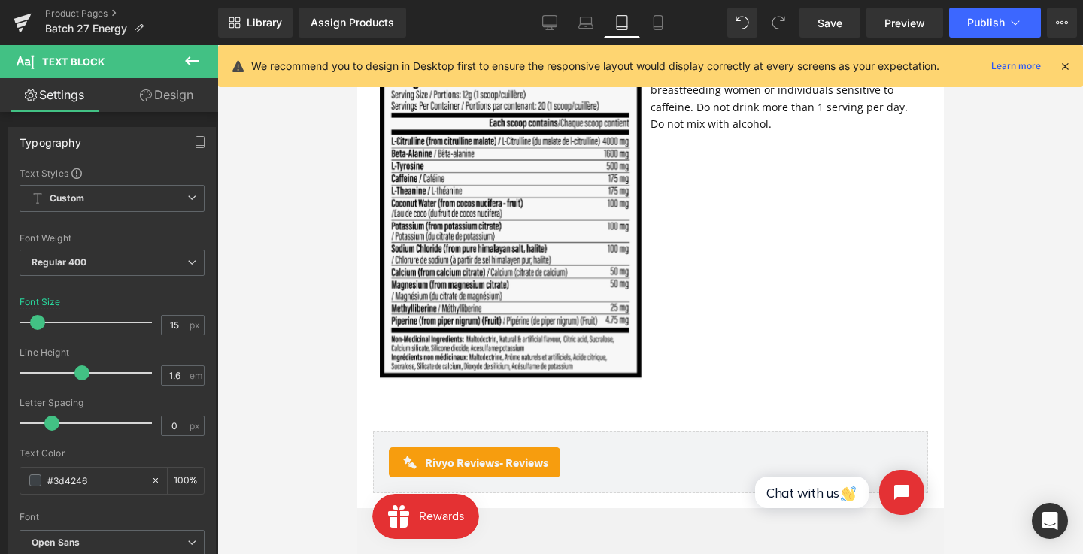
scroll to position [942, 0]
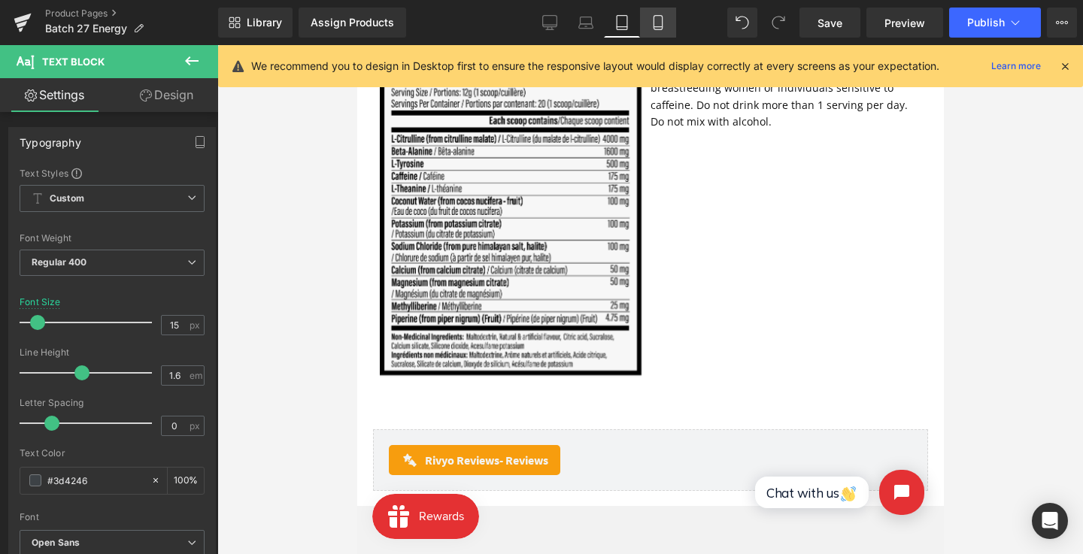
click at [659, 24] on icon at bounding box center [657, 22] width 15 height 15
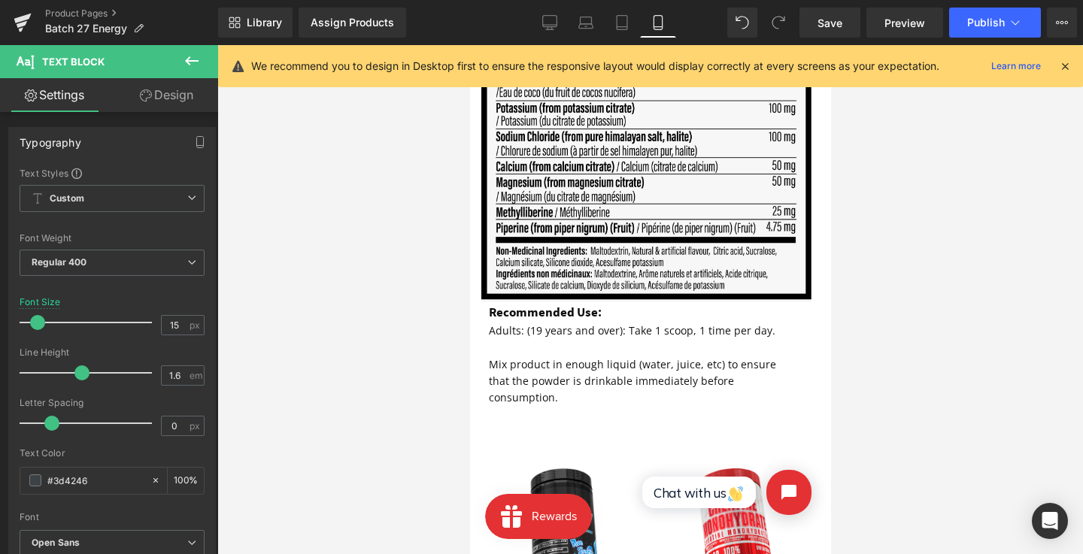
scroll to position [1706, 0]
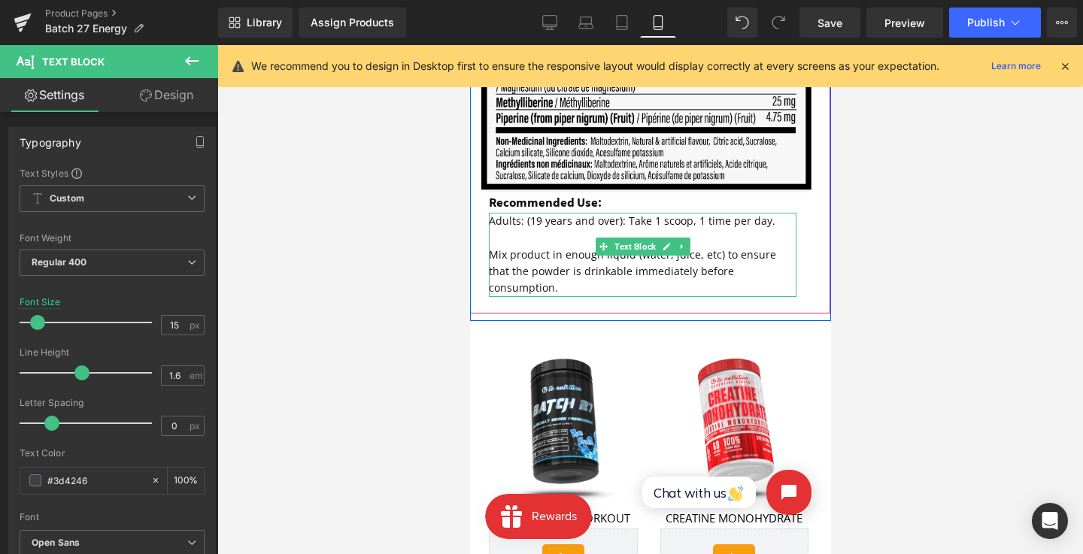
click at [672, 259] on font "Mix product in enough liquid (water, juice, etc) to ensure that the powder is d…" at bounding box center [631, 271] width 287 height 48
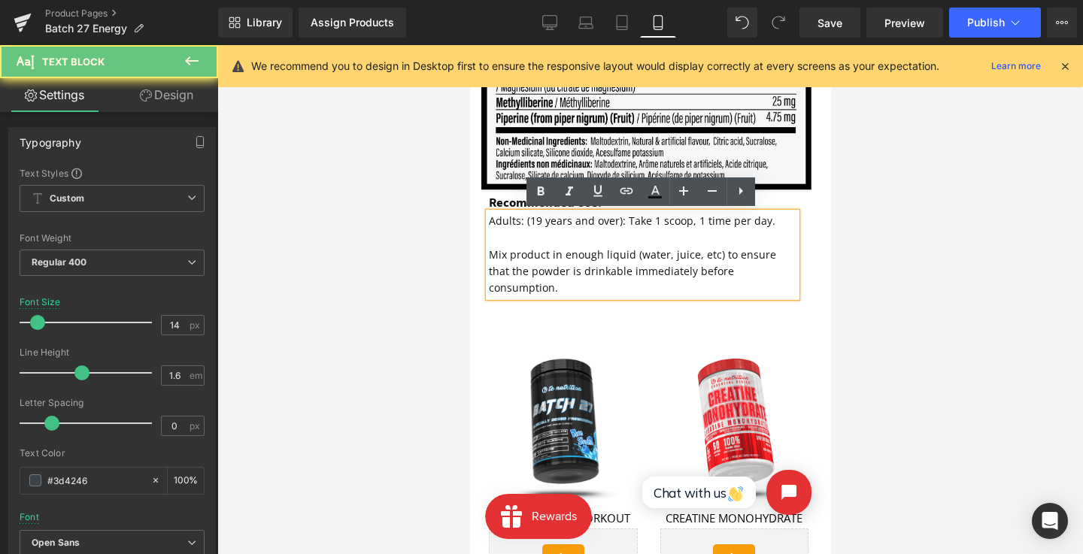
drag, startPoint x: 784, startPoint y: 277, endPoint x: 489, endPoint y: 220, distance: 300.2
click at [489, 220] on div "Adults: (19 years and over): Take 1 scoop, 1 time per day. Mix product in enoug…" at bounding box center [642, 255] width 308 height 84
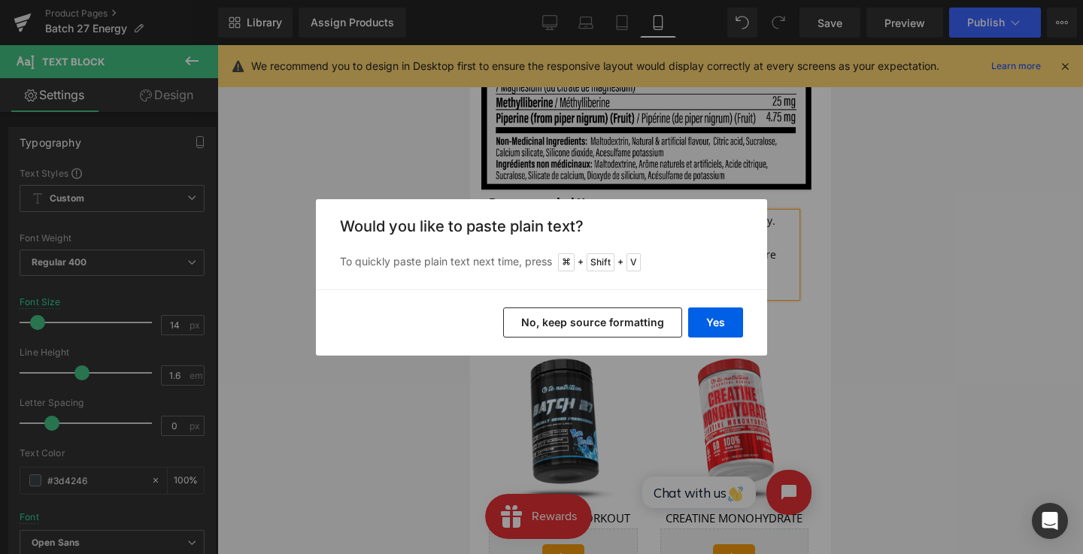
click at [637, 319] on button "No, keep source formatting" at bounding box center [592, 323] width 179 height 30
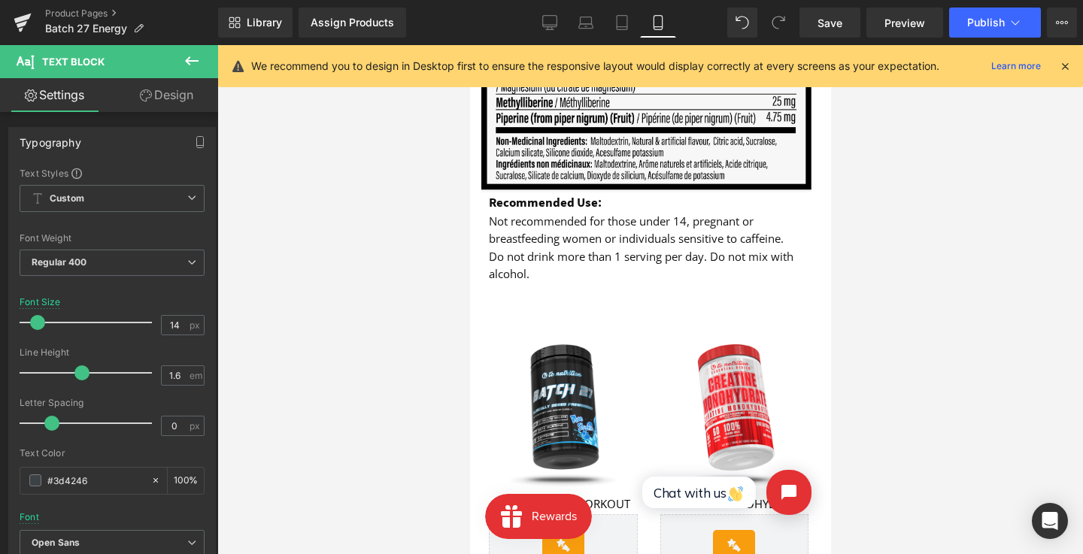
click at [558, 199] on strong "Recommended Use:" at bounding box center [544, 202] width 113 height 17
click at [538, 202] on strong "Recommended Use:" at bounding box center [544, 202] width 113 height 17
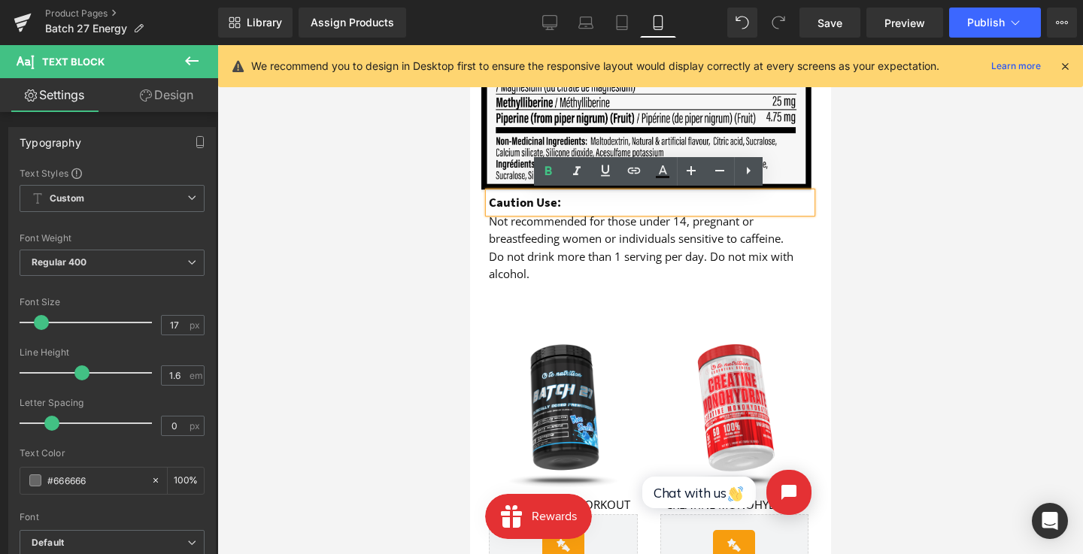
click at [550, 203] on strong "Caution Use:" at bounding box center [524, 202] width 72 height 17
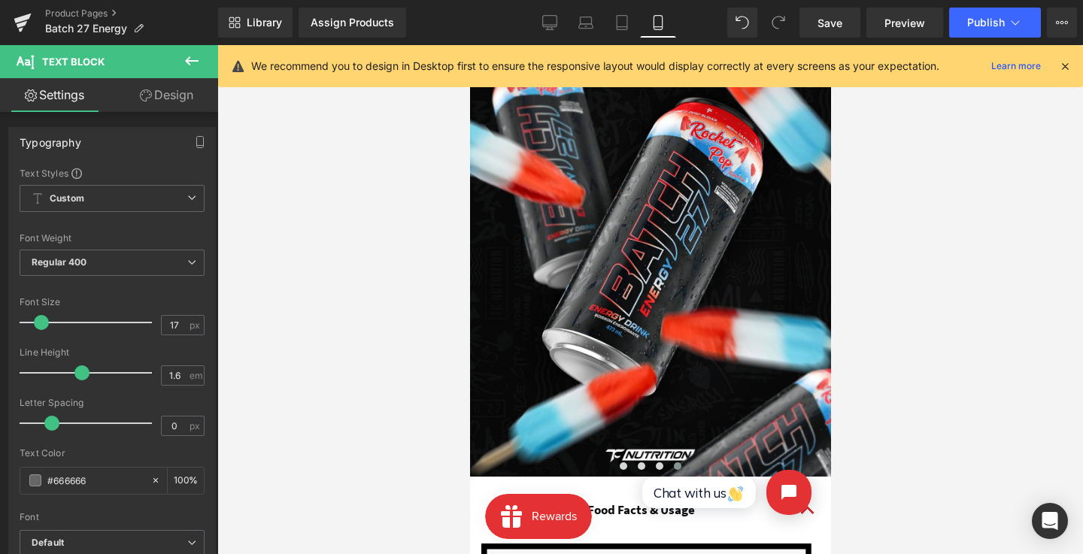
scroll to position [798, 0]
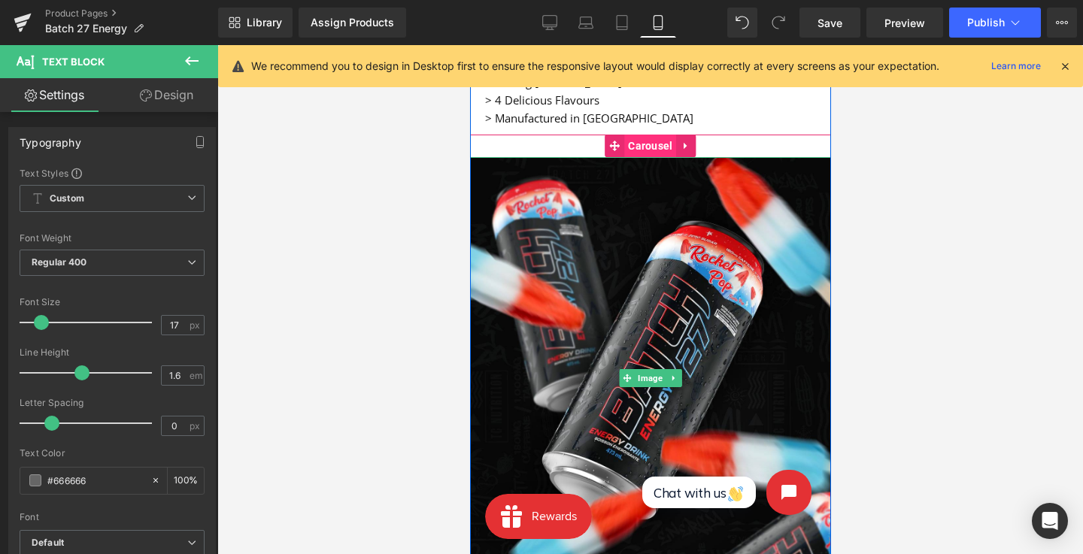
click at [636, 144] on span "Carousel" at bounding box center [649, 146] width 52 height 23
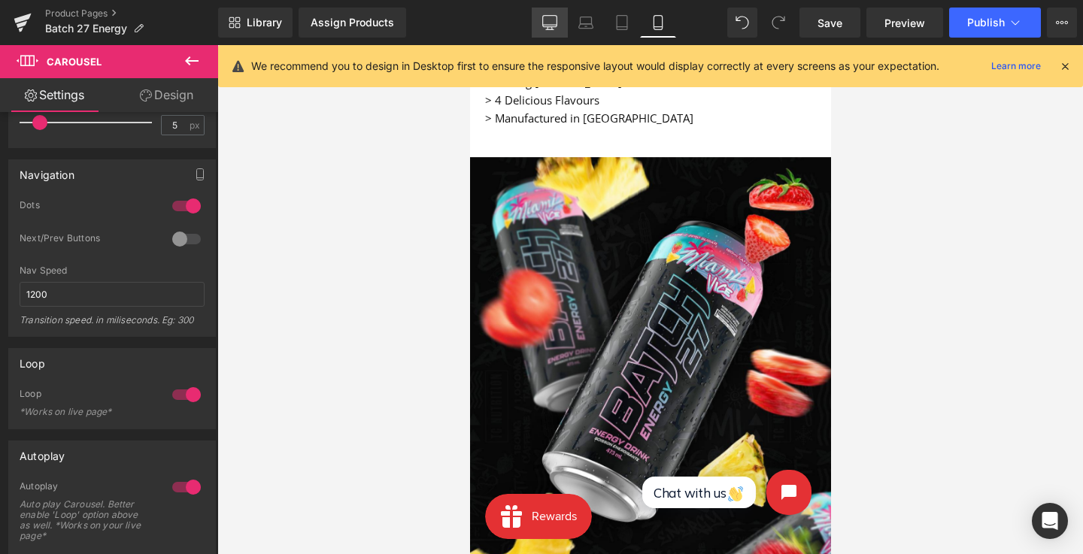
scroll to position [436, 0]
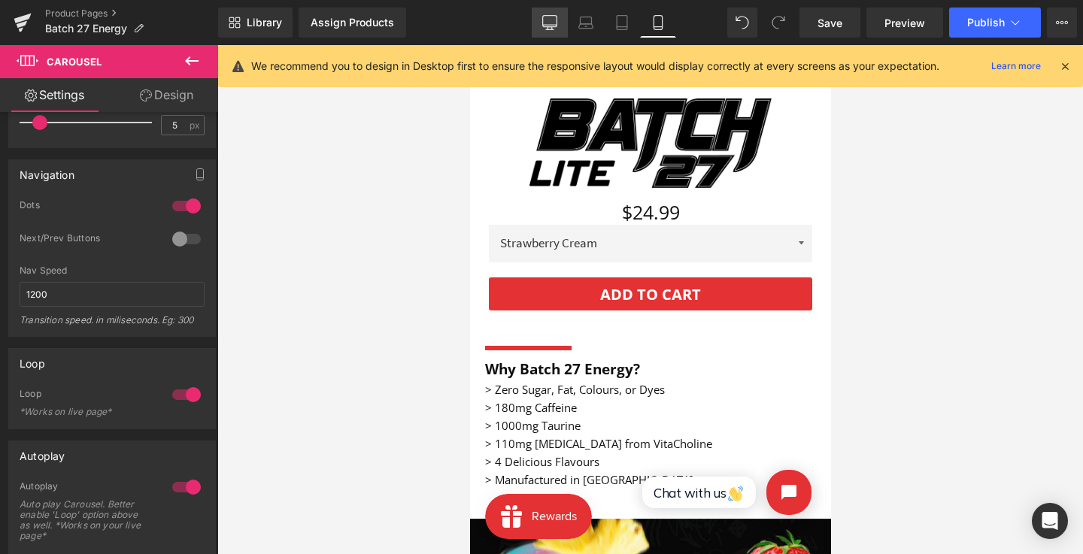
click at [559, 21] on link "Desktop" at bounding box center [550, 23] width 36 height 30
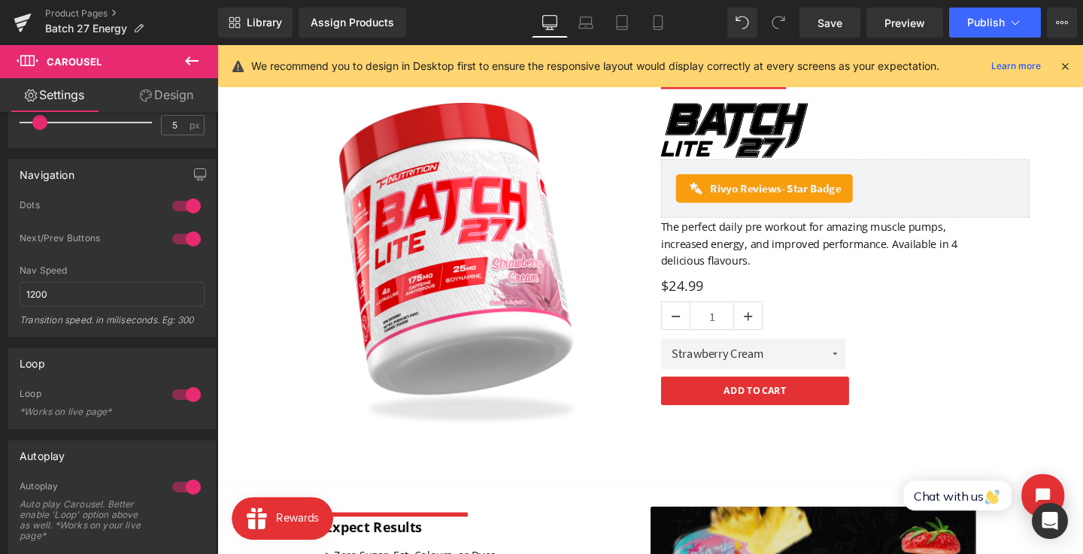
scroll to position [71, 0]
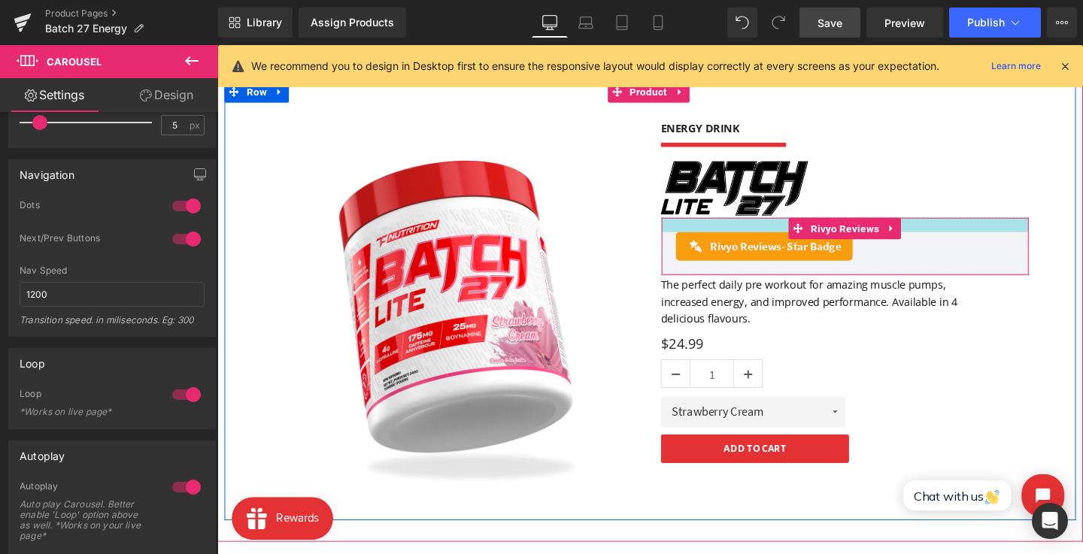
click at [823, 28] on span "Save" at bounding box center [829, 23] width 25 height 16
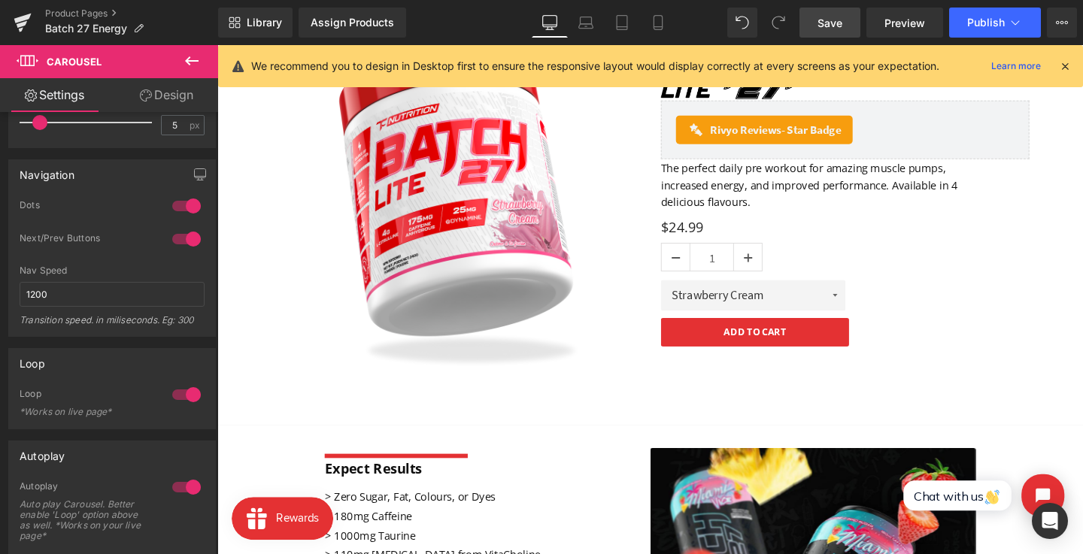
scroll to position [16, 0]
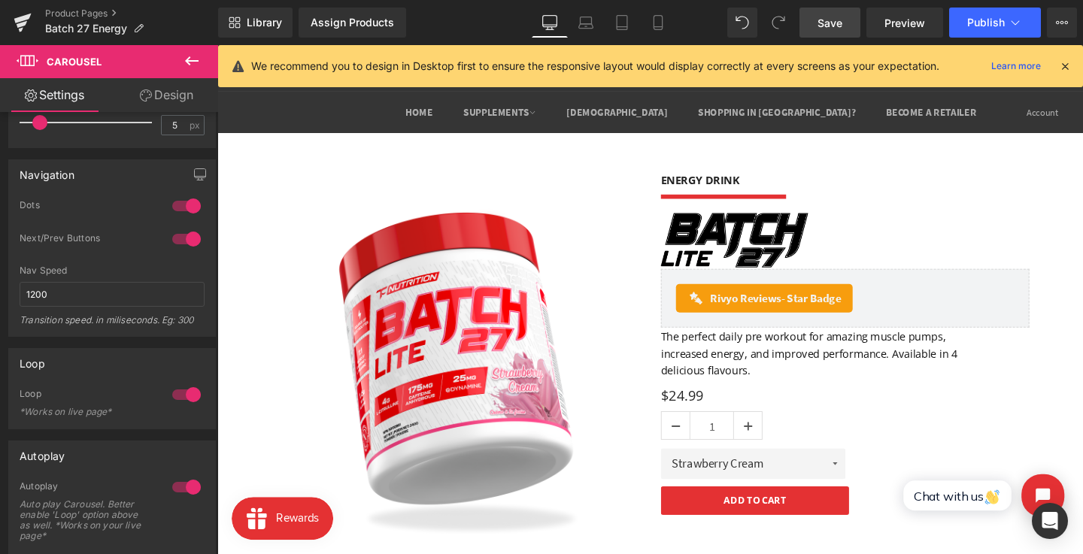
click at [831, 14] on link "Save" at bounding box center [829, 23] width 61 height 30
